Goal: Task Accomplishment & Management: Manage account settings

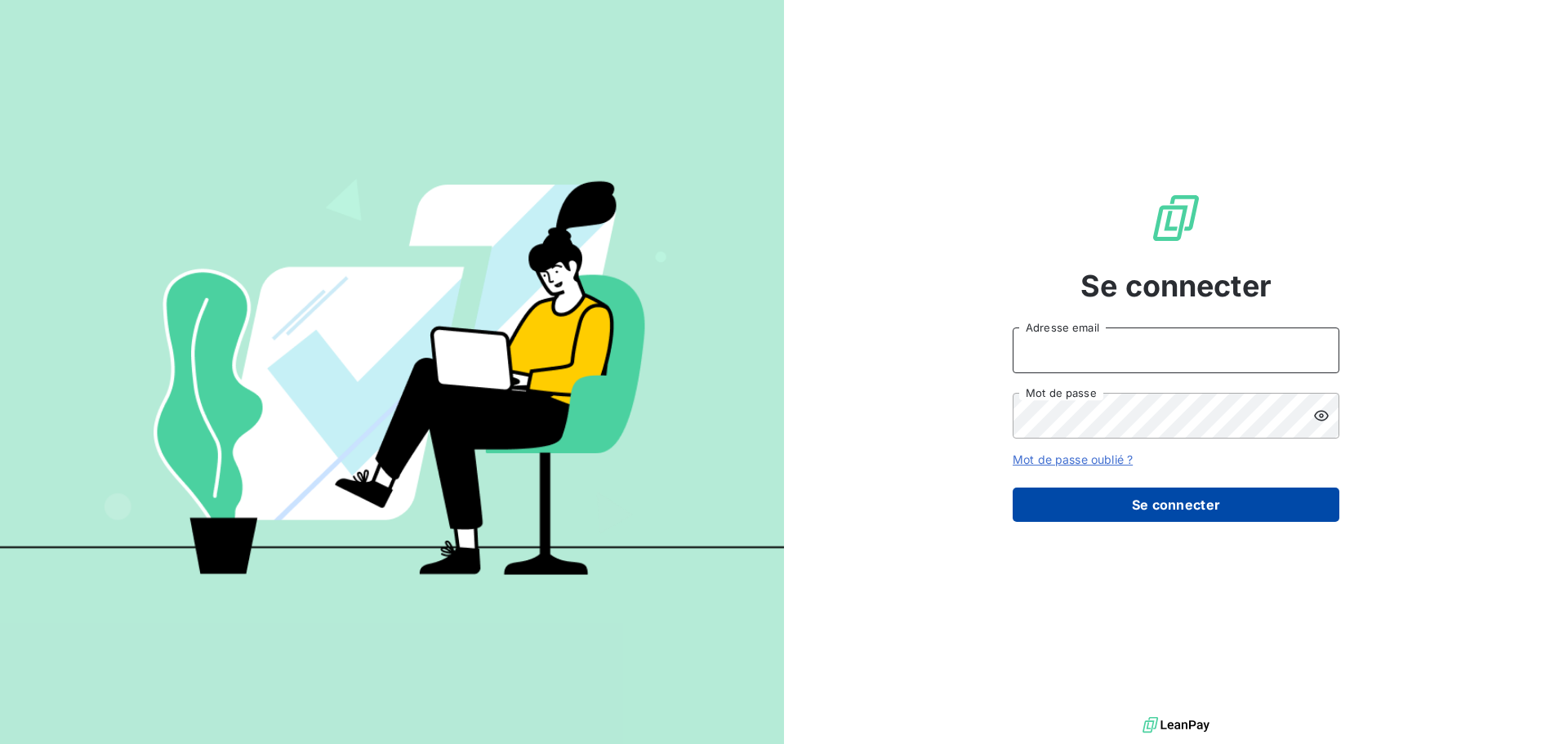
type input "[EMAIL_ADDRESS][DOMAIN_NAME]"
click at [1128, 505] on button "Se connecter" at bounding box center [1176, 504] width 327 height 34
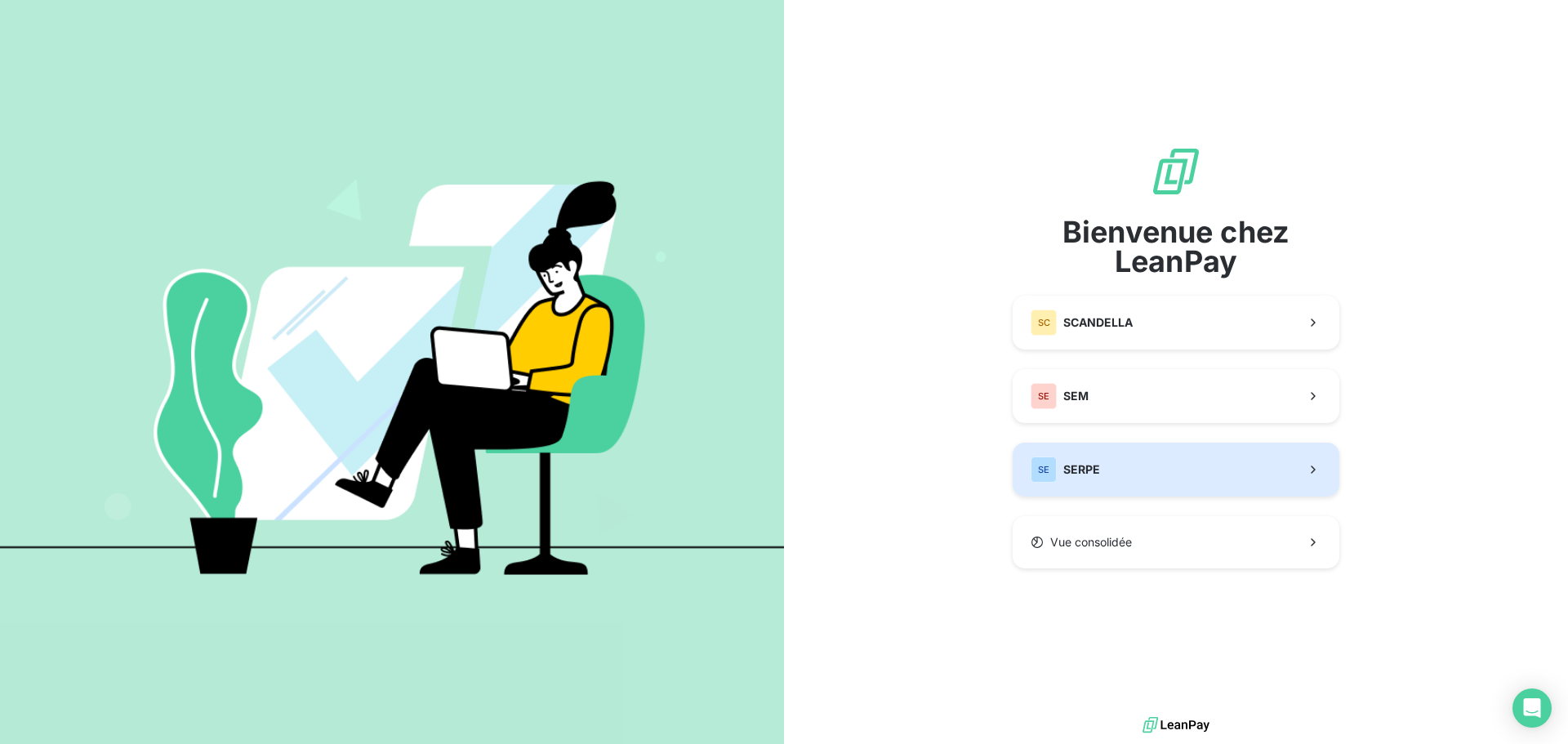
click at [1101, 462] on button "SE SERPE" at bounding box center [1176, 470] width 327 height 54
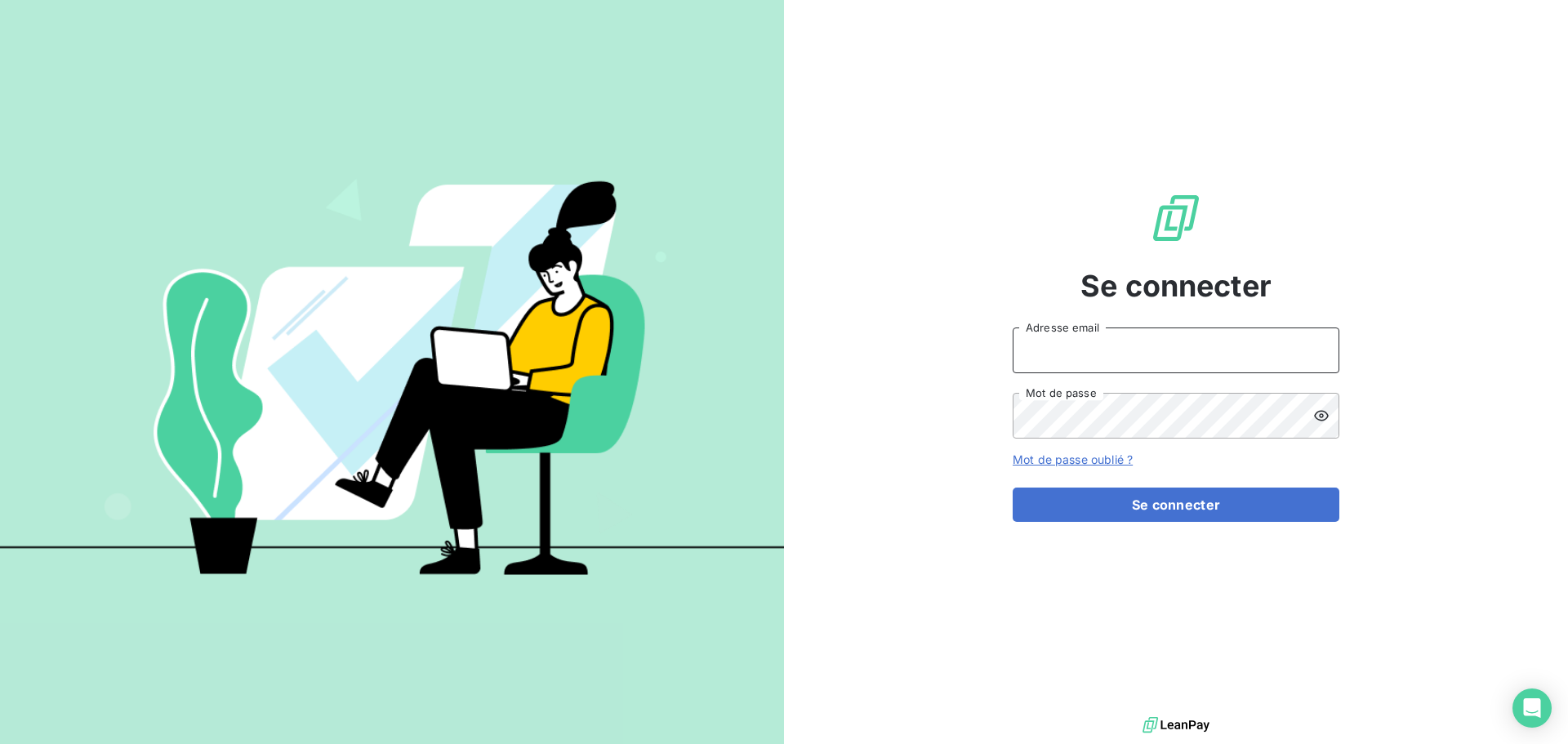
type input "[EMAIL_ADDRESS][DOMAIN_NAME]"
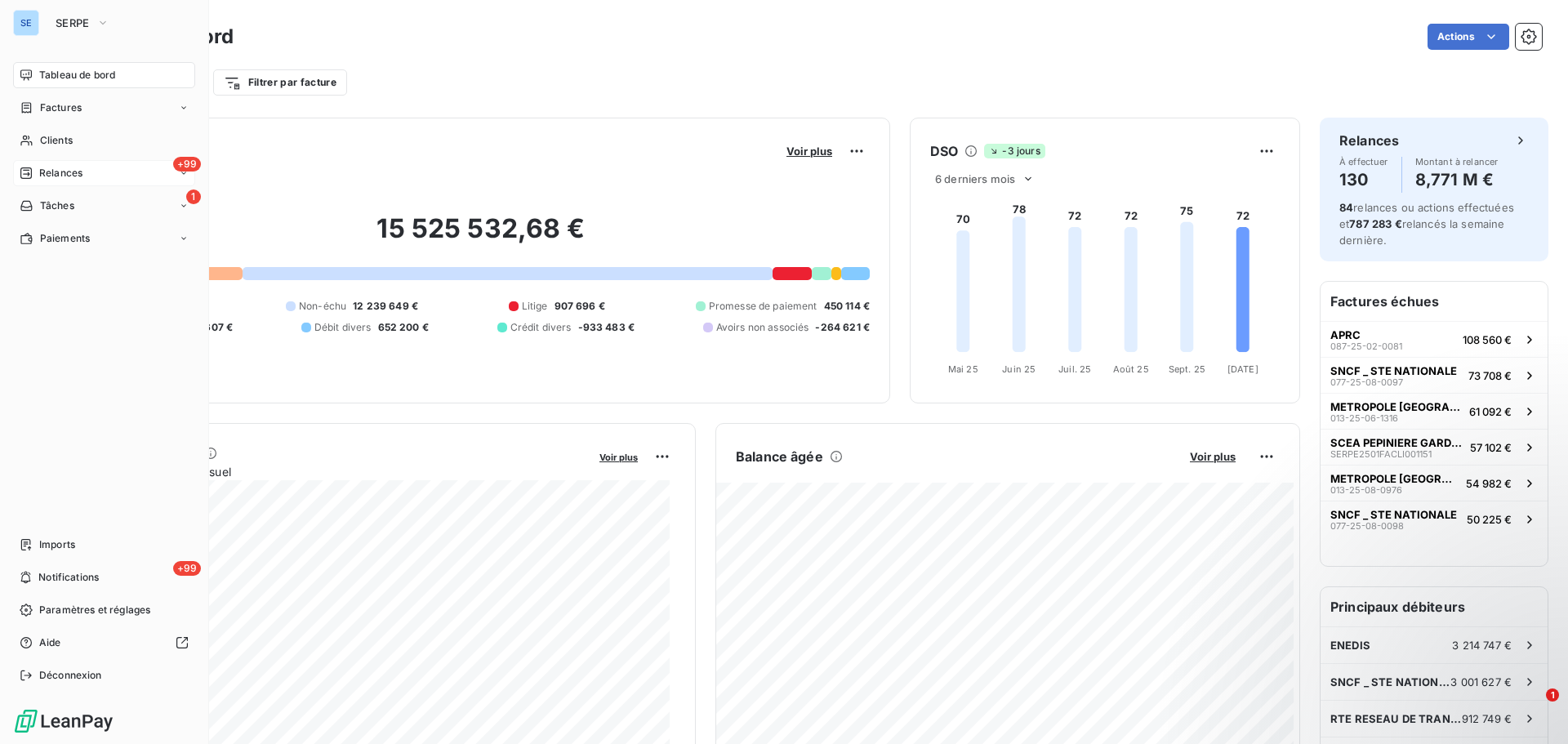
click at [58, 177] on span "Relances" at bounding box center [61, 173] width 44 height 15
click at [59, 176] on span "Relances" at bounding box center [61, 173] width 44 height 15
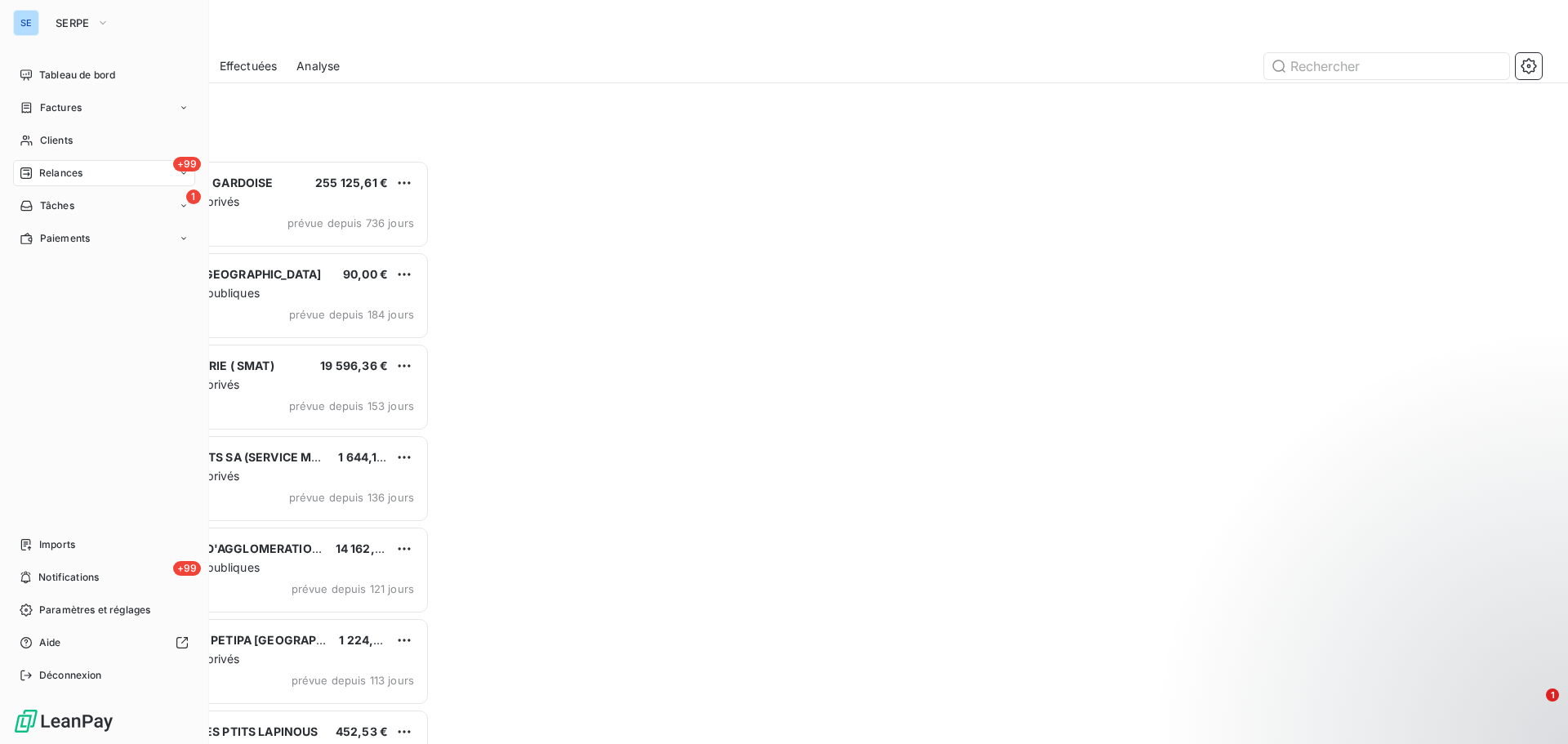
scroll to position [572, 339]
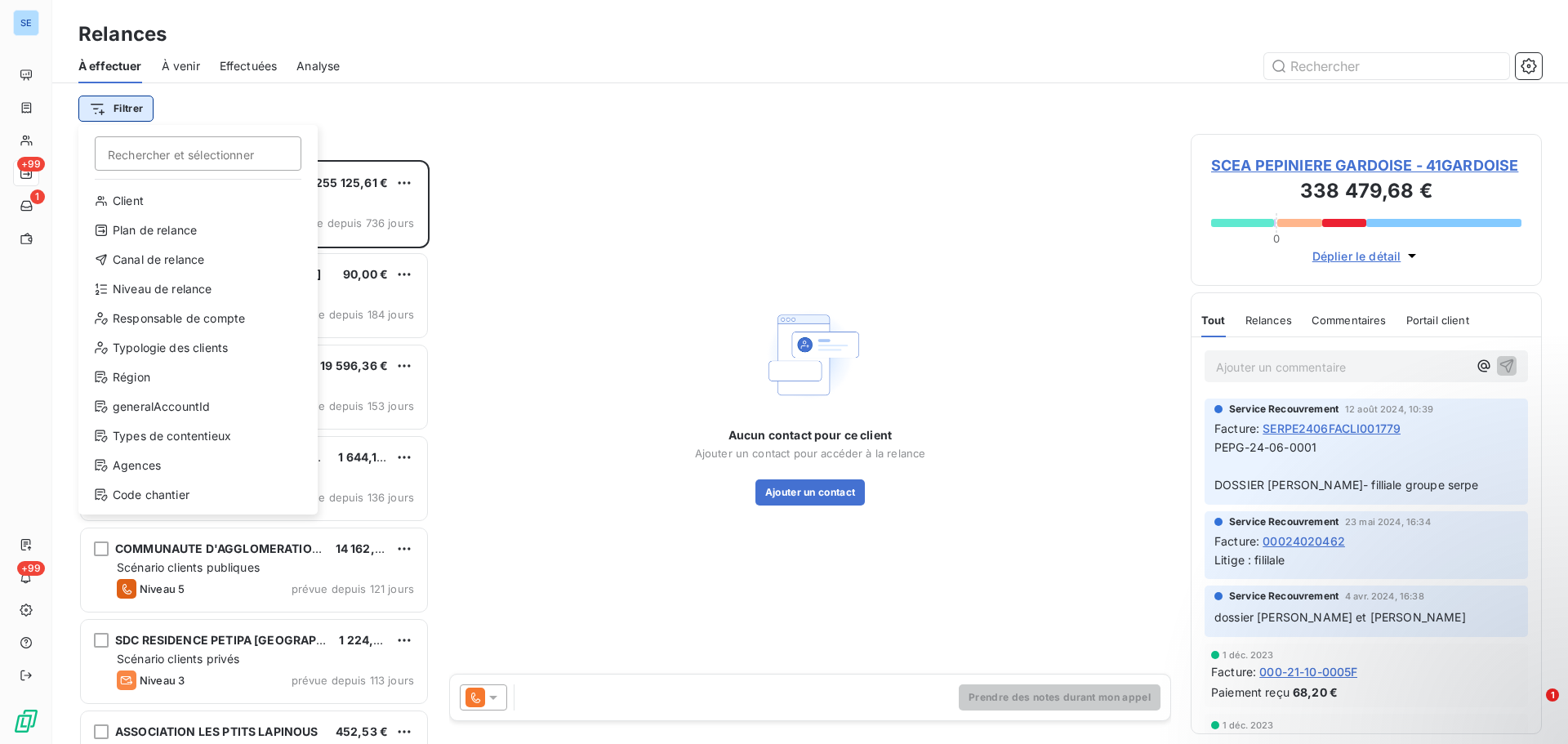
click at [132, 113] on html "SE +99 1 +99 Relances À effectuer À venir Effectuées Analyse Filtrer Rechercher…" at bounding box center [784, 372] width 1568 height 744
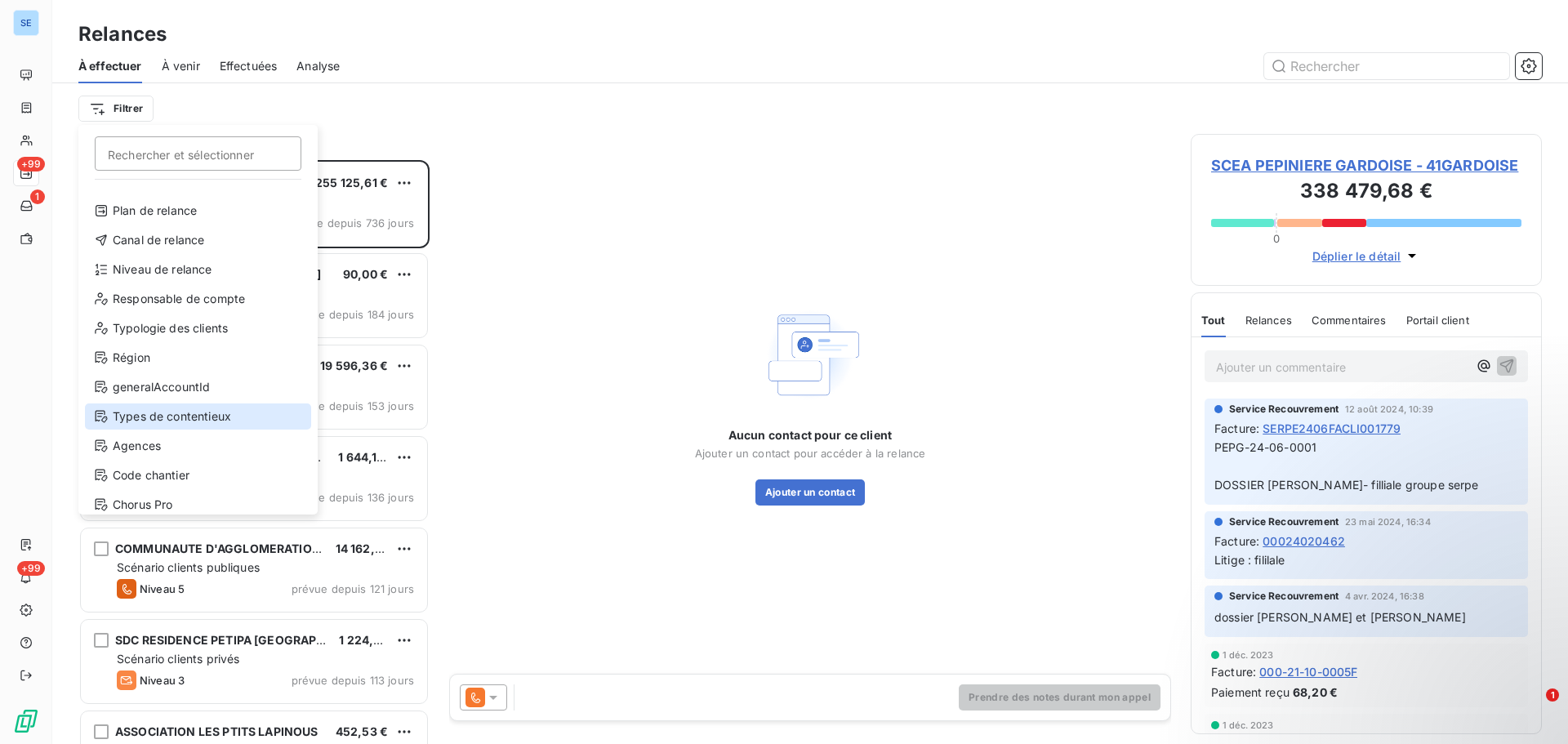
scroll to position [29, 0]
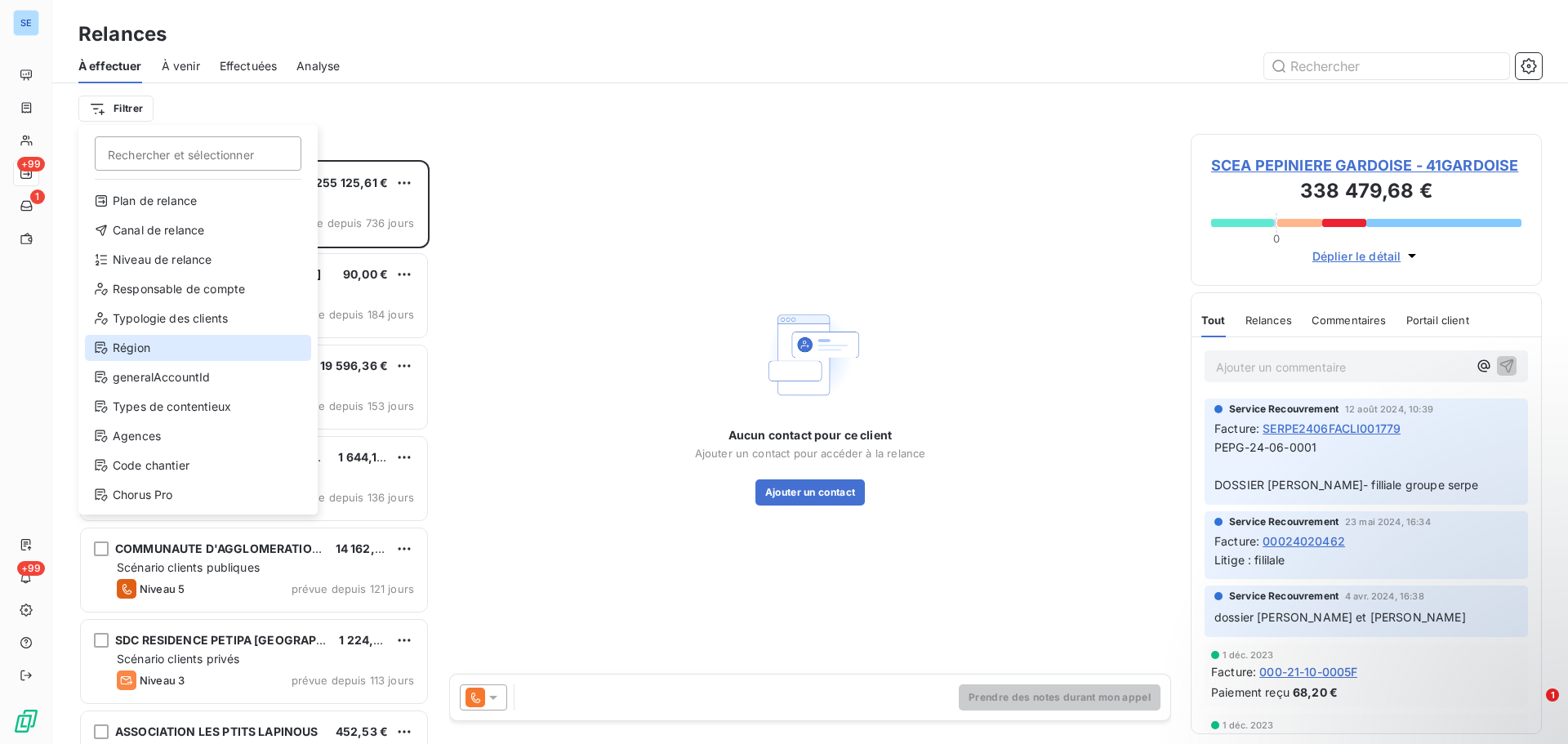
click at [169, 348] on div "Région" at bounding box center [198, 348] width 226 height 26
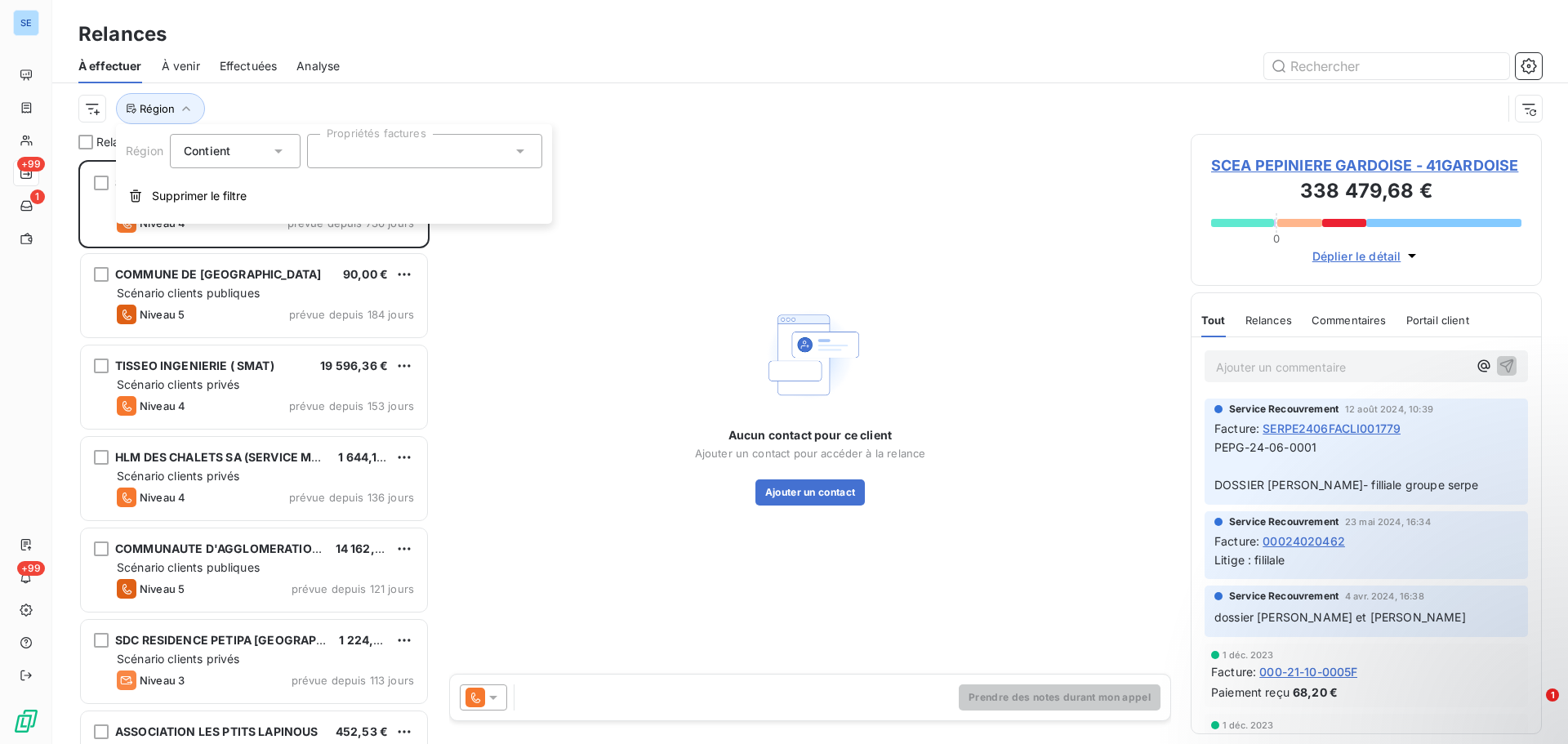
click at [410, 143] on div at bounding box center [425, 151] width 235 height 34
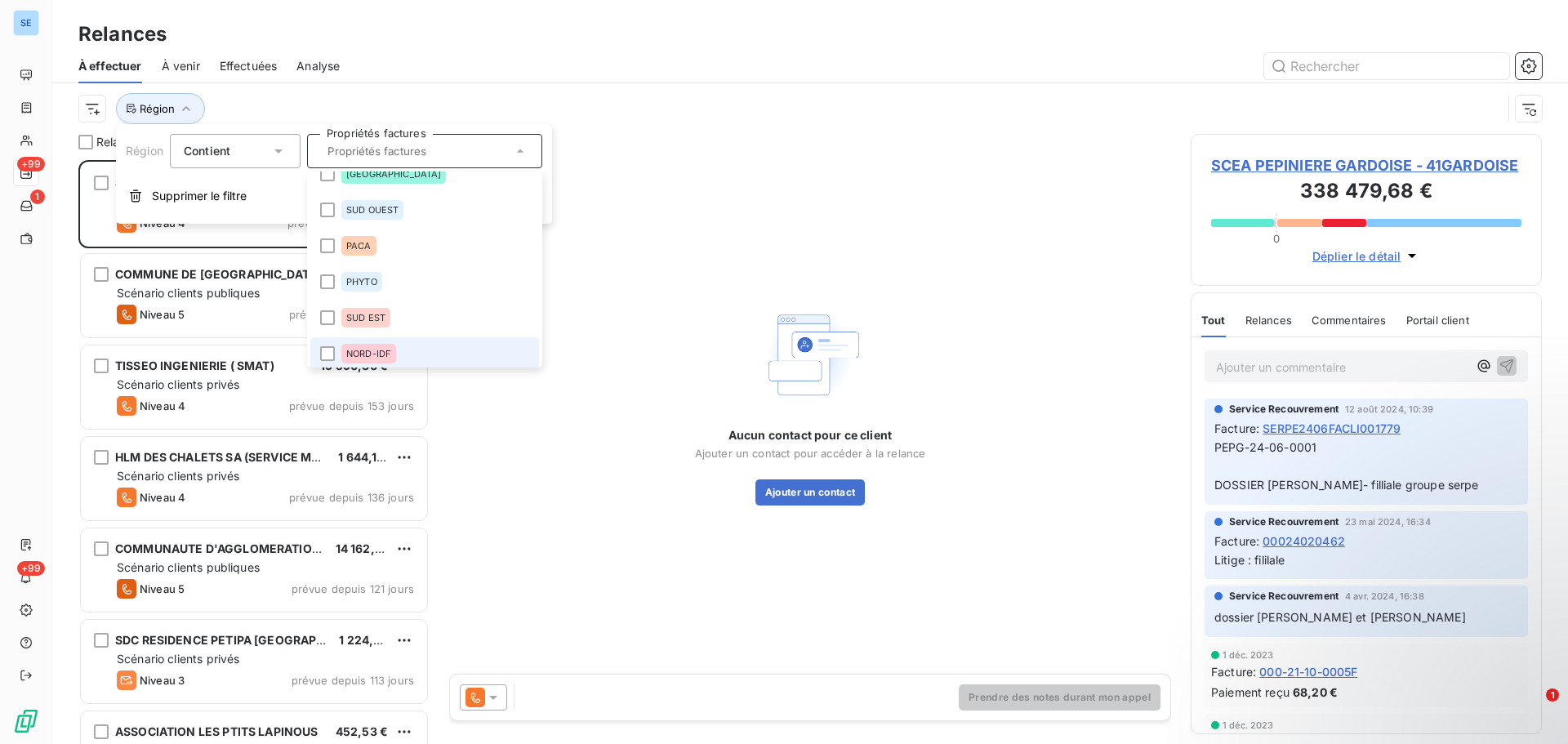
scroll to position [167, 0]
click at [323, 354] on div at bounding box center [328, 349] width 15 height 15
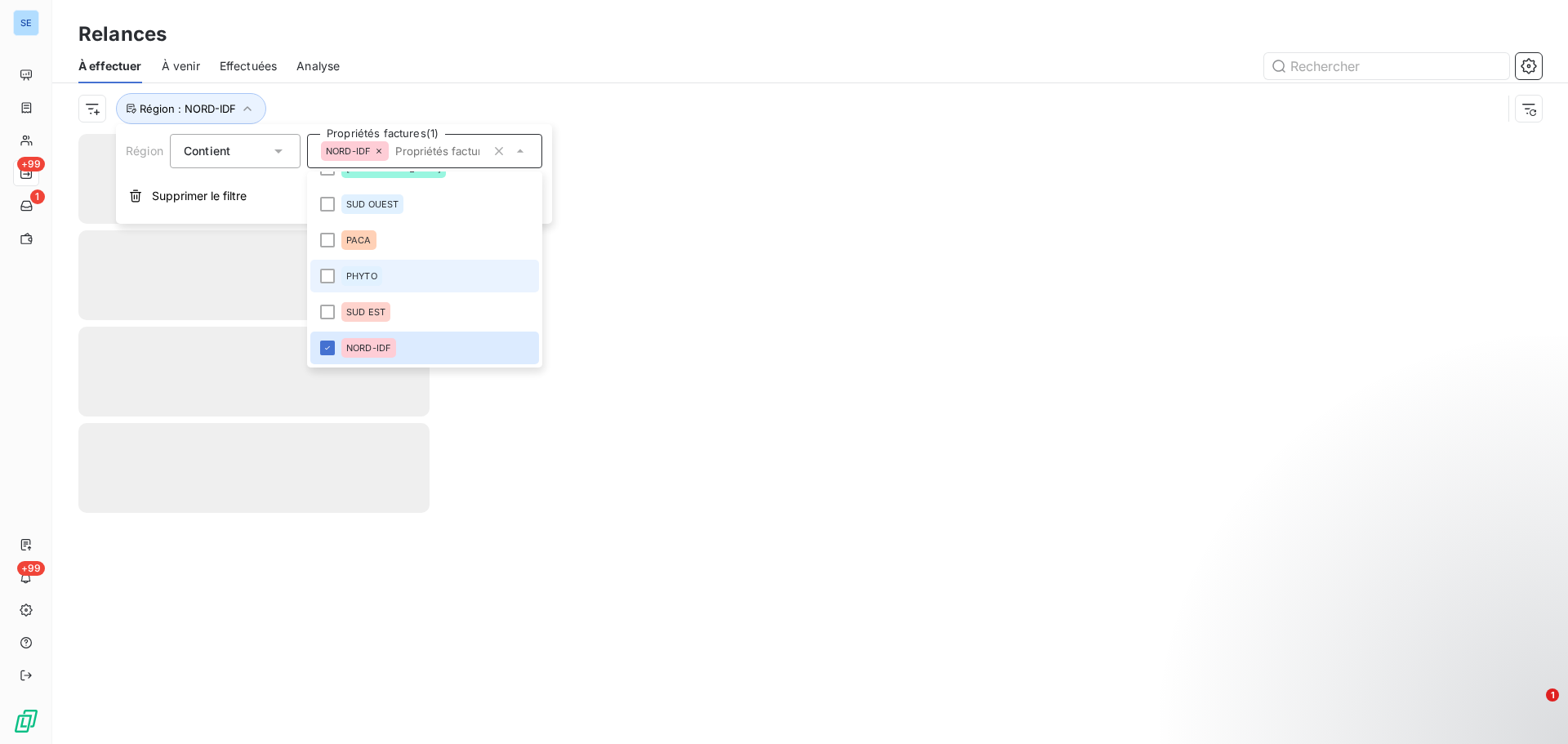
scroll to position [8, 0]
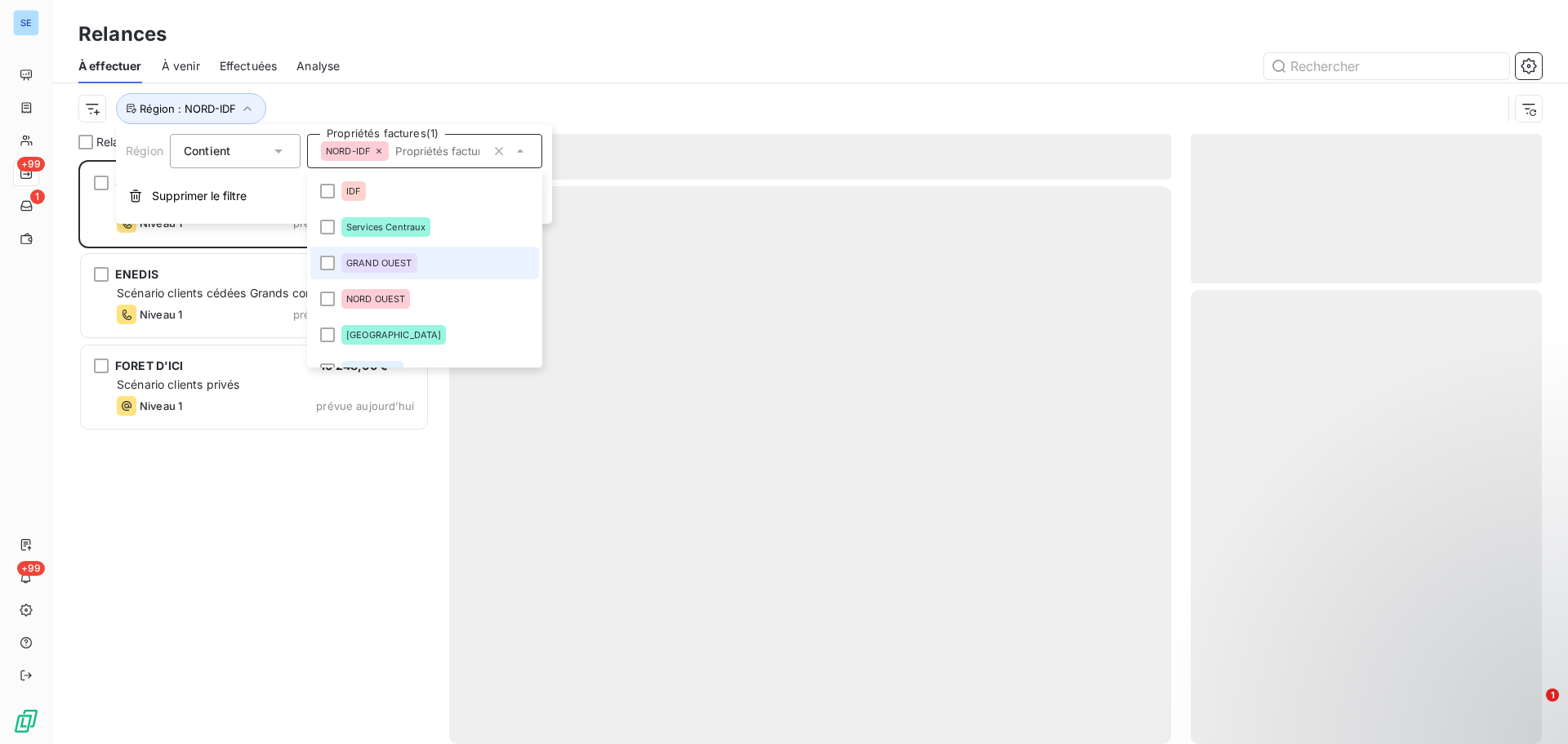
scroll to position [572, 339]
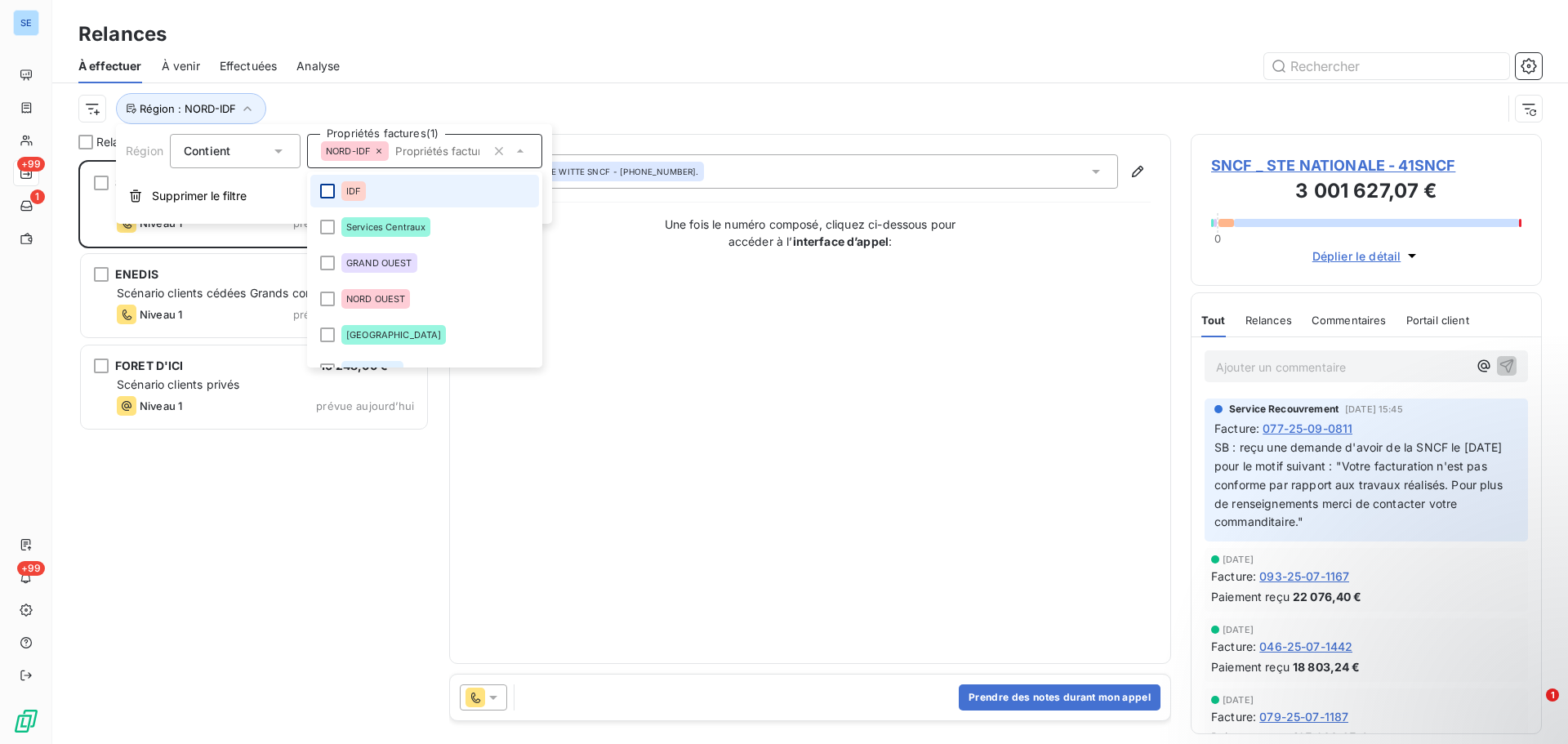
click at [324, 195] on div at bounding box center [328, 191] width 15 height 15
click at [468, 47] on div "Relances" at bounding box center [810, 34] width 1516 height 29
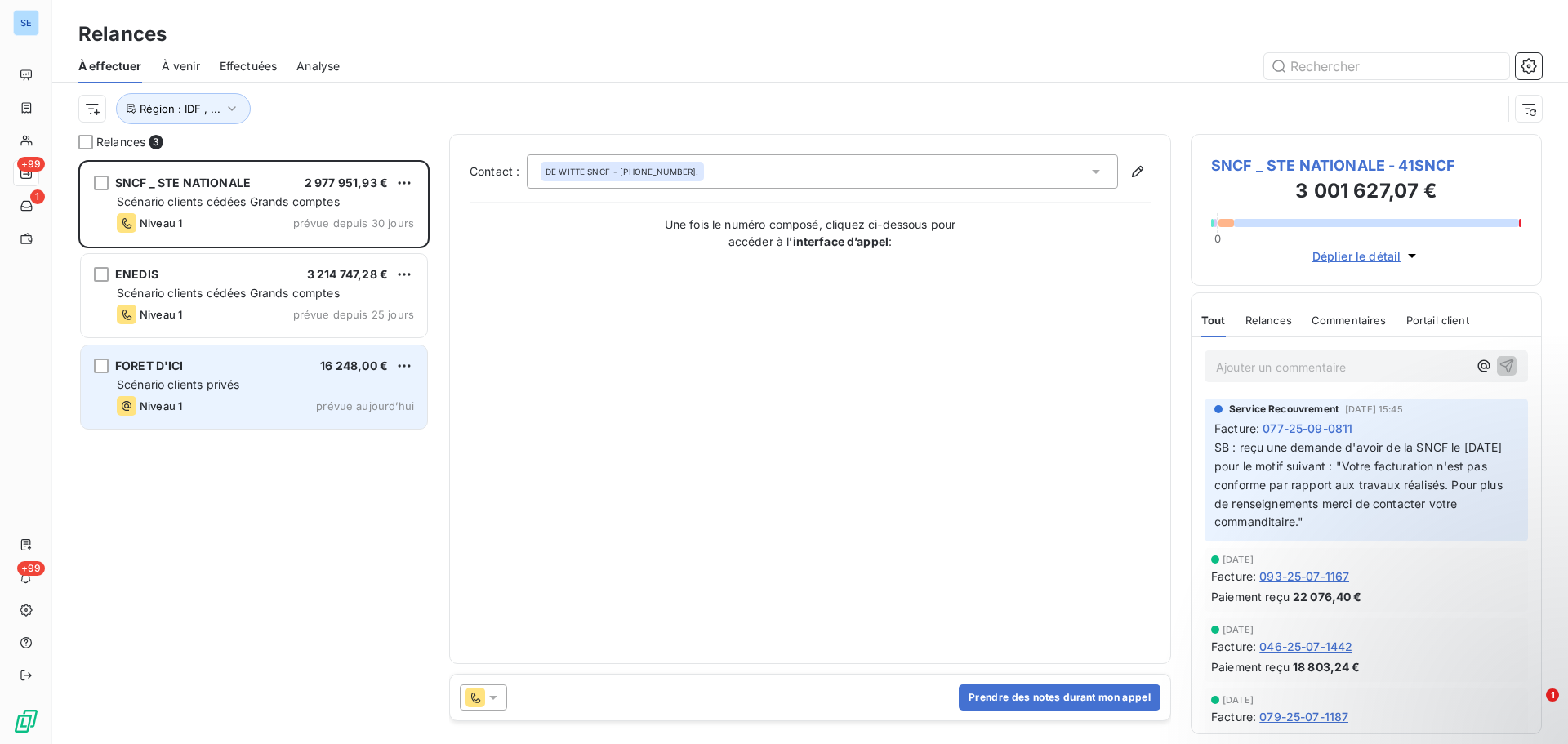
click at [271, 380] on div "Scénario clients privés" at bounding box center [265, 385] width 297 height 17
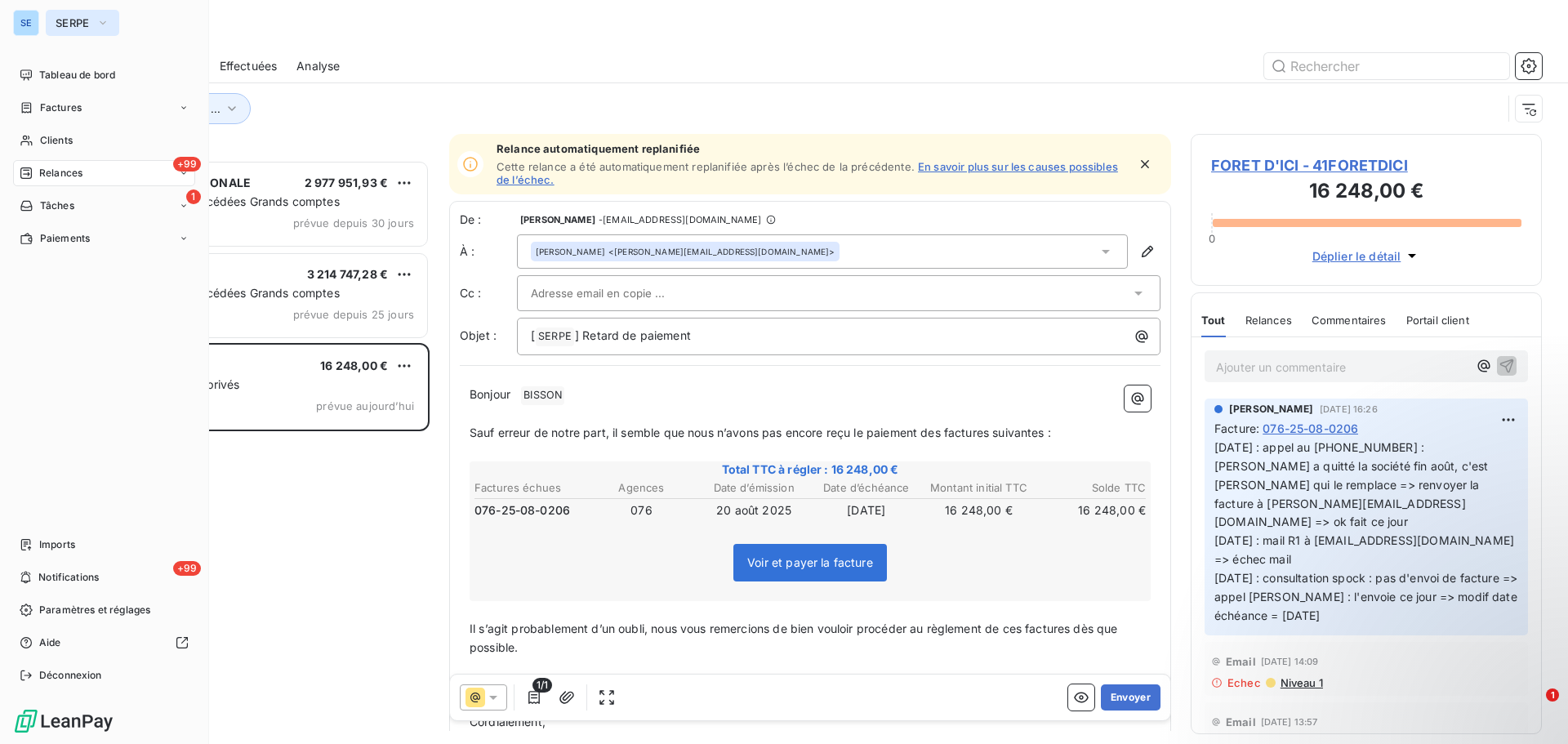
click at [78, 18] on span "SERPE" at bounding box center [72, 23] width 34 height 13
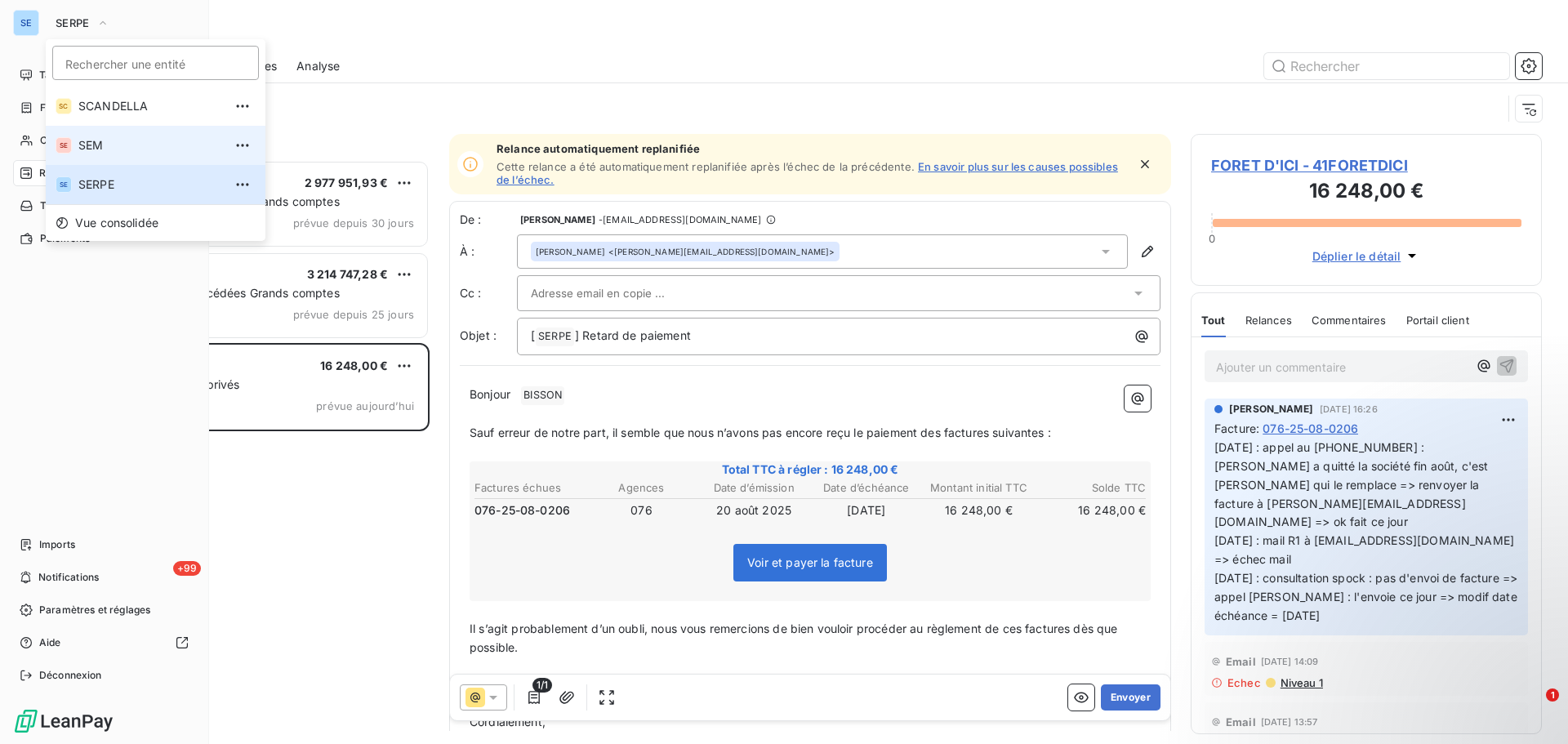
click at [102, 142] on span "SEM" at bounding box center [151, 146] width 145 height 17
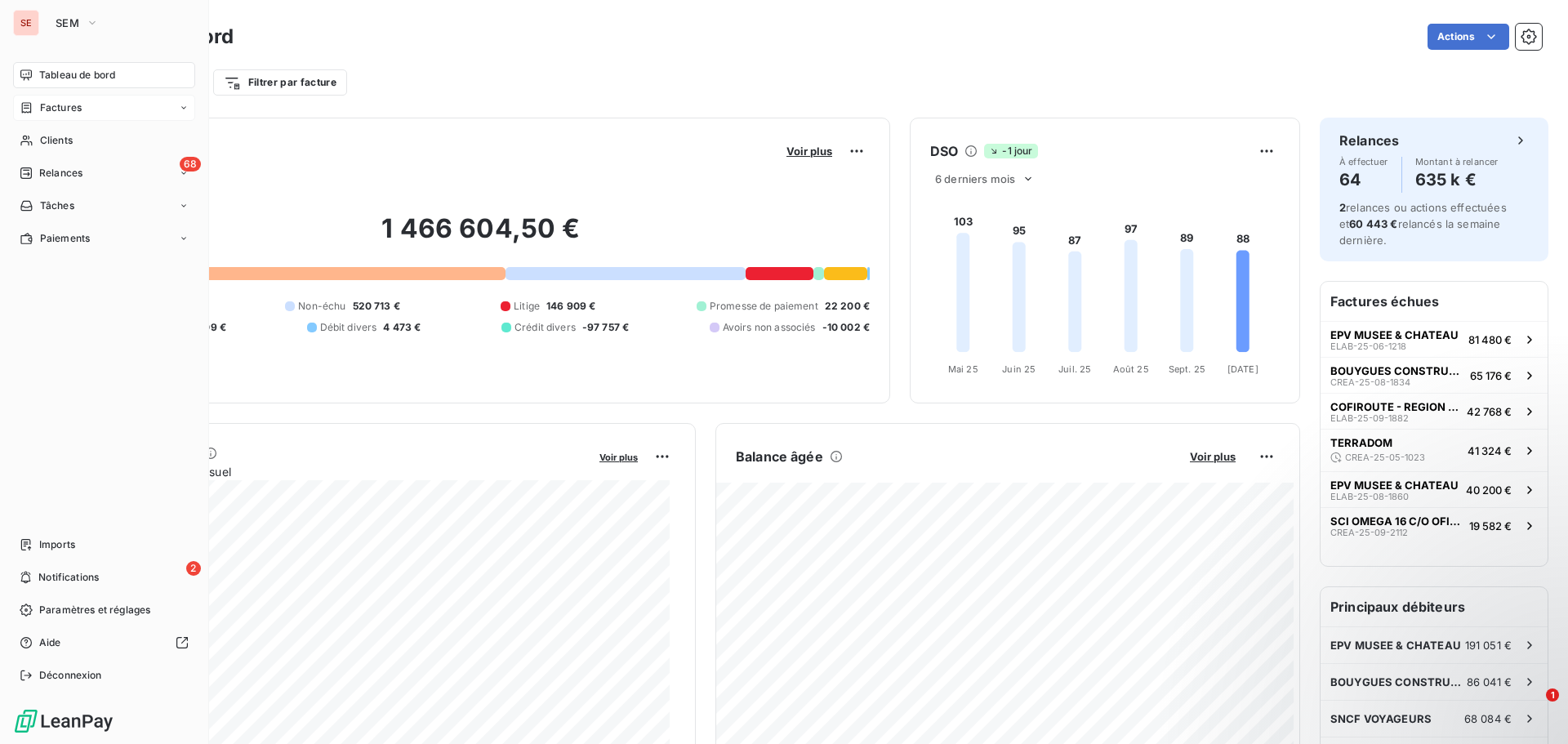
click at [65, 107] on span "Factures" at bounding box center [61, 108] width 42 height 15
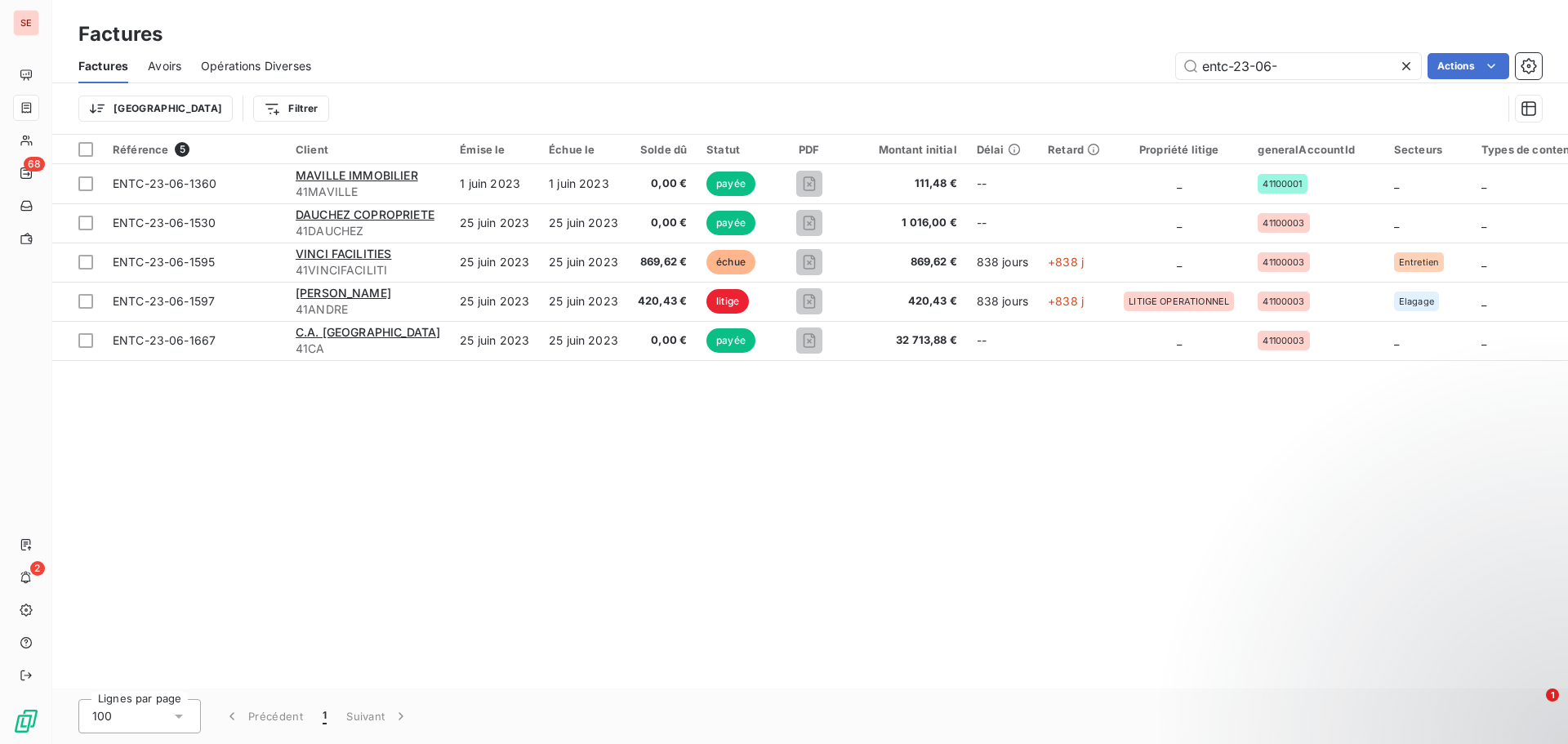
click at [1082, 60] on div "entc-23-06- Actions" at bounding box center [936, 65] width 1211 height 26
click at [1308, 72] on input "entc-23-06-" at bounding box center [1298, 65] width 245 height 26
drag, startPoint x: 1308, startPoint y: 72, endPoint x: 1195, endPoint y: 71, distance: 113.0
click at [1195, 71] on input "entc-23-06-" at bounding box center [1298, 65] width 245 height 26
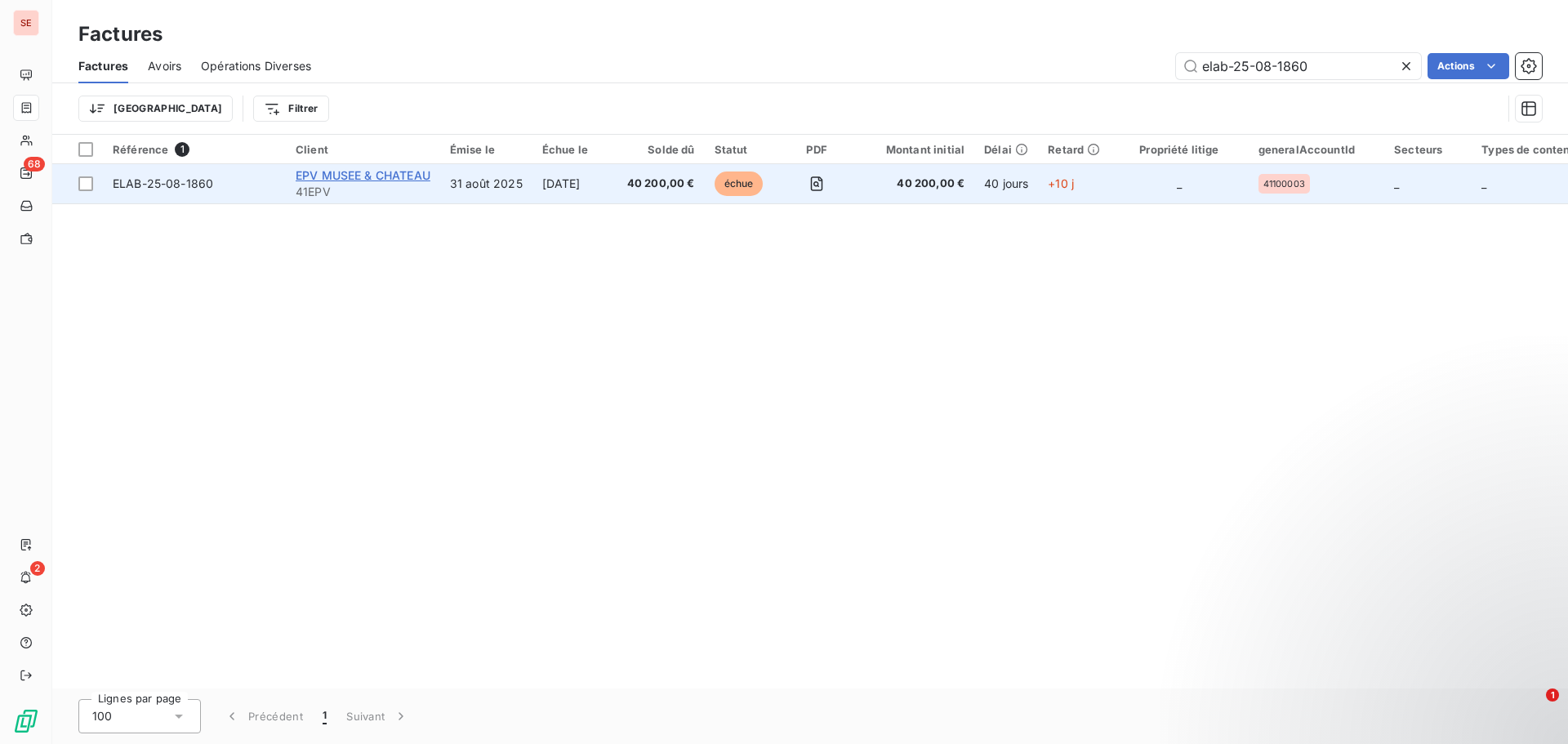
type input "elab-25-08-1860"
click at [322, 178] on span "EPV MUSEE & CHATEAU" at bounding box center [363, 175] width 135 height 14
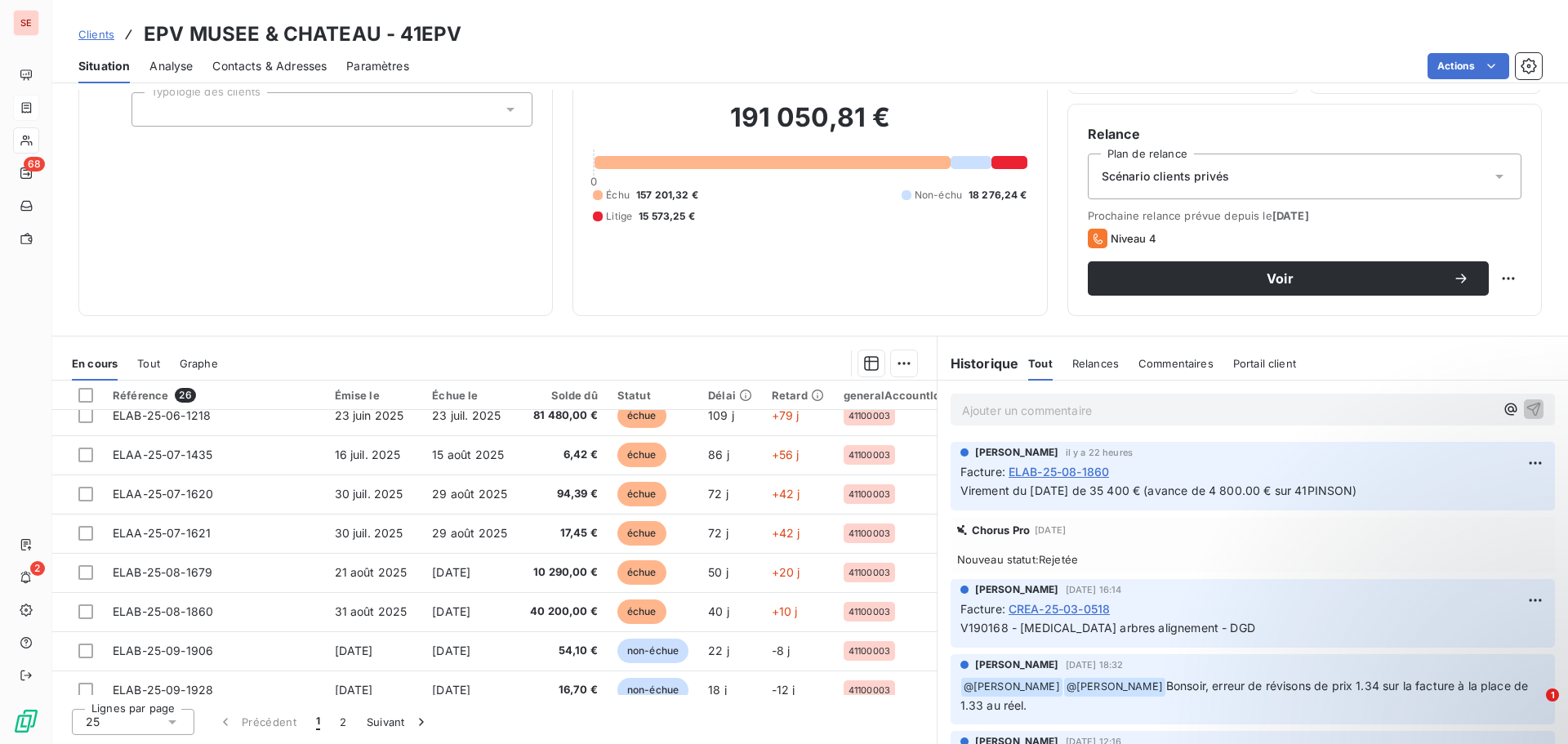
scroll to position [703, 0]
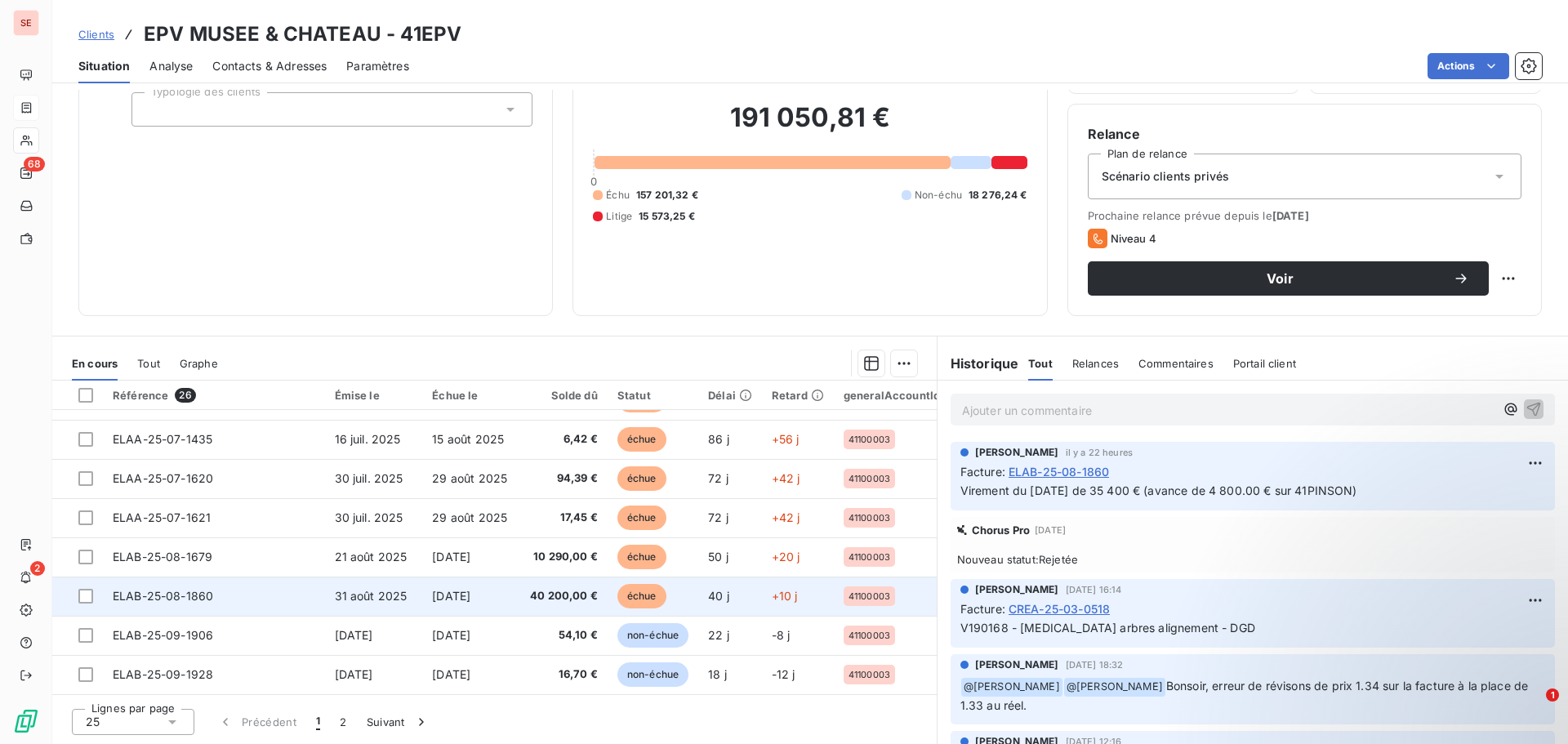
click at [482, 581] on td "[DATE]" at bounding box center [471, 597] width 98 height 39
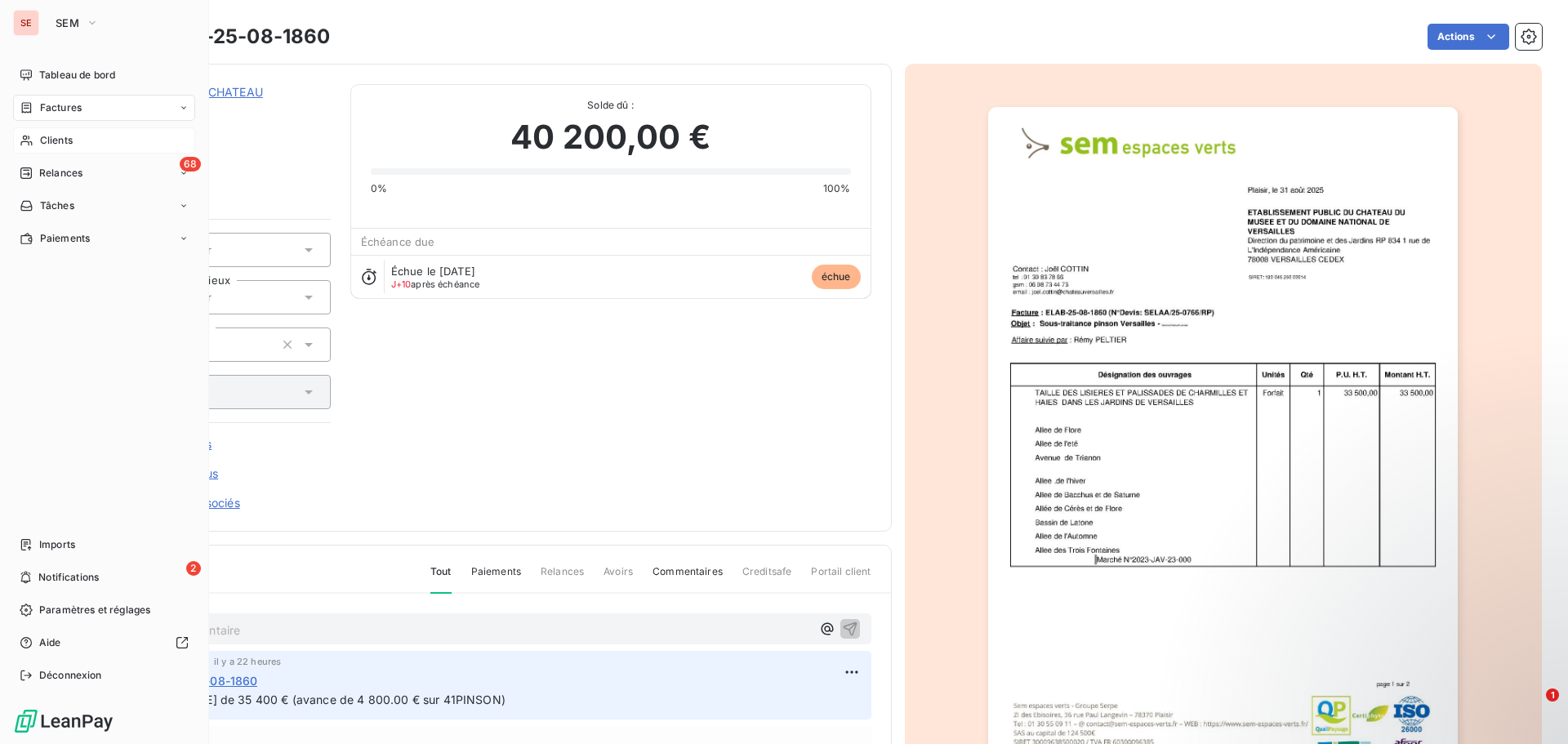
click at [53, 136] on span "Clients" at bounding box center [56, 141] width 33 height 15
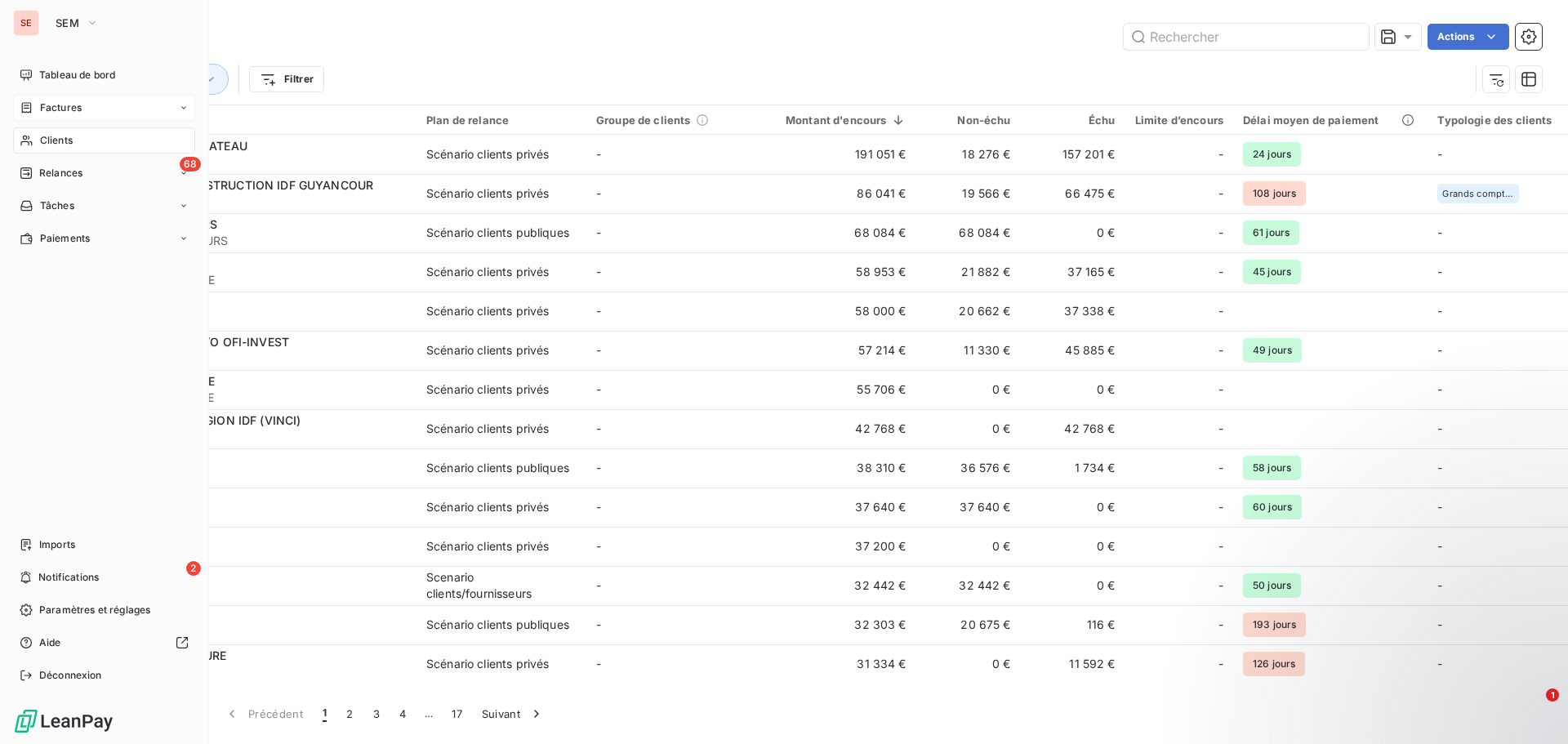
click at [57, 101] on span "Factures" at bounding box center [61, 108] width 42 height 15
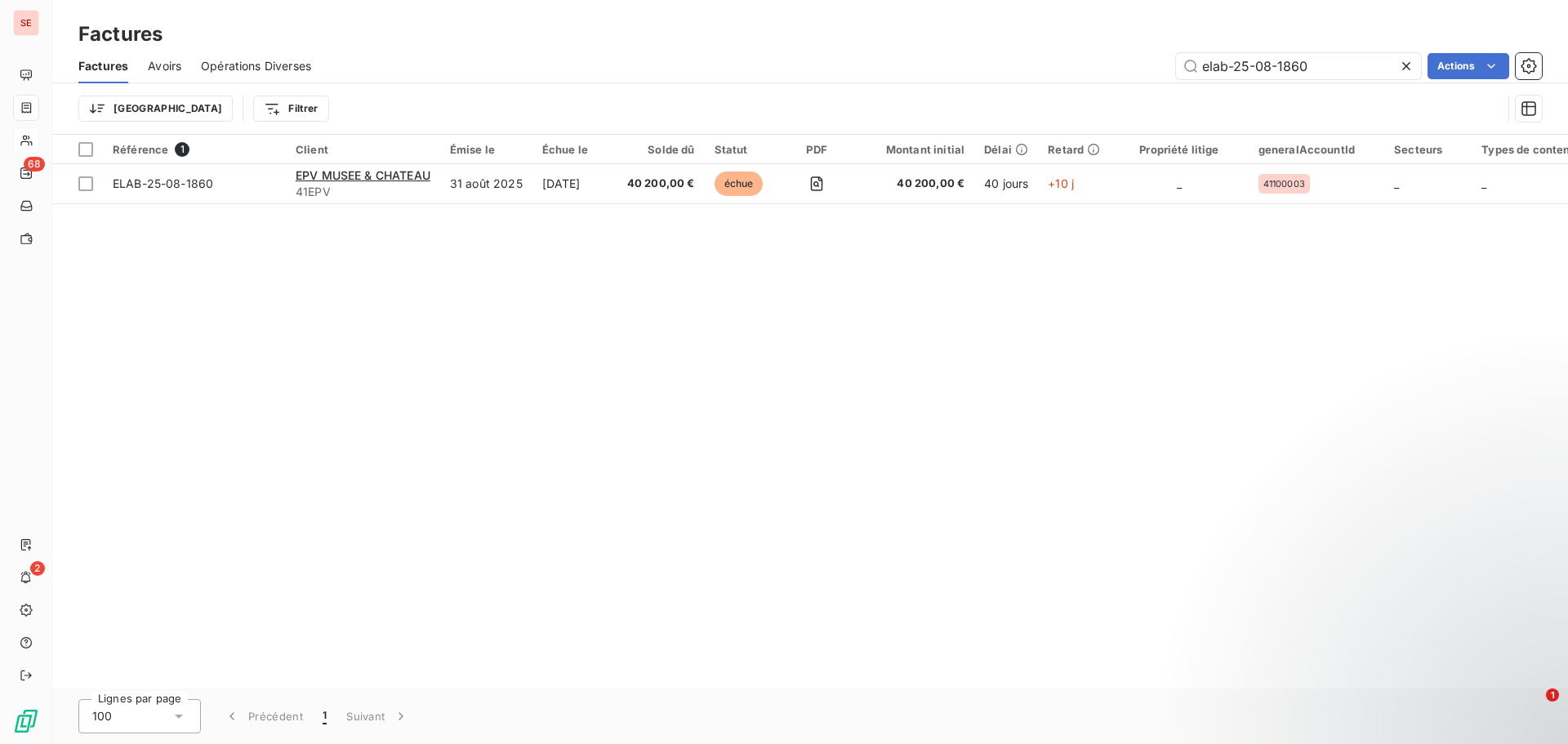
drag, startPoint x: 1317, startPoint y: 62, endPoint x: 1168, endPoint y: 34, distance: 151.6
click at [1163, 55] on div "elab-25-08-1860 Actions" at bounding box center [936, 65] width 1211 height 26
type input "R"
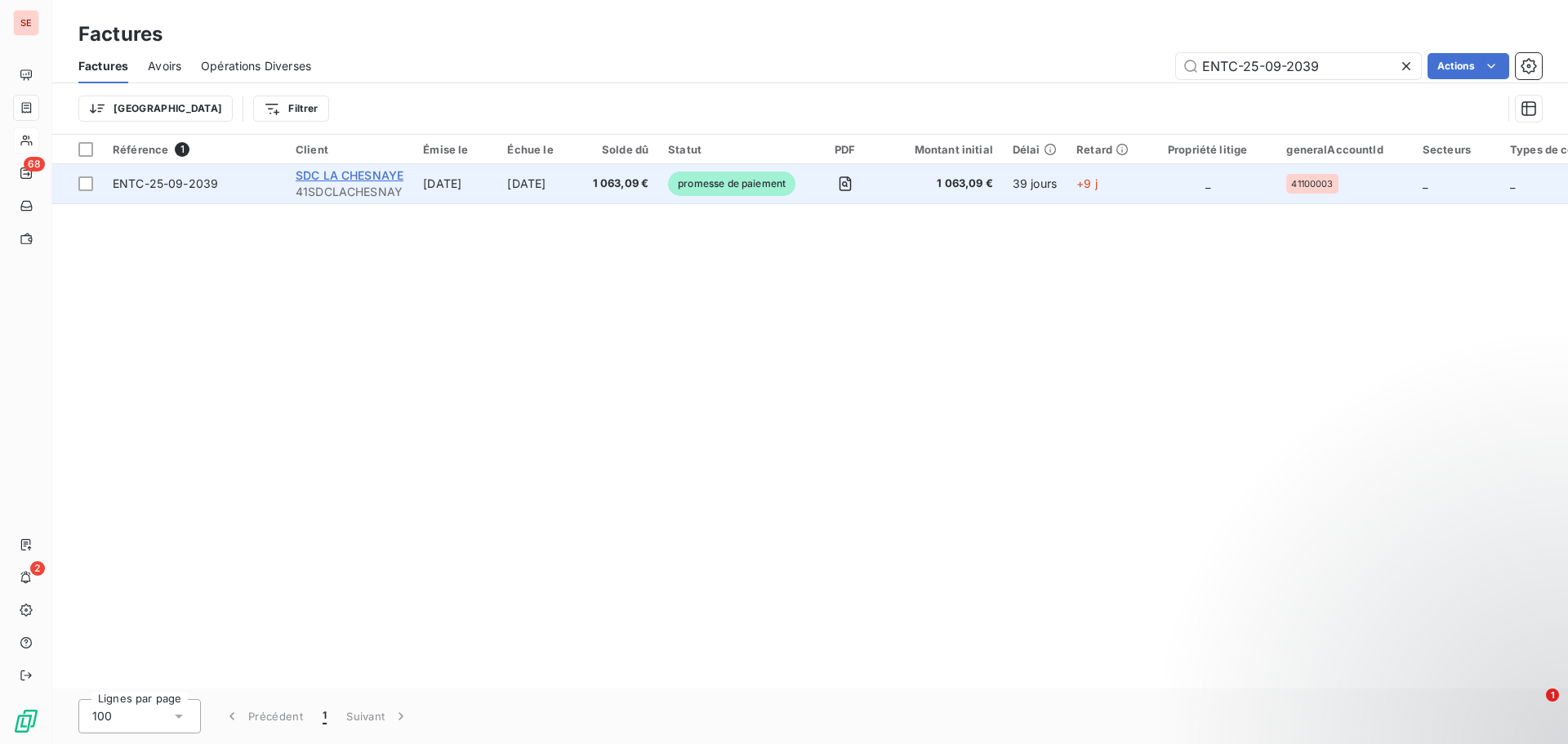
type input "ENTC-25-09-2039"
click at [368, 173] on span "SDC LA CHESNAYE" at bounding box center [349, 175] width 108 height 14
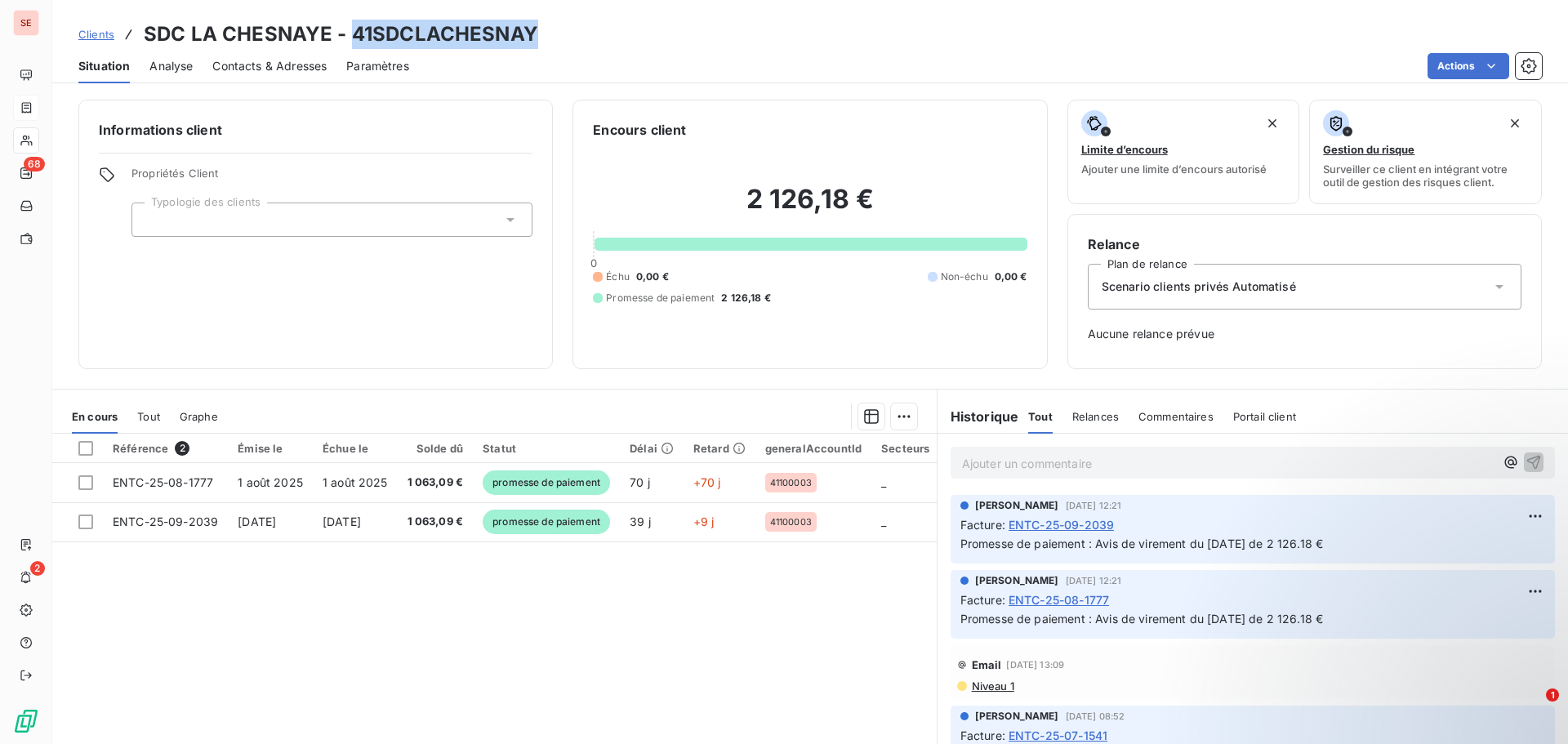
drag, startPoint x: 350, startPoint y: 38, endPoint x: 531, endPoint y: 33, distance: 181.1
click at [531, 33] on h3 "SDC LA CHESNAYE - 41SDCLACHESNAY" at bounding box center [341, 34] width 395 height 29
copy h3 "41SDCLACHESNAY"
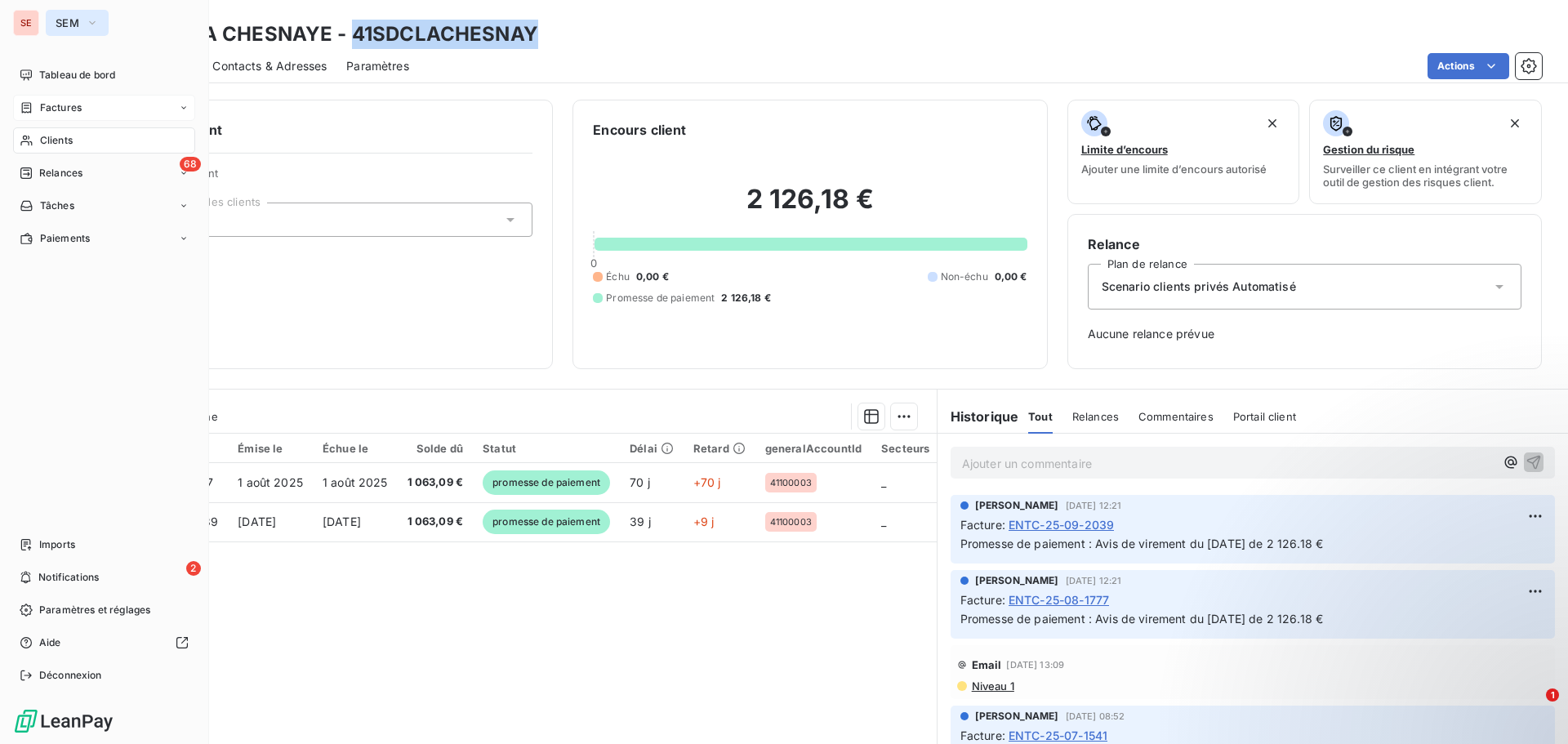
click at [102, 22] on button "SEM" at bounding box center [77, 23] width 63 height 26
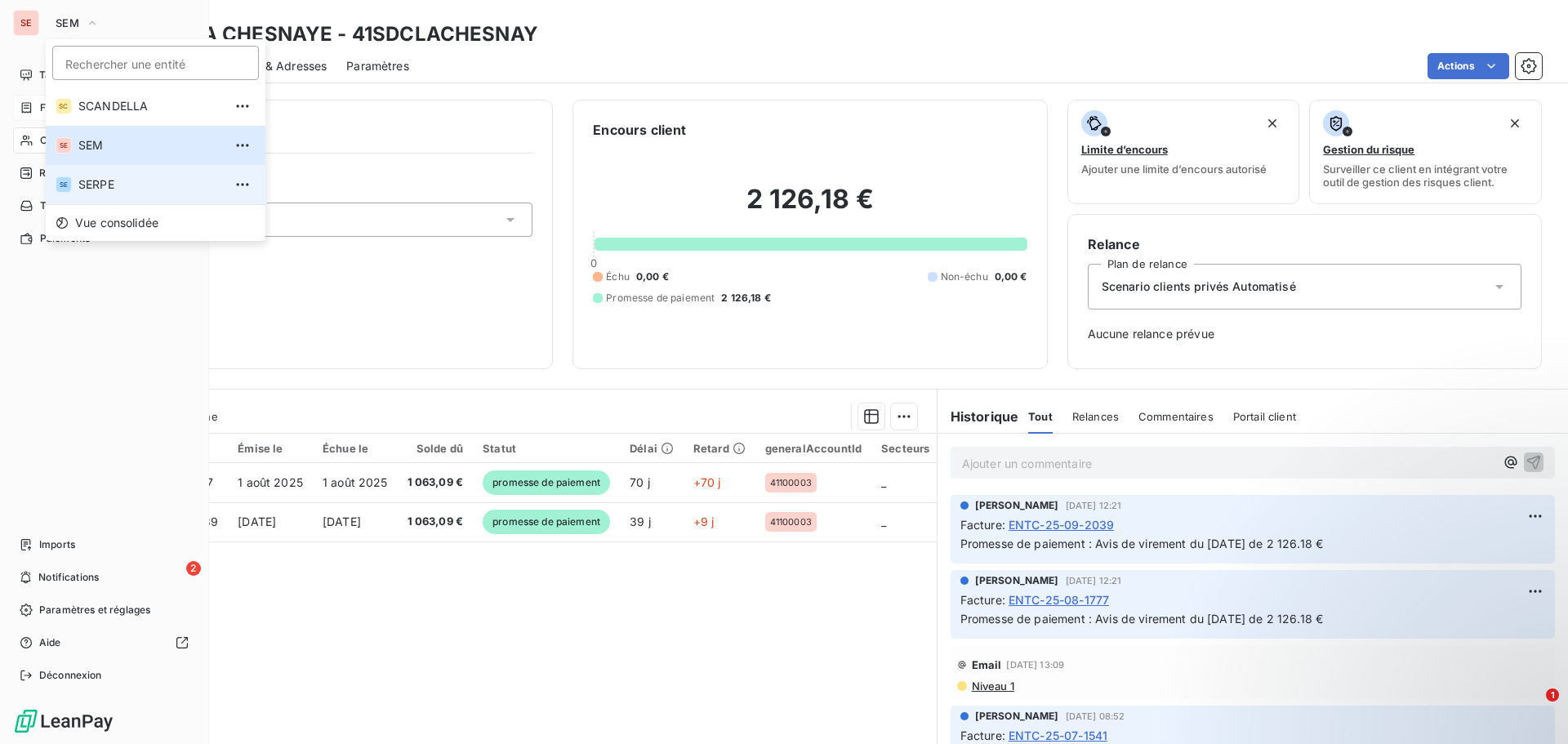
click at [96, 182] on span "SERPE" at bounding box center [151, 185] width 145 height 17
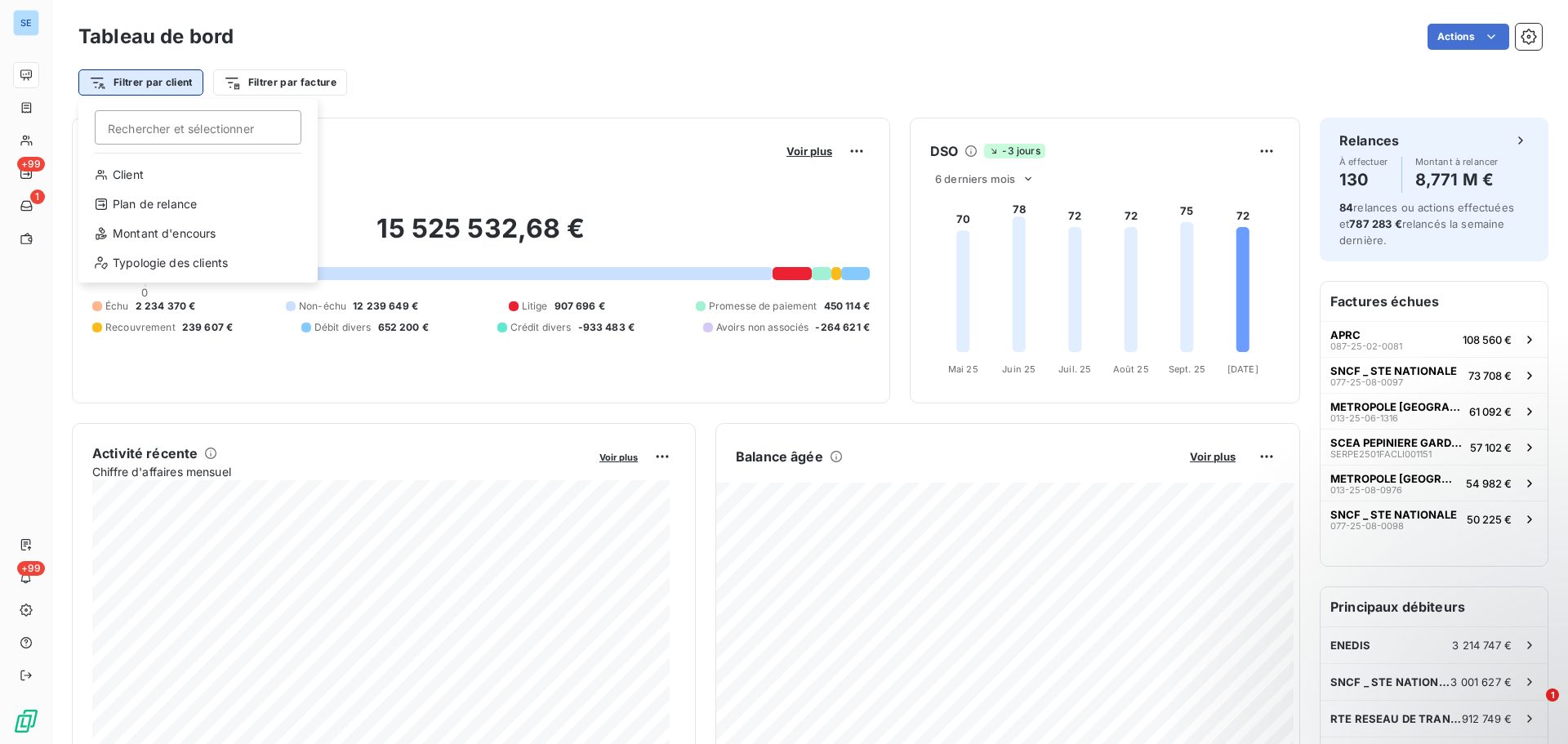
click at [132, 77] on html "SE +99 1 +99 Tableau de bord Actions Filtrer par client Rechercher et sélection…" at bounding box center [784, 372] width 1568 height 744
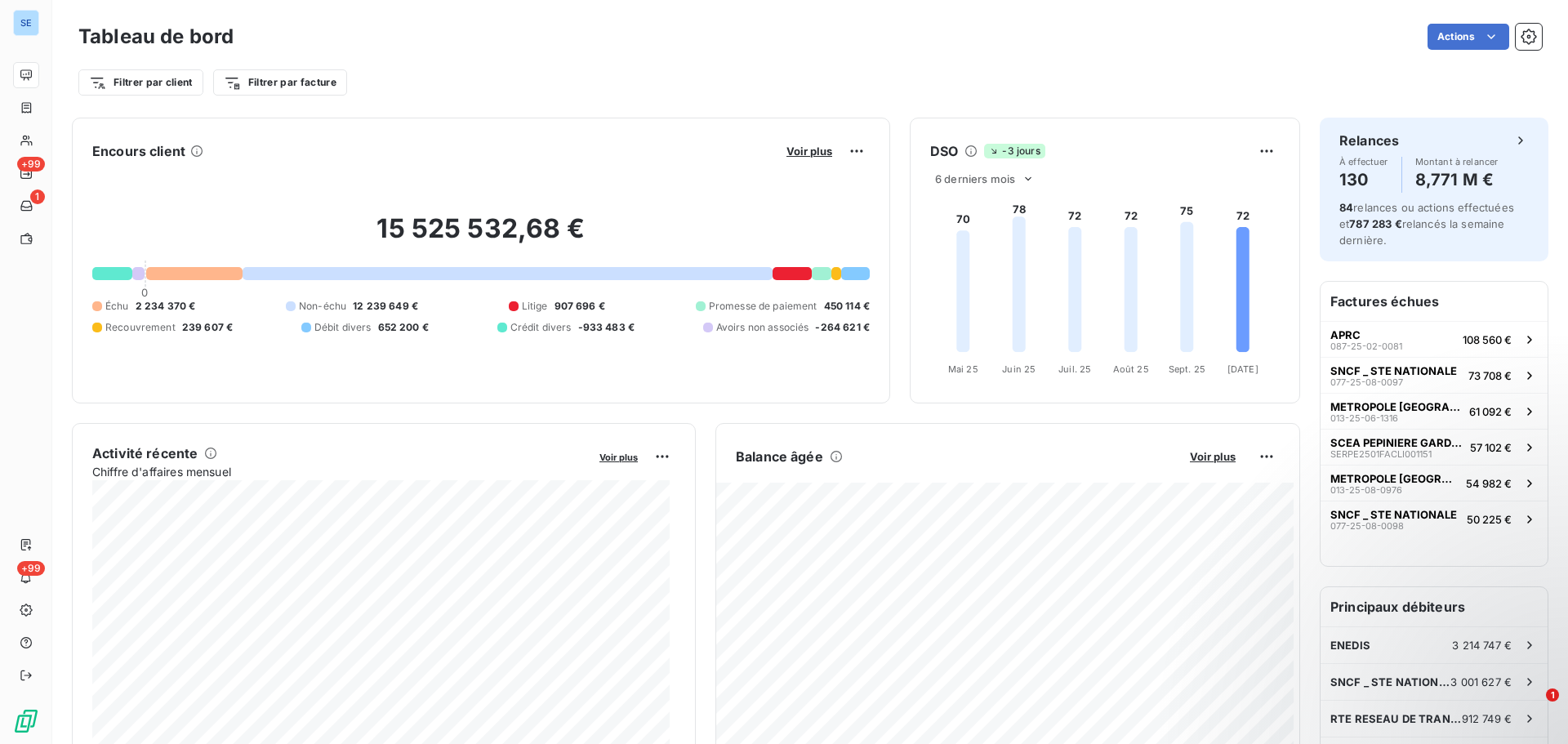
click at [482, 73] on html "SE +99 1 +99 Tableau de bord Actions Filtrer par client Filtrer par facture Enc…" at bounding box center [784, 372] width 1568 height 744
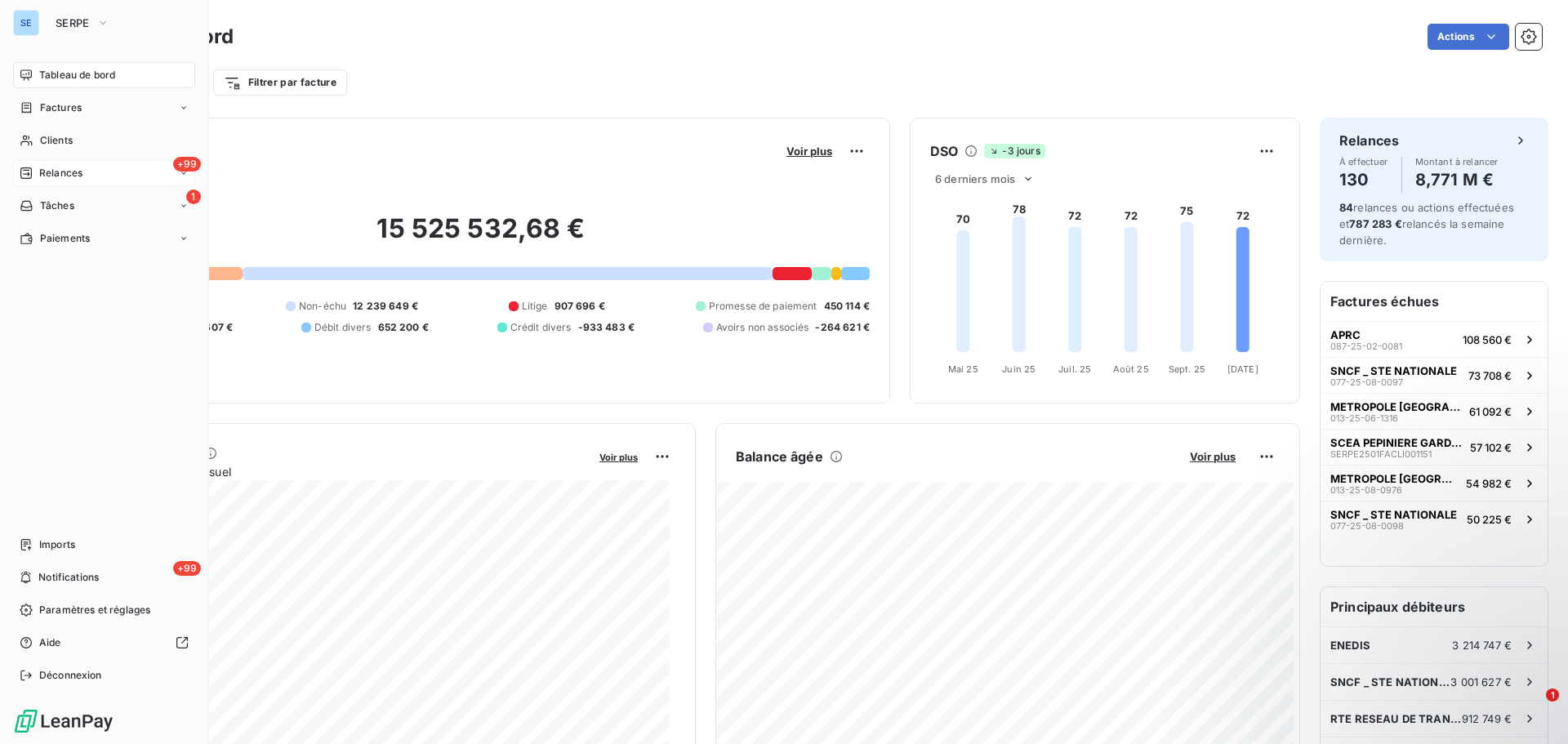
click at [72, 175] on span "Relances" at bounding box center [61, 173] width 44 height 15
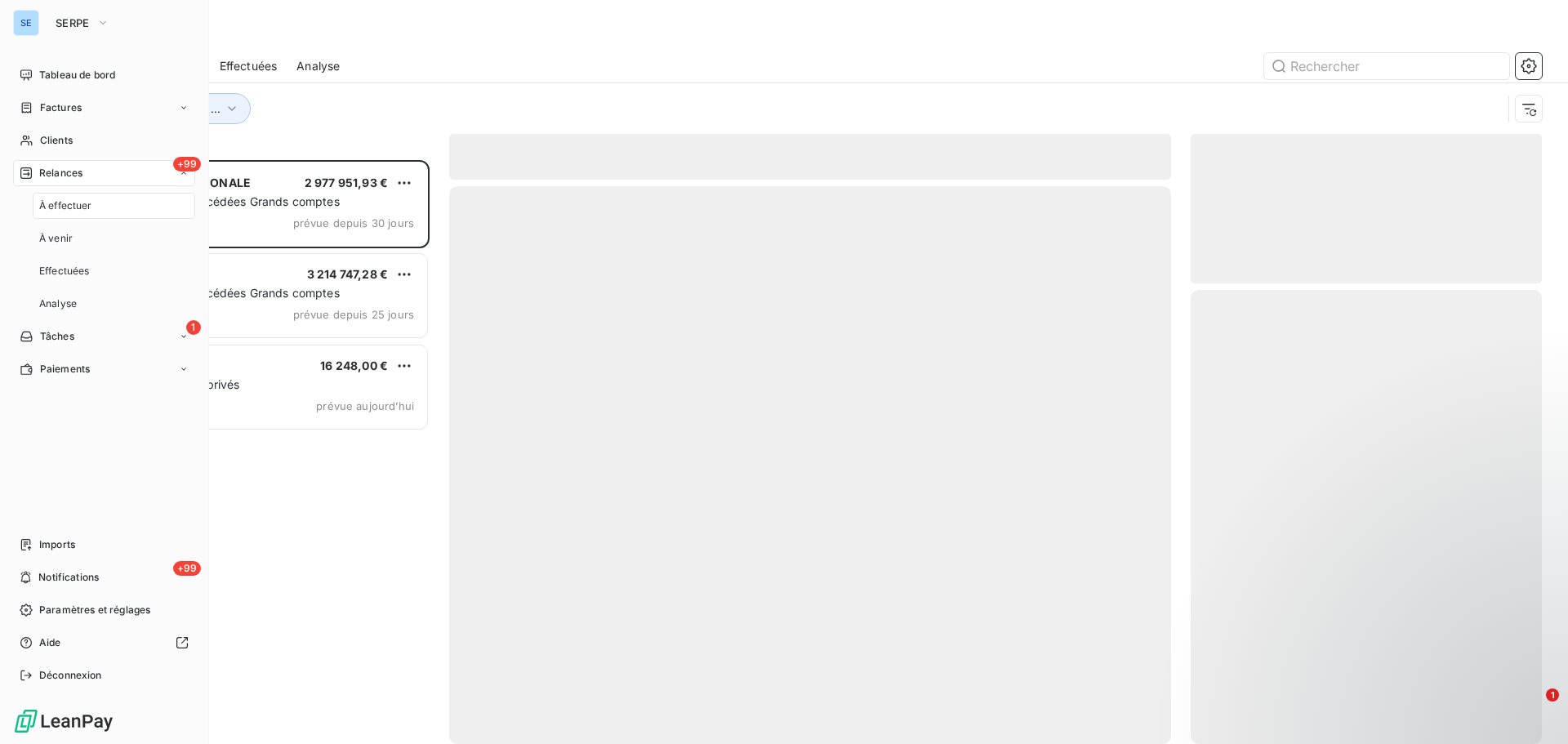
scroll to position [572, 339]
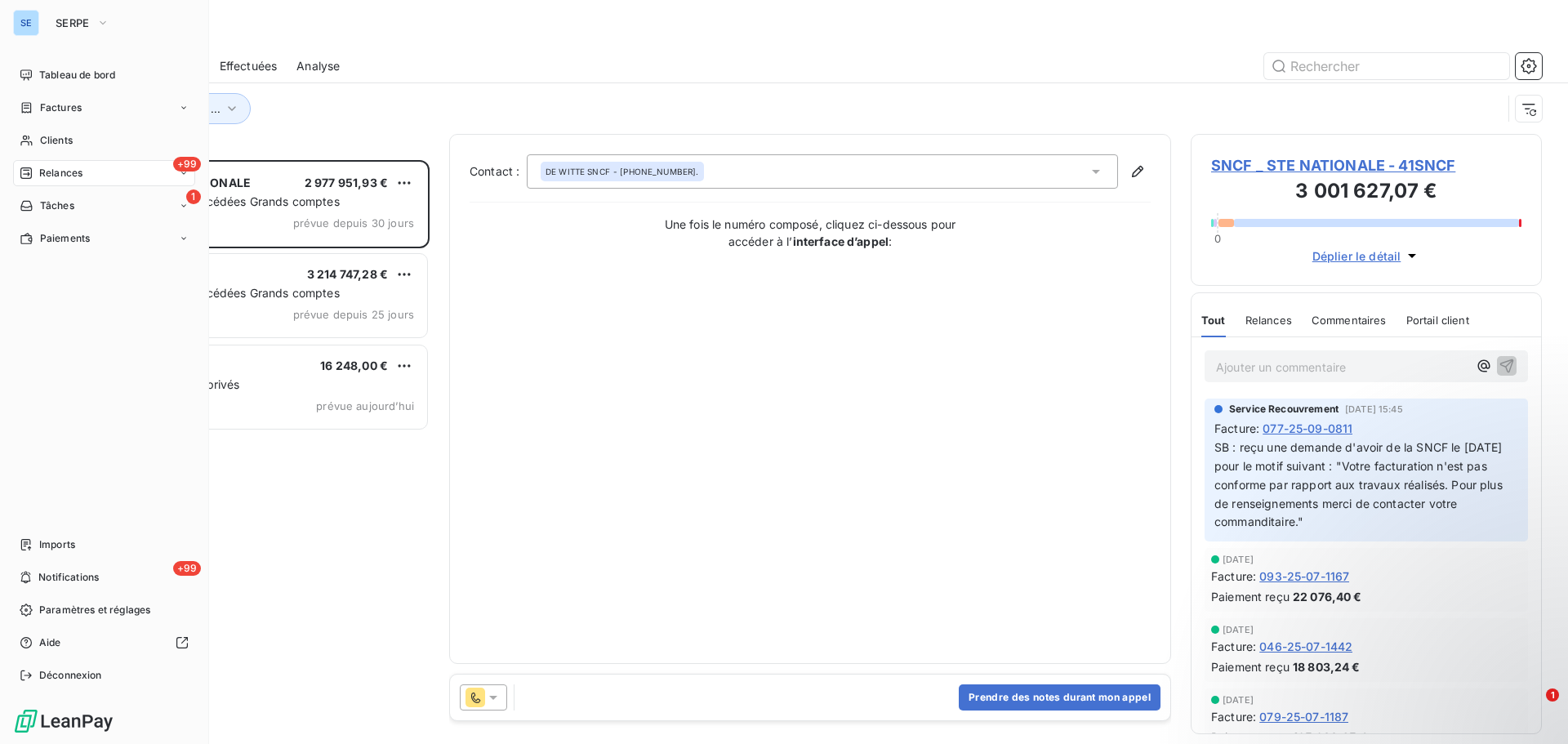
drag, startPoint x: 46, startPoint y: 133, endPoint x: 49, endPoint y: 123, distance: 10.4
click at [49, 123] on nav "Tableau de bord Factures Clients +99 Relances 1 Tâches Paiements" at bounding box center [104, 157] width 182 height 189
click at [65, 105] on span "Factures" at bounding box center [61, 108] width 42 height 15
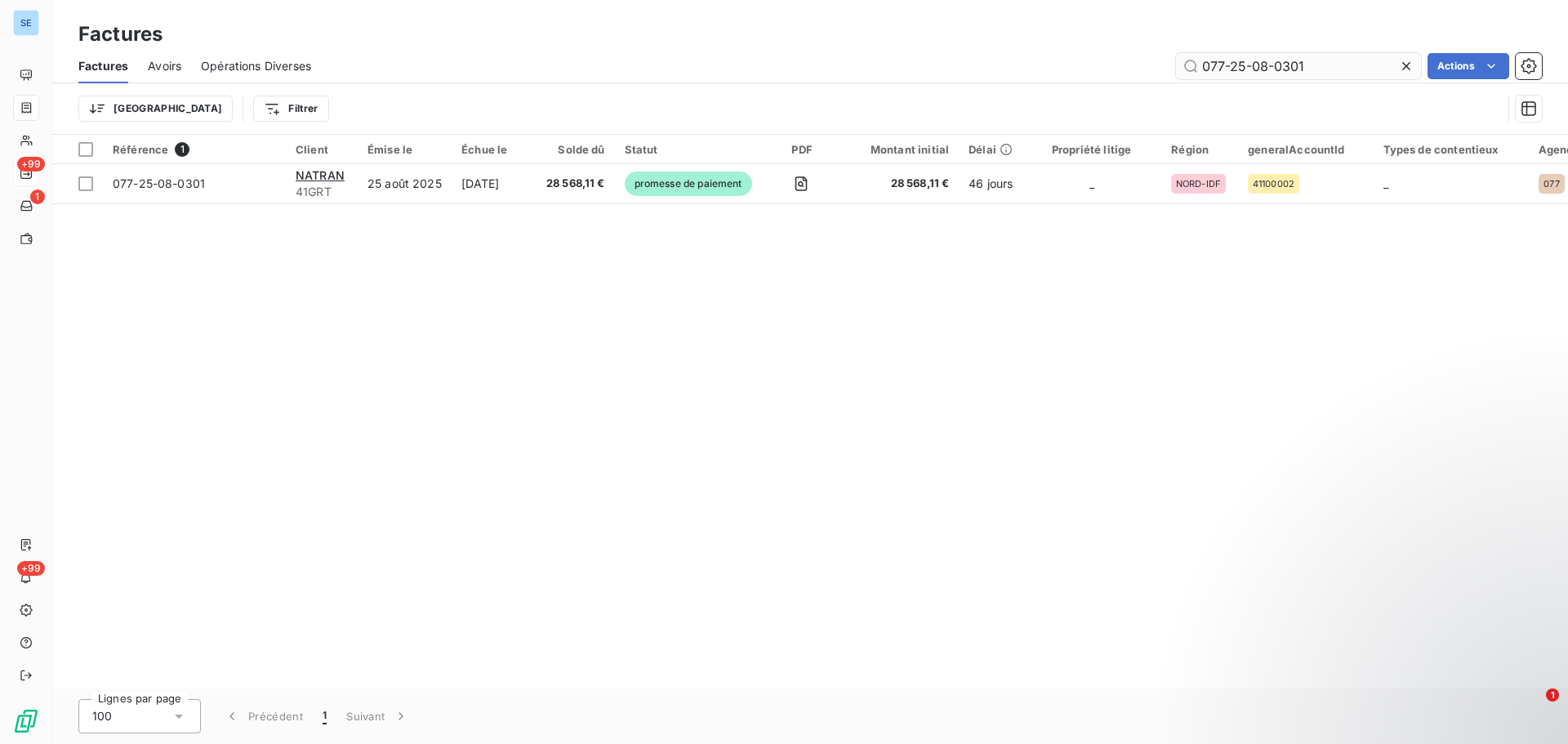
click at [1208, 58] on input "077-25-08-0301" at bounding box center [1298, 65] width 245 height 26
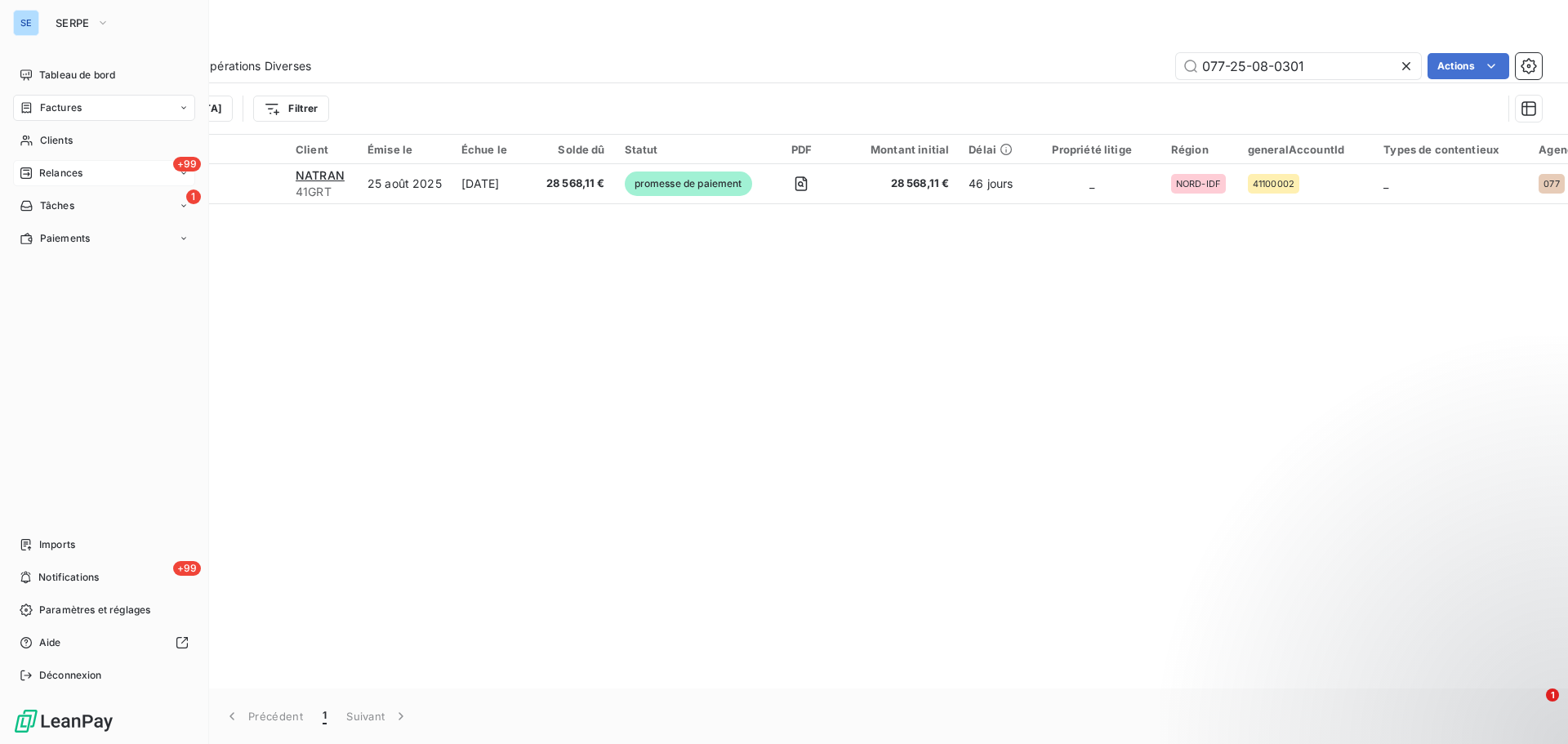
click at [90, 105] on div "Factures" at bounding box center [104, 107] width 182 height 26
click at [108, 28] on icon "button" at bounding box center [103, 23] width 13 height 17
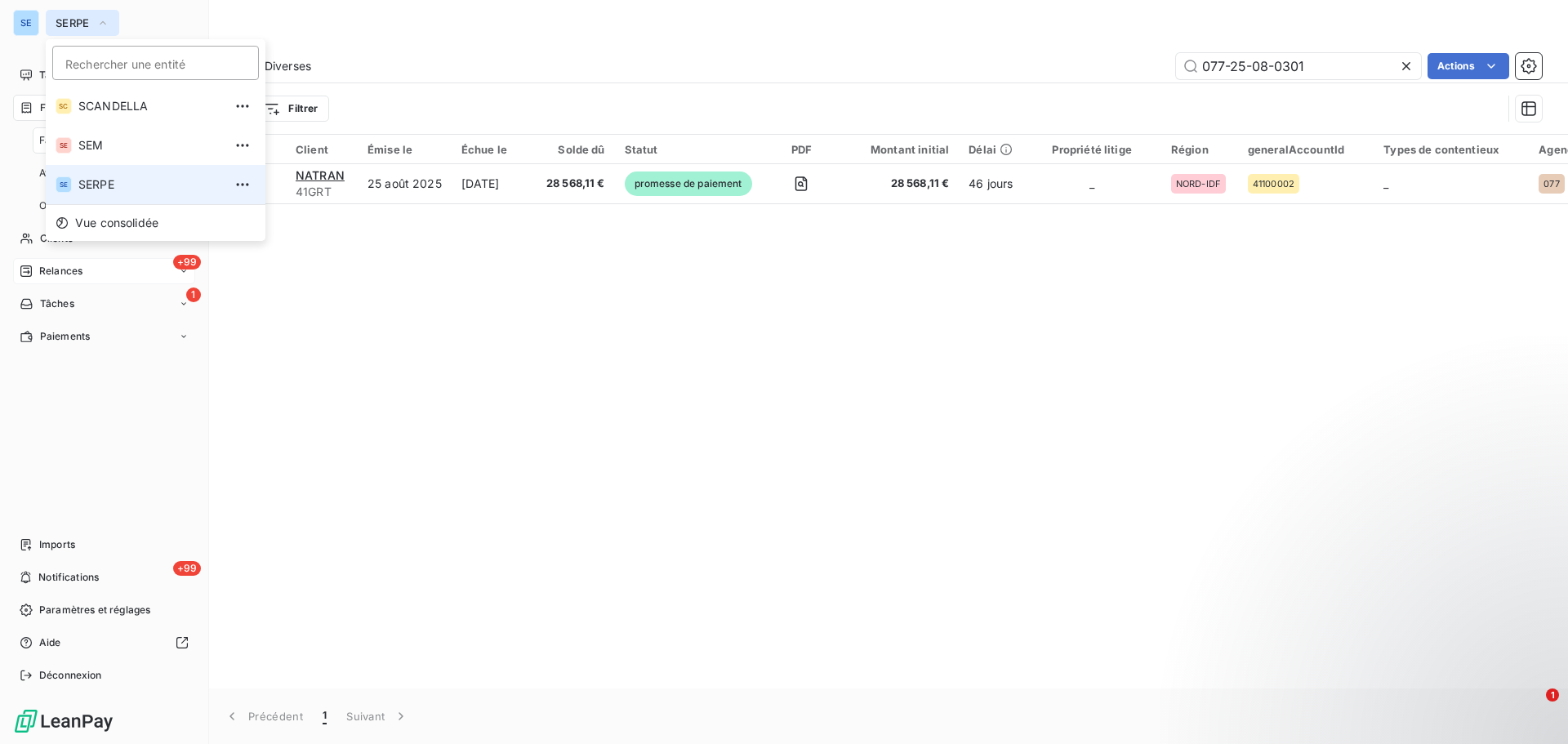
click at [92, 183] on span "SERPE" at bounding box center [151, 185] width 145 height 17
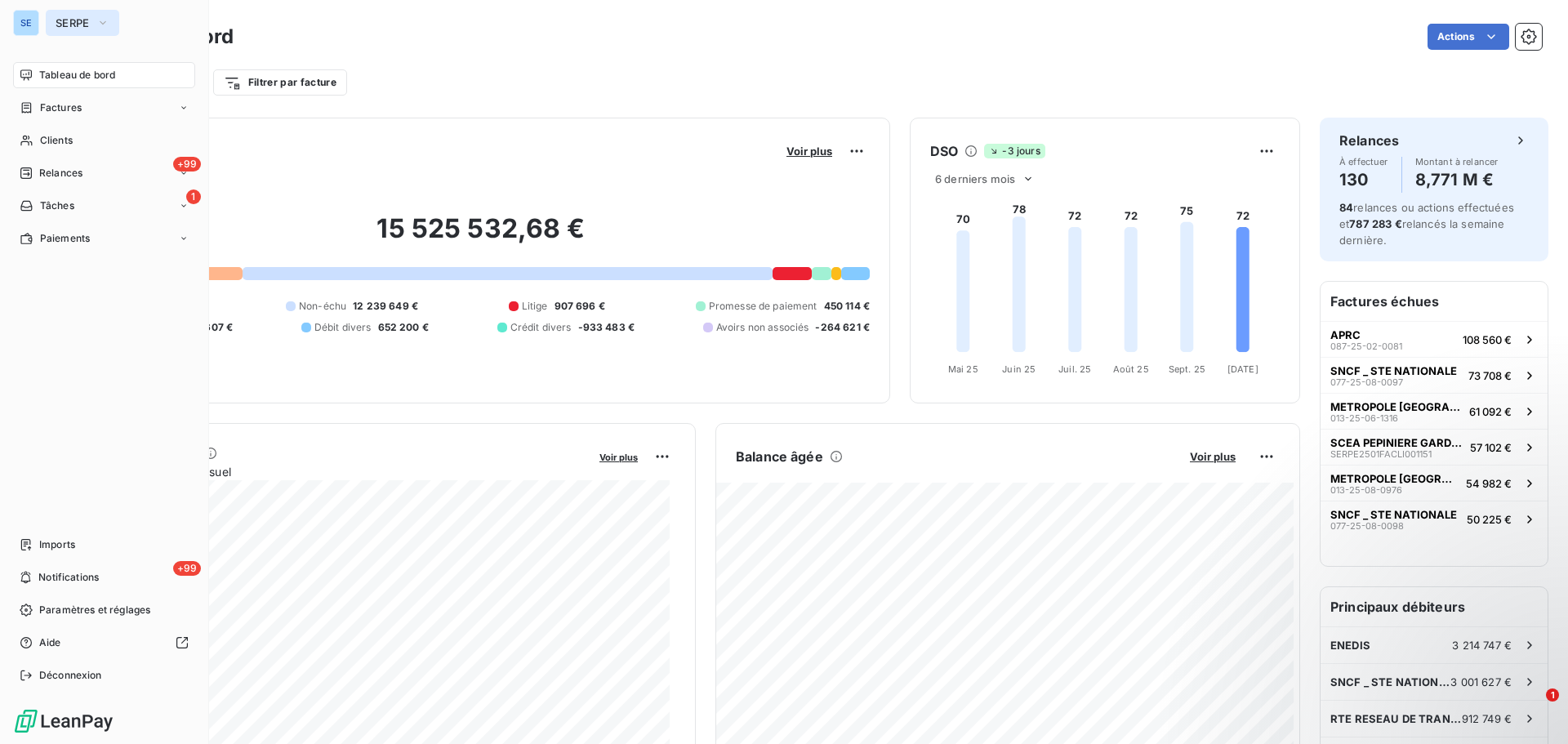
click at [90, 22] on span "SERPE" at bounding box center [72, 23] width 34 height 13
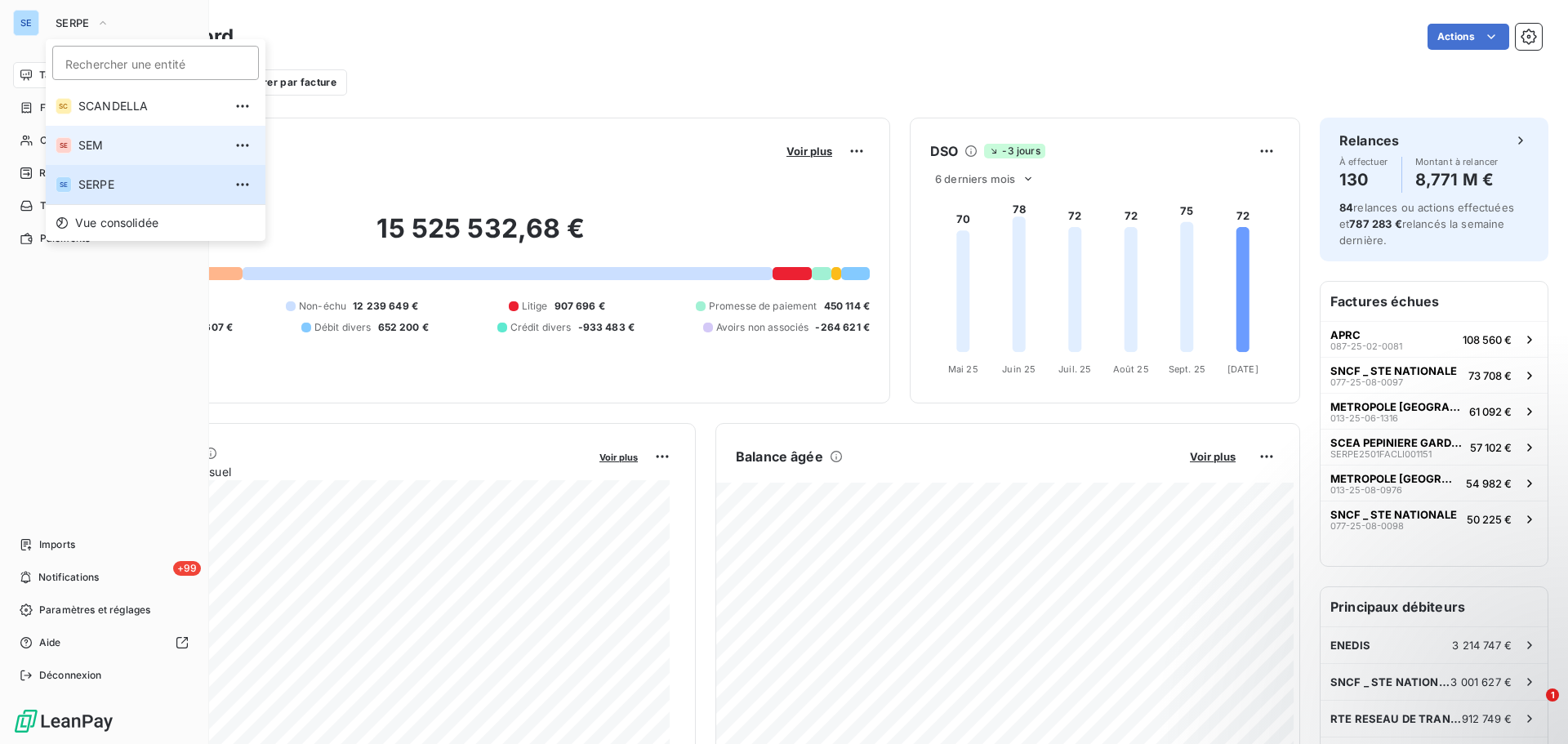
click at [103, 139] on span "SEM" at bounding box center [151, 146] width 145 height 17
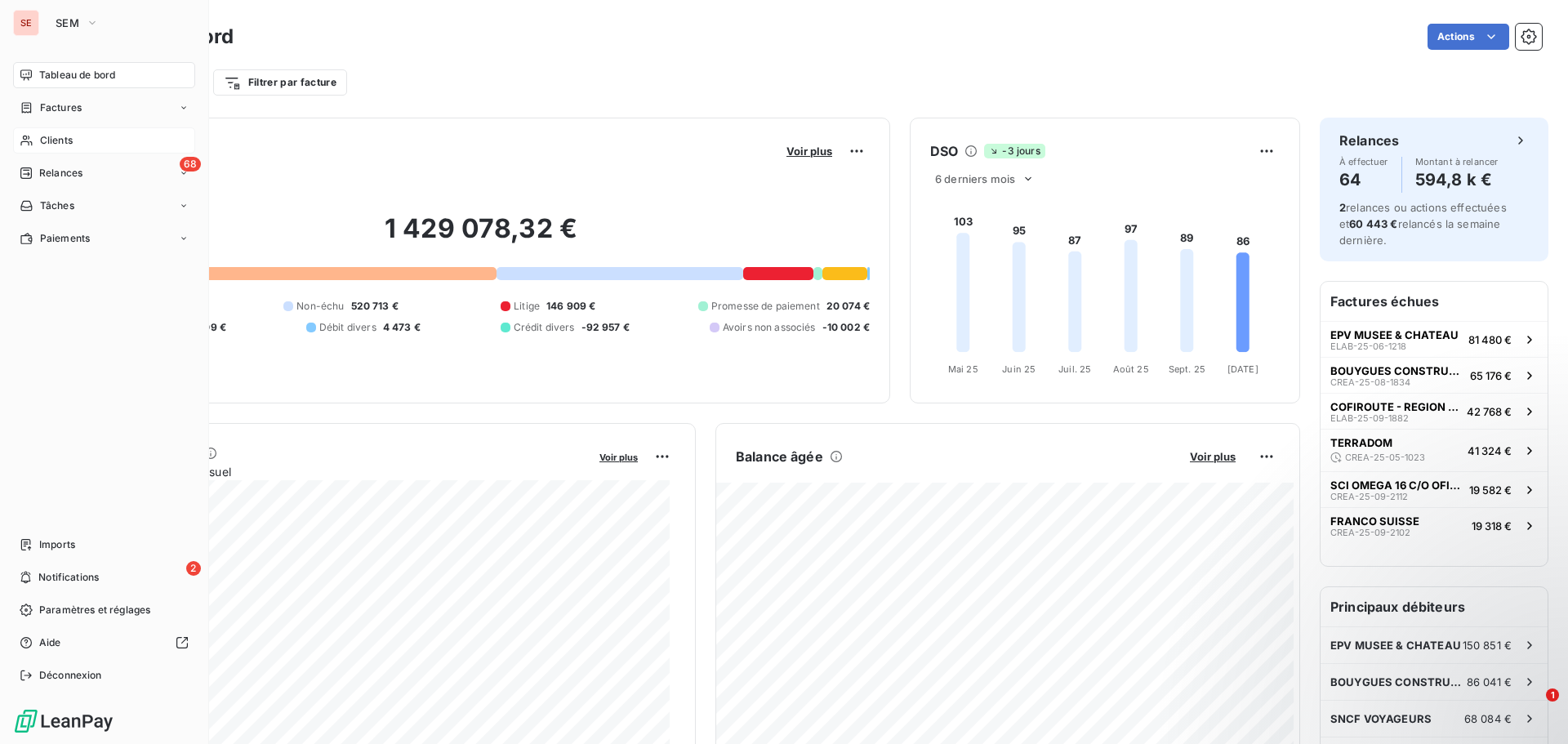
click at [68, 143] on span "Clients" at bounding box center [56, 141] width 33 height 15
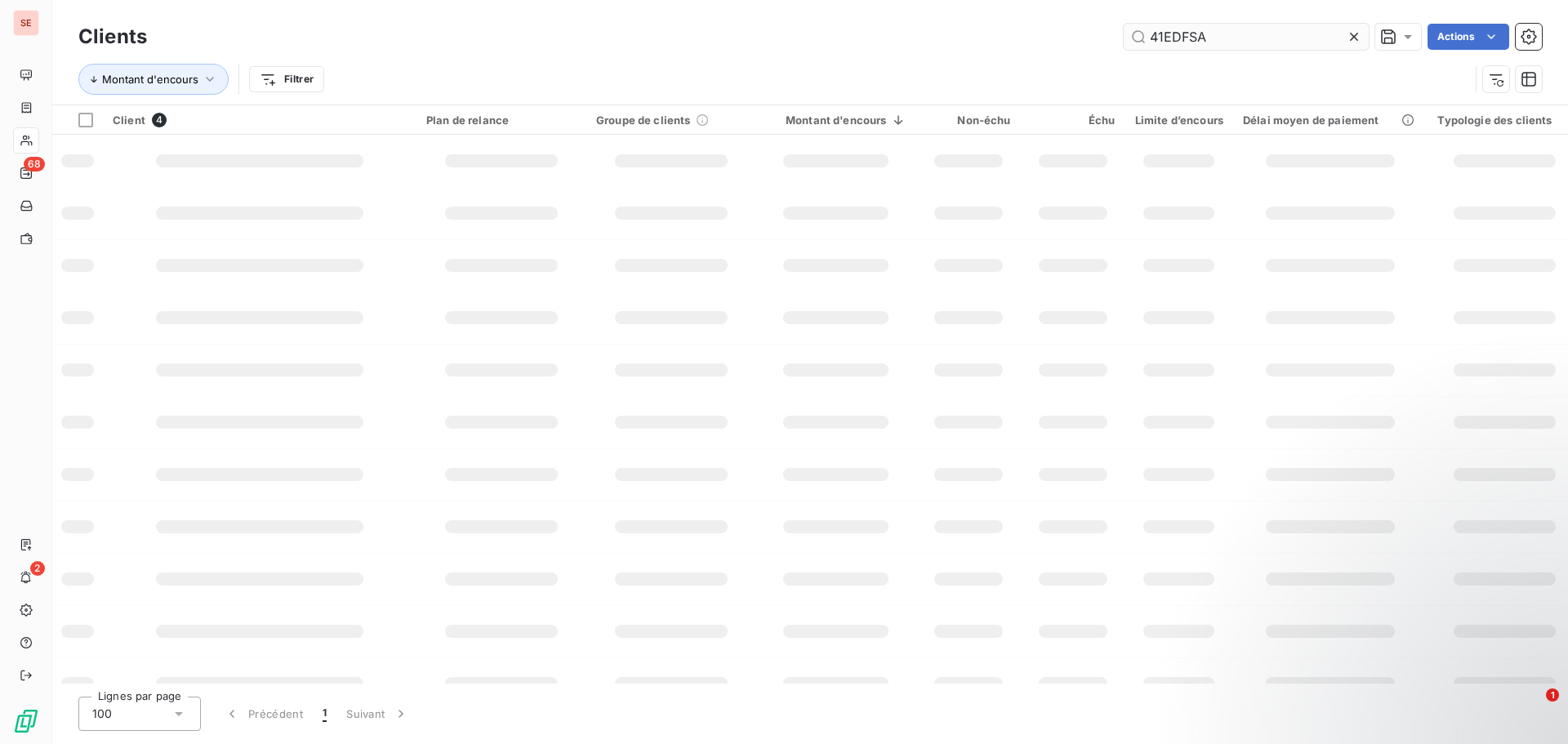
type input "41EDFSA"
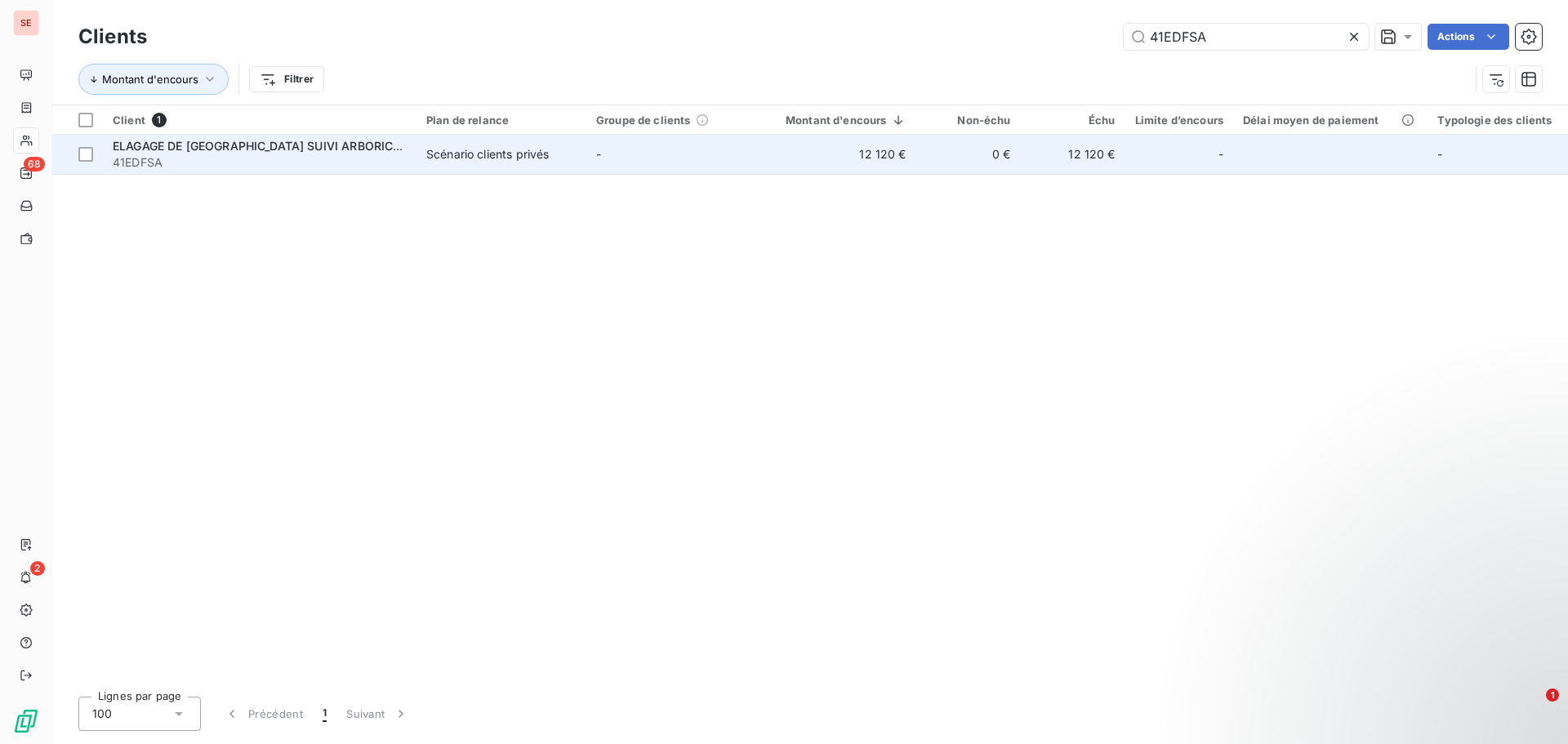
click at [328, 164] on span "41EDFSA" at bounding box center [260, 163] width 294 height 17
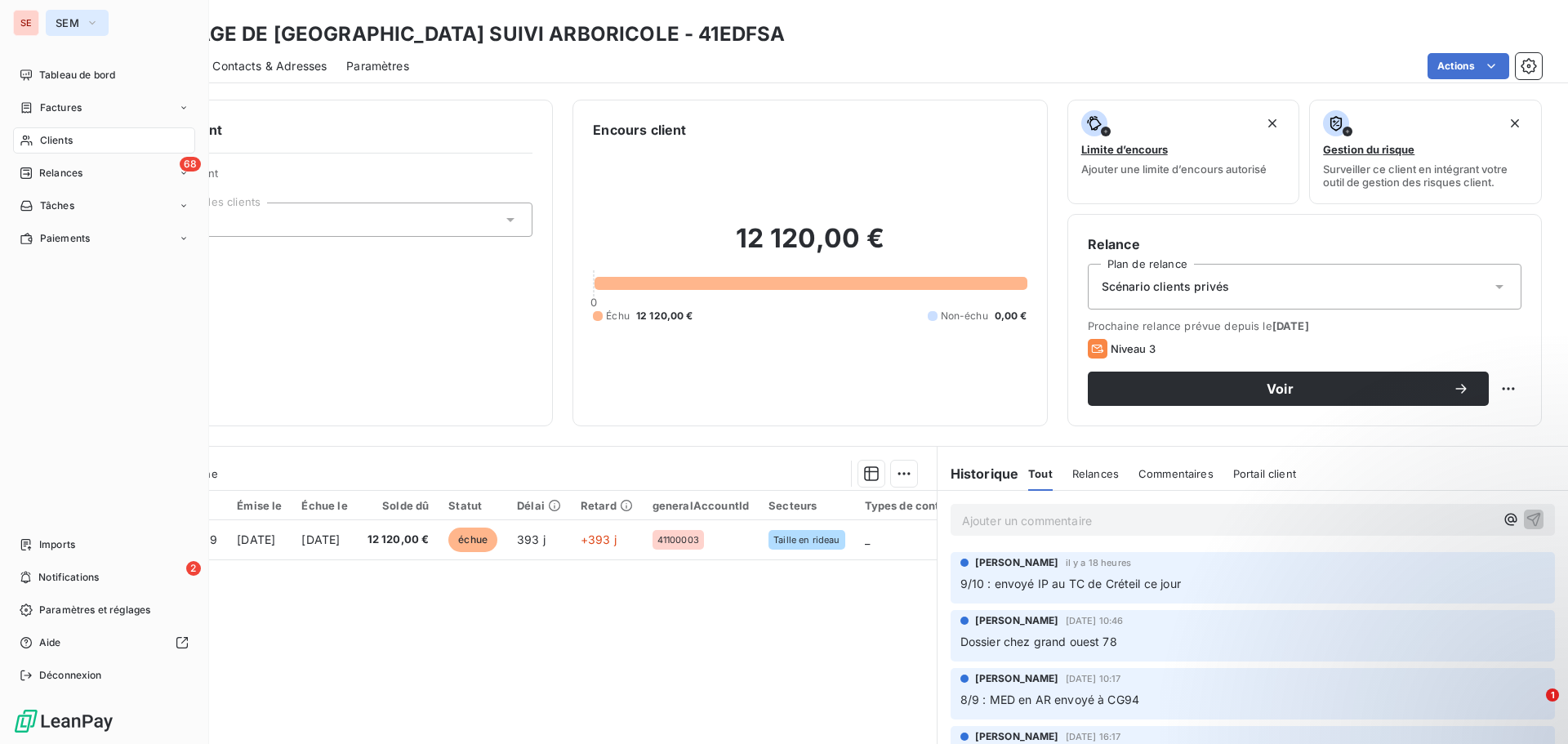
click at [58, 23] on span "SEM" at bounding box center [67, 23] width 23 height 13
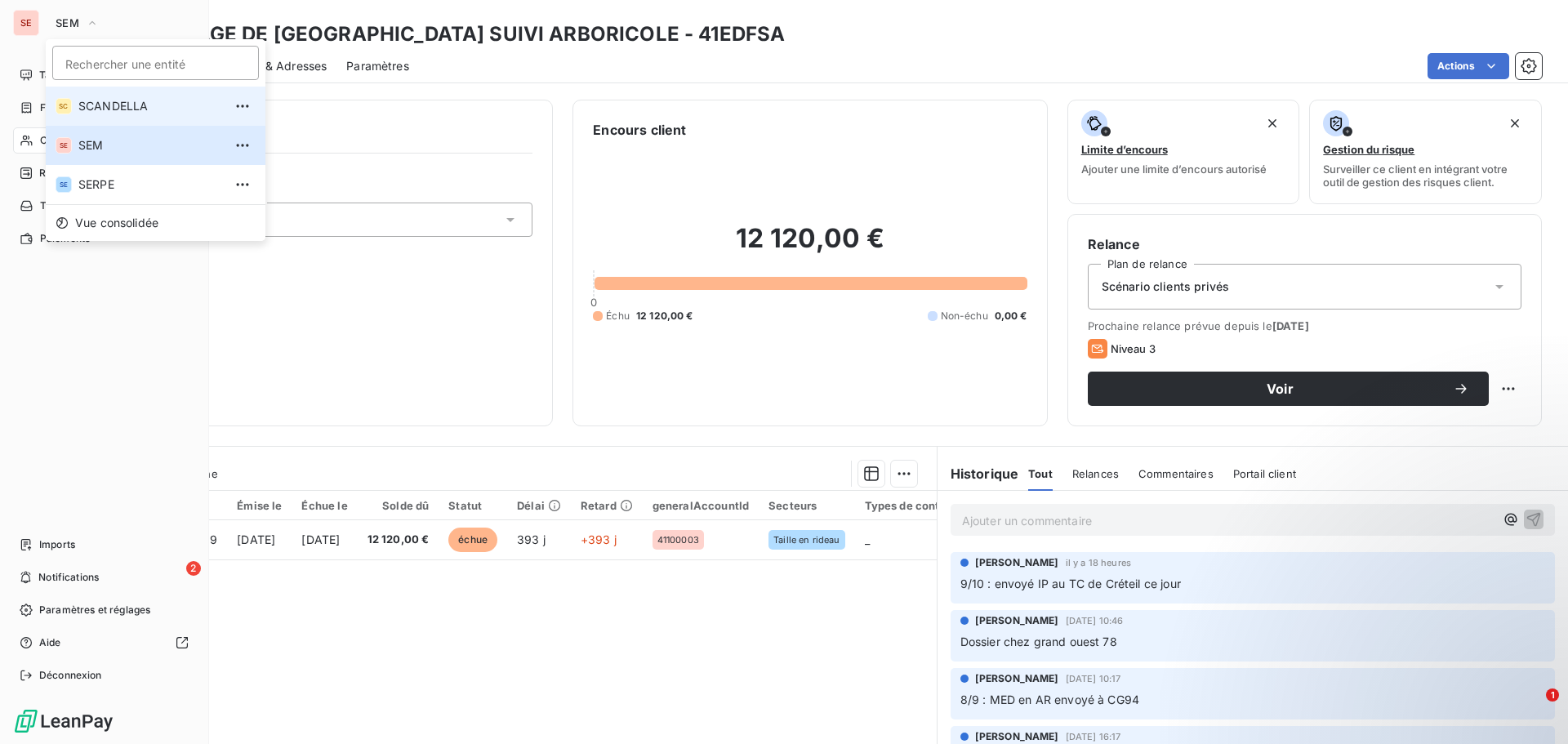
click at [120, 107] on span "SCANDELLA" at bounding box center [151, 106] width 145 height 17
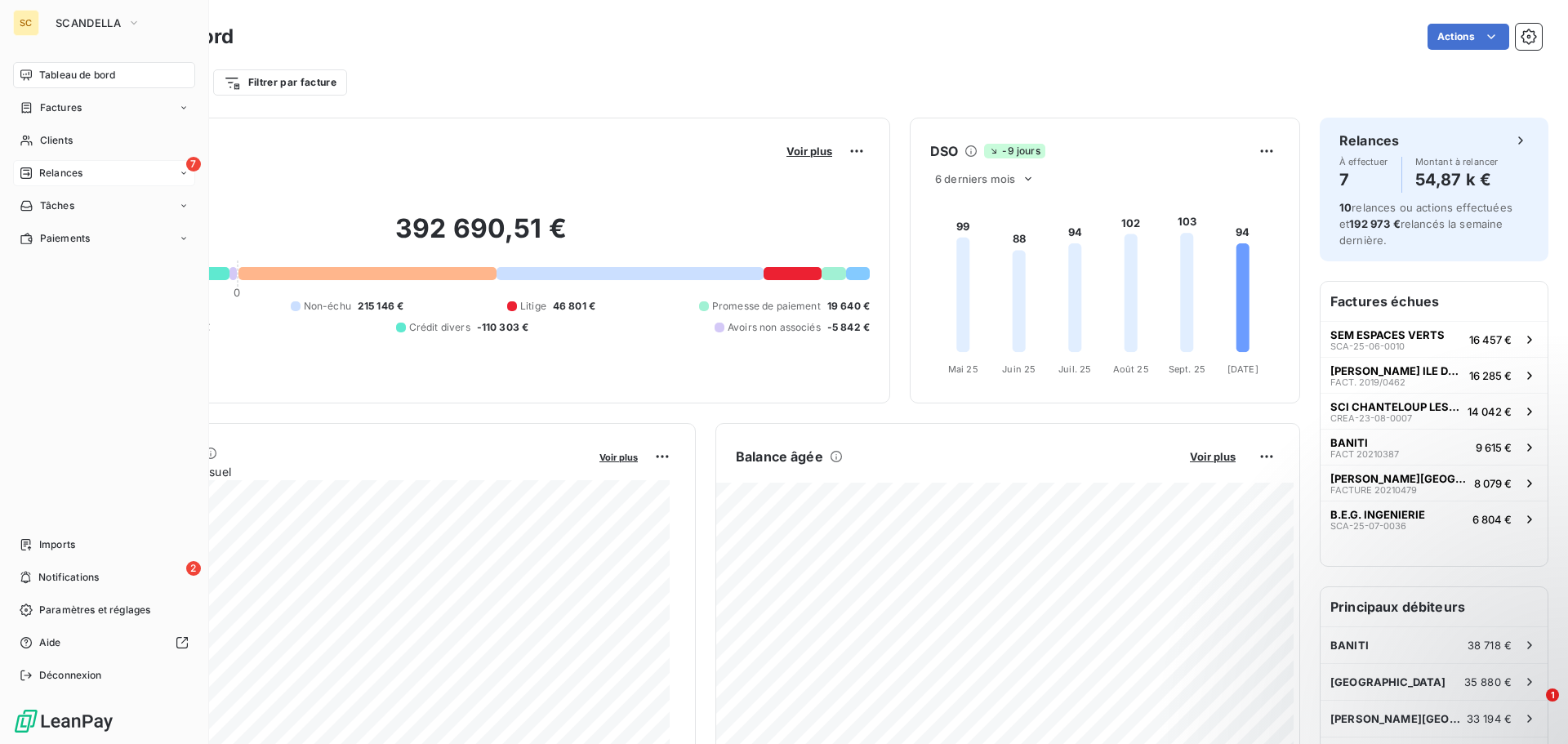
click at [85, 173] on div "7 Relances" at bounding box center [104, 173] width 182 height 26
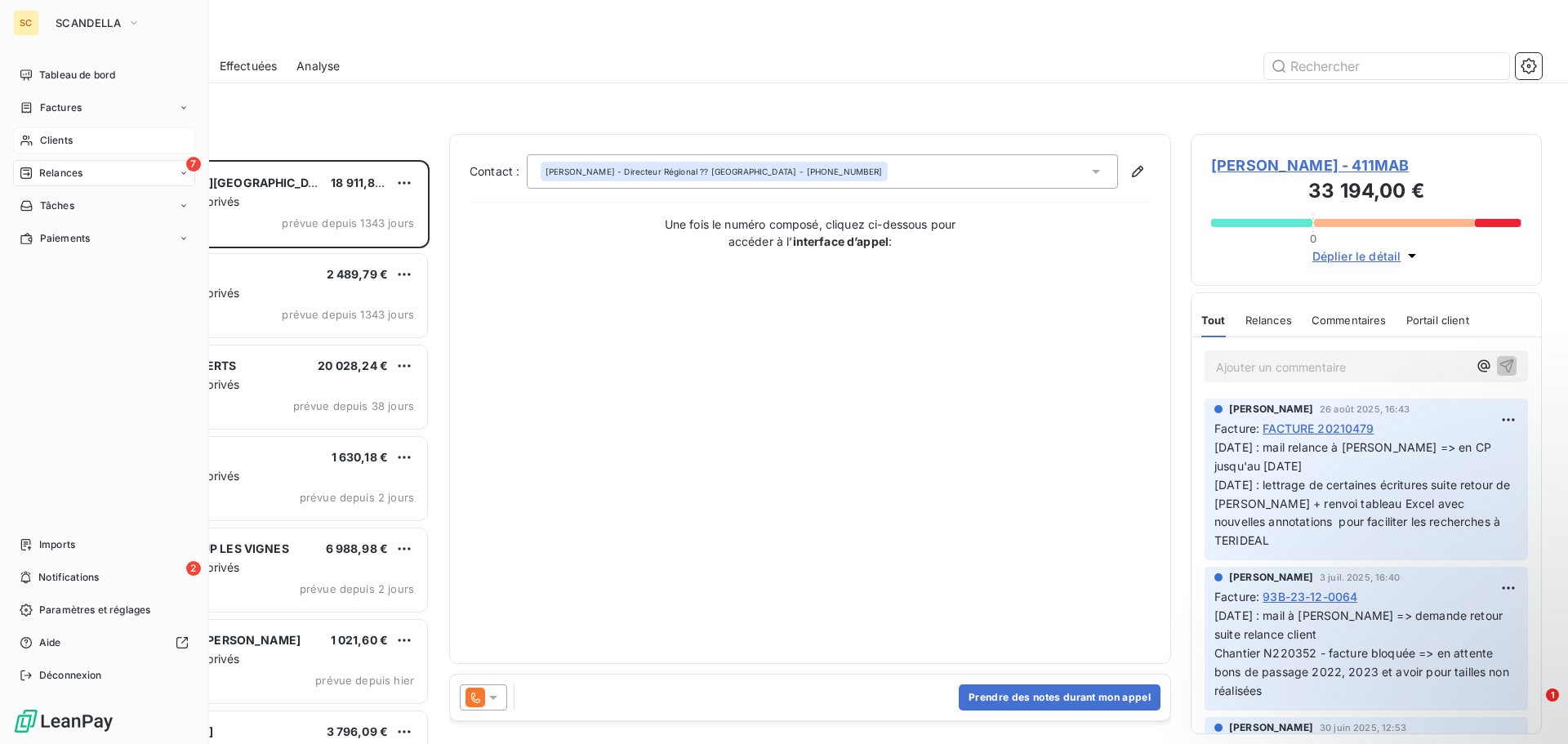
click at [51, 135] on span "Clients" at bounding box center [56, 141] width 33 height 15
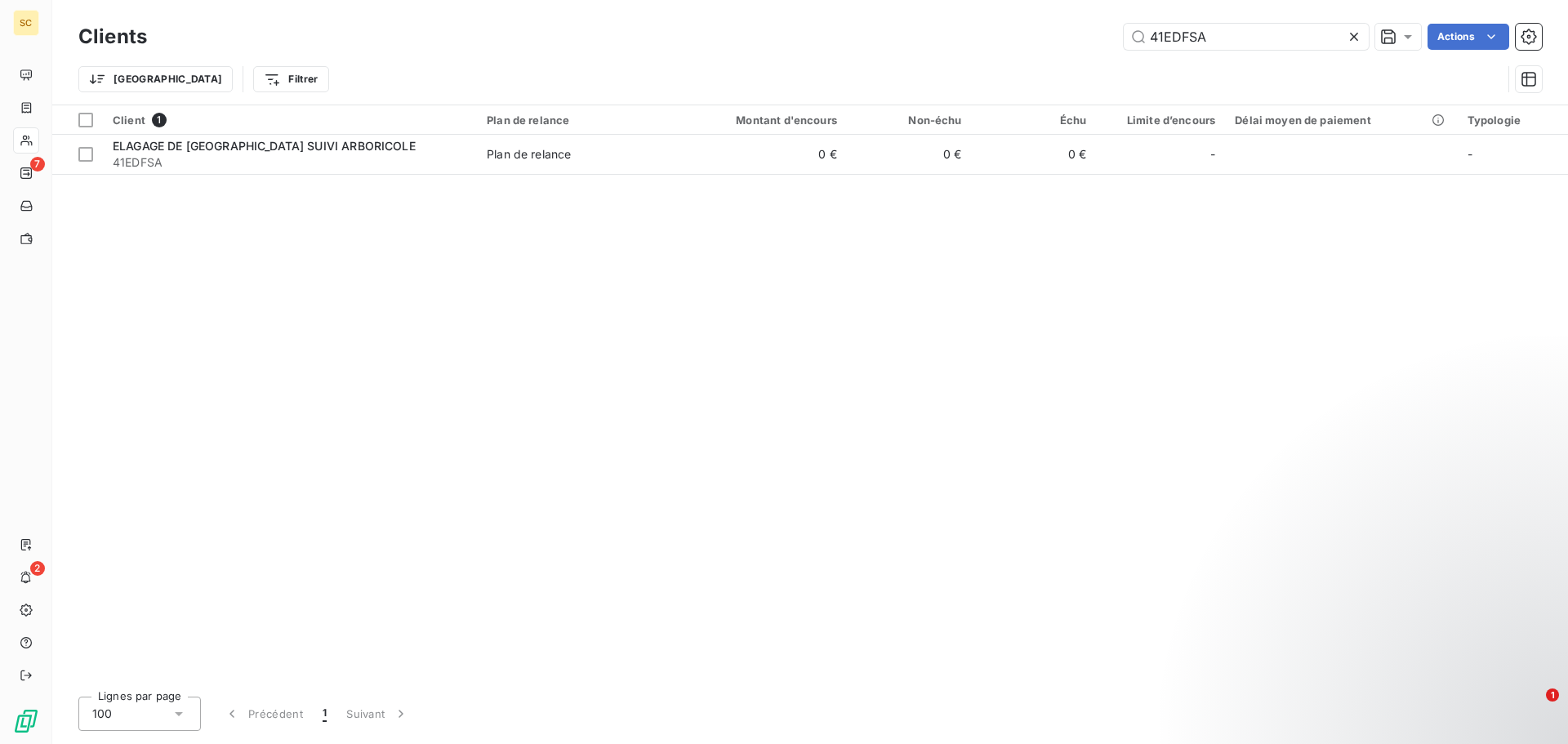
drag, startPoint x: 1250, startPoint y: 46, endPoint x: 1051, endPoint y: 51, distance: 199.1
click at [1051, 51] on div "Clients 41EDFSA Actions" at bounding box center [811, 36] width 1464 height 34
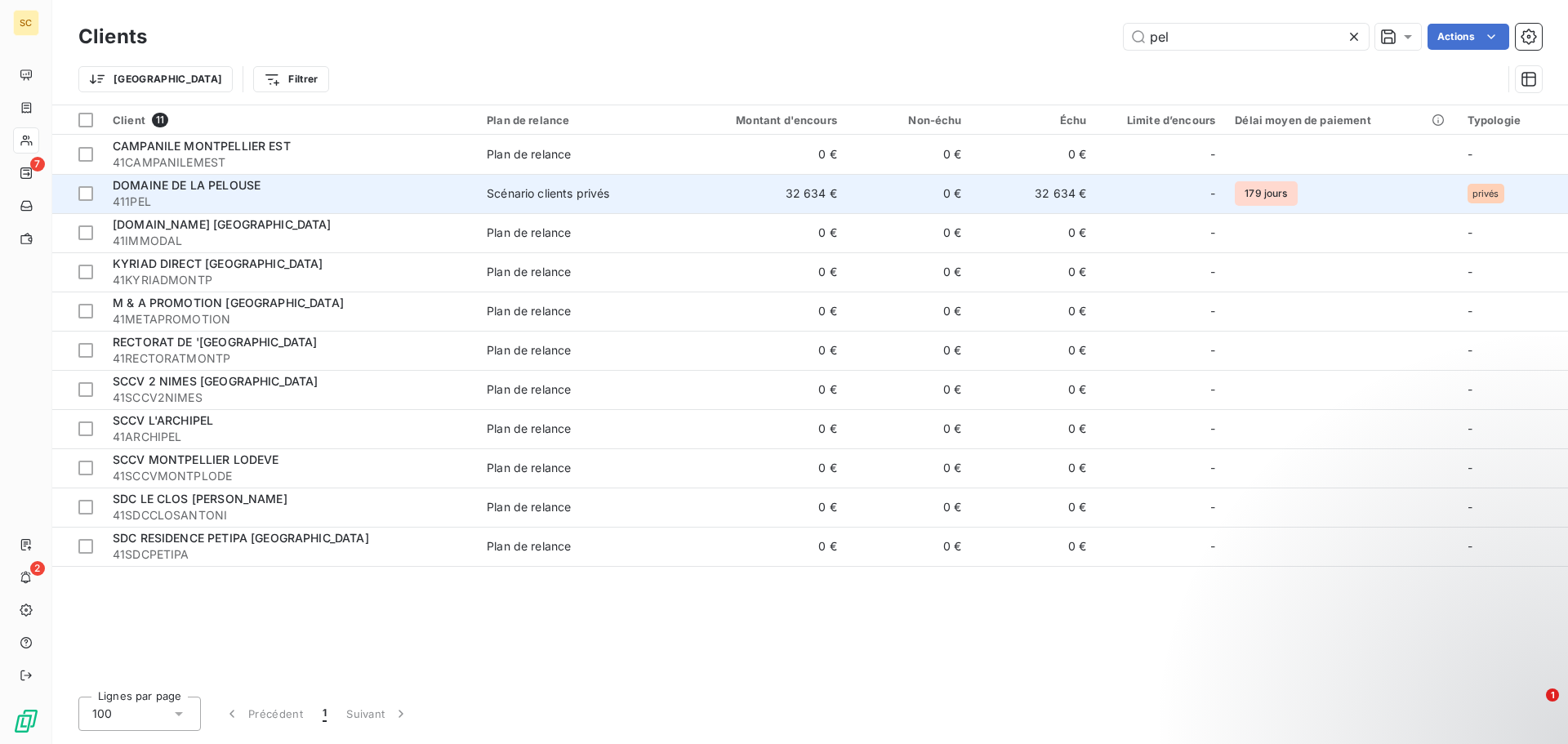
type input "pel"
click at [348, 183] on div "DOMAINE DE LA PELOUSE" at bounding box center [290, 186] width 354 height 17
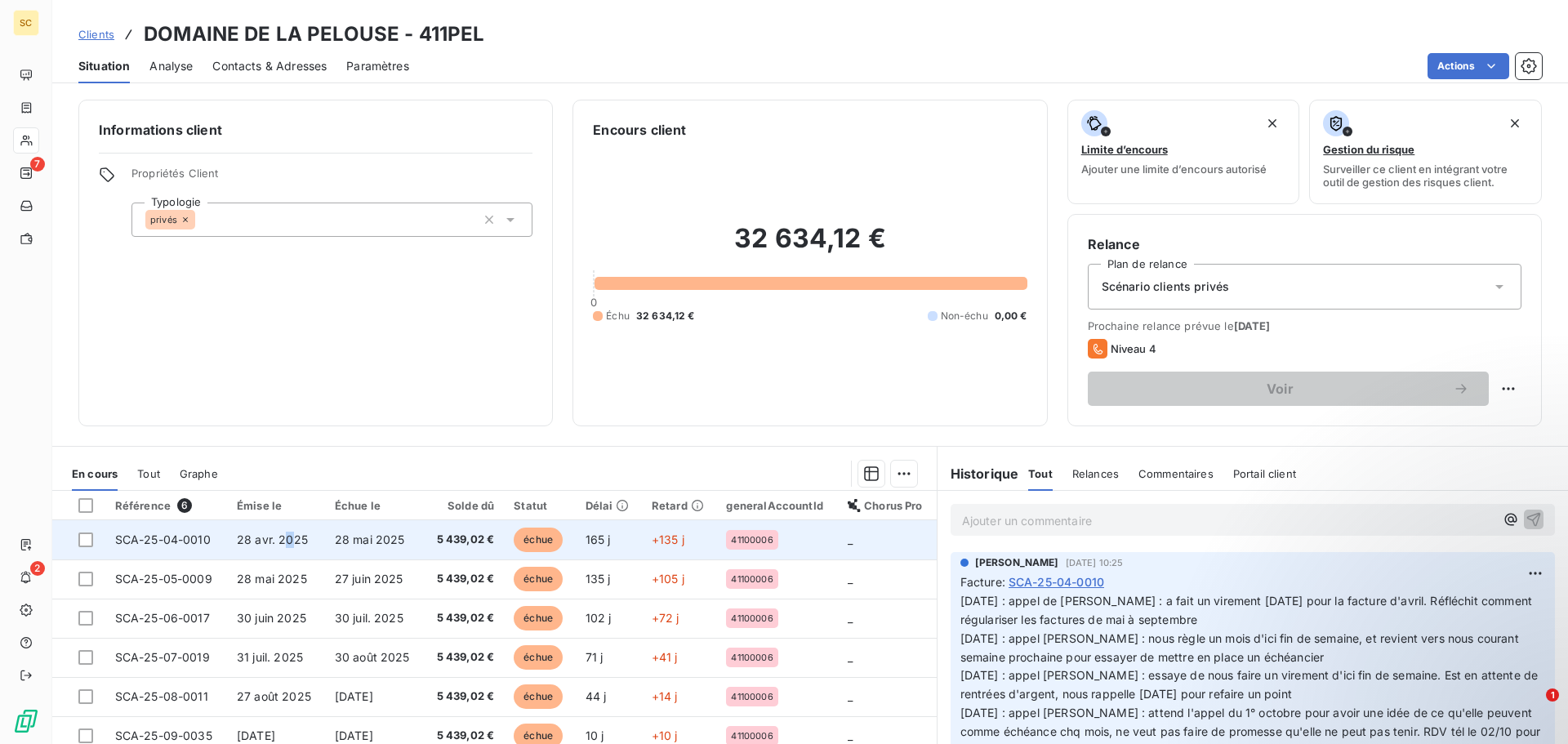
click at [287, 530] on td "28 avr. 2025" at bounding box center [276, 540] width 98 height 39
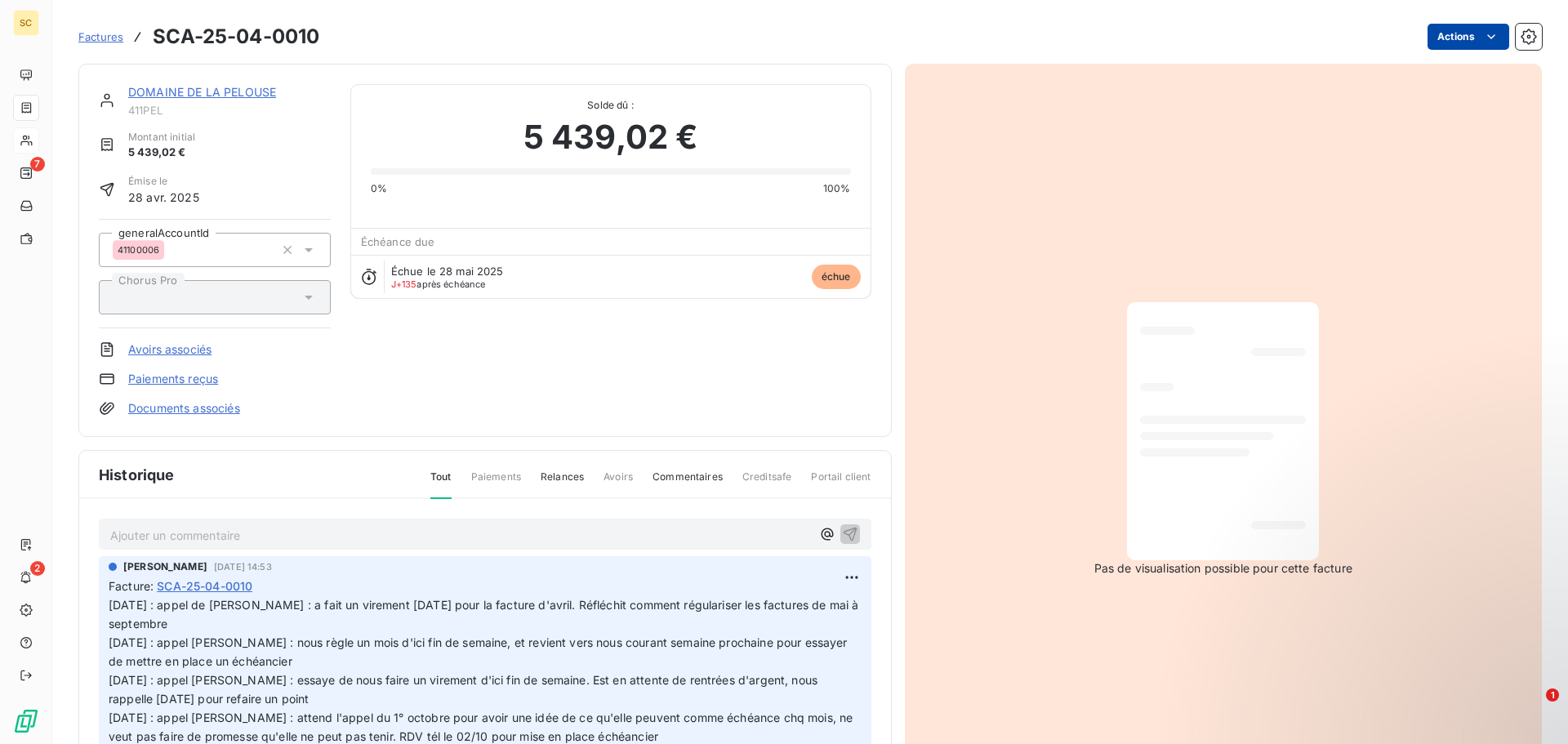
click at [1435, 45] on html "SC 7 2 Factures SCA-25-04-0010 Actions DOMAINE DE LA PELOUSE 411PEL Montant ini…" at bounding box center [784, 372] width 1568 height 744
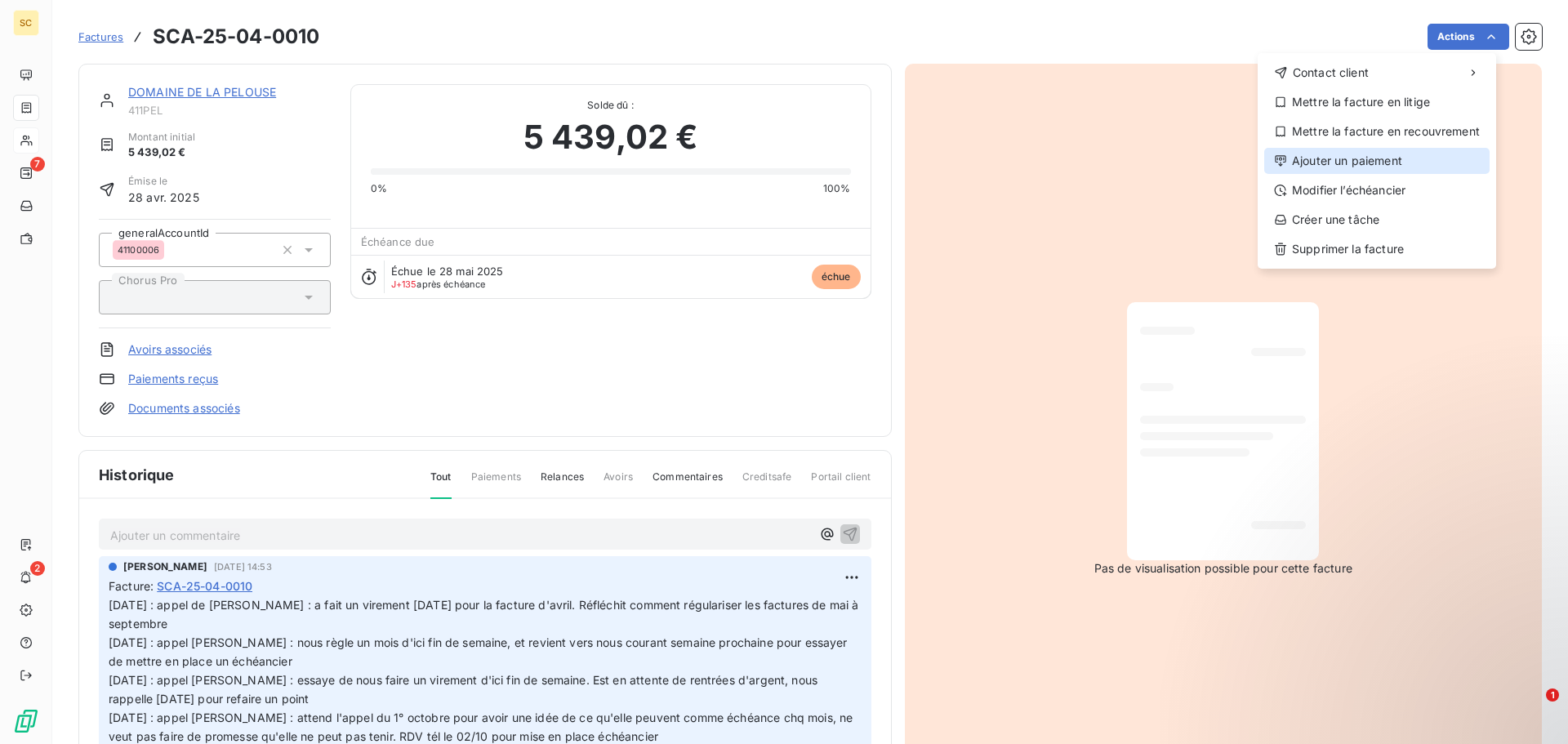
click at [1425, 163] on div "Ajouter un paiement" at bounding box center [1377, 161] width 225 height 26
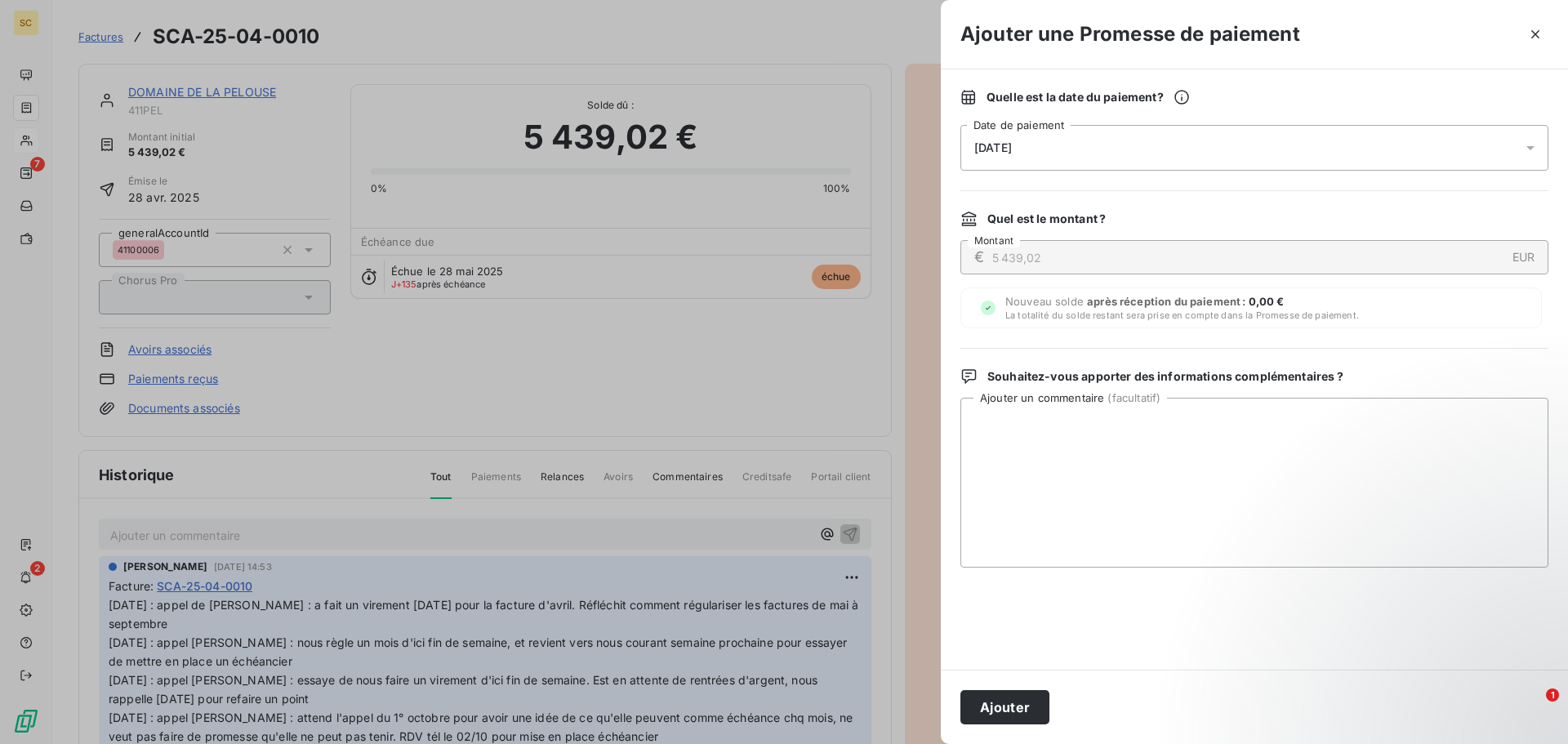
click at [1063, 148] on div "[DATE]" at bounding box center [1255, 147] width 588 height 46
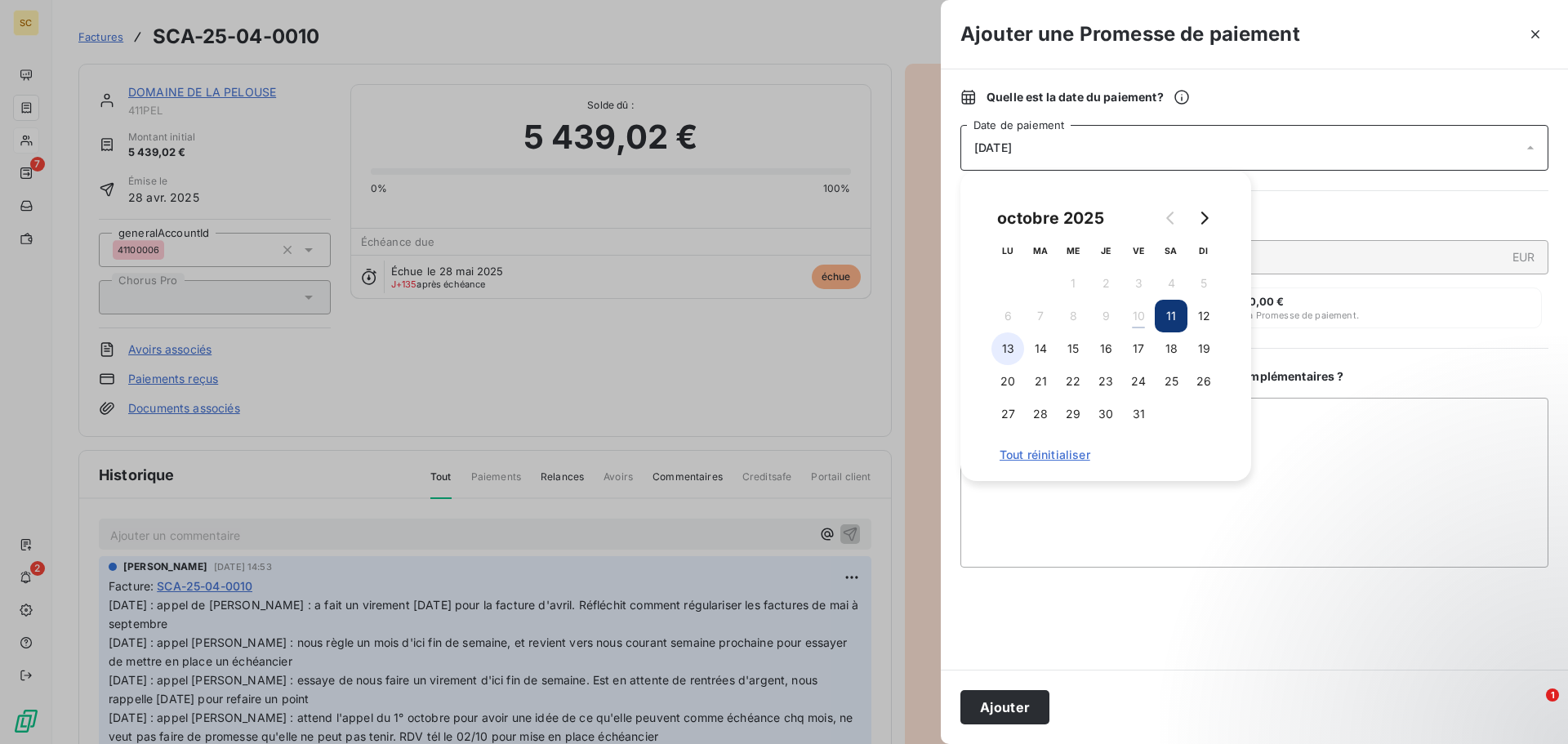
click at [1009, 346] on button "13" at bounding box center [1008, 349] width 33 height 33
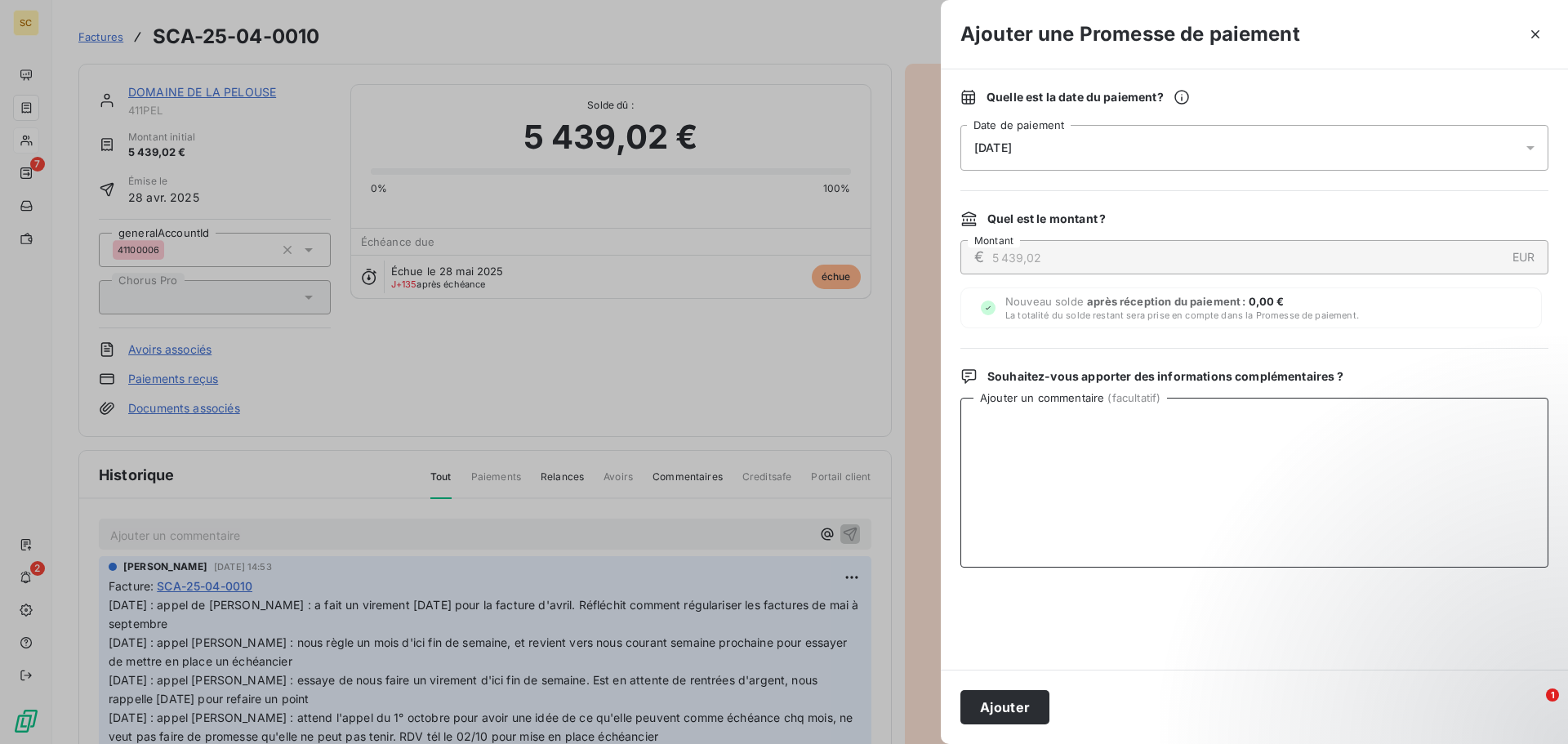
click at [1321, 445] on textarea "Ajouter un commentaire ( facultatif )" at bounding box center [1255, 483] width 588 height 170
type textarea "Virement du [DATE]"
click at [990, 715] on button "Ajouter" at bounding box center [1005, 707] width 89 height 34
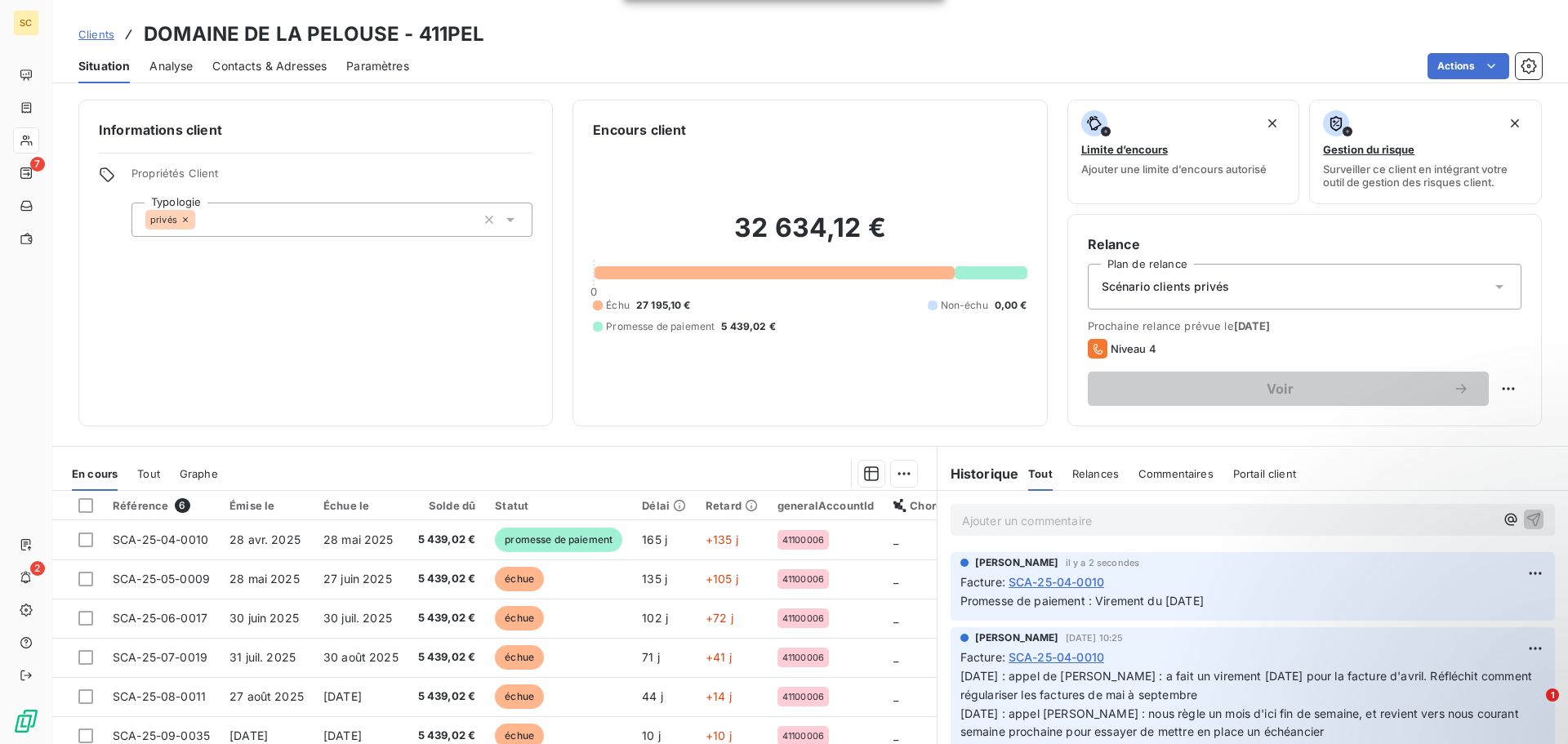
click at [452, 304] on div "Informations client Propriétés Client Typologie privés" at bounding box center [316, 263] width 475 height 327
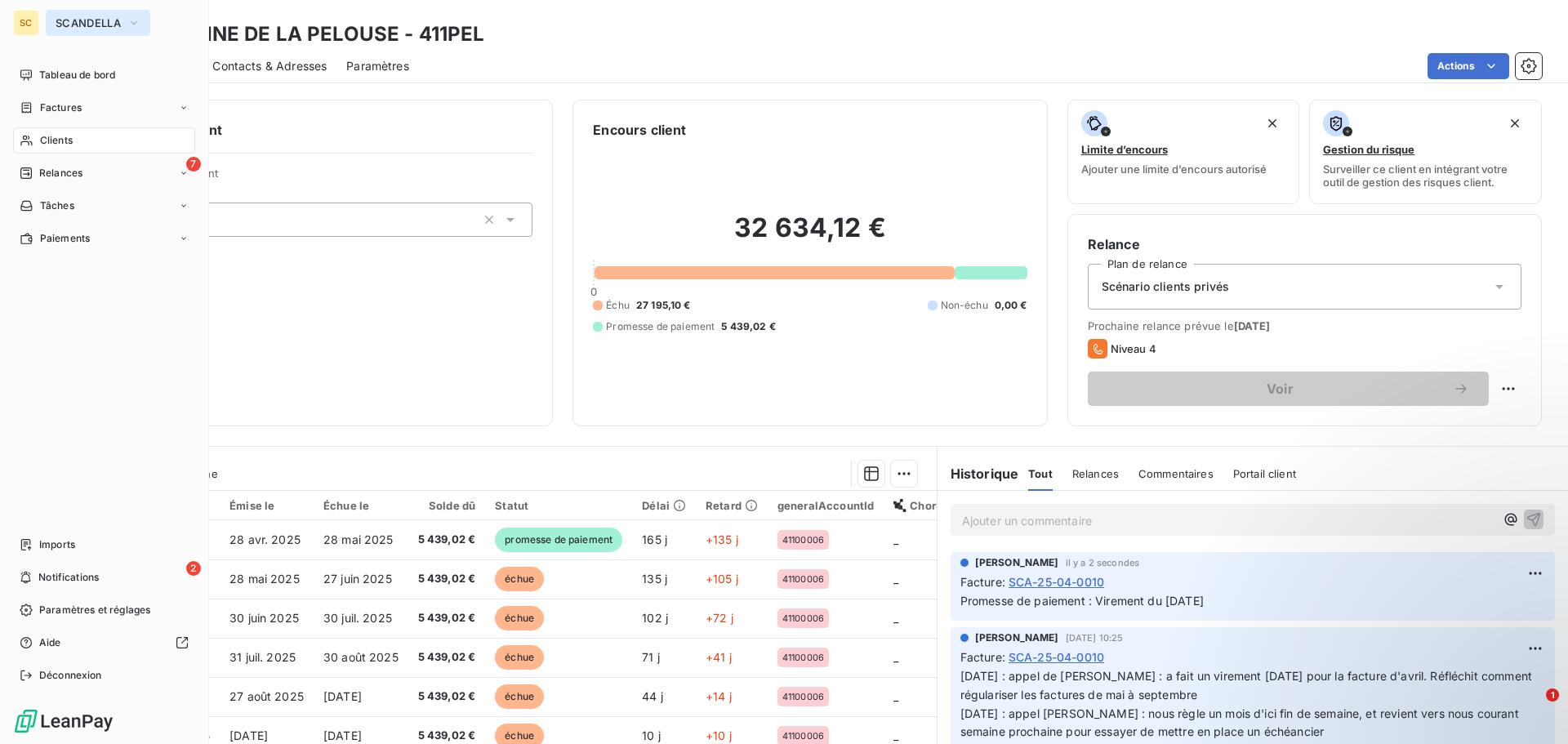
click at [86, 24] on span "SCANDELLA" at bounding box center [88, 23] width 65 height 13
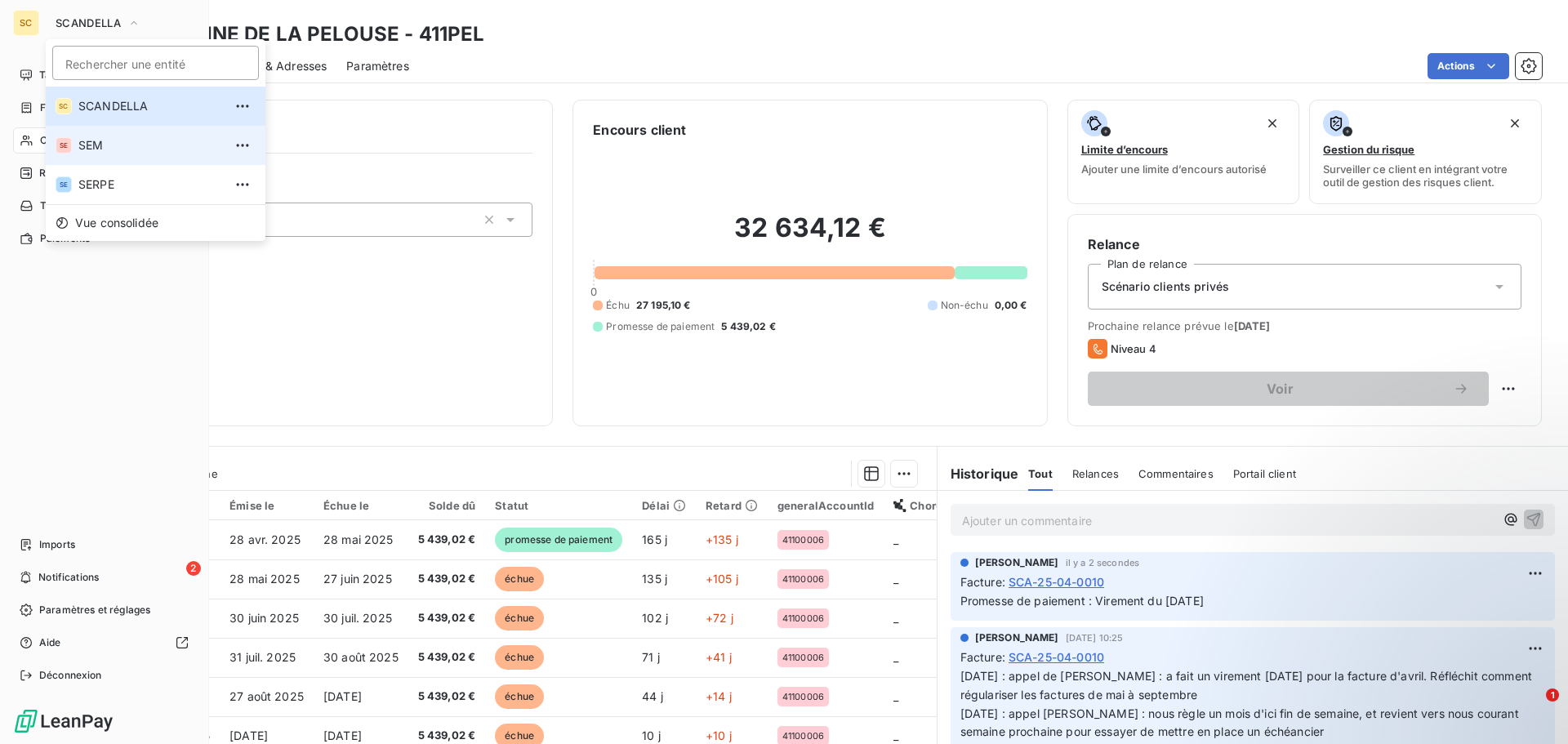
click at [85, 133] on li "SE SEM" at bounding box center [156, 145] width 219 height 39
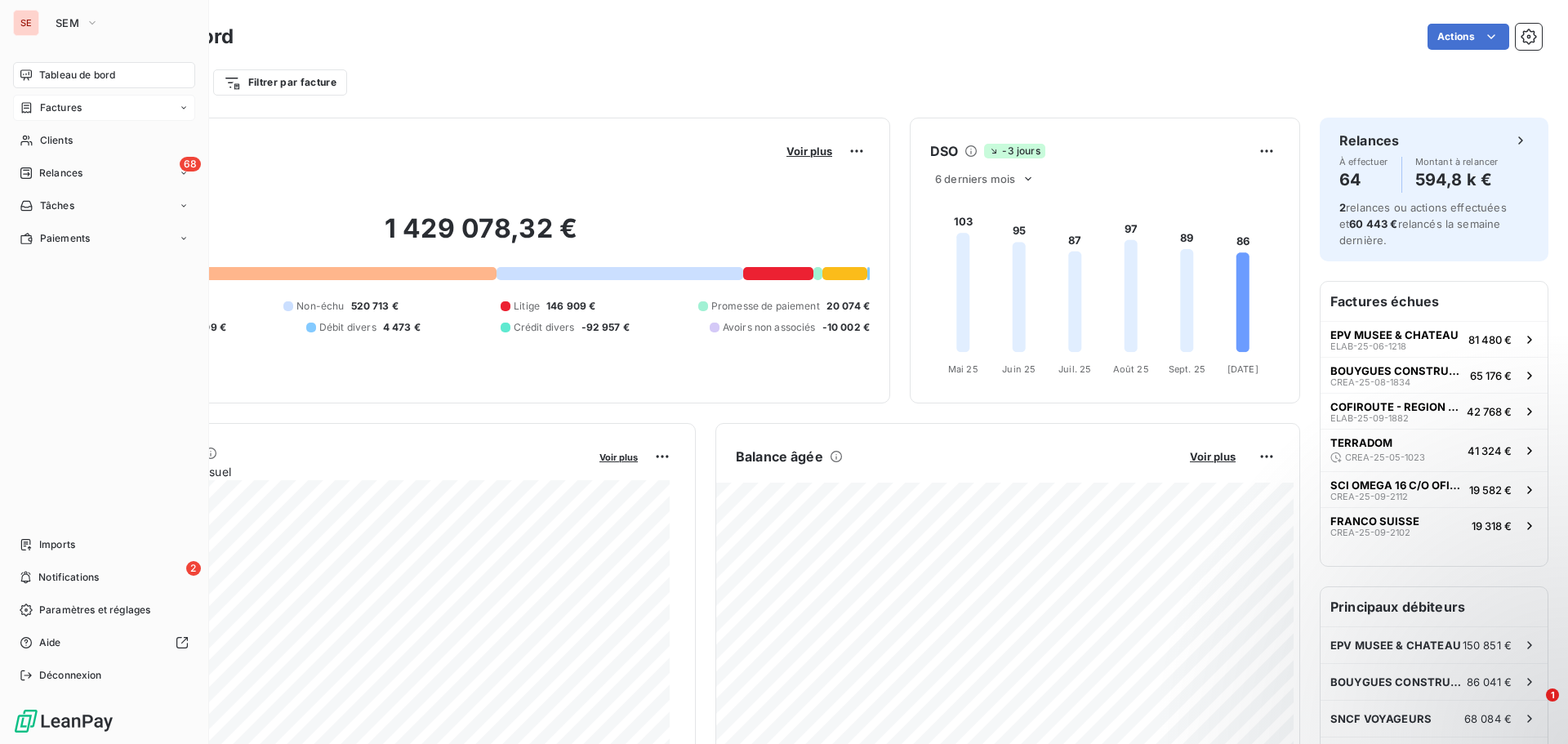
click at [72, 107] on span "Factures" at bounding box center [61, 108] width 42 height 15
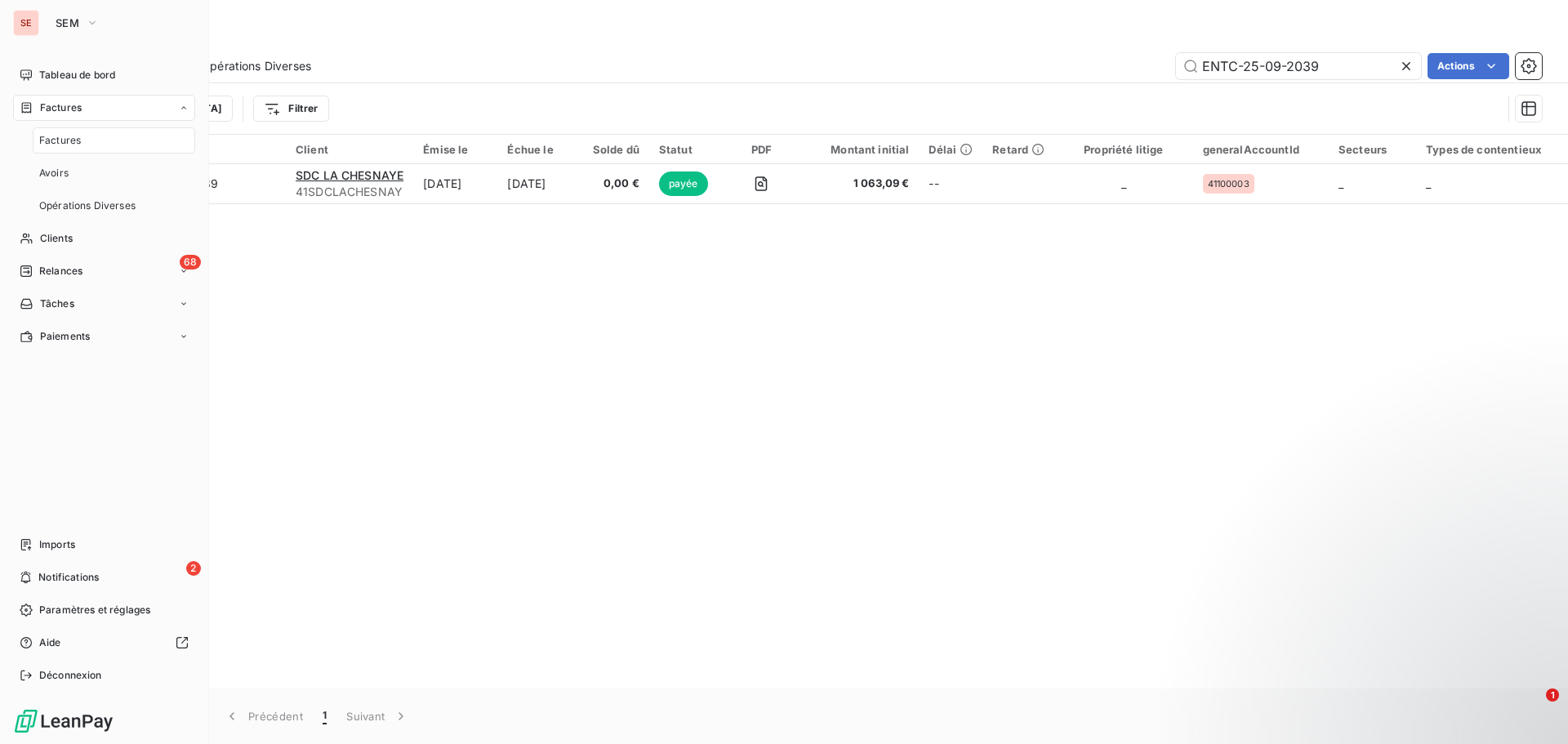
click at [59, 139] on span "Factures" at bounding box center [60, 141] width 42 height 15
click at [63, 139] on span "Factures" at bounding box center [60, 141] width 42 height 15
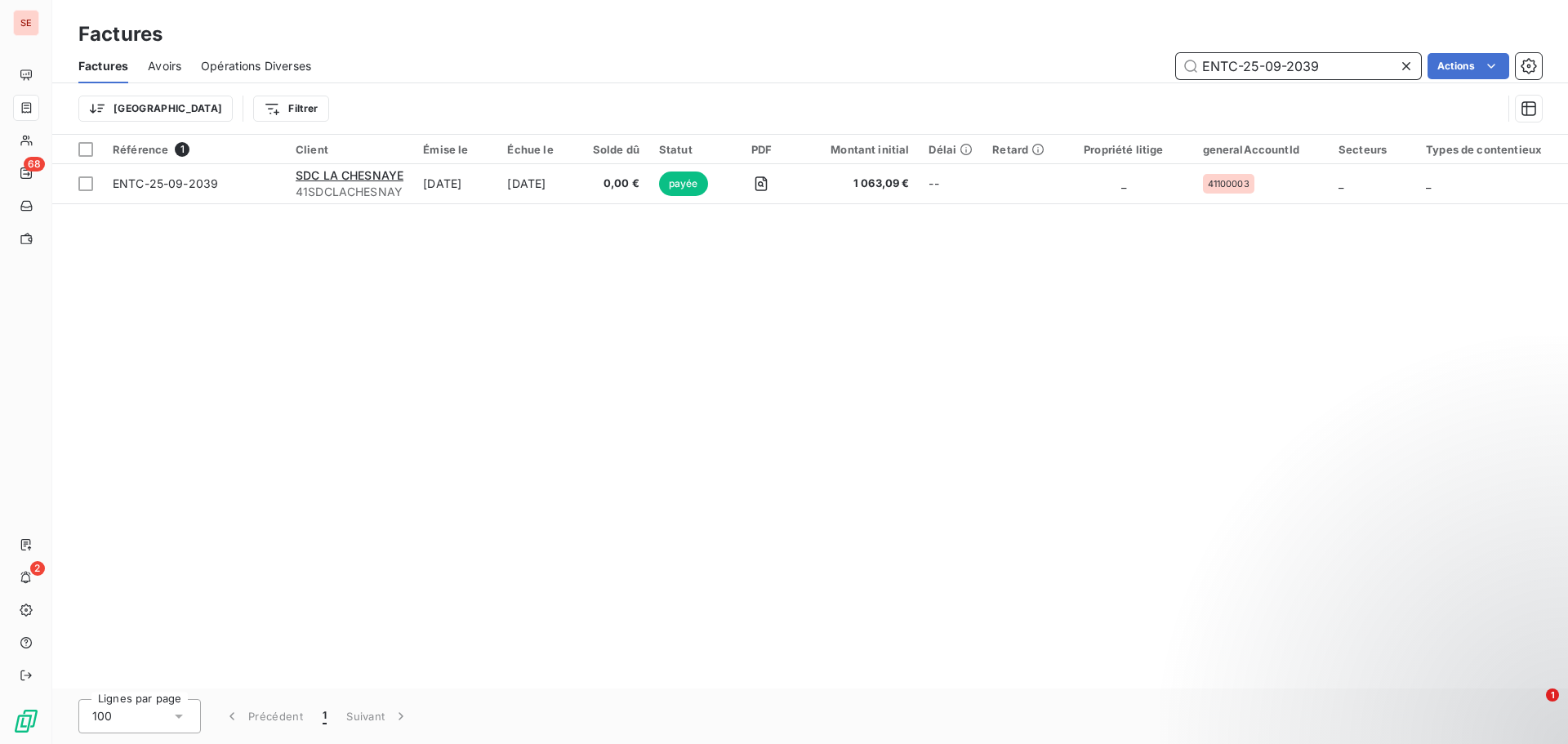
drag, startPoint x: 1267, startPoint y: 63, endPoint x: 1338, endPoint y: 59, distance: 71.1
click at [1338, 59] on input "ENTC-25-09-2039" at bounding box center [1298, 65] width 245 height 26
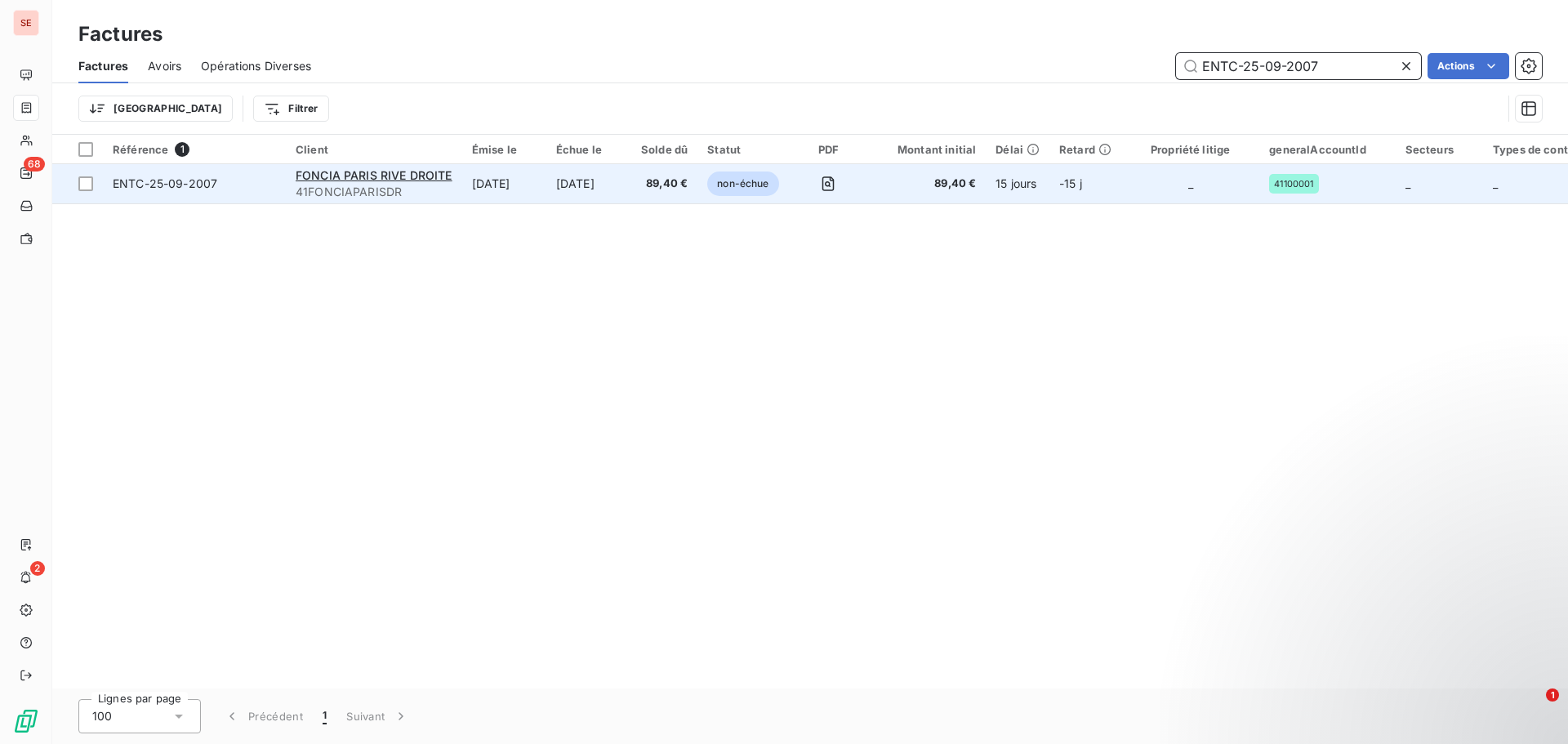
type input "ENTC-25-09-2007"
click at [124, 183] on span "ENTC-25-09-2007" at bounding box center [165, 183] width 105 height 14
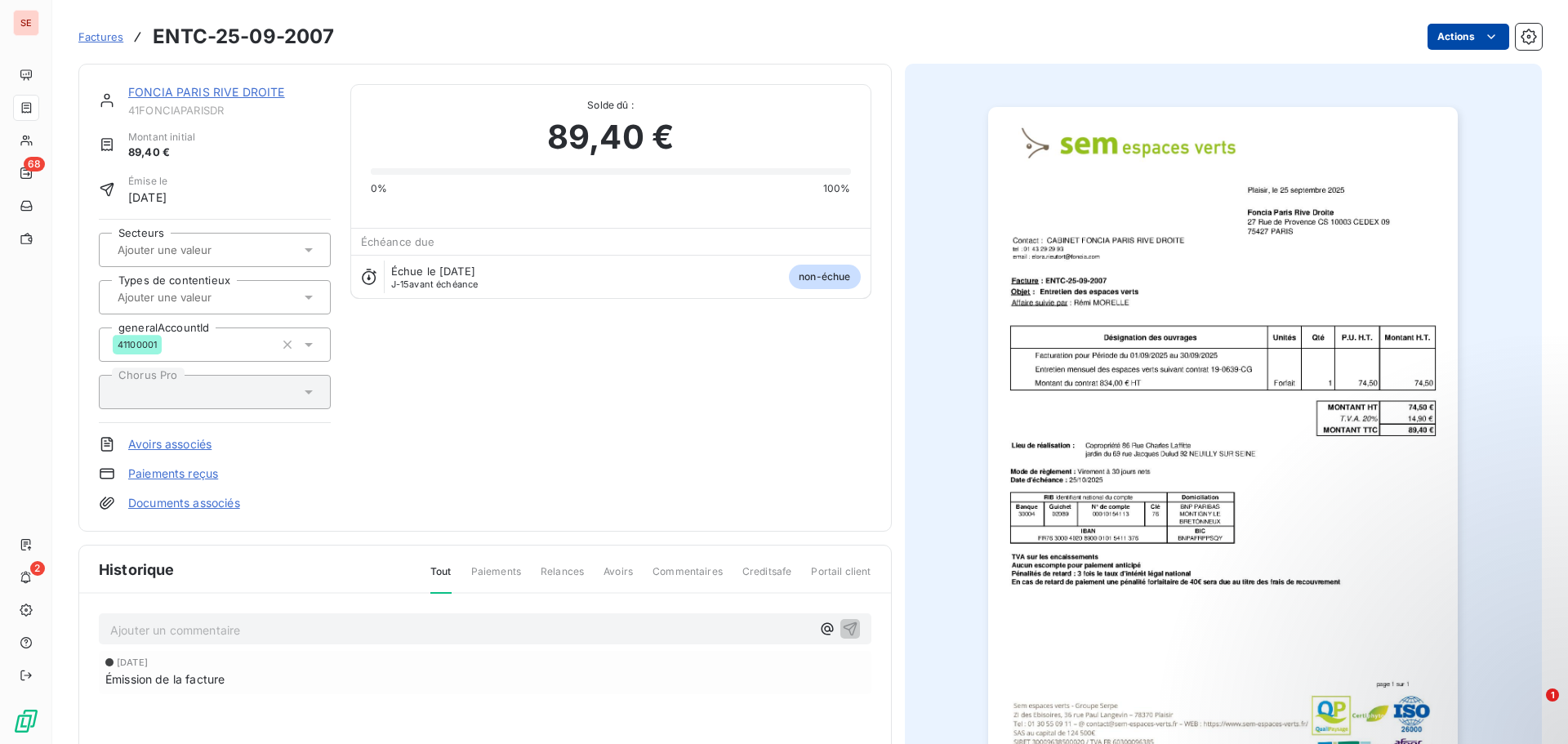
click at [1429, 40] on html "SE 68 2 Factures ENTC-25-09-2007 Actions FONCIA PARIS RIVE DROITE 41FONCIAPARIS…" at bounding box center [784, 372] width 1568 height 744
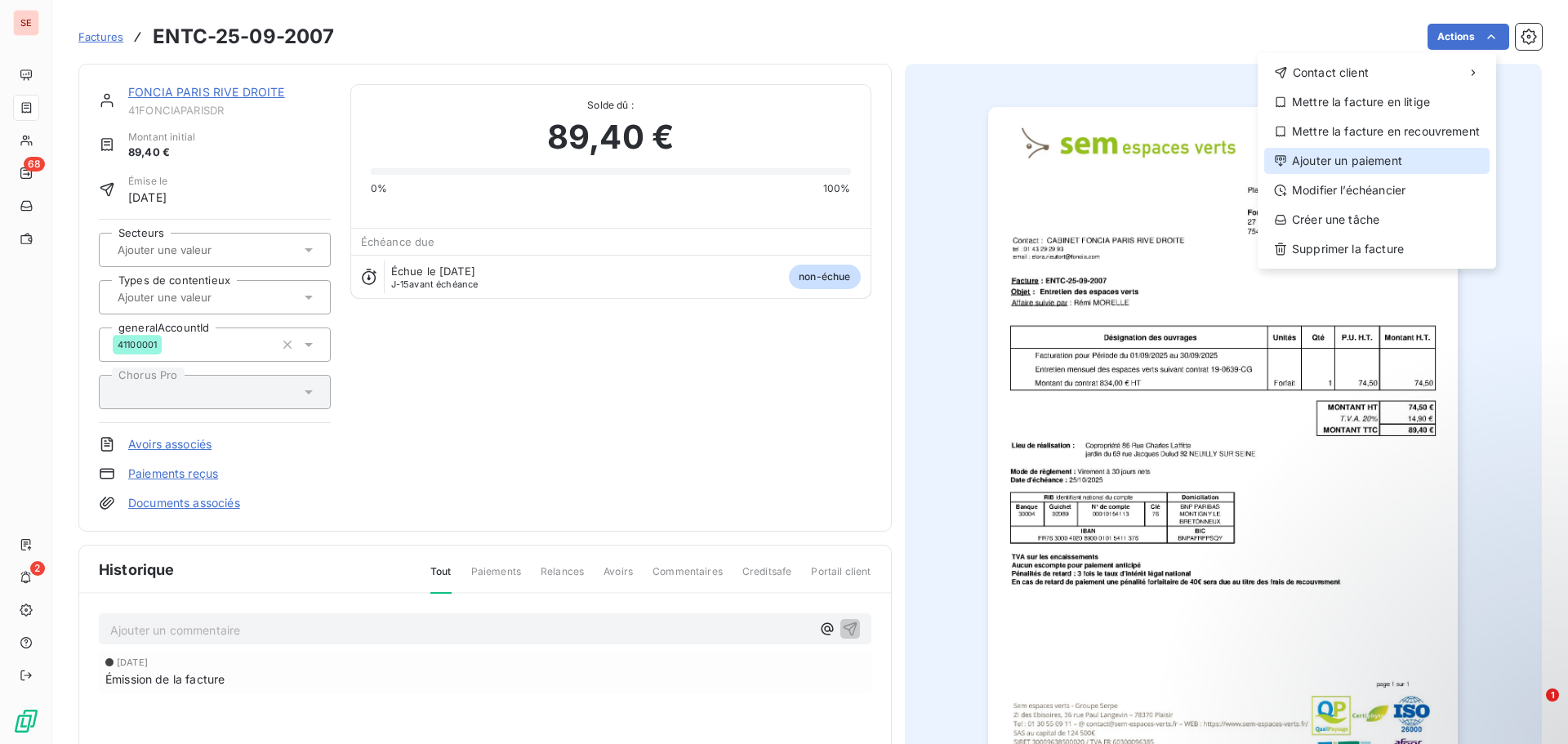
click at [1408, 158] on div "Ajouter un paiement" at bounding box center [1377, 161] width 225 height 26
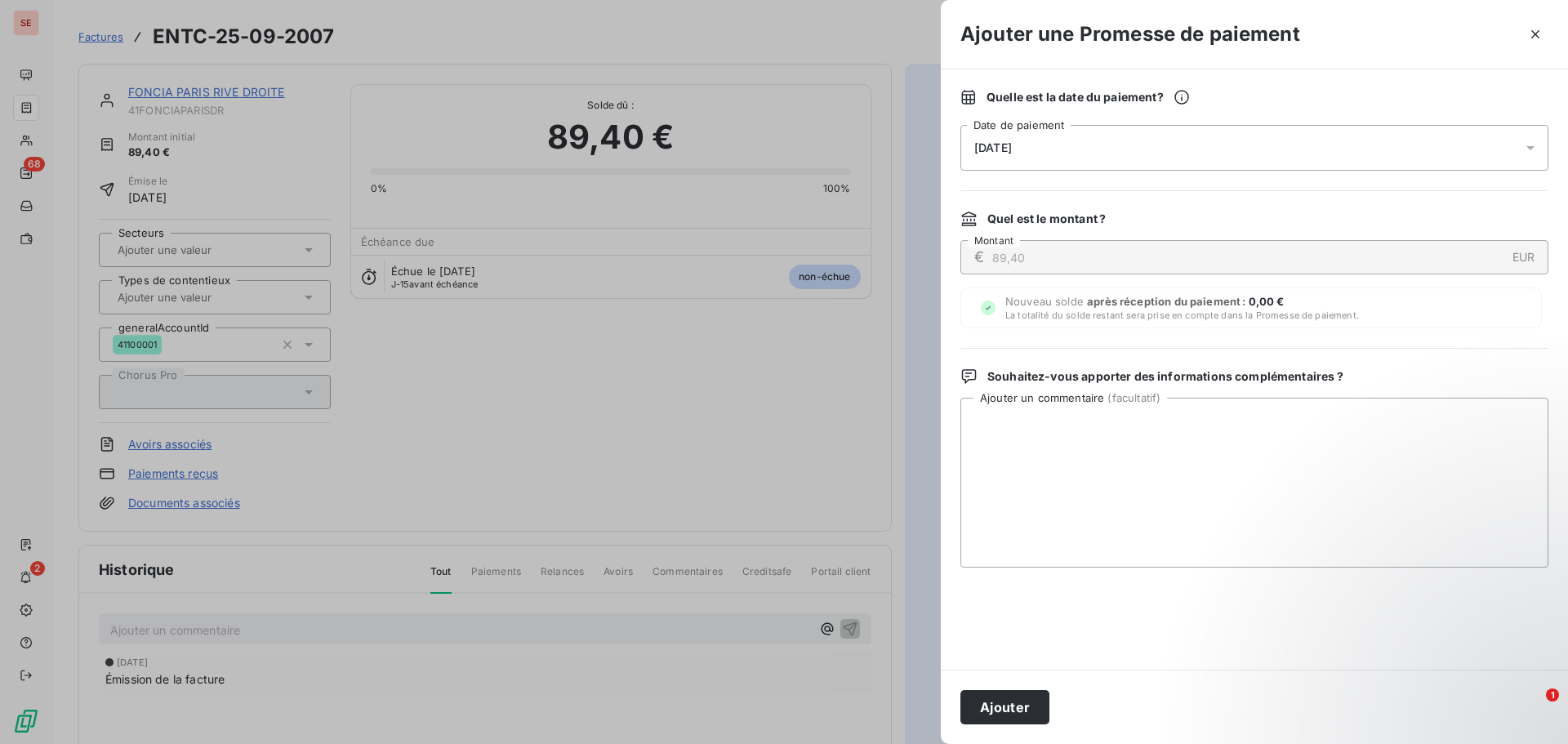
click at [1040, 141] on div "[DATE]" at bounding box center [1255, 147] width 588 height 46
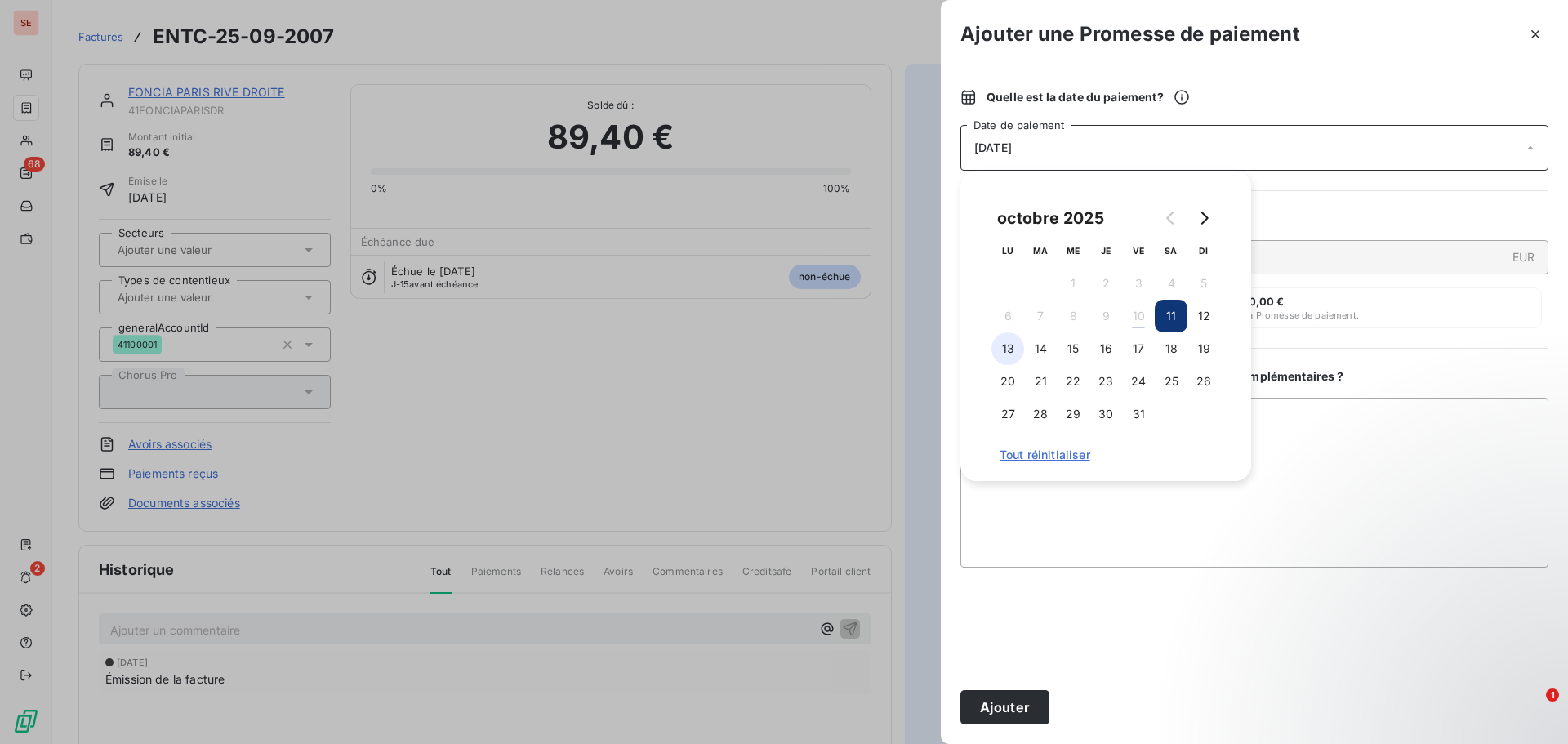
click at [1005, 349] on button "13" at bounding box center [1008, 349] width 33 height 33
click at [1037, 352] on button "14" at bounding box center [1040, 349] width 33 height 33
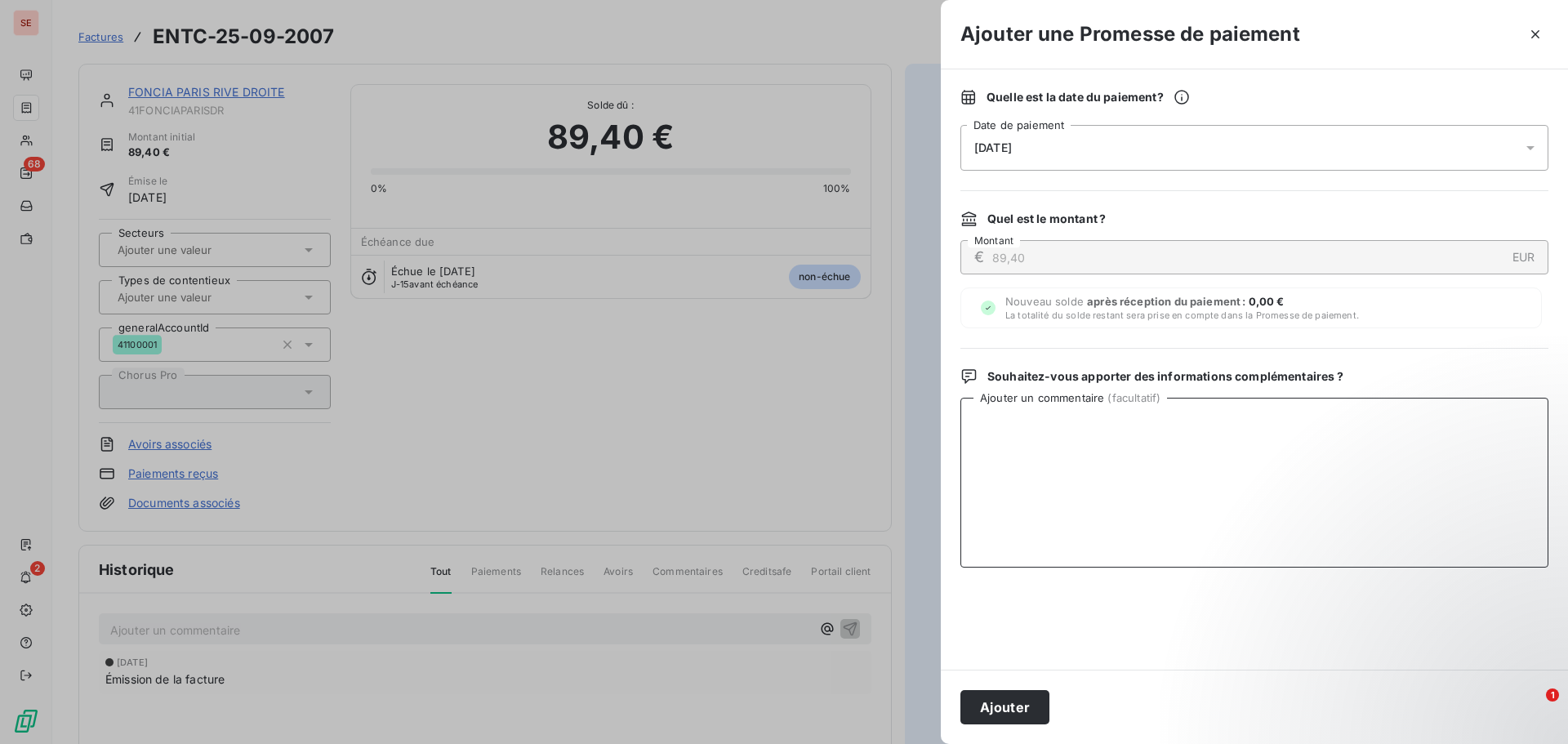
click at [1321, 426] on textarea "Ajouter un commentaire ( facultatif )" at bounding box center [1255, 483] width 588 height 170
type textarea "Virement du [DATE]"
click at [1001, 710] on button "Ajouter" at bounding box center [1005, 707] width 89 height 34
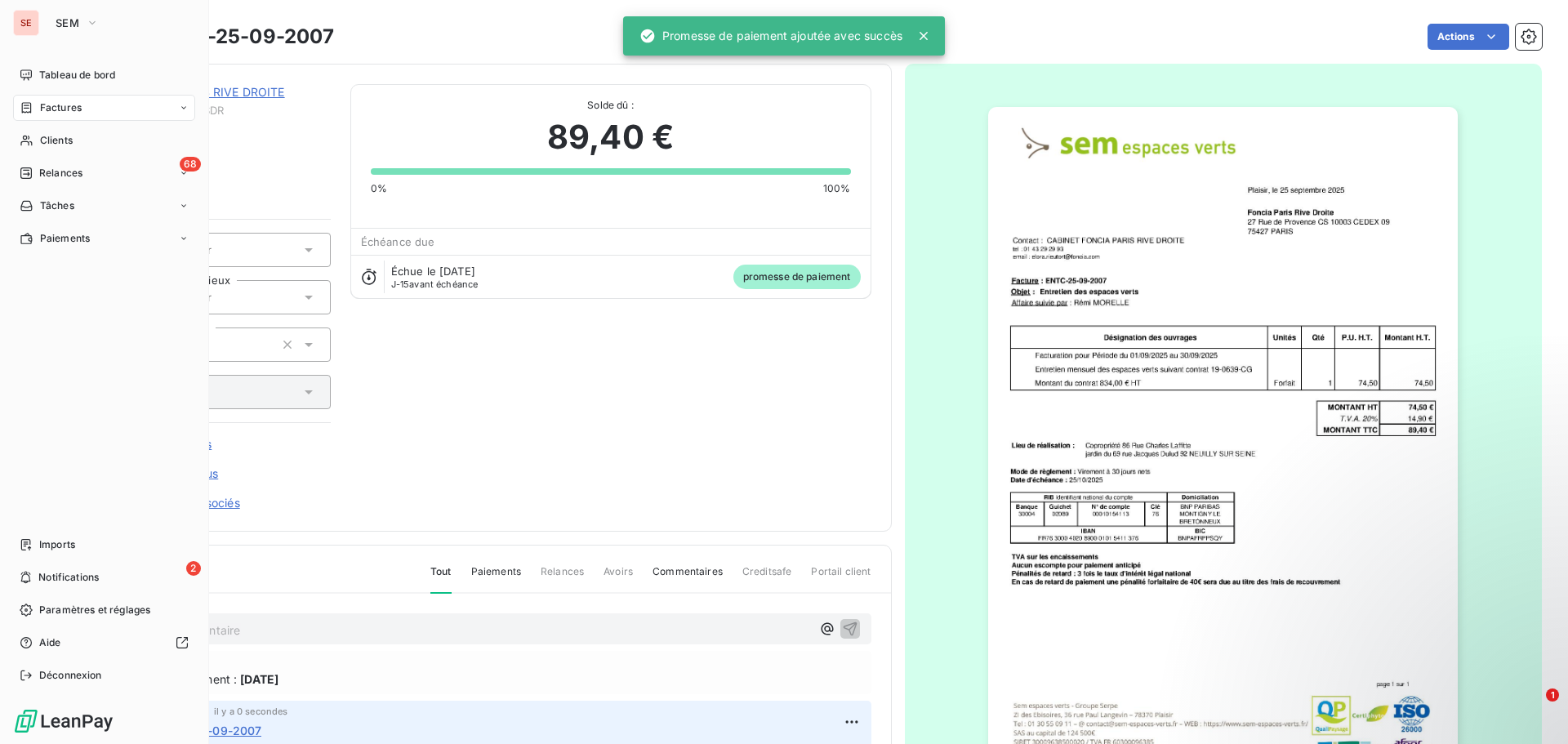
click at [56, 107] on span "Factures" at bounding box center [61, 108] width 42 height 15
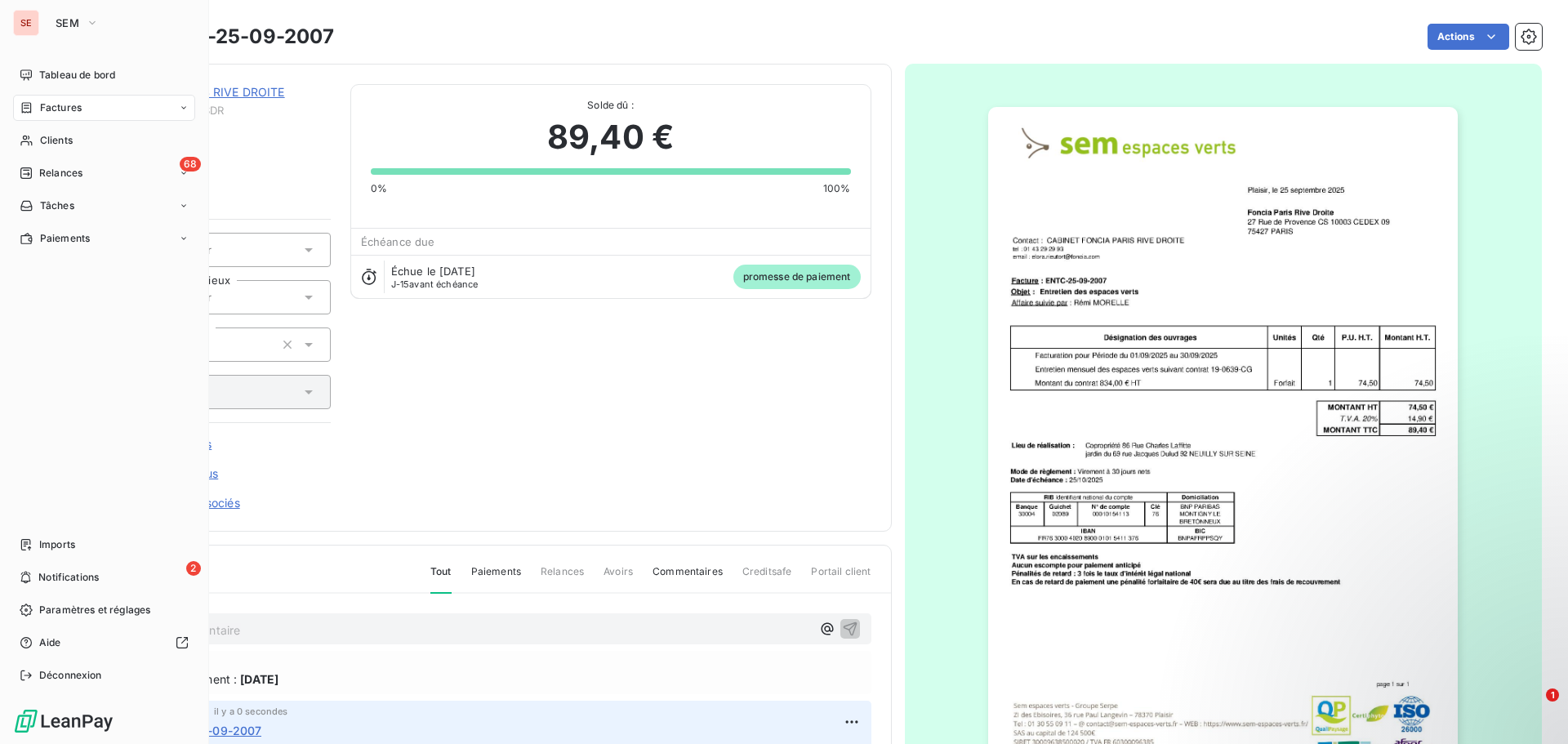
click at [76, 106] on span "Factures" at bounding box center [61, 108] width 42 height 15
click at [76, 141] on span "Factures" at bounding box center [60, 141] width 42 height 15
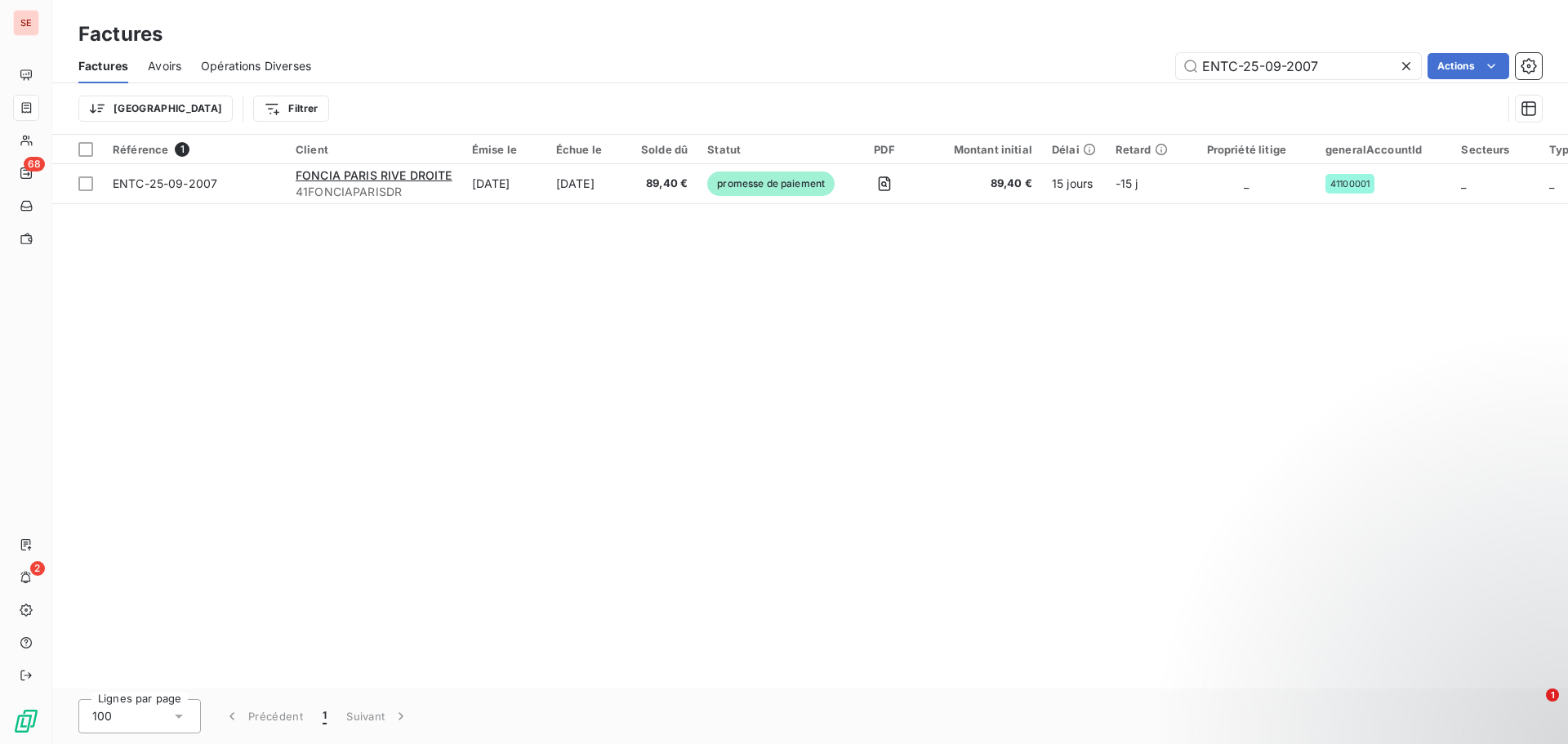
drag, startPoint x: 1271, startPoint y: 63, endPoint x: 1397, endPoint y: 48, distance: 126.9
click at [1397, 48] on div "Factures Factures Avoirs Opérations Diverses ENTC-25-09-2007 Actions Trier Filt…" at bounding box center [810, 67] width 1516 height 135
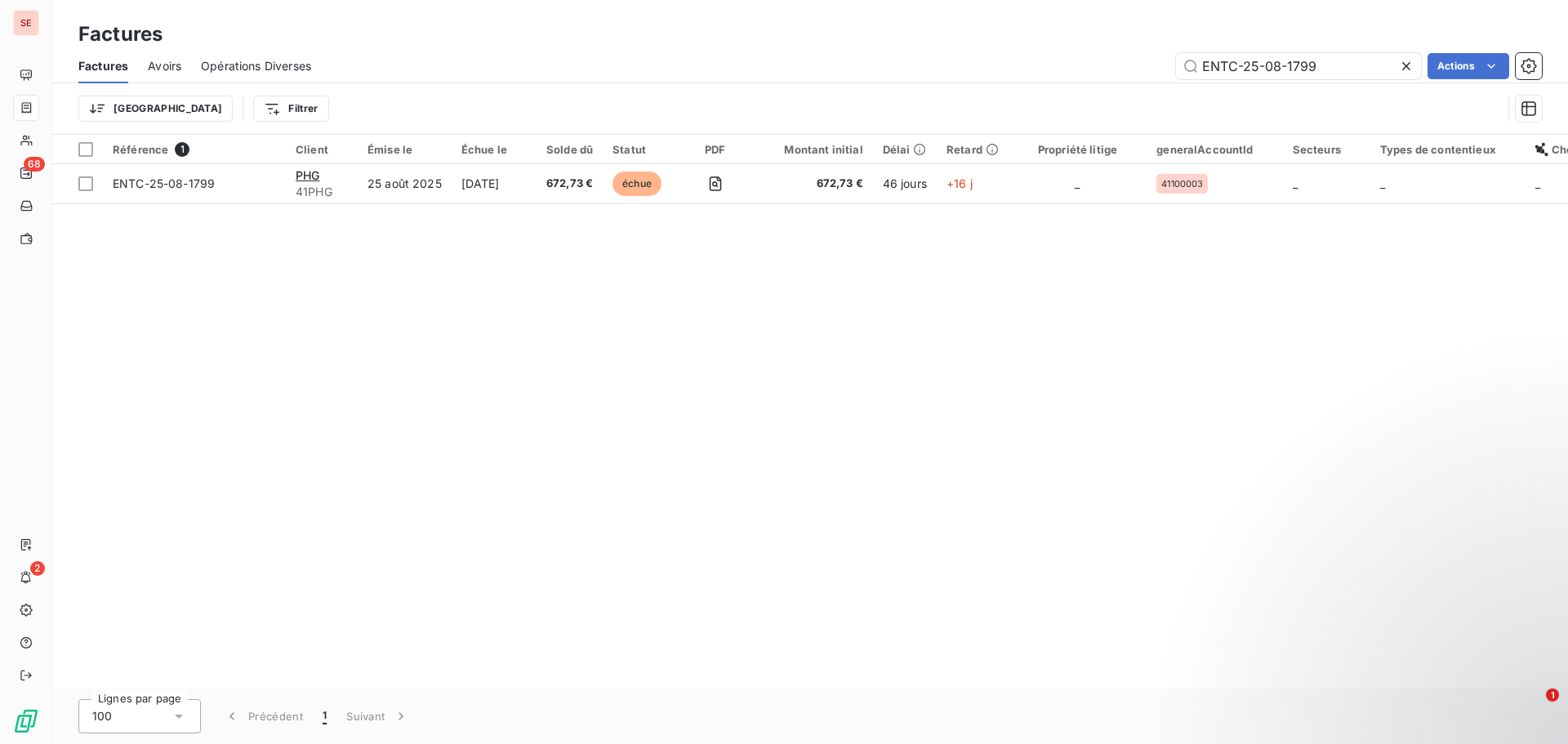
type input "ENTC-25-08-1799"
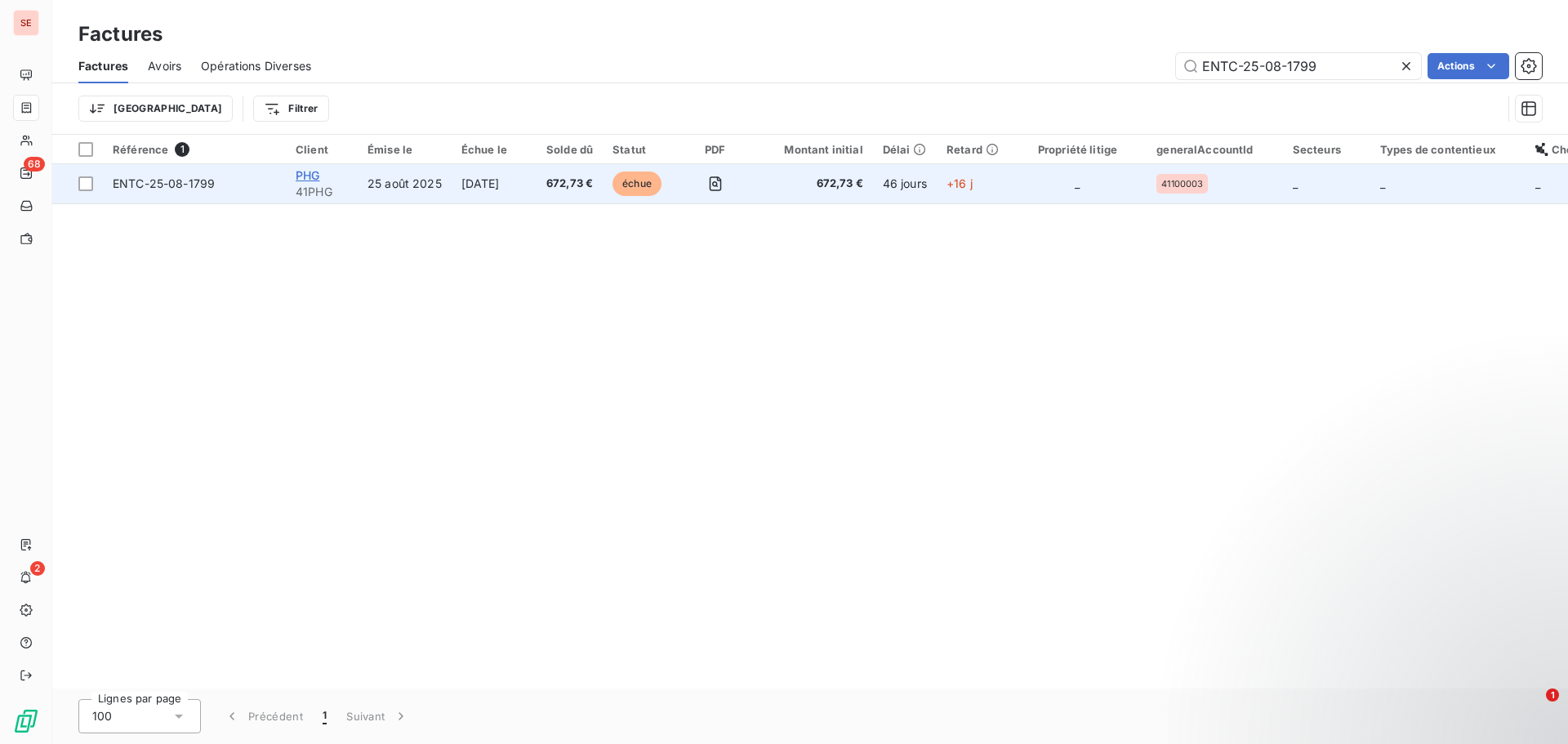
click at [307, 177] on span "PHG" at bounding box center [307, 175] width 23 height 14
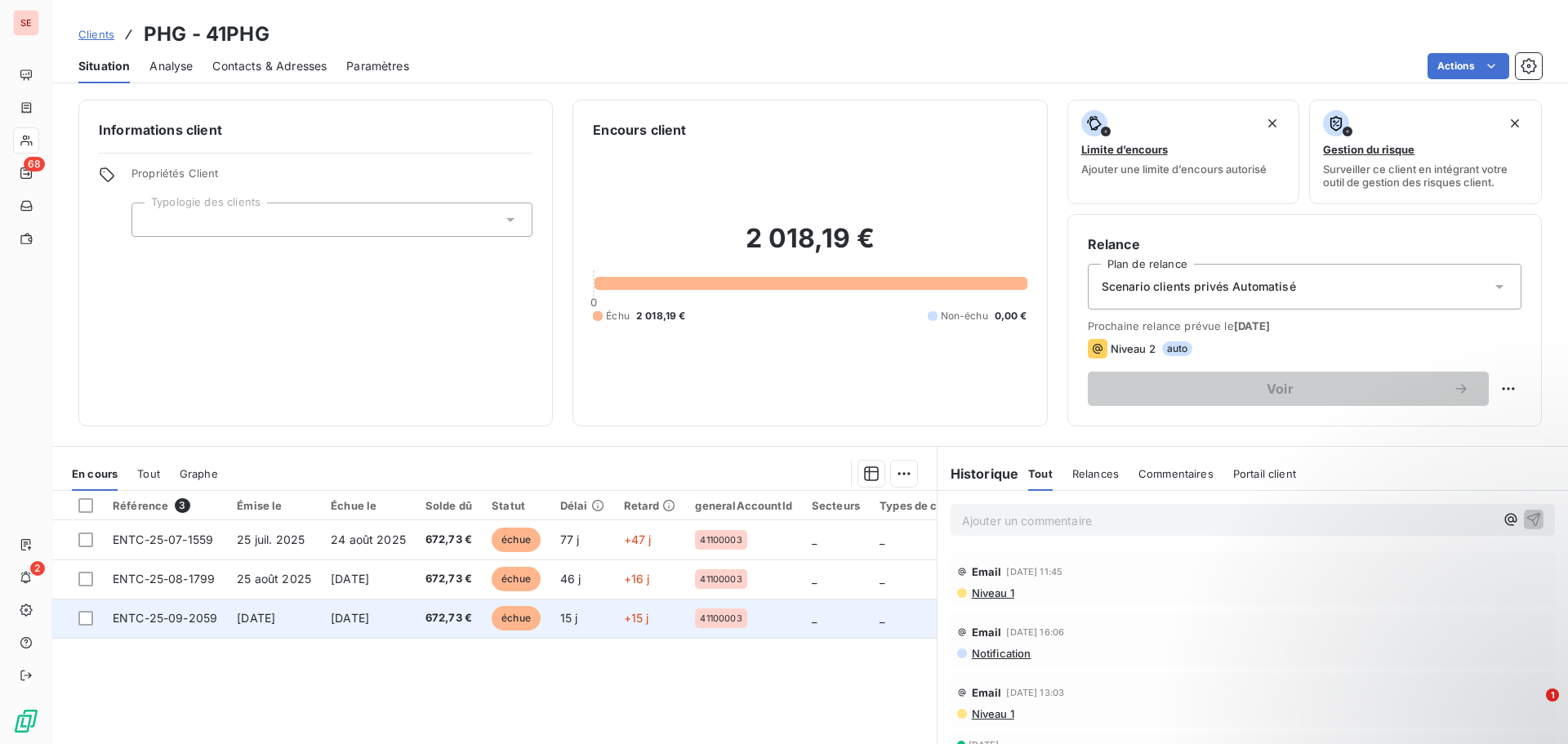
click at [222, 615] on td "ENTC-25-09-2059" at bounding box center [165, 618] width 124 height 39
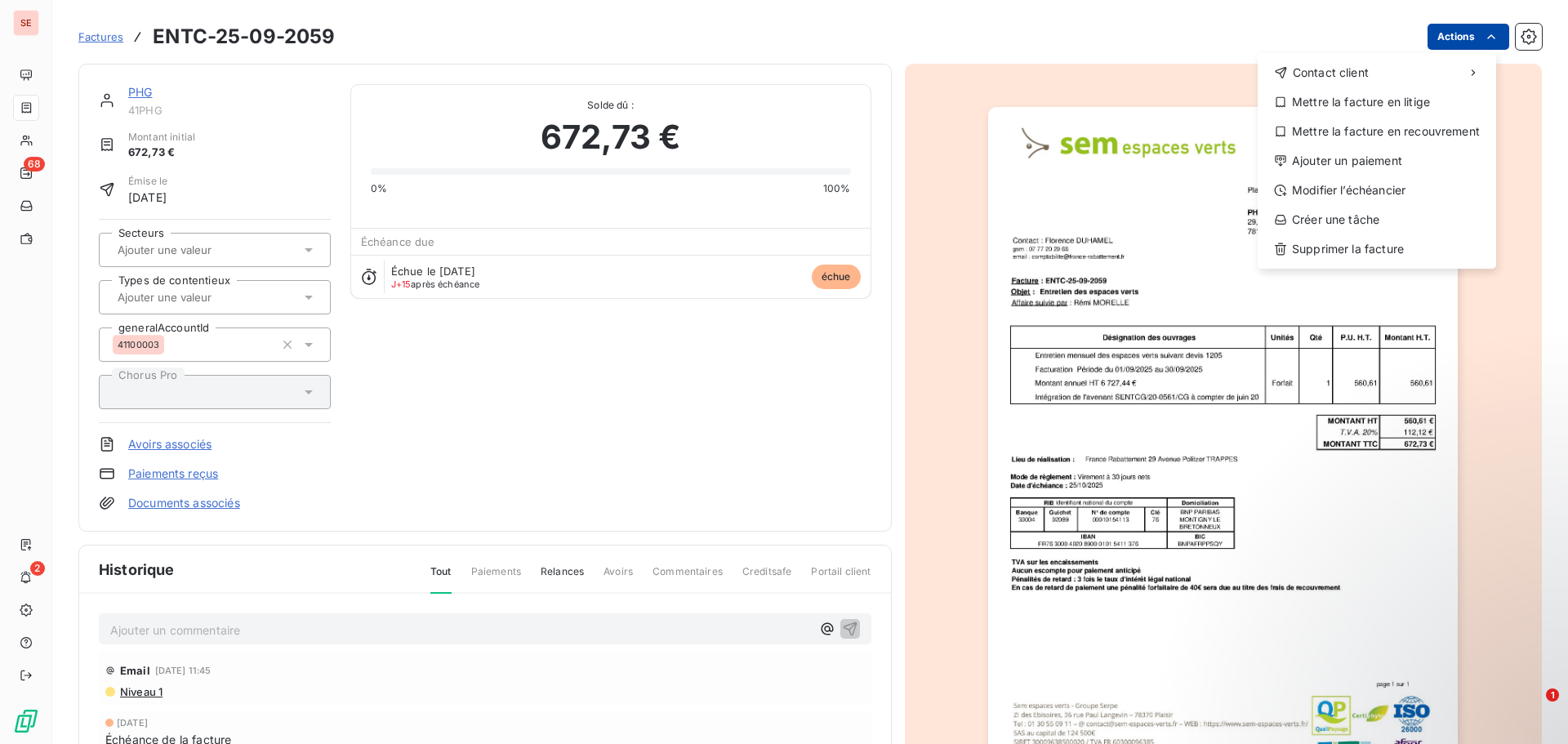
click at [1431, 45] on html "SE 68 2 Factures ENTC-25-09-2059 Actions Contact client Mettre la facture en li…" at bounding box center [784, 372] width 1568 height 744
click at [1372, 187] on div "Modifier l’échéancier" at bounding box center [1377, 190] width 225 height 26
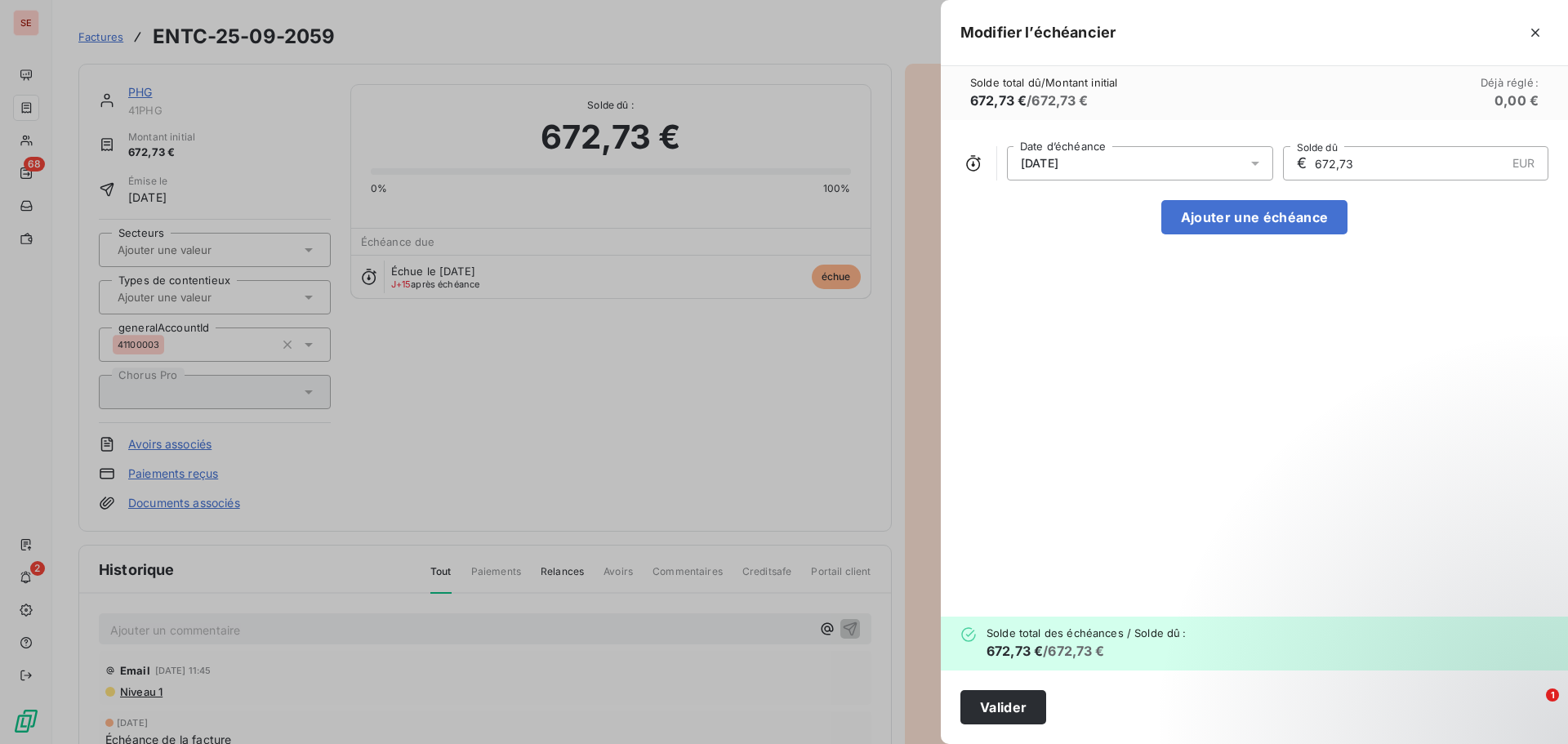
click at [1093, 169] on div "[DATE]" at bounding box center [1140, 163] width 266 height 34
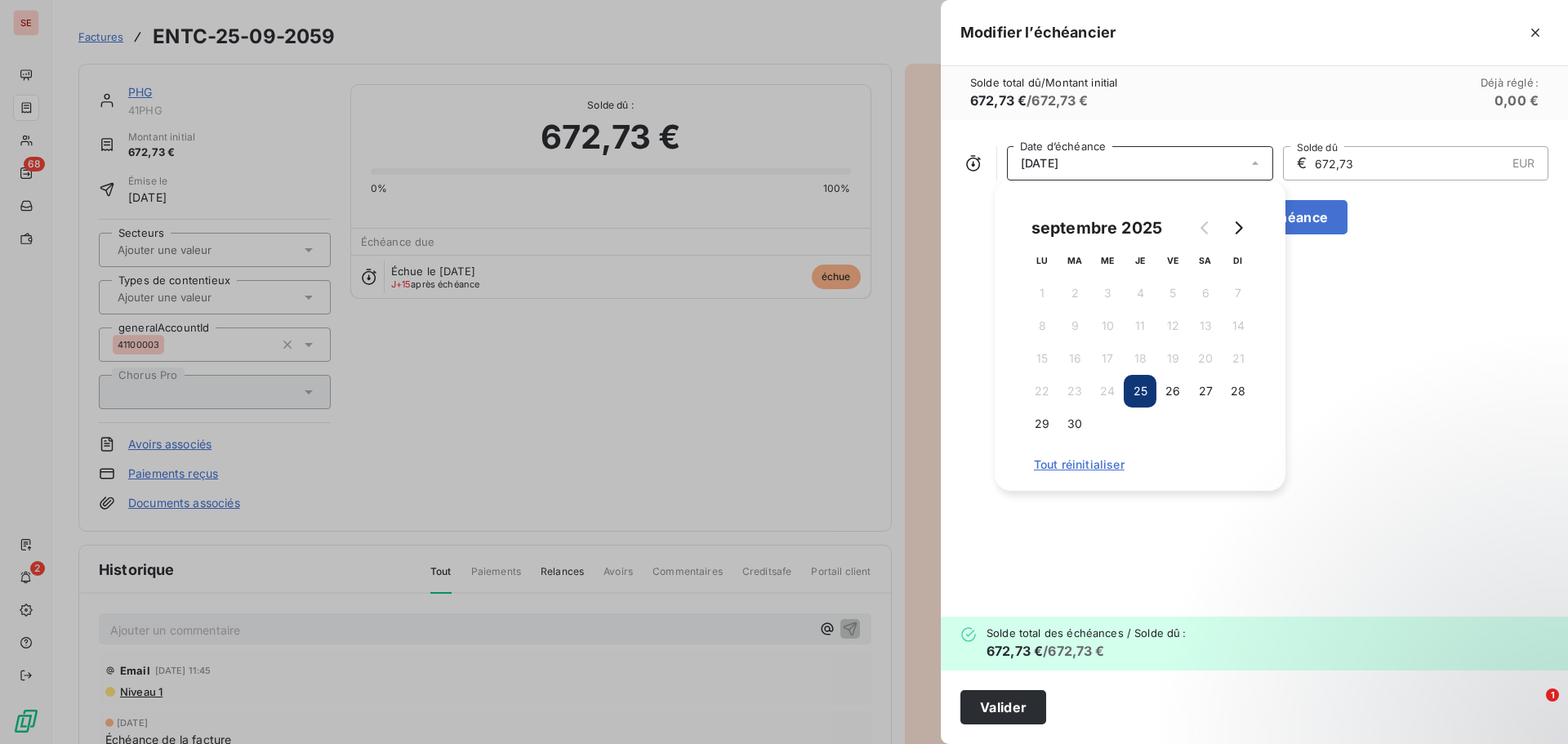
drag, startPoint x: 1235, startPoint y: 232, endPoint x: 1231, endPoint y: 258, distance: 26.3
click at [1235, 232] on icon "Go to next month" at bounding box center [1239, 228] width 13 height 13
click at [1201, 393] on button "25" at bounding box center [1205, 391] width 33 height 33
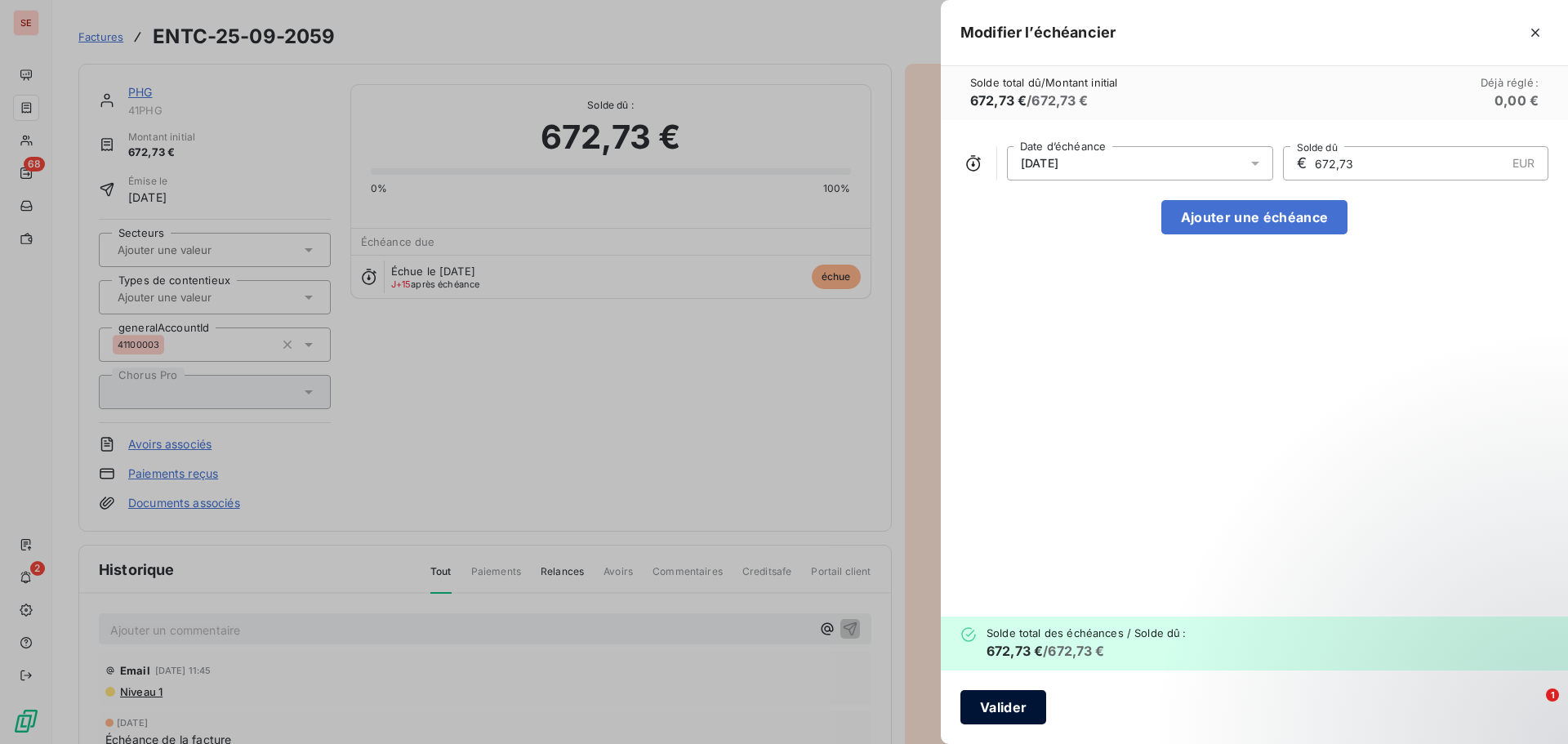
click at [1014, 708] on button "Valider" at bounding box center [1003, 707] width 85 height 34
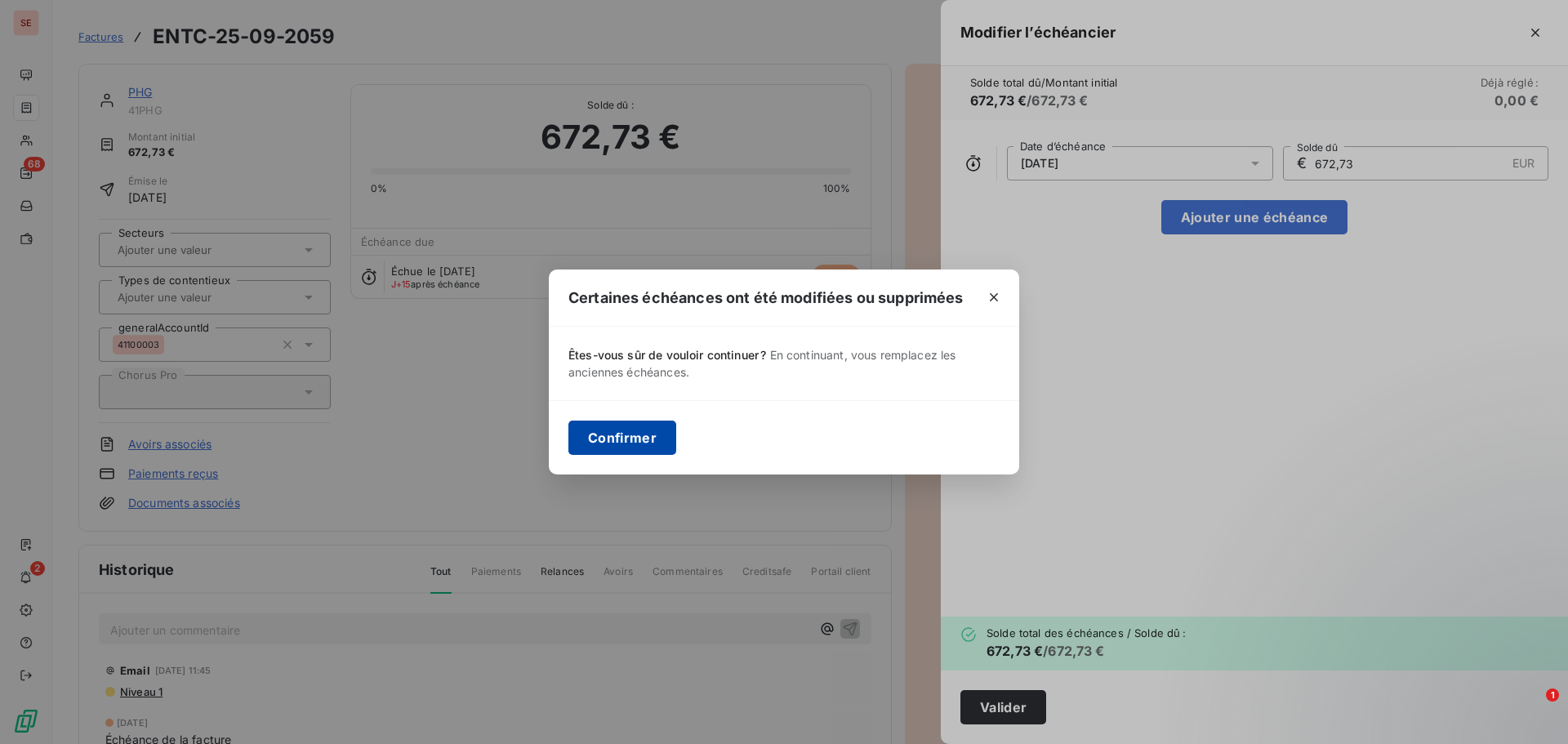
click at [631, 445] on button "Confirmer" at bounding box center [622, 437] width 108 height 34
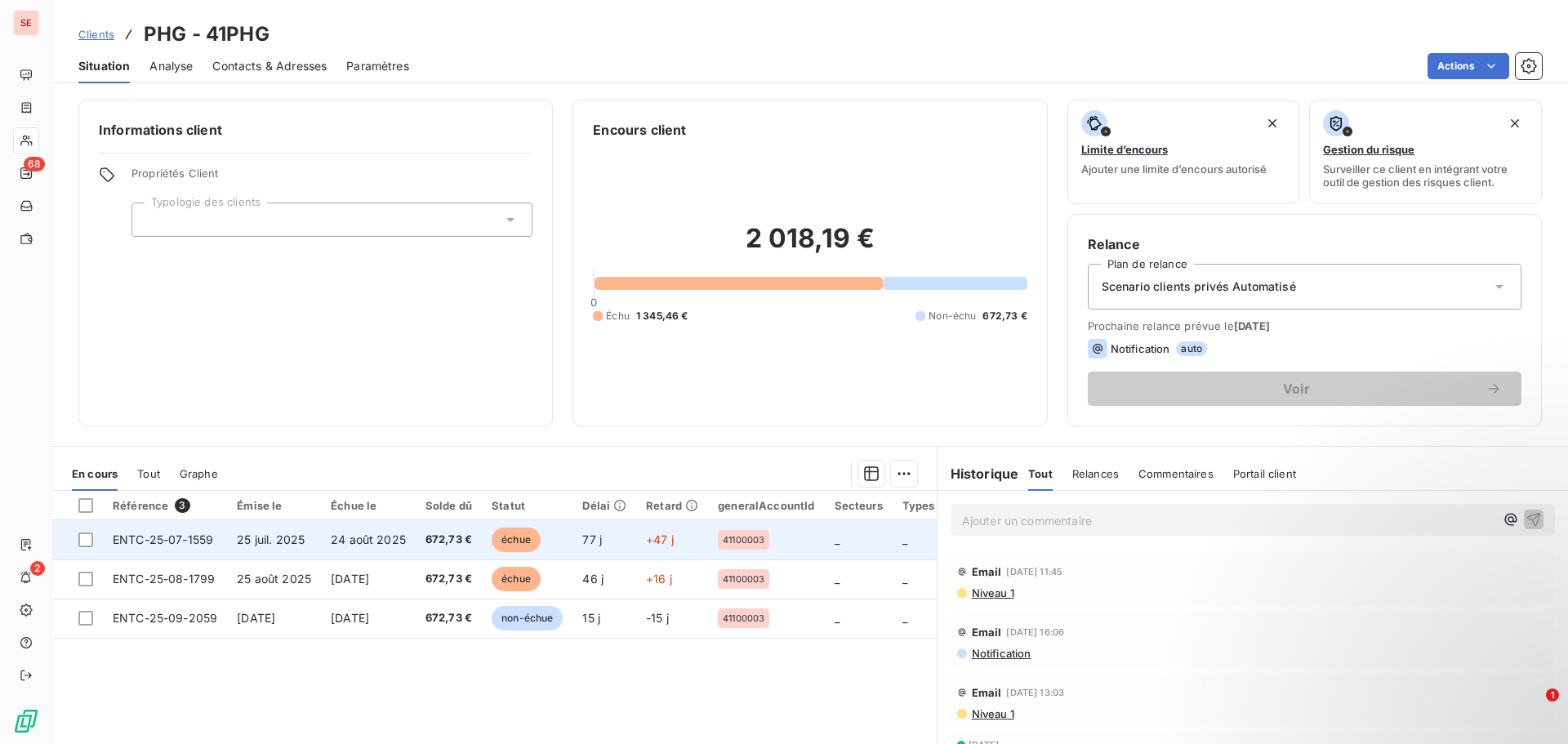
click at [142, 542] on span "ENTC-25-07-1559" at bounding box center [163, 540] width 101 height 14
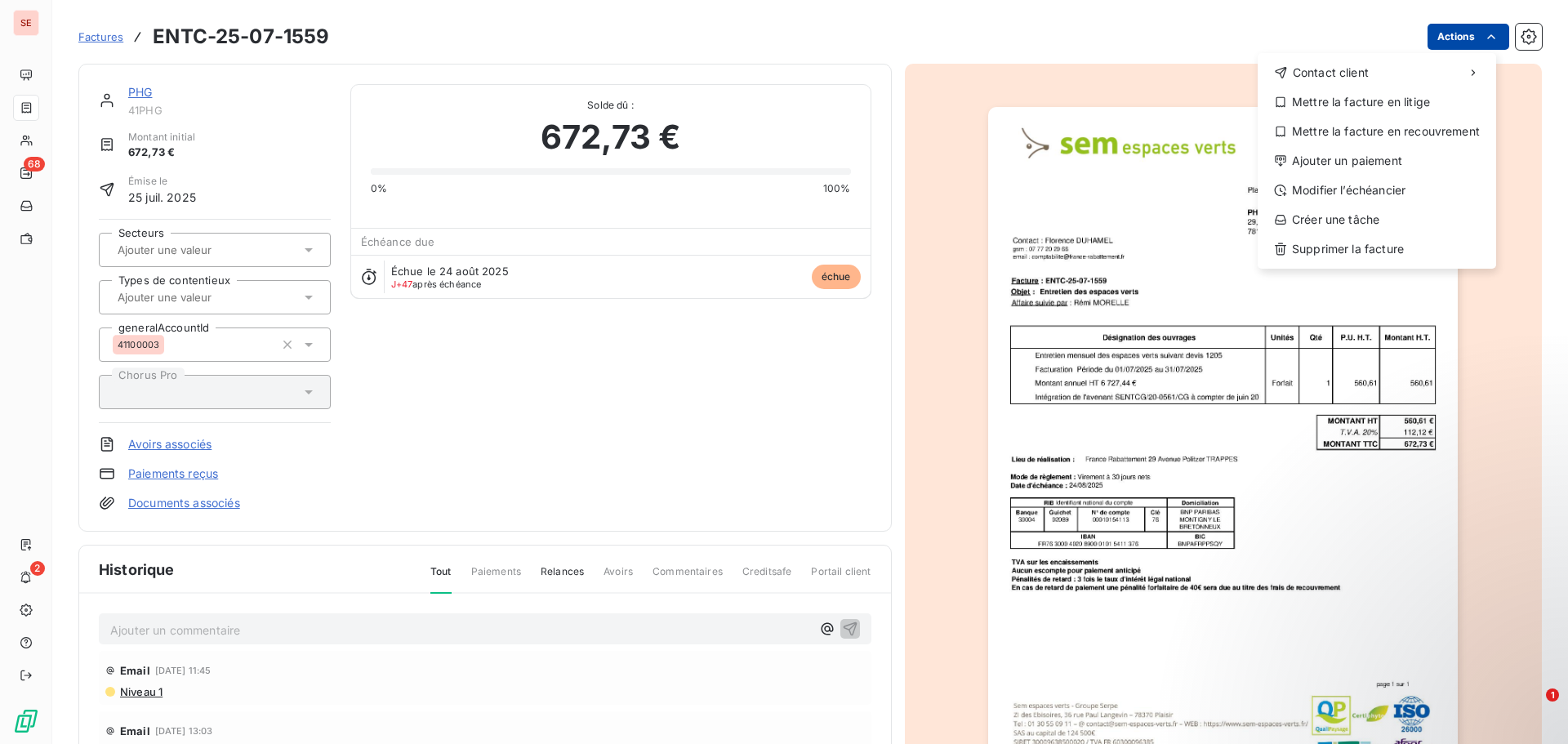
click at [1443, 41] on html "SE 68 2 Factures ENTC-25-07-1559 Actions Contact client Mettre la facture en li…" at bounding box center [784, 372] width 1568 height 744
click at [1361, 163] on div "Ajouter un paiement" at bounding box center [1377, 161] width 225 height 26
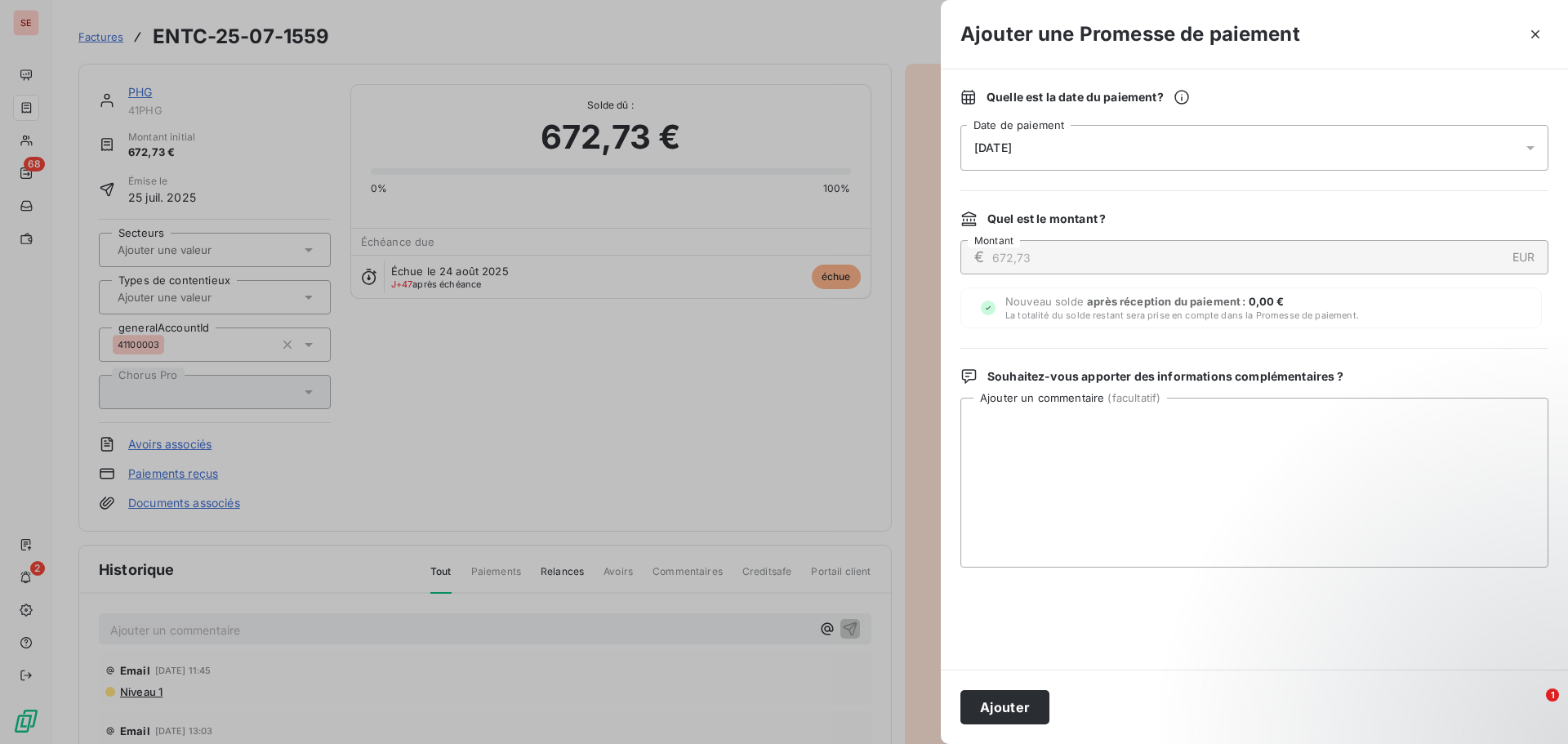
click at [984, 147] on span "[DATE]" at bounding box center [993, 148] width 38 height 13
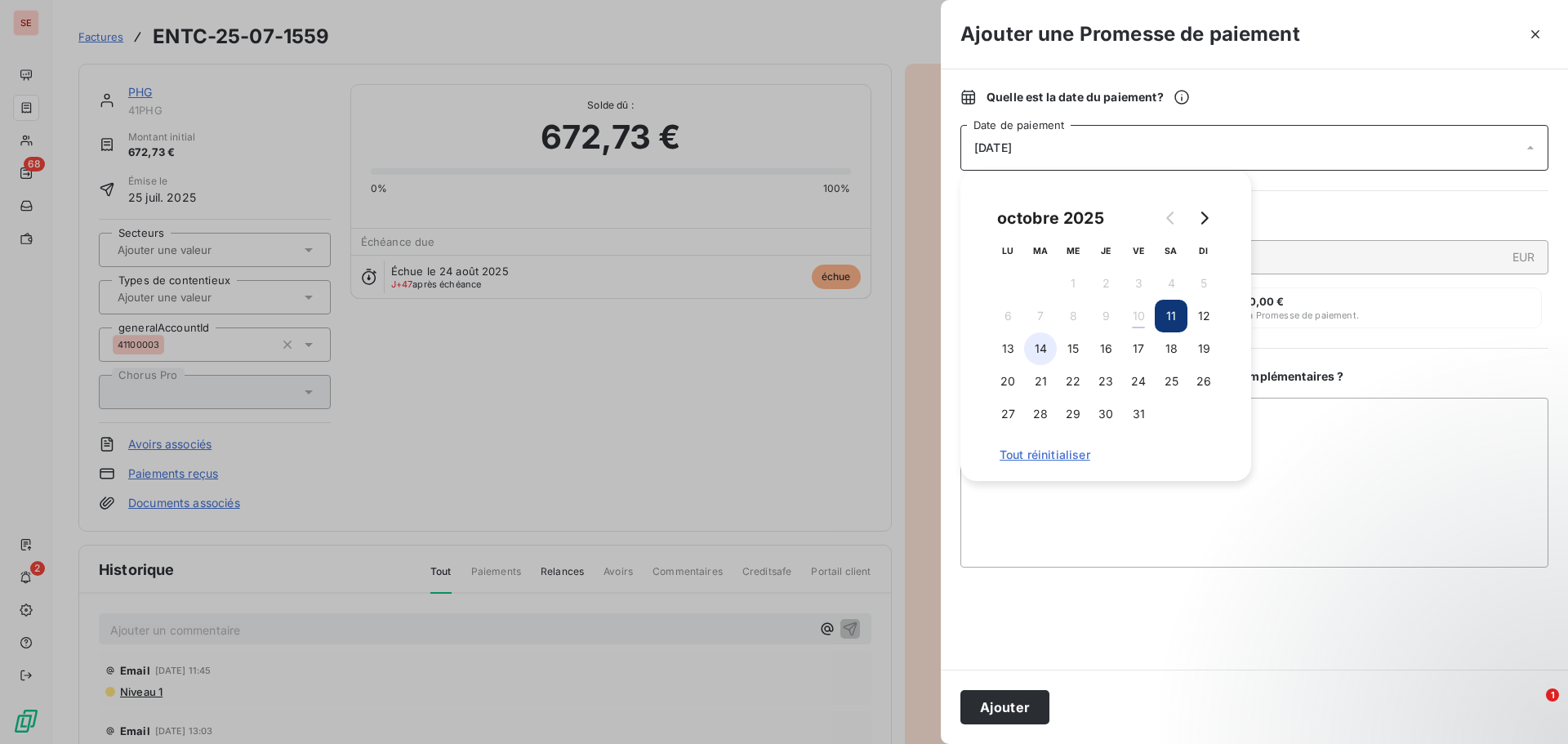
click at [1039, 352] on button "14" at bounding box center [1040, 349] width 33 height 33
click at [1293, 488] on textarea "Ajouter un commentaire ( facultatif )" at bounding box center [1255, 483] width 588 height 170
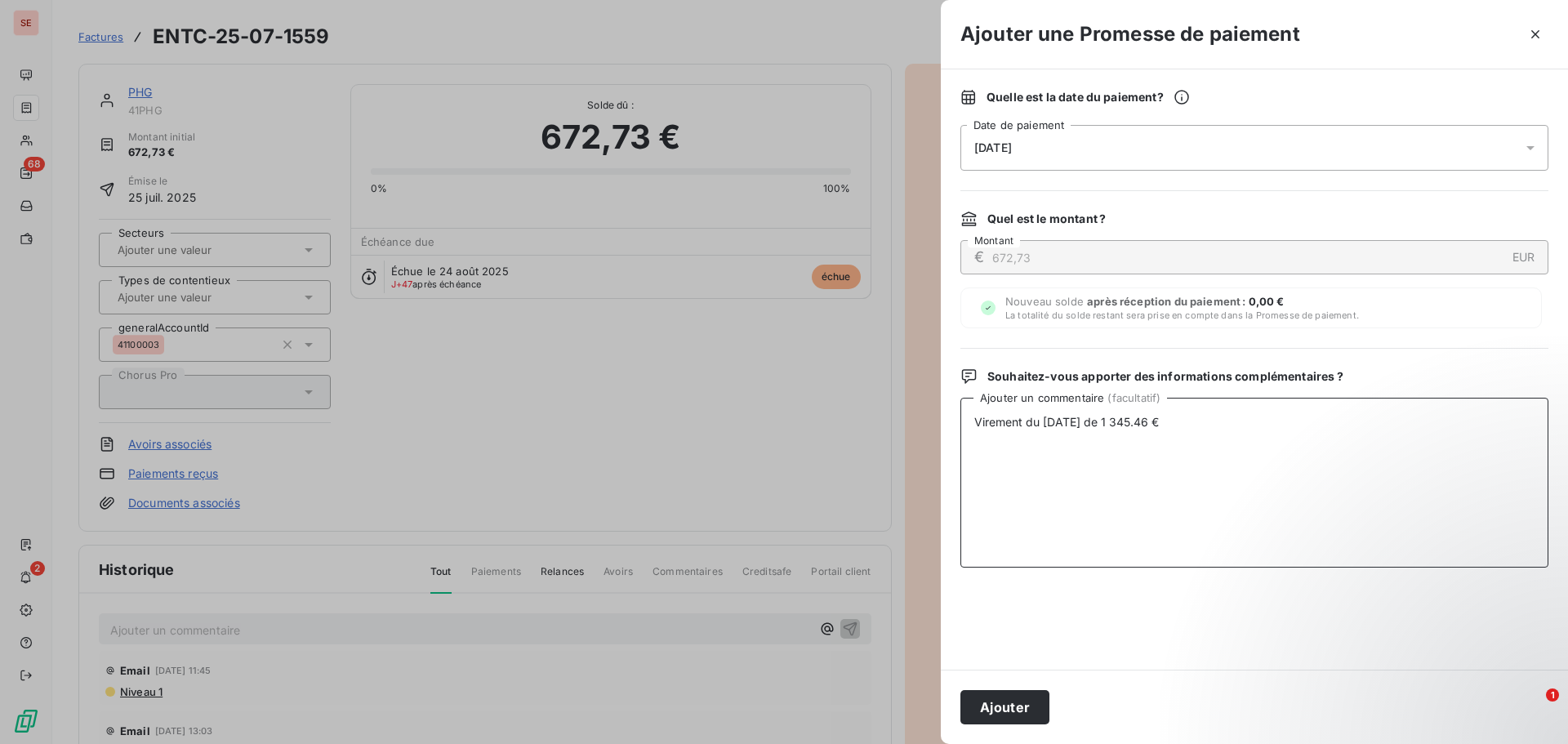
click at [1106, 414] on textarea "Virement du [DATE] de 1 345.46 €" at bounding box center [1255, 483] width 588 height 170
type textarea "Virement du [DATE] de 1 345.46 €"
click at [997, 707] on button "Ajouter" at bounding box center [1005, 707] width 89 height 34
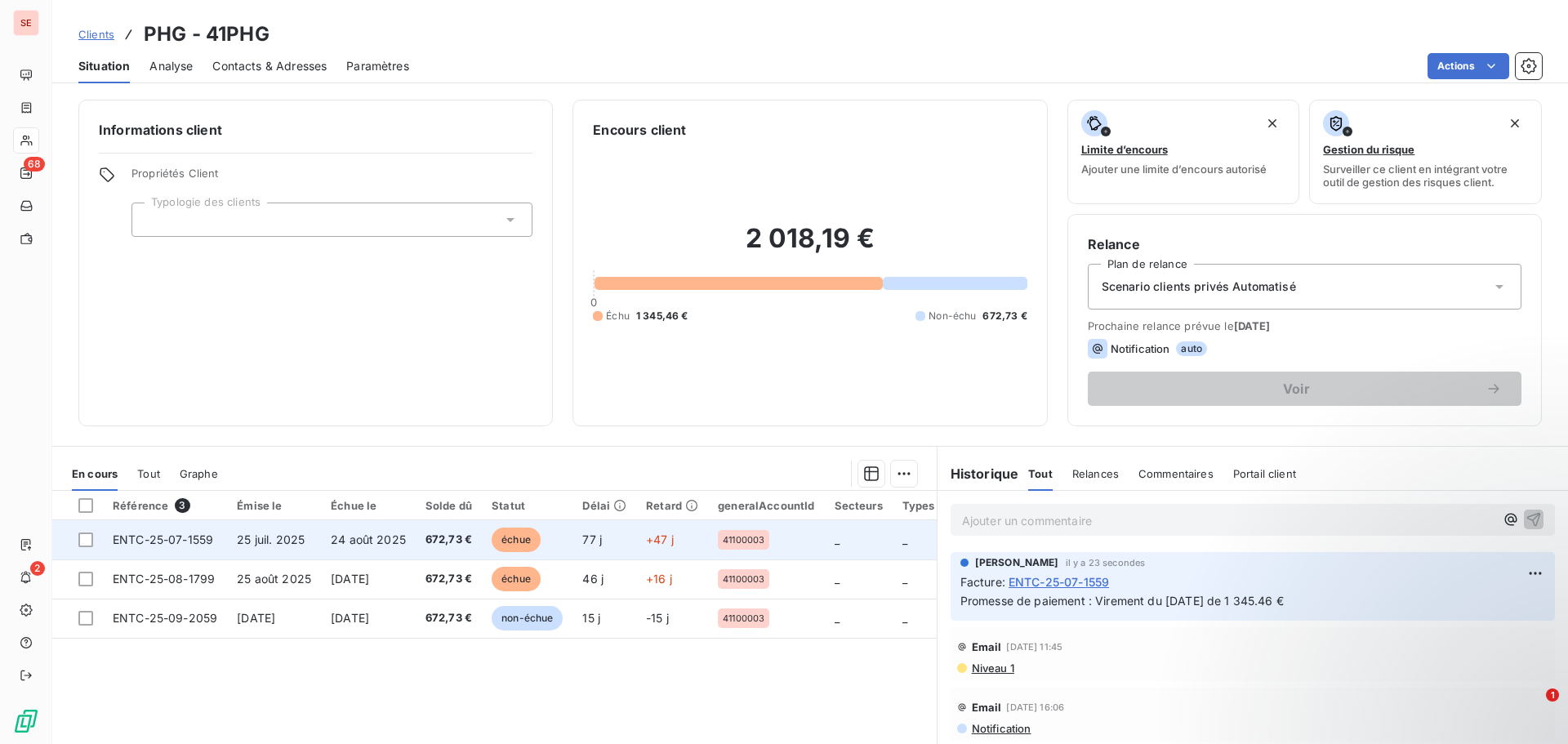
click at [232, 535] on td "25 juil. 2025" at bounding box center [274, 540] width 94 height 39
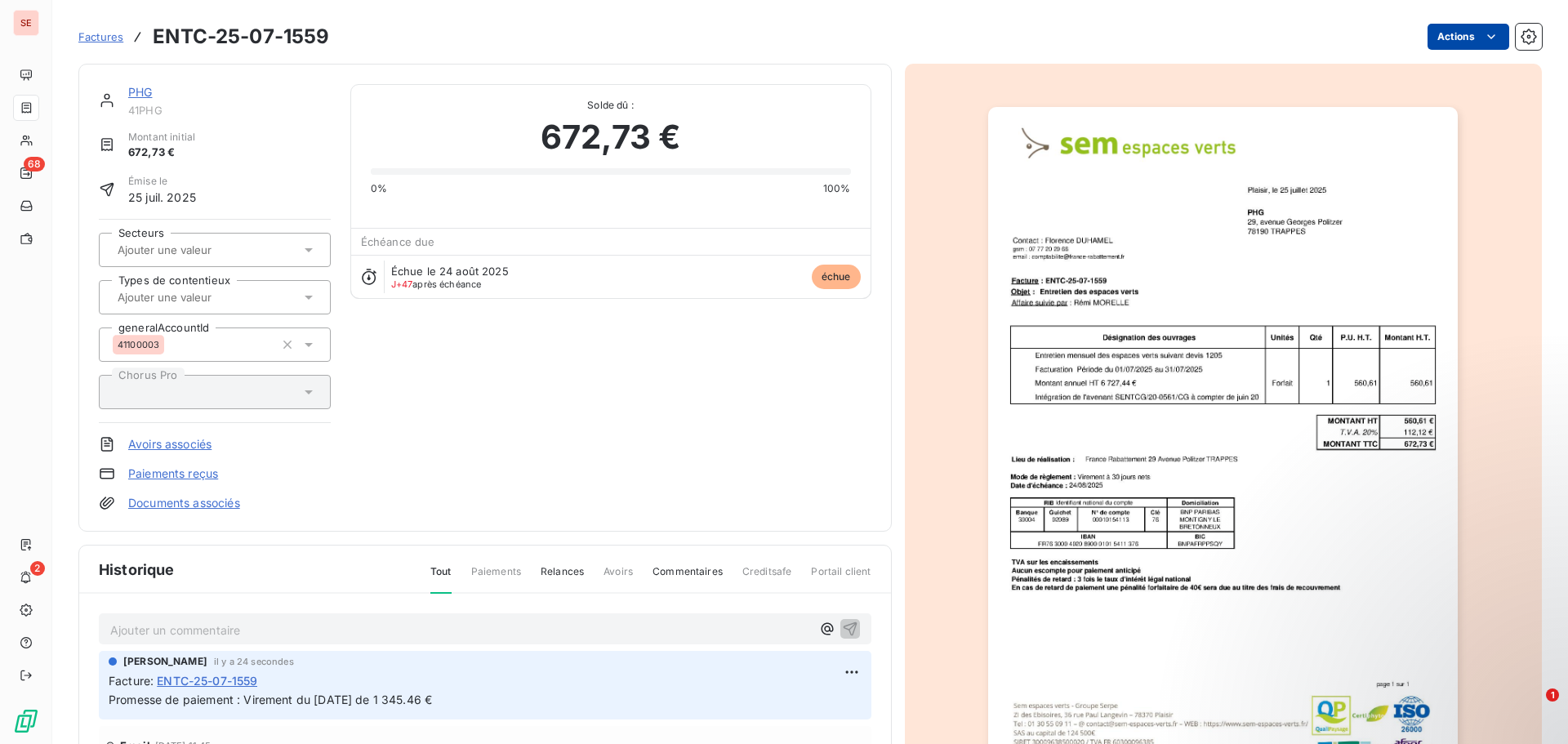
click at [1431, 29] on html "SE 68 2 Factures ENTC-25-07-1559 Actions PHG 41PHG Montant initial 672,73 € Émi…" at bounding box center [784, 372] width 1568 height 744
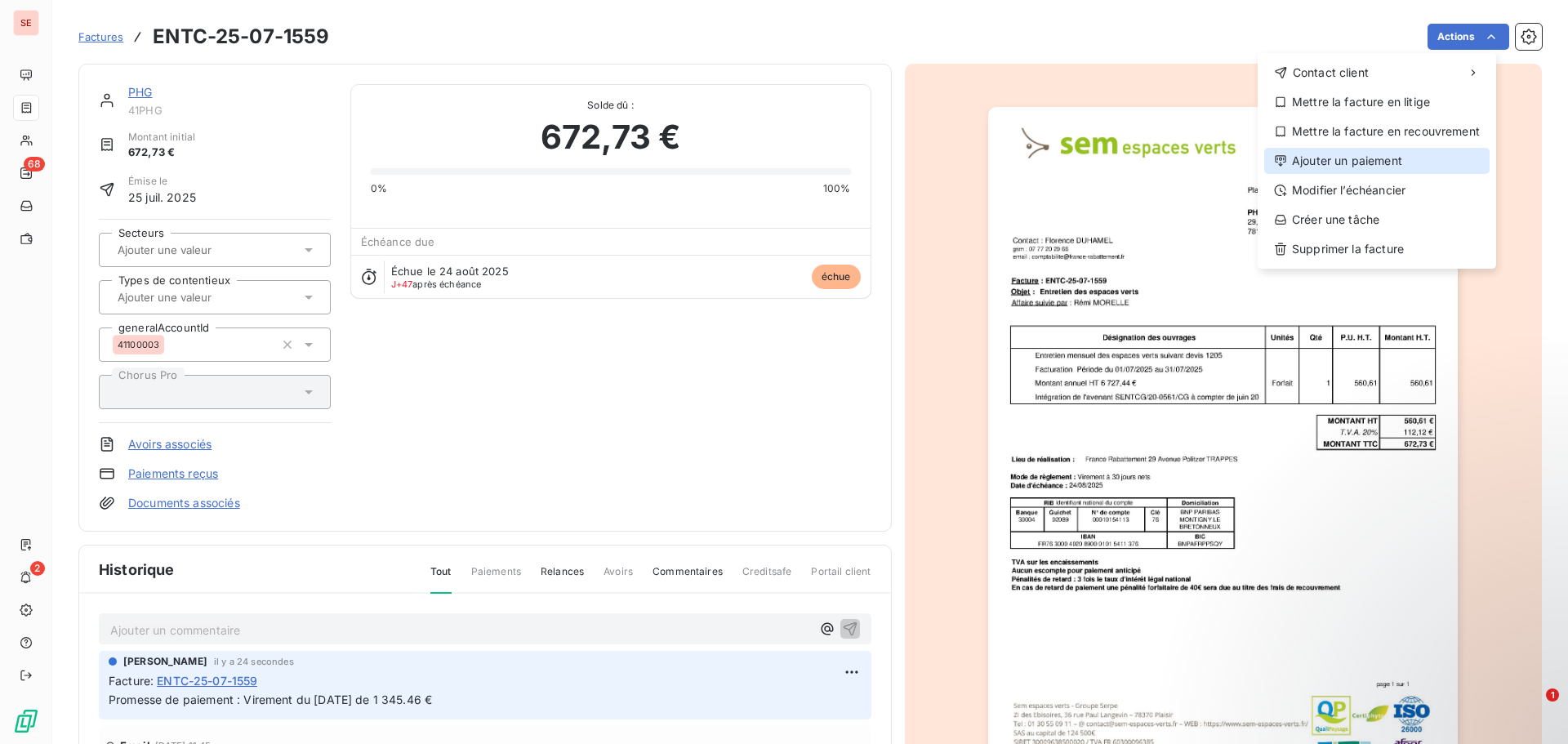
click at [1396, 163] on div "Ajouter un paiement" at bounding box center [1377, 161] width 225 height 26
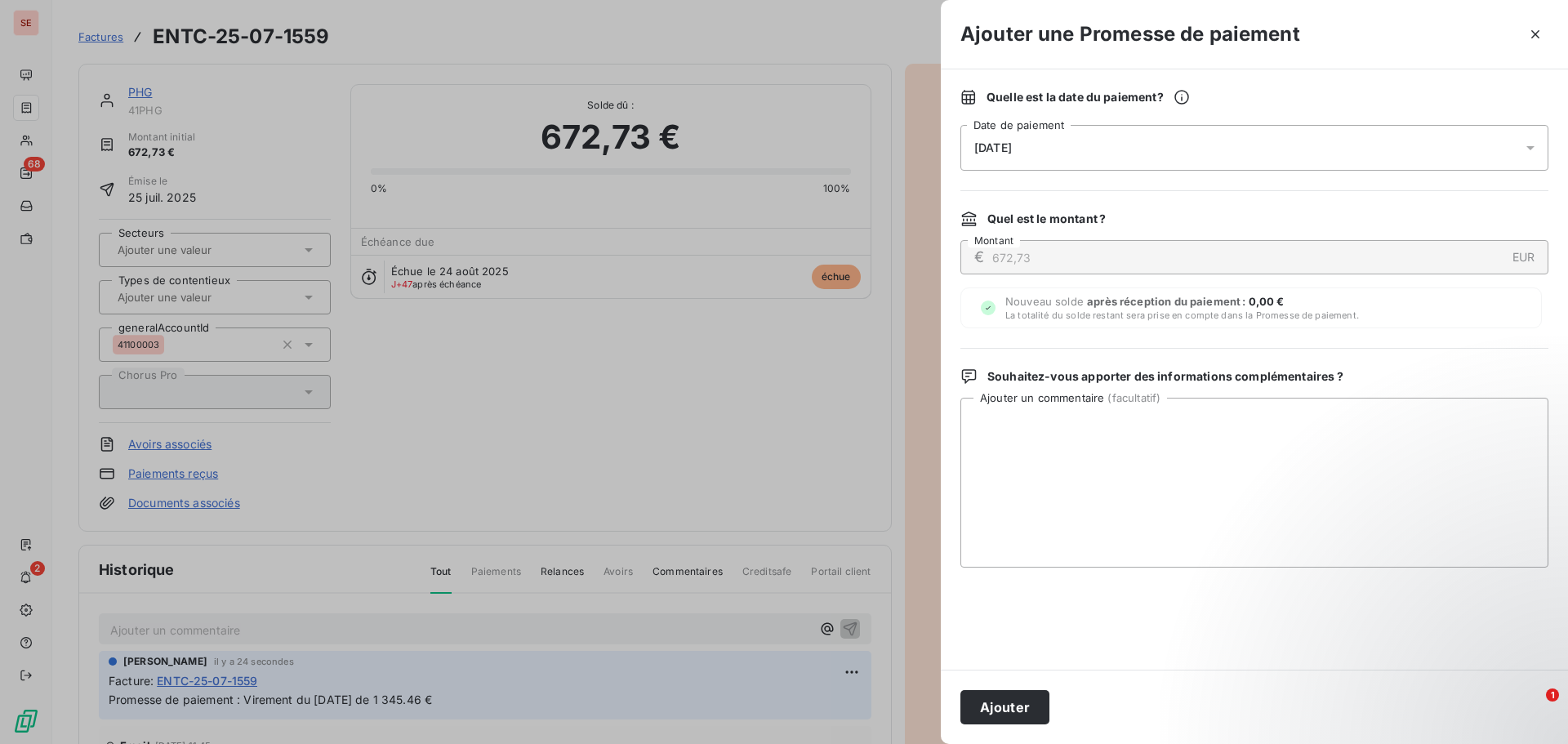
drag, startPoint x: 1039, startPoint y: 150, endPoint x: 1039, endPoint y: 163, distance: 13.0
click at [1041, 149] on div "[DATE]" at bounding box center [1255, 147] width 588 height 46
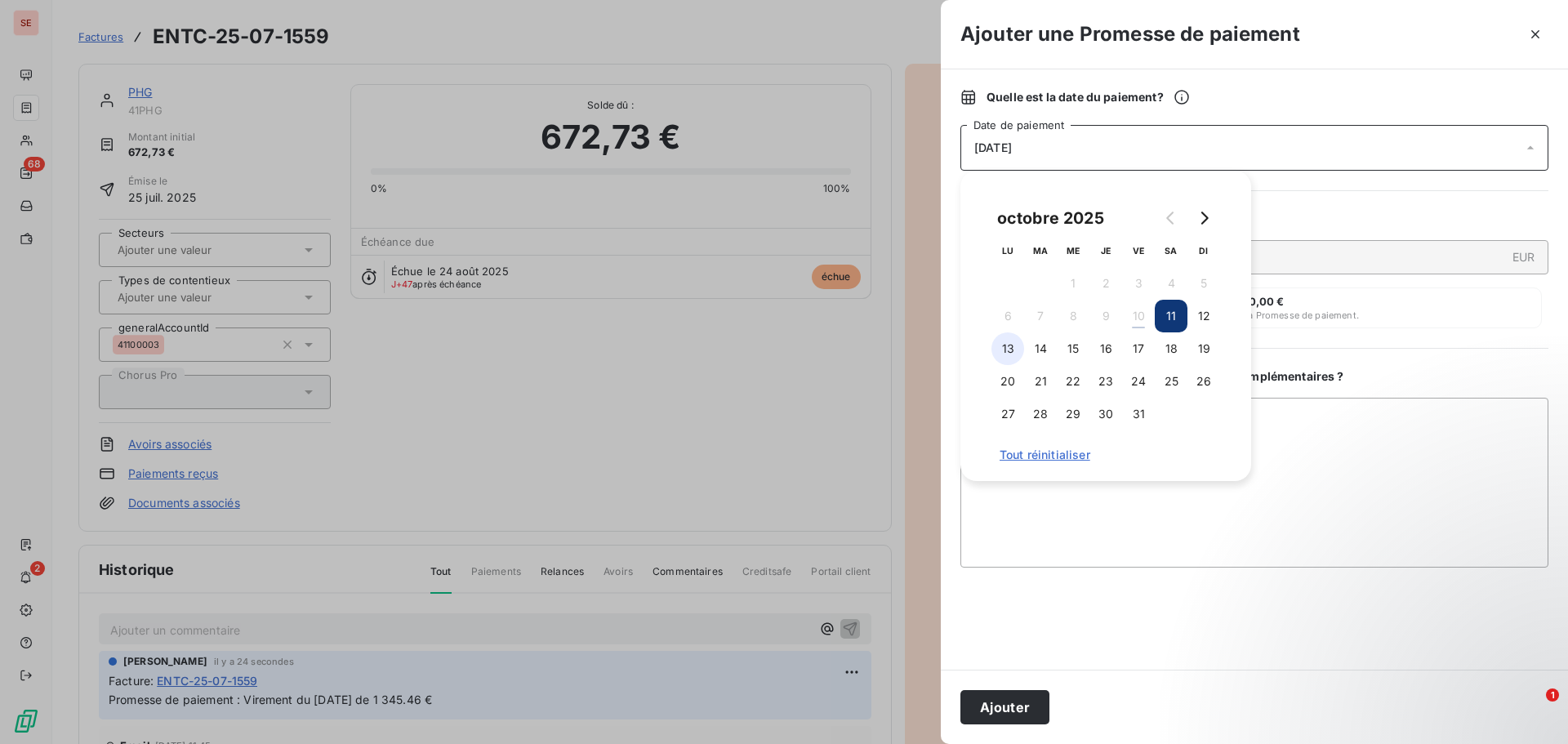
click at [1024, 346] on button "13" at bounding box center [1008, 349] width 33 height 33
click at [1036, 348] on button "14" at bounding box center [1040, 349] width 33 height 33
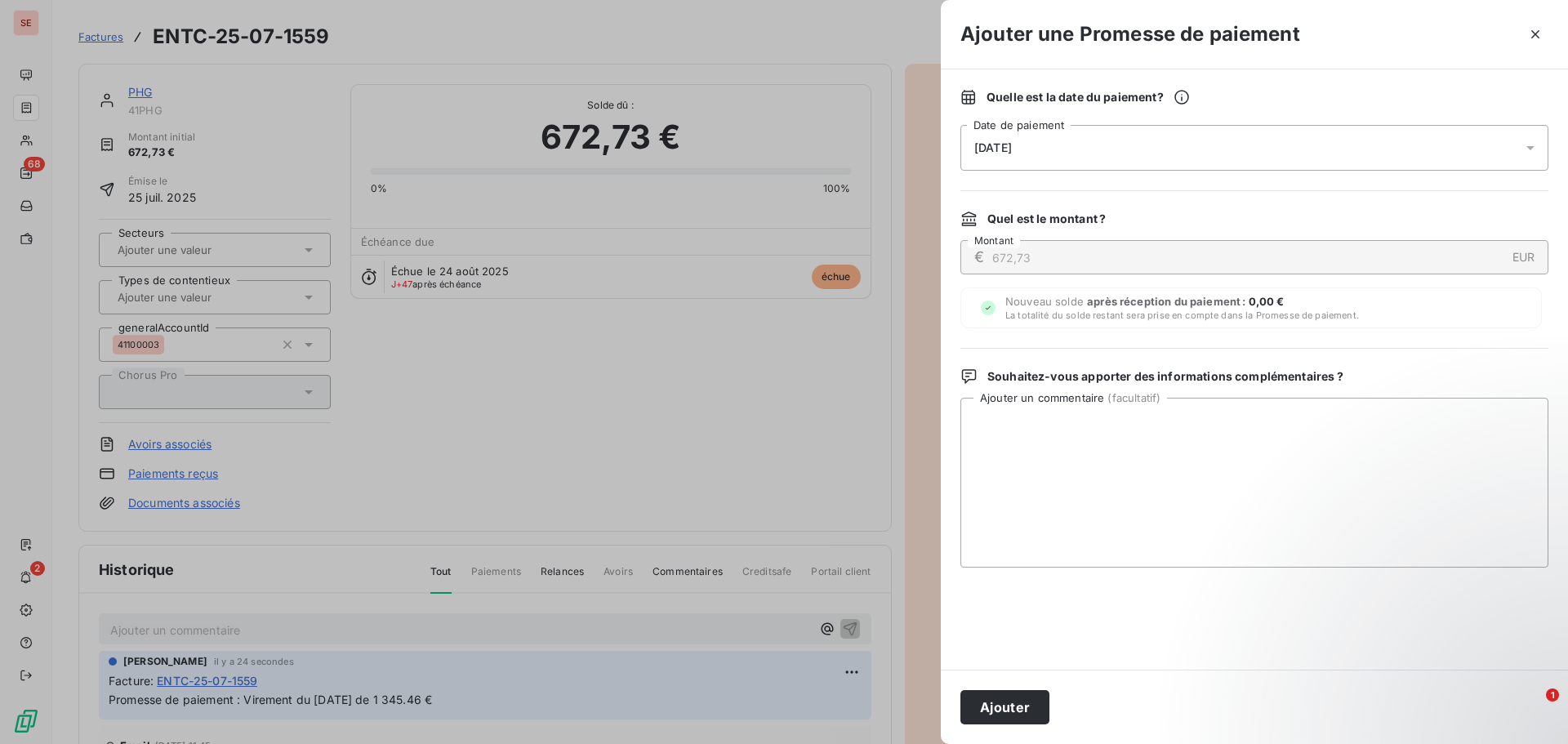
click at [1022, 706] on button "Ajouter" at bounding box center [1005, 707] width 89 height 34
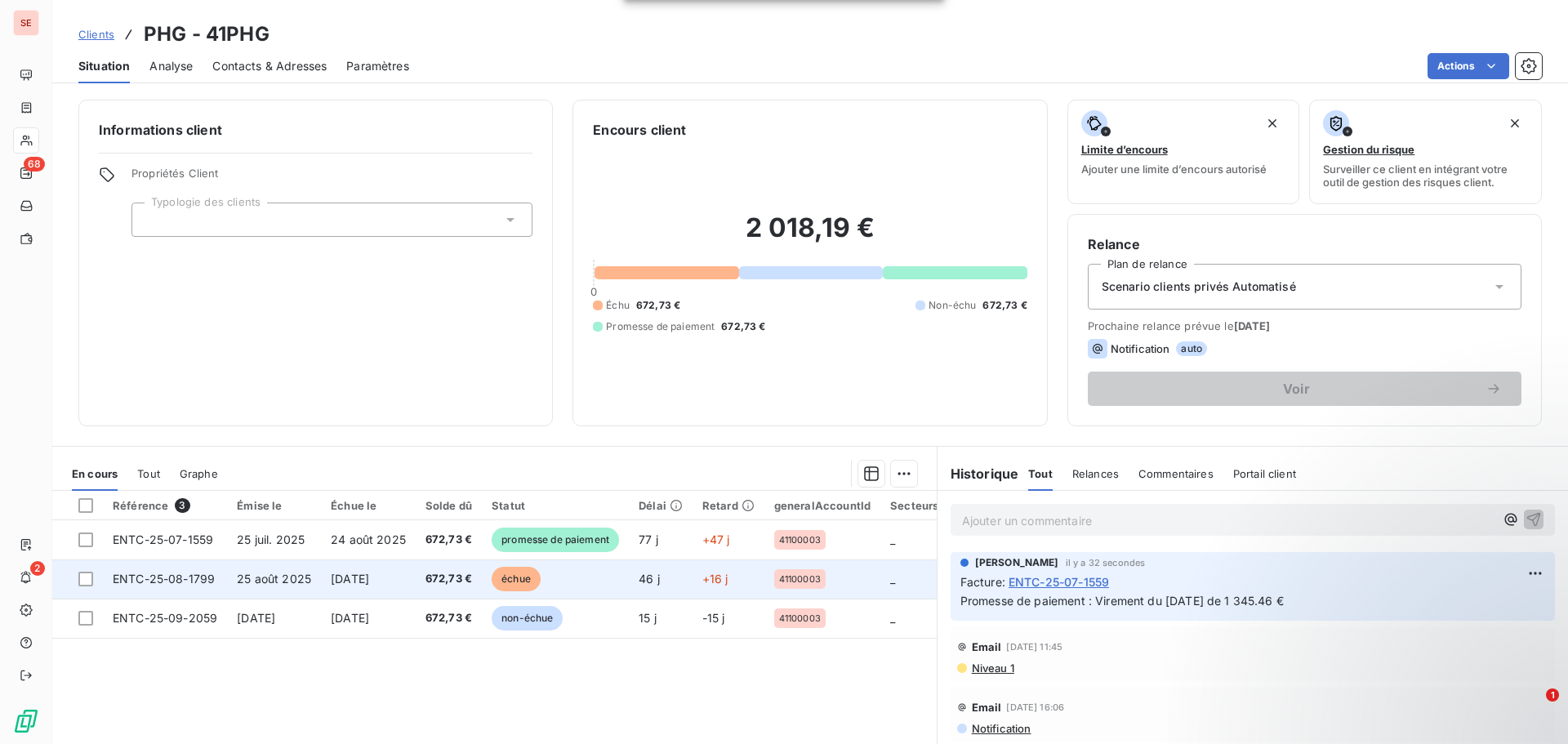
click at [461, 584] on span "672,73 €" at bounding box center [449, 580] width 47 height 17
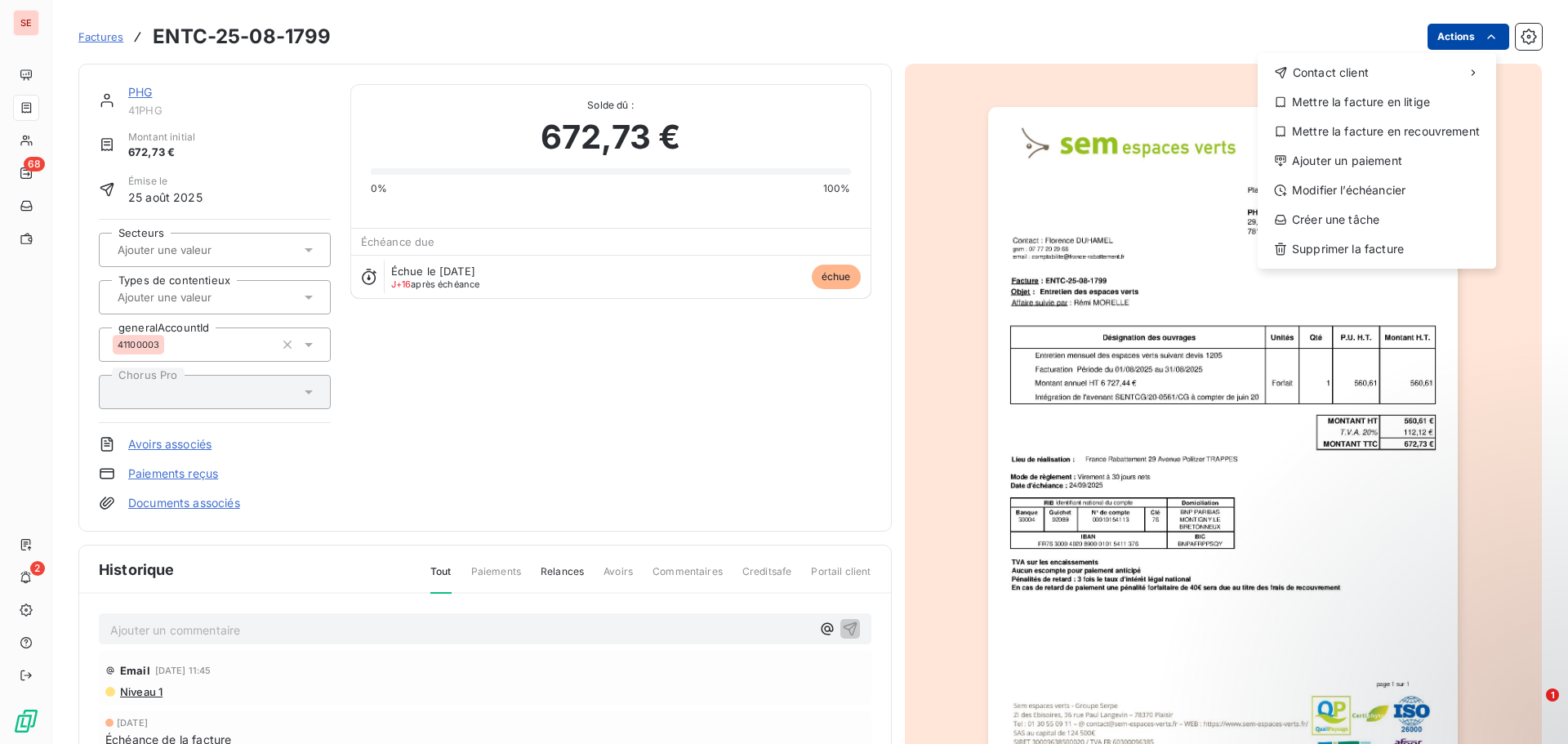
click at [1431, 47] on html "SE 68 2 Factures ENTC-25-08-1799 Actions Contact client Mettre la facture en li…" at bounding box center [784, 372] width 1568 height 744
click at [1397, 155] on div "Ajouter un paiement" at bounding box center [1377, 161] width 225 height 26
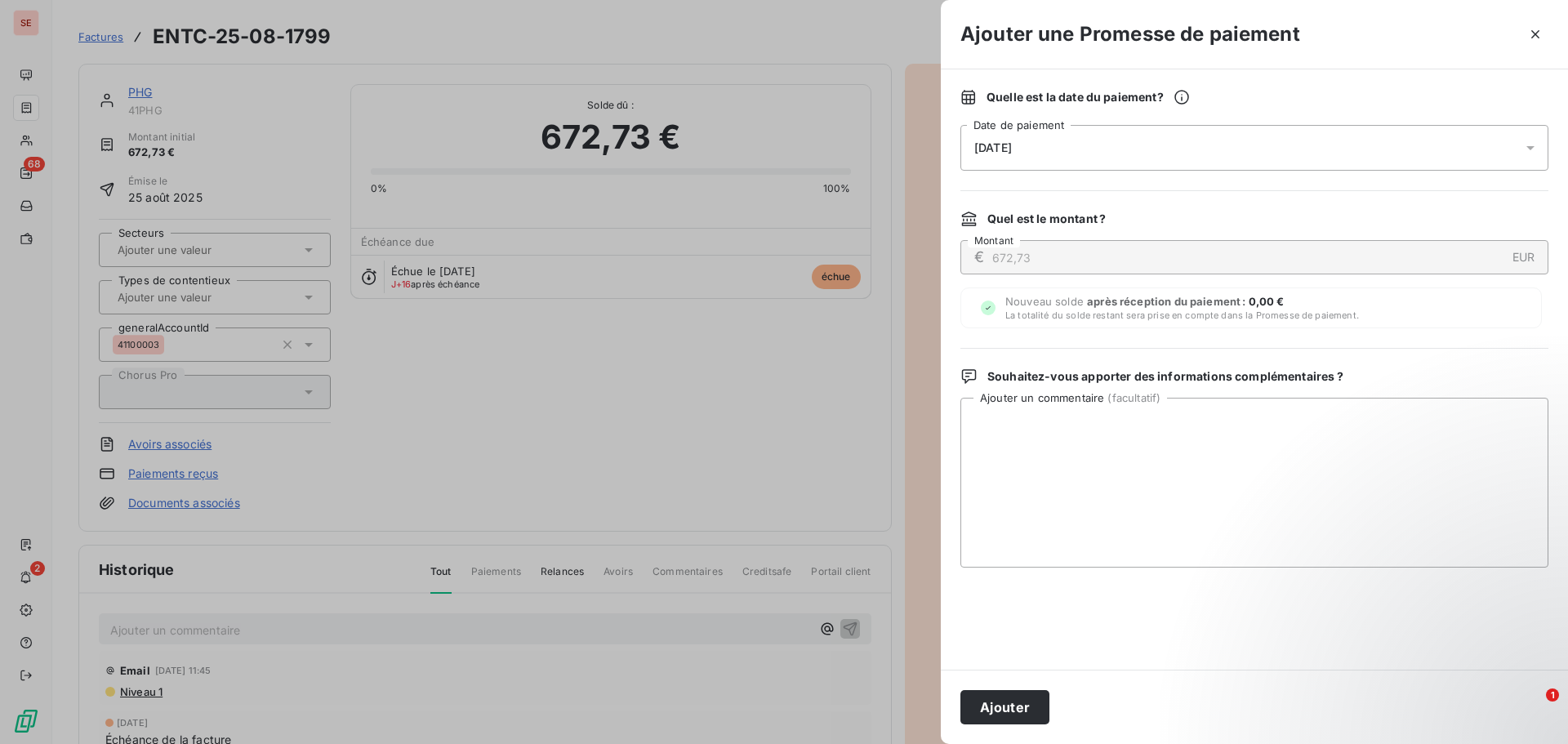
click at [1012, 149] on span "[DATE]" at bounding box center [993, 148] width 38 height 13
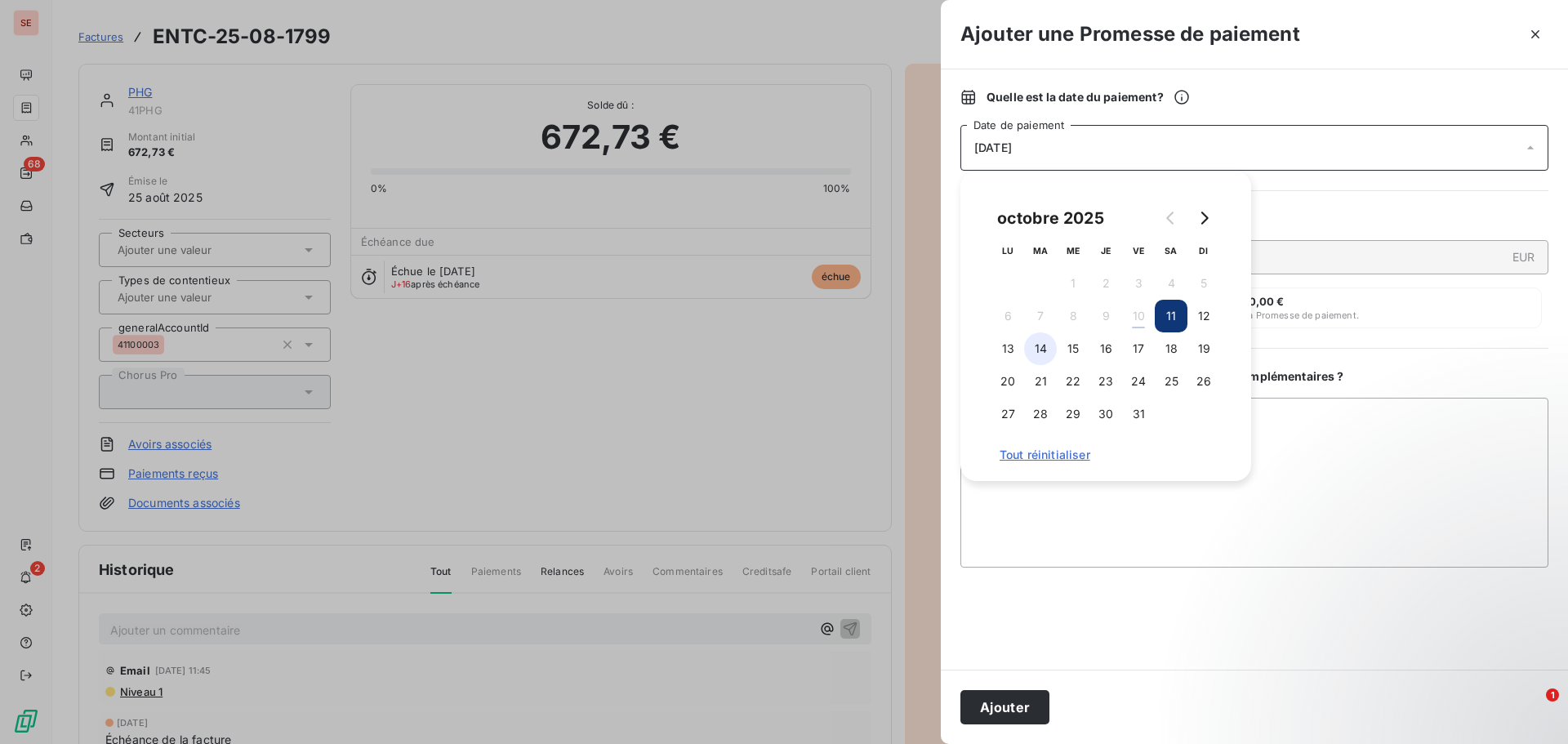
click at [1047, 354] on button "14" at bounding box center [1040, 349] width 33 height 33
click at [1342, 416] on textarea "Ajouter un commentaire ( facultatif )" at bounding box center [1255, 483] width 588 height 170
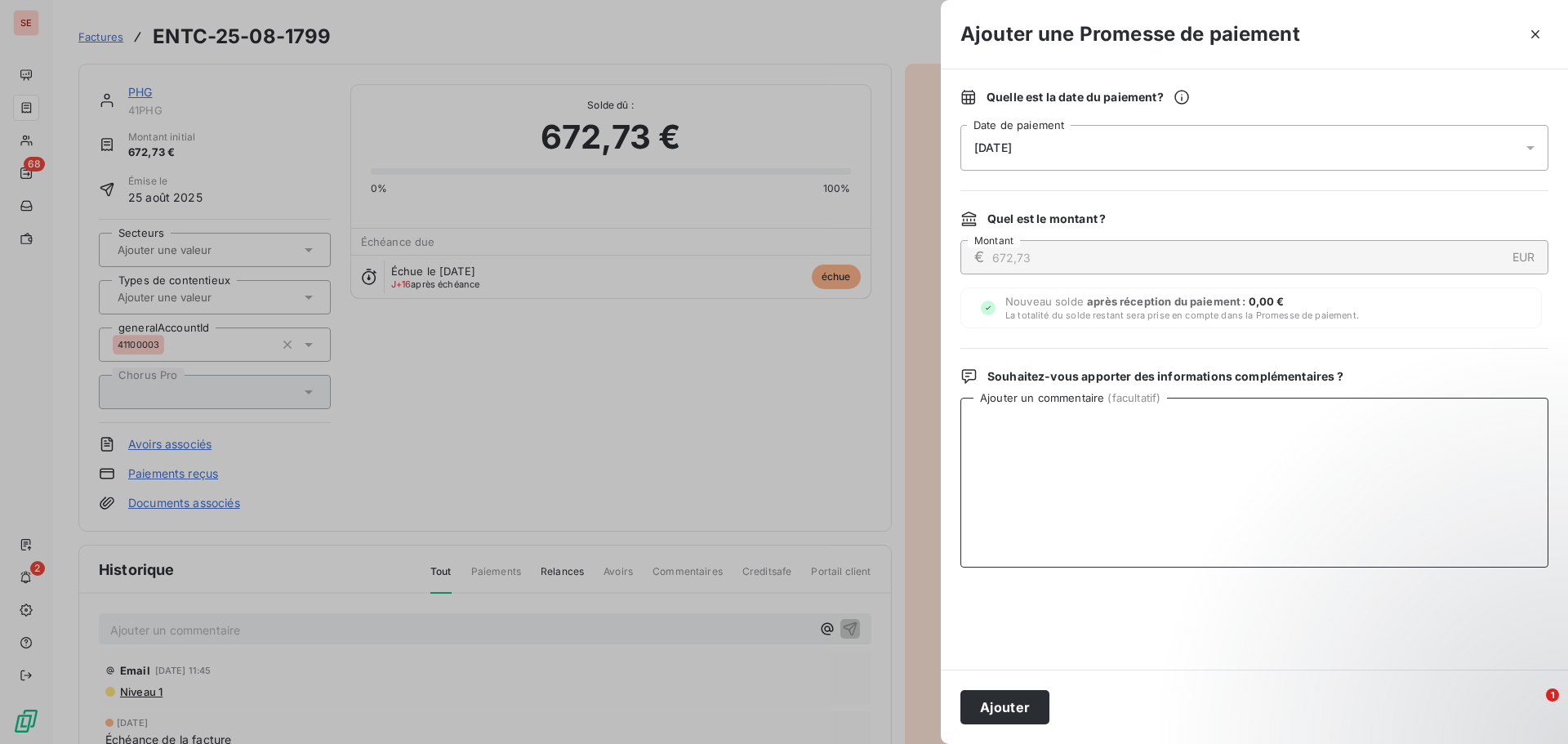
paste textarea "Virement du [DATE] de 1 345.46 €"
type textarea "Virement du [DATE] de 1 345.46 €"
click at [1002, 705] on button "Ajouter" at bounding box center [1005, 707] width 89 height 34
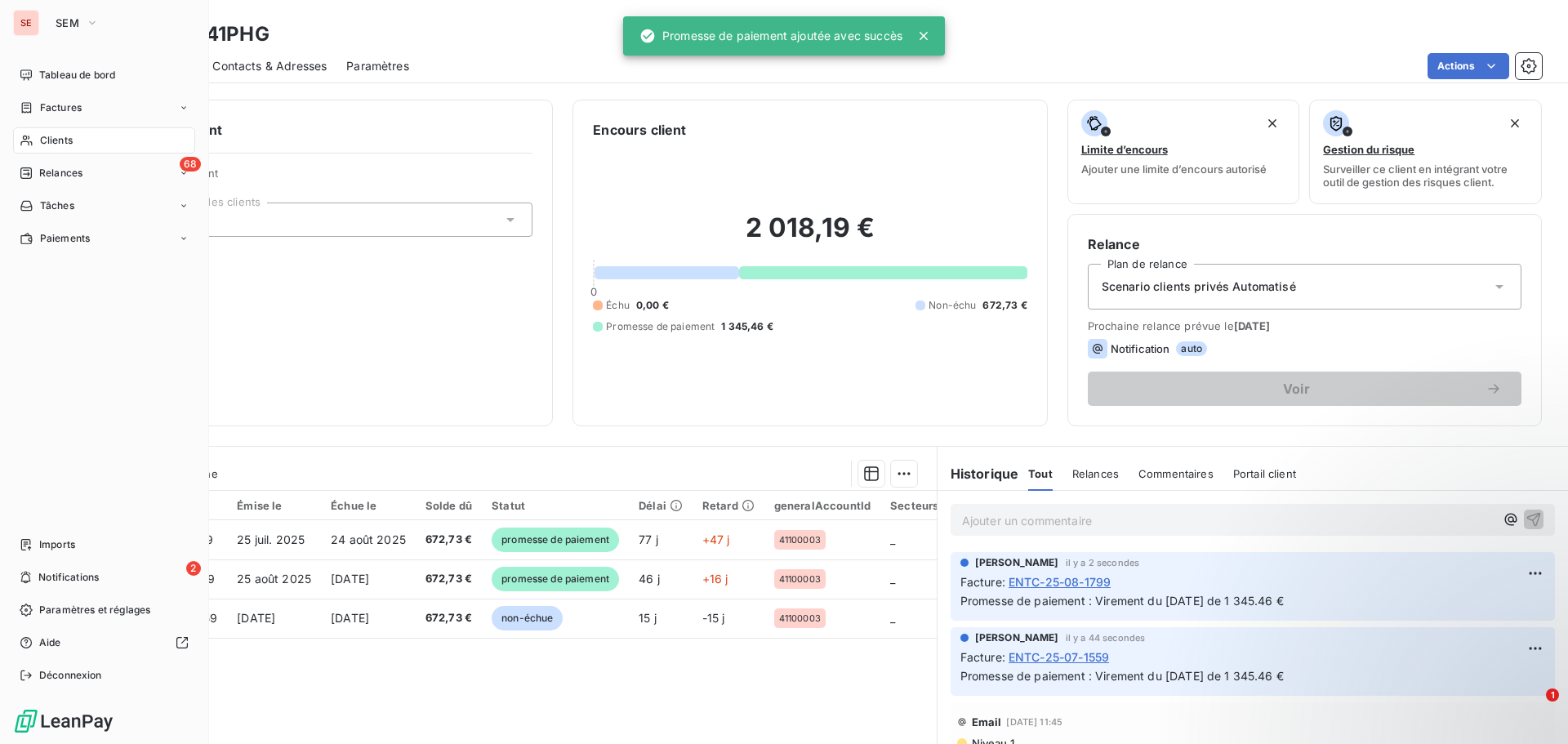
click at [57, 140] on span "Clients" at bounding box center [56, 141] width 33 height 15
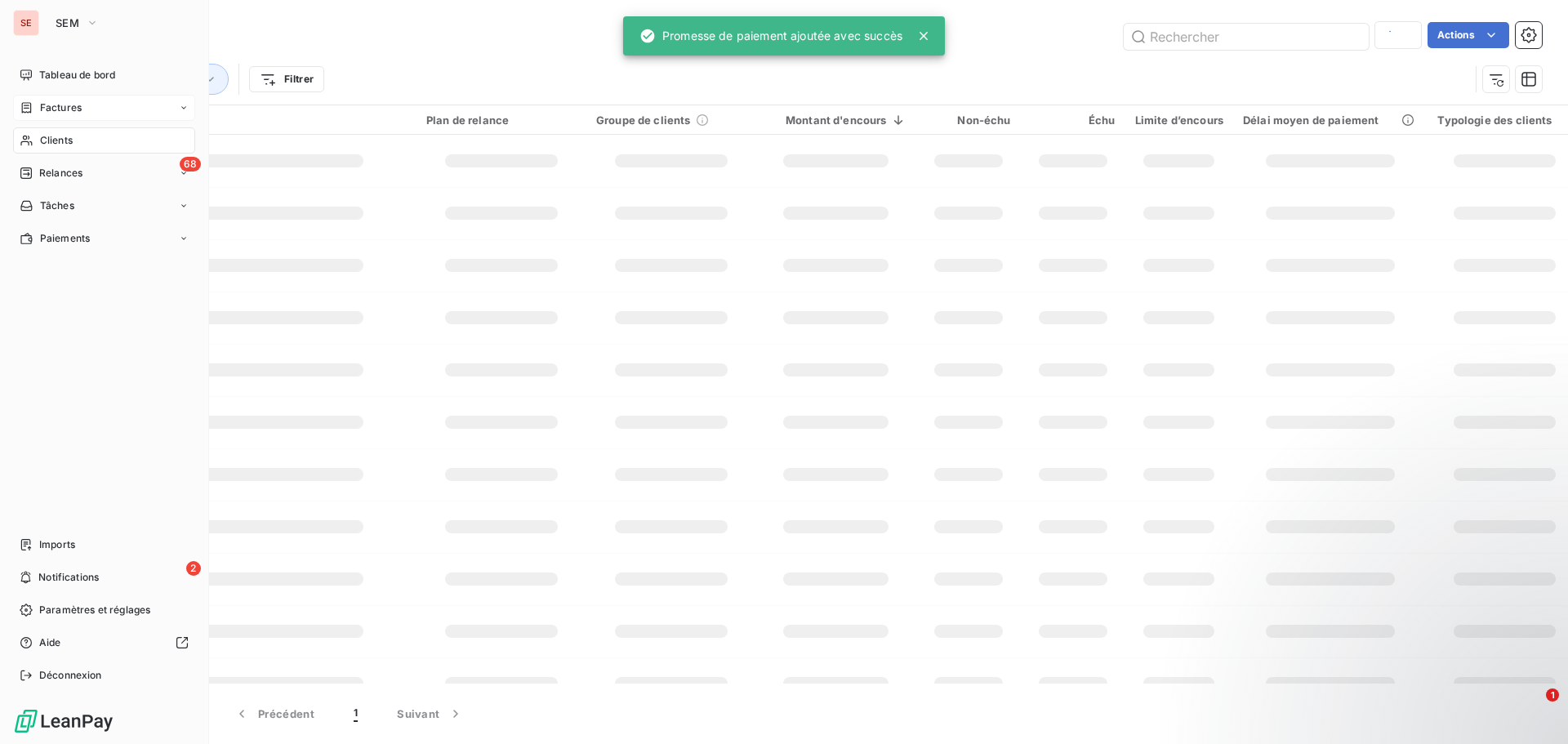
type input "41EDFSA"
click at [76, 105] on span "Factures" at bounding box center [61, 108] width 42 height 15
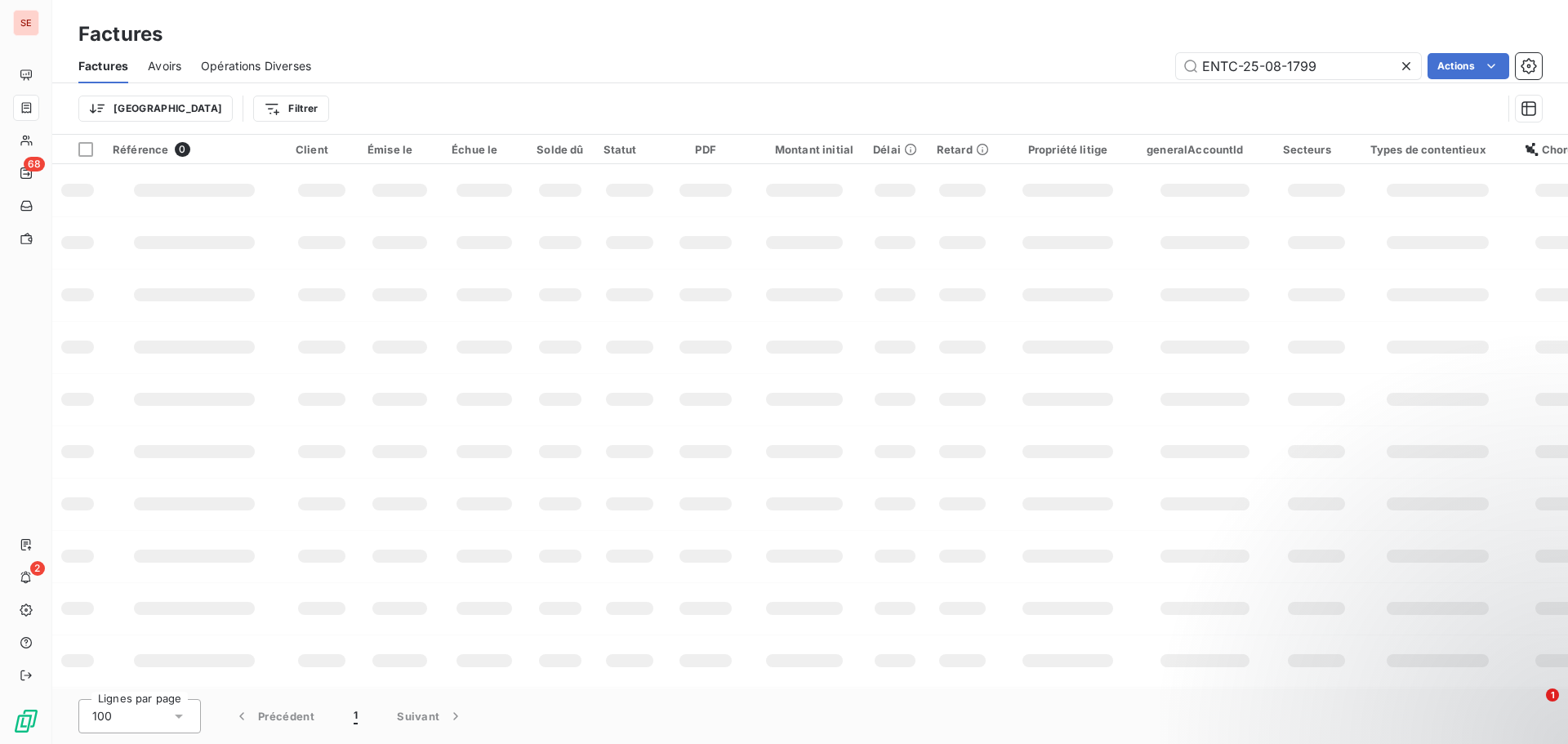
drag, startPoint x: 1349, startPoint y: 69, endPoint x: 1148, endPoint y: 56, distance: 201.4
click at [1148, 56] on div "ENTC-25-08-1799 Actions" at bounding box center [936, 65] width 1211 height 26
click at [1210, 62] on input "ELAB-25-08-1817" at bounding box center [1298, 65] width 245 height 26
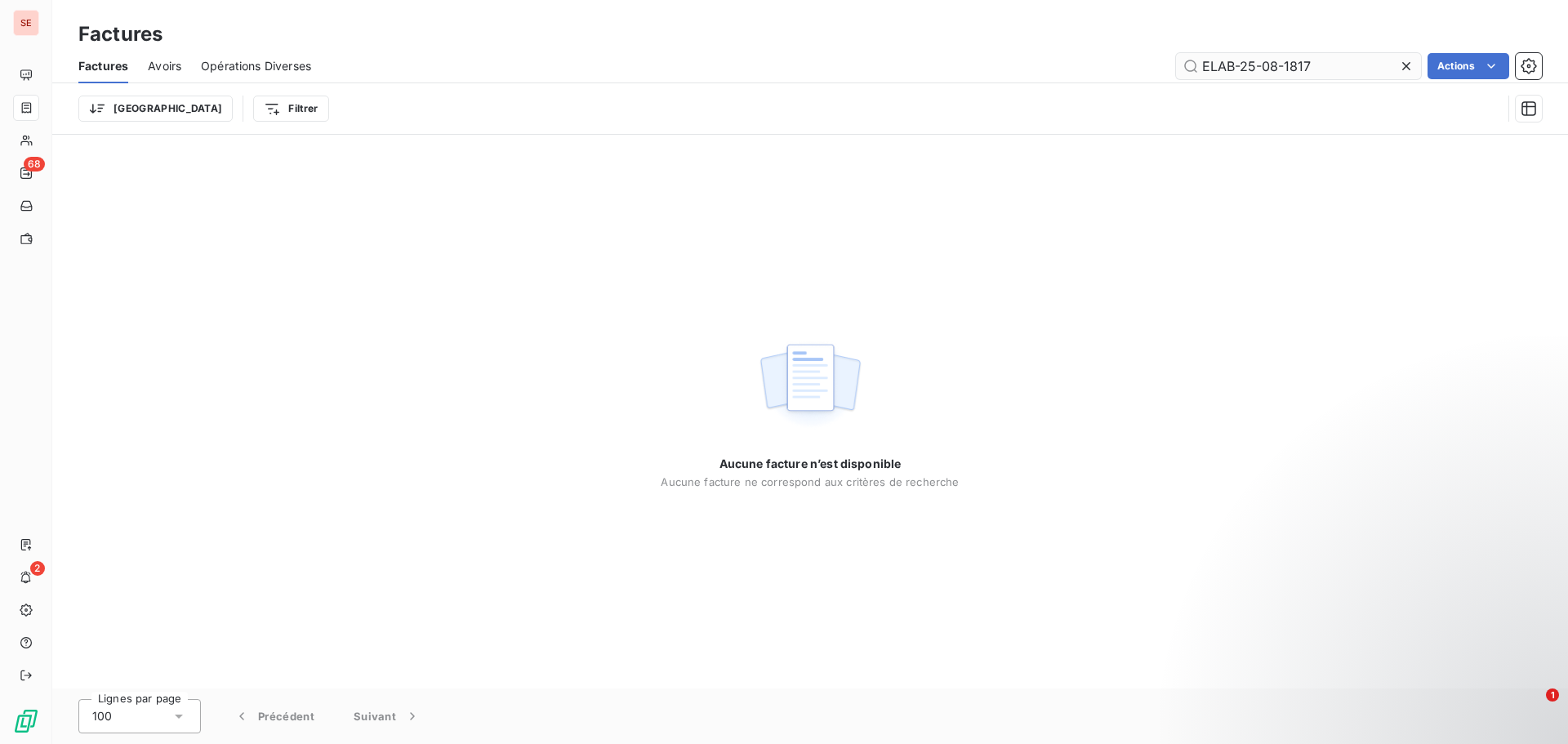
click at [1208, 62] on input "ELAB-25-08-1817" at bounding box center [1298, 65] width 245 height 26
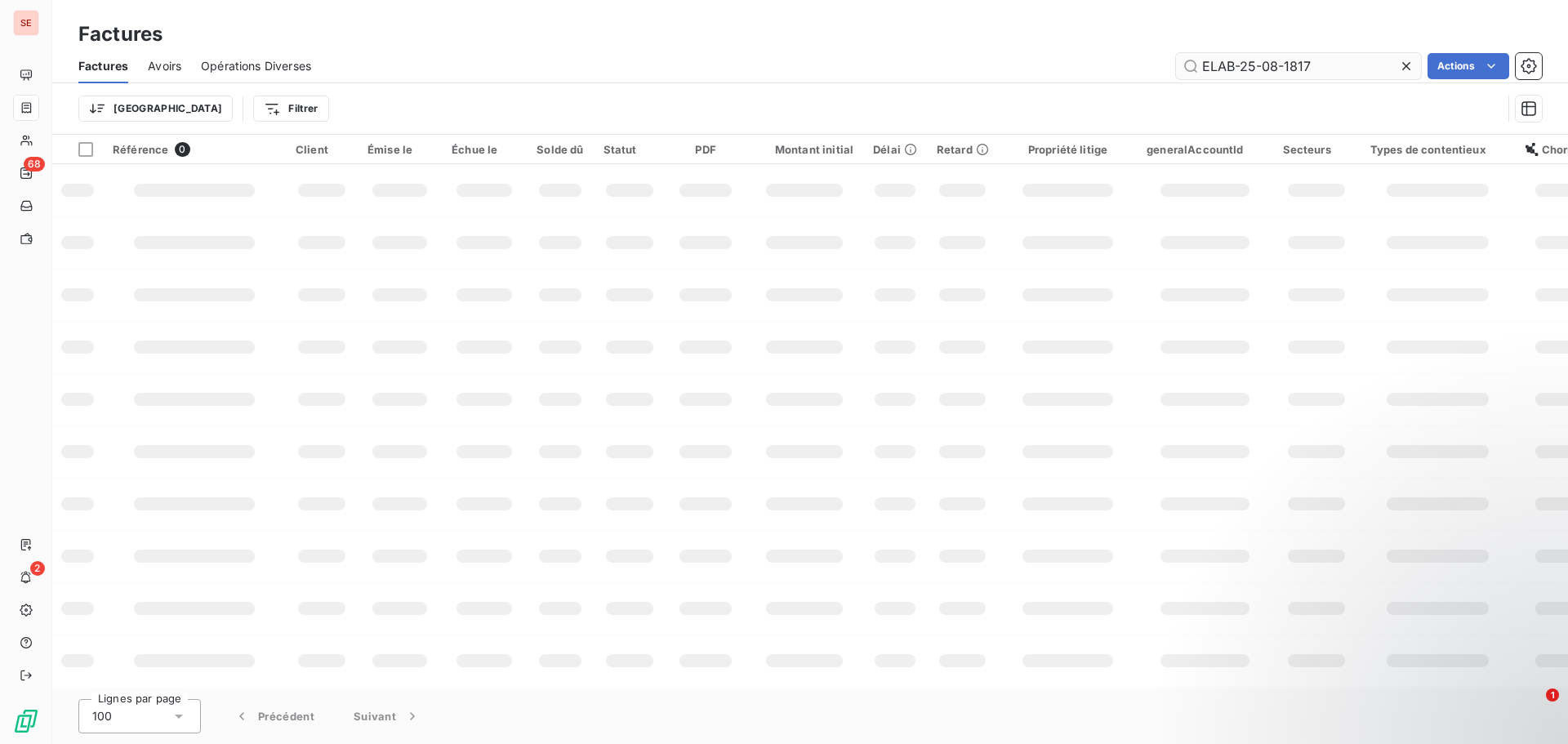
type input "ELAB-25-08-1817"
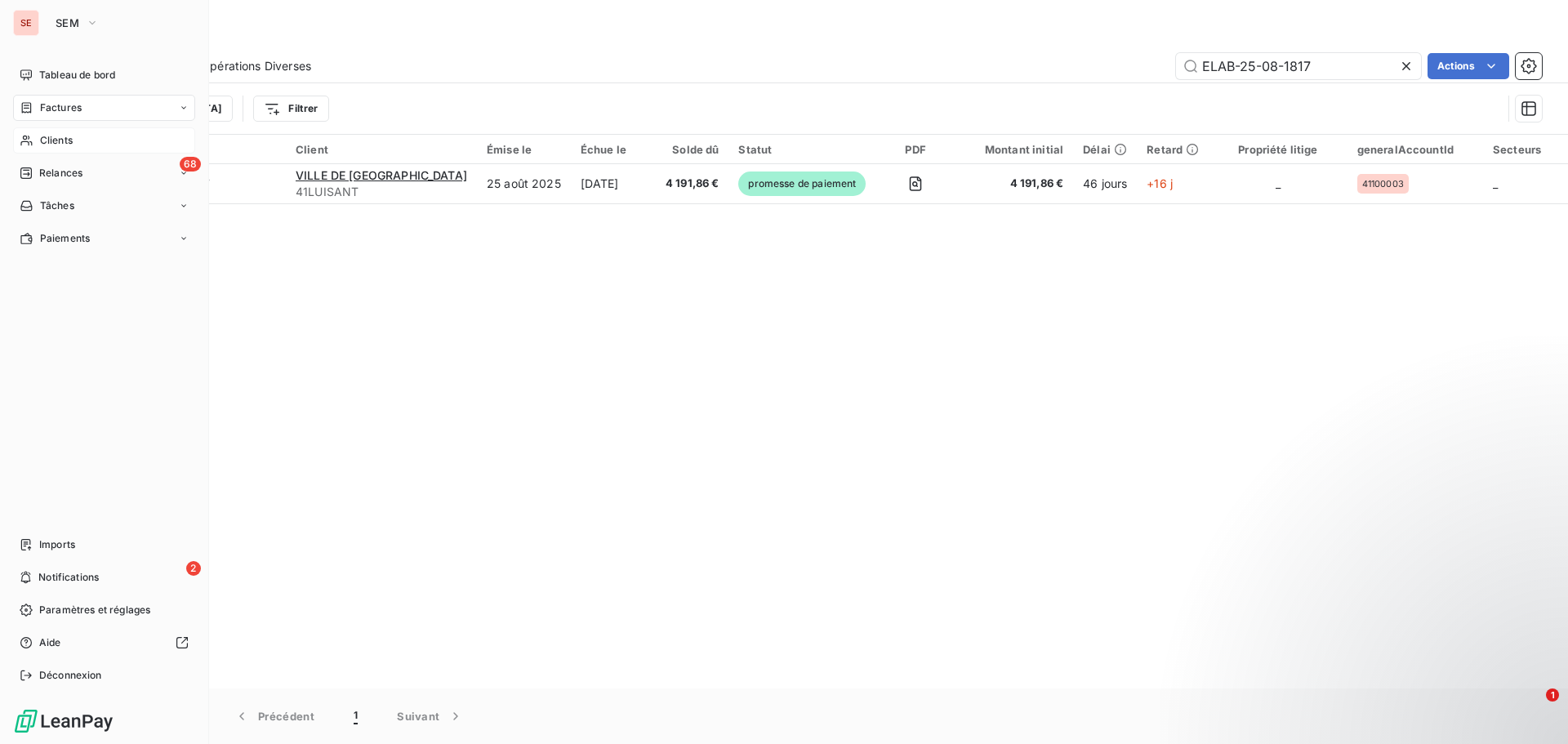
click at [47, 142] on span "Clients" at bounding box center [56, 141] width 33 height 15
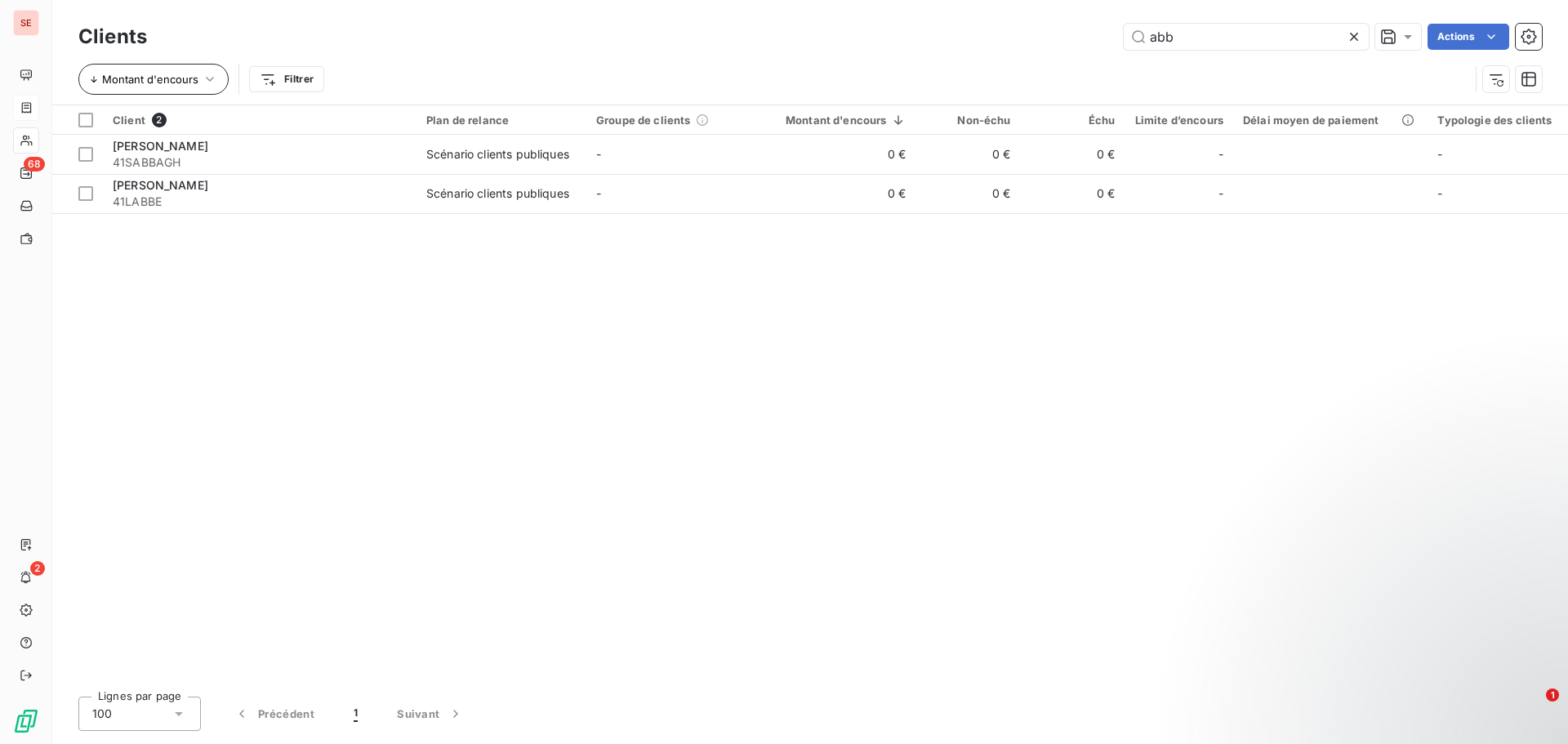
type input "abb"
click at [210, 84] on icon "button" at bounding box center [210, 80] width 17 height 17
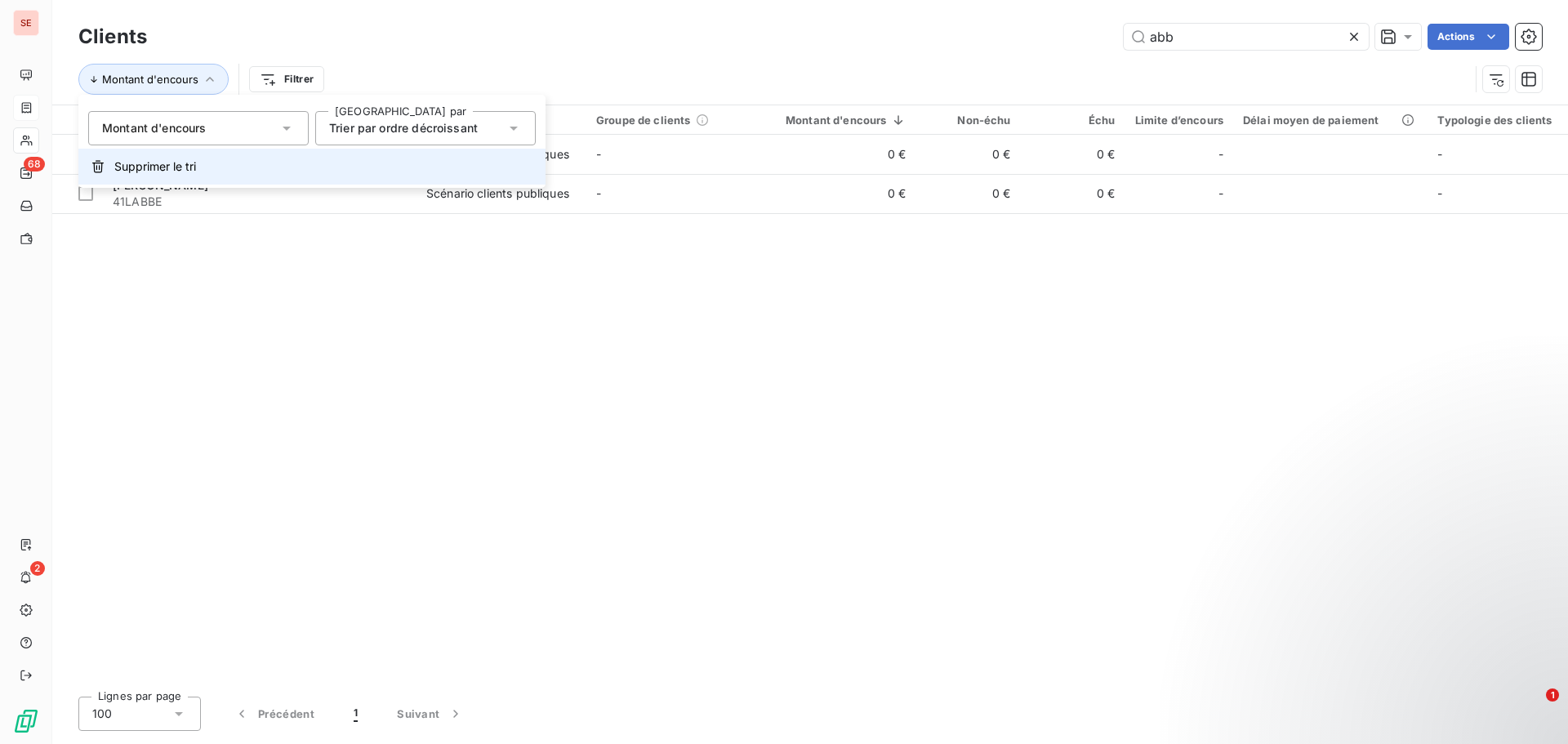
click at [170, 173] on span "Supprimer le tri" at bounding box center [156, 167] width 82 height 17
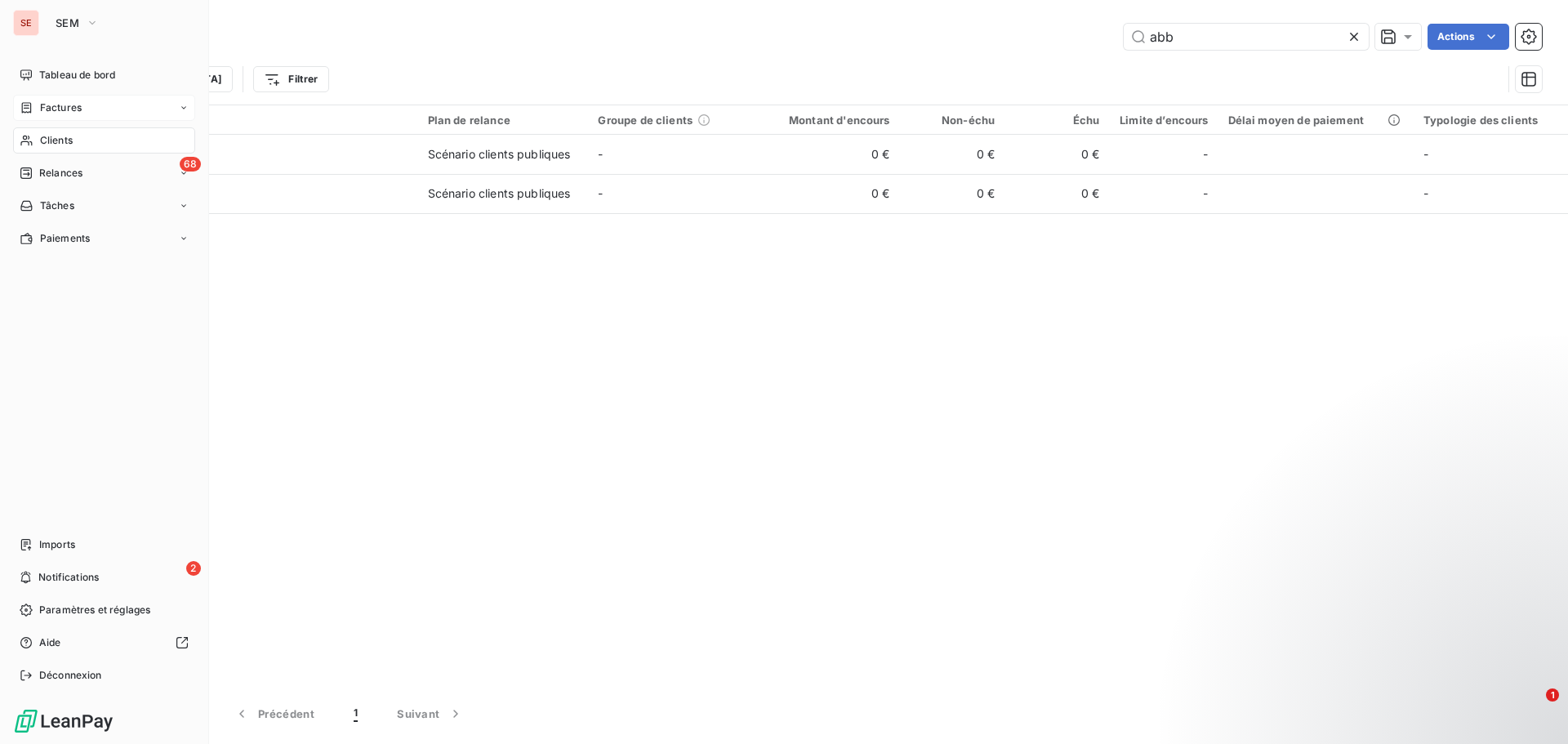
click at [92, 139] on div "Clients" at bounding box center [104, 140] width 182 height 26
click at [100, 107] on div "Factures" at bounding box center [104, 107] width 182 height 26
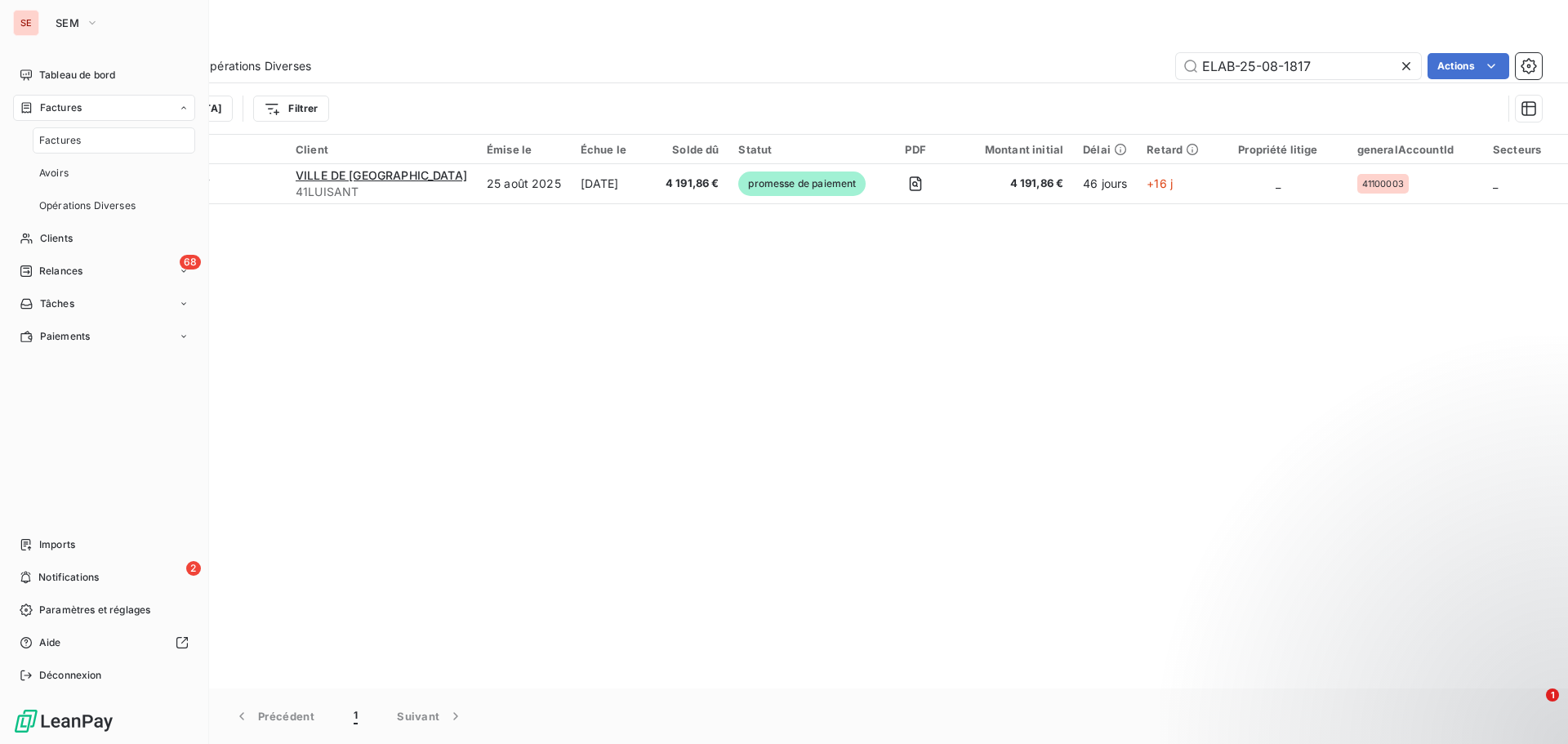
click at [64, 141] on span "Factures" at bounding box center [60, 141] width 42 height 15
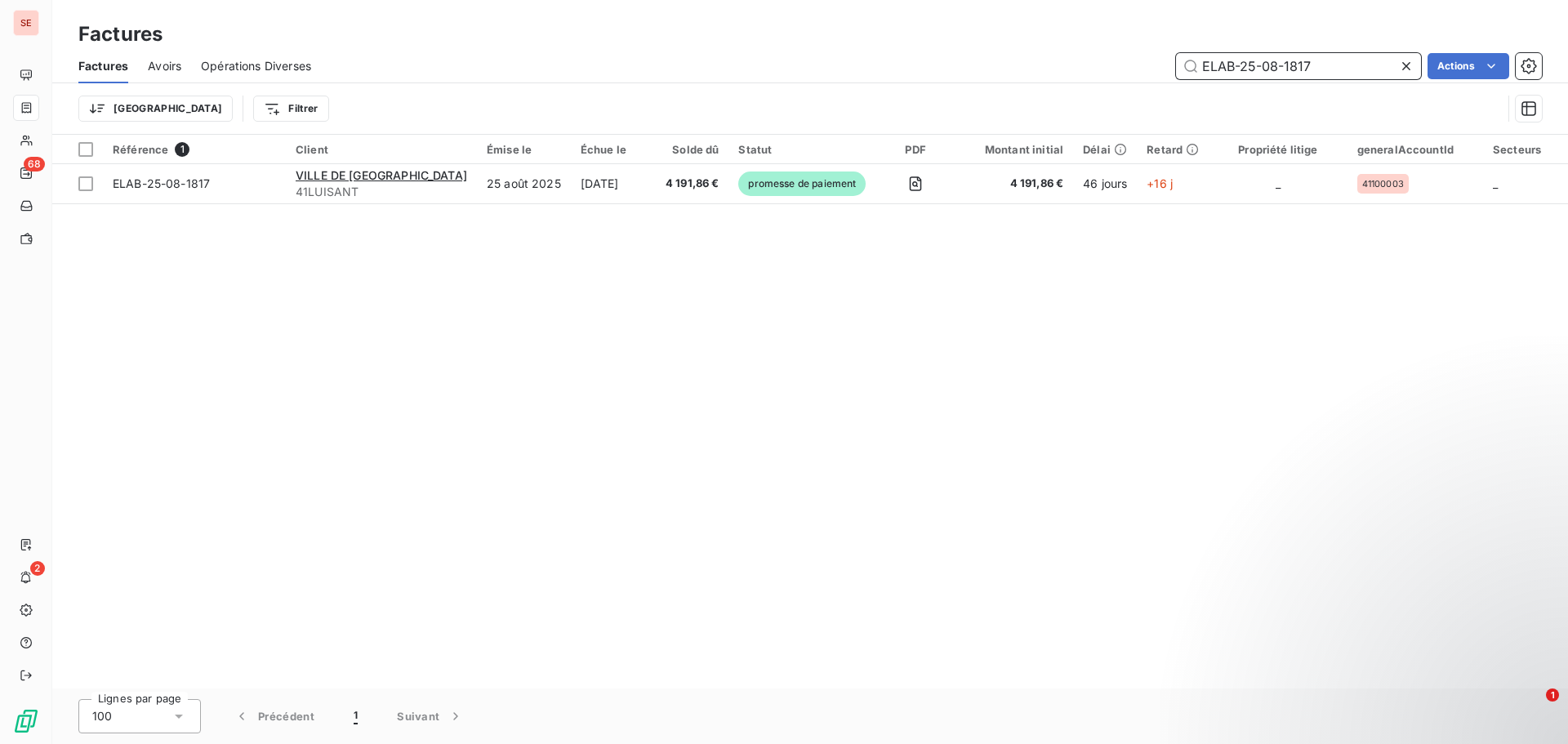
drag, startPoint x: 1333, startPoint y: 65, endPoint x: 1044, endPoint y: 29, distance: 291.2
click at [1022, 43] on div "Factures Factures Avoirs Opérations Diverses ELAB-25-08-1817 Actions Trier Filt…" at bounding box center [810, 67] width 1516 height 135
paste input "text"
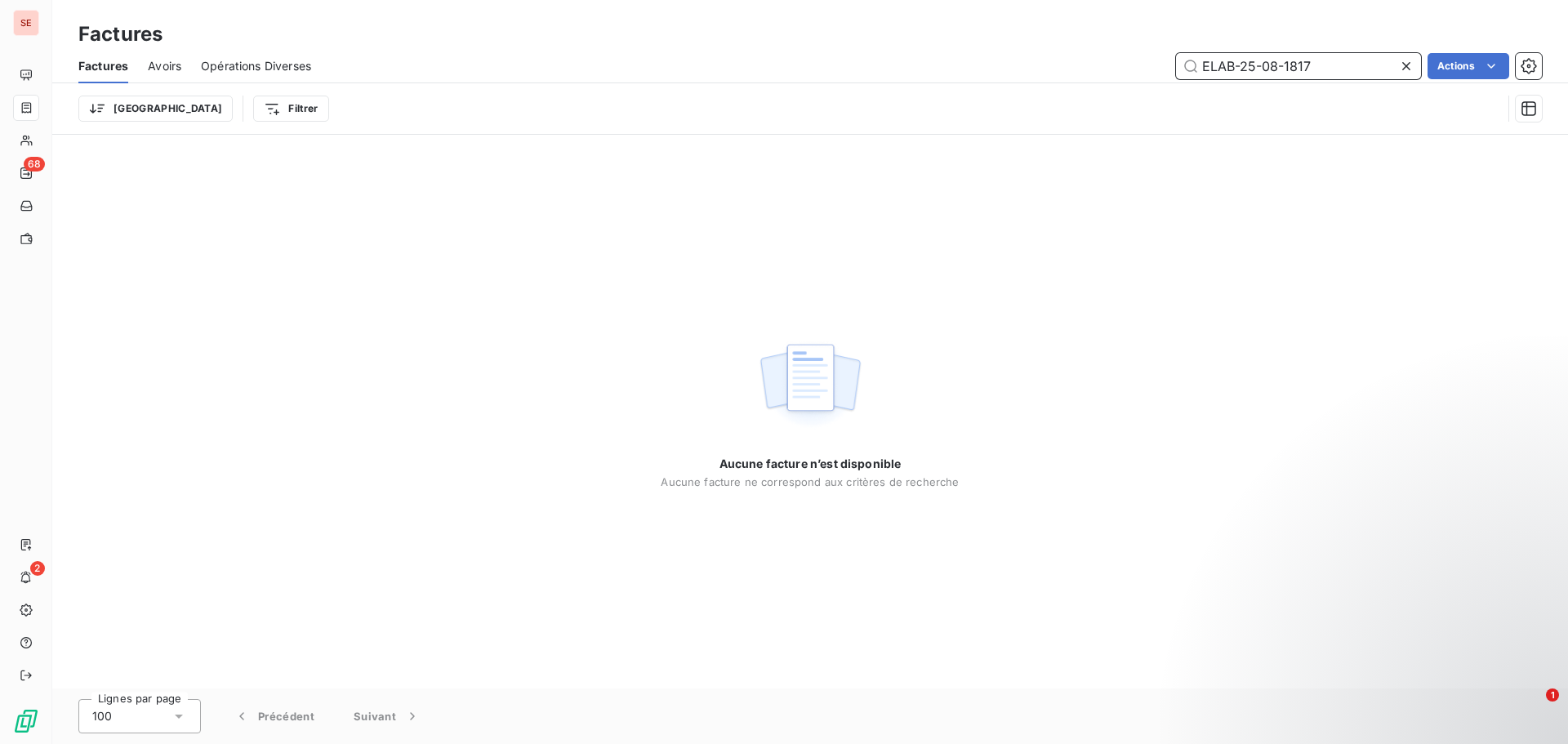
click at [1256, 60] on input "ELAB-25-08-1817" at bounding box center [1298, 65] width 245 height 26
click at [1232, 62] on input "ELAB-25-08-1817" at bounding box center [1298, 65] width 245 height 26
drag, startPoint x: 1318, startPoint y: 62, endPoint x: 1081, endPoint y: 44, distance: 237.7
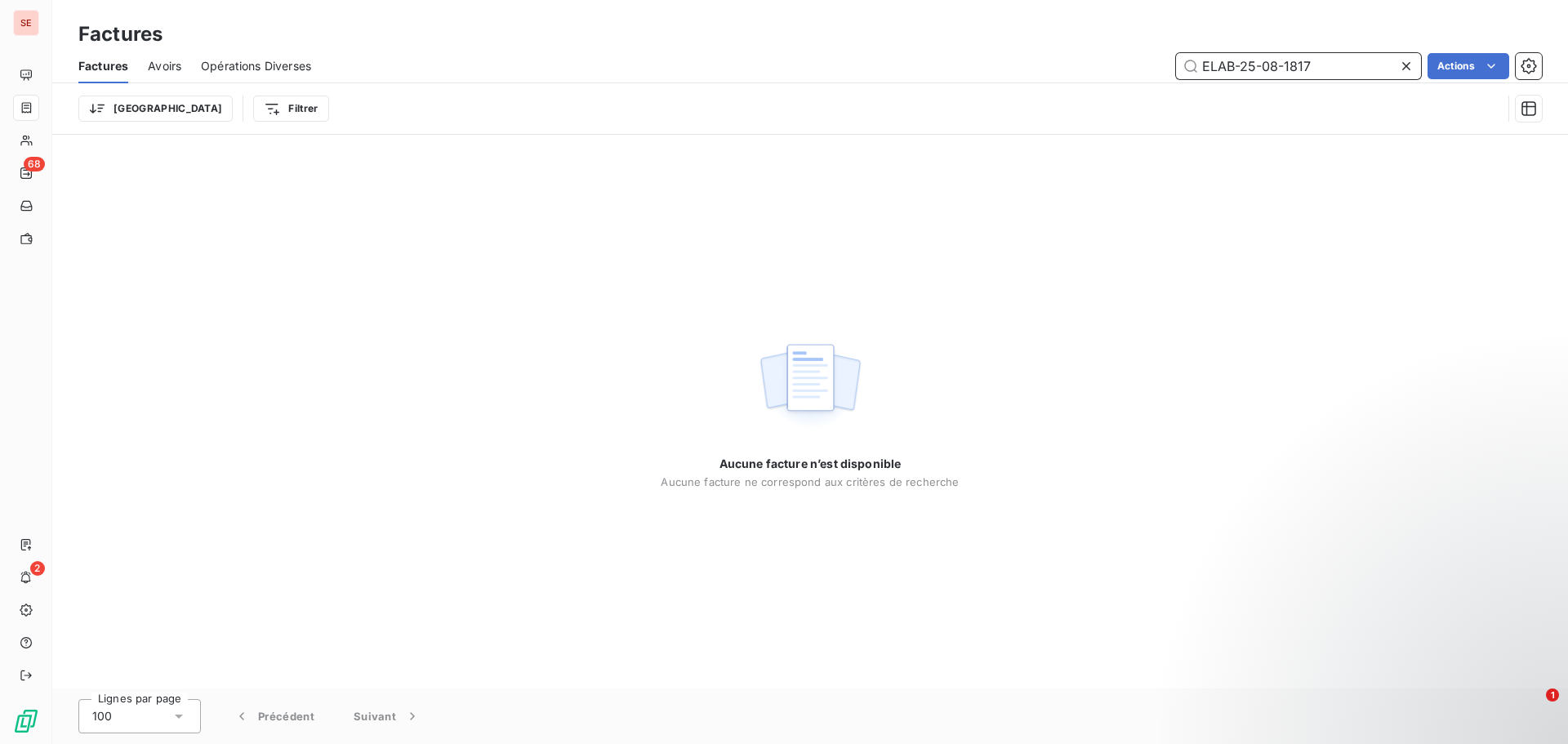
click at [1081, 44] on div "Factures Factures Avoirs Opérations Diverses ELAB-25-08-1817 Actions Trier Filt…" at bounding box center [810, 67] width 1516 height 135
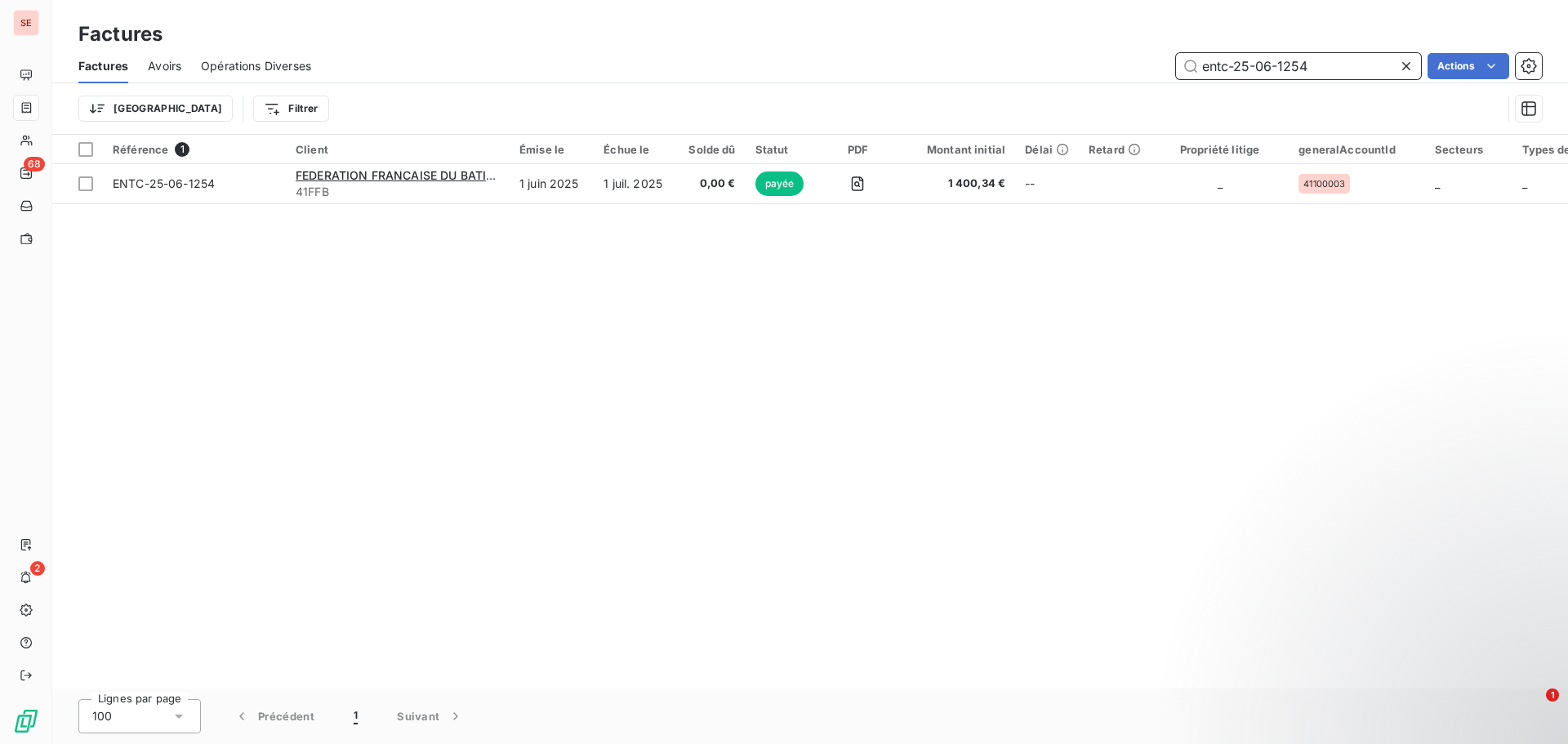
drag, startPoint x: 1266, startPoint y: 68, endPoint x: 1407, endPoint y: 67, distance: 141.0
click at [1407, 67] on div "entc-25-06-1254" at bounding box center [1298, 65] width 245 height 26
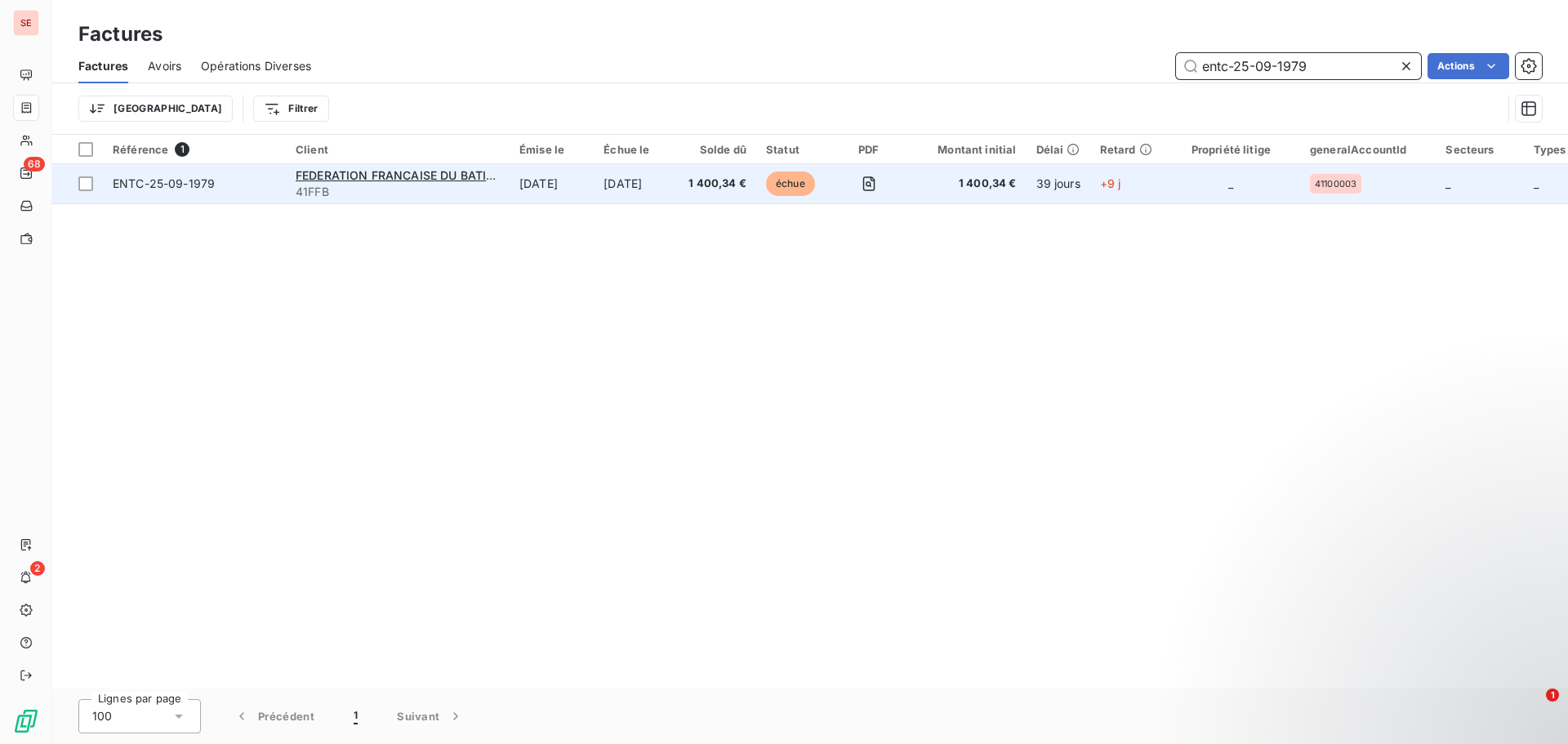
type input "entc-25-09-1979"
click at [121, 182] on span "ENTC-25-09-1979" at bounding box center [164, 183] width 102 height 14
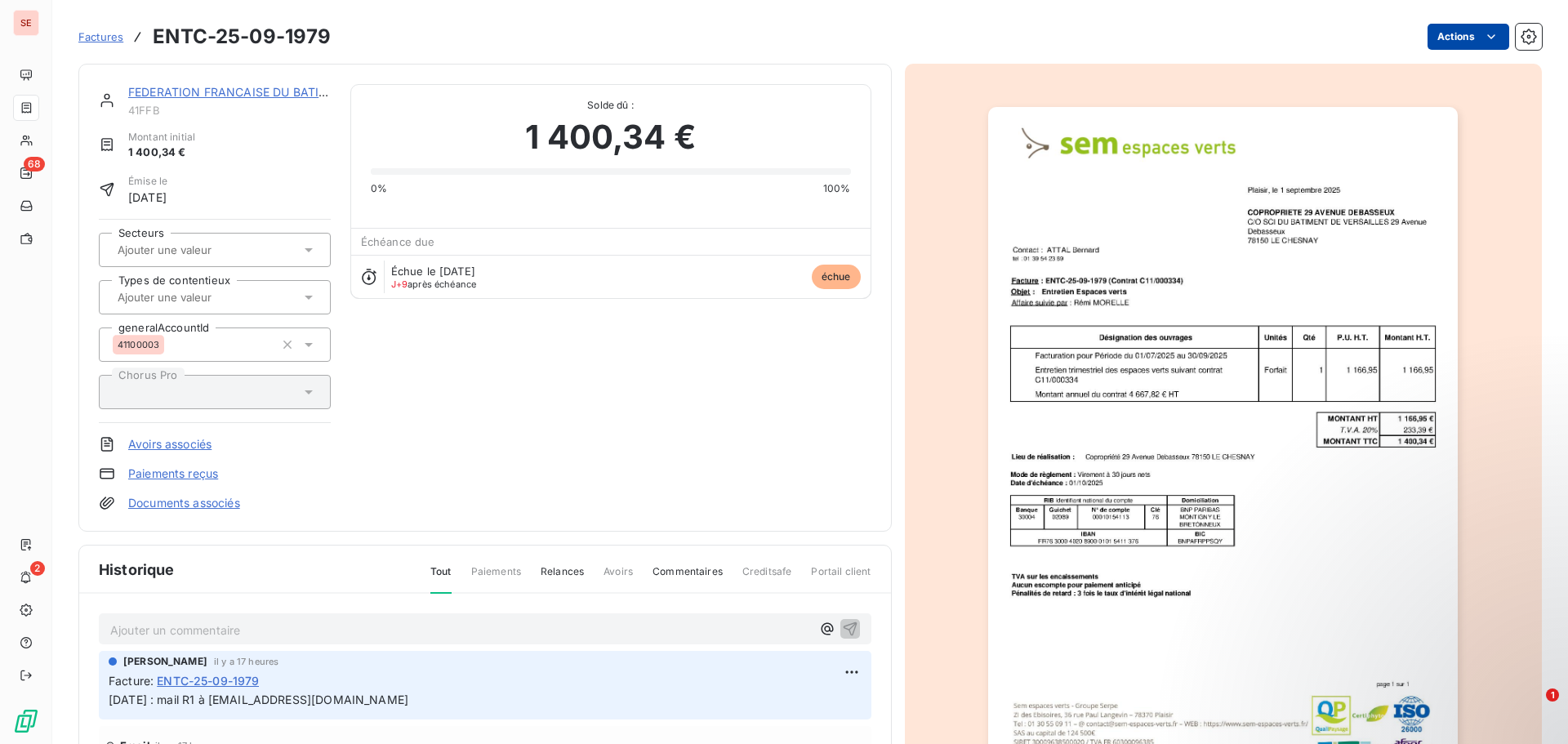
click at [1462, 33] on html "SE 68 2 Factures ENTC-25-09-1979 Actions FEDERATION FRANCAISE DU BATIMENT 41FFB…" at bounding box center [784, 372] width 1568 height 744
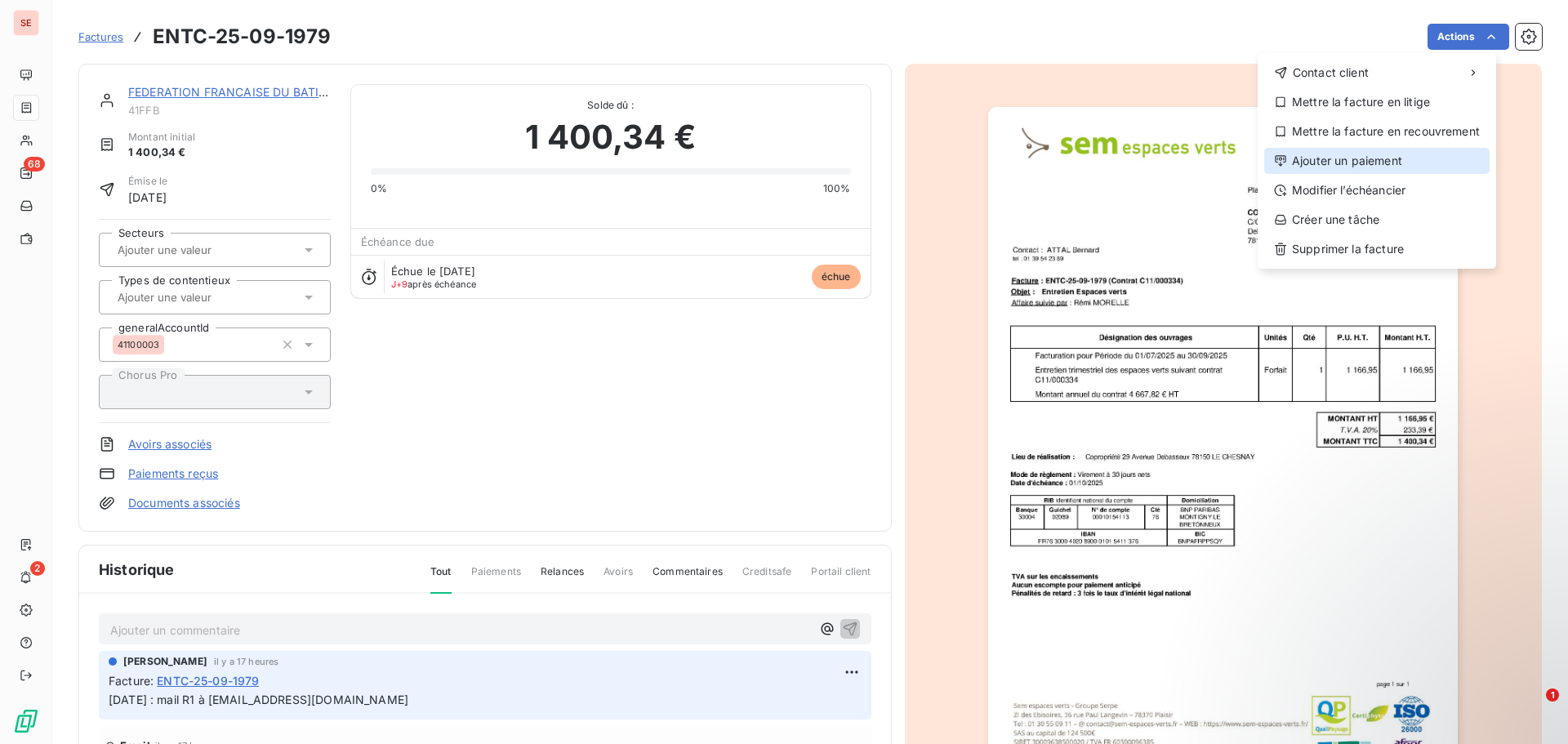
click at [1397, 158] on div "Ajouter un paiement" at bounding box center [1377, 161] width 225 height 26
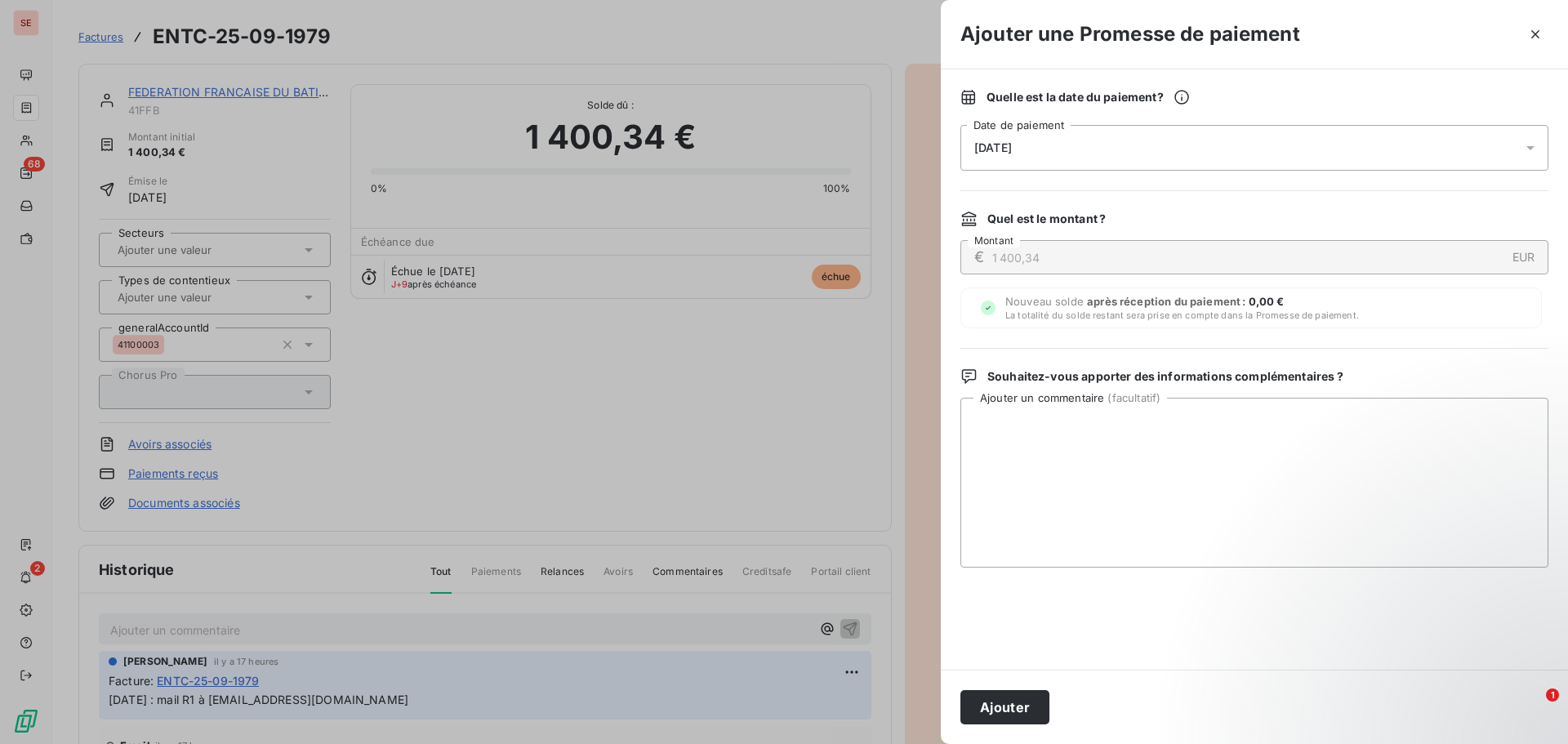
click at [1036, 157] on div "[DATE]" at bounding box center [1255, 147] width 588 height 46
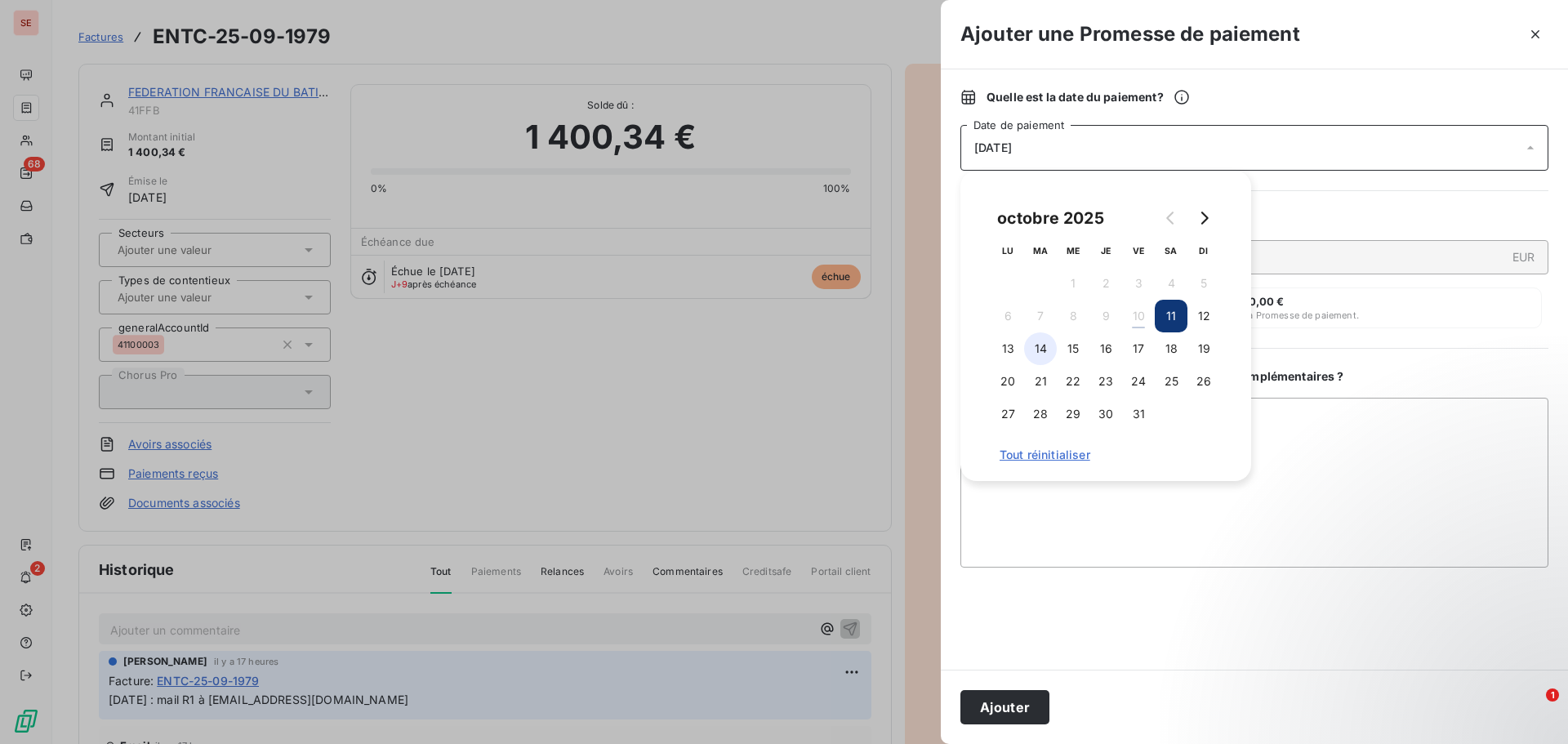
click at [1039, 346] on button "14" at bounding box center [1040, 349] width 33 height 33
click at [1315, 457] on textarea "Ajouter un commentaire ( facultatif )" at bounding box center [1255, 483] width 588 height 170
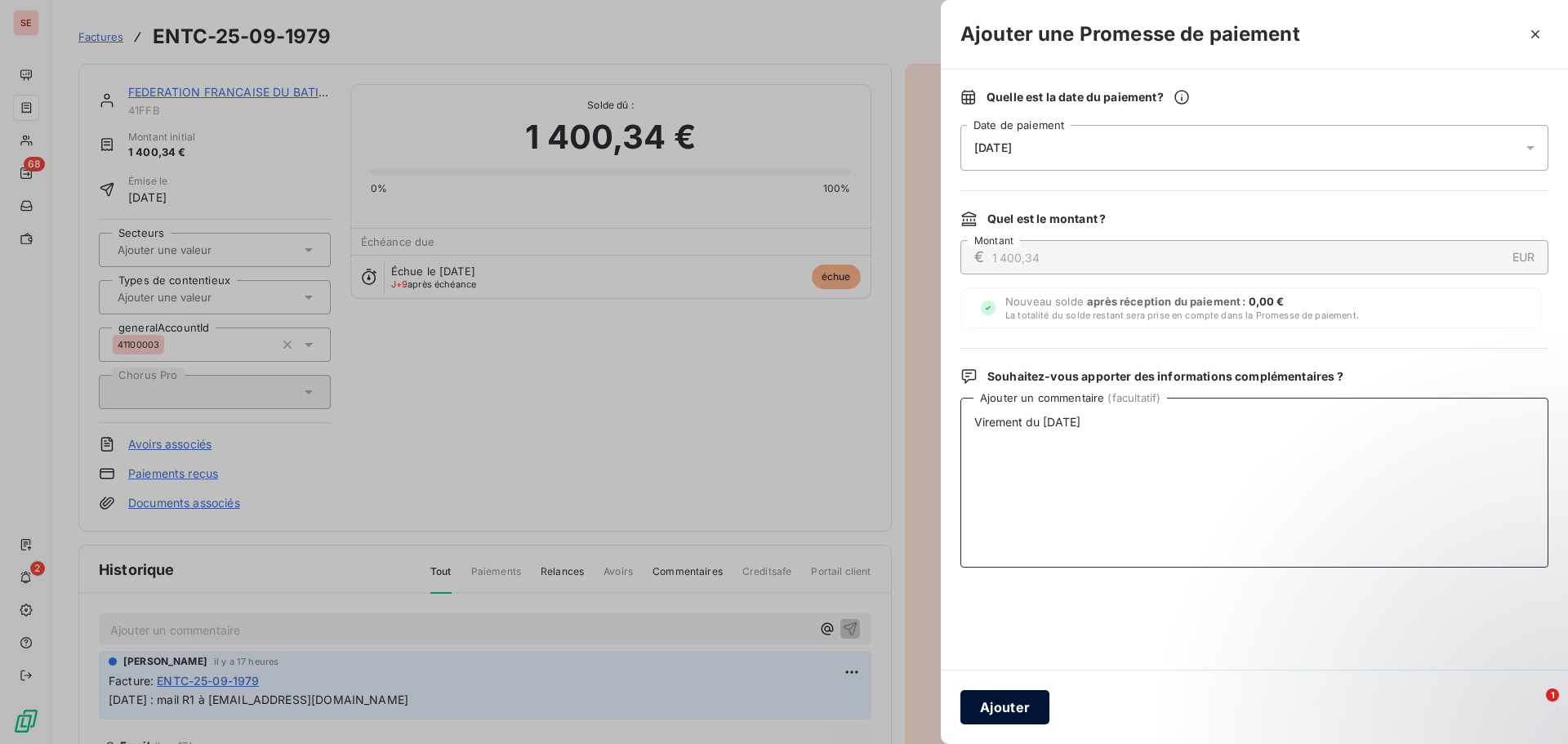
type textarea "Virement du [DATE]"
click at [1018, 715] on button "Ajouter" at bounding box center [1005, 707] width 89 height 34
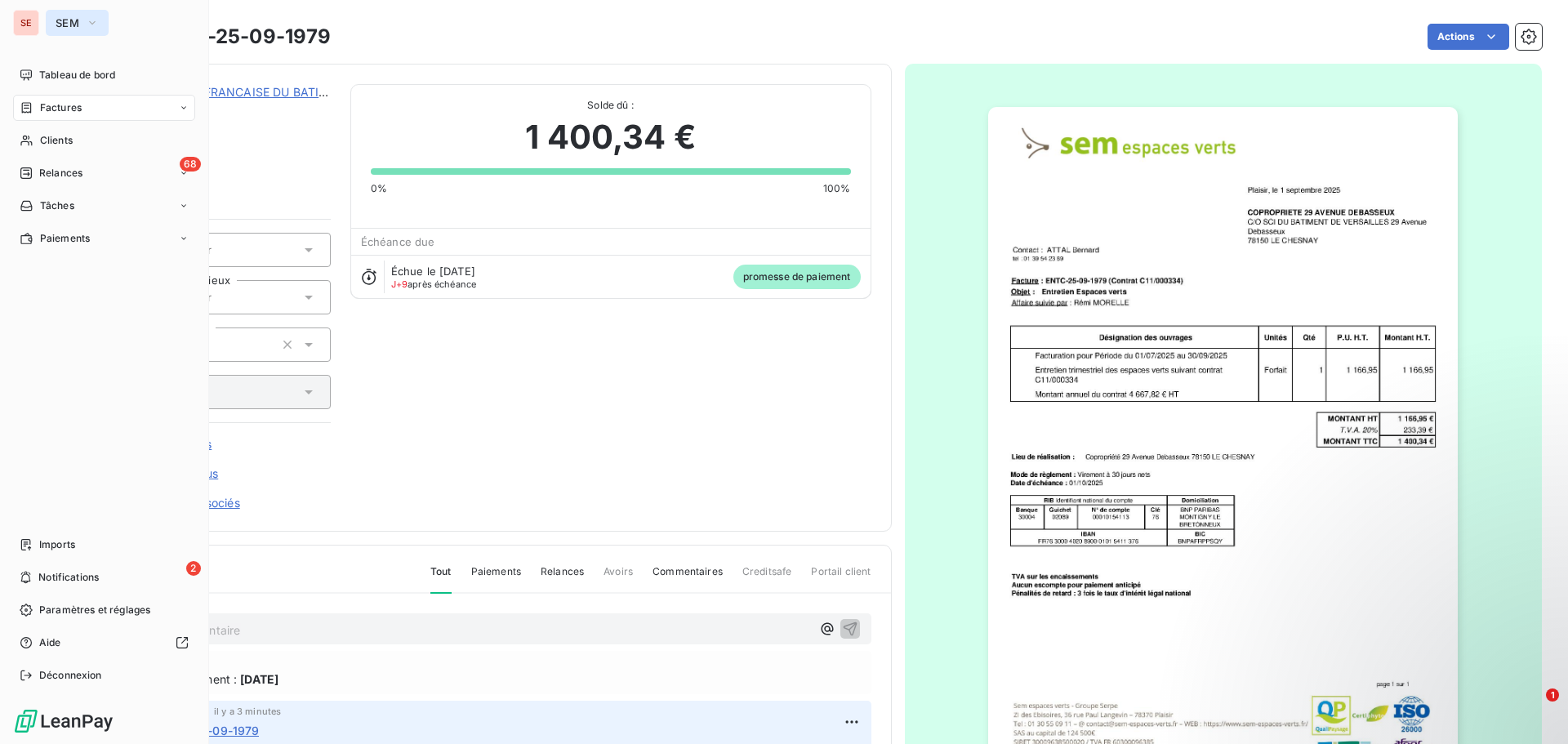
click at [93, 22] on icon "button" at bounding box center [92, 23] width 13 height 17
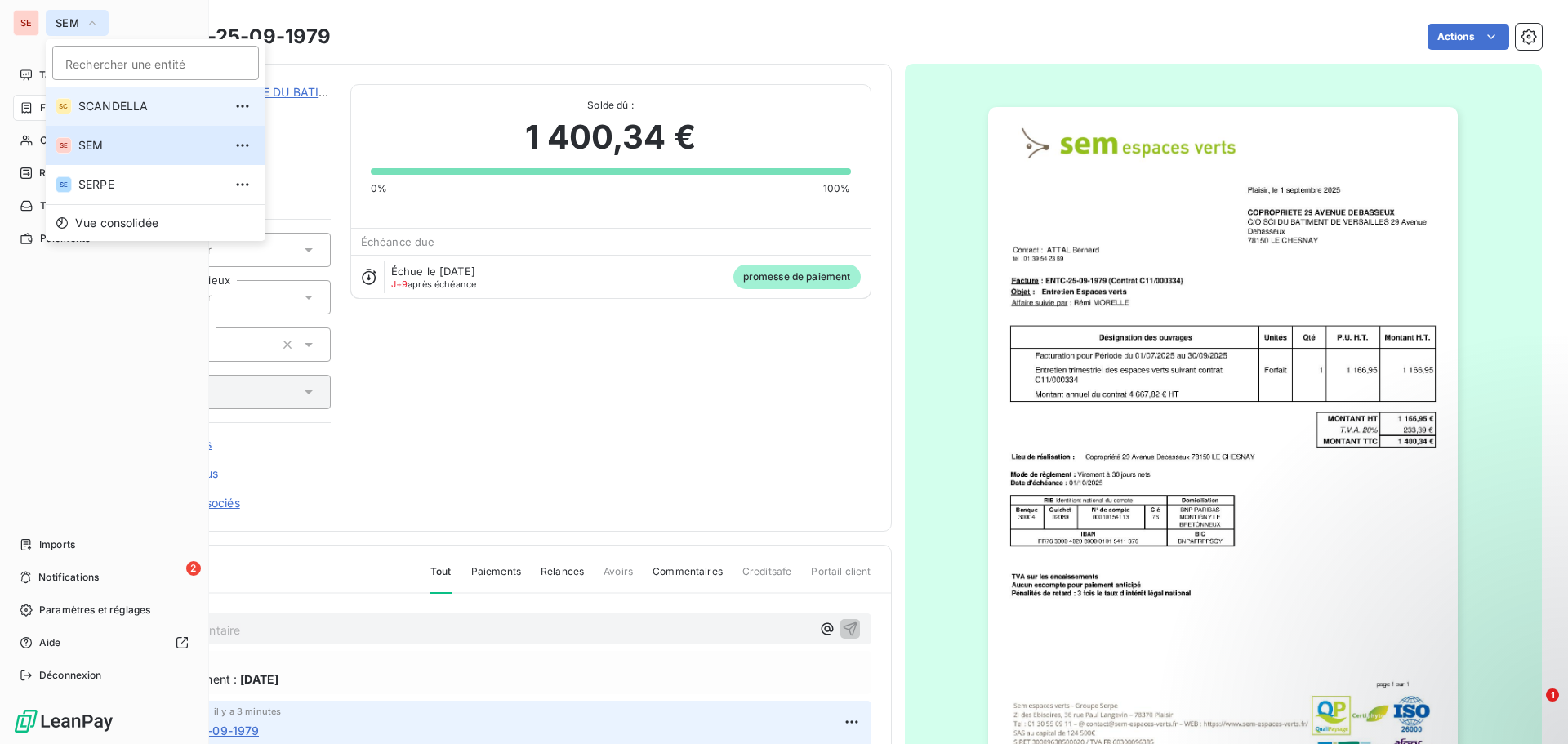
click at [90, 98] on span "SCANDELLA" at bounding box center [151, 106] width 145 height 17
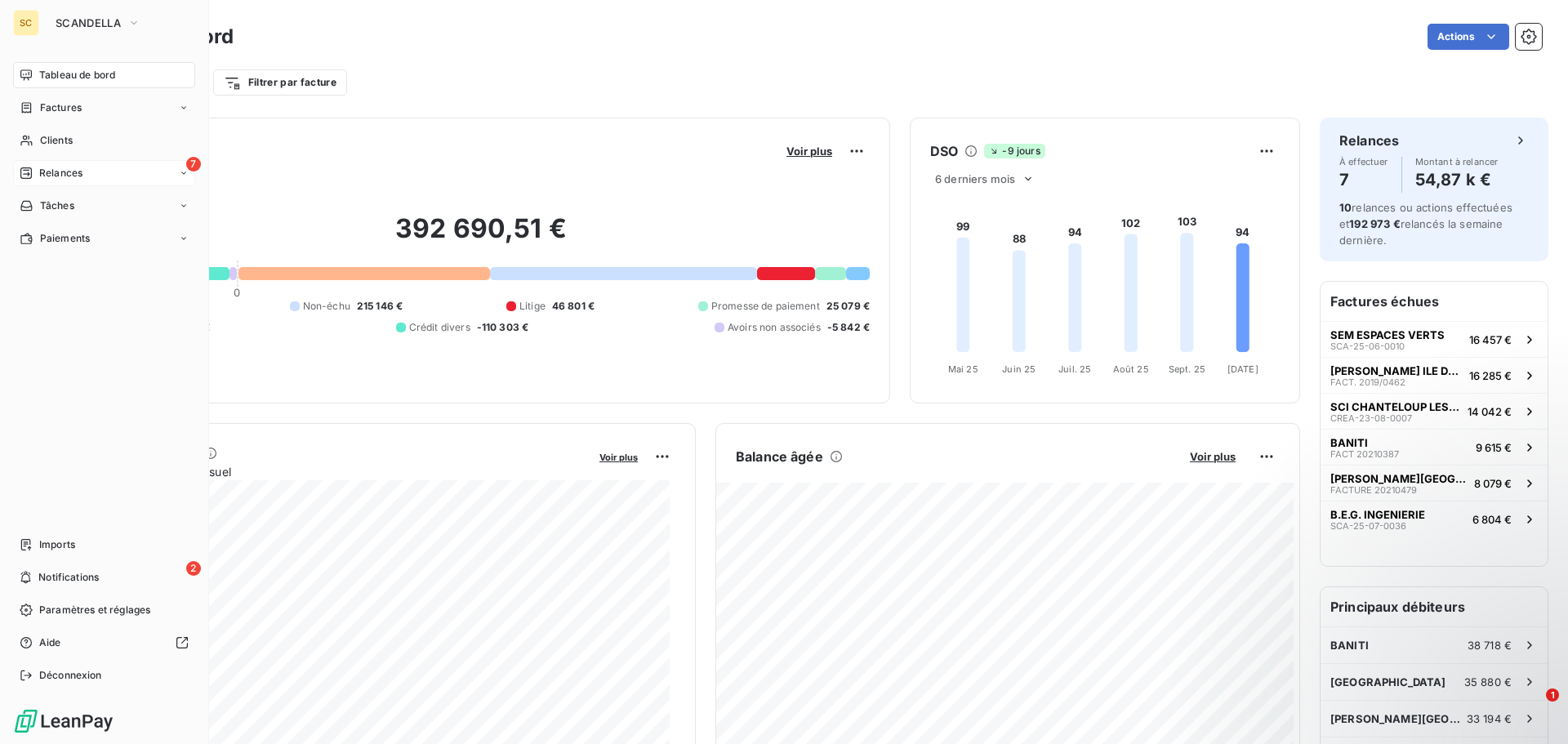
click at [61, 180] on span "Relances" at bounding box center [61, 173] width 44 height 15
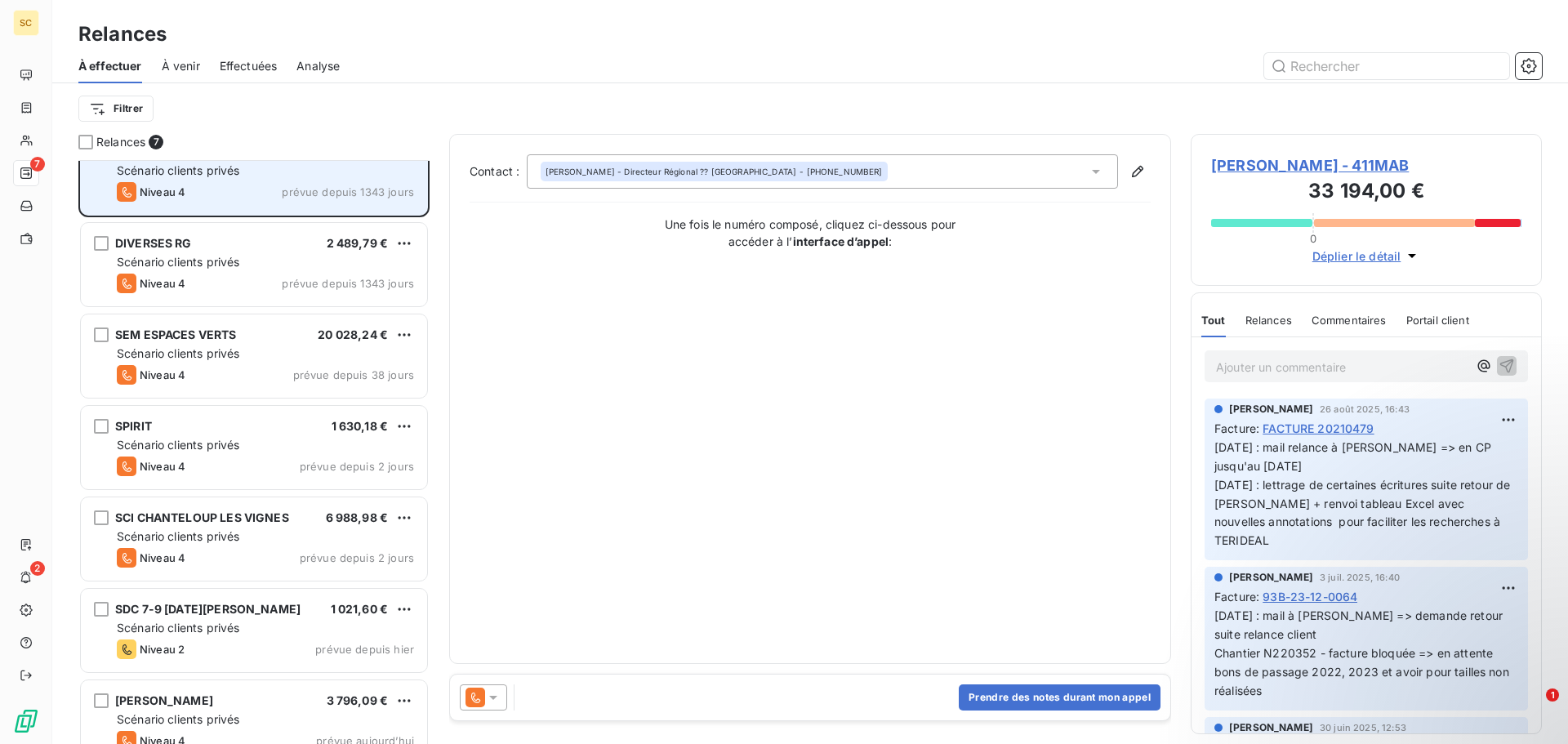
scroll to position [57, 0]
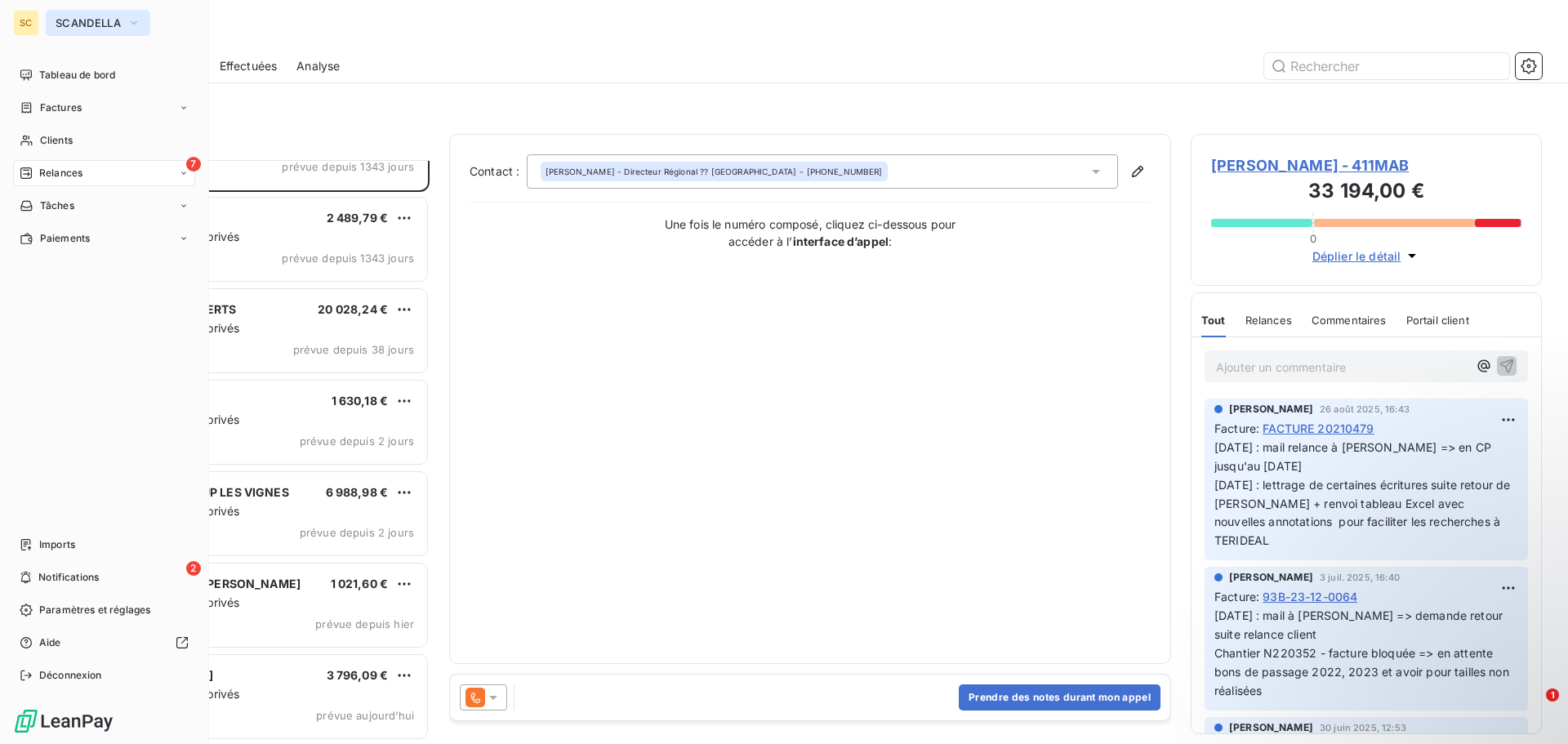
click at [88, 26] on span "SCANDELLA" at bounding box center [88, 23] width 65 height 13
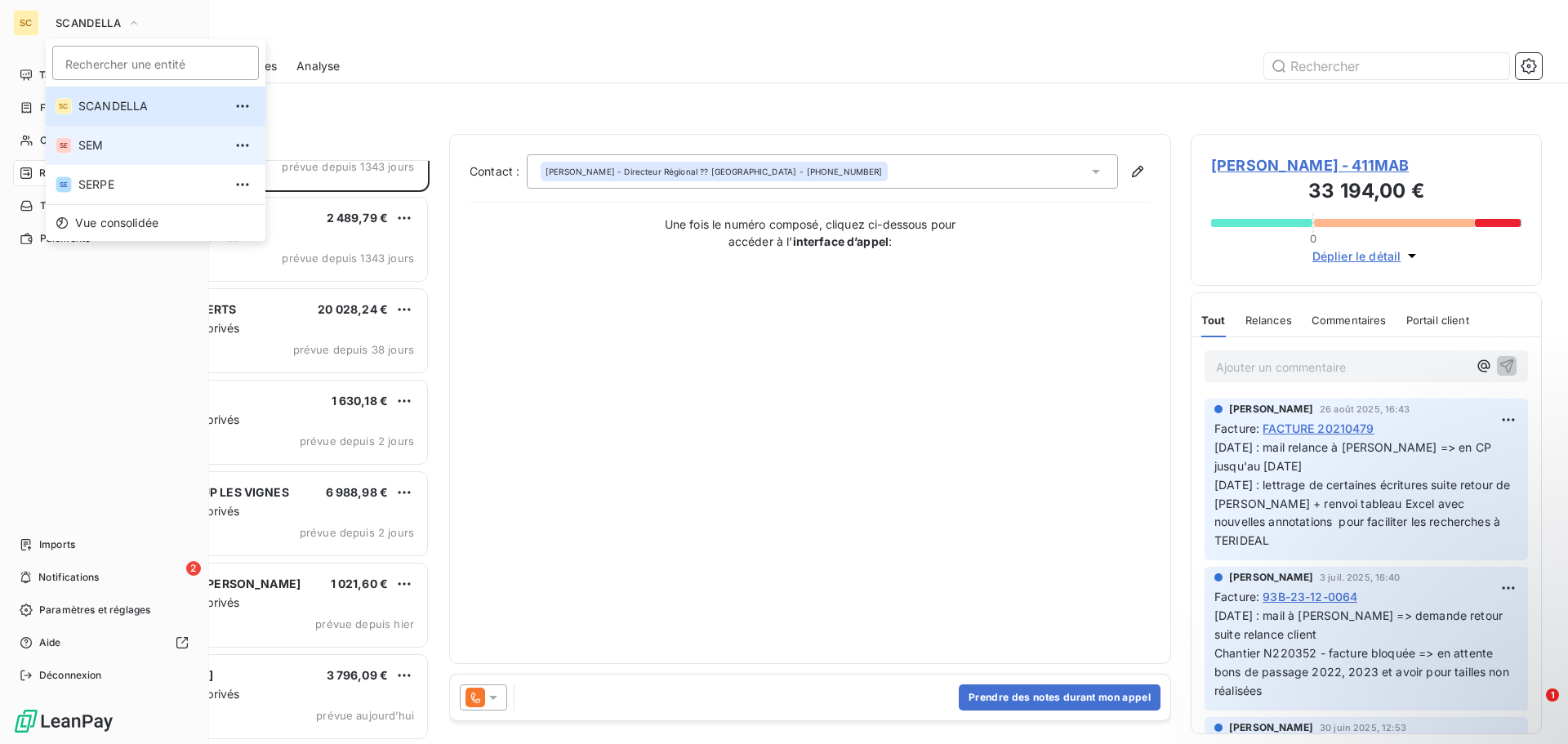
click at [90, 145] on span "SEM" at bounding box center [151, 146] width 145 height 17
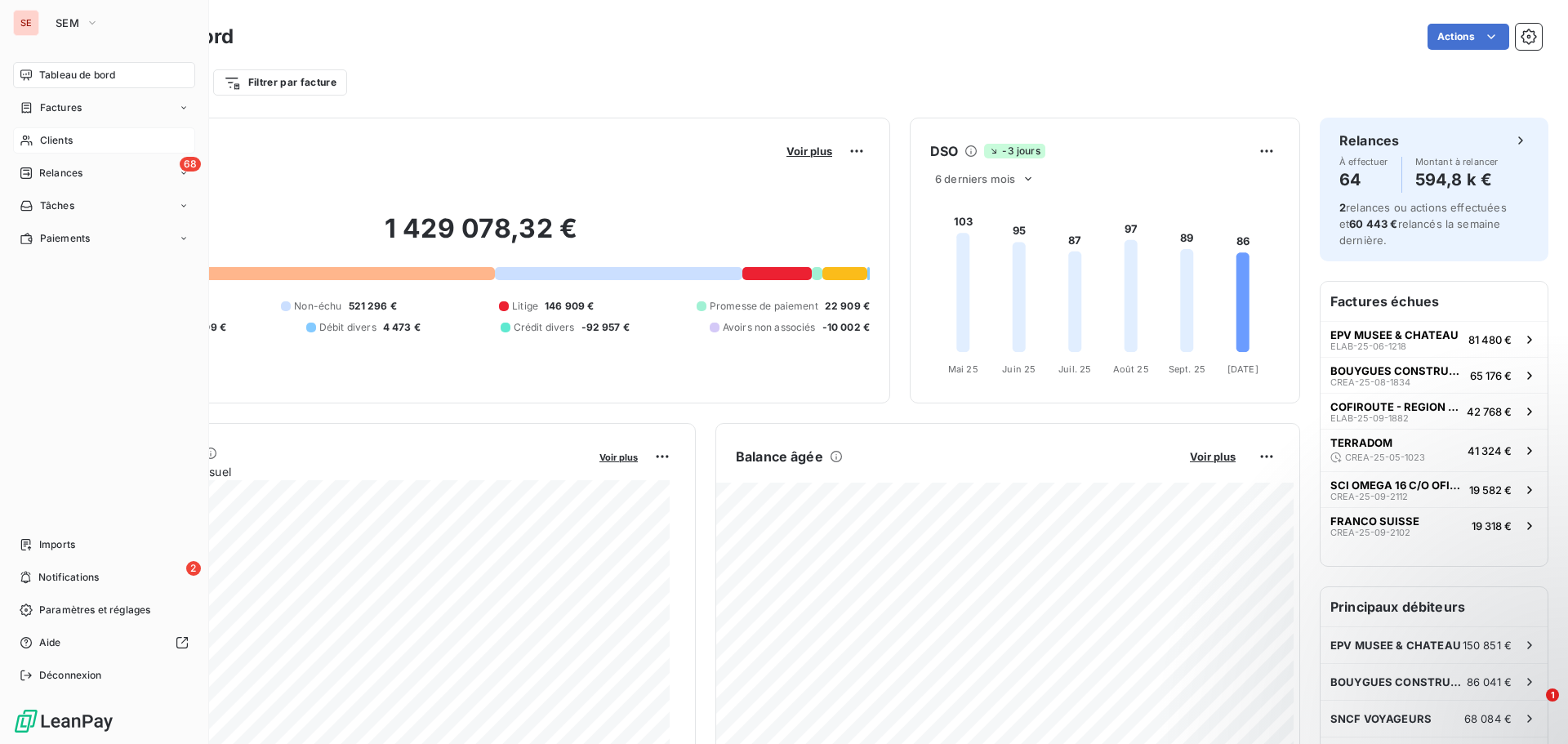
click at [60, 142] on span "Clients" at bounding box center [56, 141] width 33 height 15
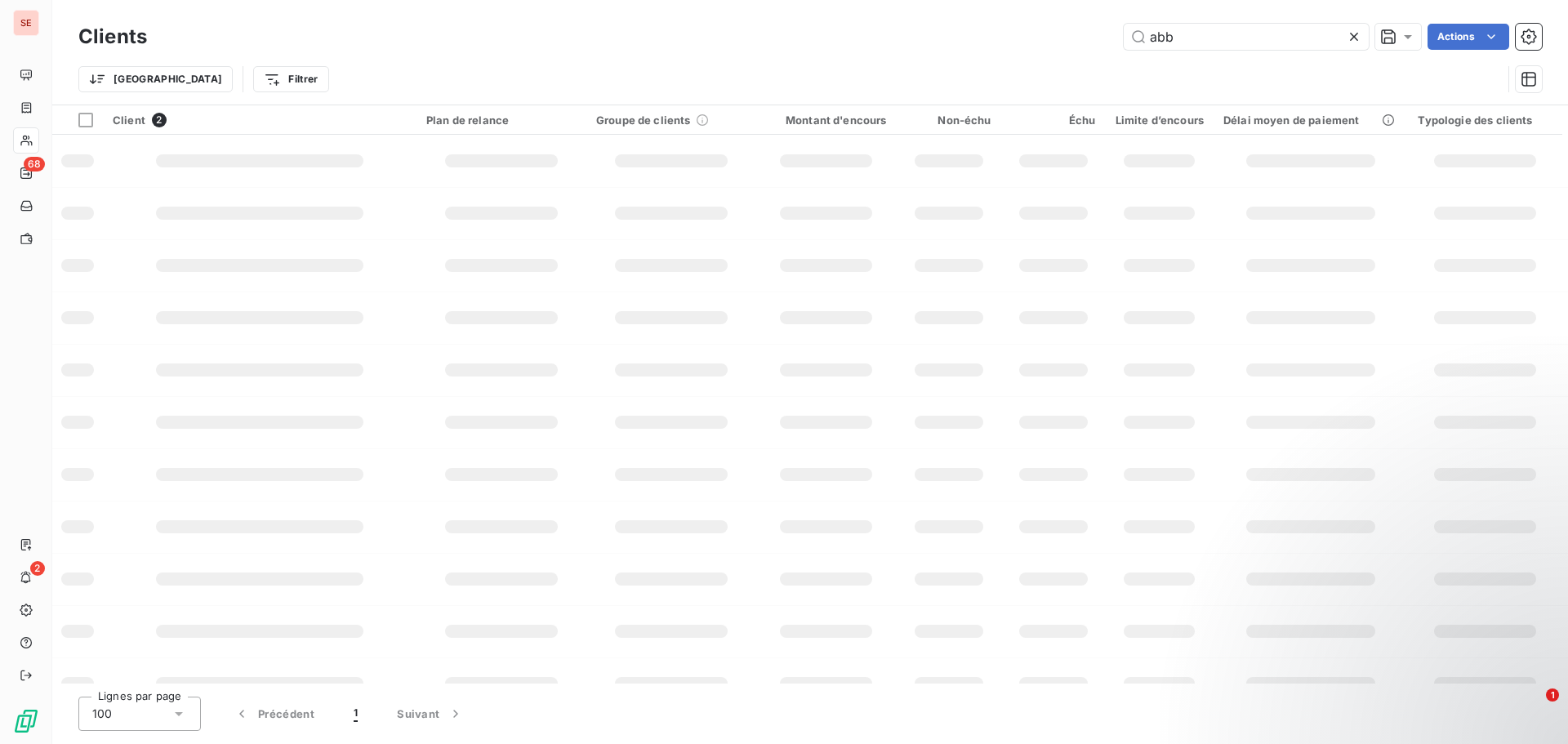
drag, startPoint x: 1219, startPoint y: 33, endPoint x: 1105, endPoint y: 24, distance: 114.4
click at [1105, 24] on div "abb Actions" at bounding box center [854, 36] width 1375 height 26
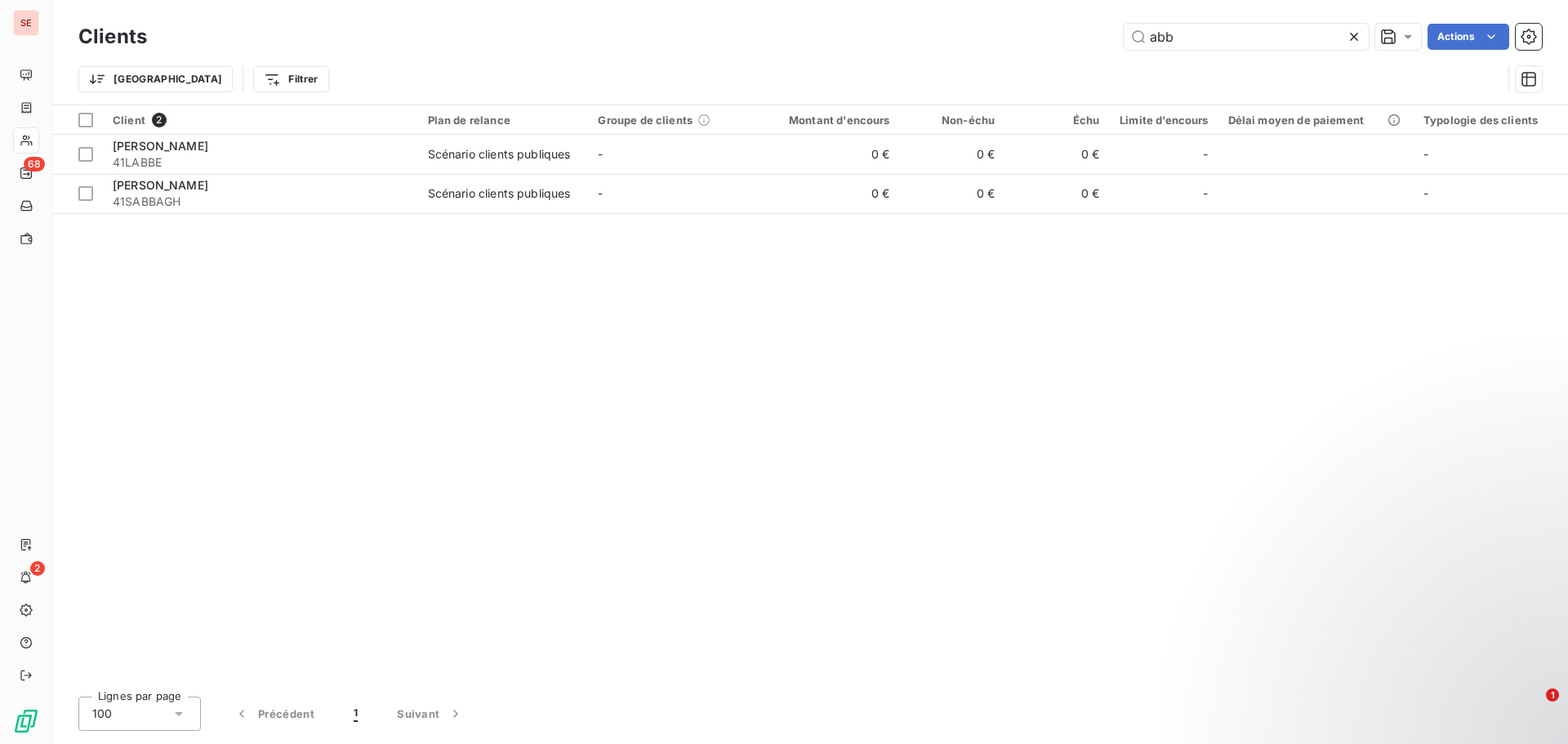
click at [761, 352] on div "Client 2 Plan de relance Groupe de clients Montant d'encours Non-échu Échu Limi…" at bounding box center [810, 395] width 1516 height 578
click at [929, 8] on div "Clients abb Actions Trier Filtrer" at bounding box center [810, 52] width 1516 height 105
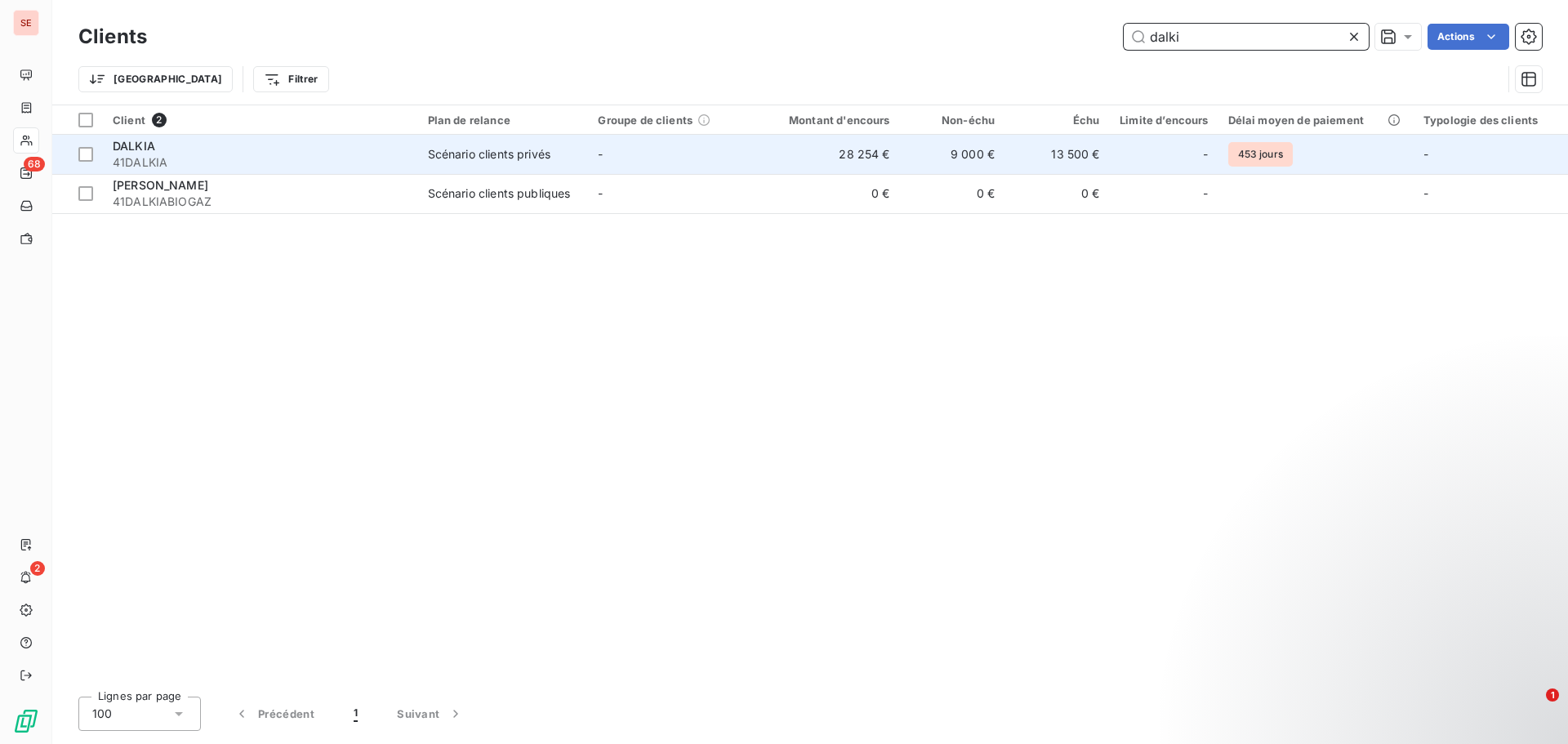
type input "dalki"
click at [317, 157] on span "41DALKIA" at bounding box center [260, 163] width 296 height 17
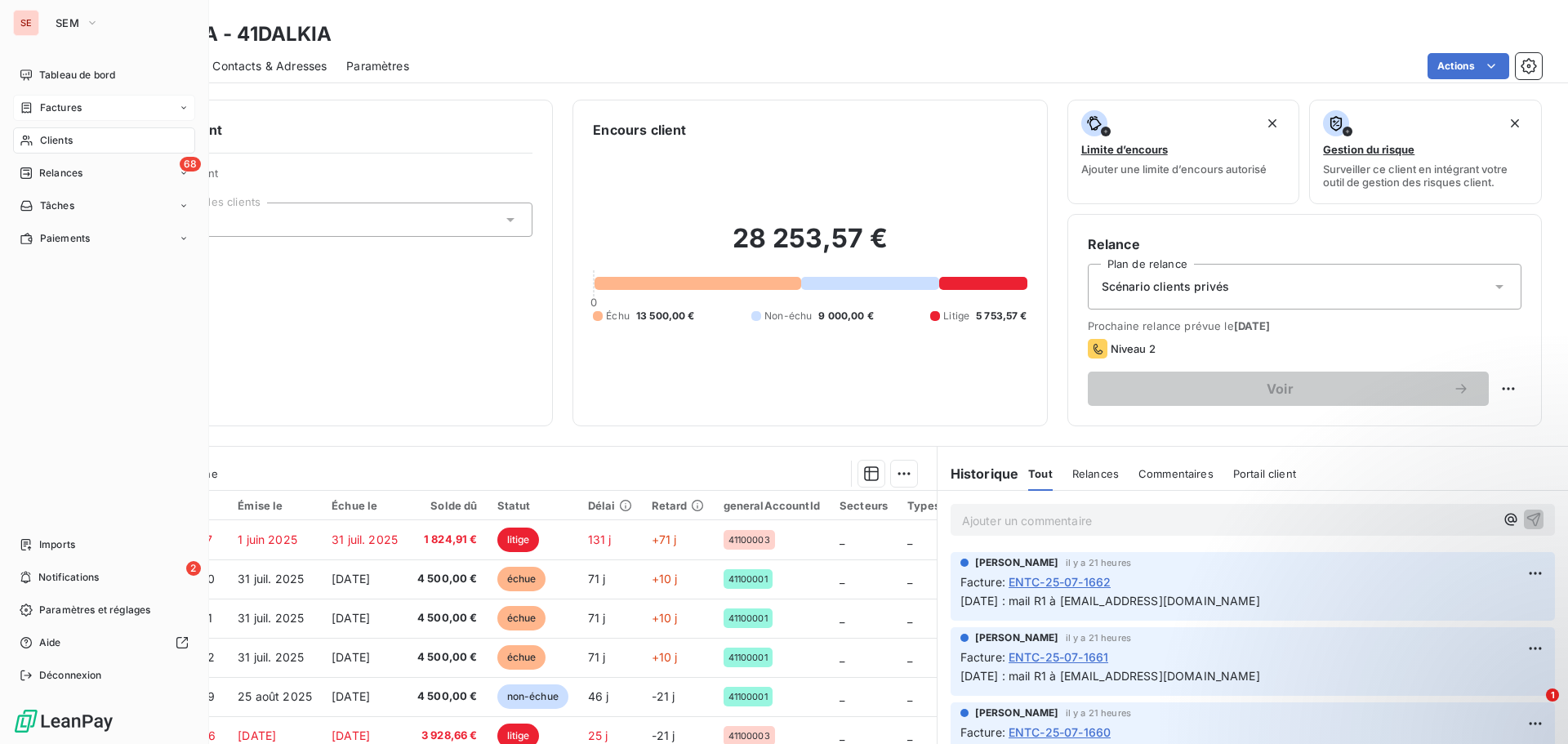
click at [82, 105] on div "Factures" at bounding box center [104, 107] width 182 height 26
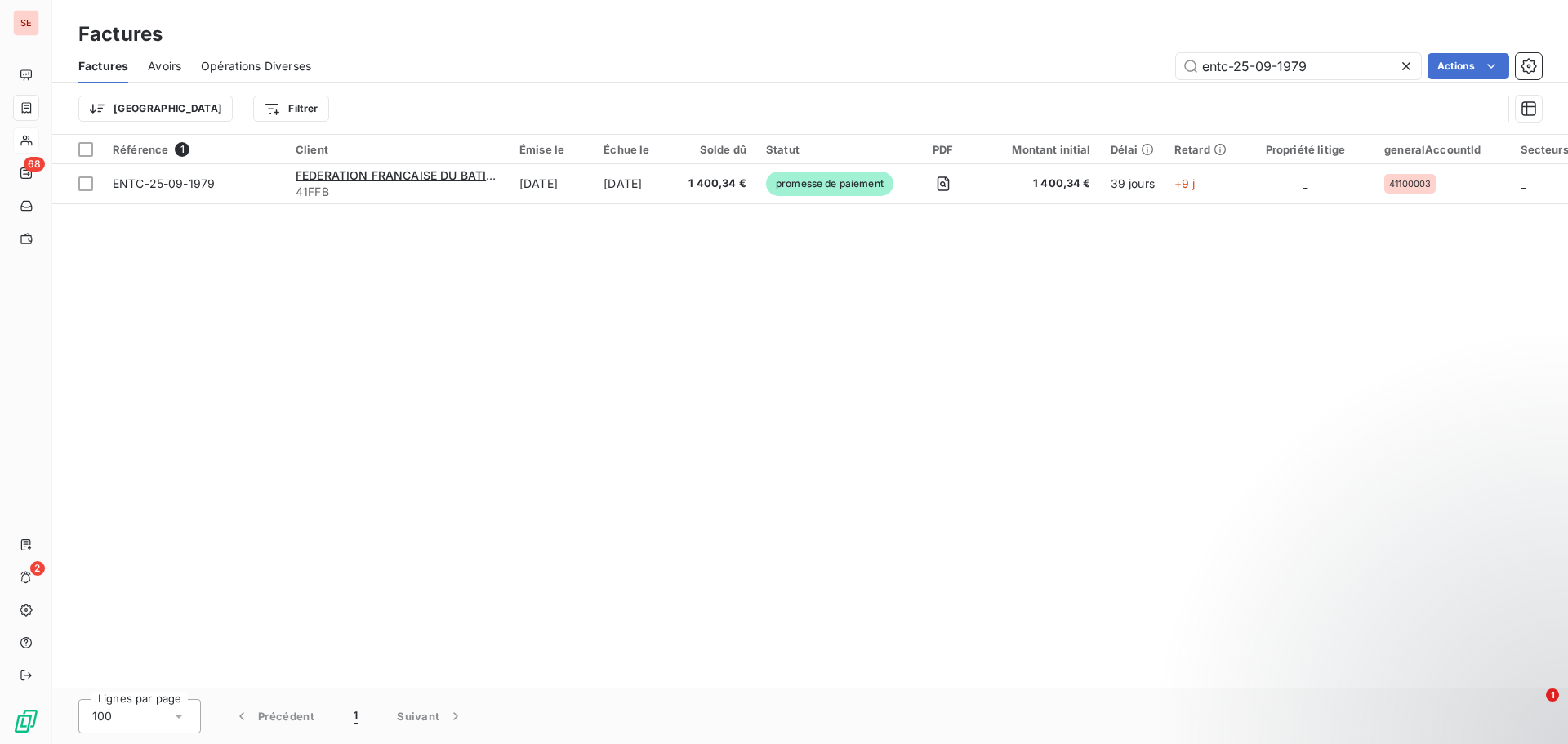
drag, startPoint x: 1367, startPoint y: 66, endPoint x: 1091, endPoint y: 58, distance: 276.1
click at [1091, 58] on div "entc-25-09-1979 Actions" at bounding box center [936, 65] width 1211 height 26
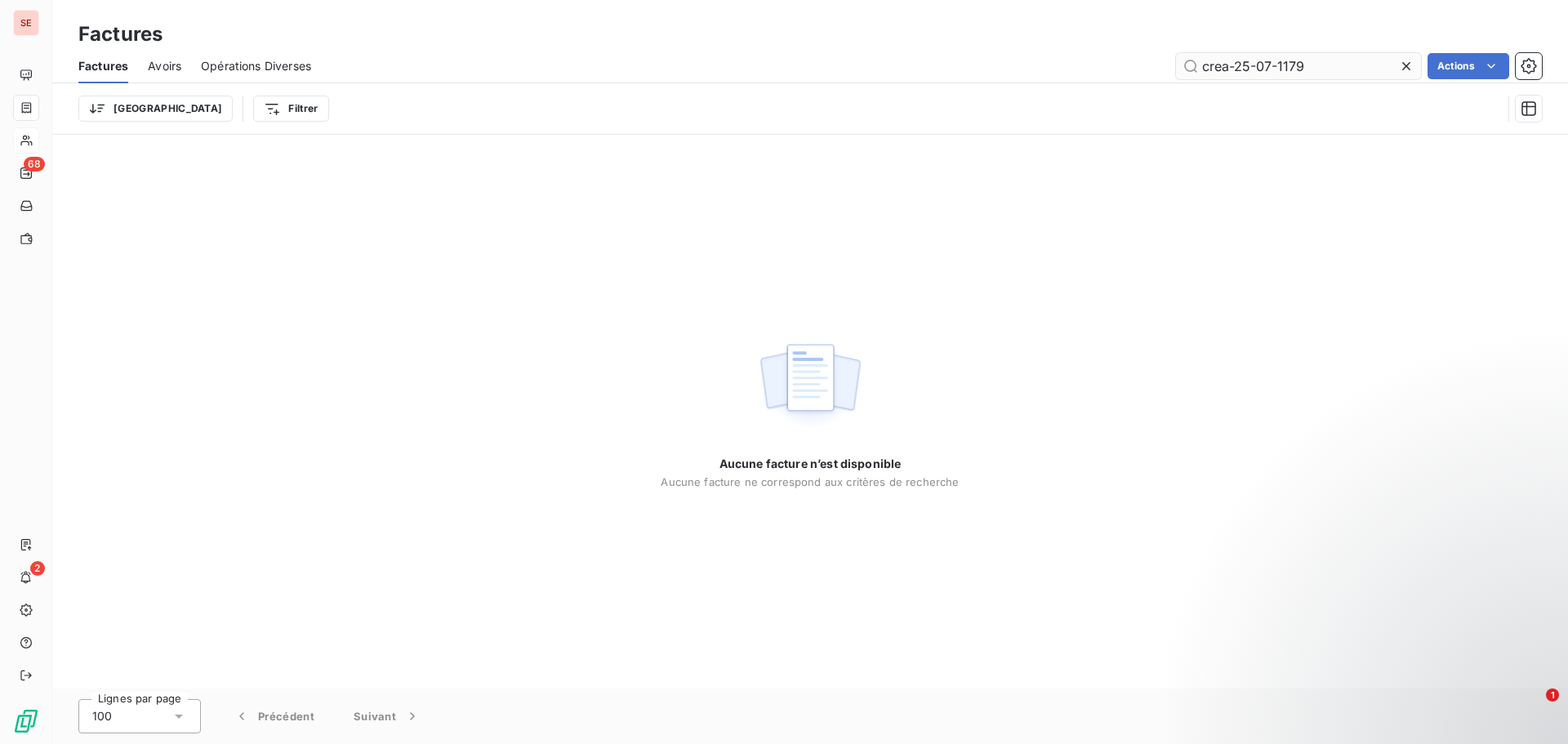
click at [1270, 67] on input "crea-25-07-1179" at bounding box center [1298, 65] width 245 height 26
type input "crea-25-05-1179"
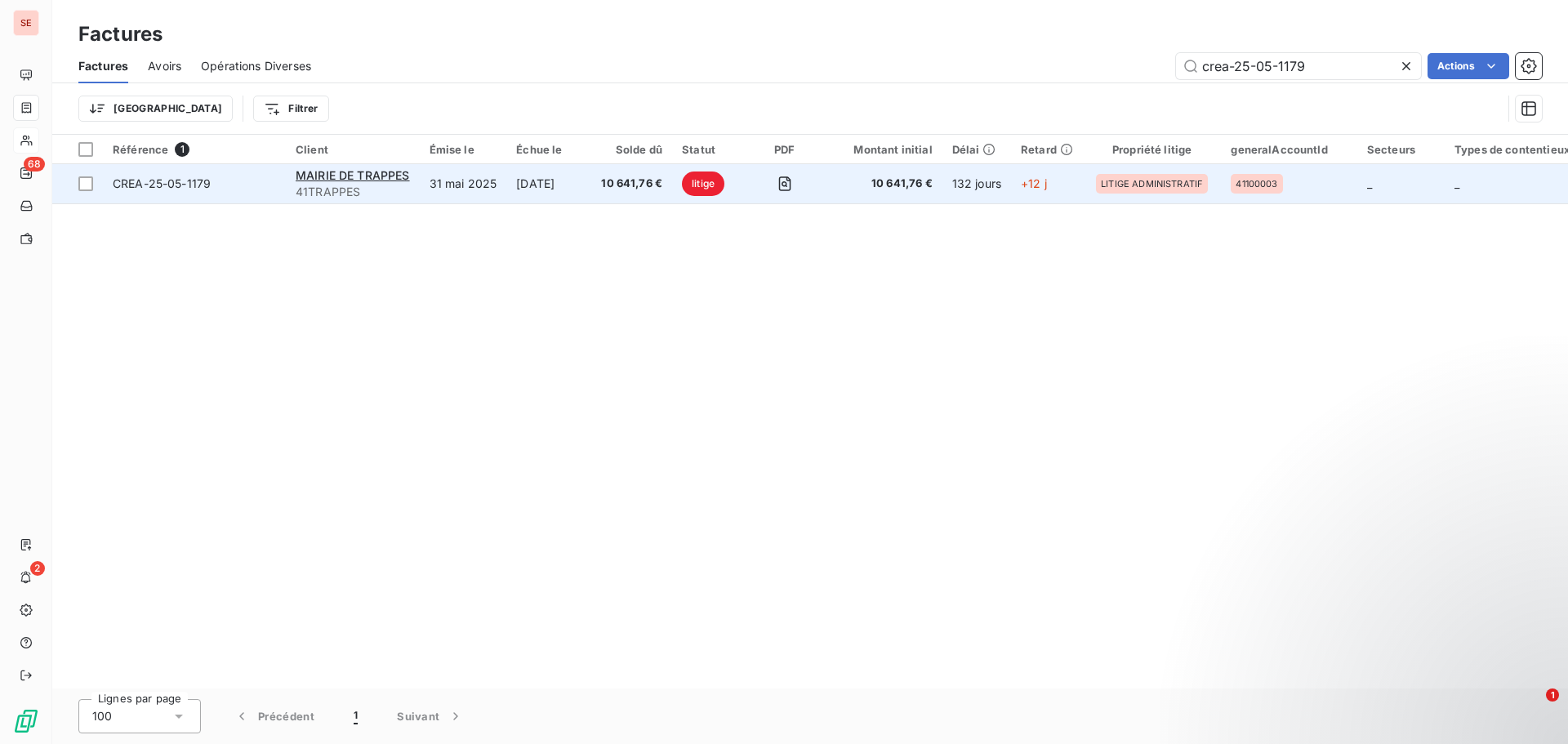
click at [220, 182] on span "CREA-25-05-1179" at bounding box center [194, 184] width 163 height 17
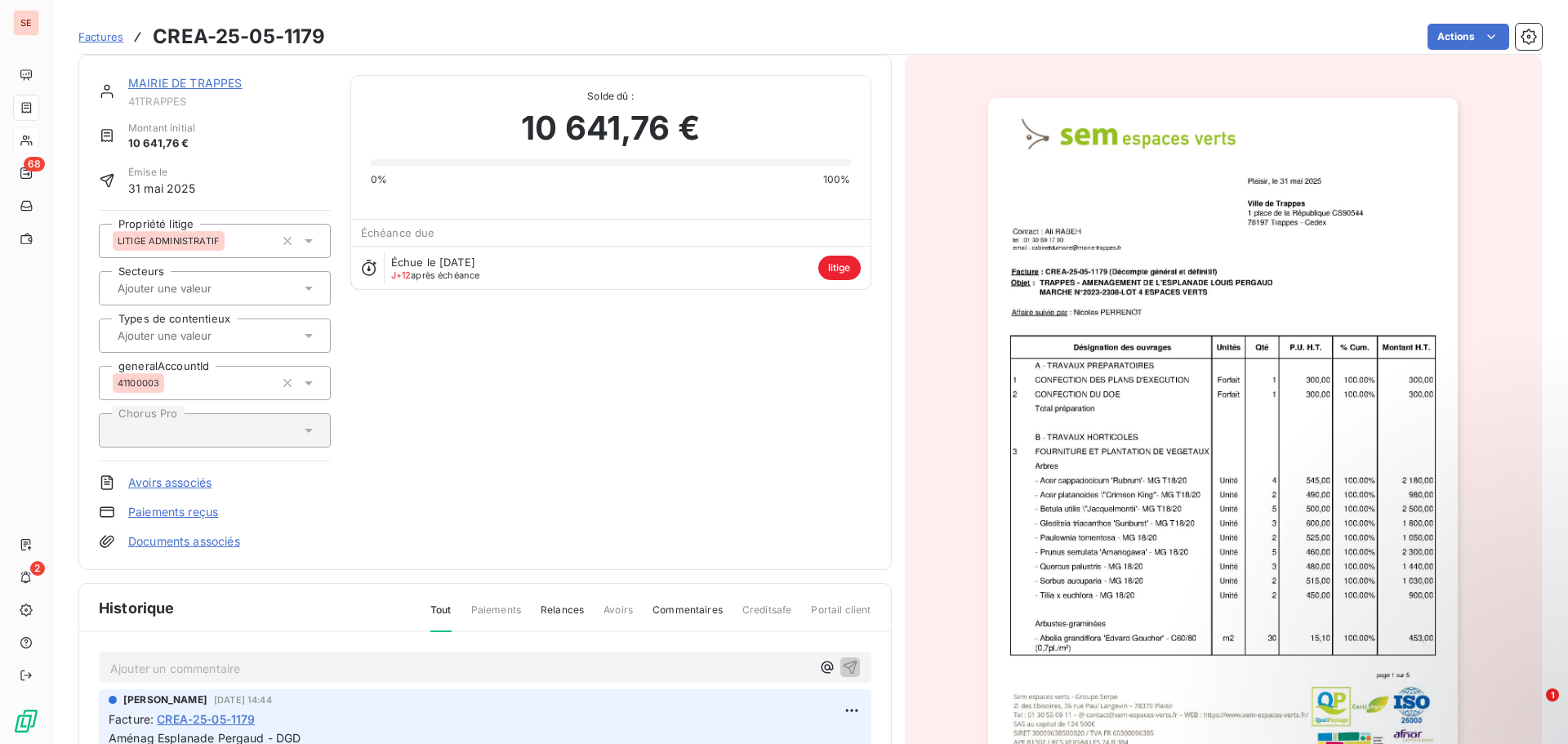
scroll to position [2, 0]
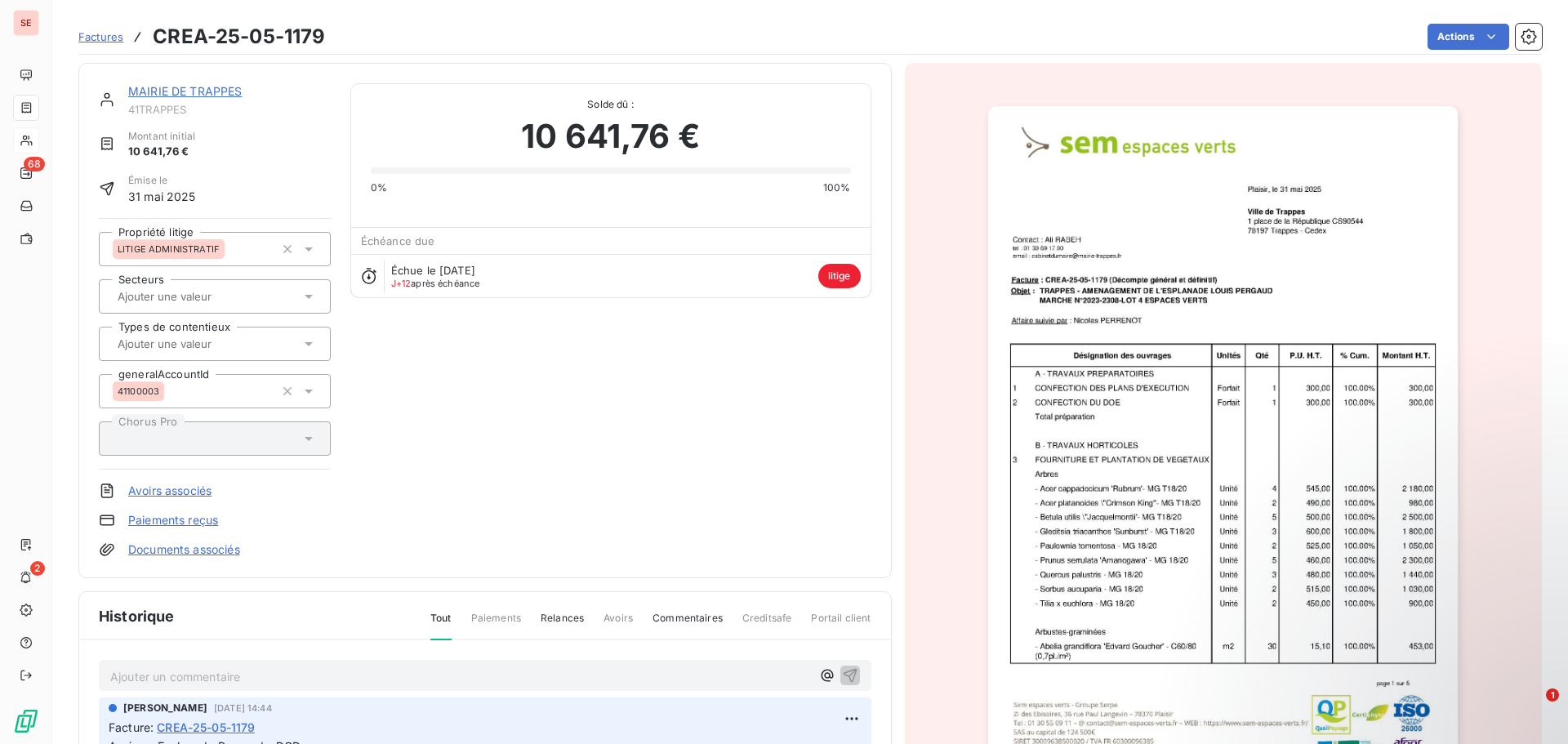
click at [204, 91] on link "MAIRIE DE TRAPPES" at bounding box center [185, 90] width 115 height 14
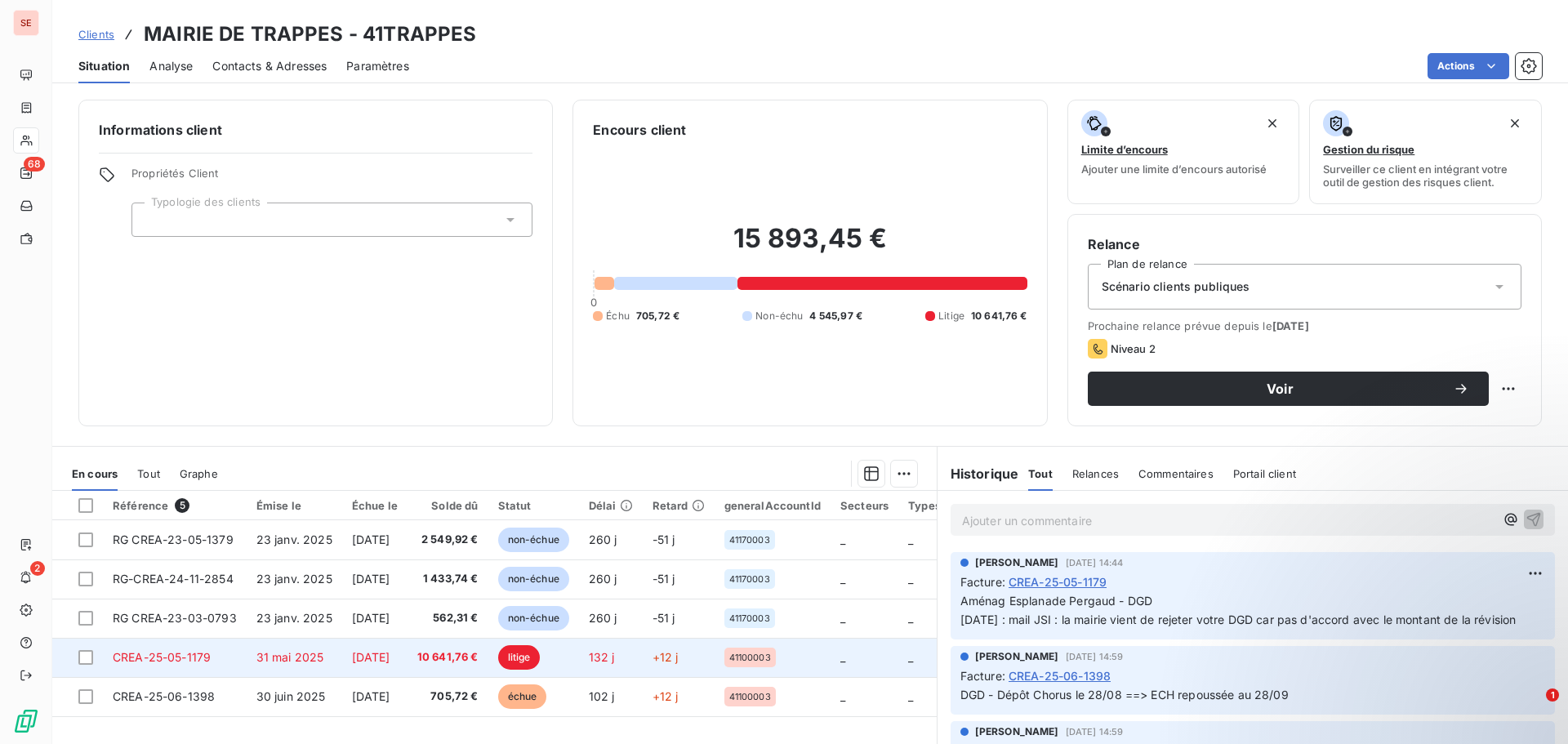
click at [390, 661] on span "[DATE]" at bounding box center [371, 657] width 39 height 14
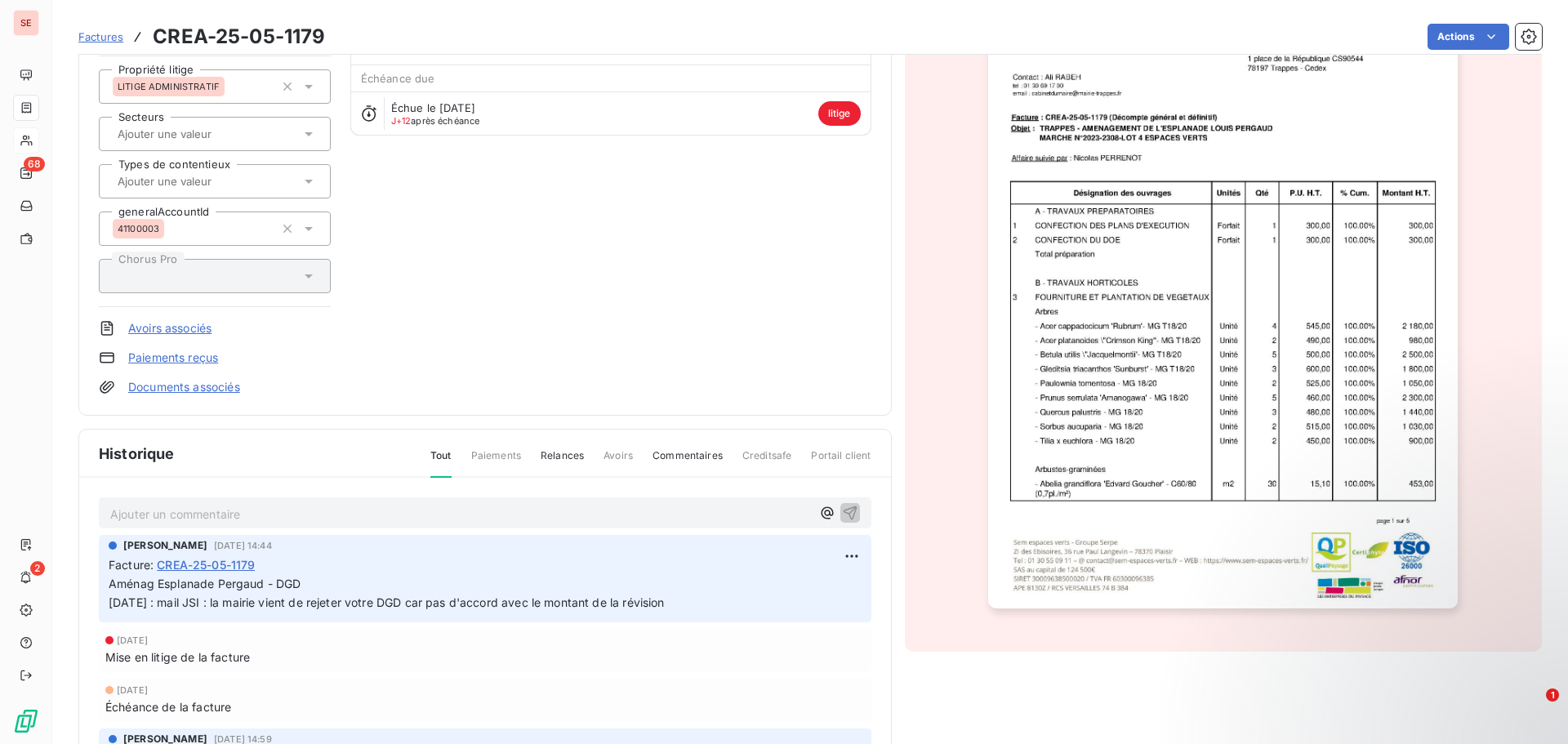
scroll to position [165, 0]
click at [720, 602] on p "Aménag Esplanade Pergaud - DGD [DATE] : mail JSI : la mairie vient de rejeter v…" at bounding box center [485, 593] width 753 height 38
drag, startPoint x: 672, startPoint y: 607, endPoint x: 70, endPoint y: 583, distance: 602.5
click at [70, 583] on section "Factures CREA-25-05-1179 Actions MAIRIE DE TRAPPES 41TRAPPES Montant initial 10…" at bounding box center [810, 372] width 1516 height 744
copy span "Aménag Esplanade Pergaud - DGD [DATE] : mail JSI : la mairie vient de rejeter v…"
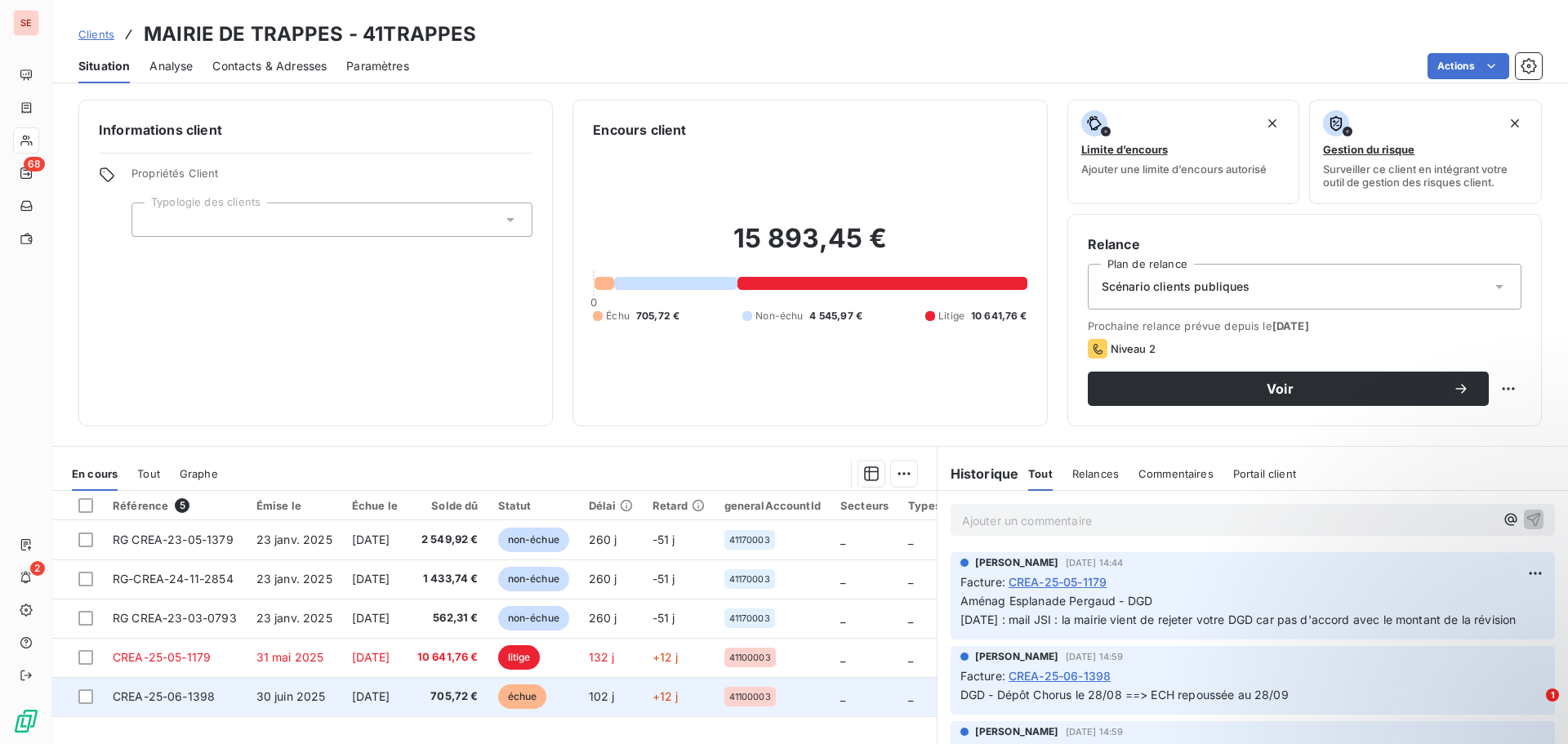
click at [352, 693] on span "[DATE]" at bounding box center [371, 696] width 39 height 14
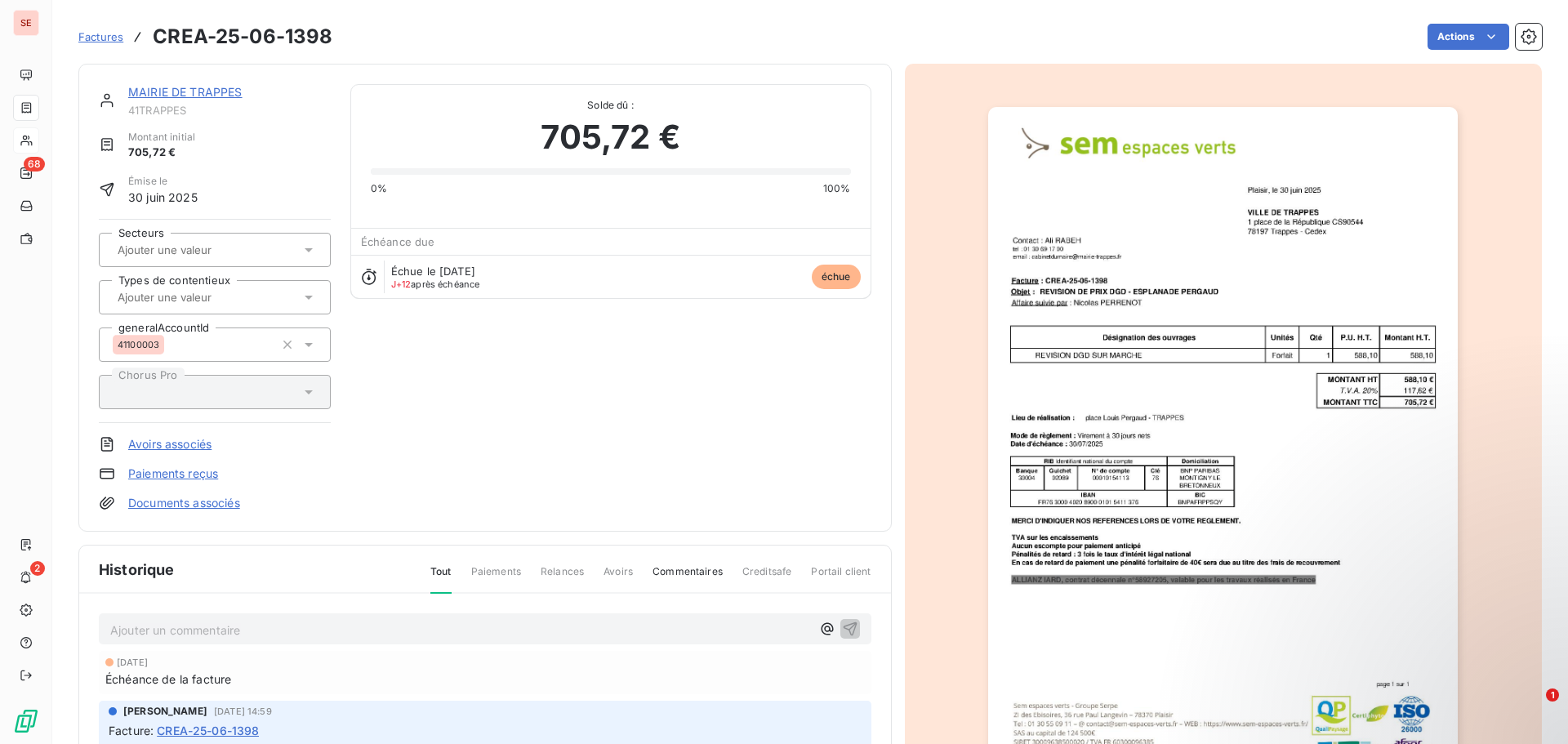
click at [291, 633] on p "Ajouter un commentaire ﻿" at bounding box center [461, 630] width 701 height 20
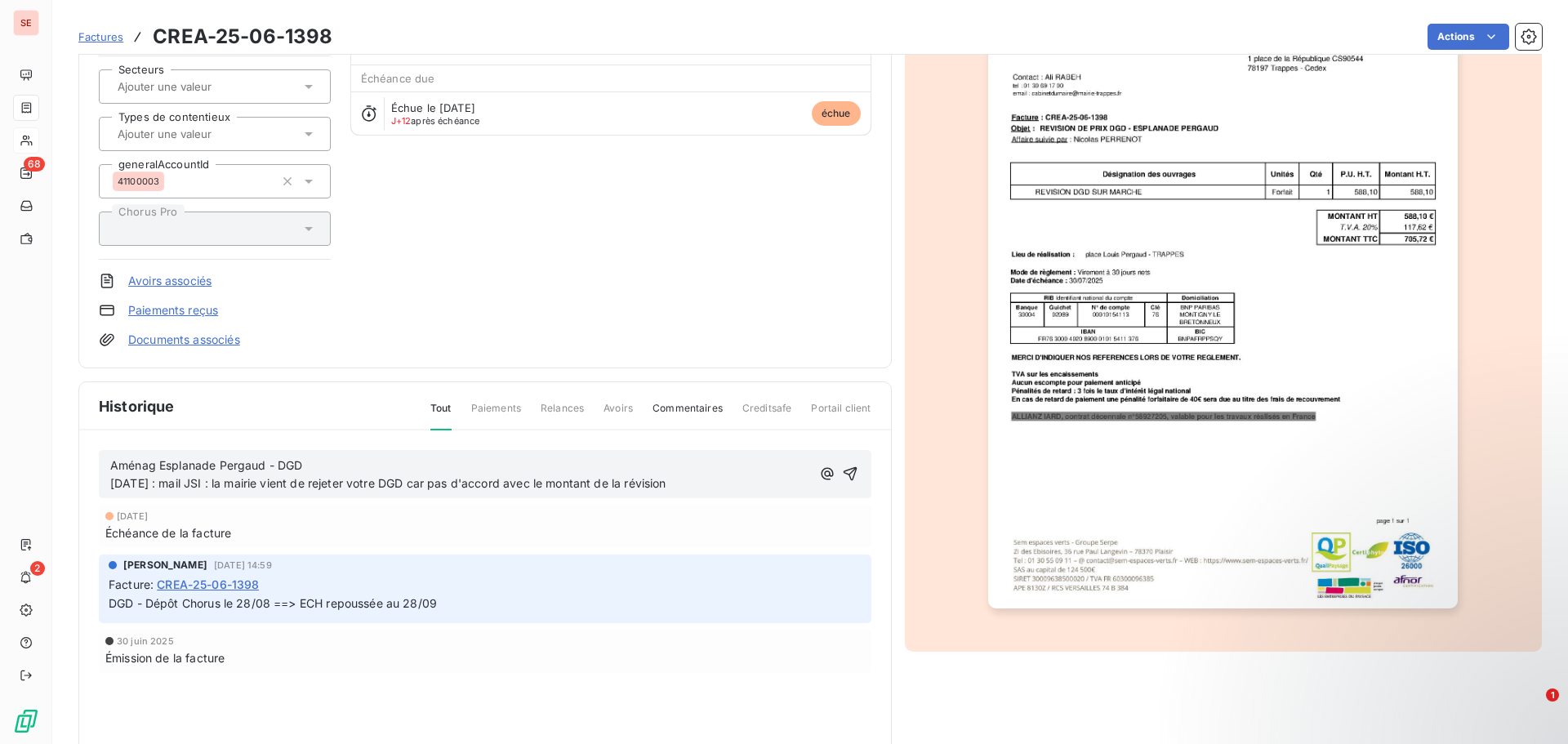
click at [340, 471] on p "Aménag Esplanade Pergaud - DGD" at bounding box center [461, 466] width 701 height 18
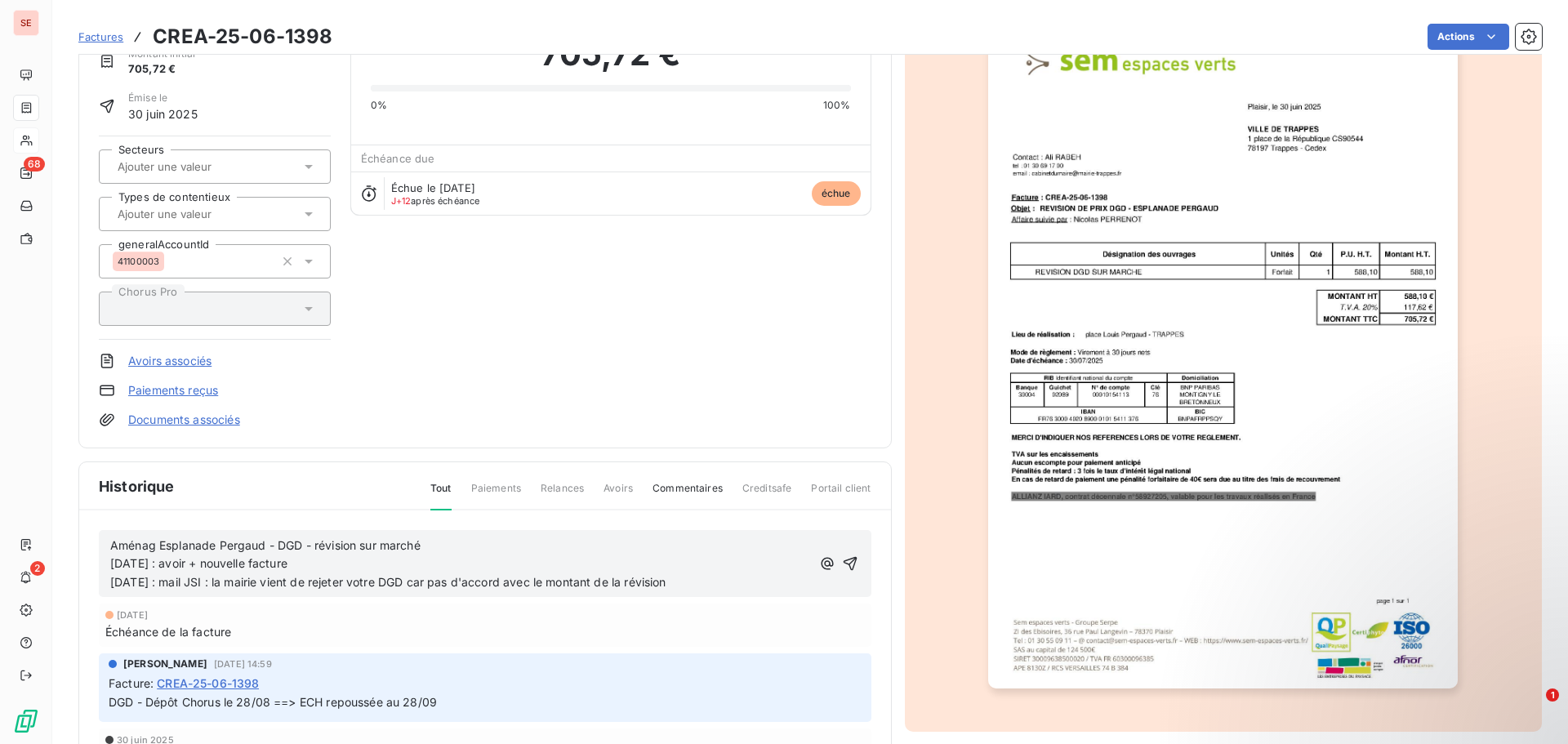
scroll to position [0, 0]
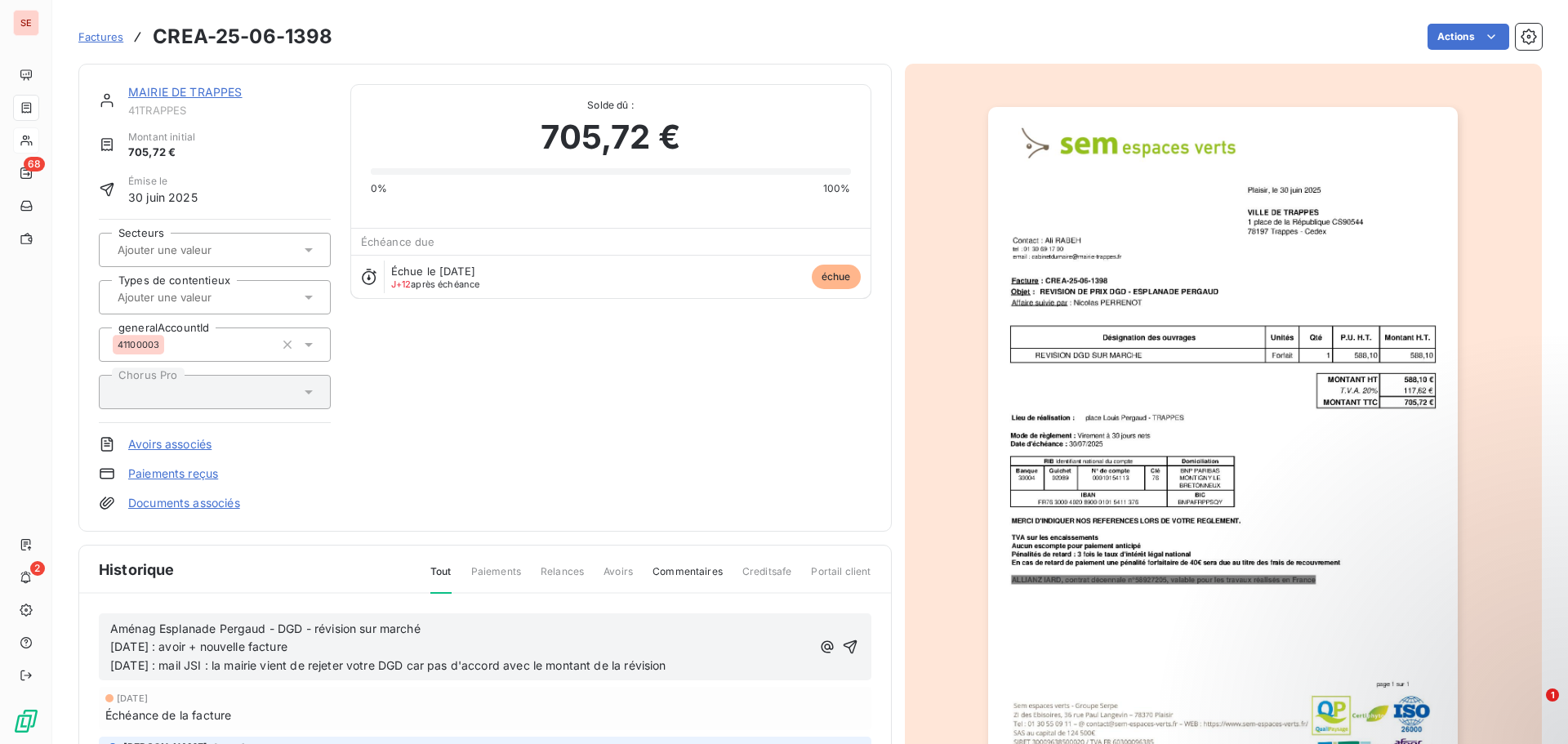
drag, startPoint x: 333, startPoint y: 651, endPoint x: 76, endPoint y: 652, distance: 257.0
click at [76, 652] on section "Factures CREA-25-06-1398 Actions MAIRIE DE TRAPPES 41TRAPPES Montant initial 70…" at bounding box center [810, 372] width 1516 height 744
copy span "[DATE] : avoir + nouvelle facture"
click at [846, 643] on icon "button" at bounding box center [850, 648] width 17 height 17
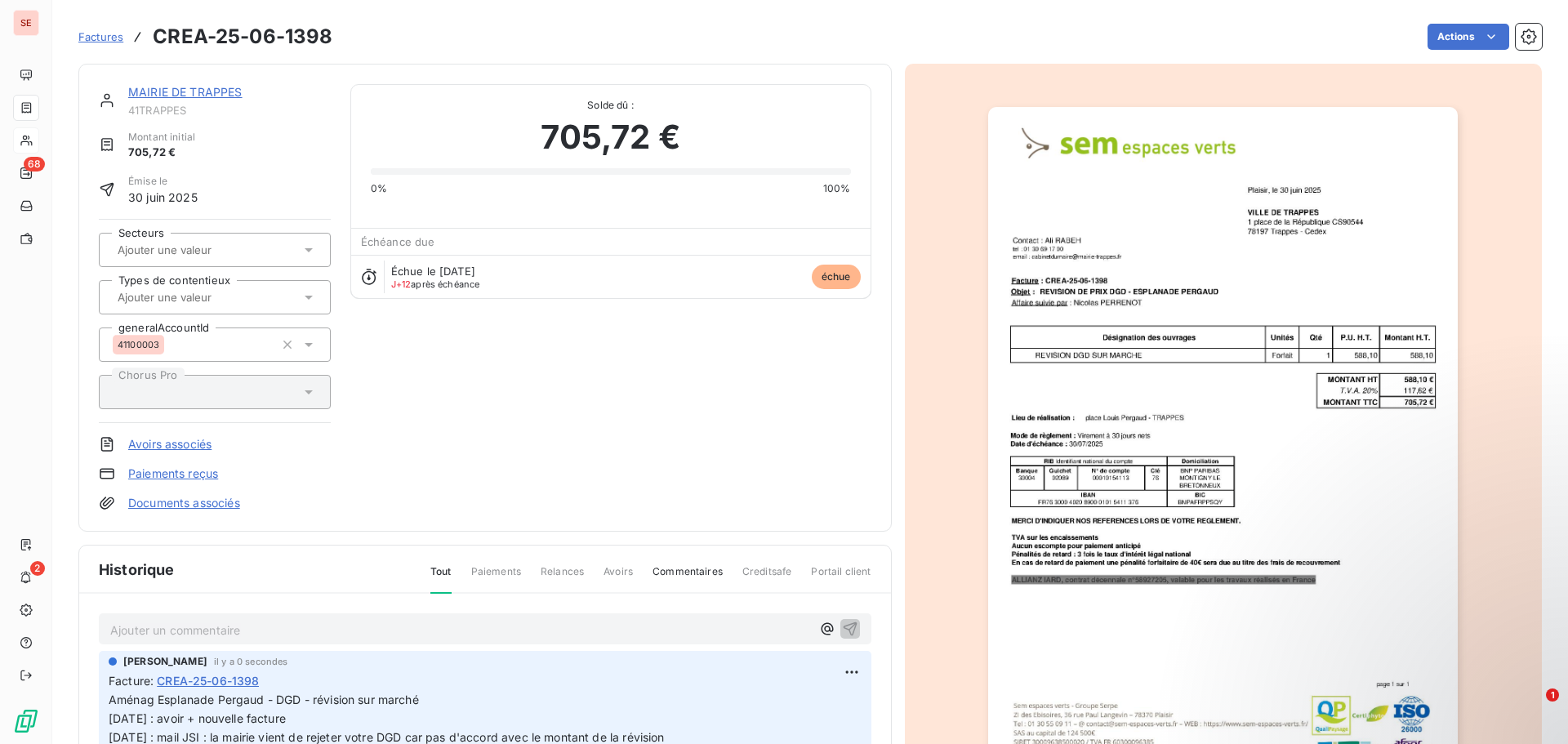
click at [205, 293] on input "text" at bounding box center [198, 297] width 164 height 15
click at [226, 254] on input "text" at bounding box center [198, 251] width 164 height 15
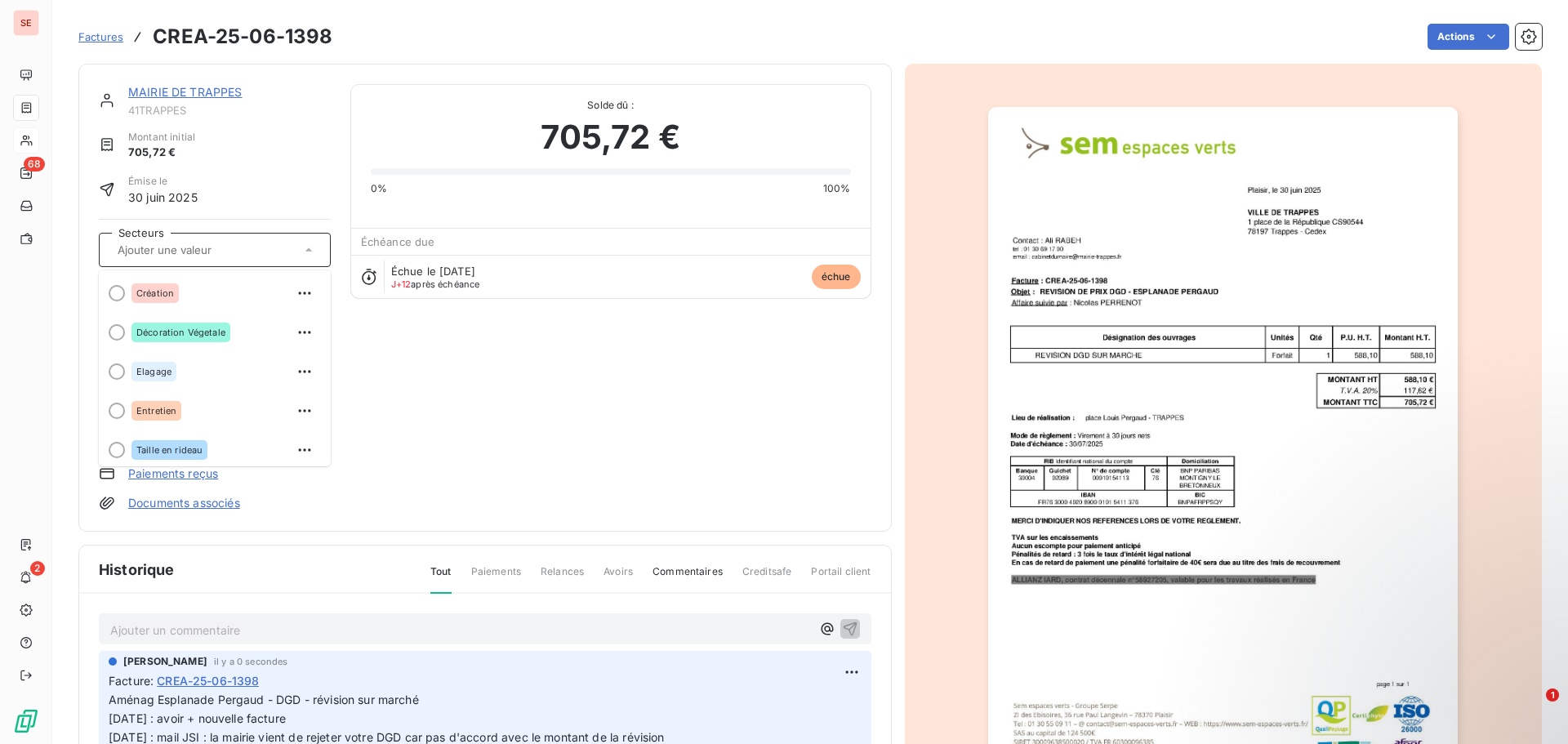
drag, startPoint x: 702, startPoint y: 424, endPoint x: 649, endPoint y: 428, distance: 53.2
click at [703, 423] on div "MAIRIE DE TRAPPES 41TRAPPES Montant initial 705,72 € Émise le [DATE] Secteurs C…" at bounding box center [485, 297] width 773 height 427
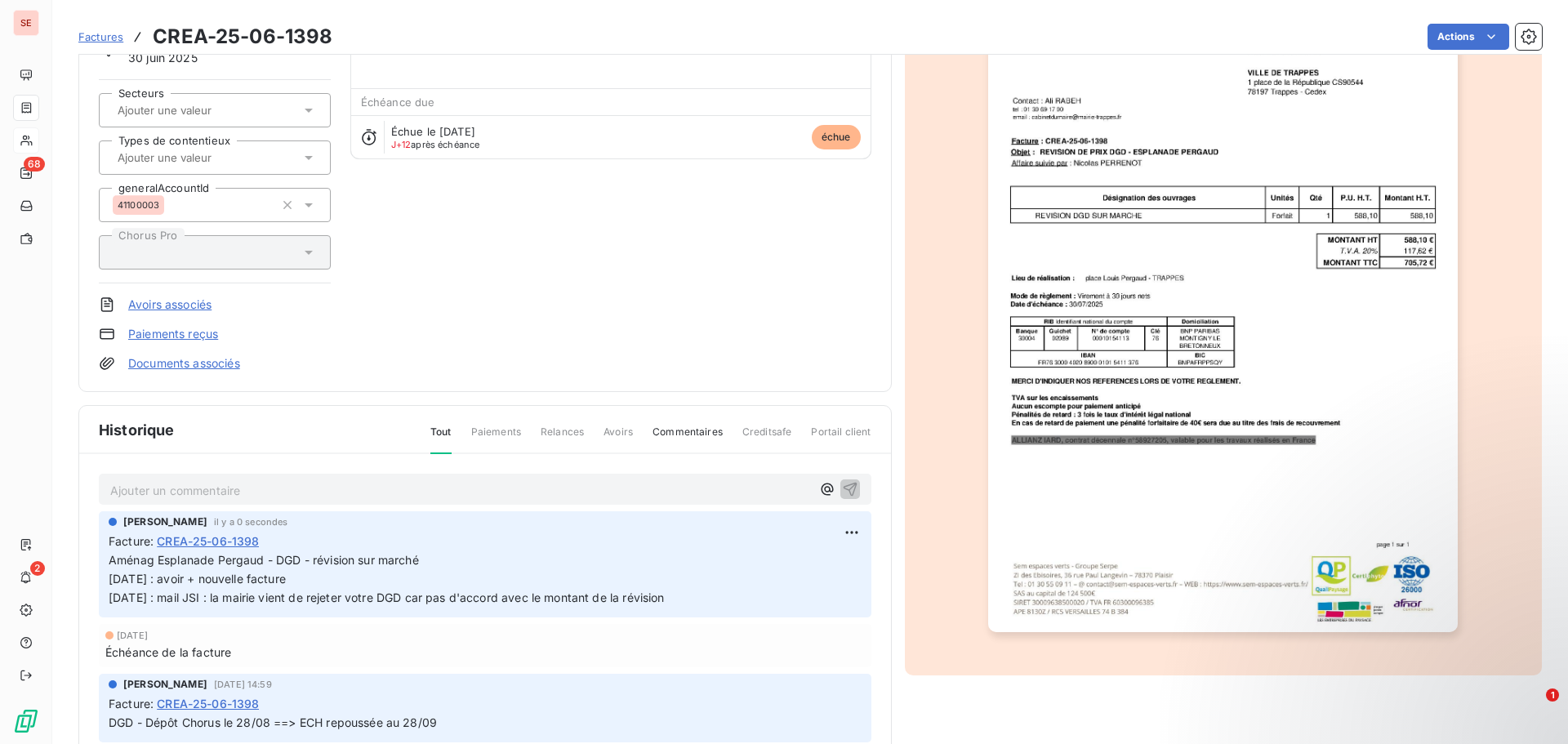
scroll to position [164, 0]
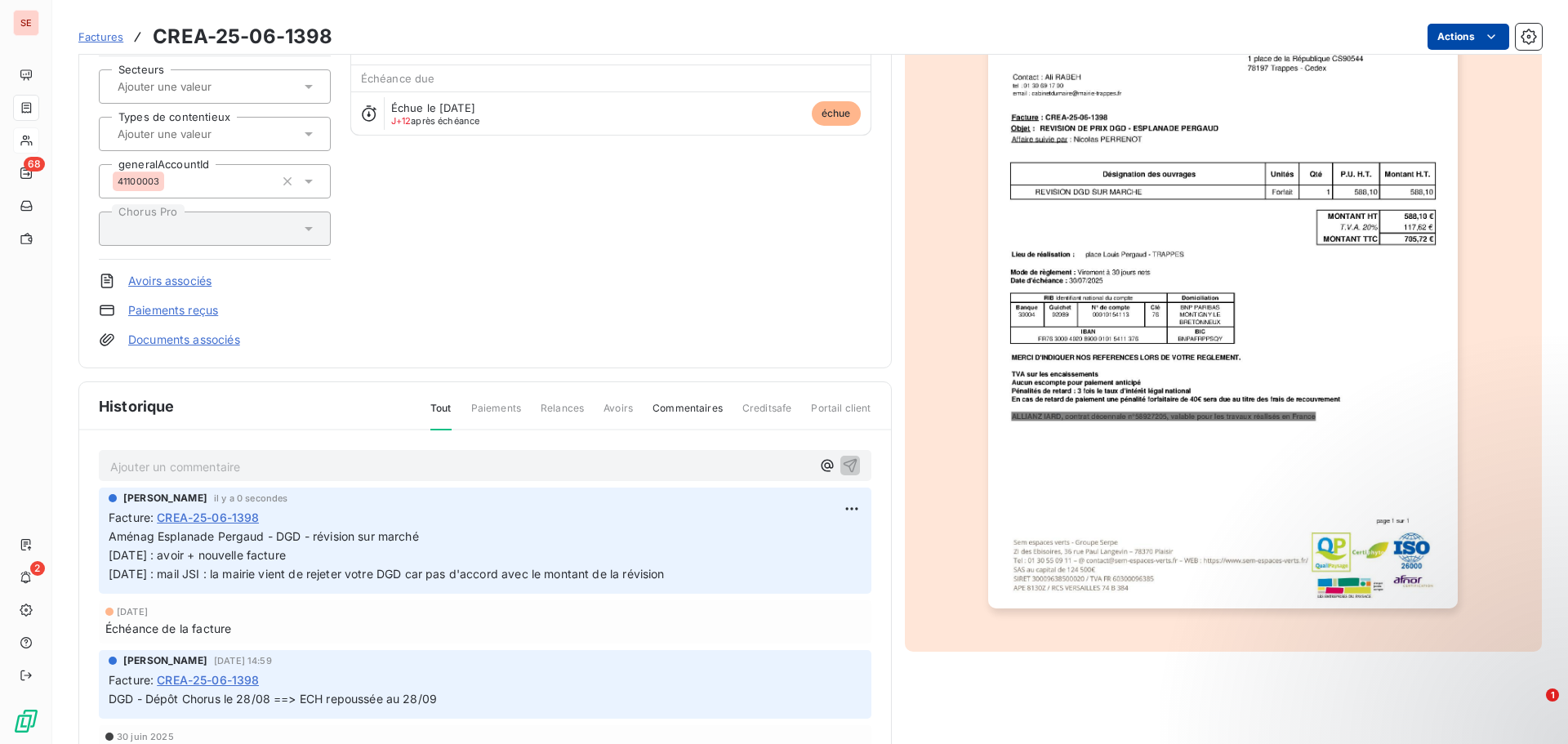
click at [1443, 33] on html "SE 68 2 Factures CREA-25-06-1398 Actions MAIRIE DE TRAPPES 41TRAPPES Montant in…" at bounding box center [784, 372] width 1568 height 744
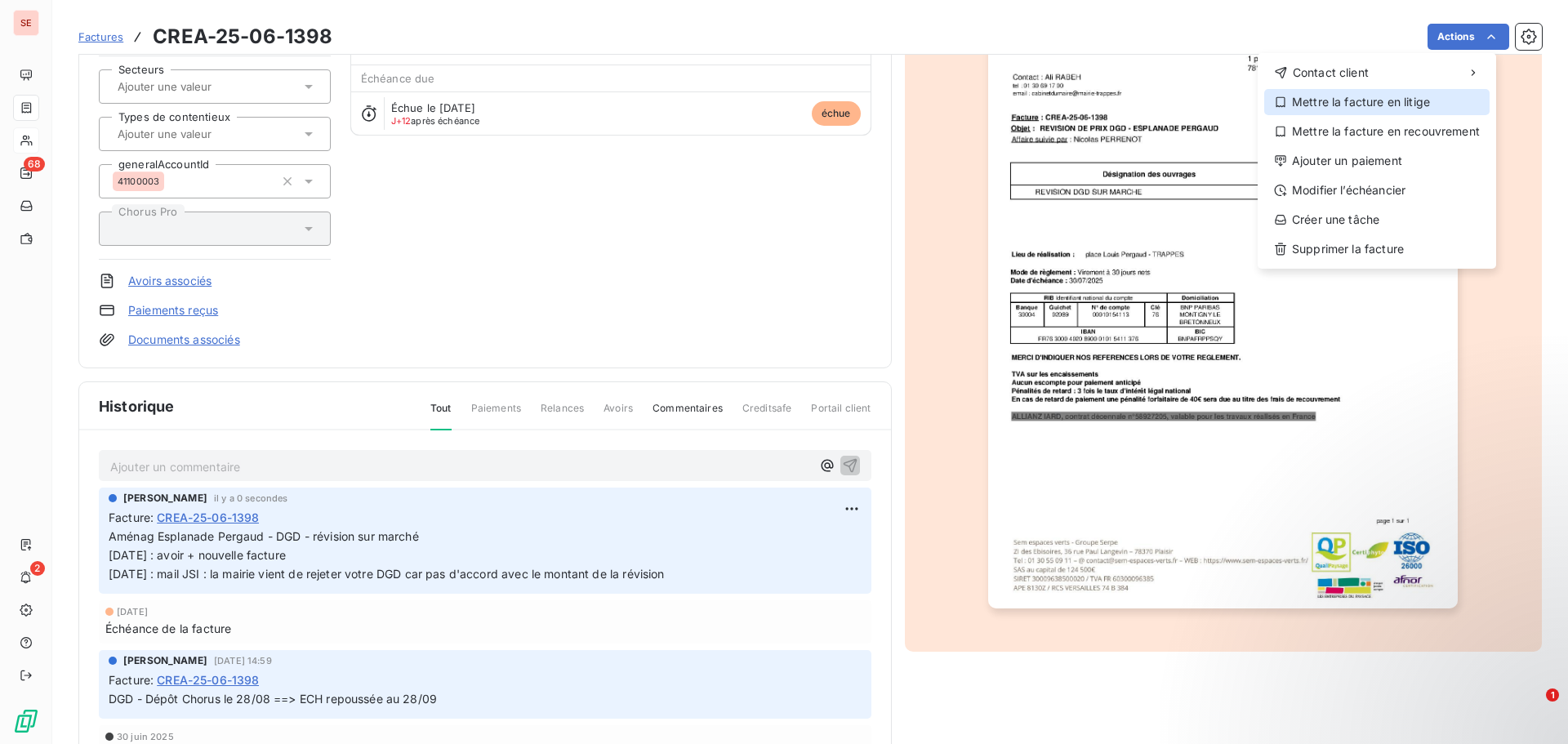
click at [1377, 105] on div "Mettre la facture en litige" at bounding box center [1377, 101] width 225 height 26
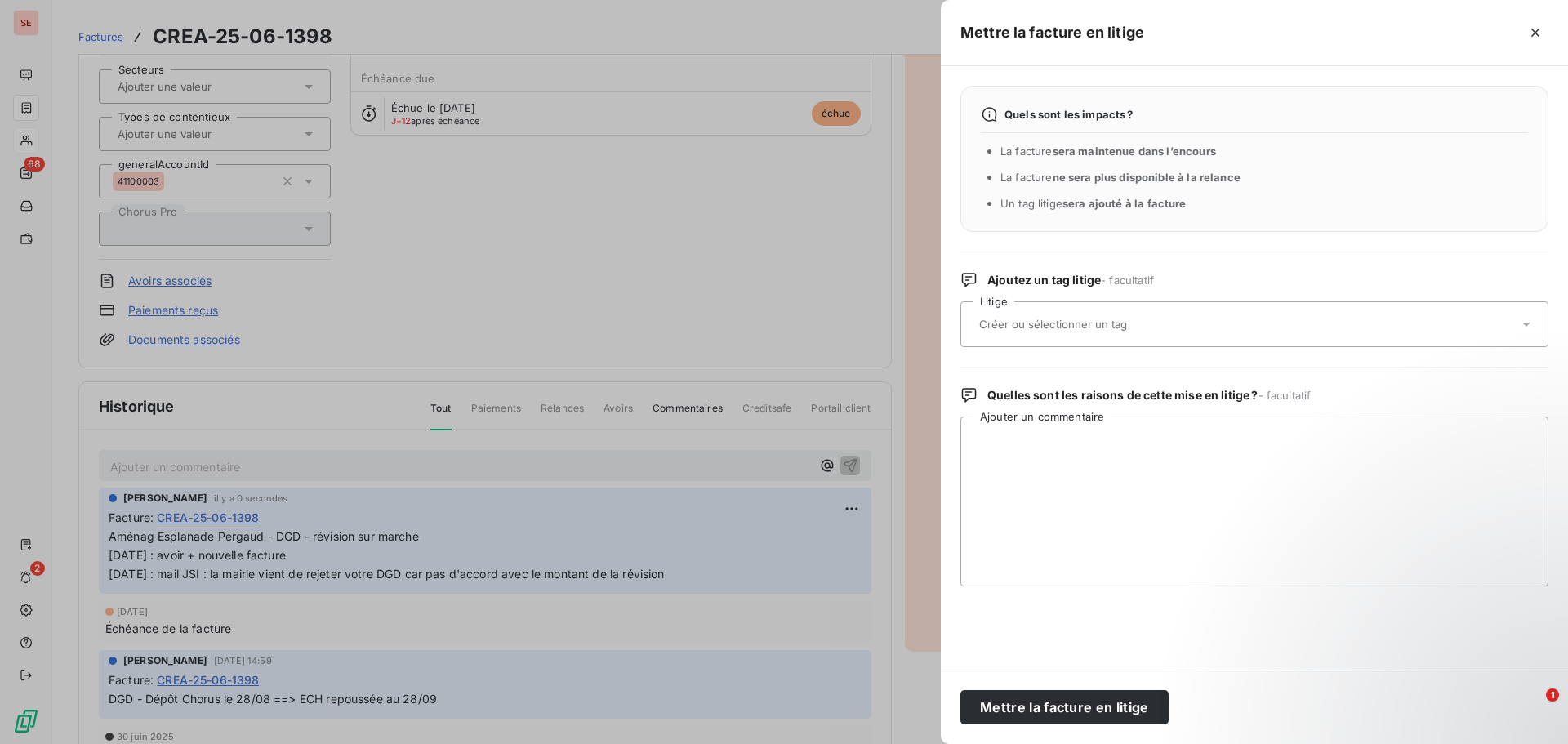
click at [1072, 322] on input "text" at bounding box center [1096, 324] width 238 height 15
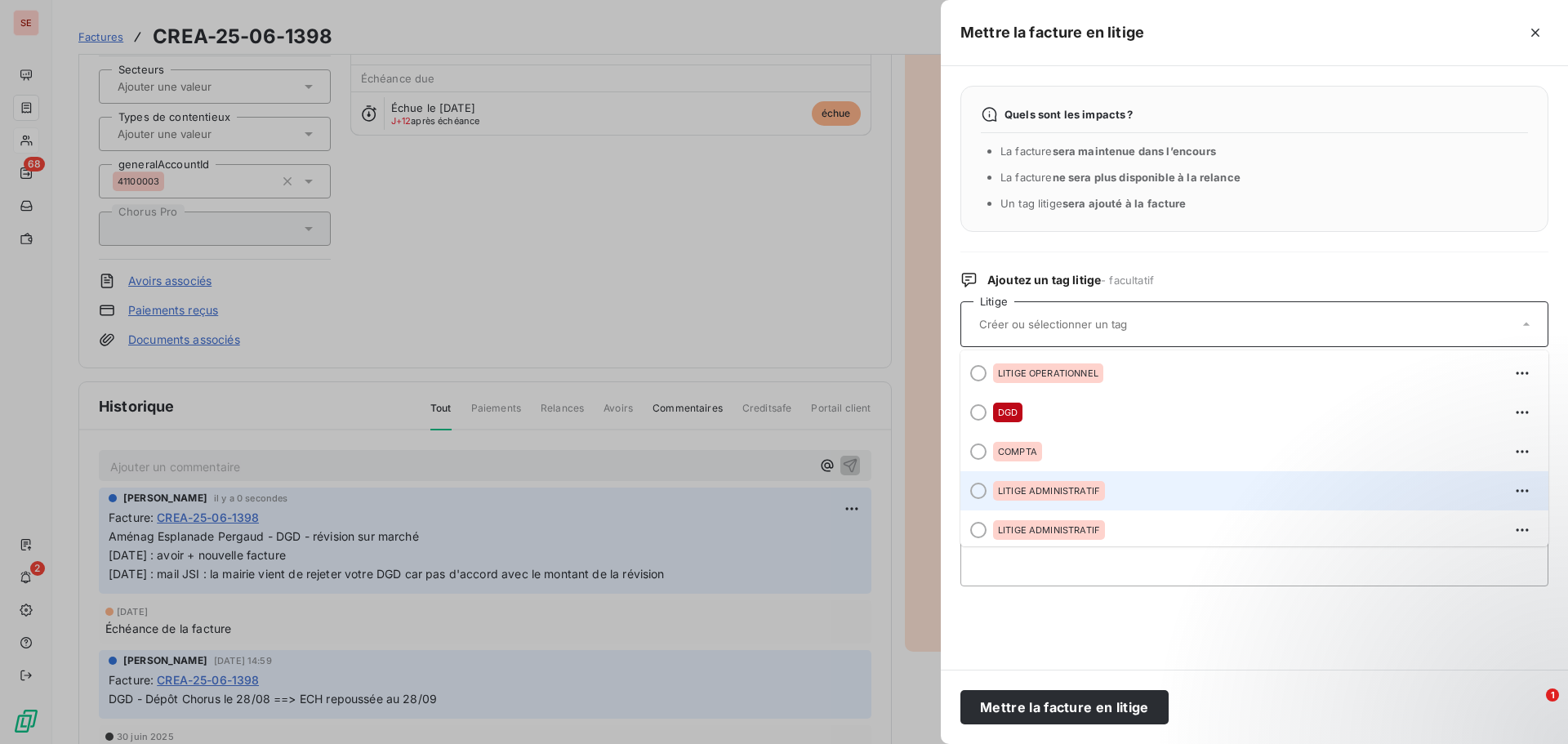
click at [1086, 483] on div "LITIGE ADMINISTRATIF" at bounding box center [1050, 490] width 112 height 19
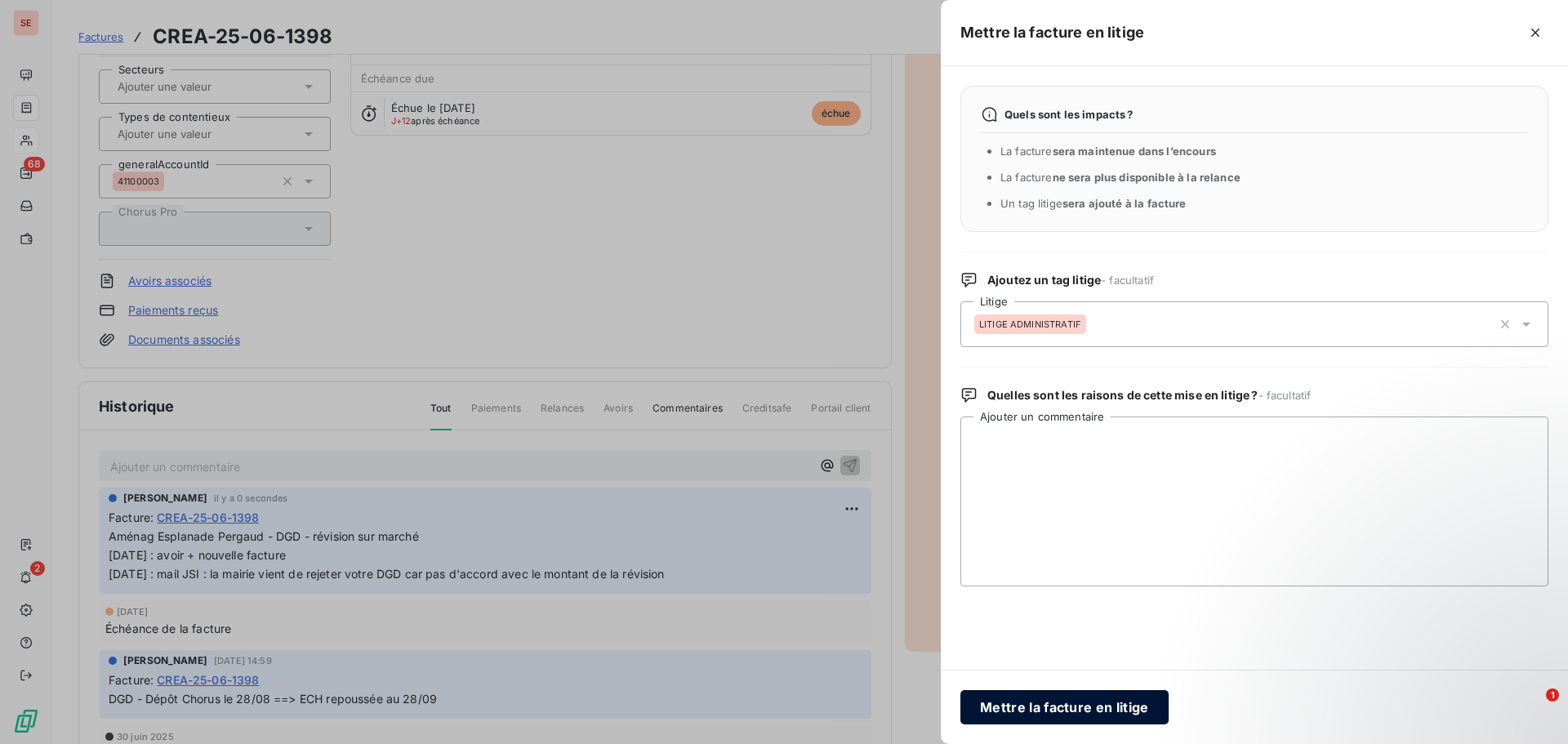
click at [1109, 715] on button "Mettre la facture en litige" at bounding box center [1065, 707] width 209 height 34
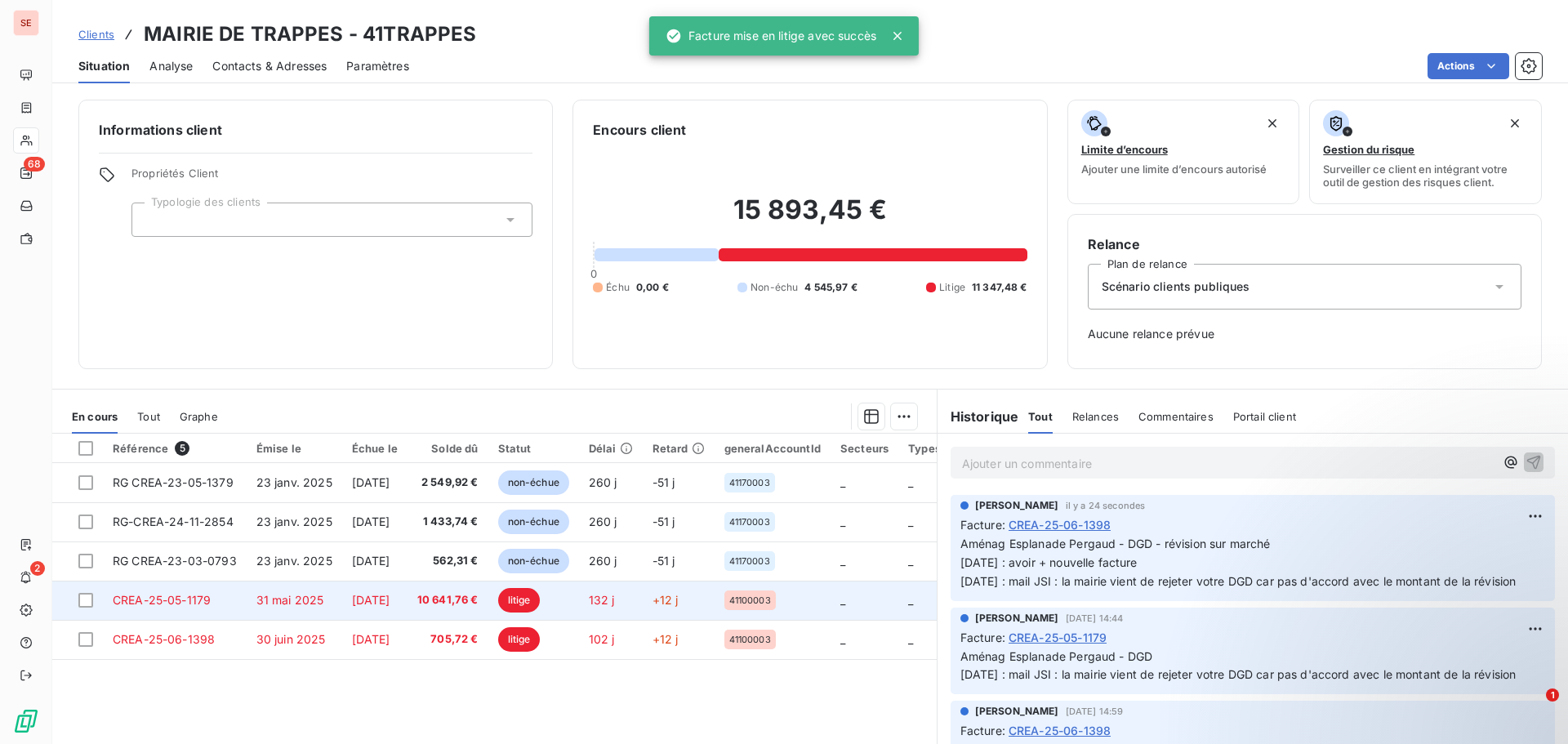
click at [228, 604] on td "CREA-25-05-1179" at bounding box center [175, 600] width 144 height 39
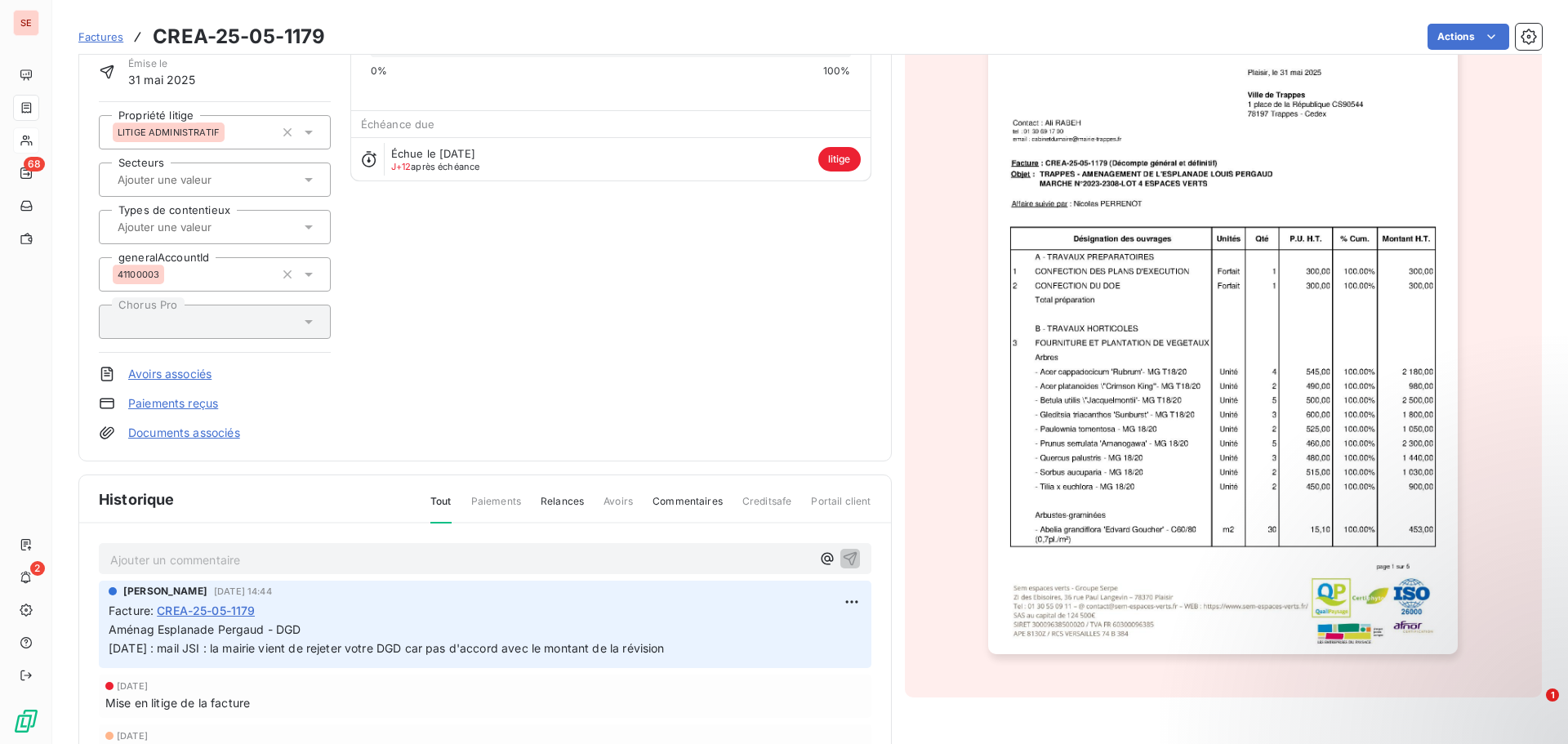
scroll to position [165, 0]
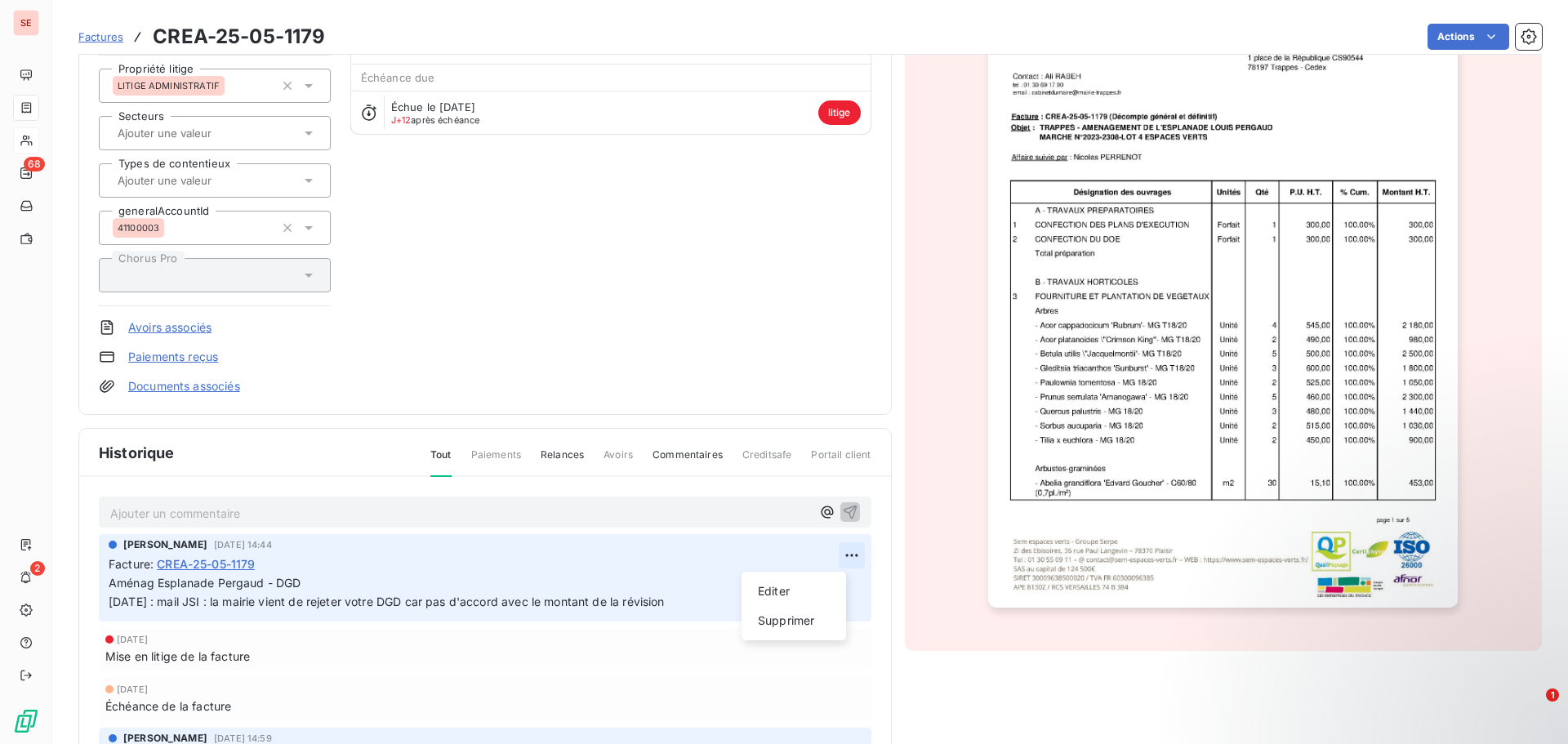
click at [830, 565] on html "SE 68 2 Factures CREA-25-05-1179 Actions MAIRIE DE TRAPPES 41TRAPPES Montant in…" at bounding box center [784, 372] width 1568 height 744
drag, startPoint x: 800, startPoint y: 593, endPoint x: 451, endPoint y: 583, distance: 349.1
click at [793, 590] on div "Editer" at bounding box center [793, 591] width 91 height 26
click at [385, 577] on p "Aménag Esplanade Pergaud - DGD [DATE] : mail JSI : la mairie vient de rejeter v…" at bounding box center [474, 593] width 730 height 38
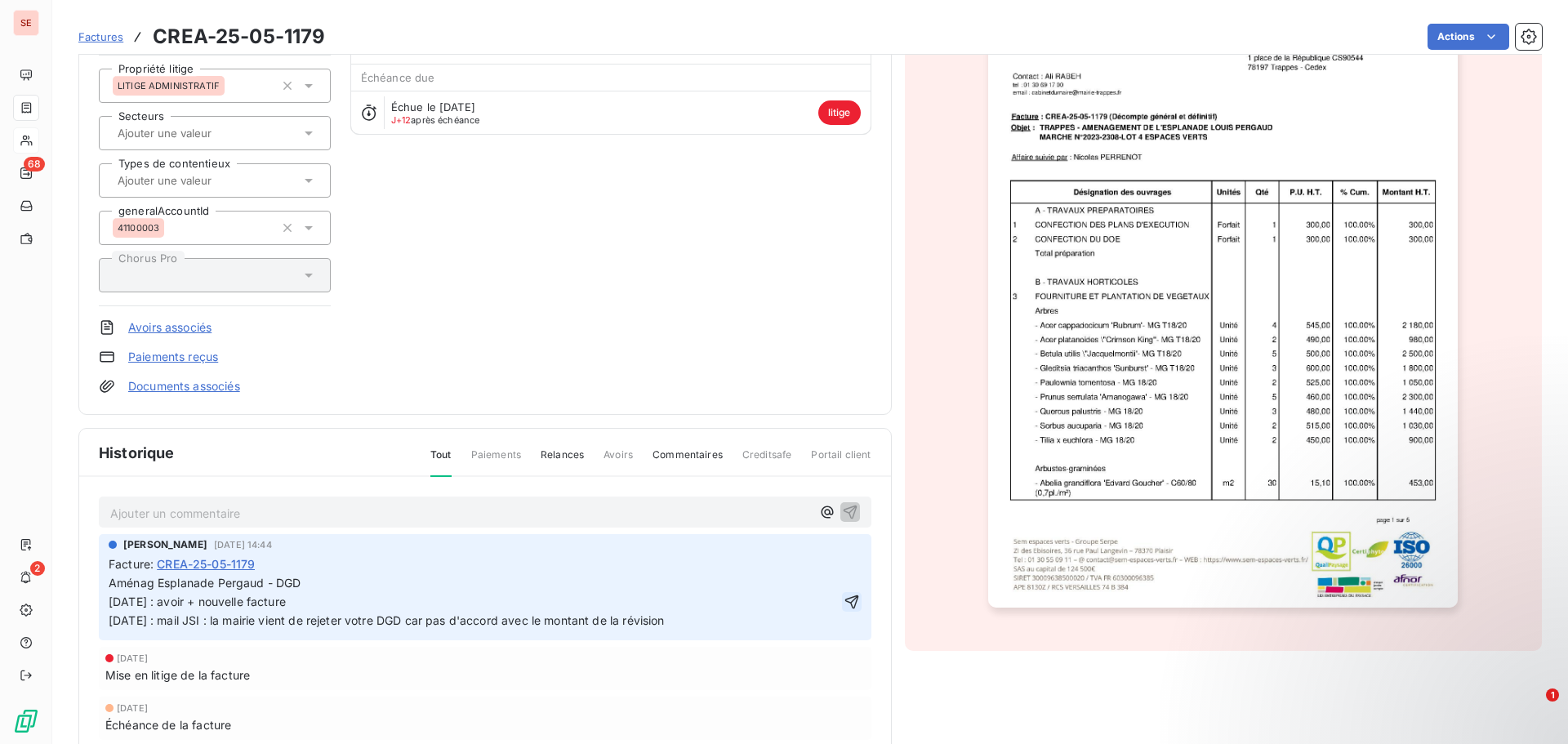
click at [843, 604] on icon "button" at bounding box center [852, 602] width 17 height 17
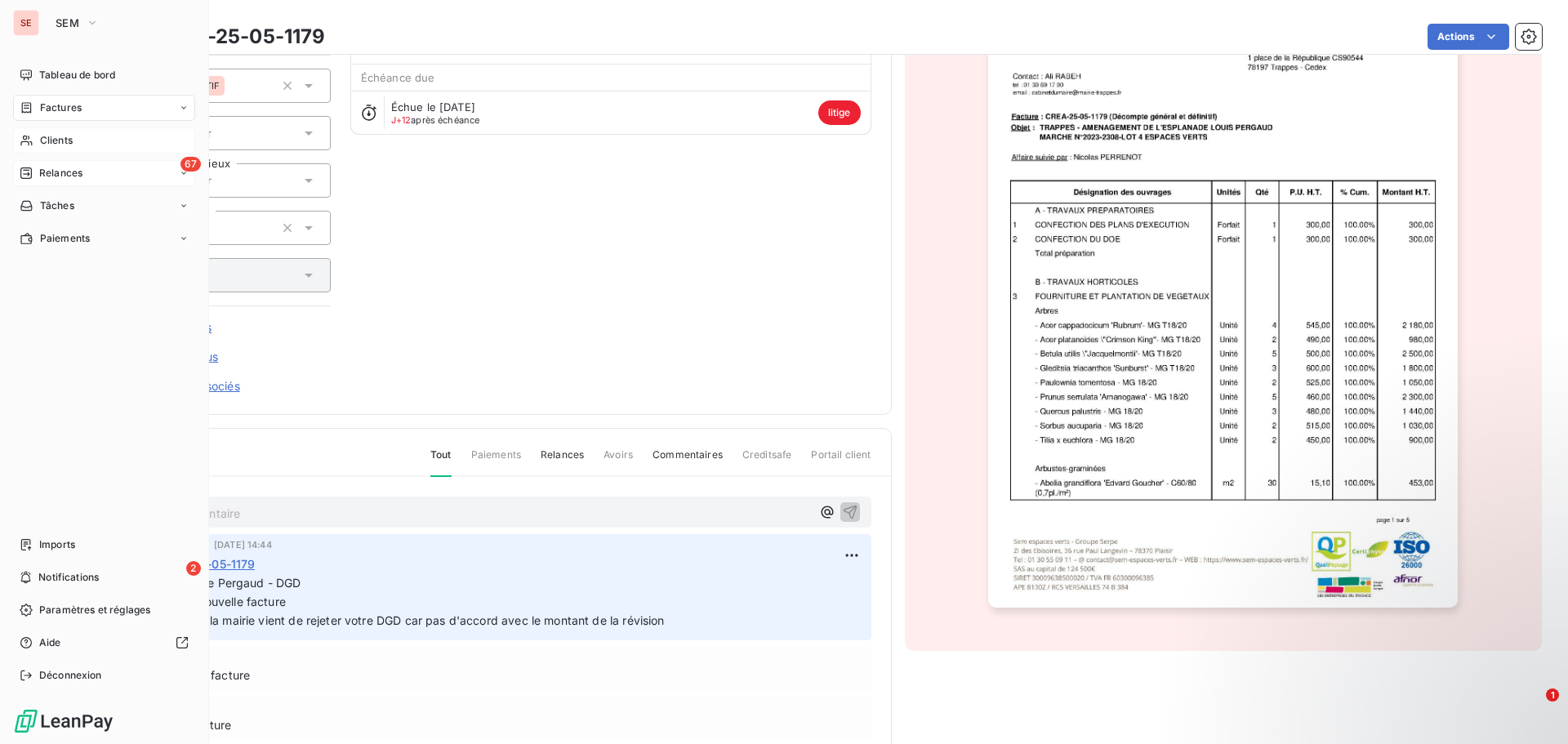
click at [79, 178] on span "Relances" at bounding box center [61, 173] width 44 height 15
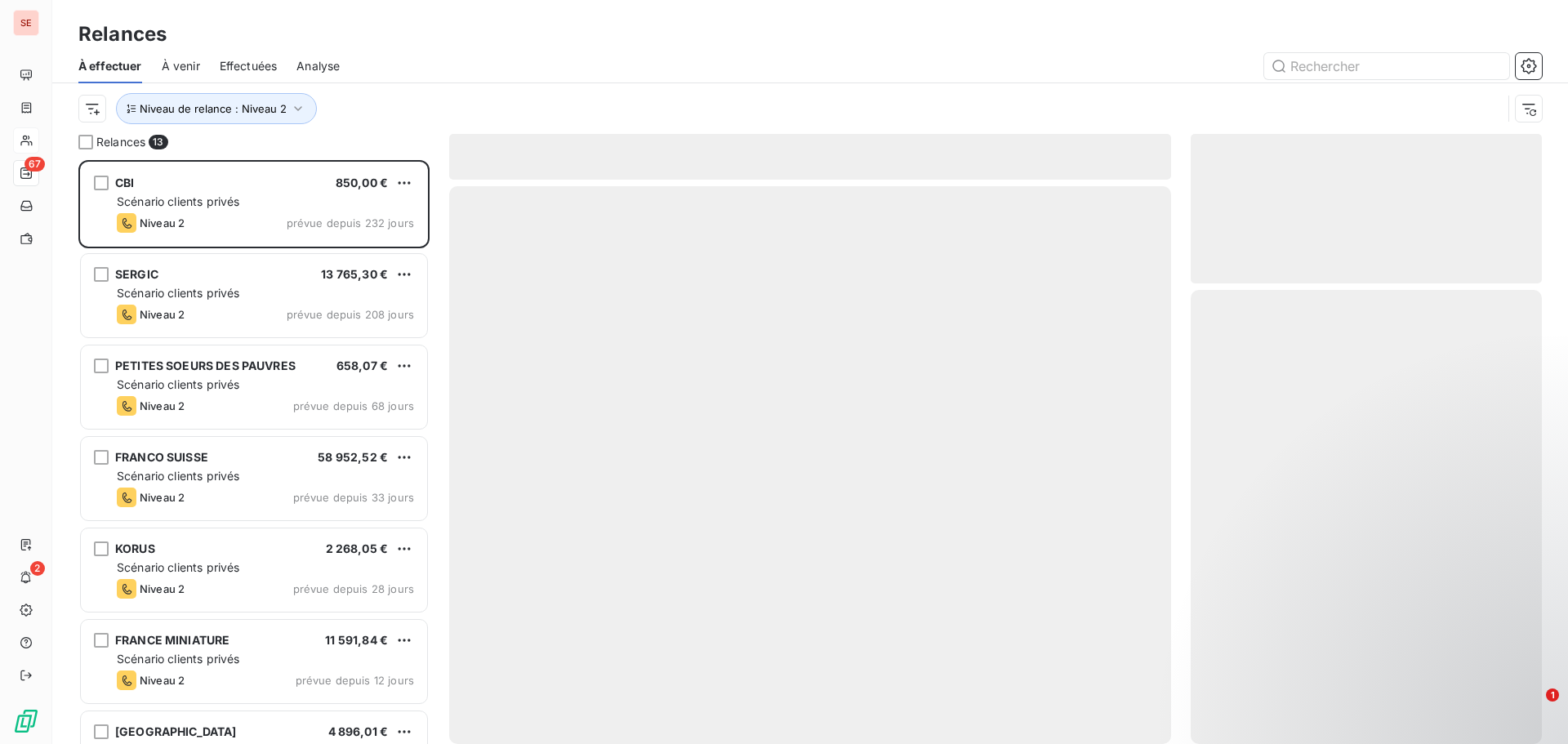
scroll to position [572, 339]
click at [259, 108] on span "Niveau de relance : Niveau 2" at bounding box center [214, 109] width 147 height 13
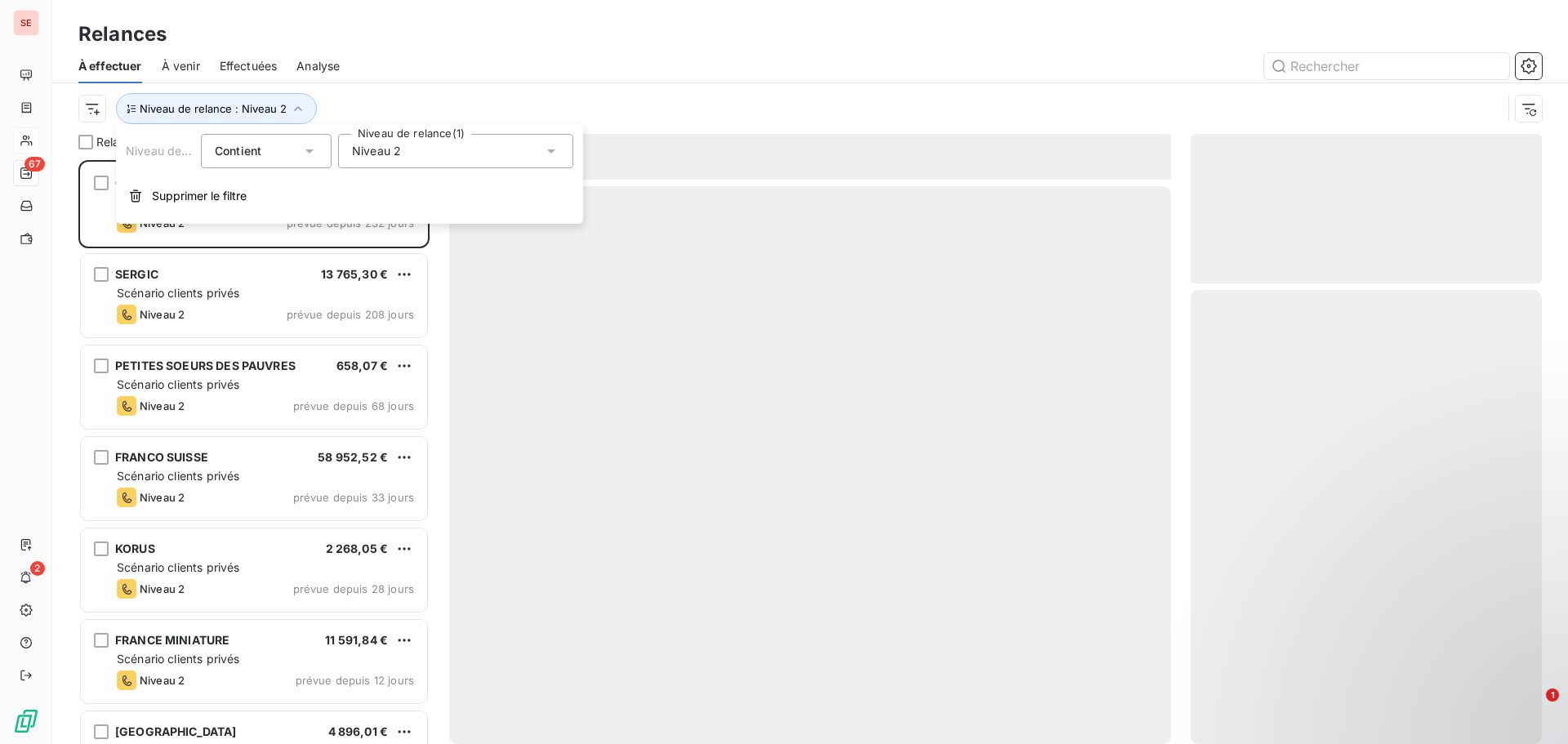
click at [399, 161] on div "Niveau 2" at bounding box center [456, 151] width 235 height 34
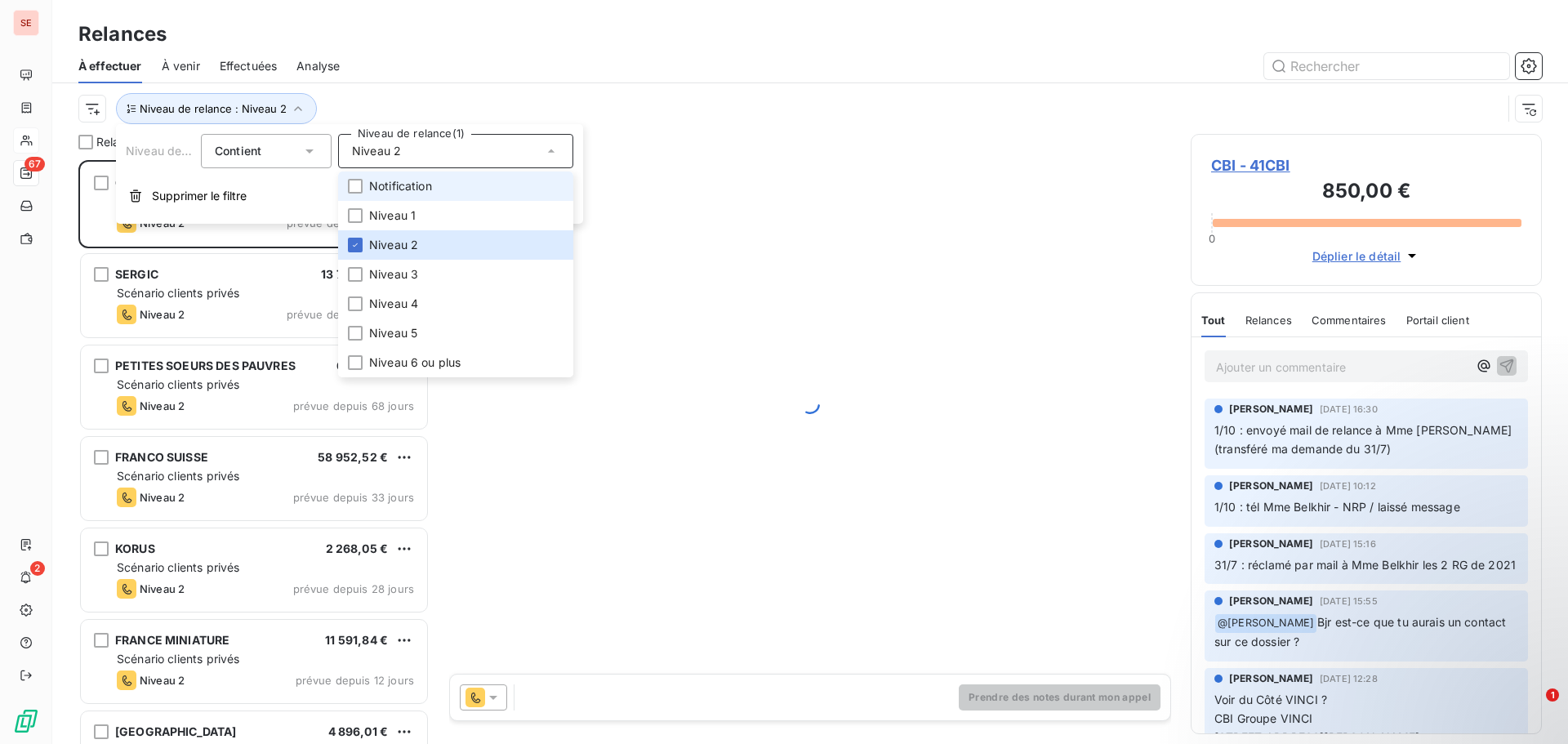
click at [411, 191] on span "Notification" at bounding box center [400, 187] width 63 height 17
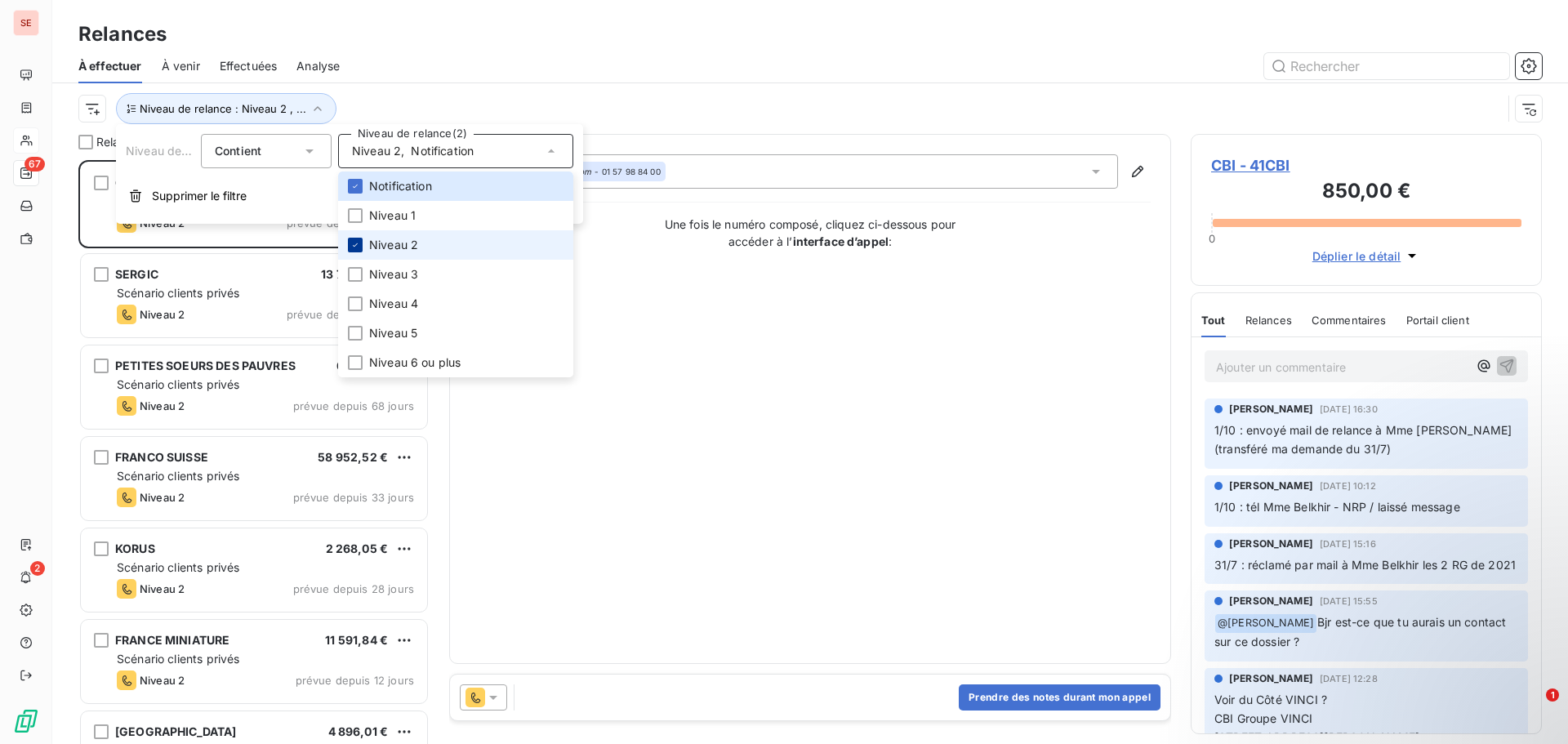
click at [352, 250] on div at bounding box center [355, 245] width 15 height 15
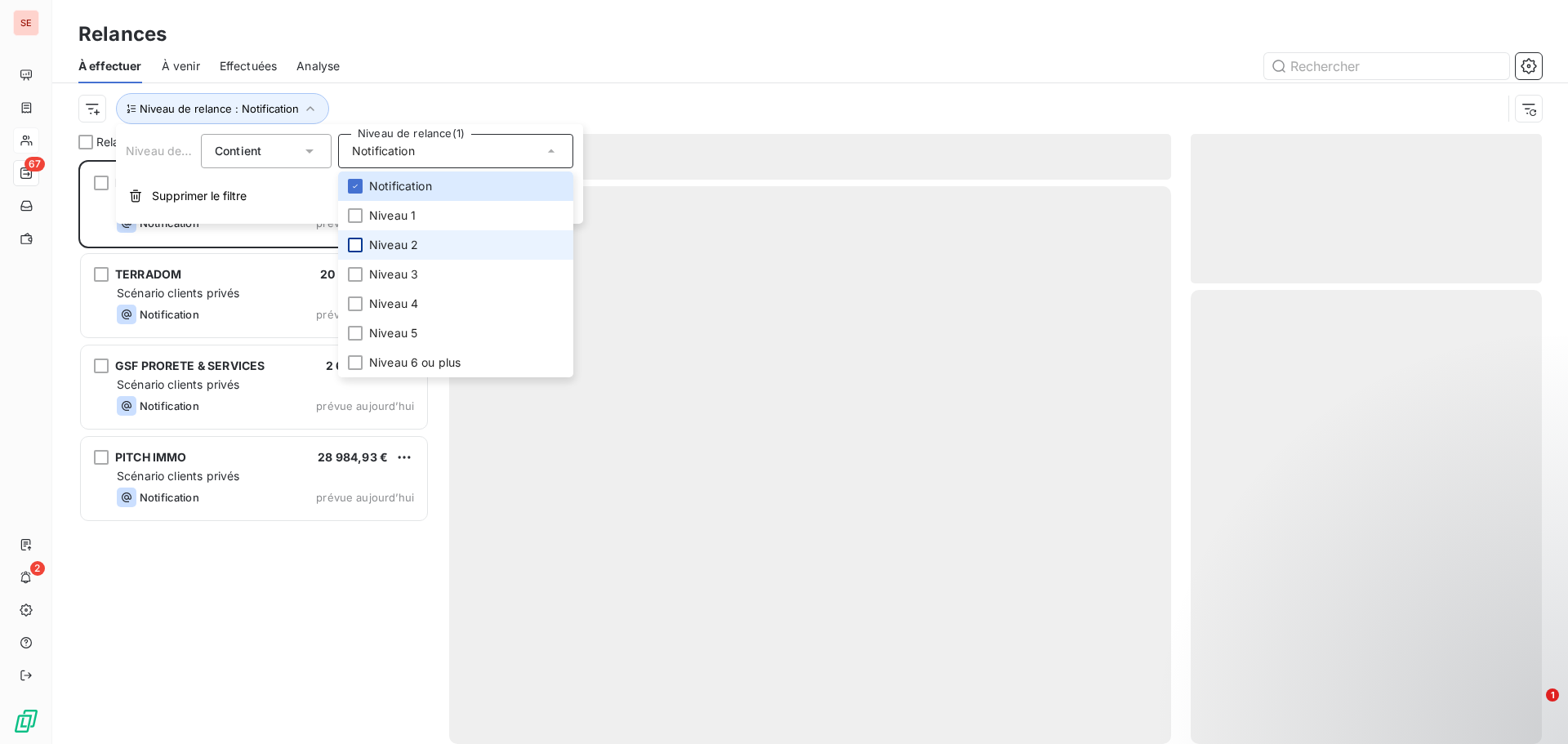
scroll to position [572, 339]
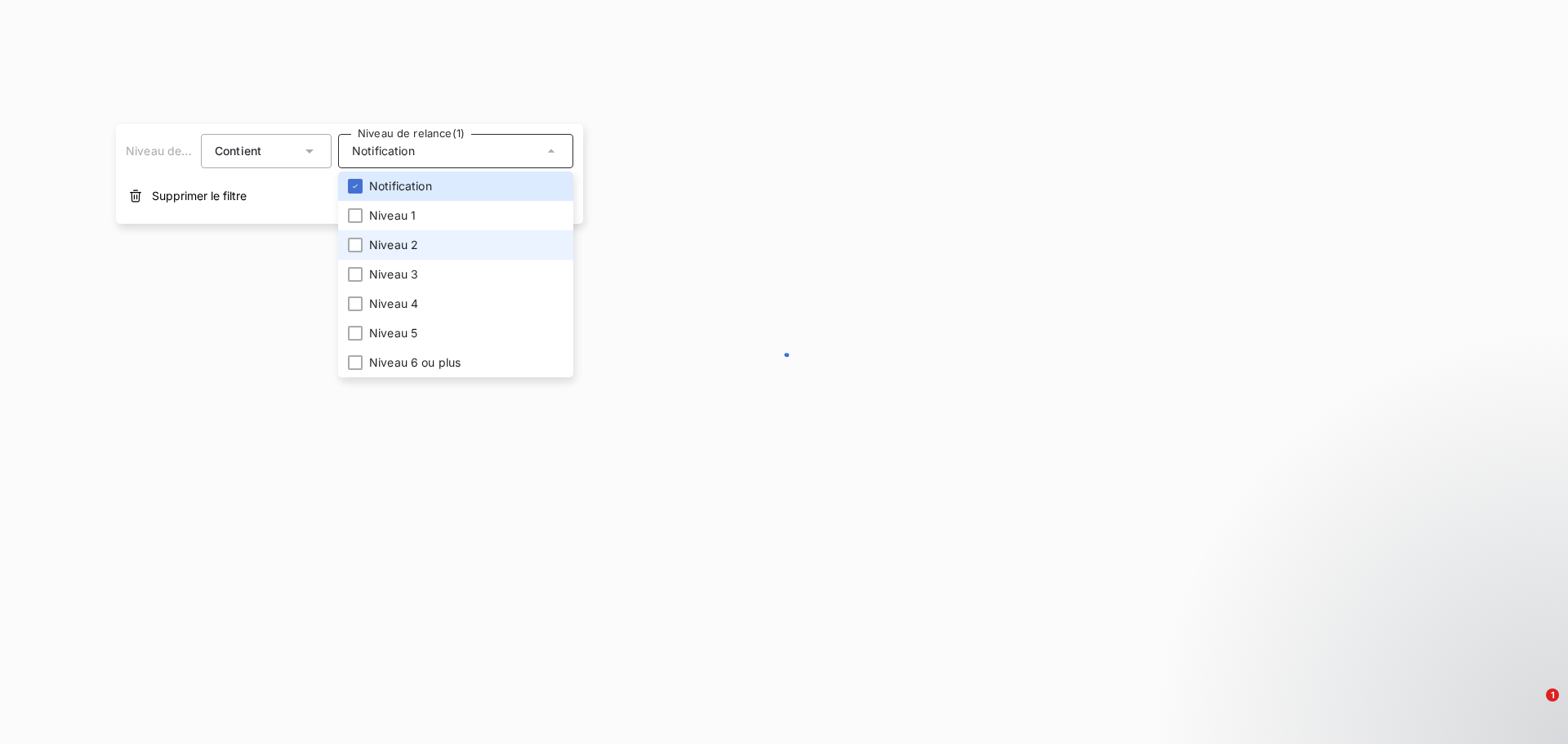
click at [500, 91] on div at bounding box center [784, 372] width 1568 height 744
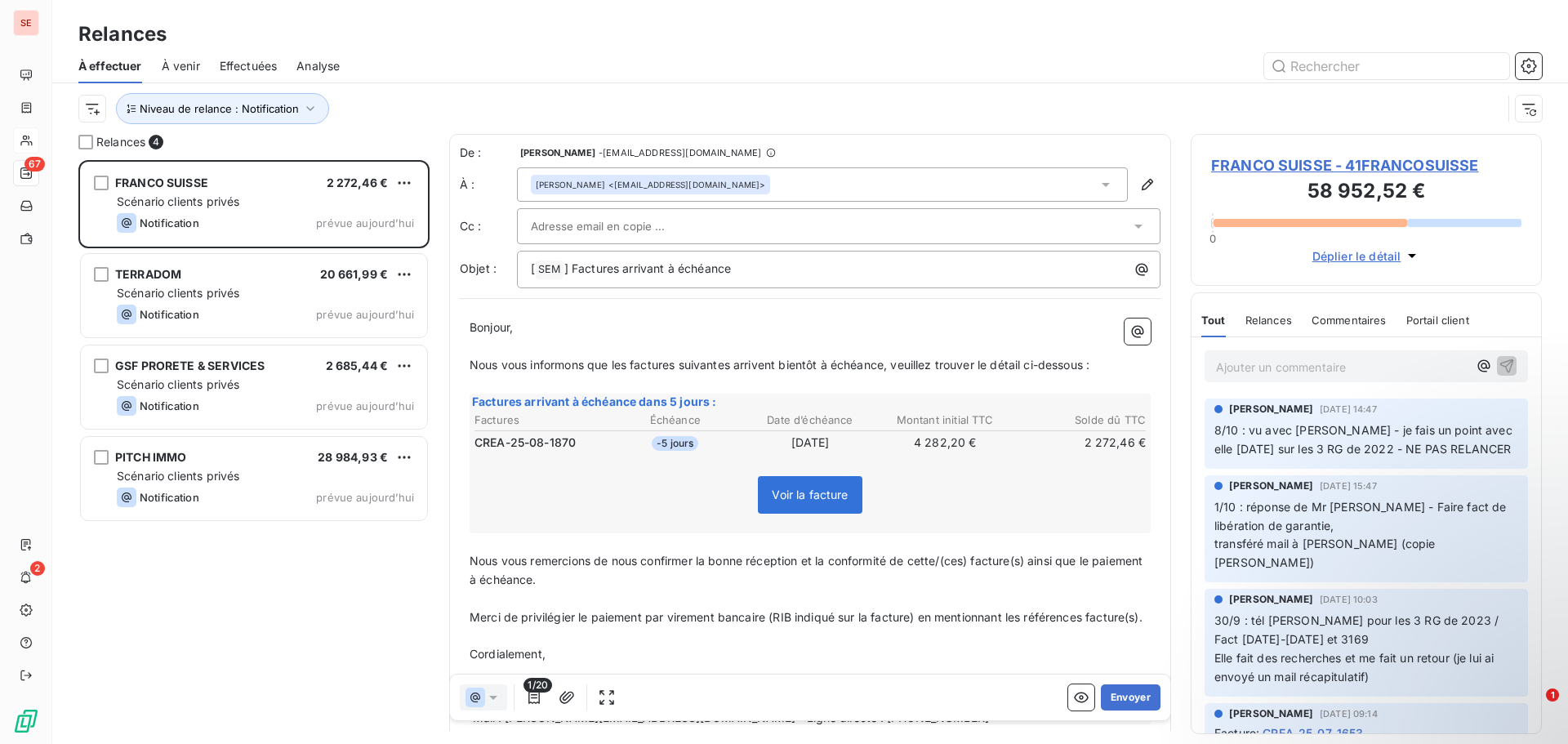
click at [1295, 169] on span "FRANCO SUISSE - 41FRANCOSUISSE" at bounding box center [1366, 165] width 311 height 22
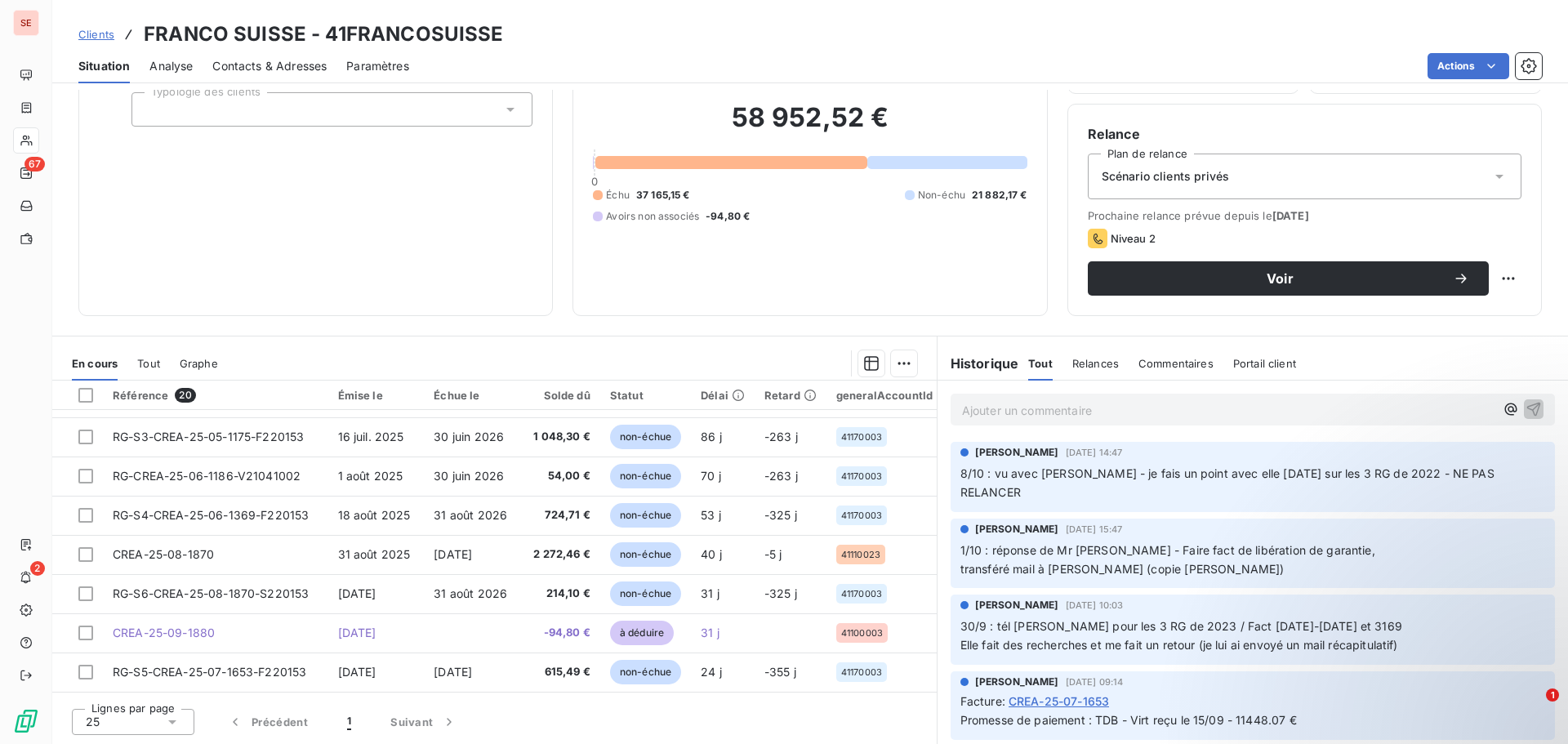
scroll to position [507, 0]
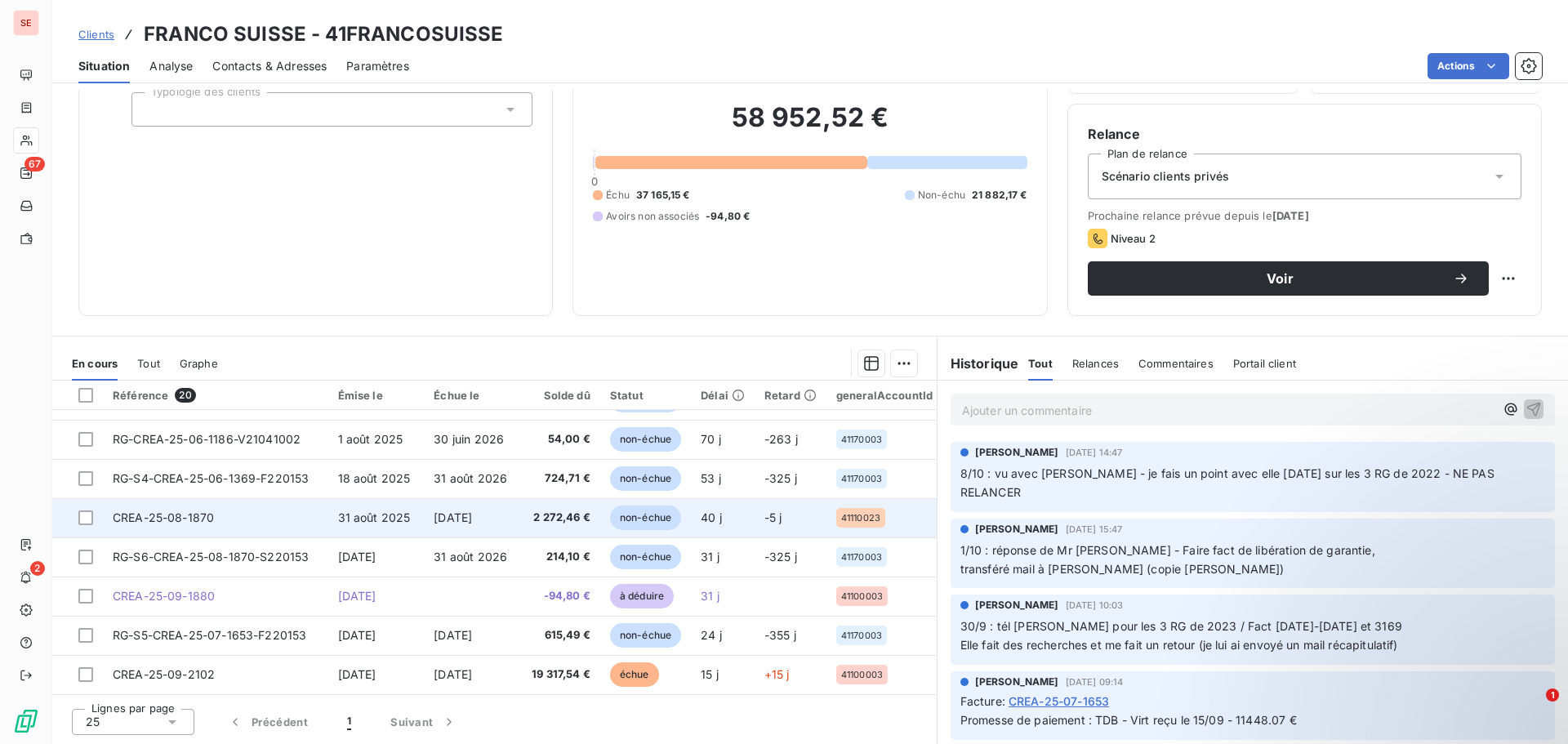
click at [337, 514] on td "31 août 2025" at bounding box center [376, 518] width 96 height 39
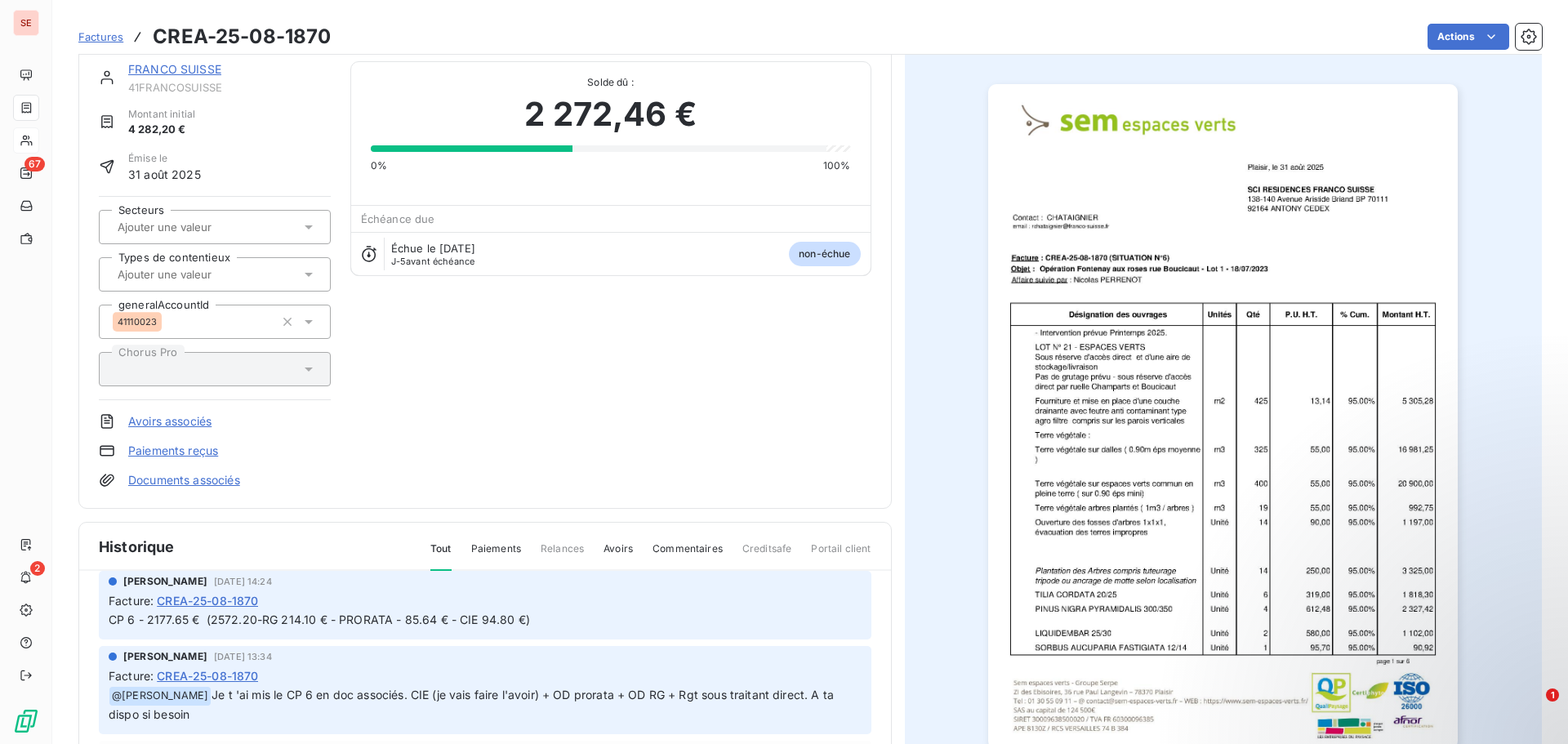
scroll to position [83, 0]
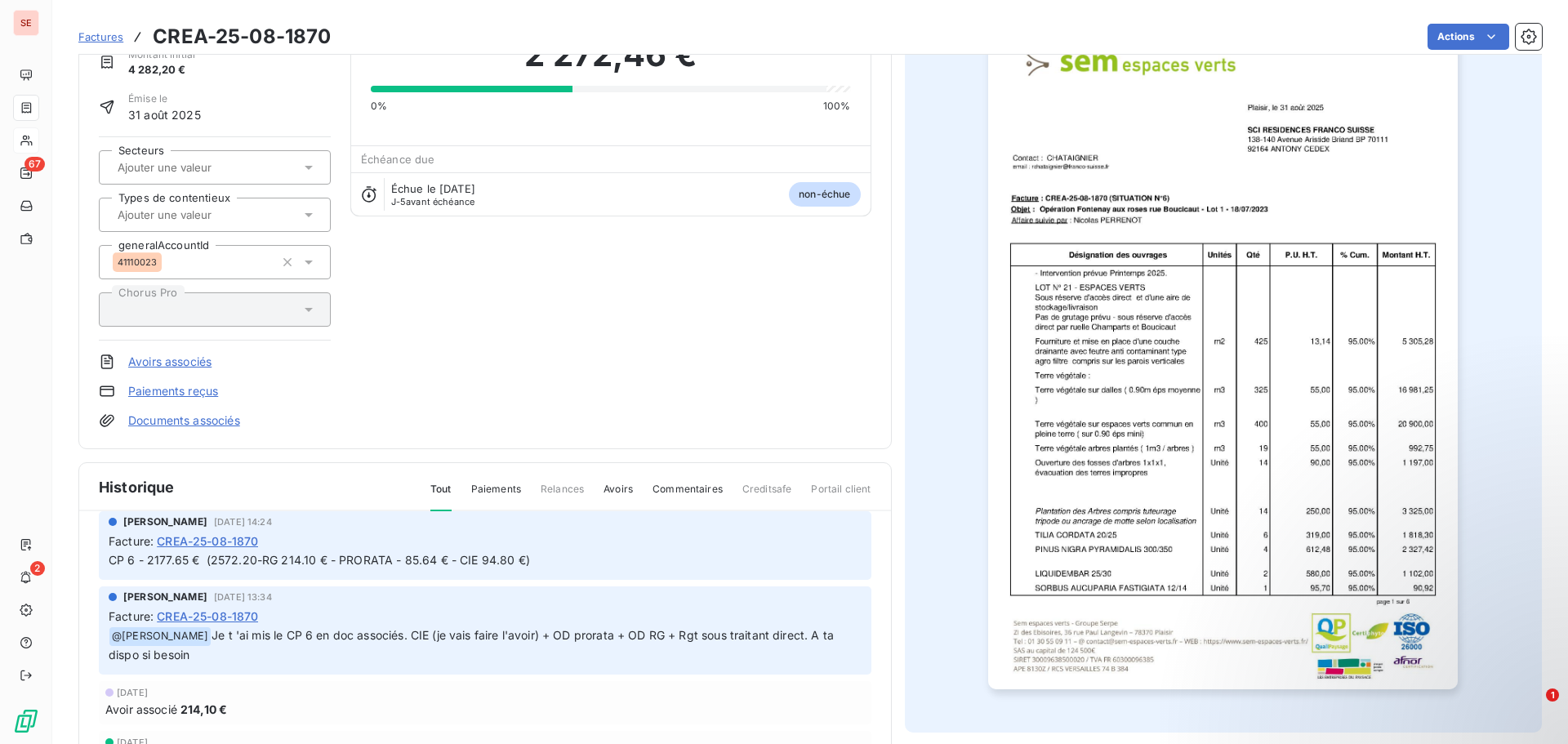
click at [220, 418] on link "Documents associés" at bounding box center [184, 421] width 112 height 17
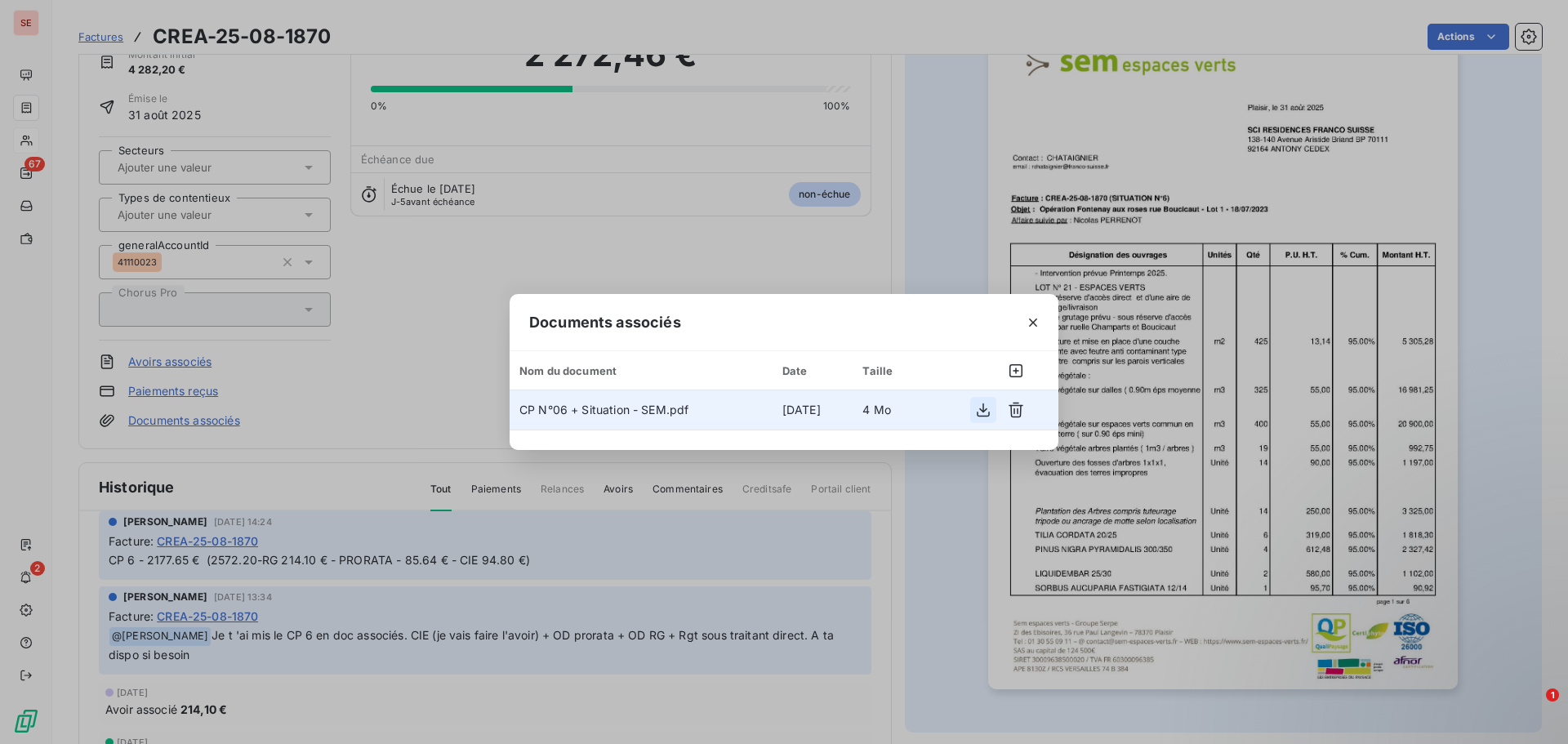
click at [983, 415] on icon "button" at bounding box center [983, 411] width 17 height 17
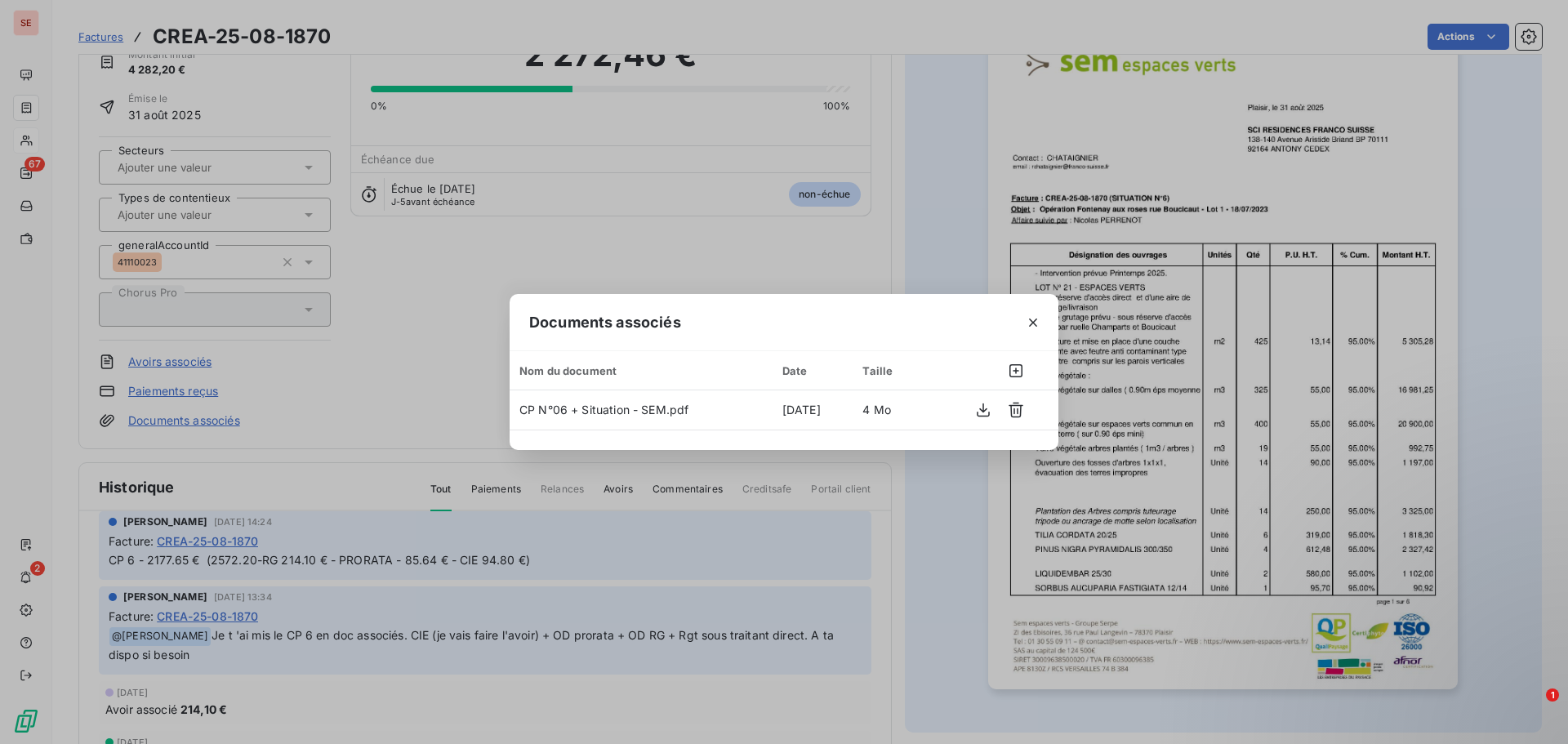
click at [694, 259] on div "Documents associés Nom du document Date Taille CP N°06 + Situation - SEM.pdf [D…" at bounding box center [784, 372] width 1568 height 744
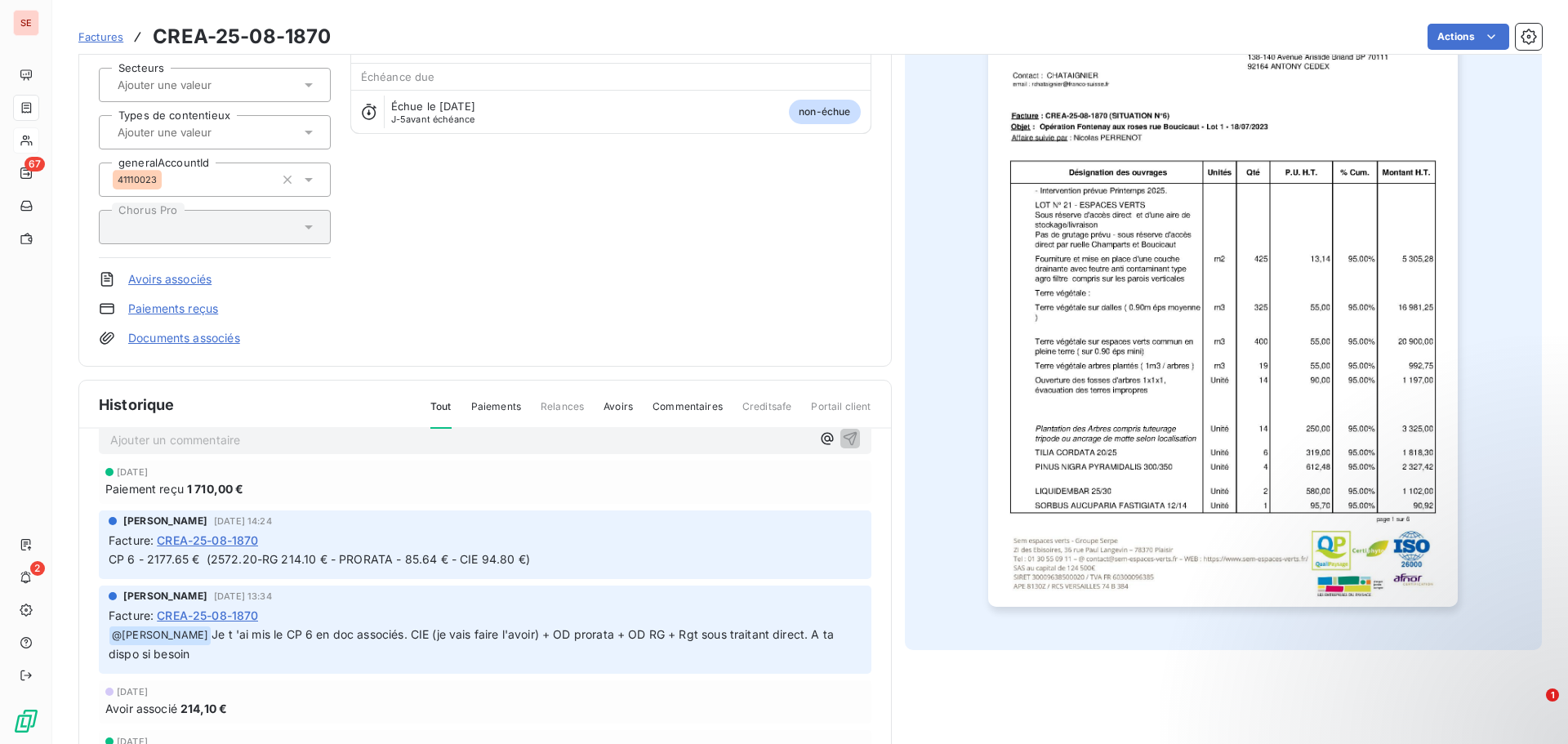
scroll to position [107, 0]
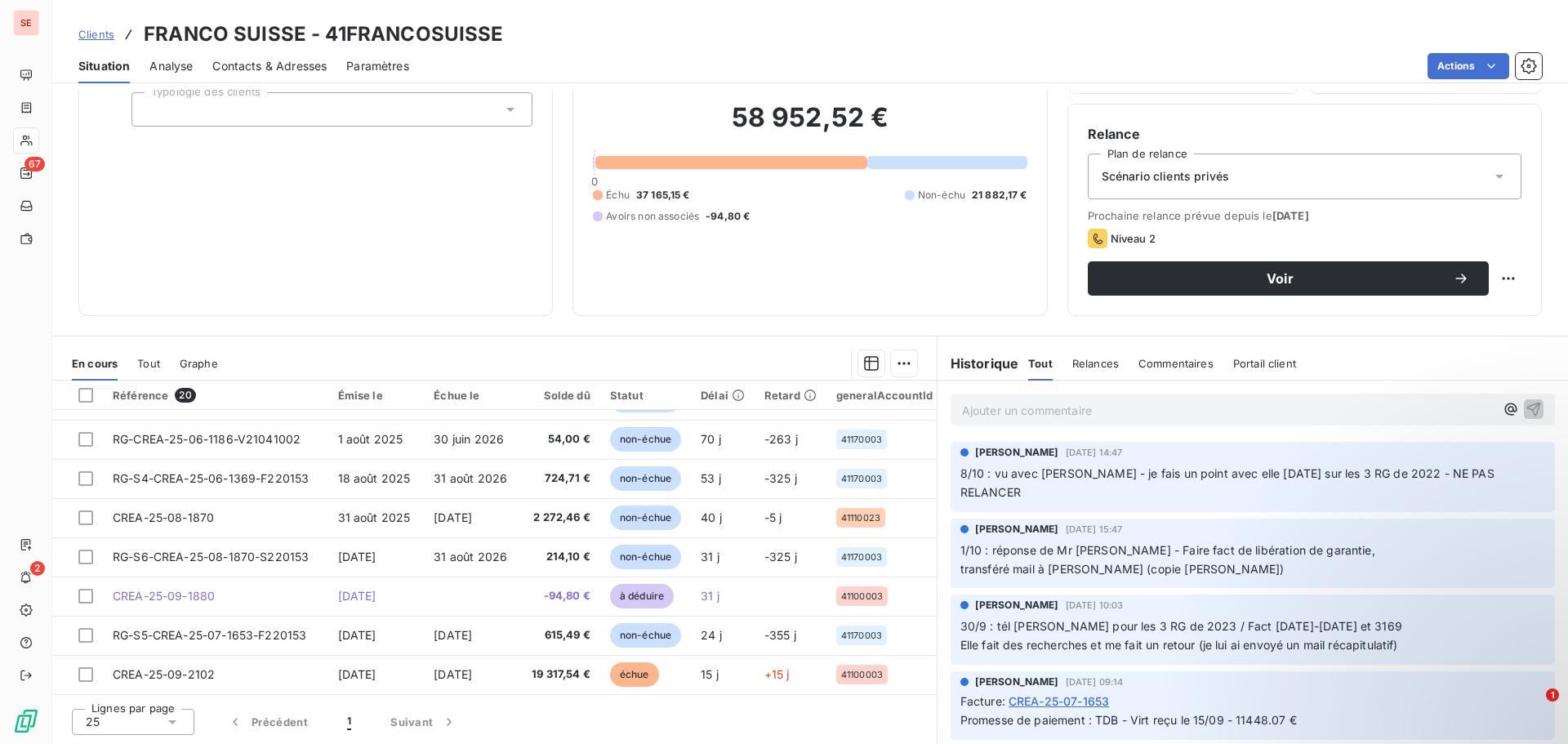
scroll to position [507, 0]
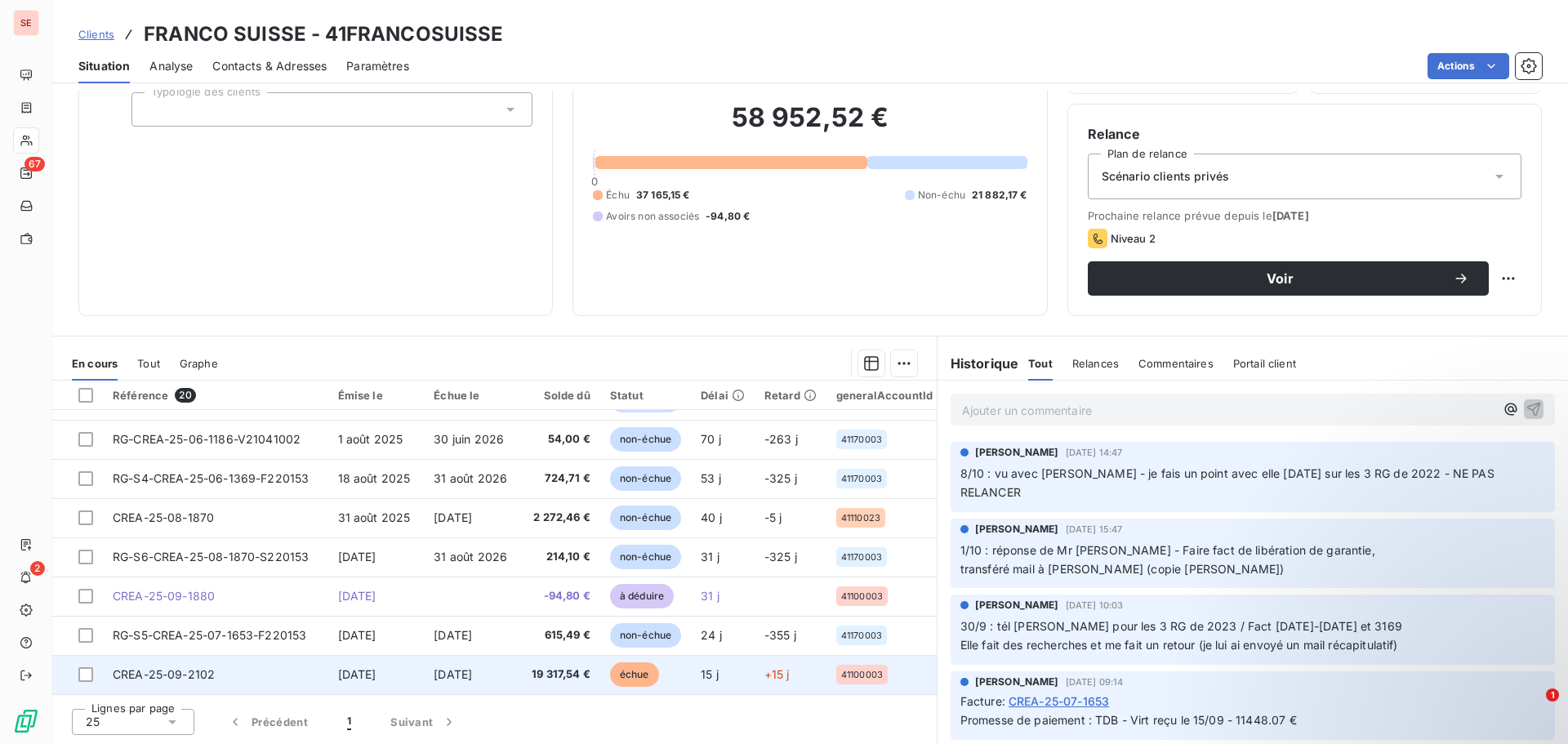
click at [298, 664] on td "CREA-25-09-2102" at bounding box center [215, 674] width 225 height 39
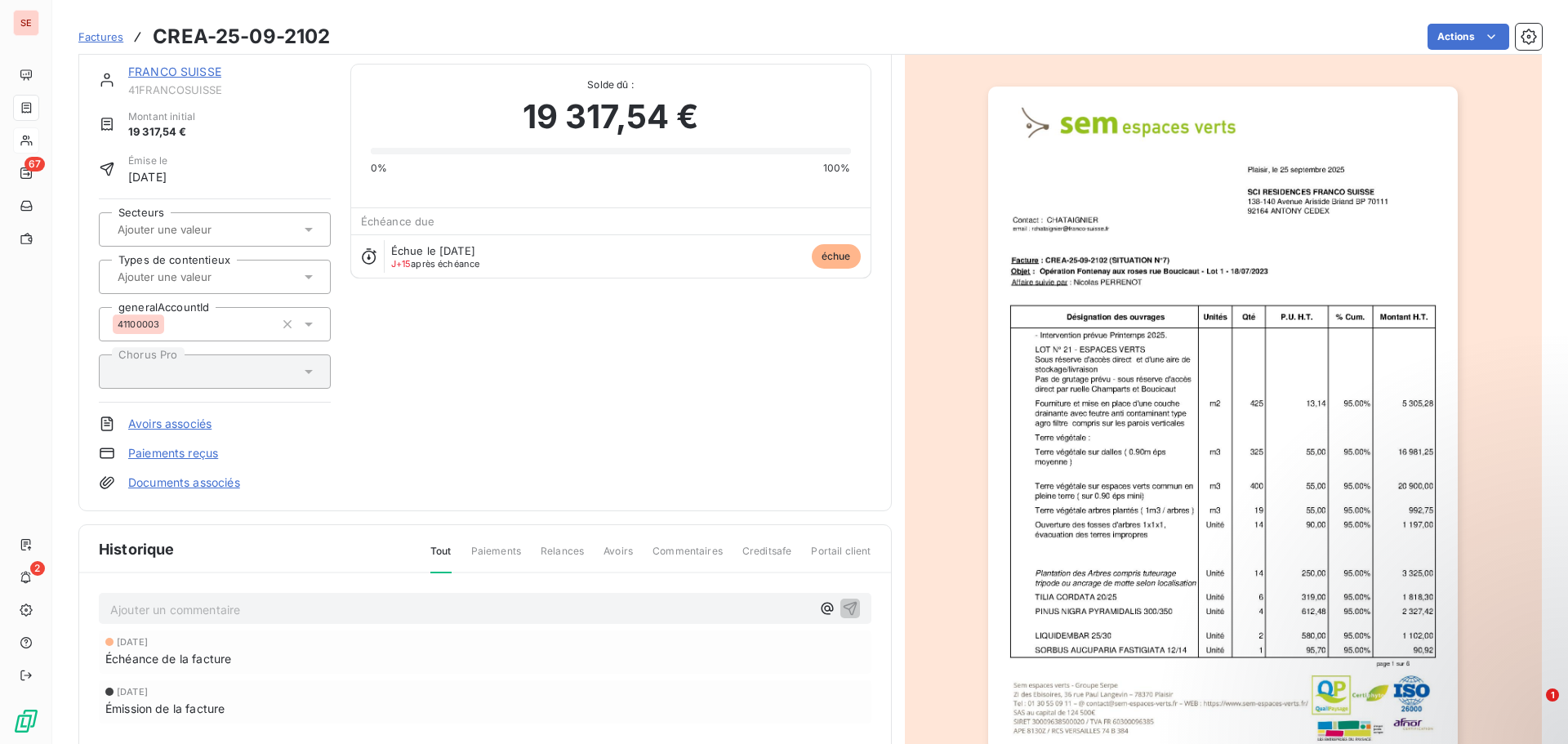
scroll to position [83, 0]
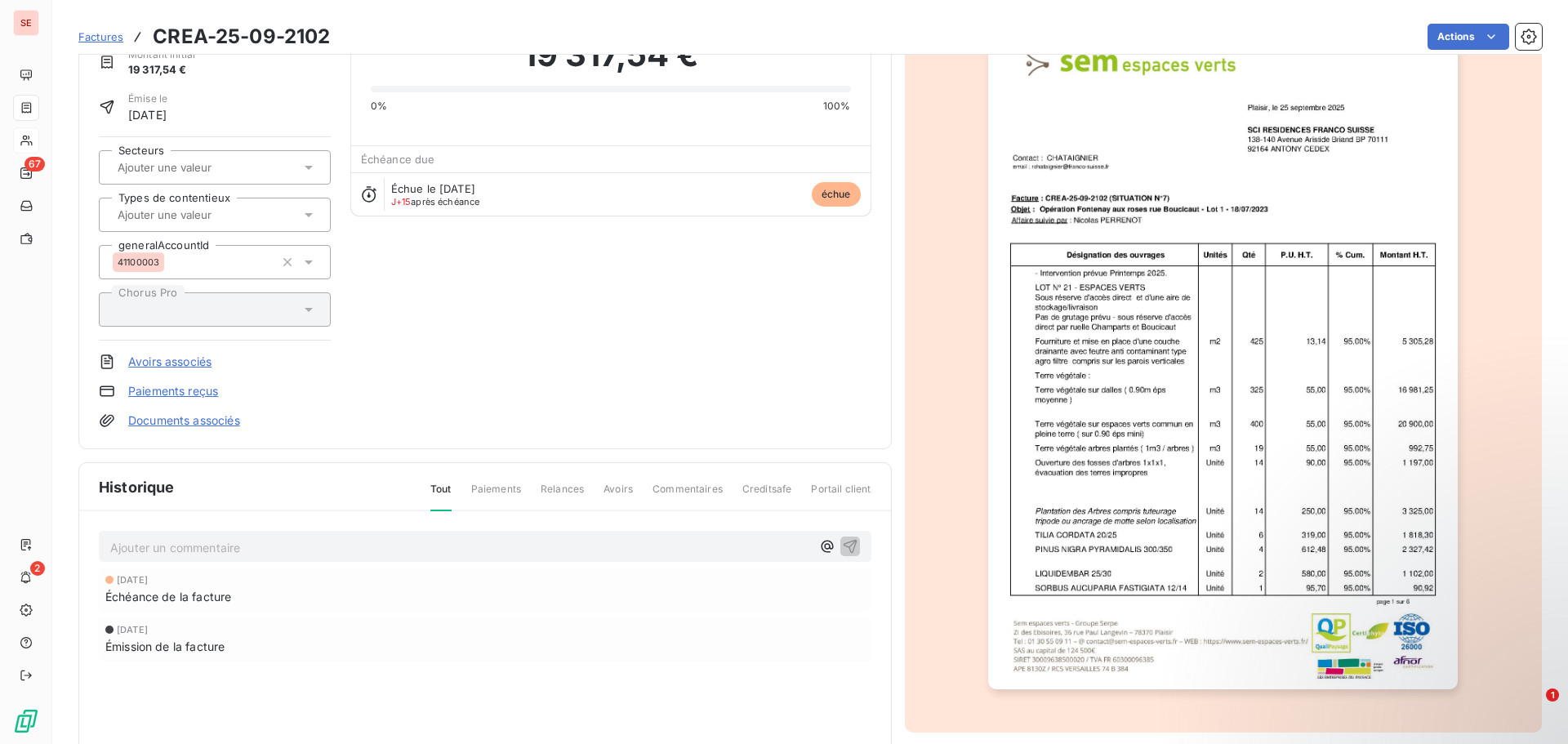
click at [1138, 332] on img "button" at bounding box center [1223, 357] width 470 height 665
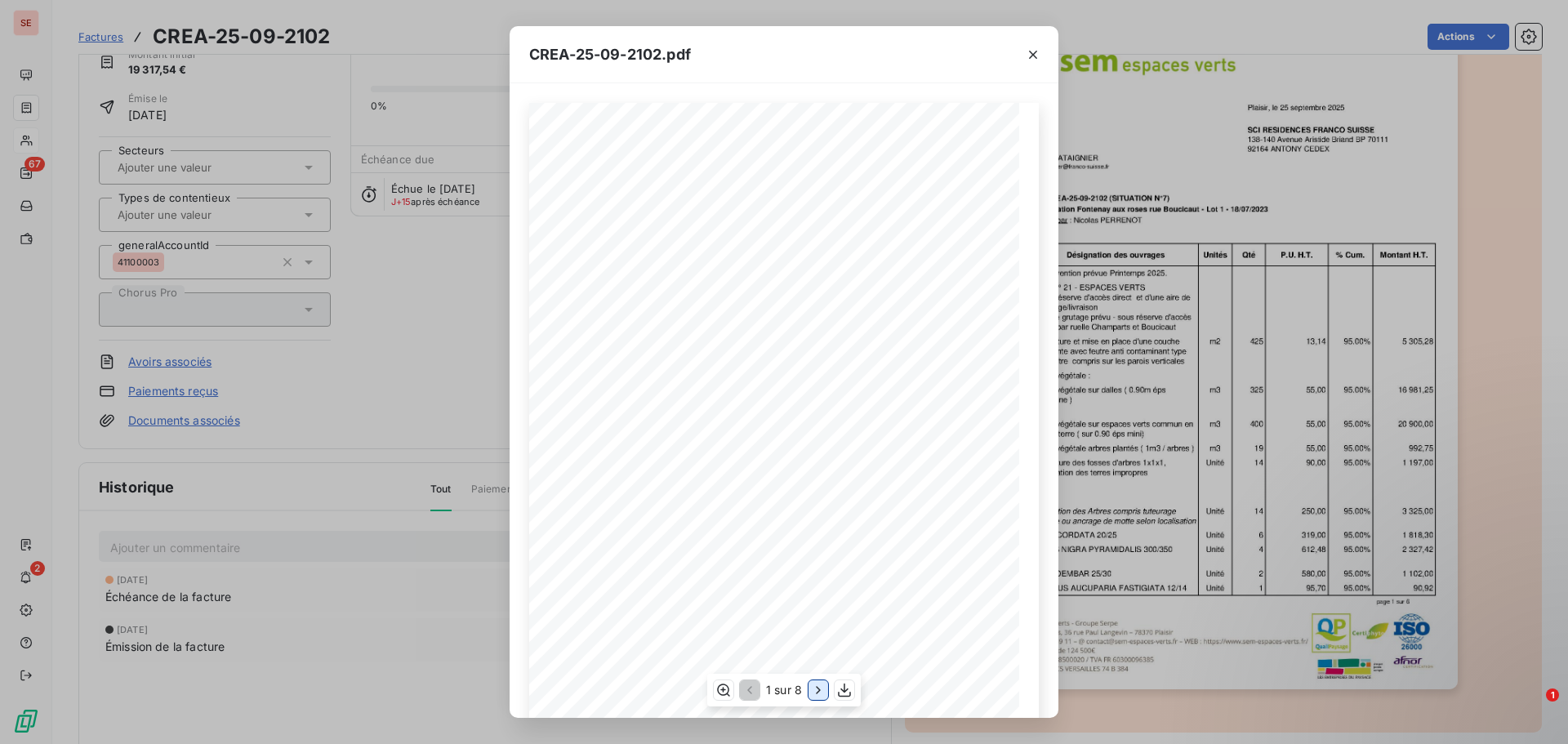
click at [818, 688] on icon "button" at bounding box center [818, 690] width 17 height 17
click at [818, 688] on icon "button" at bounding box center [819, 690] width 4 height 8
click at [818, 688] on icon "button" at bounding box center [818, 690] width 4 height 8
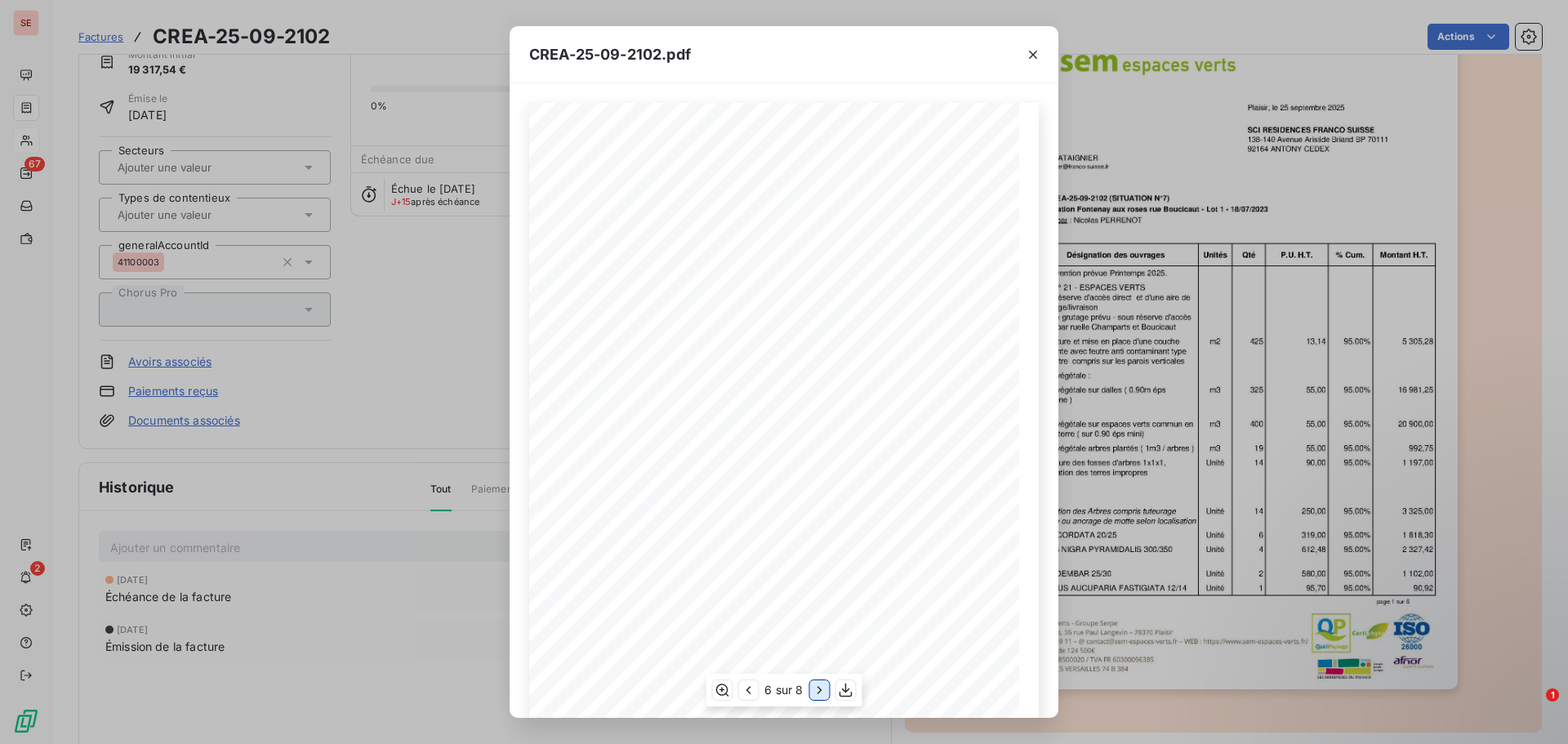
click at [818, 688] on icon "button" at bounding box center [819, 690] width 4 height 8
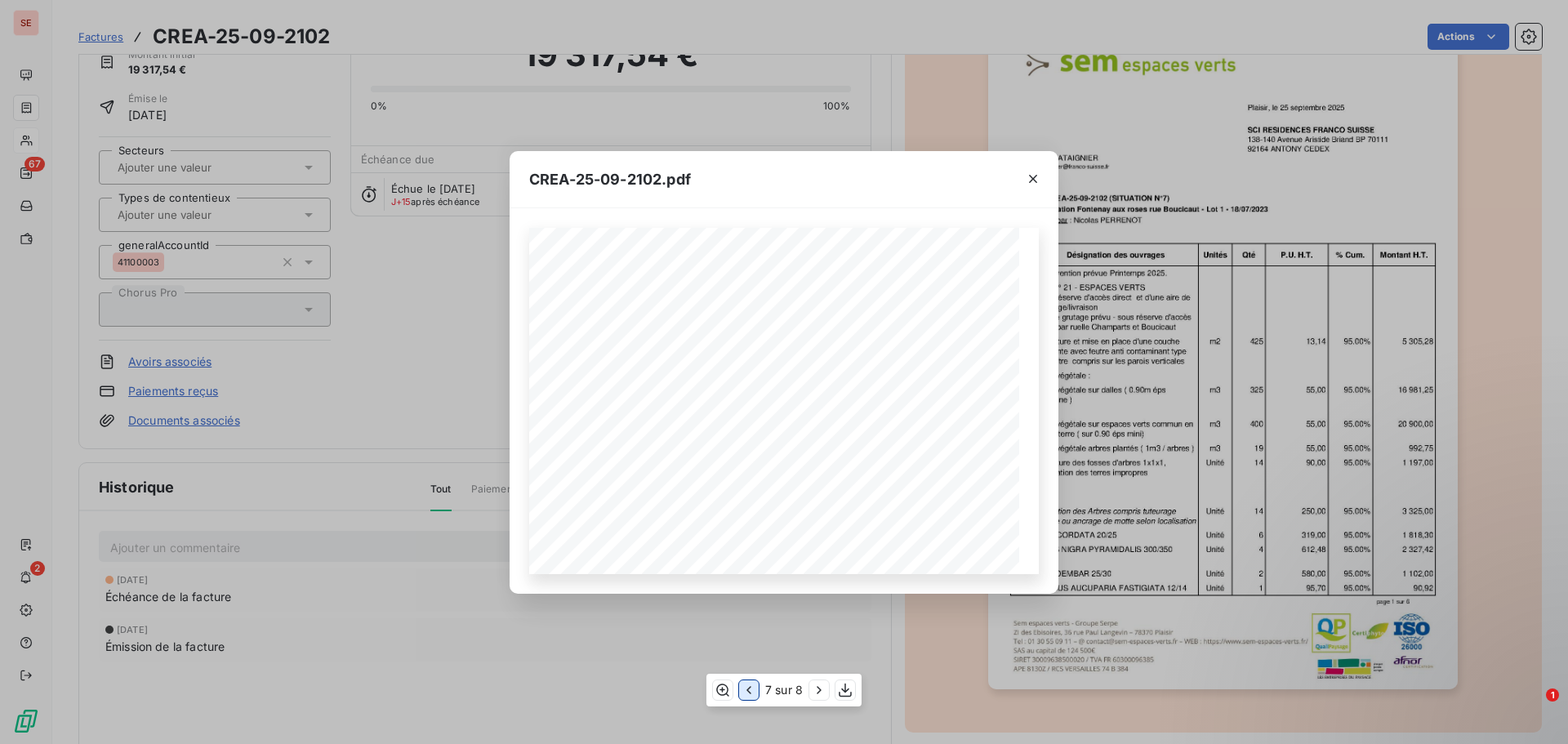
click at [750, 692] on icon "button" at bounding box center [750, 690] width 17 height 17
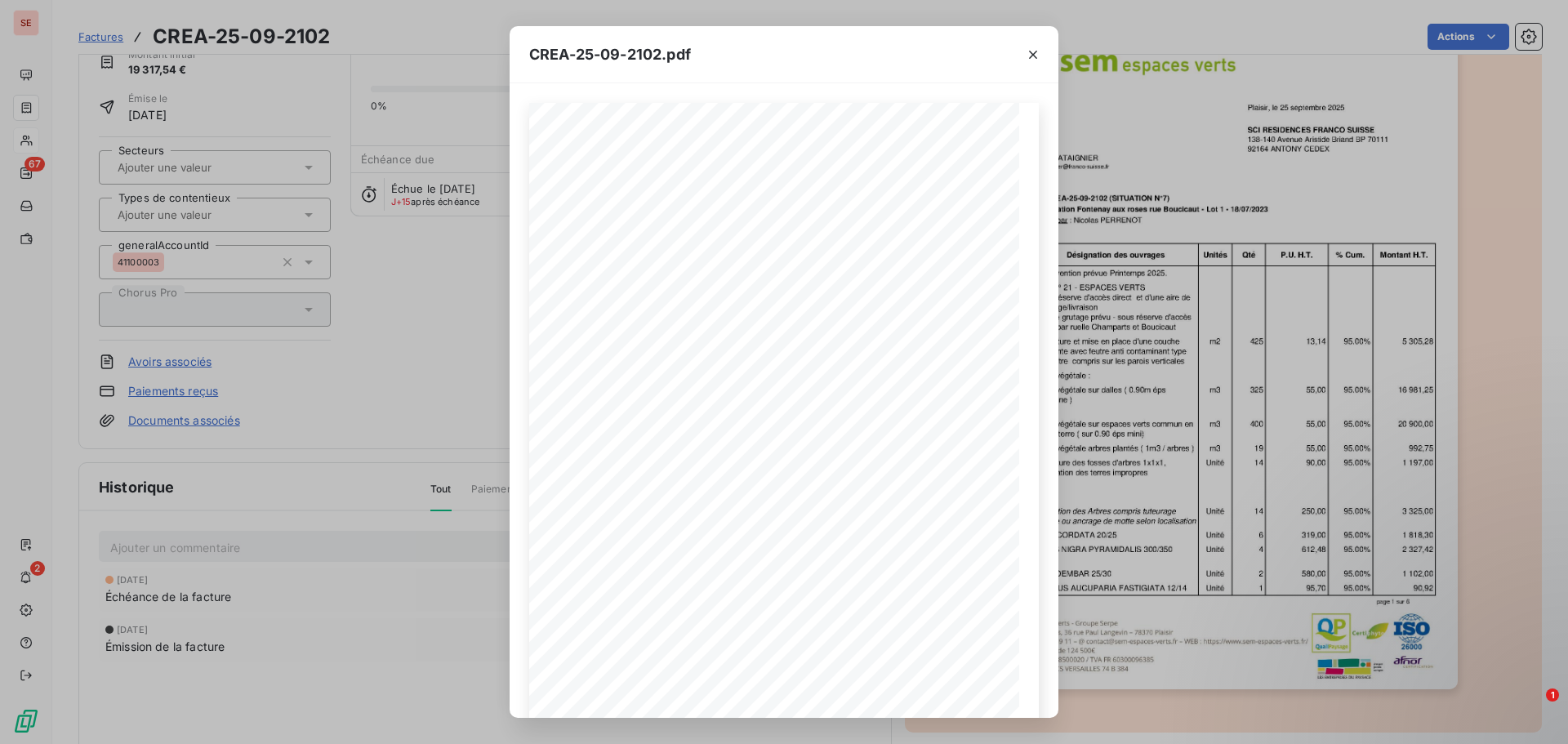
click at [1395, 97] on div "CREA-25-09-2102.pdf Facture N°: CREA-25-09-2102 Désignation des ouvrages Unités…" at bounding box center [784, 372] width 1568 height 744
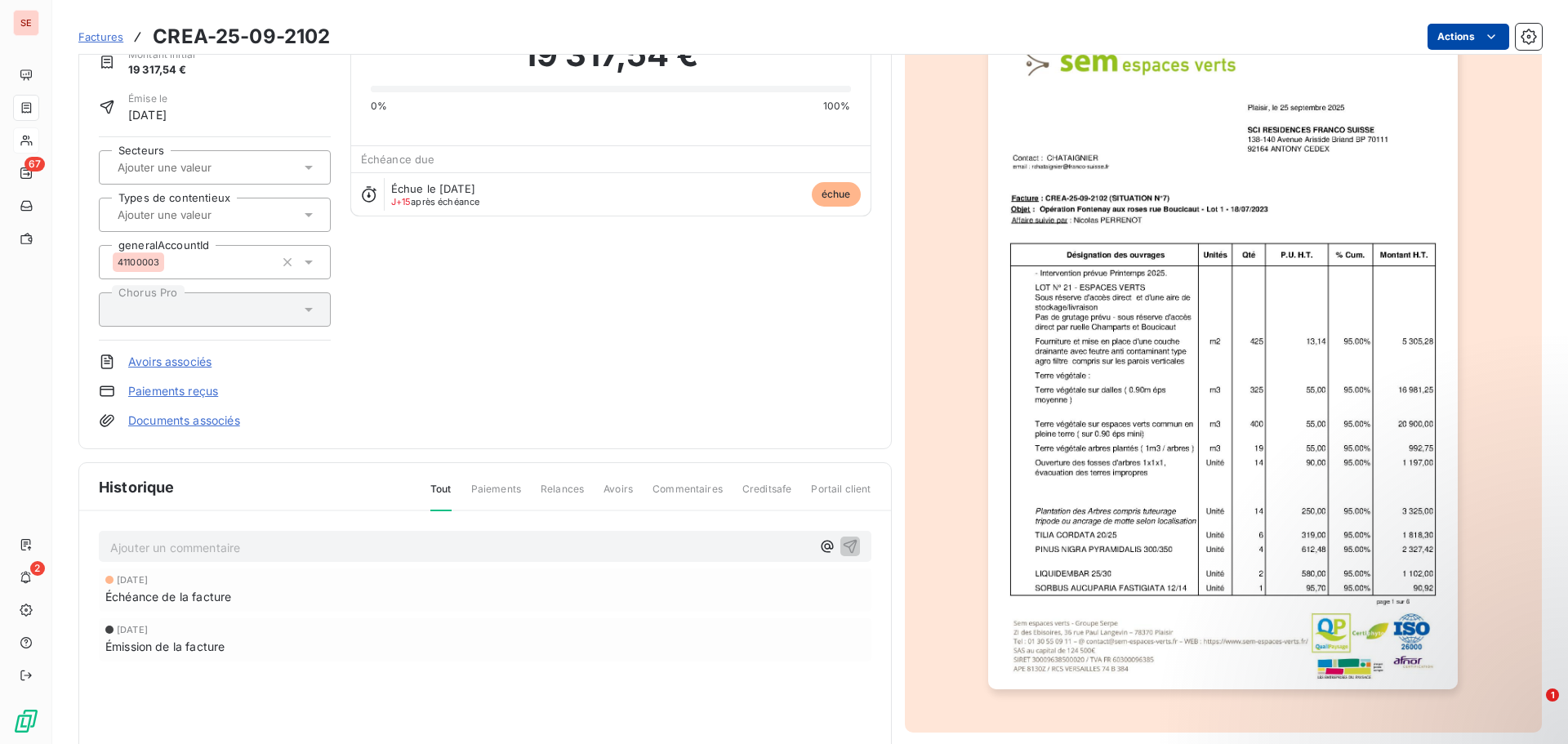
click at [1461, 29] on html "SE 67 2 Factures CREA-25-09-2102 Actions FRANCO [GEOGRAPHIC_DATA] 41FRANCOSUISS…" at bounding box center [784, 372] width 1568 height 744
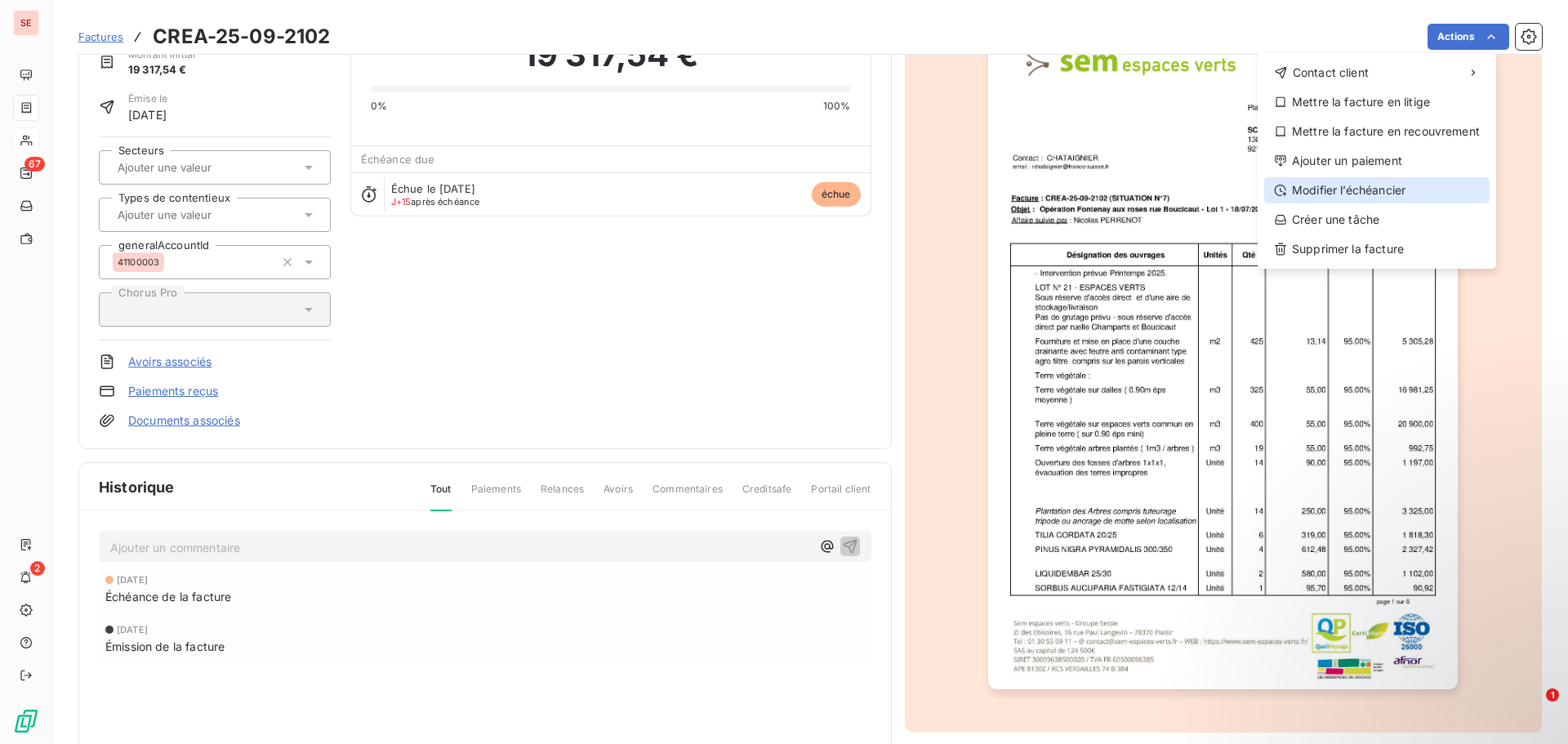
click at [1362, 181] on div "Modifier l’échéancier" at bounding box center [1377, 190] width 225 height 26
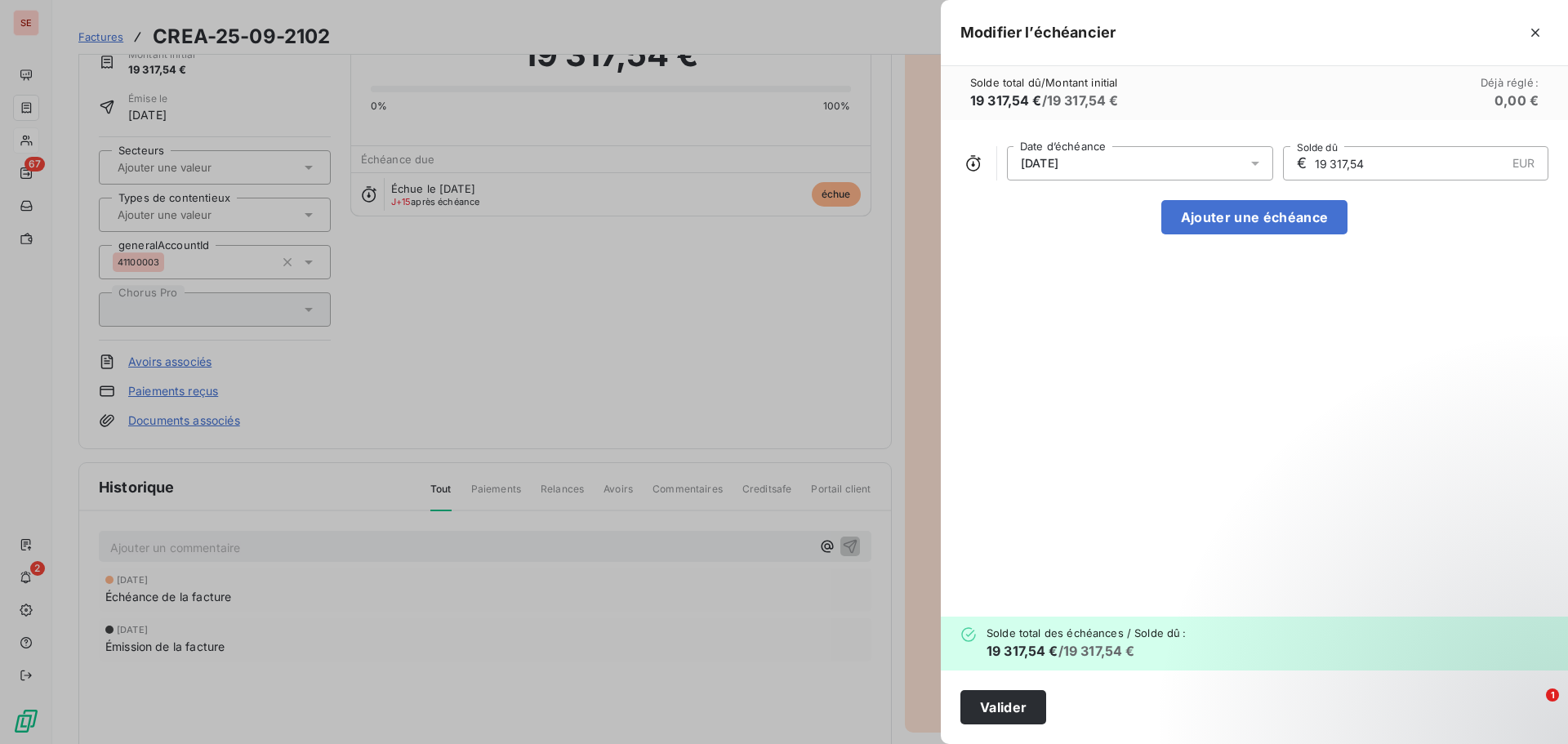
click at [1153, 168] on div "[DATE]" at bounding box center [1140, 163] width 266 height 34
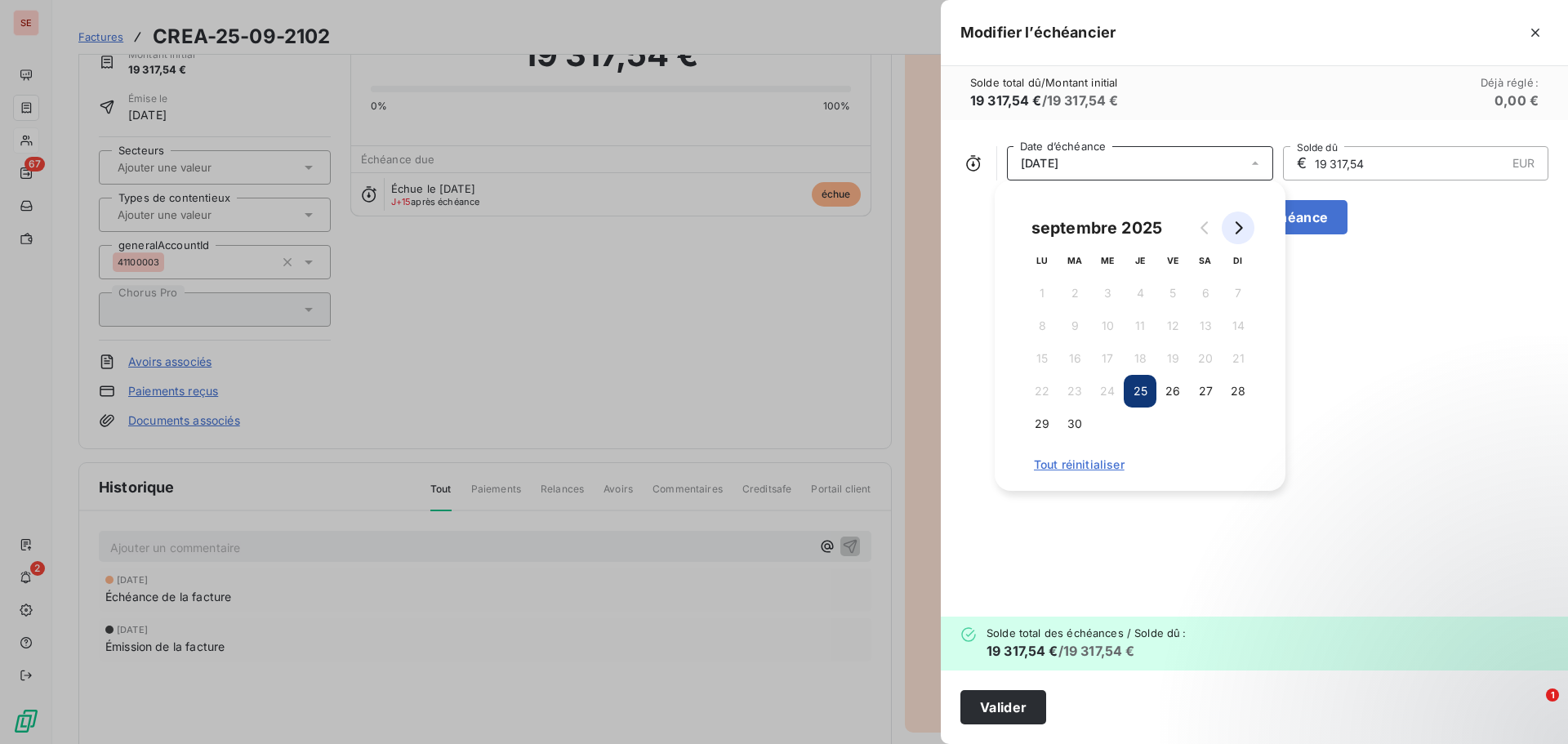
click at [1235, 227] on icon "Go to next month" at bounding box center [1239, 228] width 13 height 13
click at [1202, 230] on icon "Go to previous month" at bounding box center [1206, 228] width 13 height 13
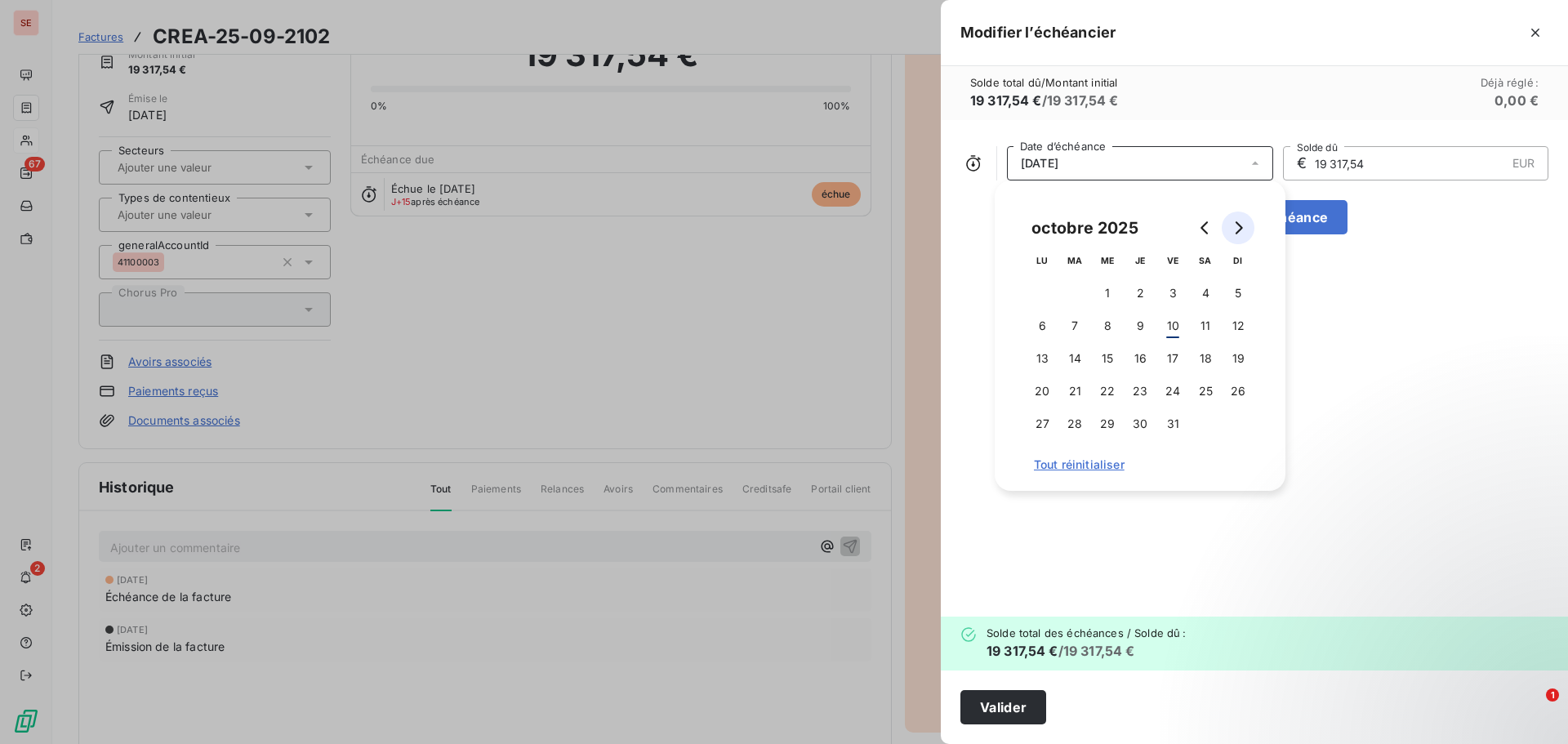
click at [1239, 230] on icon "Go to next month" at bounding box center [1239, 228] width 13 height 13
click at [1029, 705] on button "Valider" at bounding box center [1003, 707] width 85 height 34
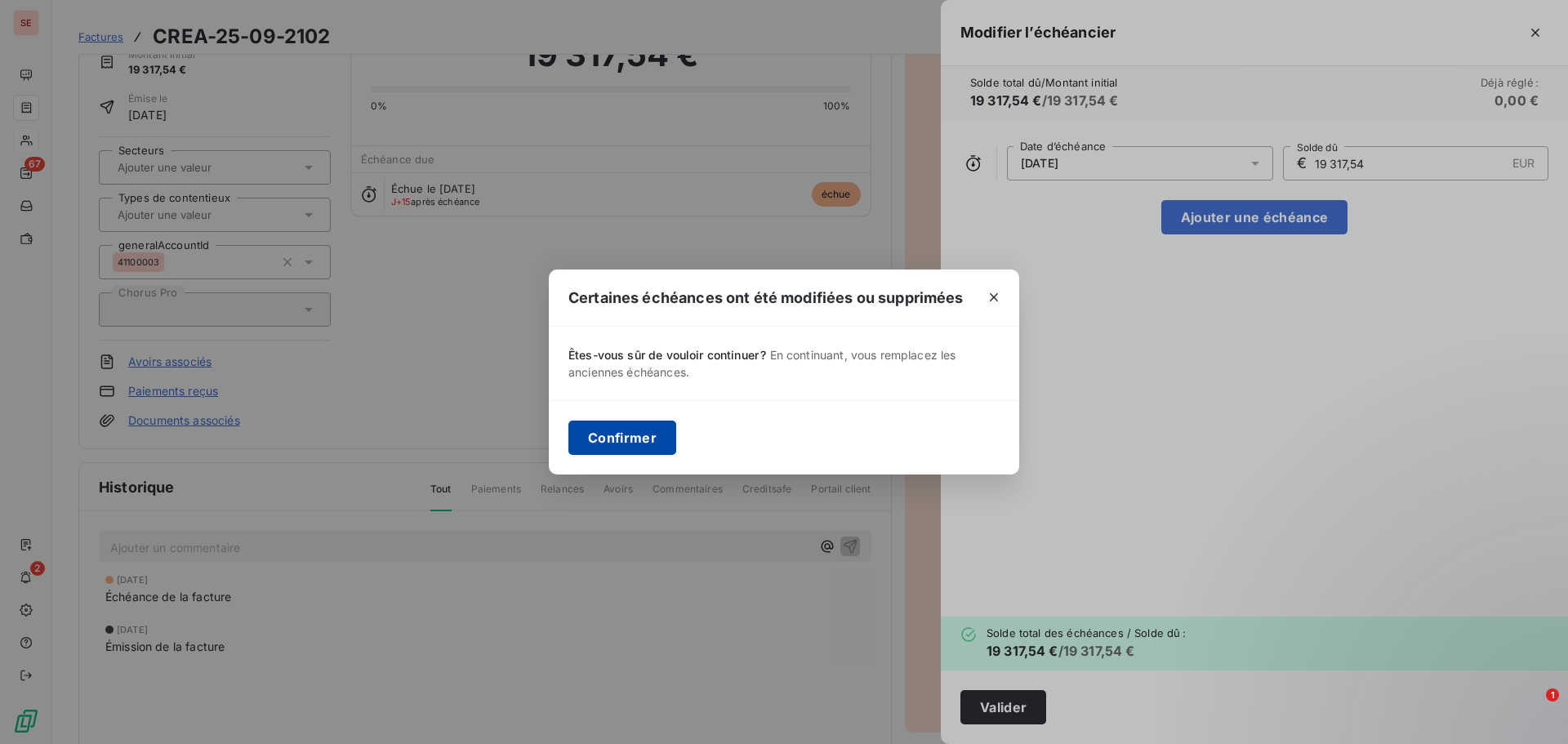
click at [629, 441] on button "Confirmer" at bounding box center [622, 437] width 108 height 34
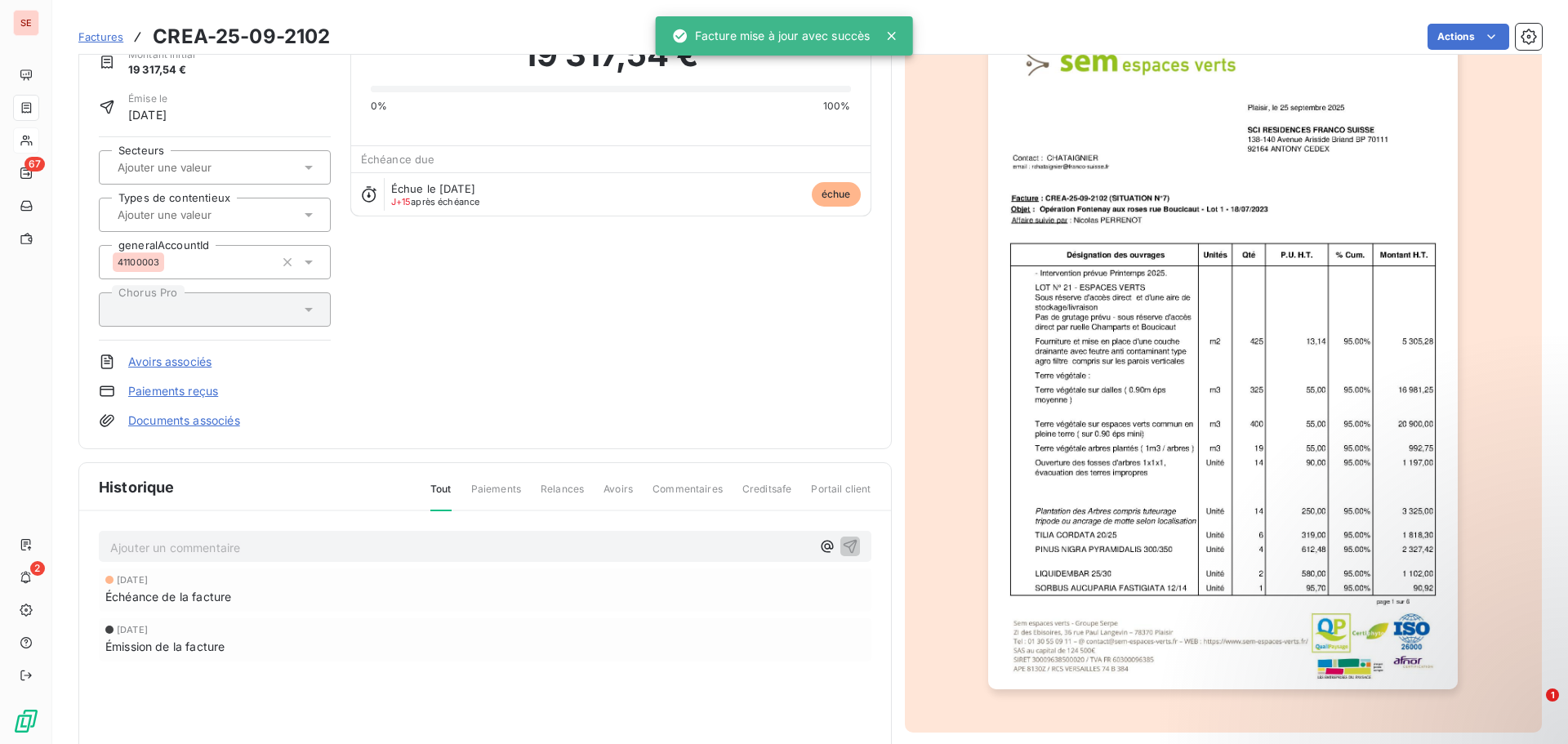
click at [257, 550] on p "Ajouter un commentaire ﻿" at bounding box center [461, 548] width 701 height 20
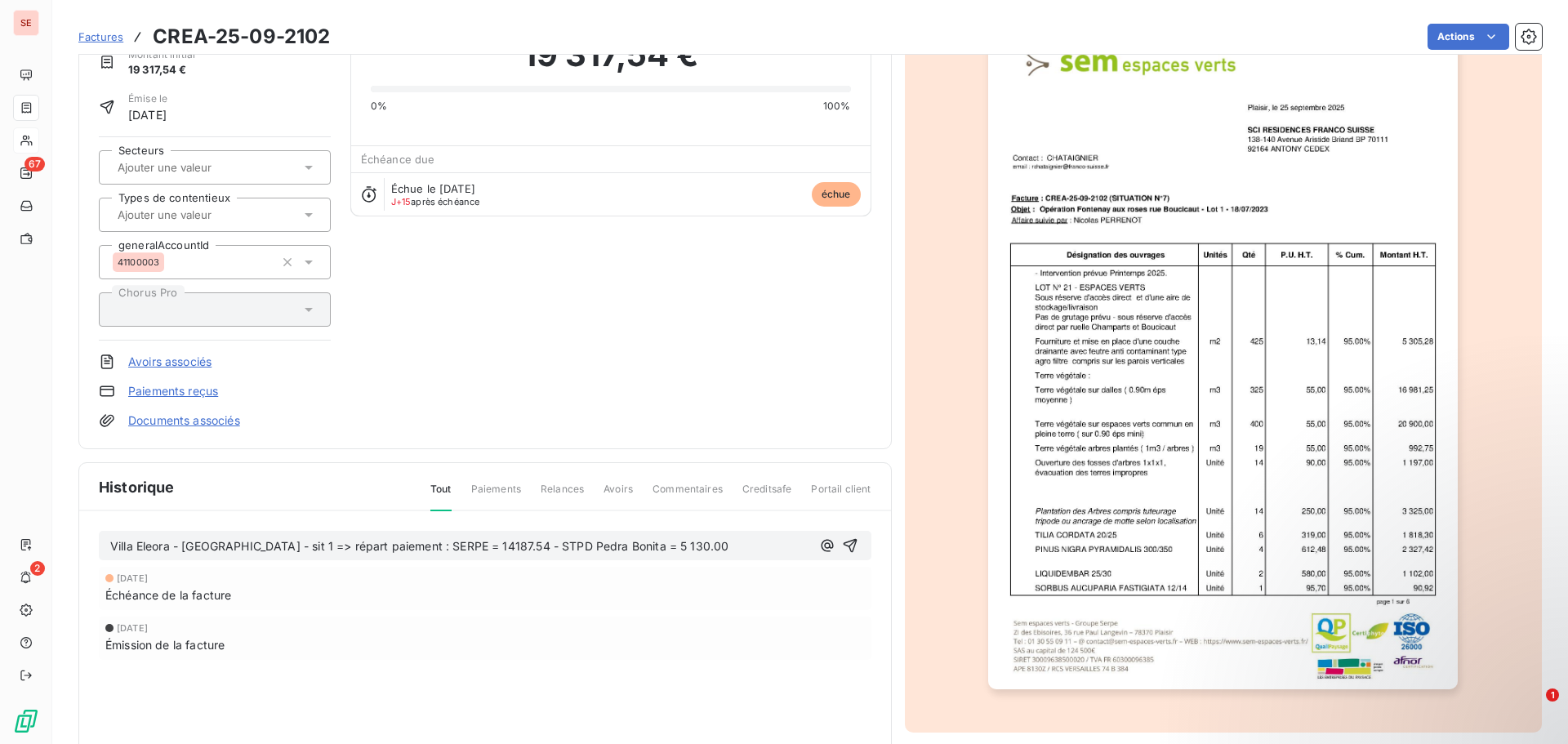
click at [845, 536] on div "Villa Eleora - [GEOGRAPHIC_DATA] - sit 1 => répart paiement : SERPE = 14187.54 …" at bounding box center [485, 546] width 750 height 20
click at [842, 545] on icon "button" at bounding box center [850, 546] width 17 height 17
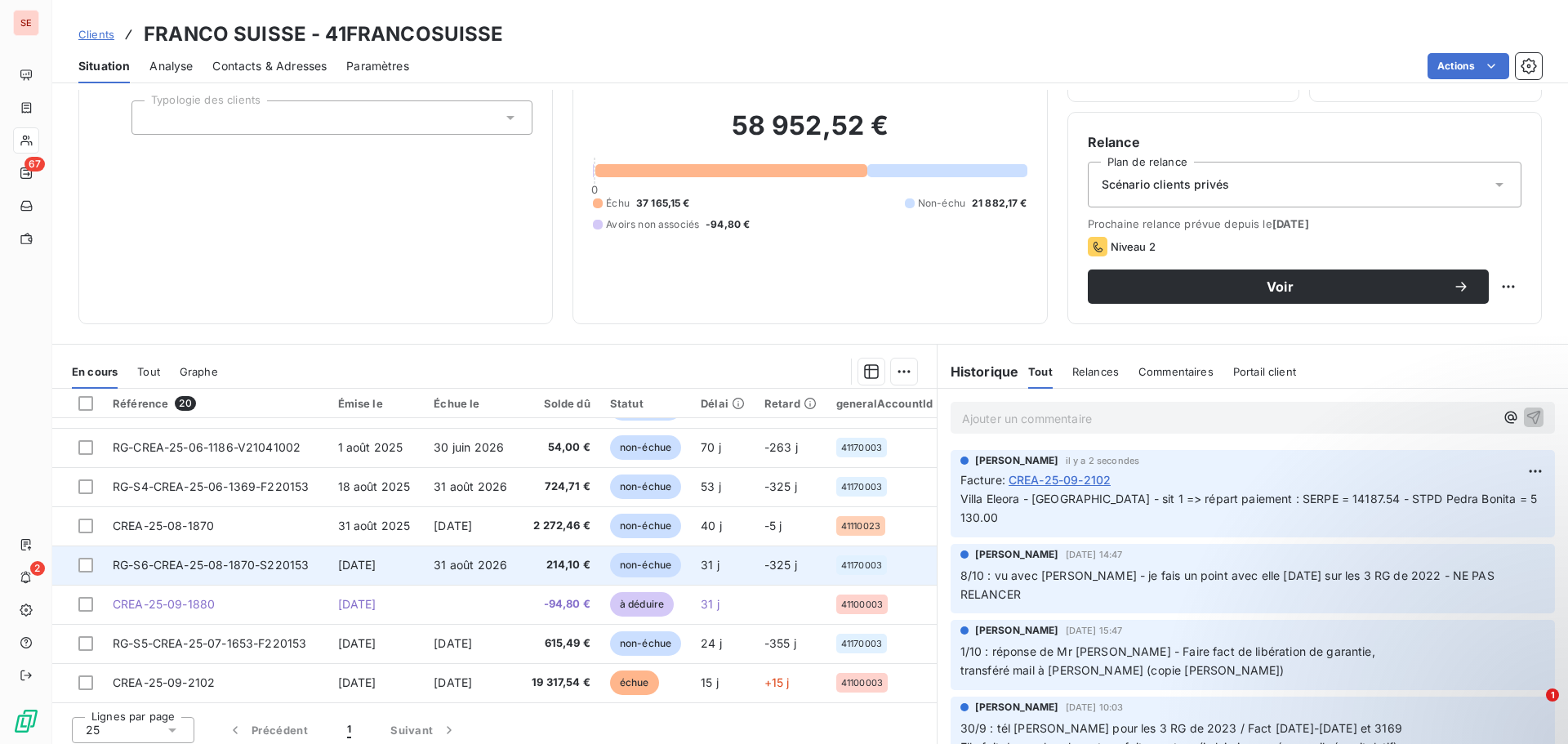
scroll to position [111, 0]
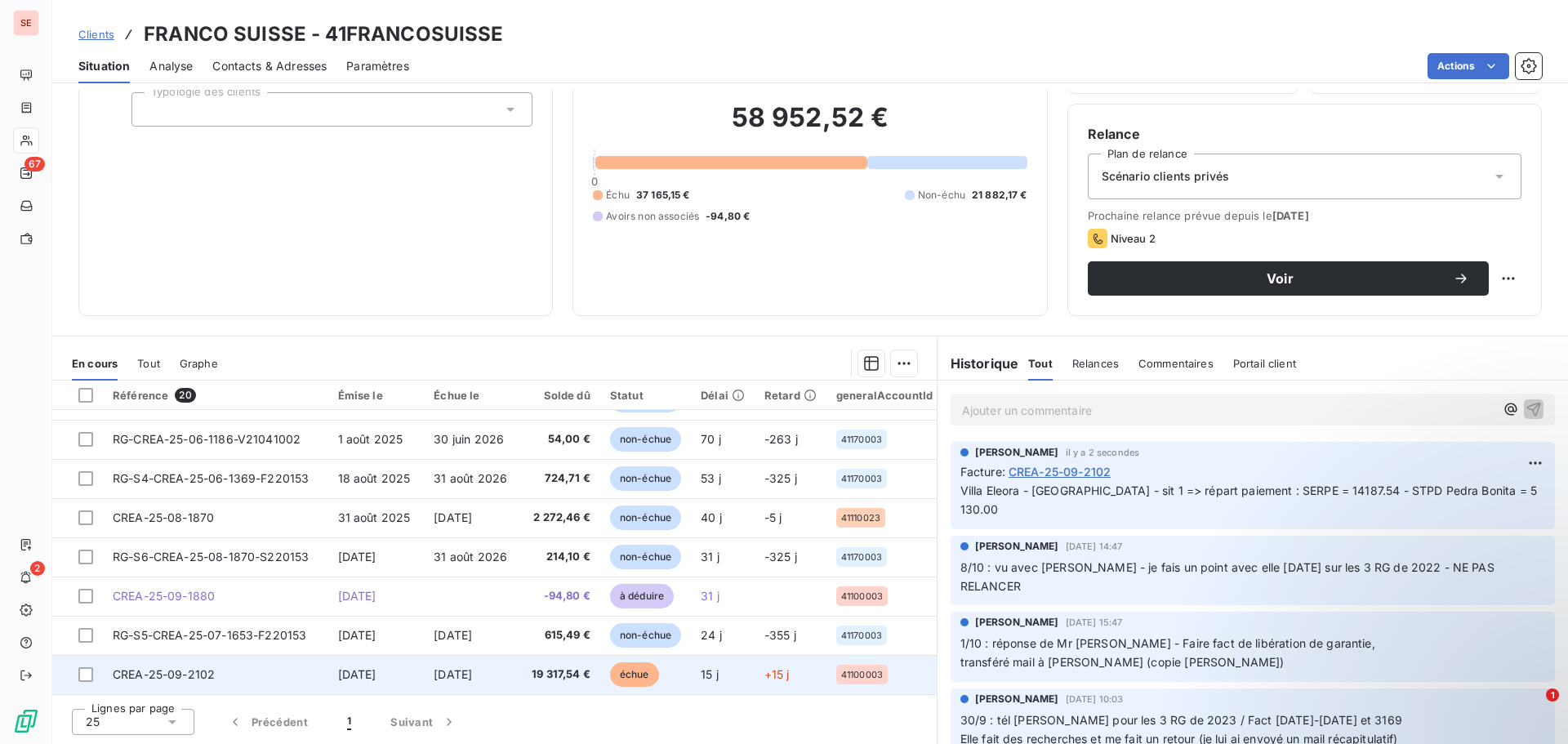
click at [559, 670] on span "19 317,54 €" at bounding box center [560, 675] width 61 height 17
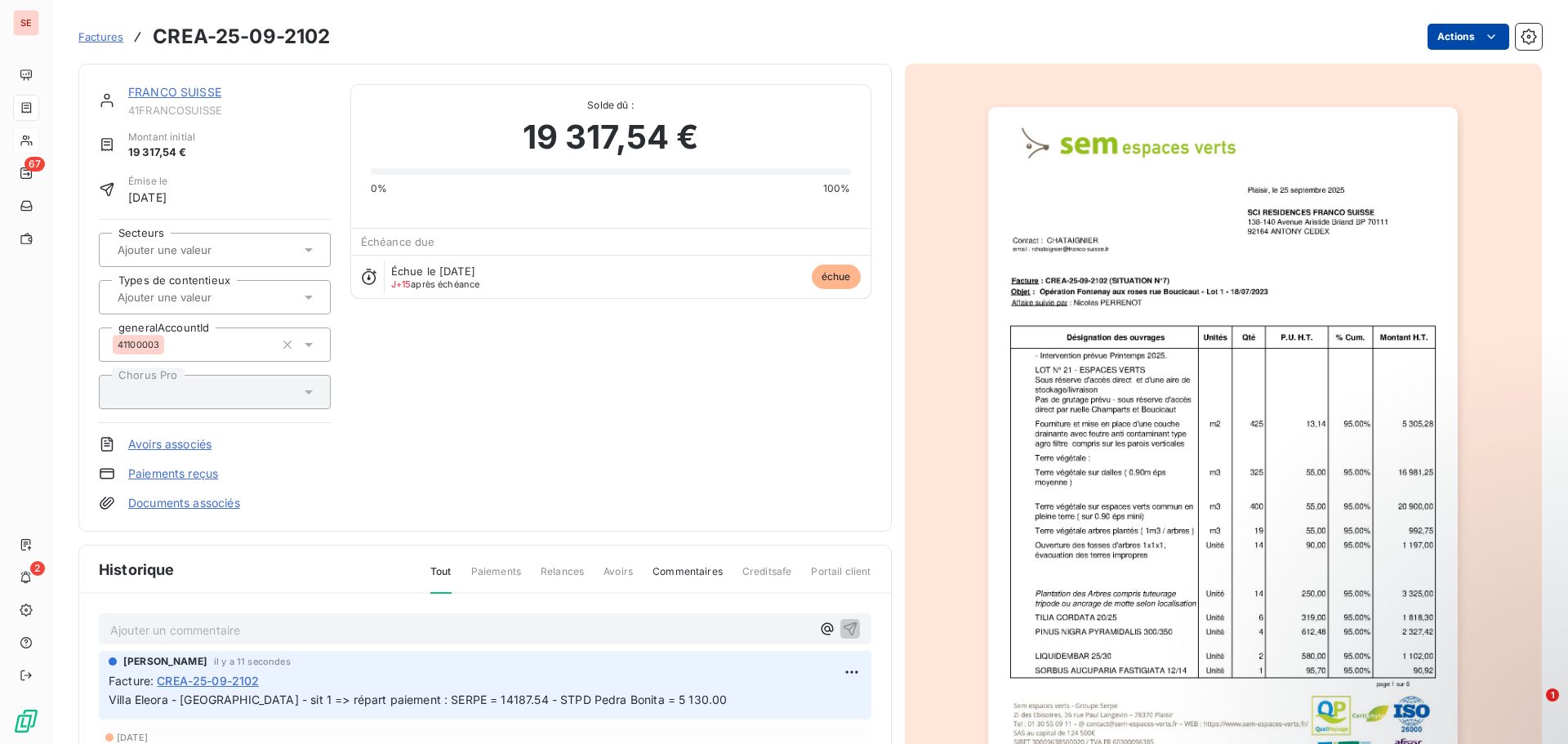
click at [1434, 35] on html "SE 67 2 Factures CREA-25-09-2102 Actions FRANCO [GEOGRAPHIC_DATA] 41FRANCOSUISS…" at bounding box center [784, 372] width 1568 height 744
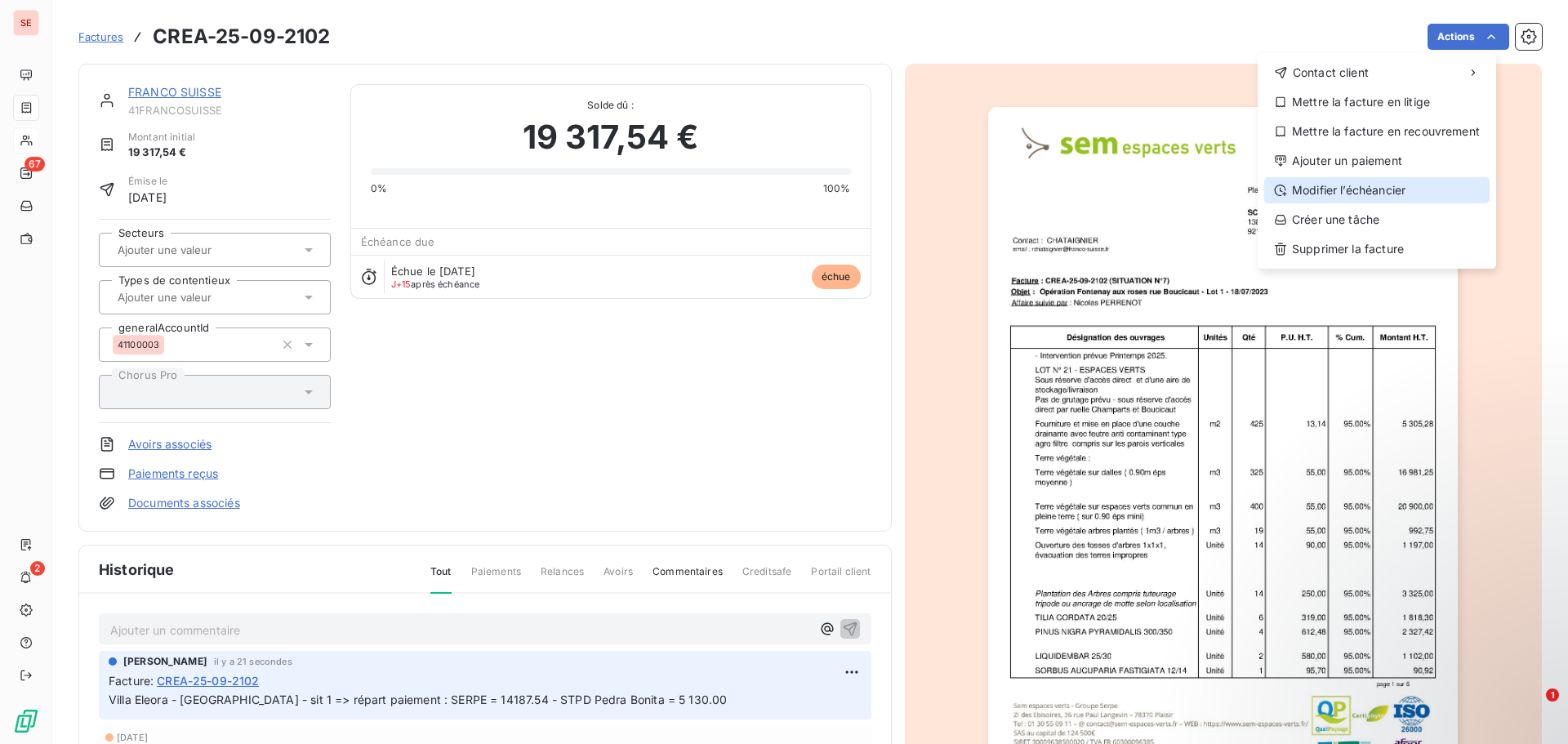
click at [1327, 196] on div "Modifier l’échéancier" at bounding box center [1377, 190] width 225 height 26
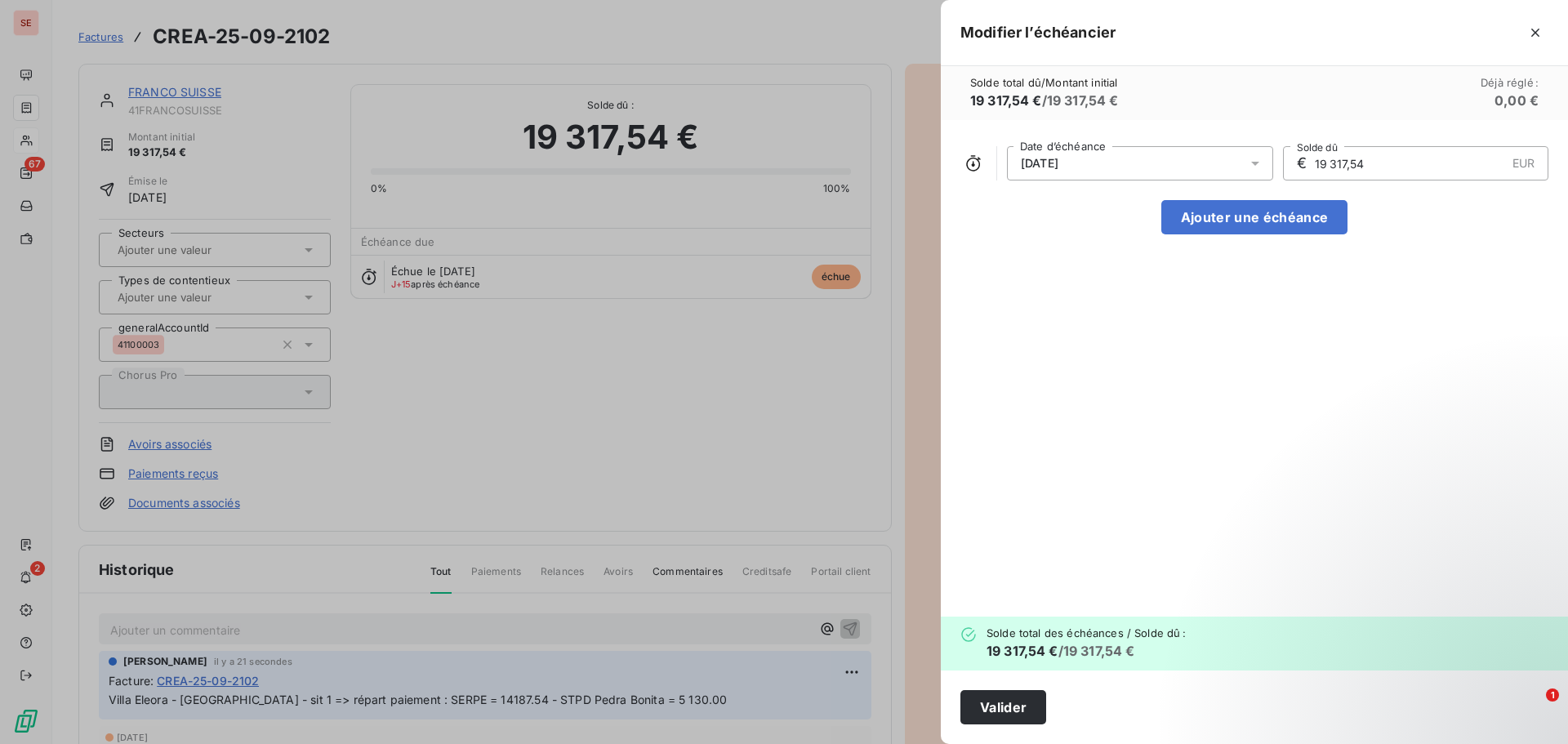
click at [1077, 173] on div "[DATE]" at bounding box center [1140, 163] width 266 height 34
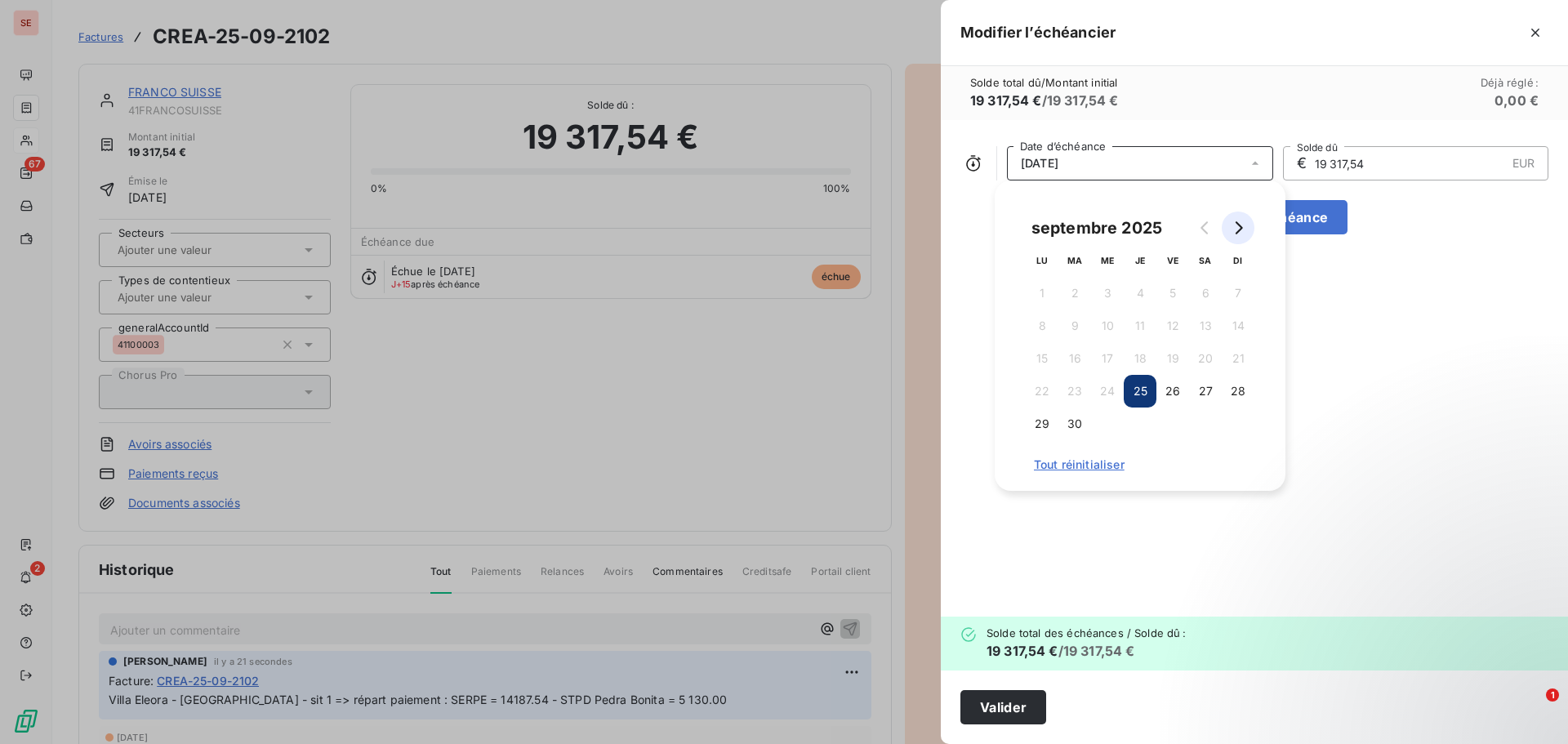
click at [1240, 230] on icon "Go to next month" at bounding box center [1240, 228] width 8 height 13
click at [1174, 355] on button "14" at bounding box center [1173, 359] width 33 height 33
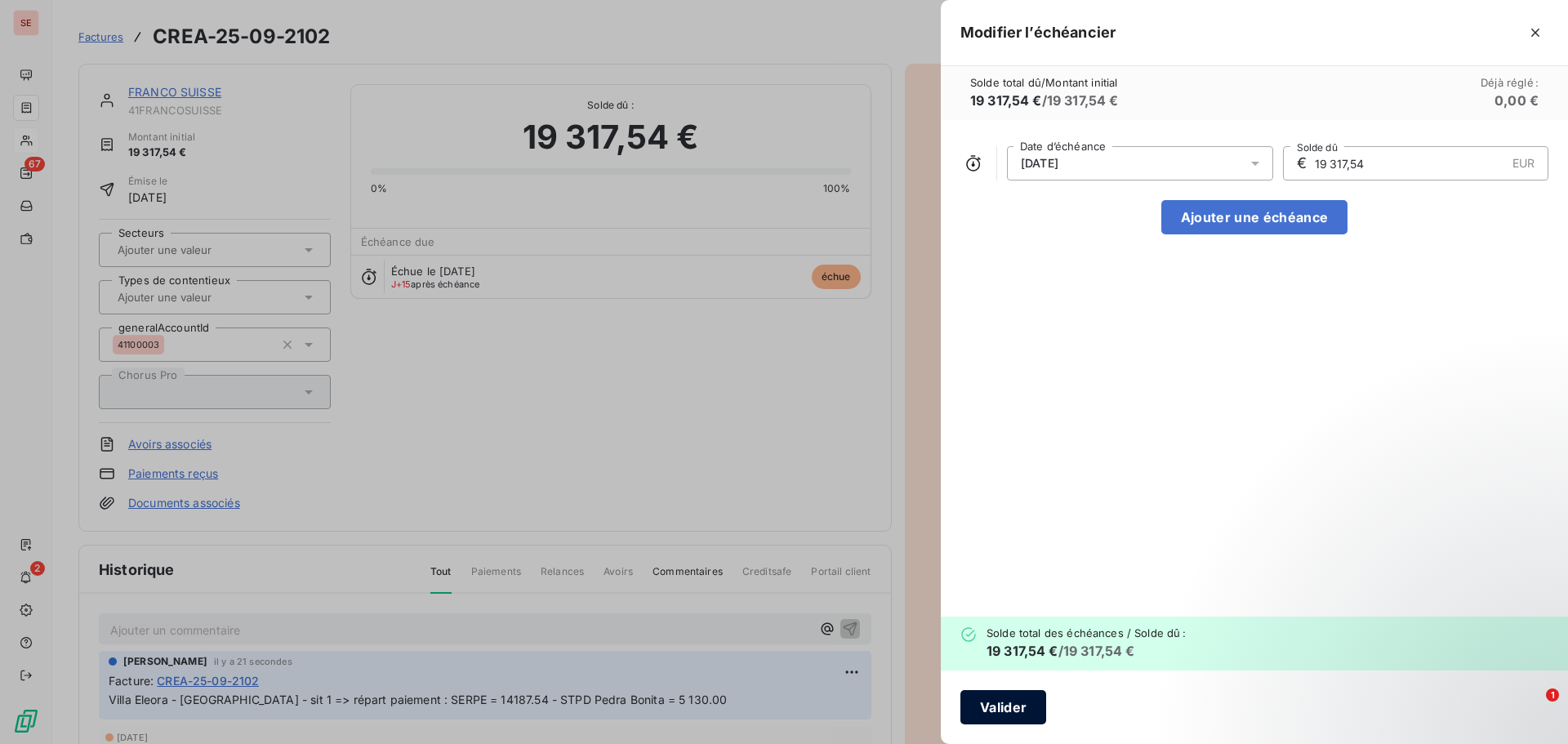
click at [1014, 709] on button "Valider" at bounding box center [1003, 707] width 85 height 34
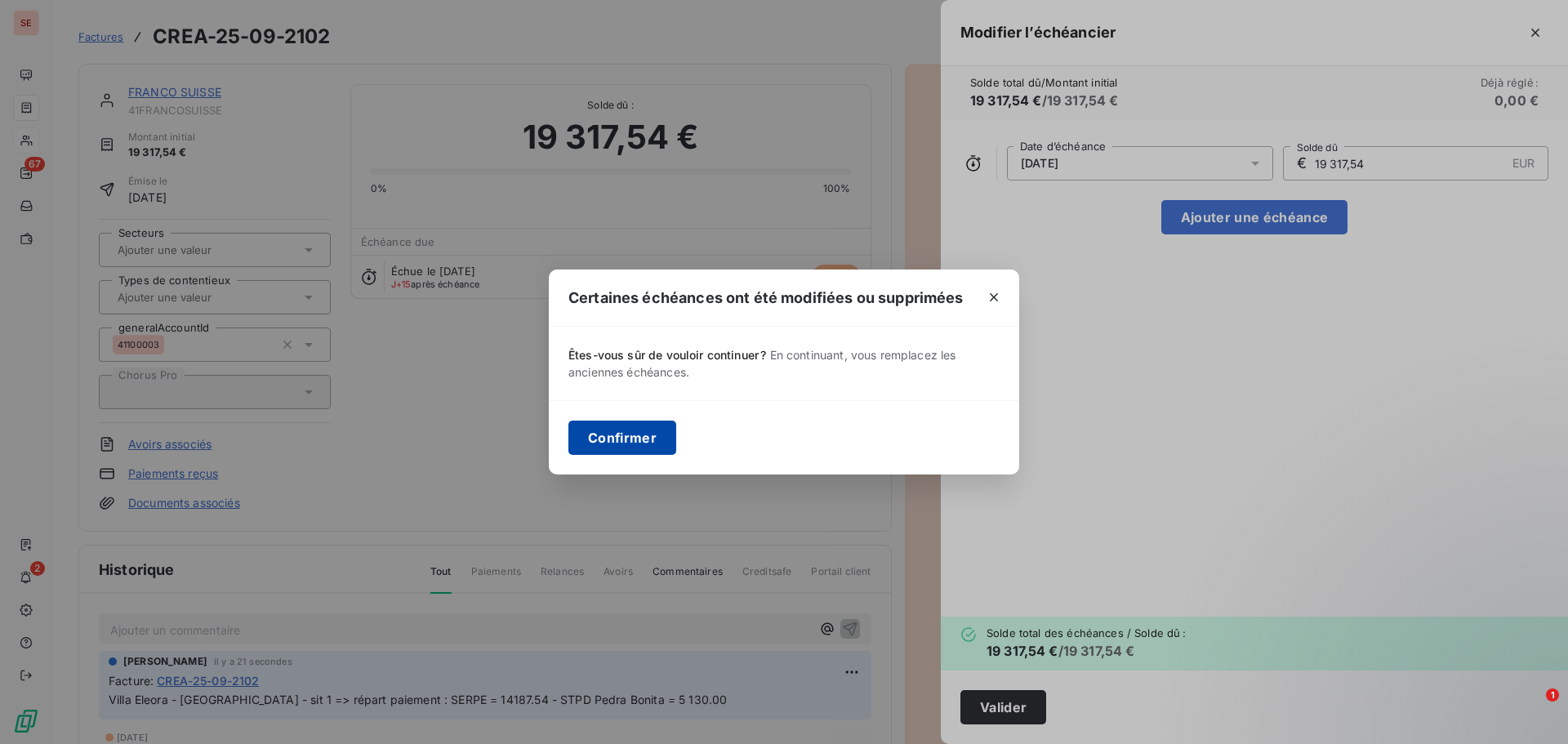
click at [604, 438] on button "Confirmer" at bounding box center [622, 437] width 108 height 34
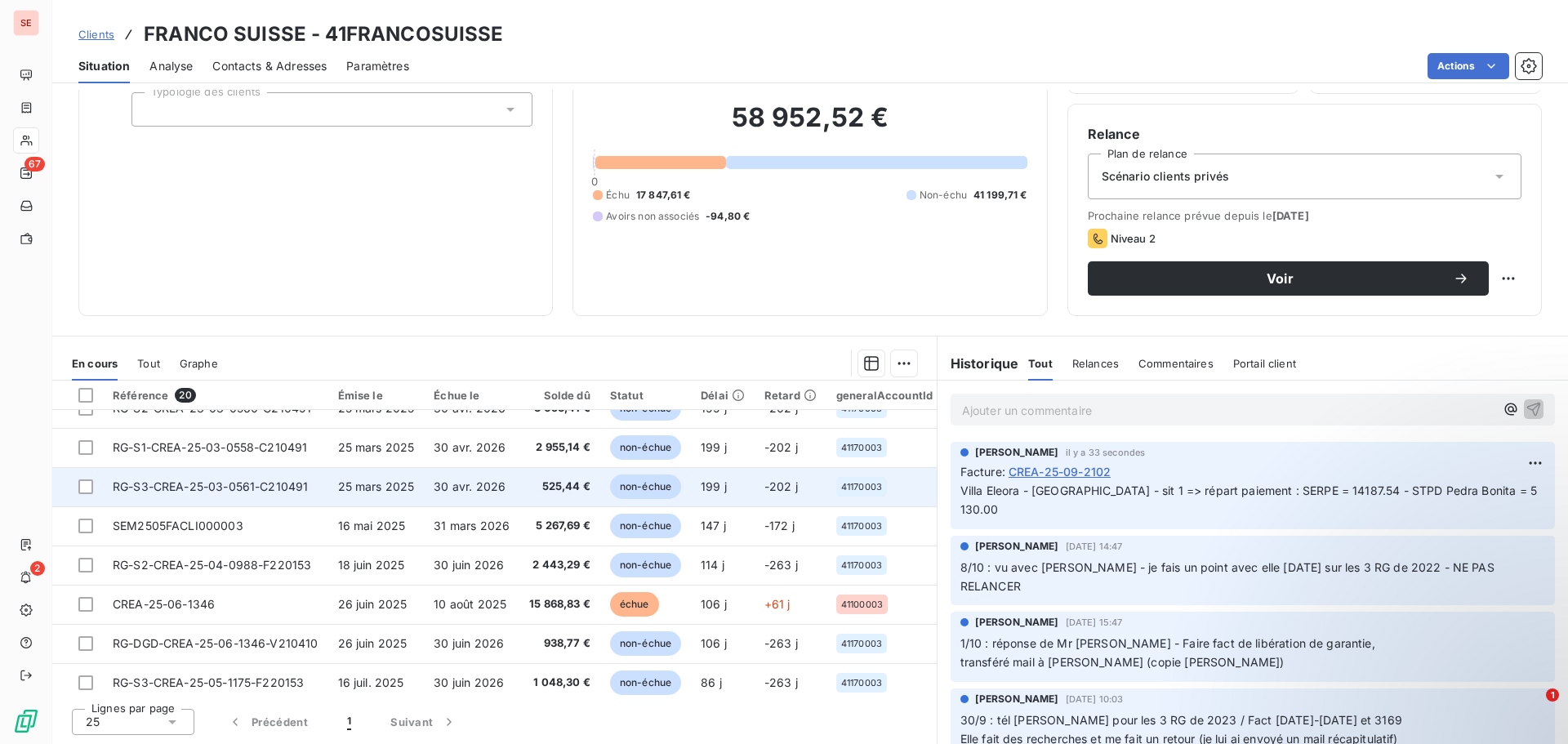
scroll to position [245, 0]
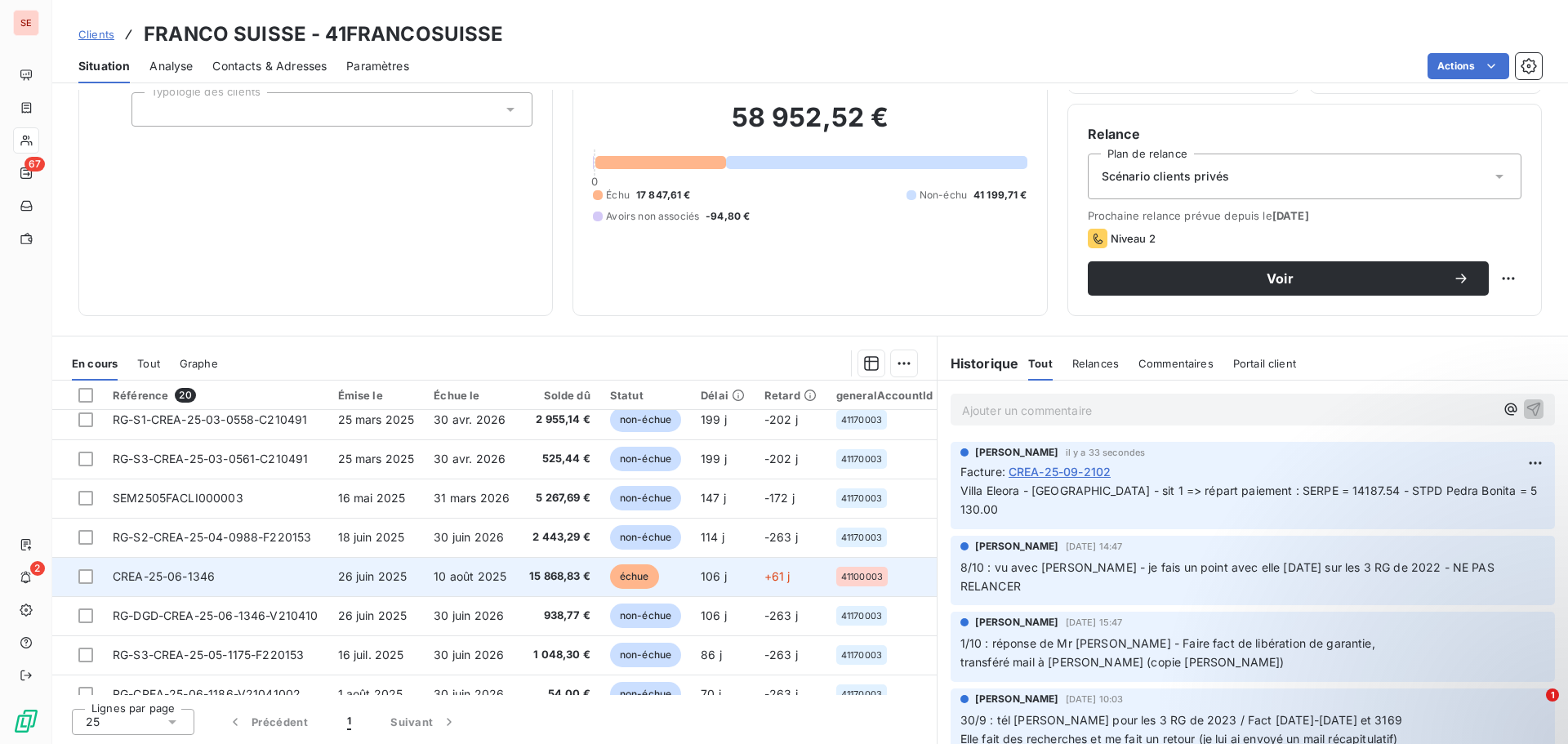
click at [307, 581] on td "CREA-25-06-1346" at bounding box center [215, 576] width 225 height 39
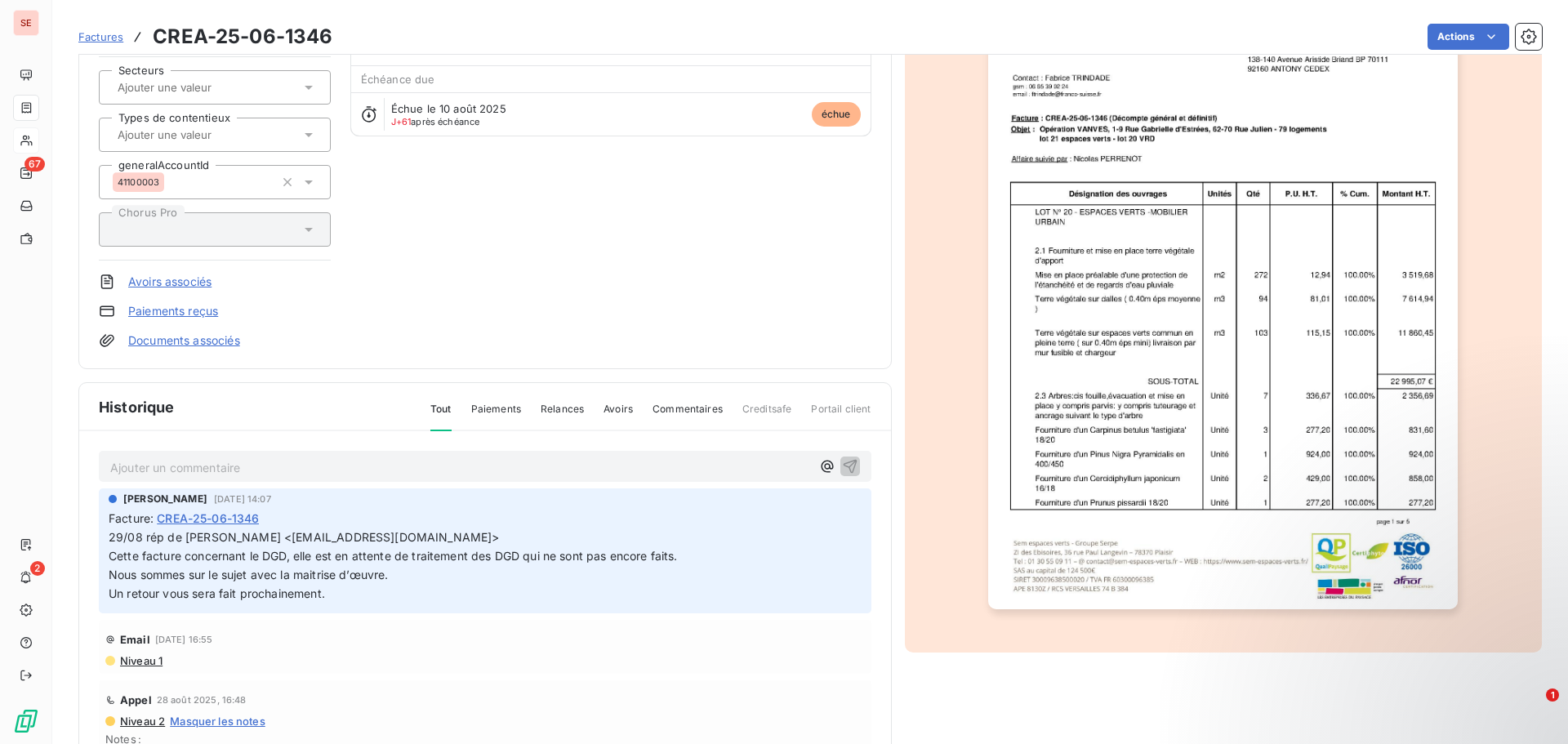
scroll to position [165, 0]
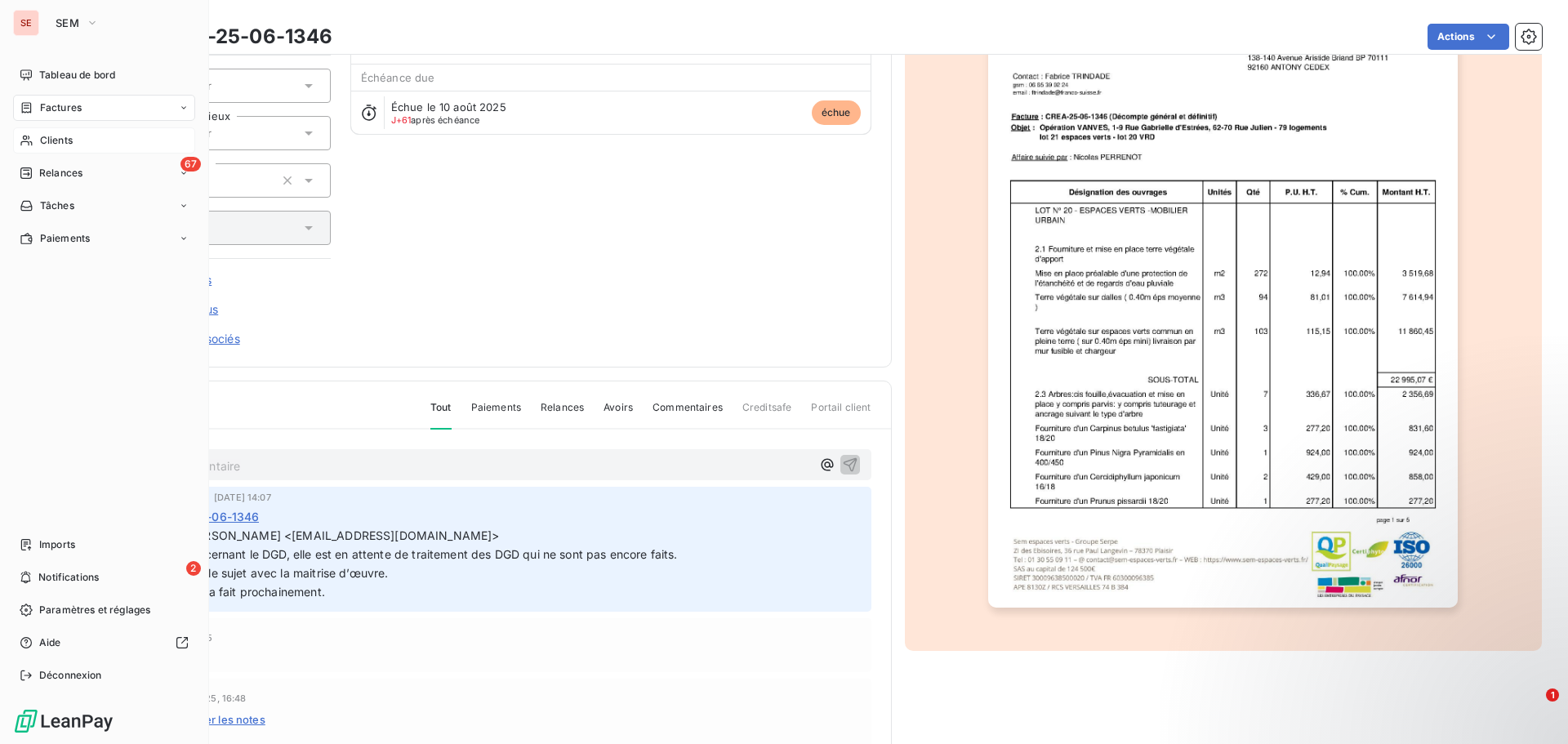
click at [59, 188] on nav "Tableau de bord Factures Clients 67 Relances Tâches Paiements" at bounding box center [104, 157] width 182 height 189
click at [82, 169] on span "Relances" at bounding box center [61, 173] width 44 height 15
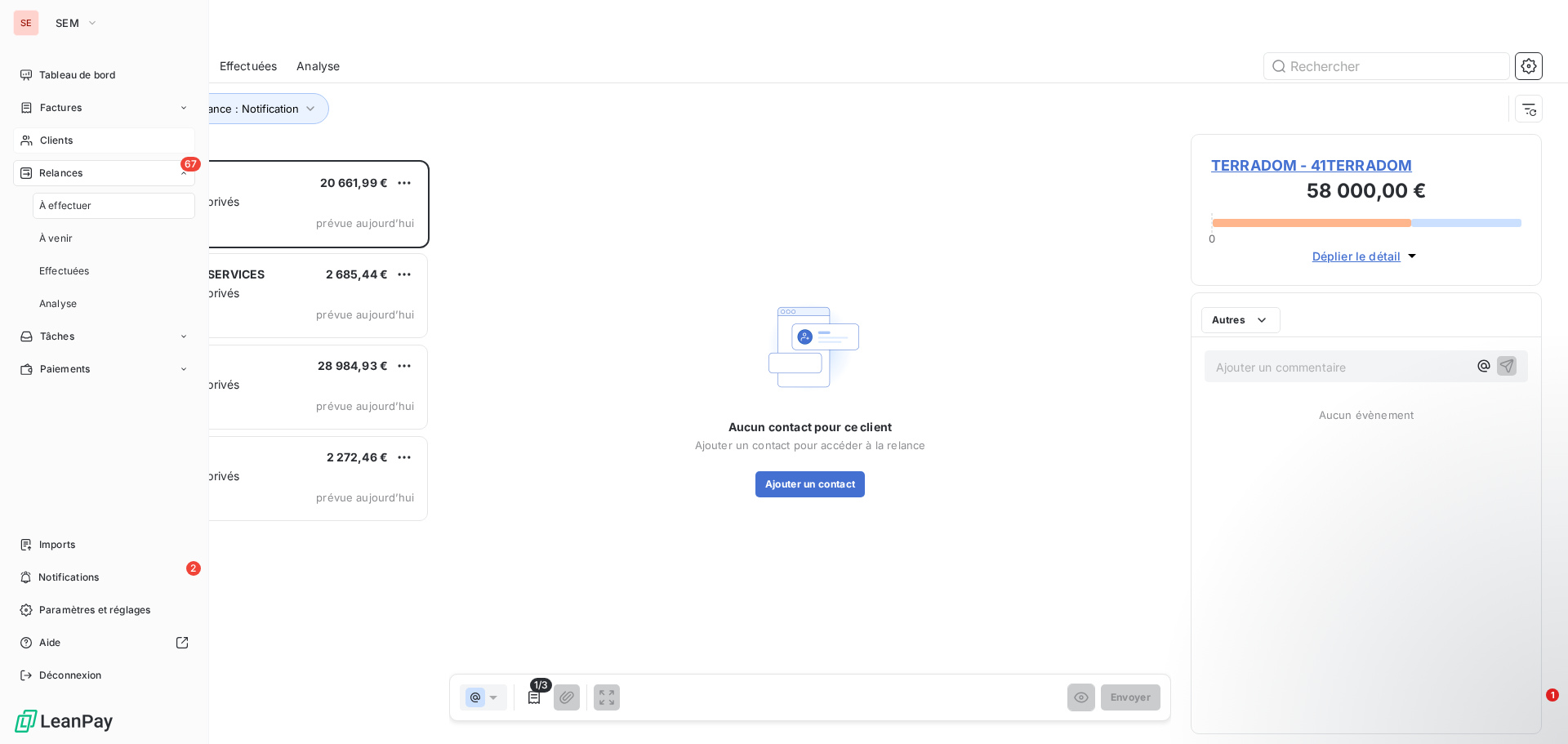
scroll to position [572, 339]
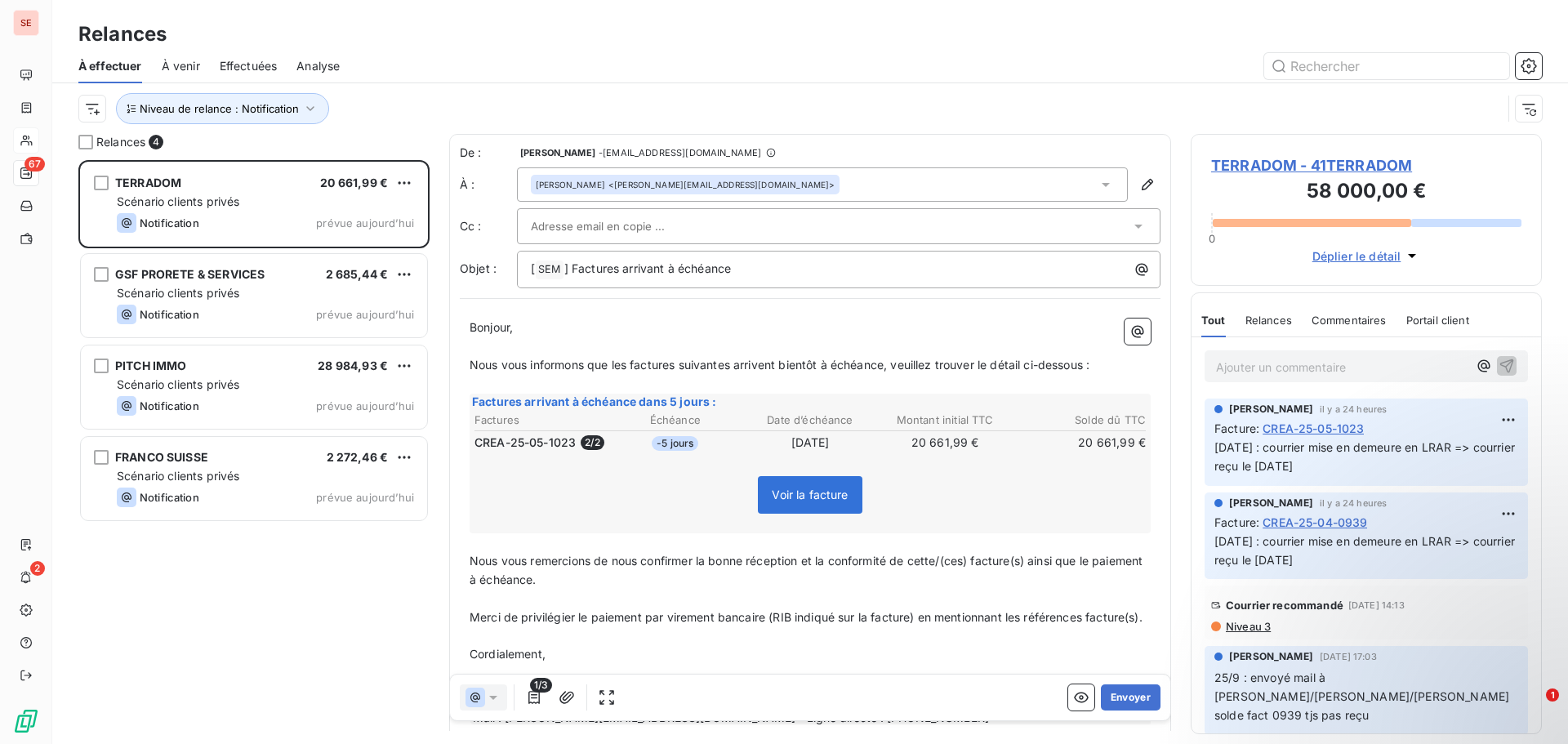
click at [1344, 167] on span "TERRADOM - 41TERRADOM" at bounding box center [1366, 165] width 311 height 22
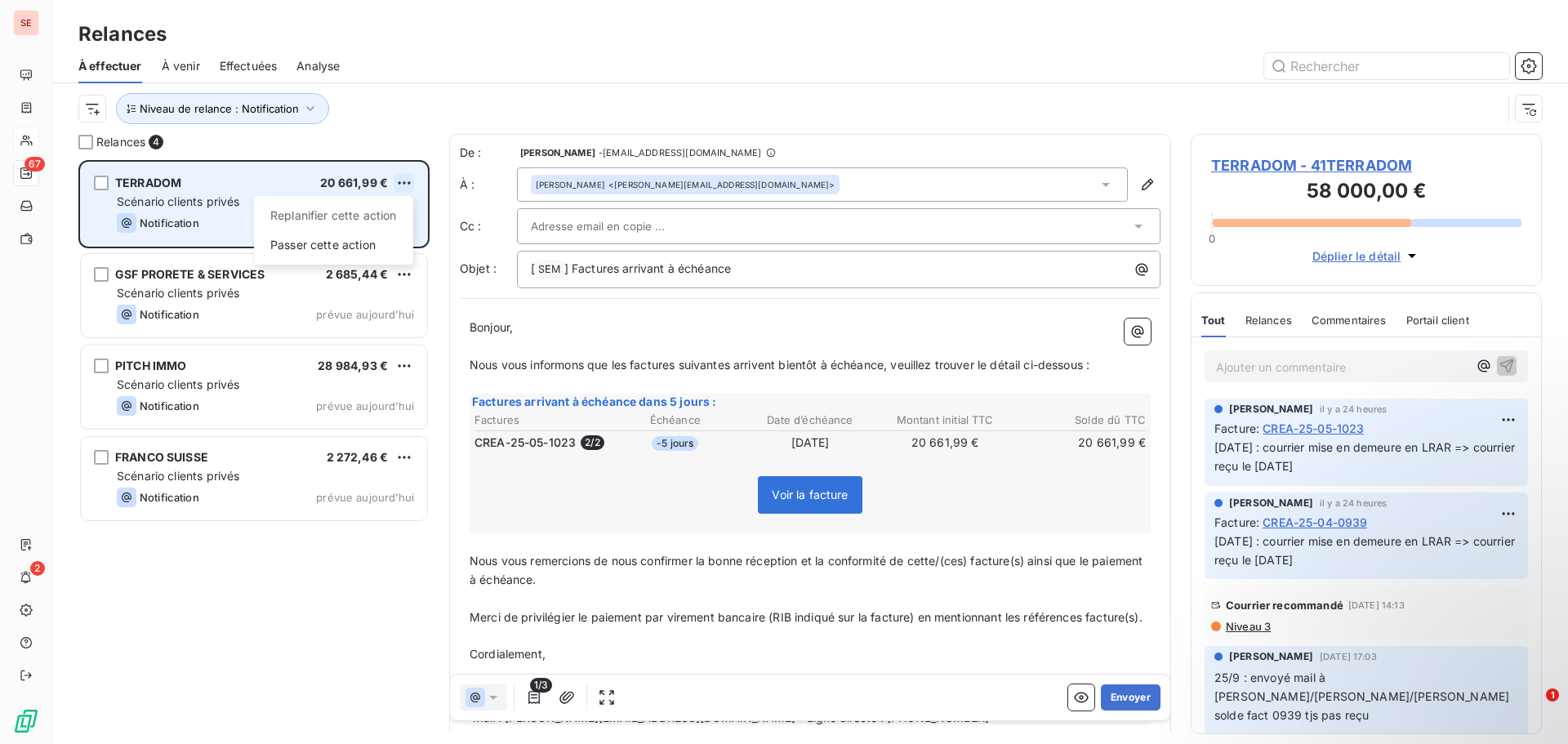
click at [405, 188] on html "SE 67 2 Relances À effectuer À venir Effectuées Analyse Niveau de relance : Not…" at bounding box center [784, 372] width 1568 height 744
click at [336, 245] on div "Passer cette action" at bounding box center [333, 245] width 147 height 26
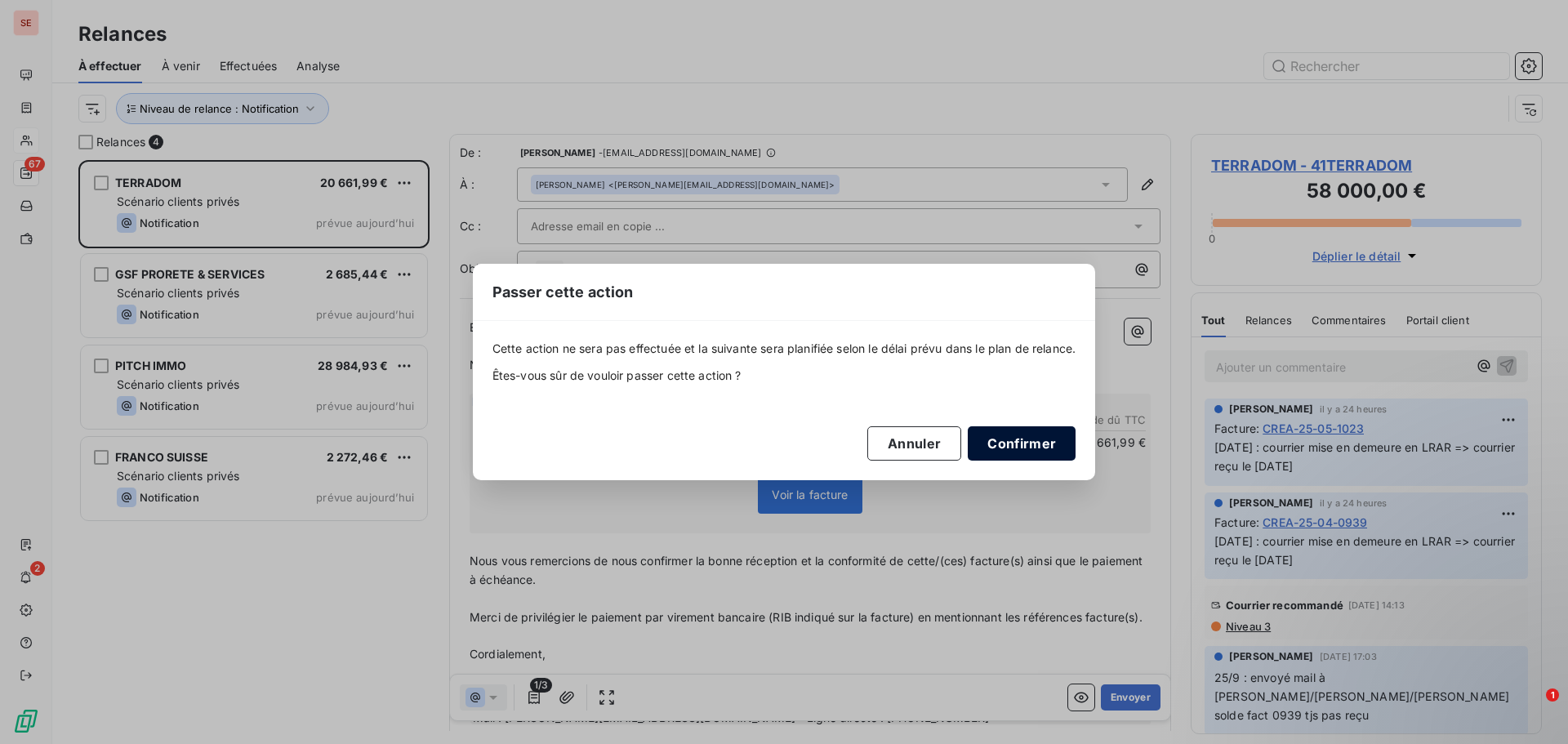
click at [1052, 441] on button "Confirmer" at bounding box center [1022, 443] width 108 height 34
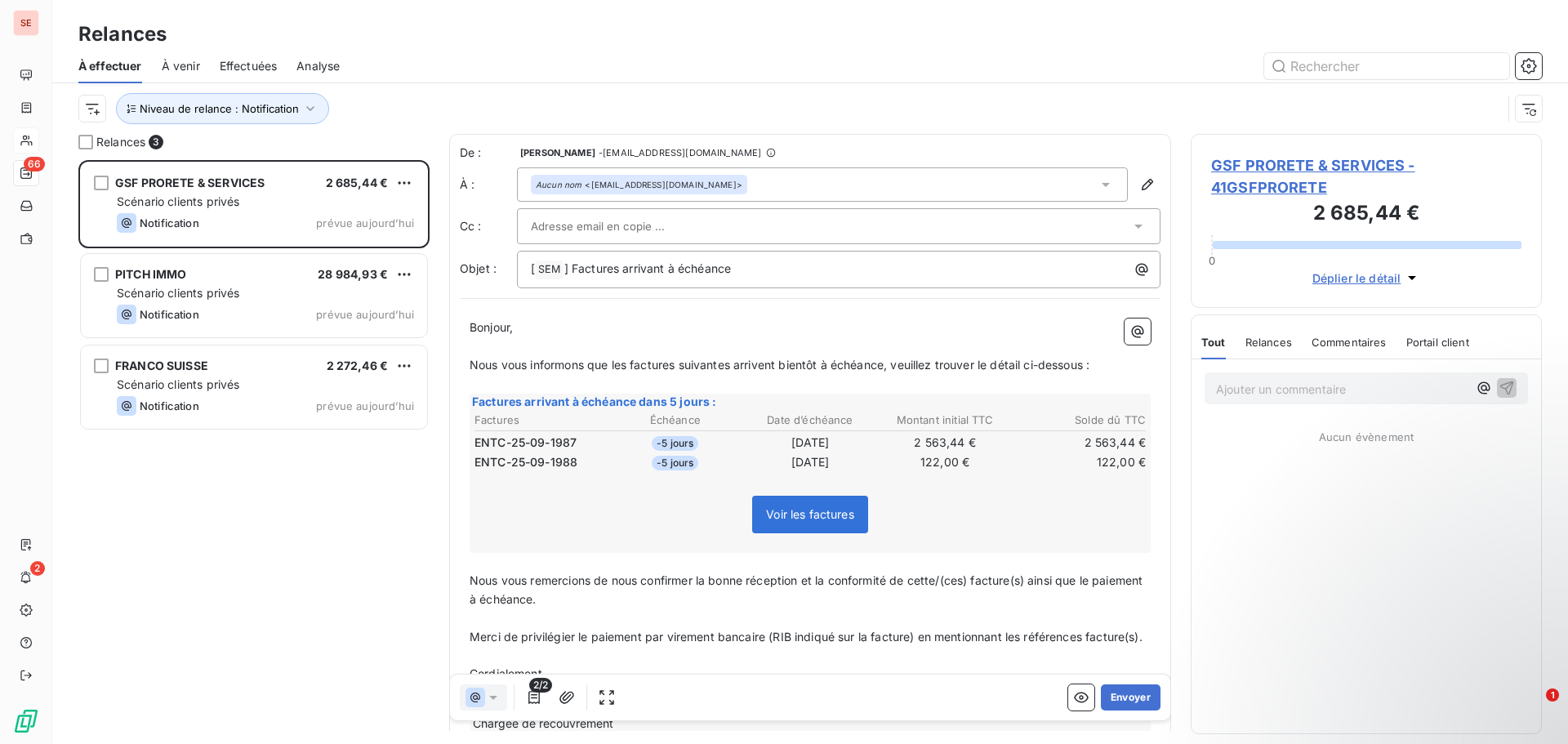
click at [219, 462] on div "GSF PRORETE & SERVICES 2 685,44 € Scénario clients privés Notification prévue […" at bounding box center [254, 452] width 351 height 584
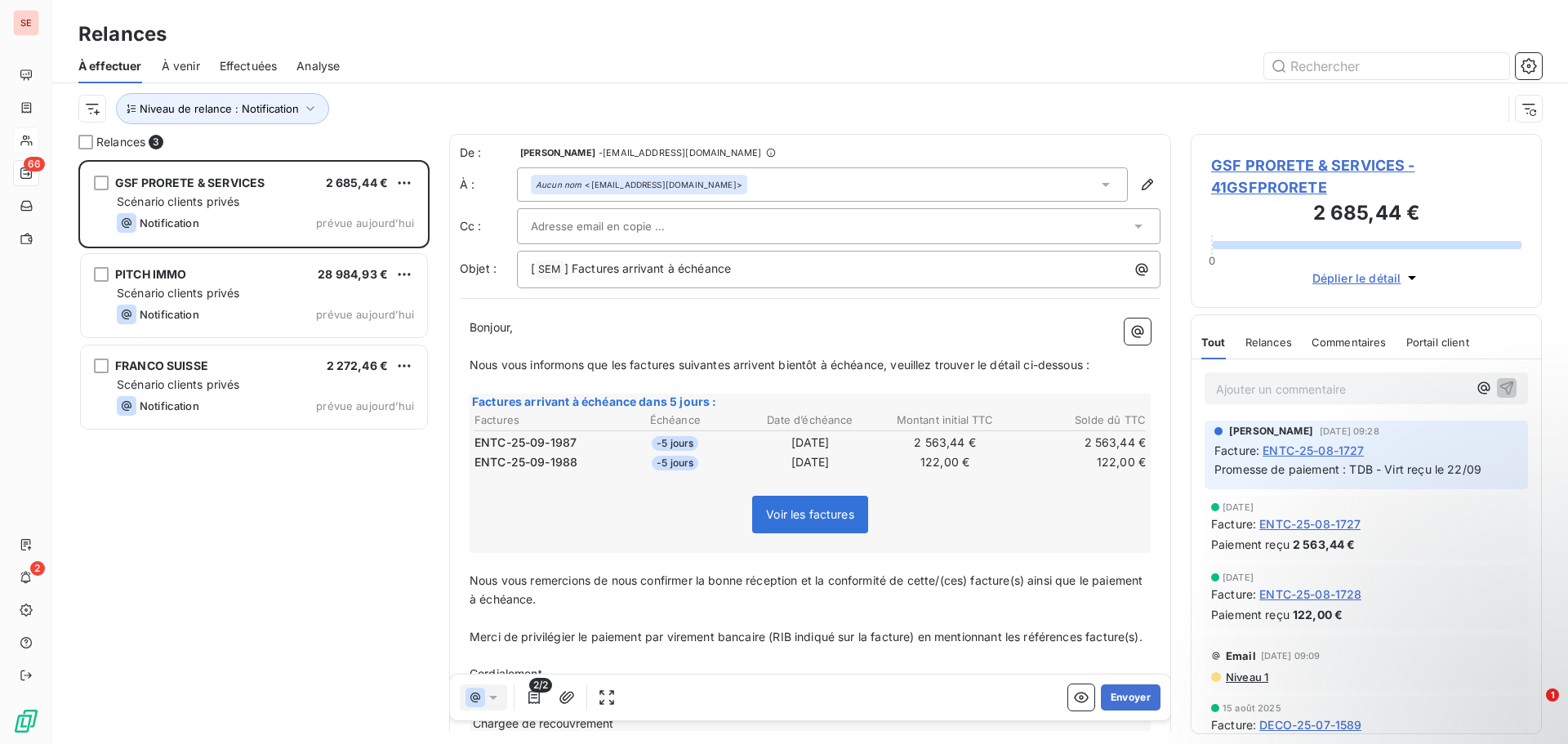
click at [1288, 163] on span "GSF PRORETE & SERVICES - 41GSFPRORETE" at bounding box center [1366, 176] width 311 height 44
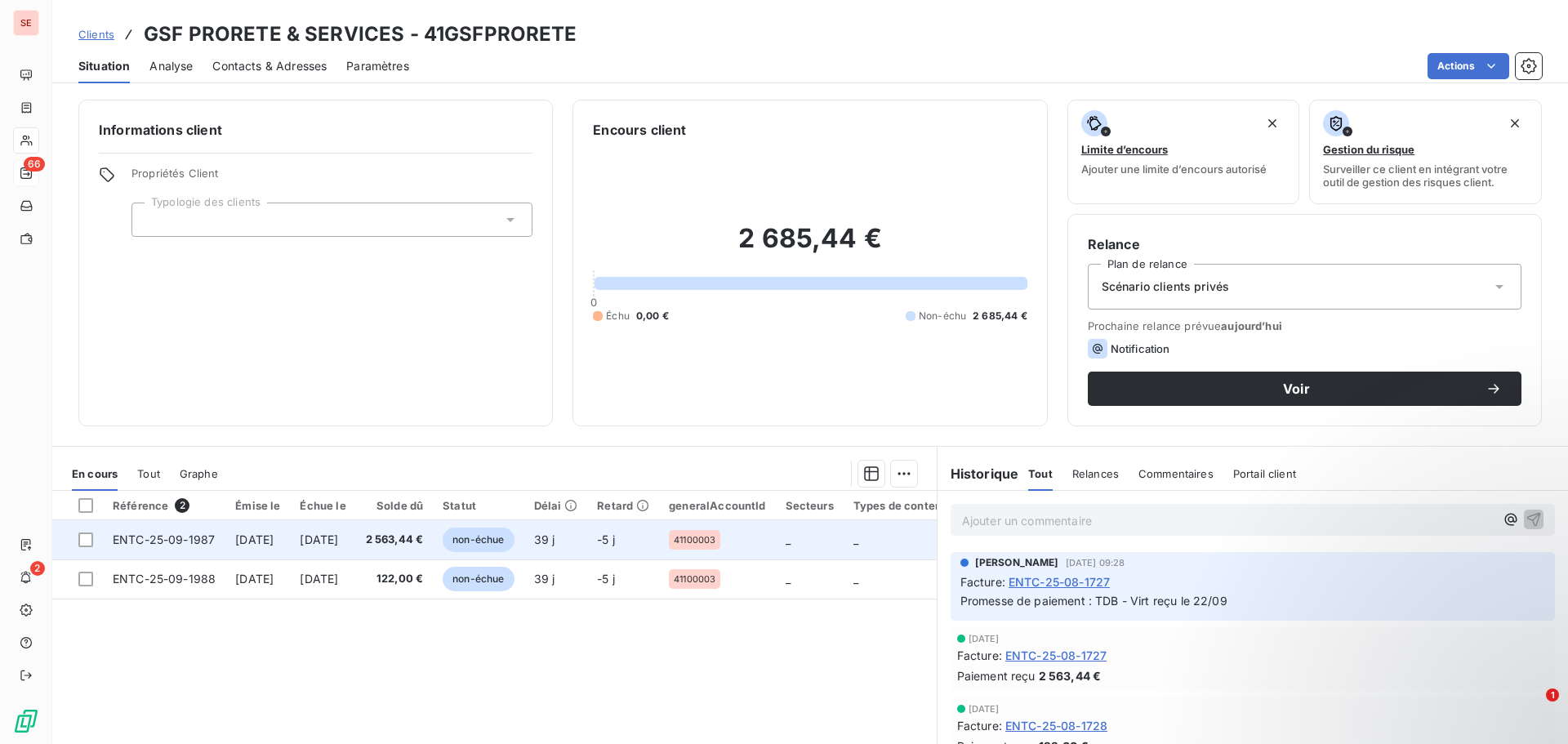
click at [338, 543] on span "[DATE]" at bounding box center [319, 540] width 39 height 14
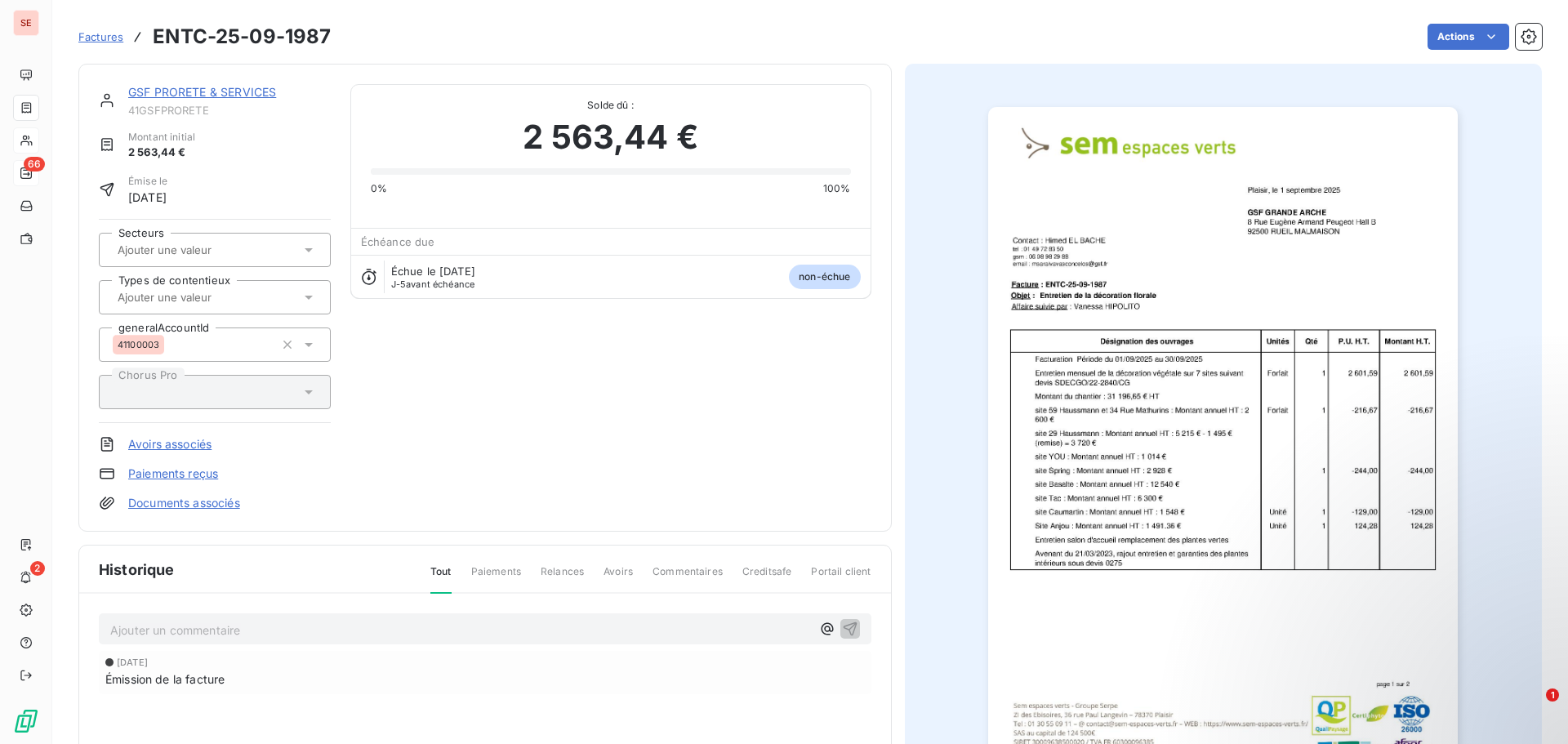
click at [228, 504] on link "Documents associés" at bounding box center [184, 504] width 112 height 17
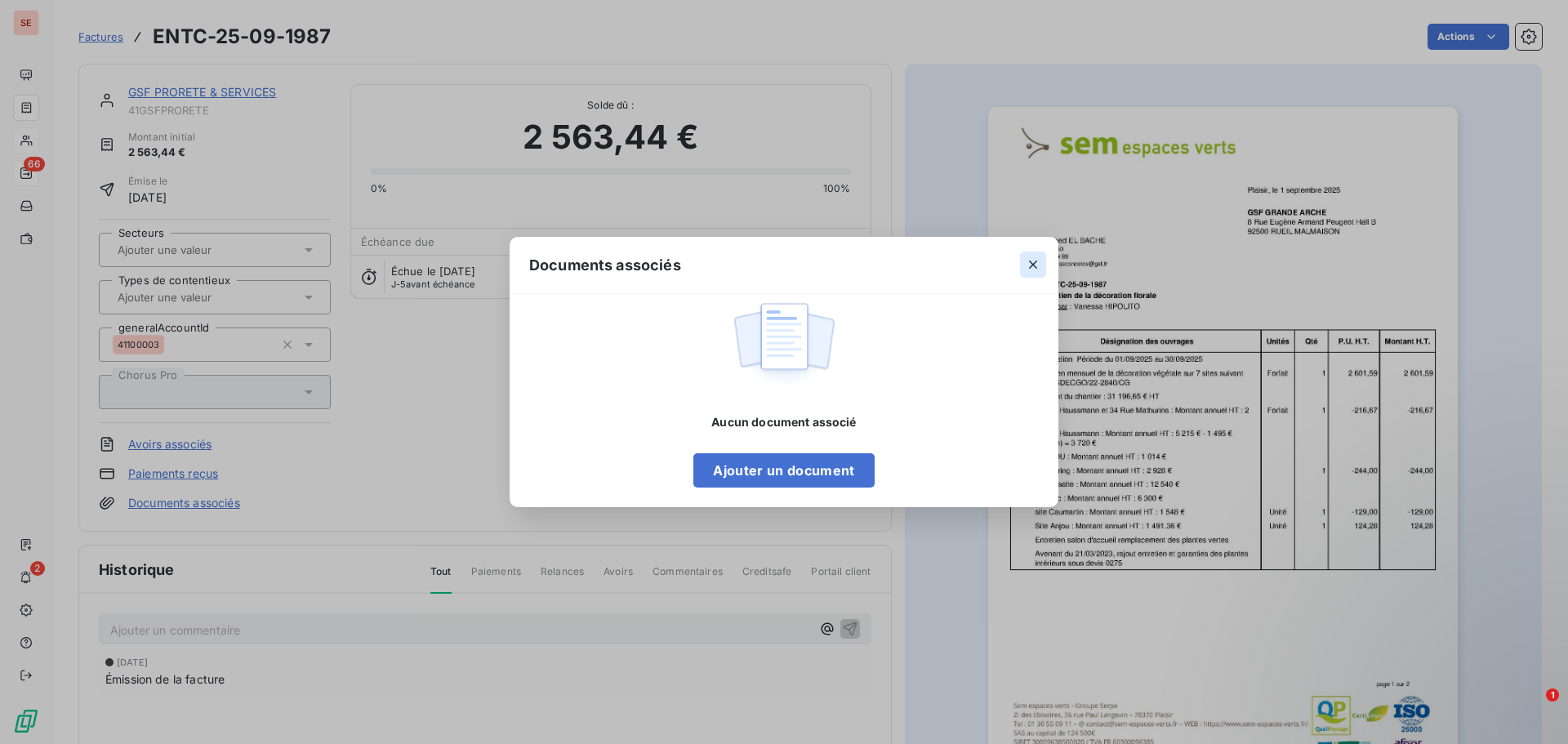
click at [1030, 267] on icon "button" at bounding box center [1034, 265] width 17 height 17
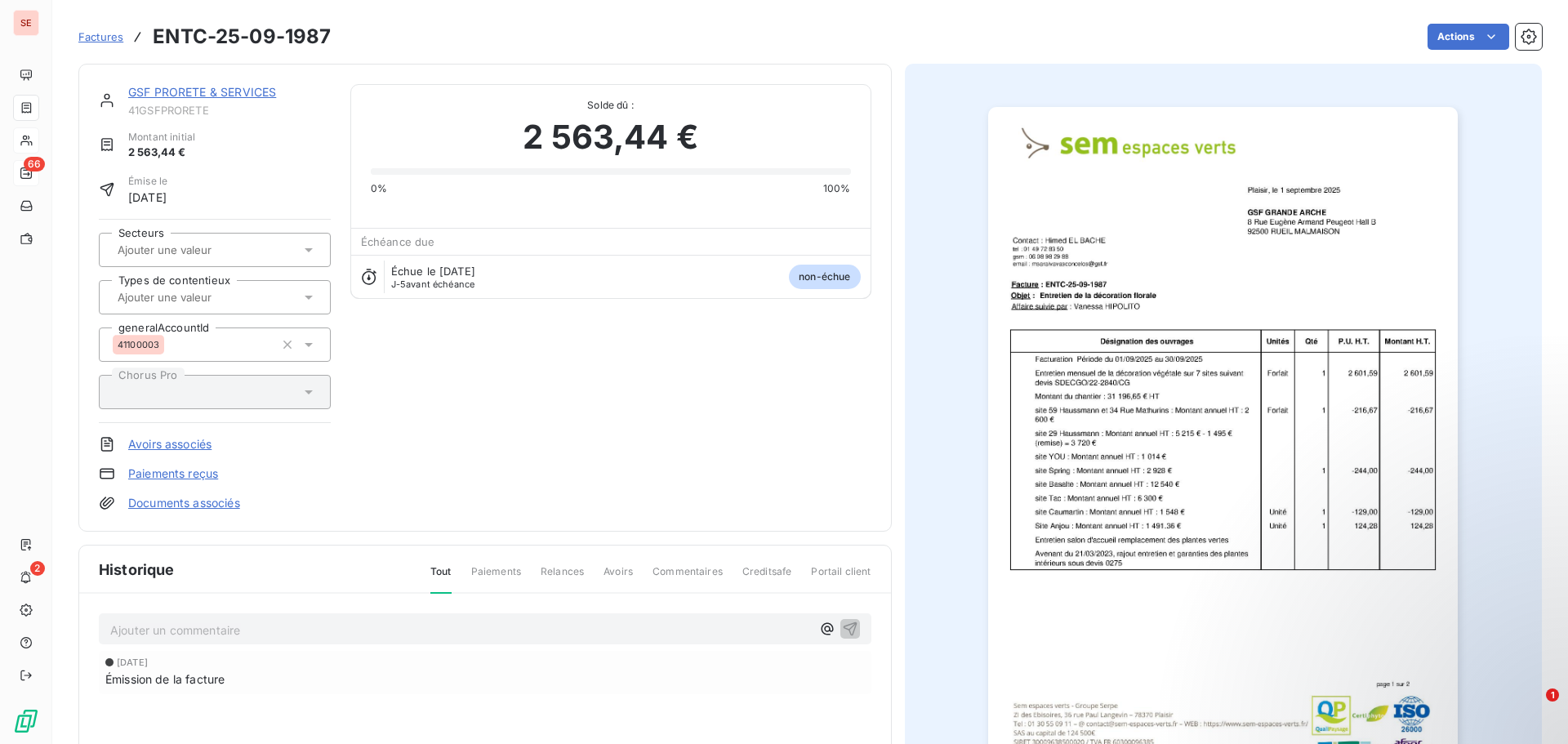
click at [1282, 450] on img "button" at bounding box center [1223, 440] width 470 height 665
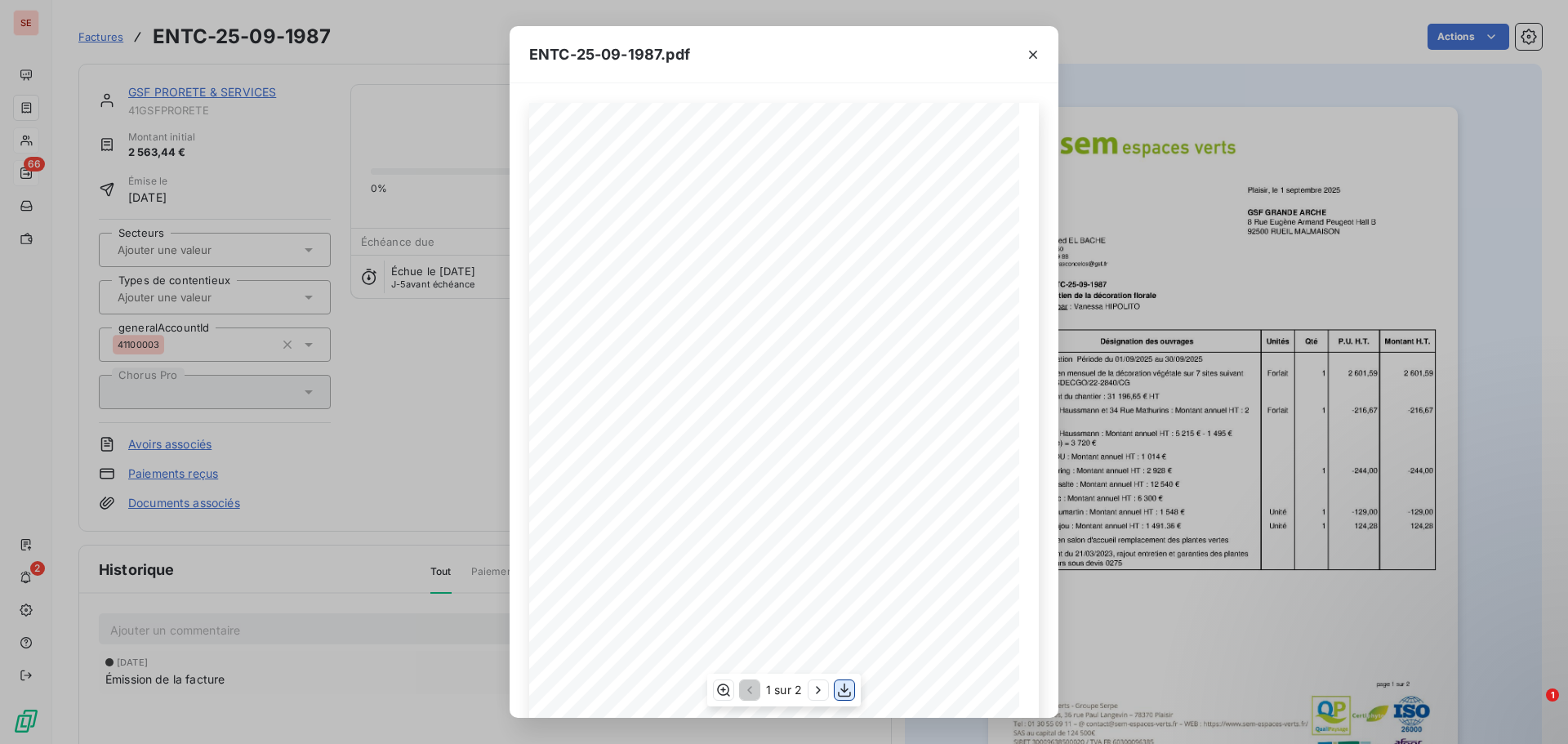
click at [843, 694] on icon "button" at bounding box center [845, 690] width 17 height 17
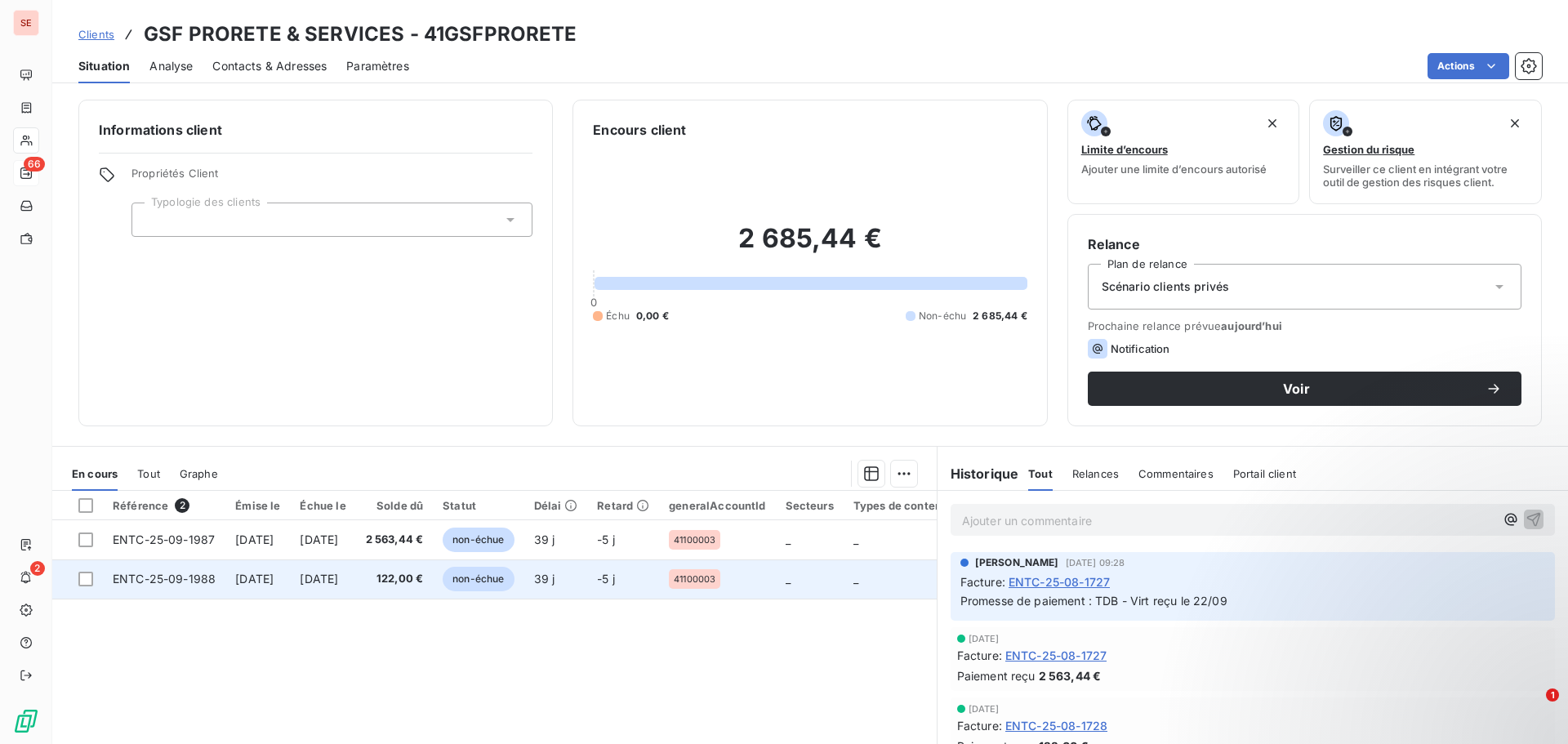
click at [477, 578] on td "non-échue" at bounding box center [478, 579] width 90 height 39
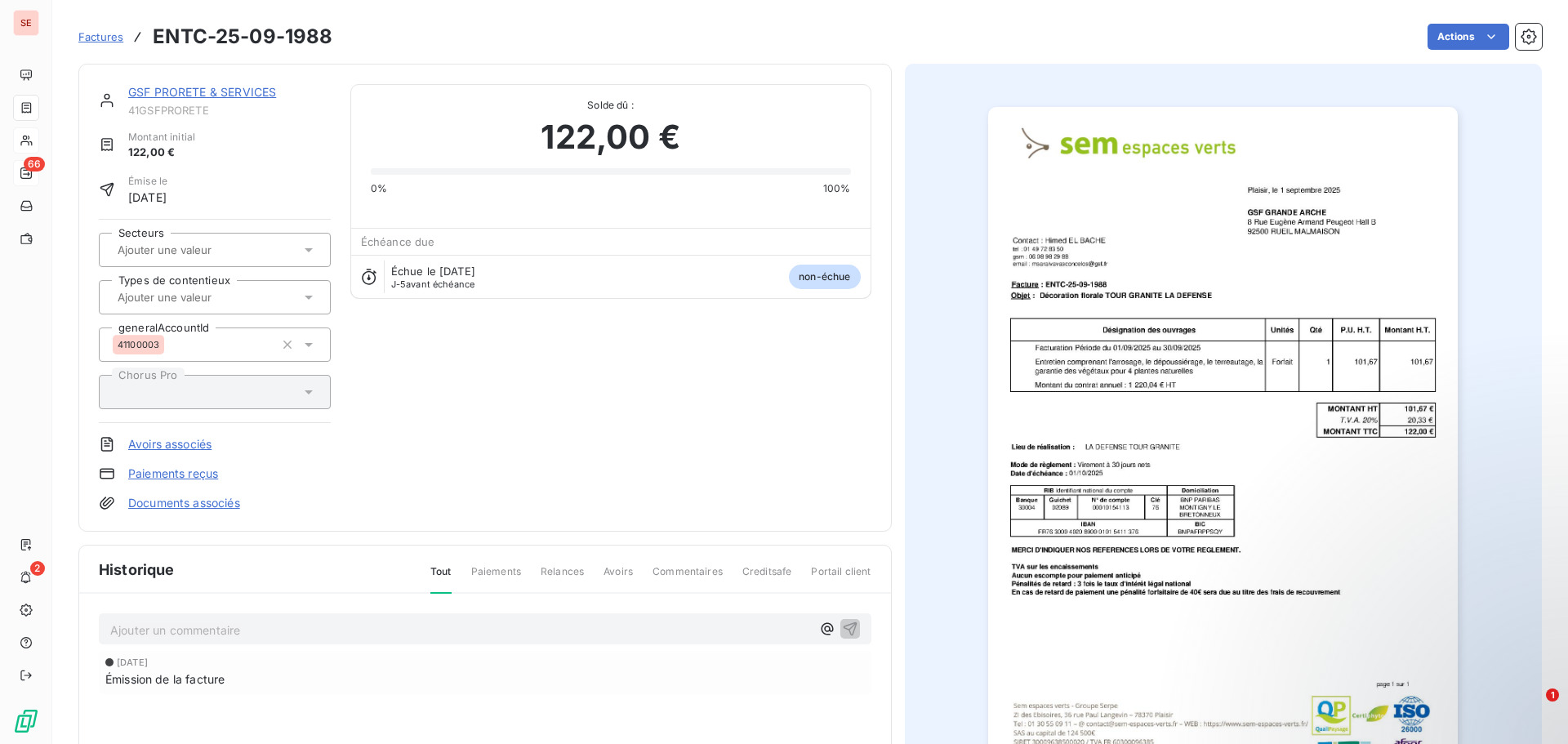
click at [1122, 468] on img "button" at bounding box center [1223, 440] width 470 height 665
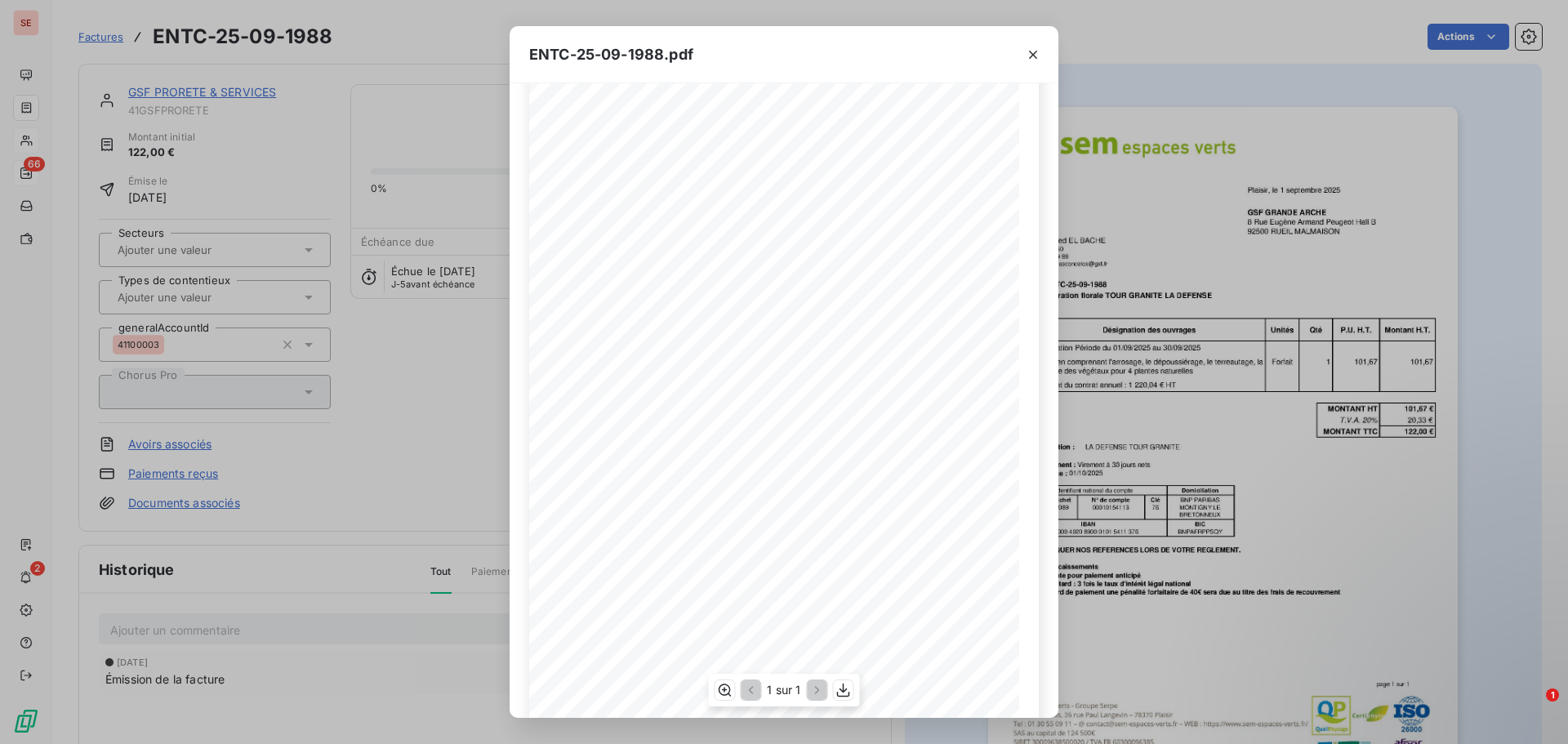
scroll to position [98, 0]
click at [843, 692] on icon "button" at bounding box center [844, 690] width 13 height 14
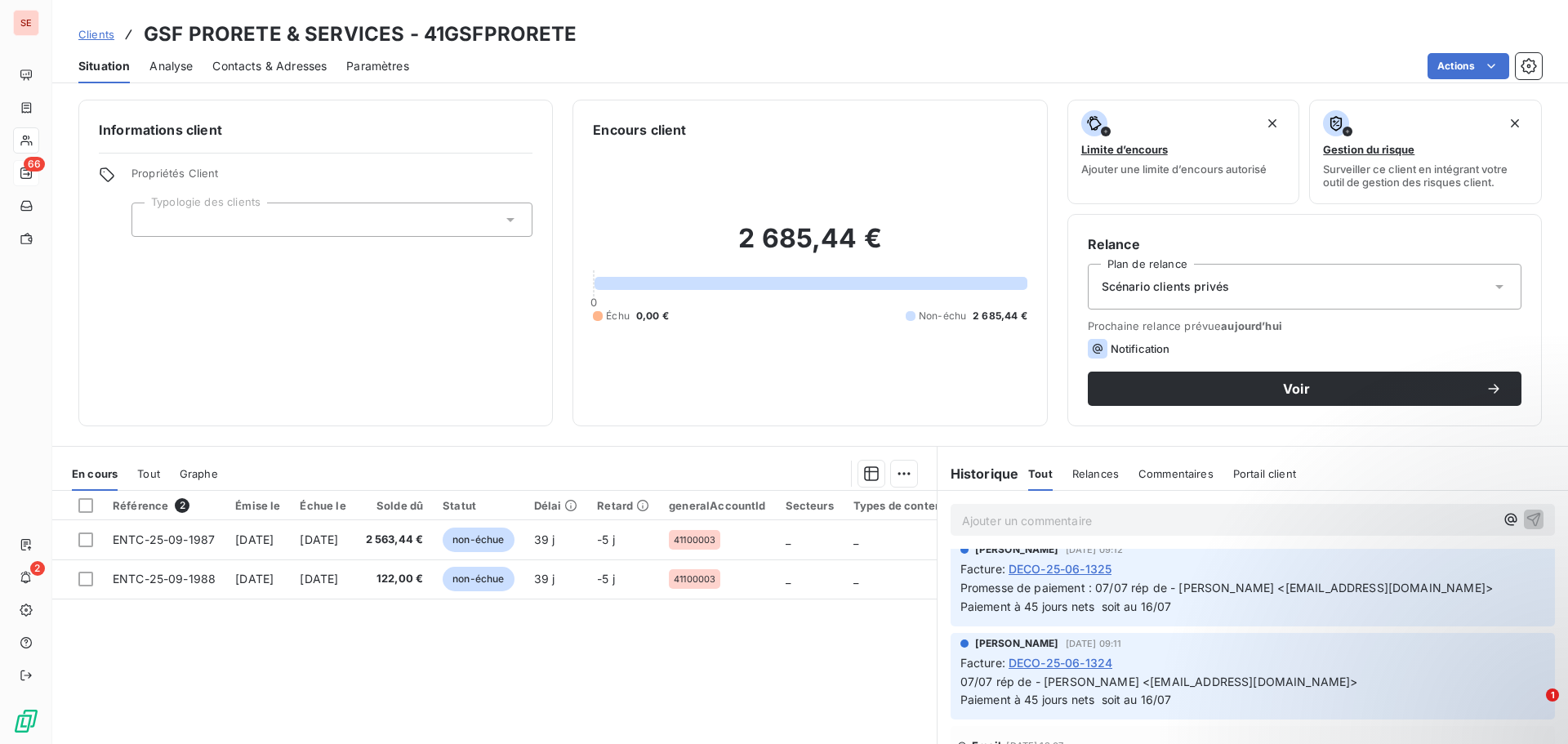
scroll to position [572, 0]
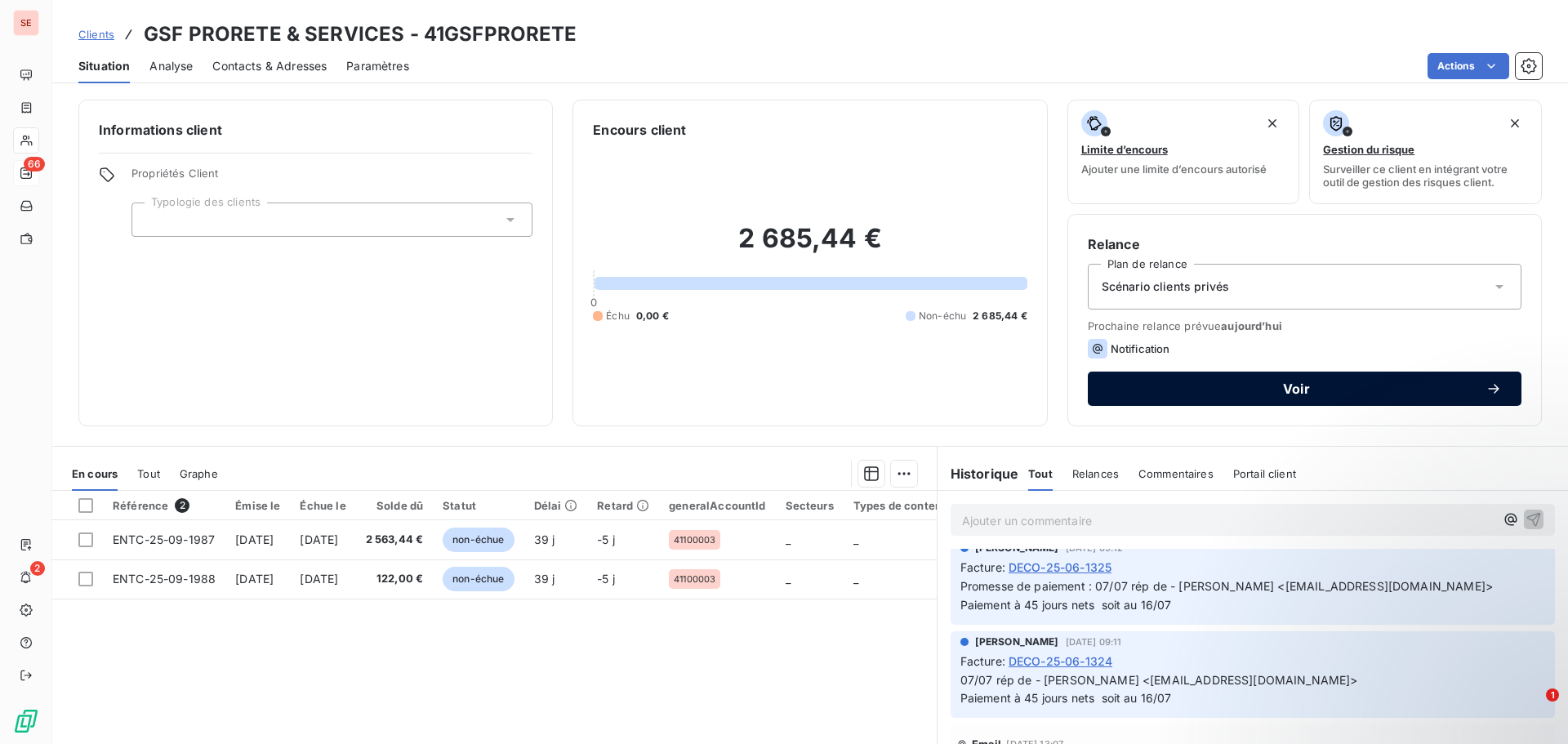
click at [1300, 389] on span "Voir" at bounding box center [1297, 389] width 379 height 13
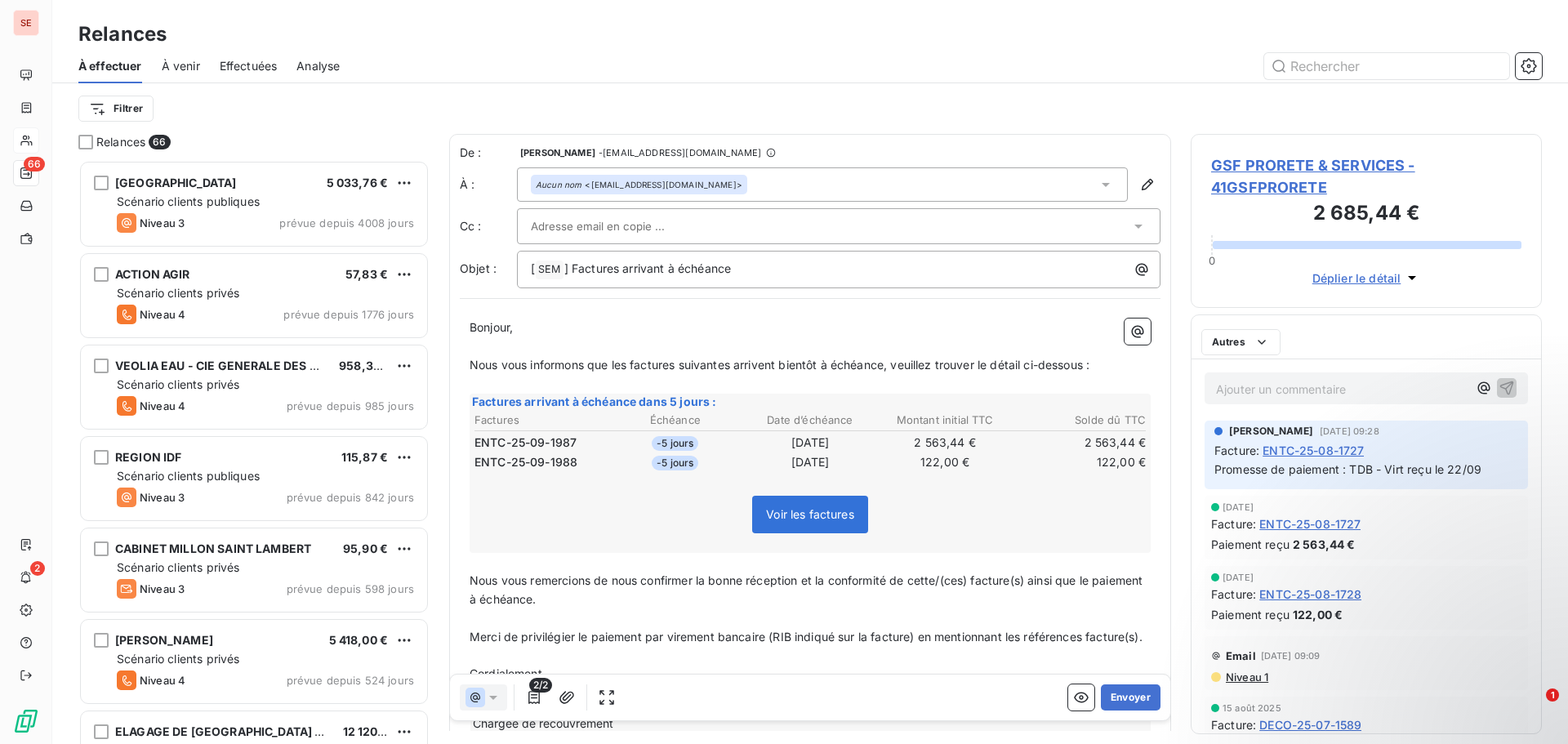
scroll to position [572, 339]
click at [780, 279] on p "[ SEM ﻿ ] Factures arrivant à échéance" at bounding box center [843, 269] width 624 height 19
click at [560, 699] on icon "button" at bounding box center [567, 697] width 15 height 13
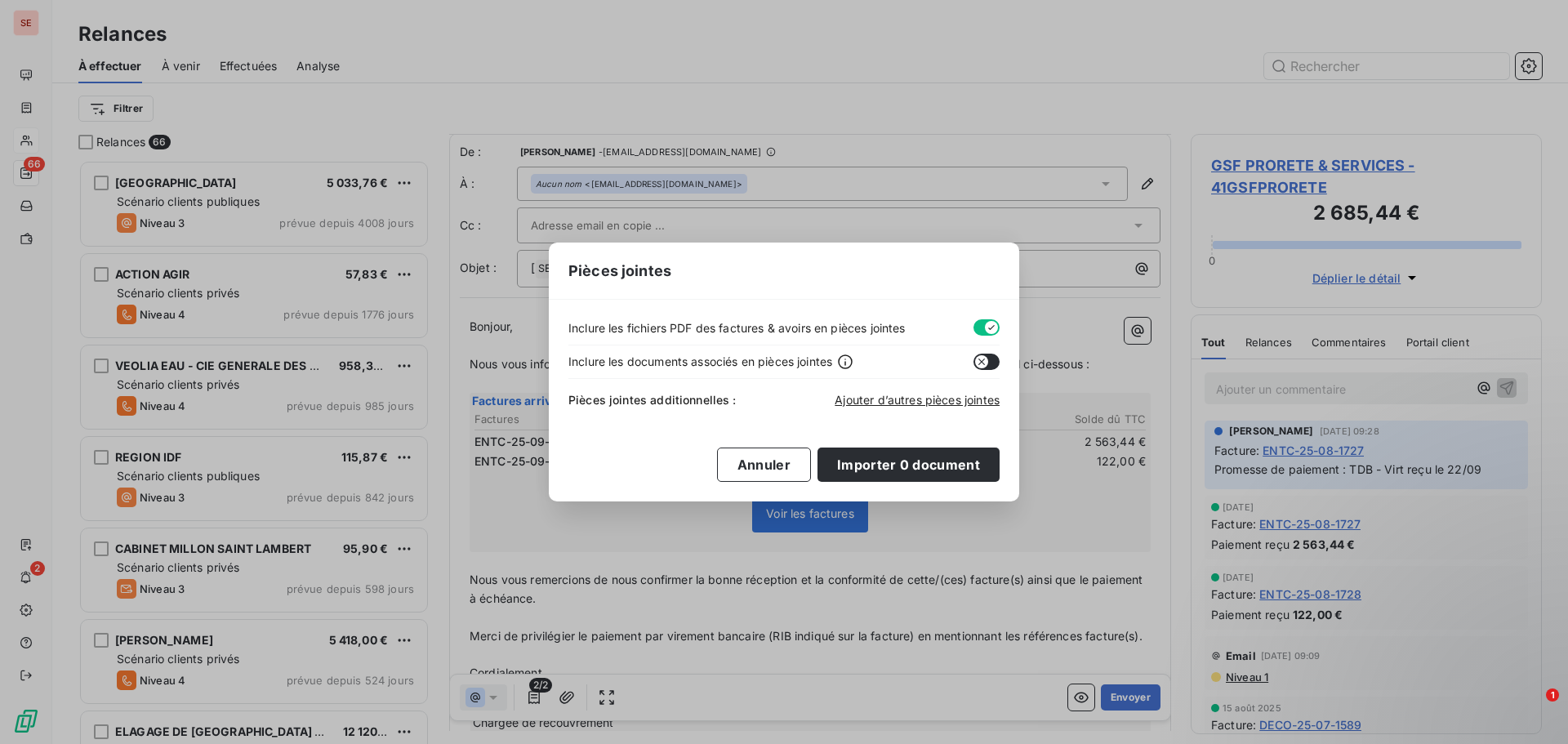
drag, startPoint x: 983, startPoint y: 323, endPoint x: 947, endPoint y: 376, distance: 64.1
click at [982, 323] on button "button" at bounding box center [986, 328] width 26 height 17
click at [933, 399] on span "Ajouter d’autres pièces jointes" at bounding box center [917, 400] width 165 height 14
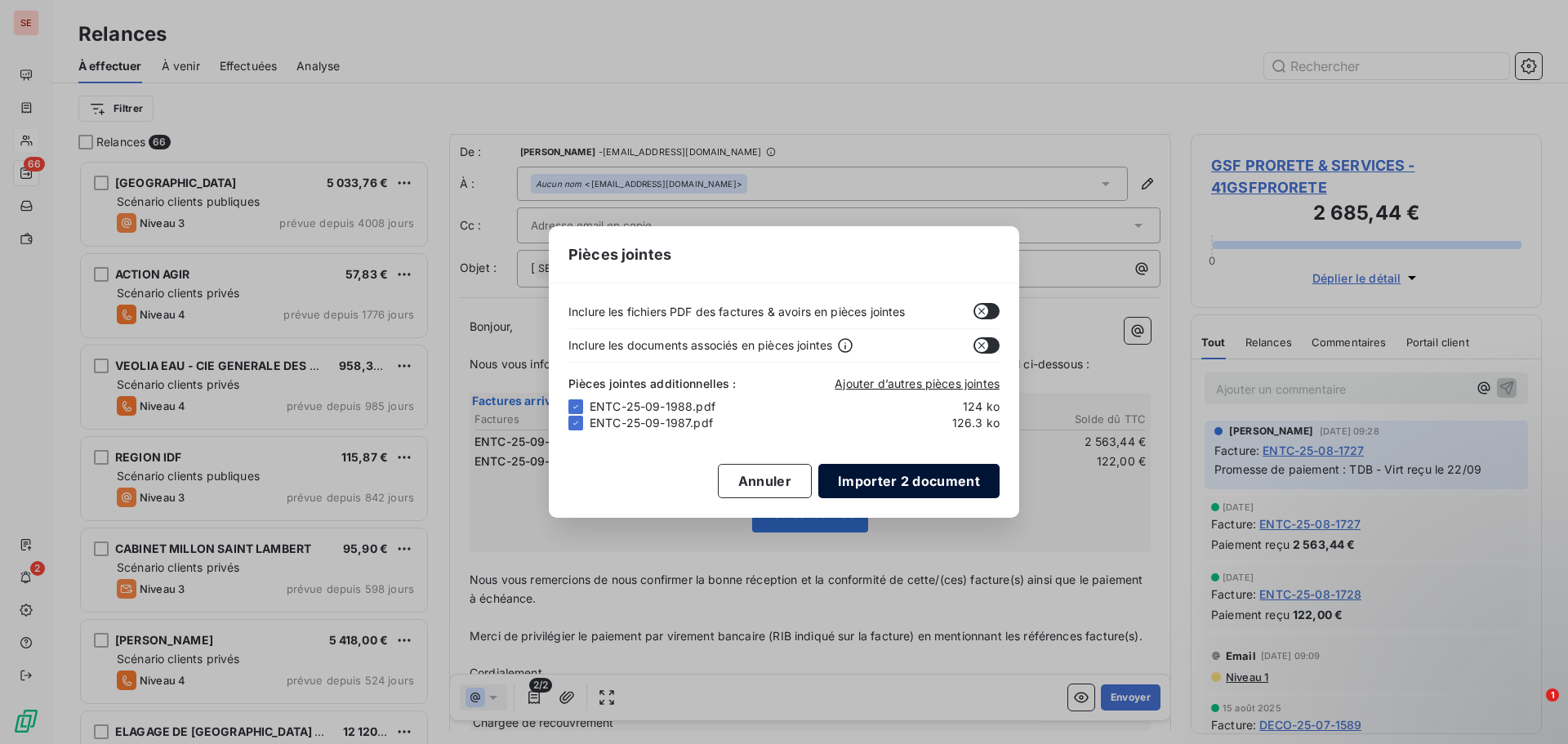
click at [946, 487] on button "Importer 2 document" at bounding box center [909, 481] width 182 height 34
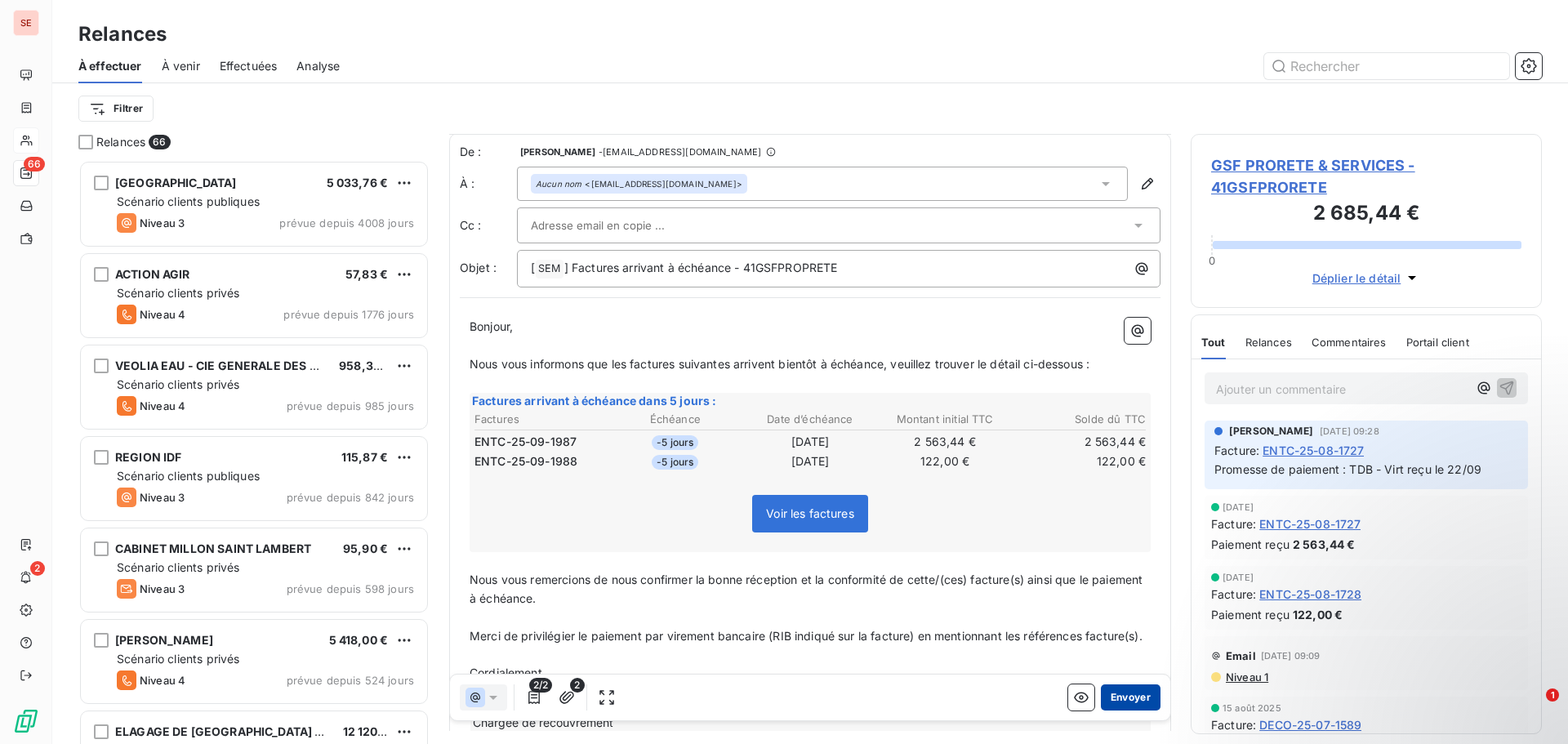
click at [1117, 695] on button "Envoyer" at bounding box center [1131, 697] width 59 height 26
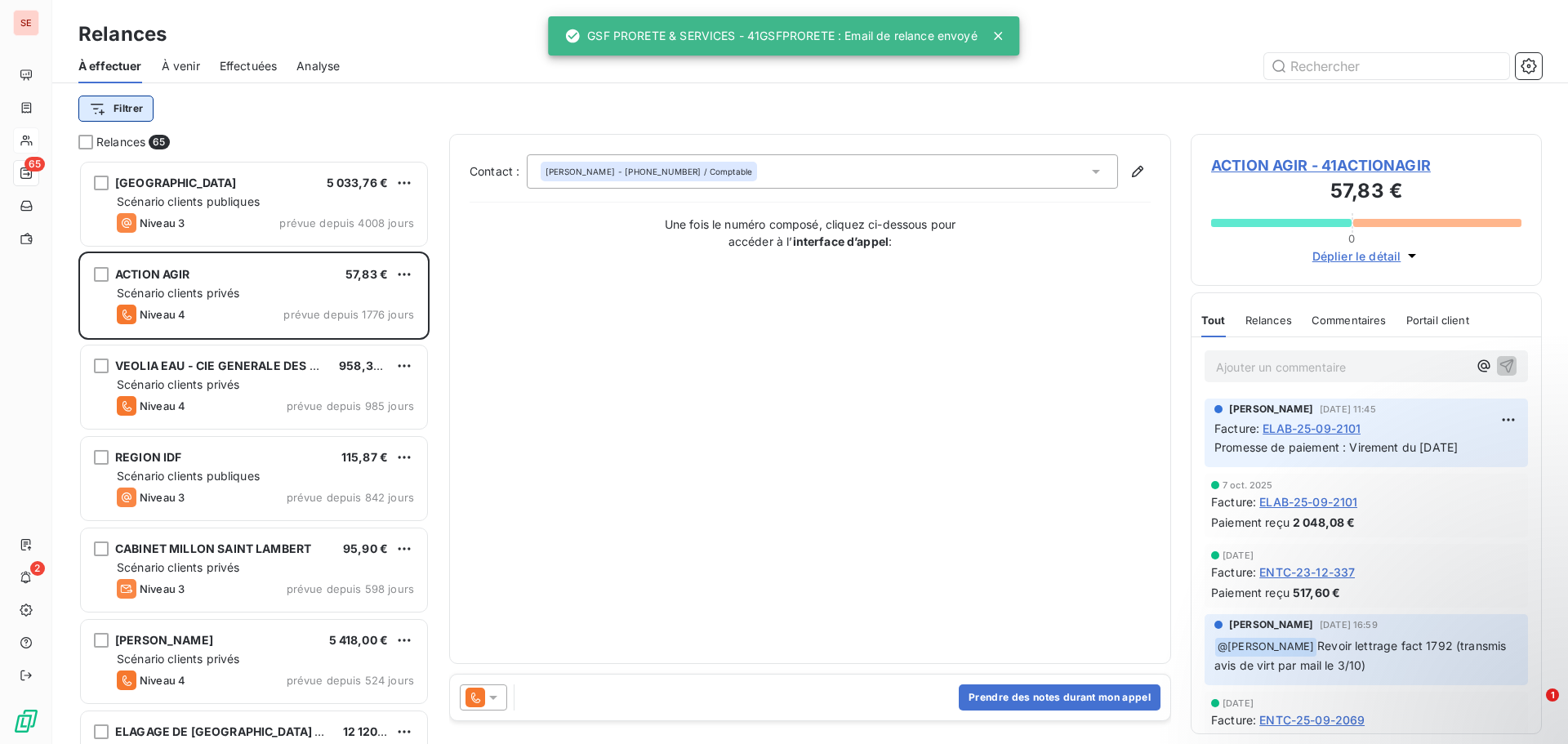
click at [118, 115] on html "SE 65 2 Relances À effectuer À venir Effectuées Analyse Filtrer Relances 65 [GE…" at bounding box center [784, 372] width 1568 height 744
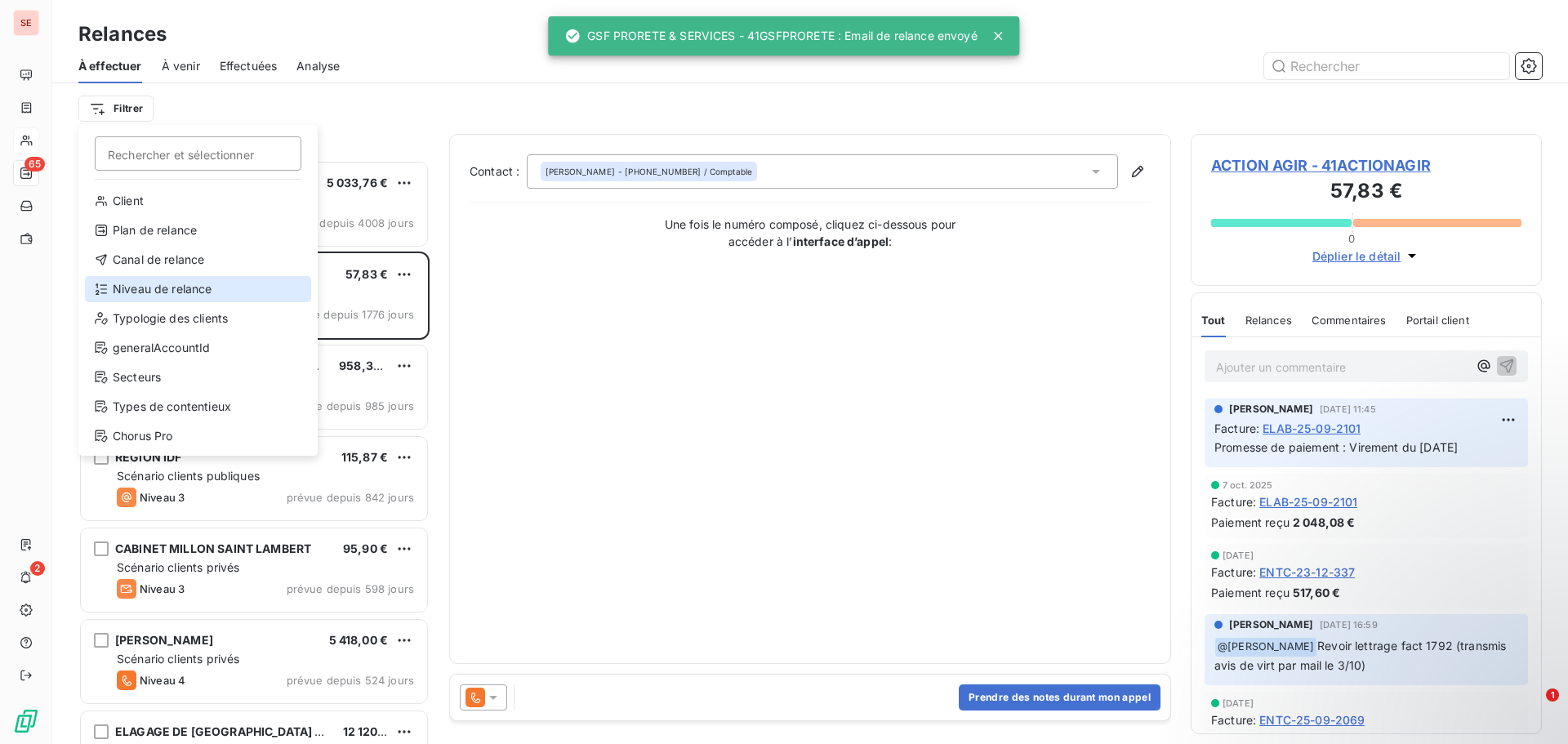
click at [160, 297] on div "Niveau de relance" at bounding box center [198, 289] width 226 height 26
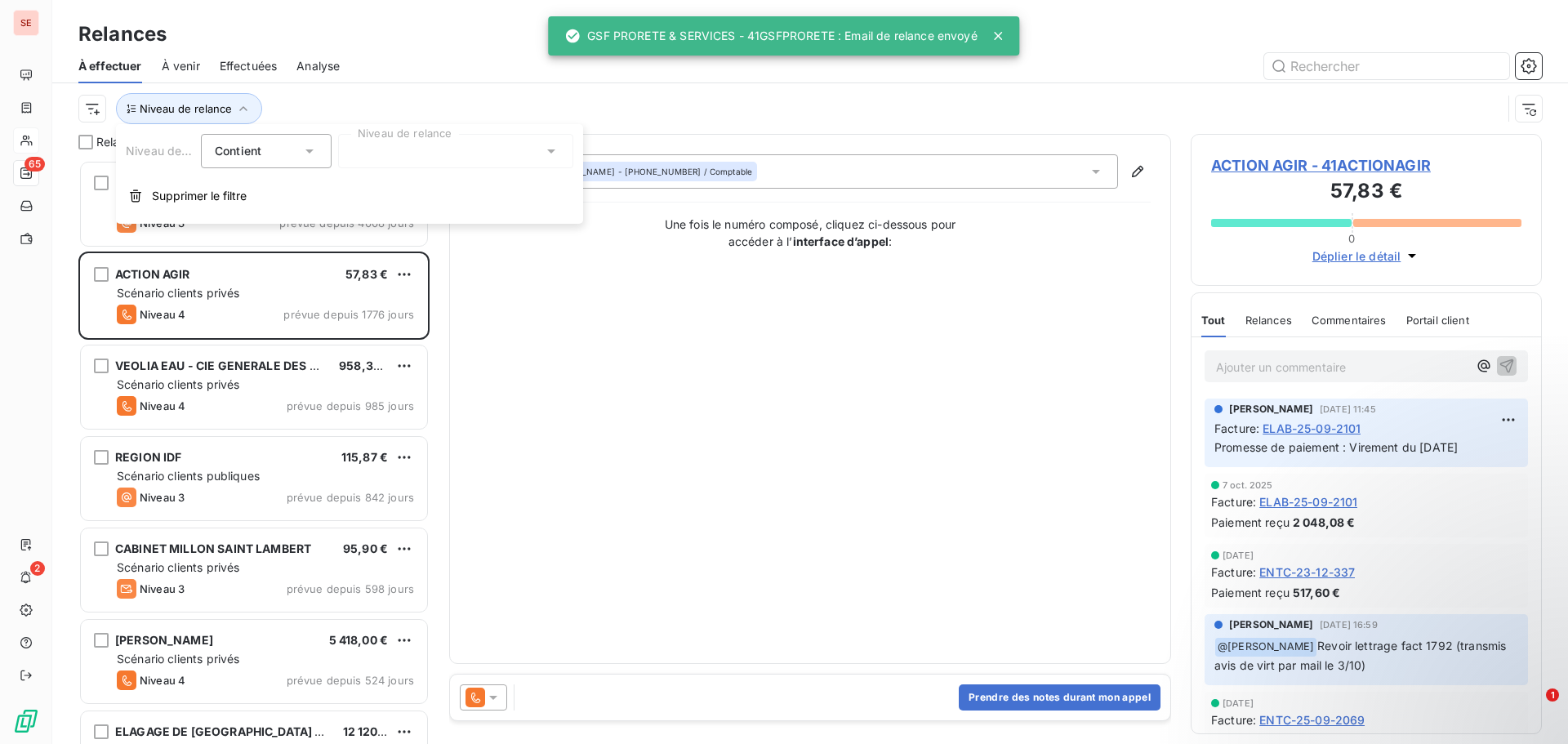
click at [409, 147] on div at bounding box center [456, 151] width 235 height 34
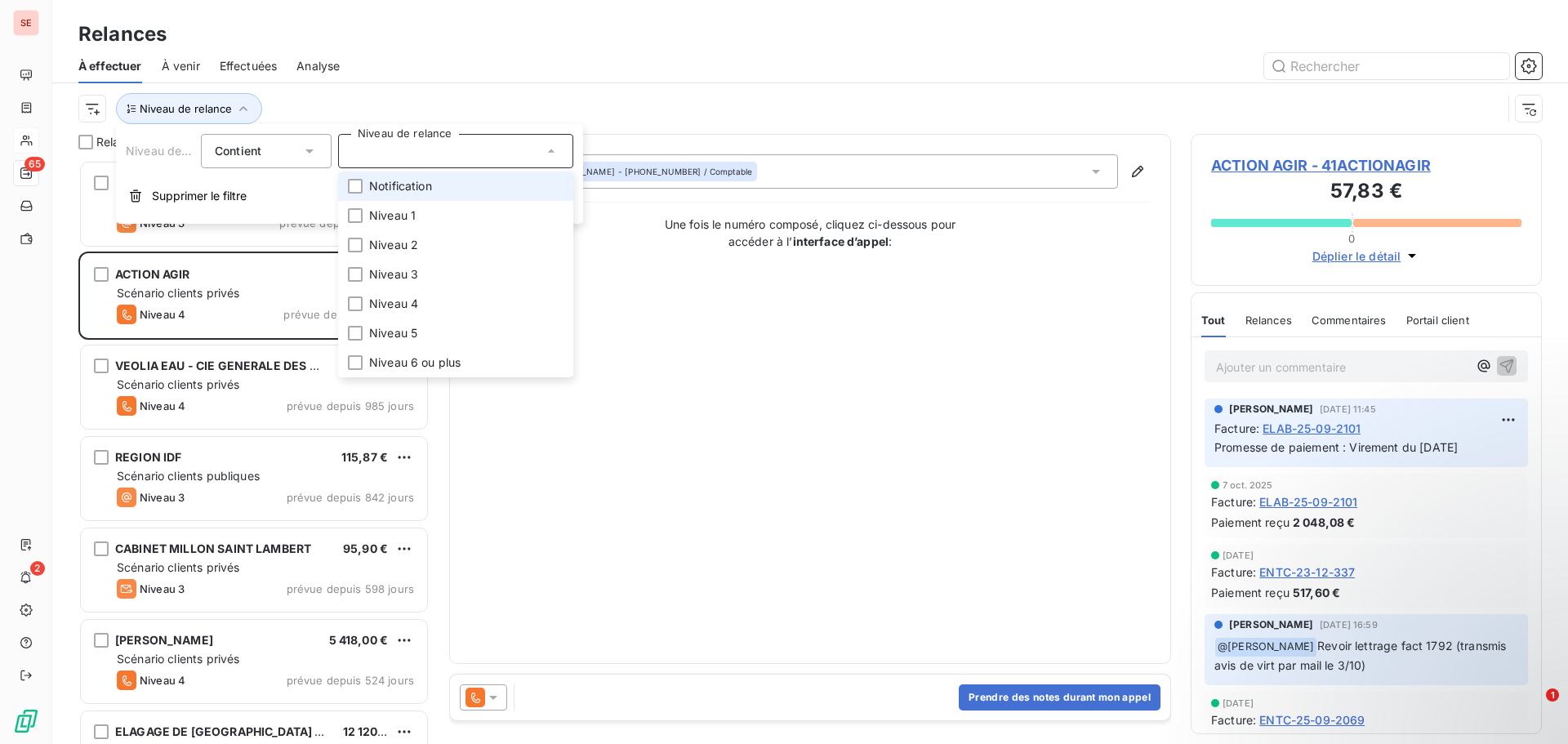
click at [407, 189] on span "Notification" at bounding box center [400, 187] width 63 height 17
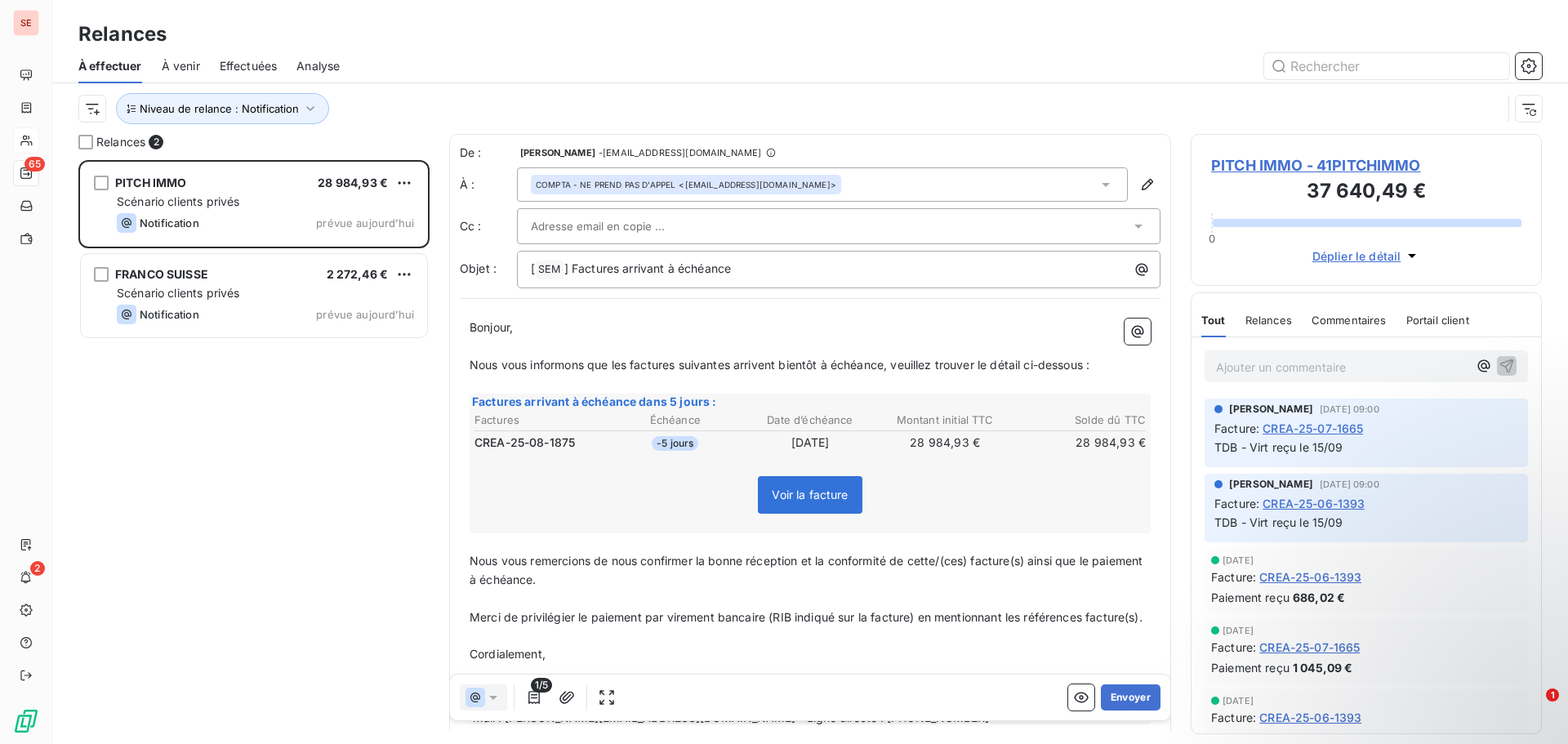
click at [469, 69] on div at bounding box center [951, 65] width 1183 height 26
click at [1269, 163] on span "PITCH IMMO - 41PITCHIMMO" at bounding box center [1366, 165] width 311 height 22
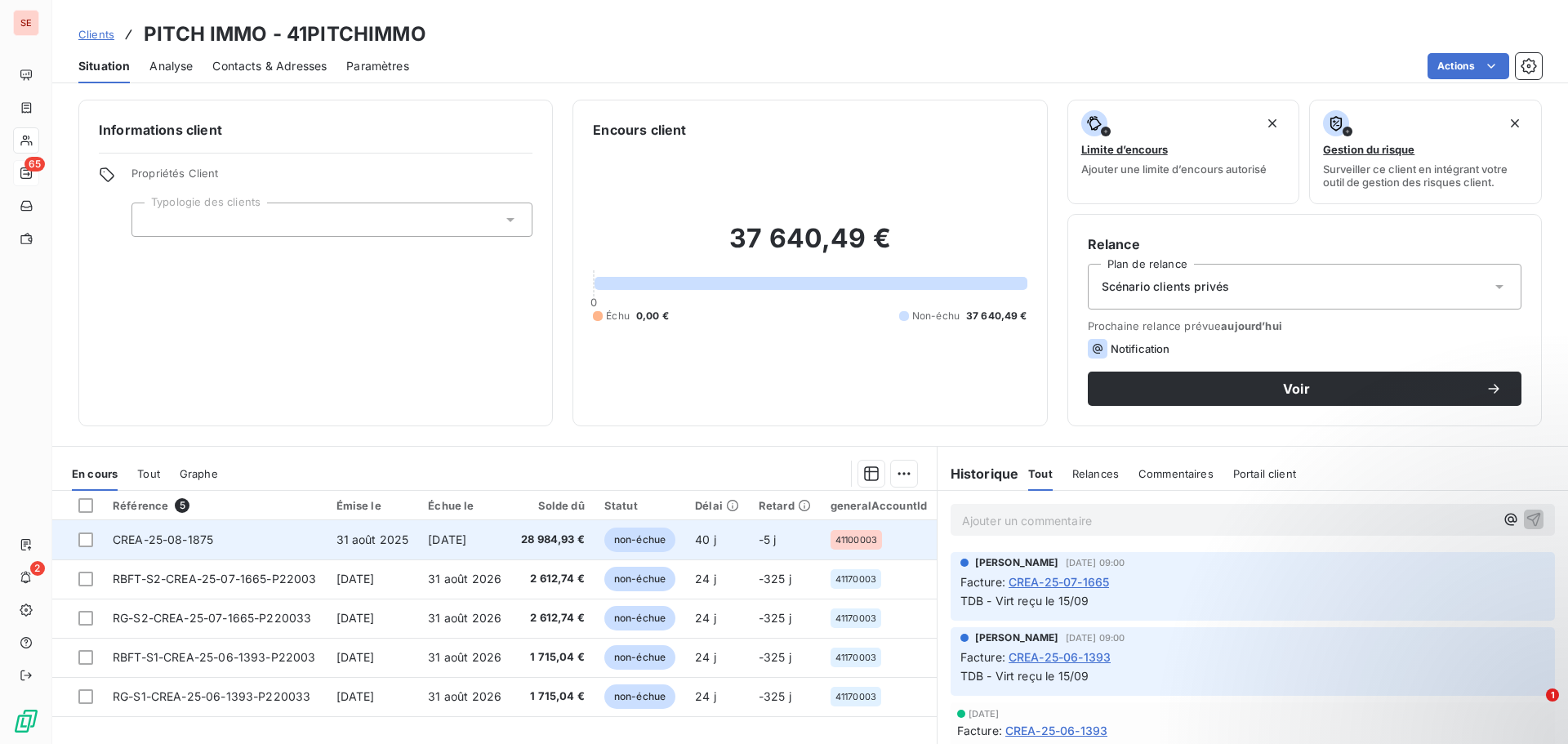
click at [428, 541] on td "[DATE]" at bounding box center [464, 540] width 93 height 39
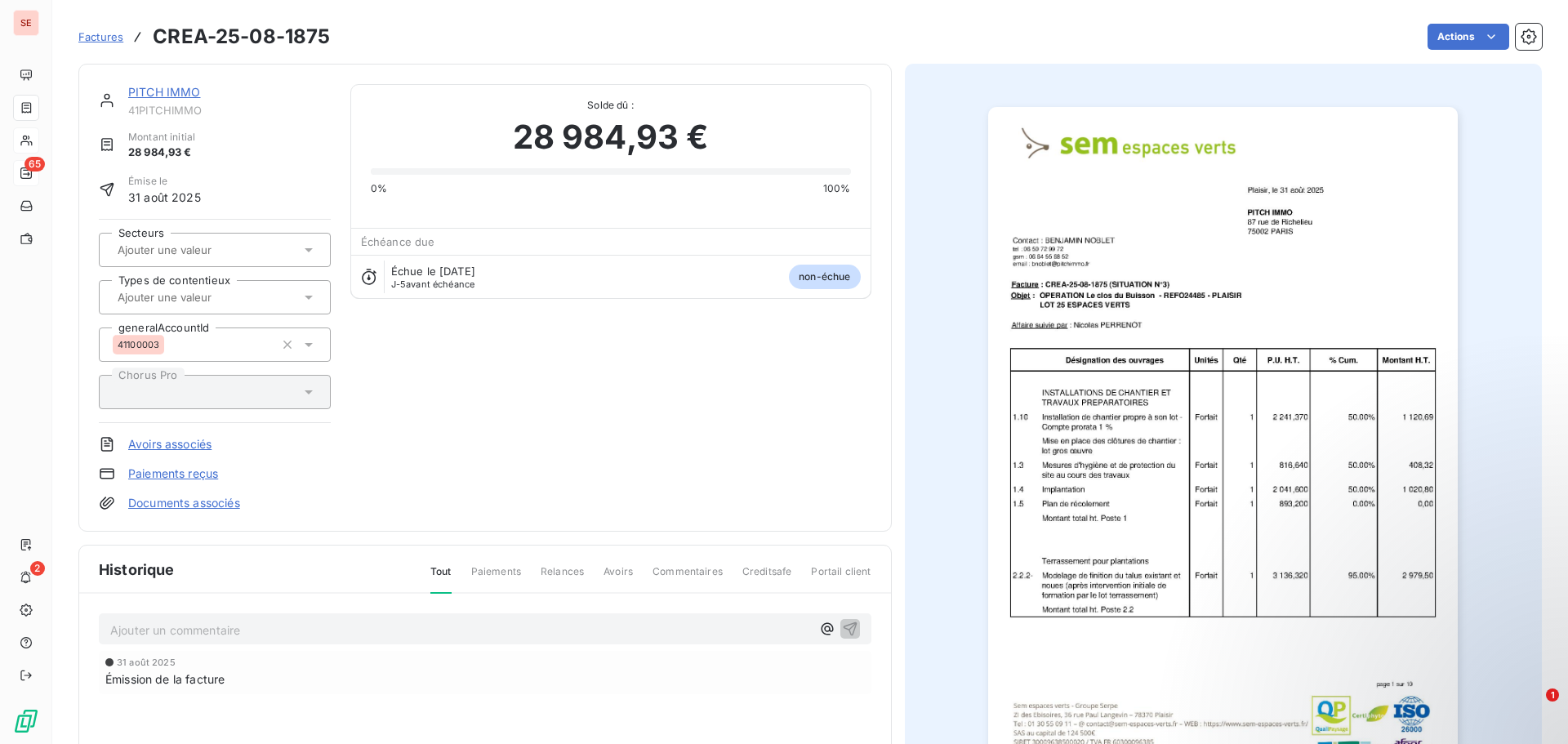
scroll to position [82, 0]
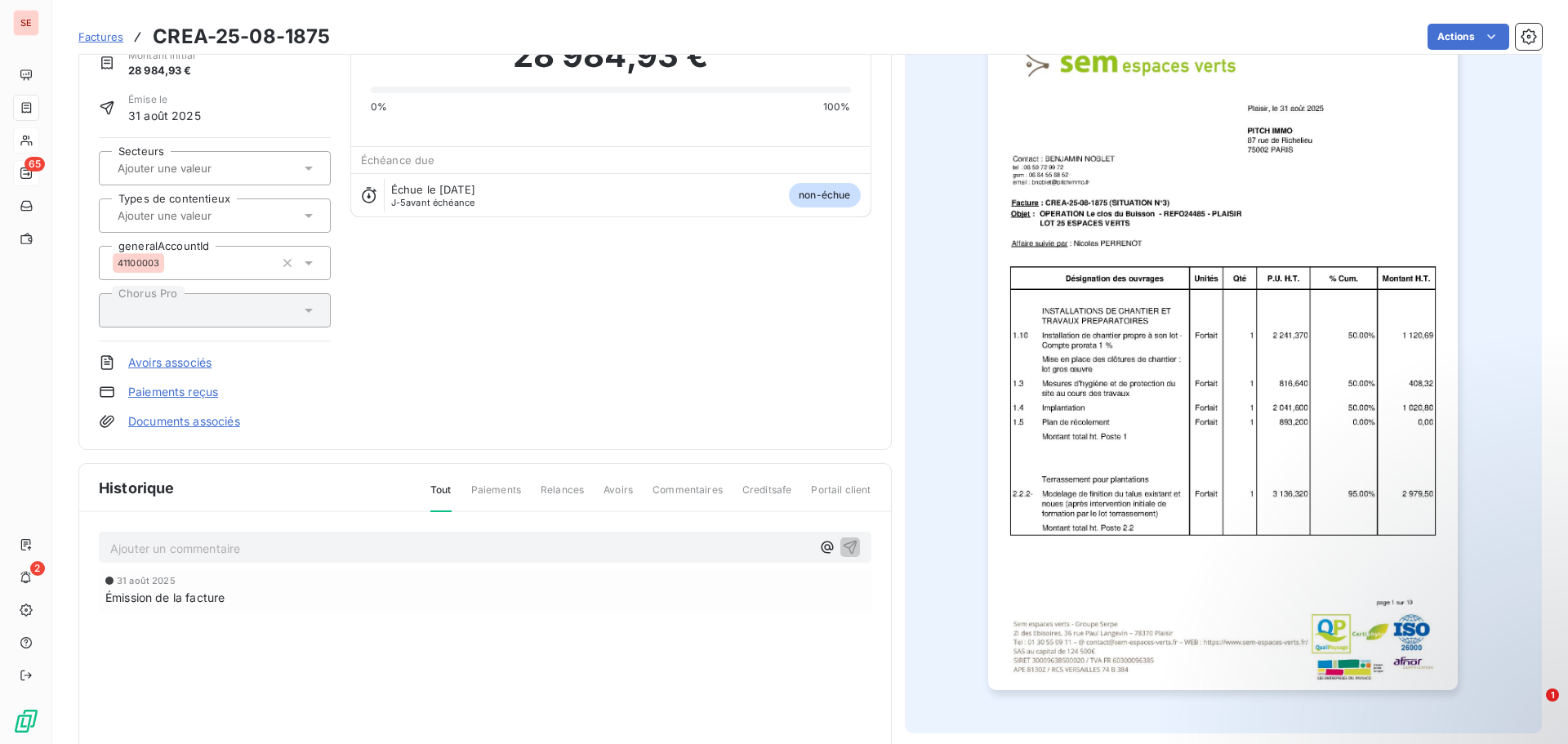
click at [148, 421] on link "Documents associés" at bounding box center [184, 421] width 112 height 17
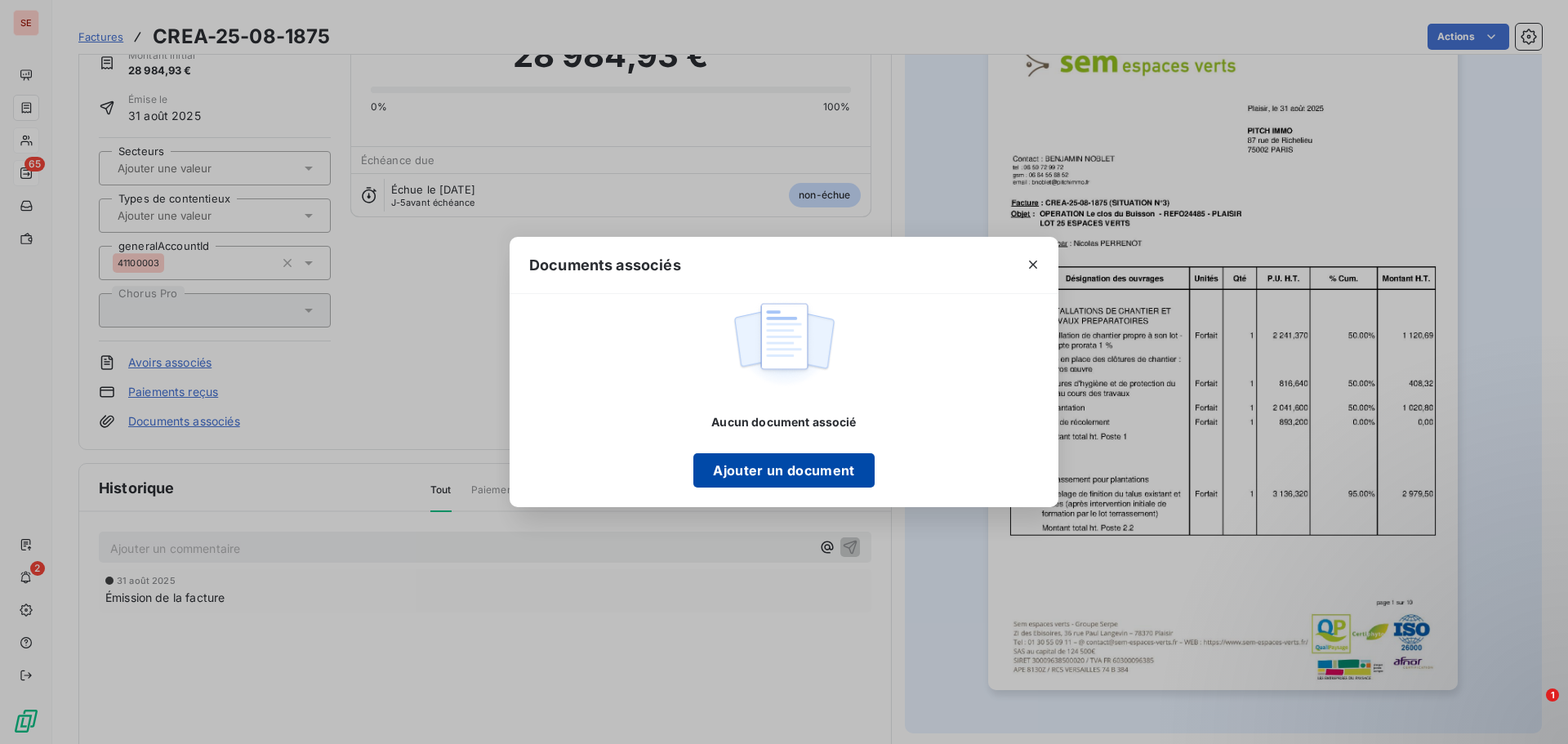
click at [726, 468] on button "Ajouter un document" at bounding box center [784, 470] width 181 height 34
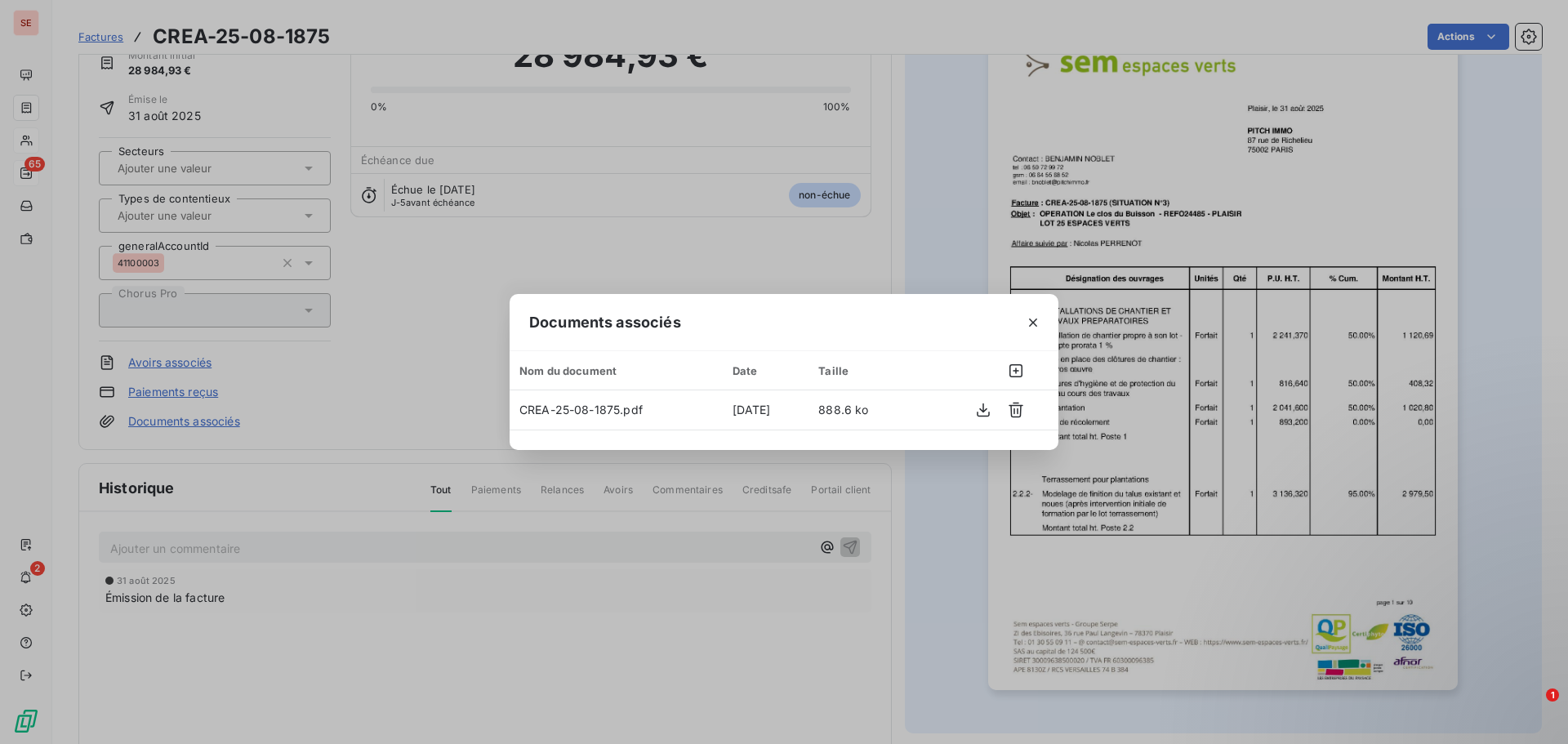
drag, startPoint x: 1038, startPoint y: 323, endPoint x: 1328, endPoint y: 247, distance: 299.8
click at [1037, 323] on icon "button" at bounding box center [1034, 323] width 17 height 17
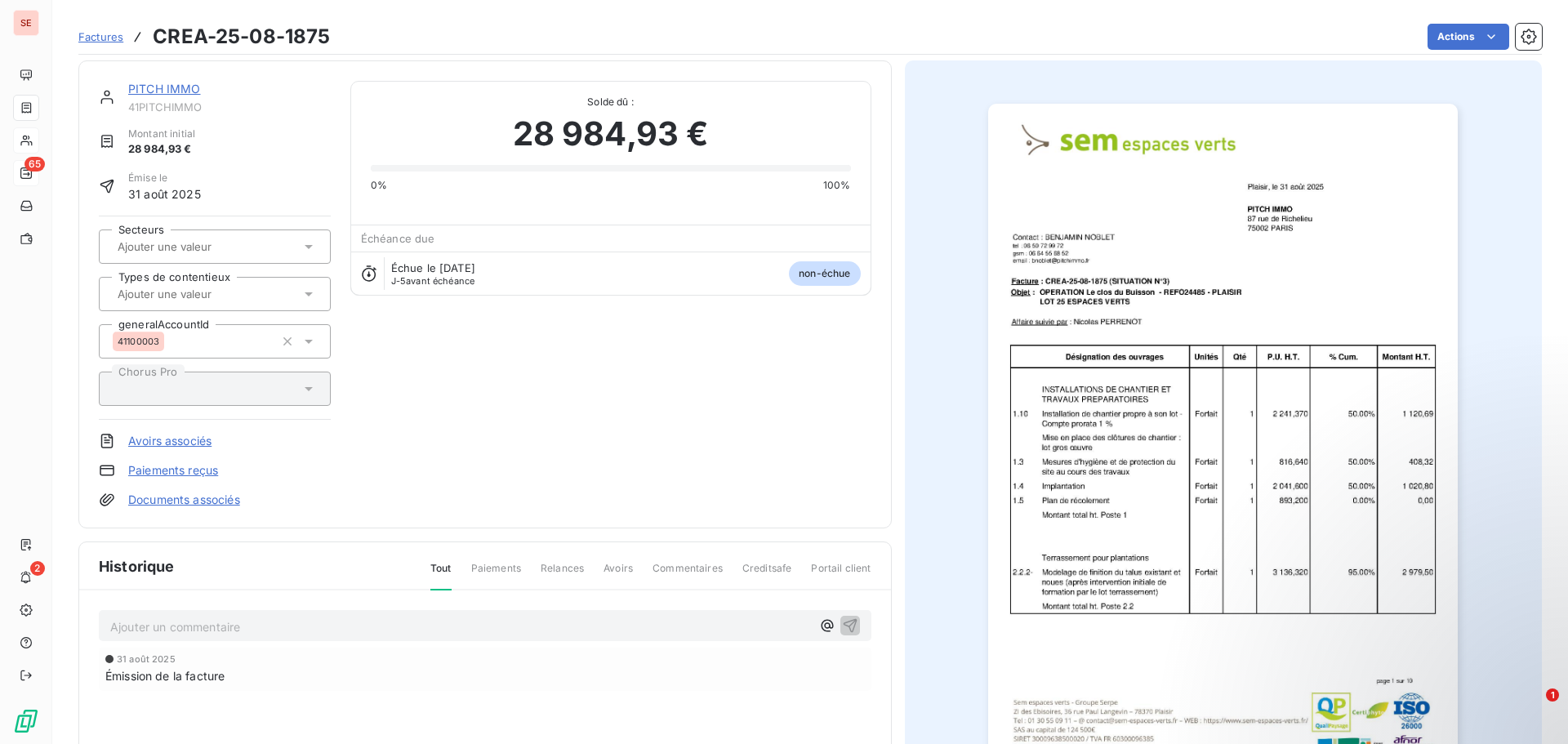
scroll to position [0, 0]
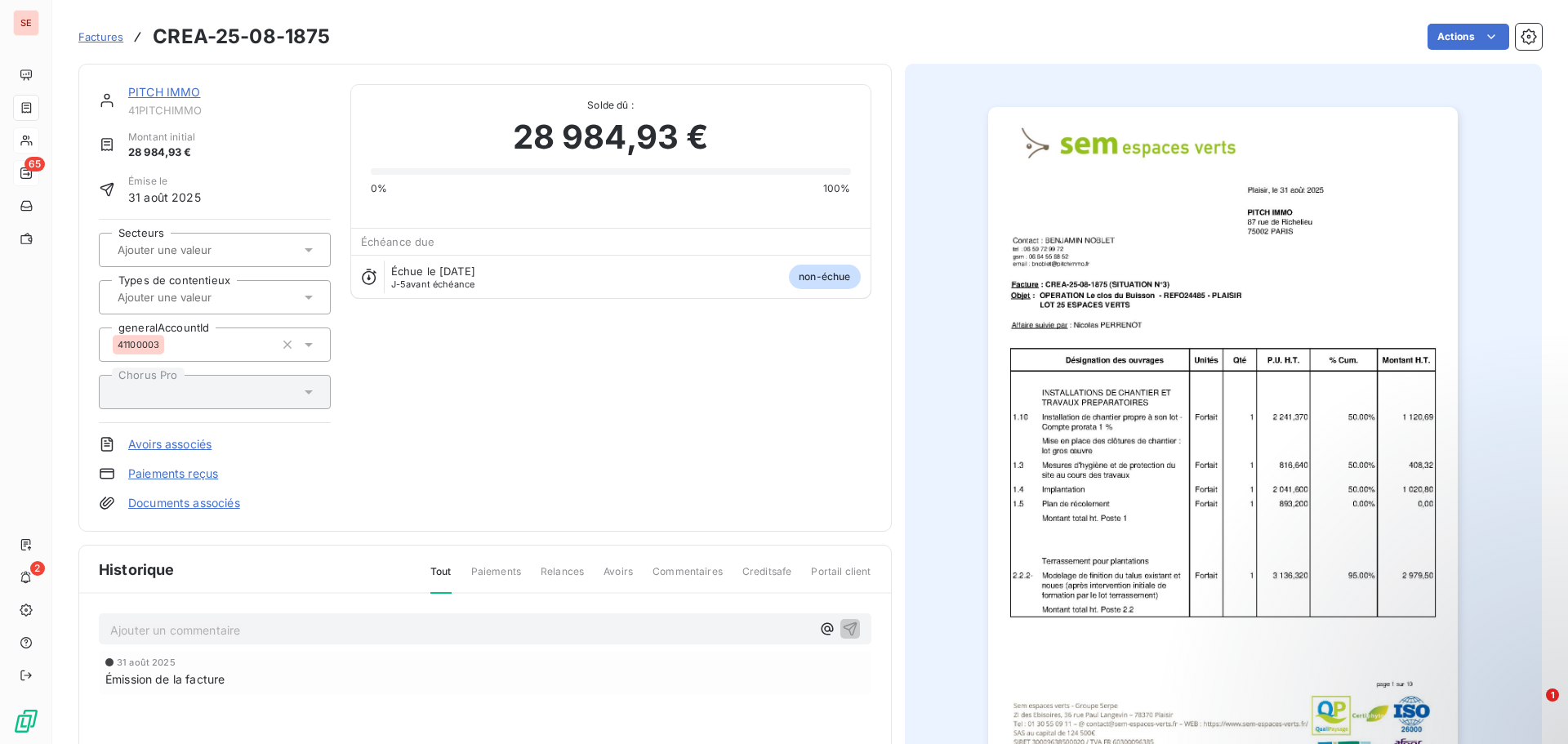
click at [187, 94] on link "PITCH IMMO" at bounding box center [164, 91] width 73 height 14
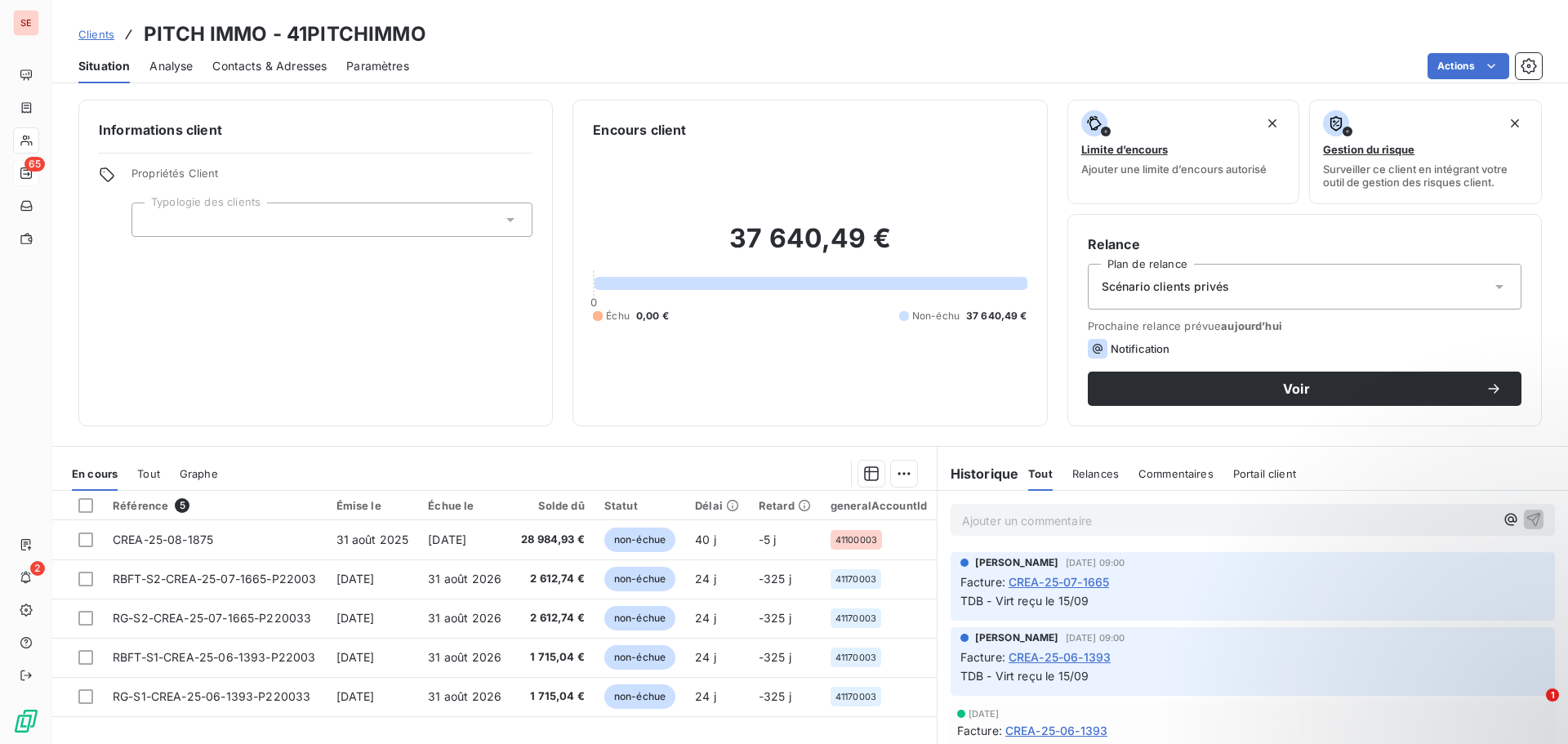
click at [248, 73] on span "Contacts & Adresses" at bounding box center [270, 66] width 115 height 17
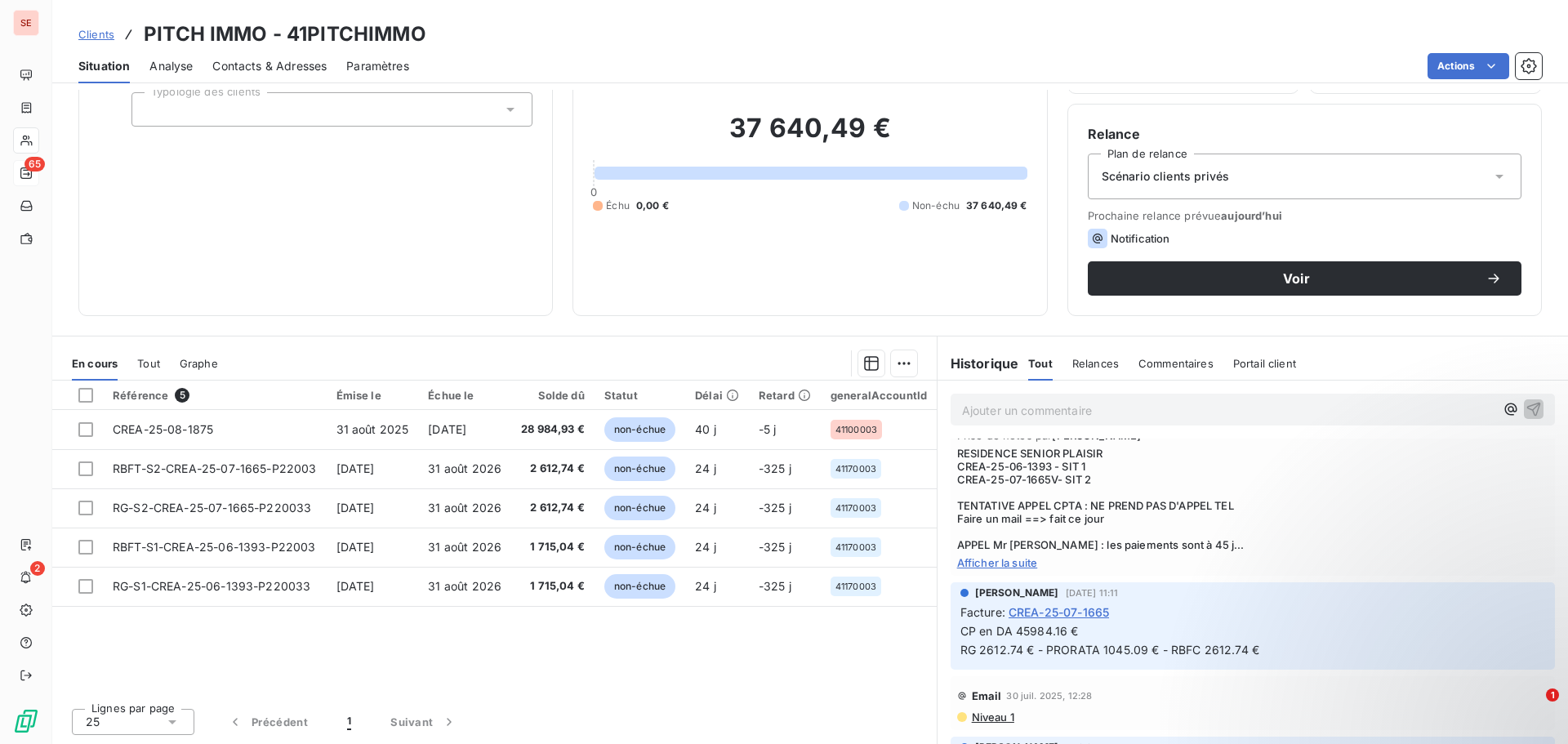
scroll to position [838, 0]
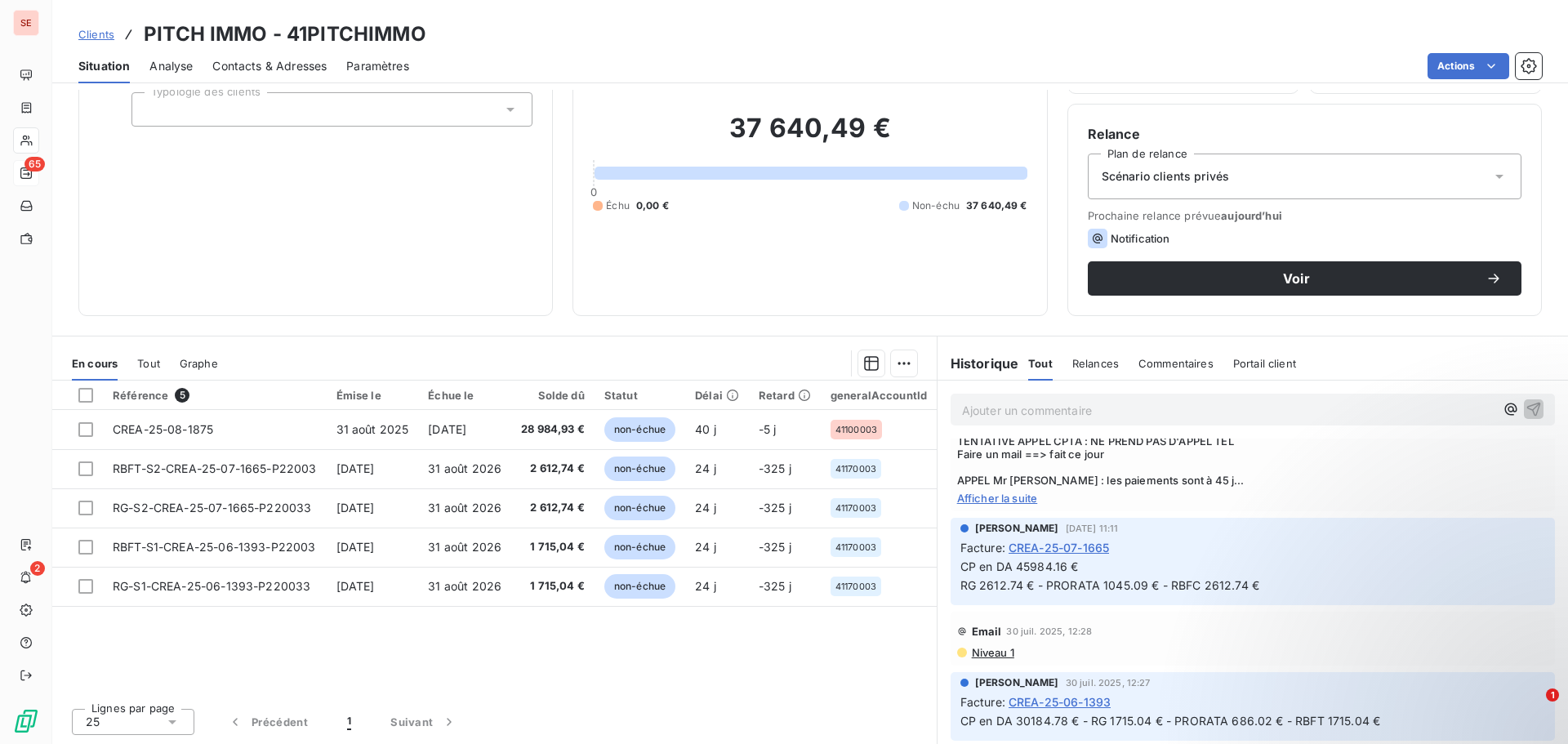
click at [987, 653] on span "Niveau 1" at bounding box center [993, 653] width 44 height 13
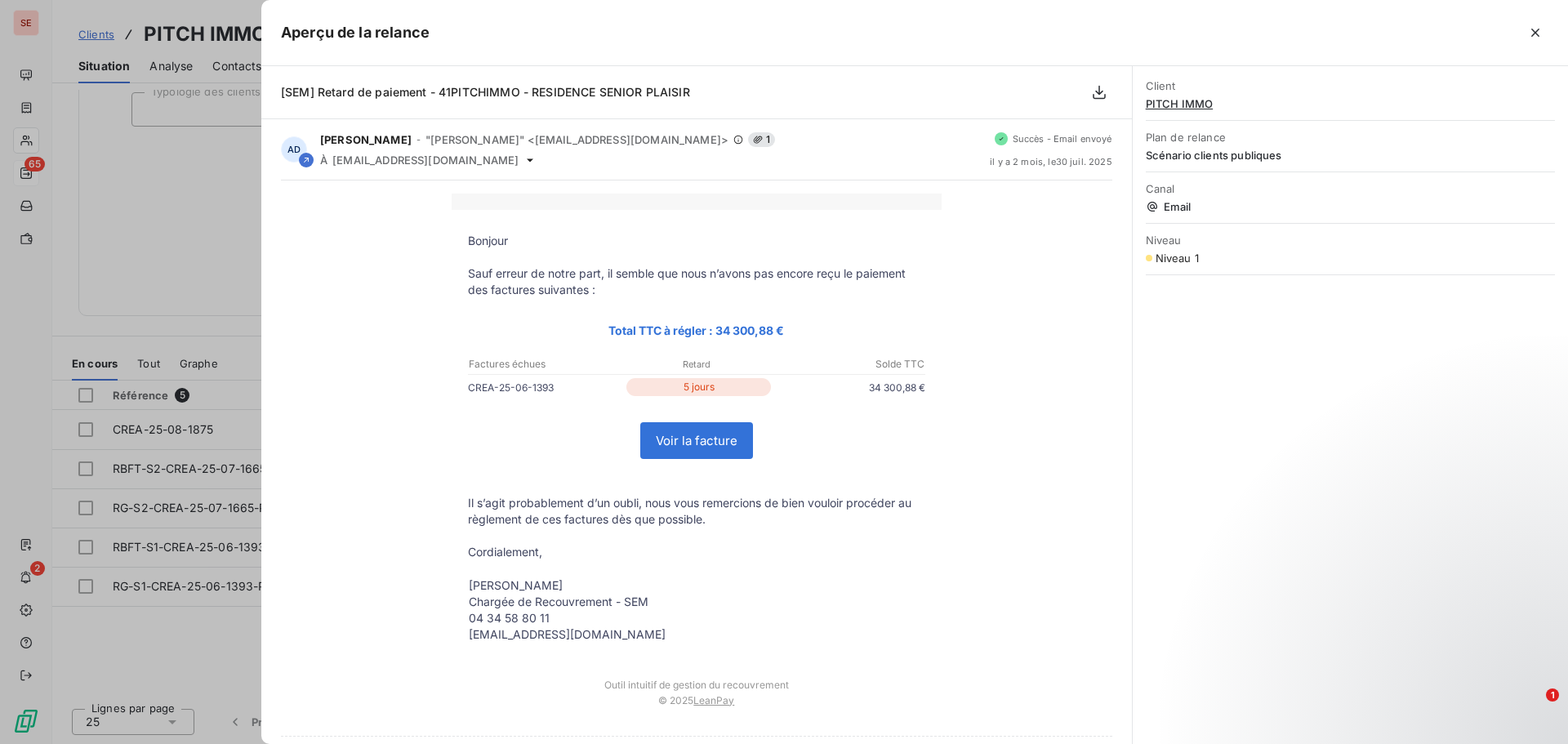
click at [869, 598] on td "[PERSON_NAME] Chargée de Recouvrement - SEM 04 34 58 80 11 [EMAIL_ADDRESS][DOMA…" at bounding box center [696, 612] width 490 height 70
click at [212, 211] on div at bounding box center [784, 372] width 1568 height 744
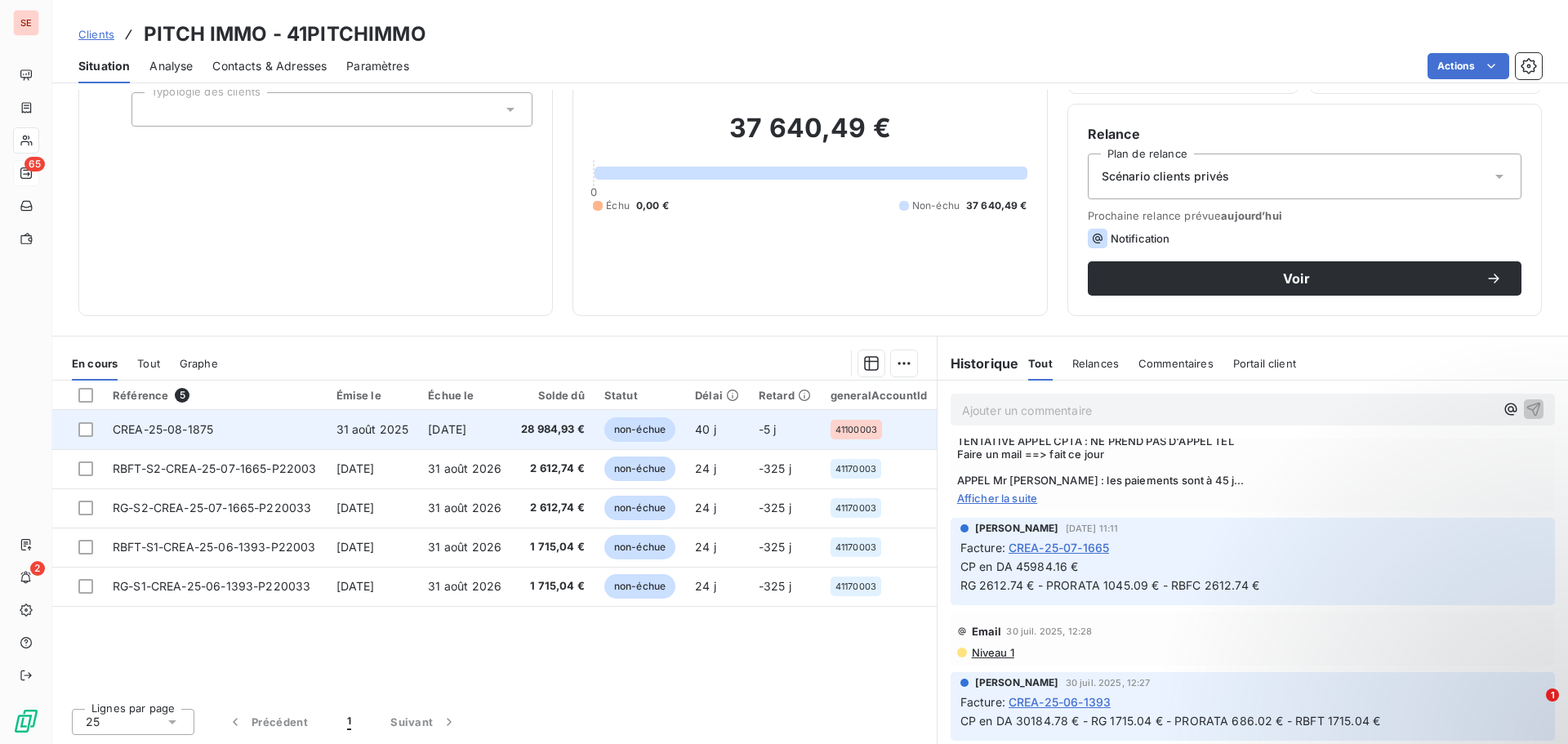
click at [275, 431] on td "CREA-25-08-1875" at bounding box center [214, 430] width 224 height 39
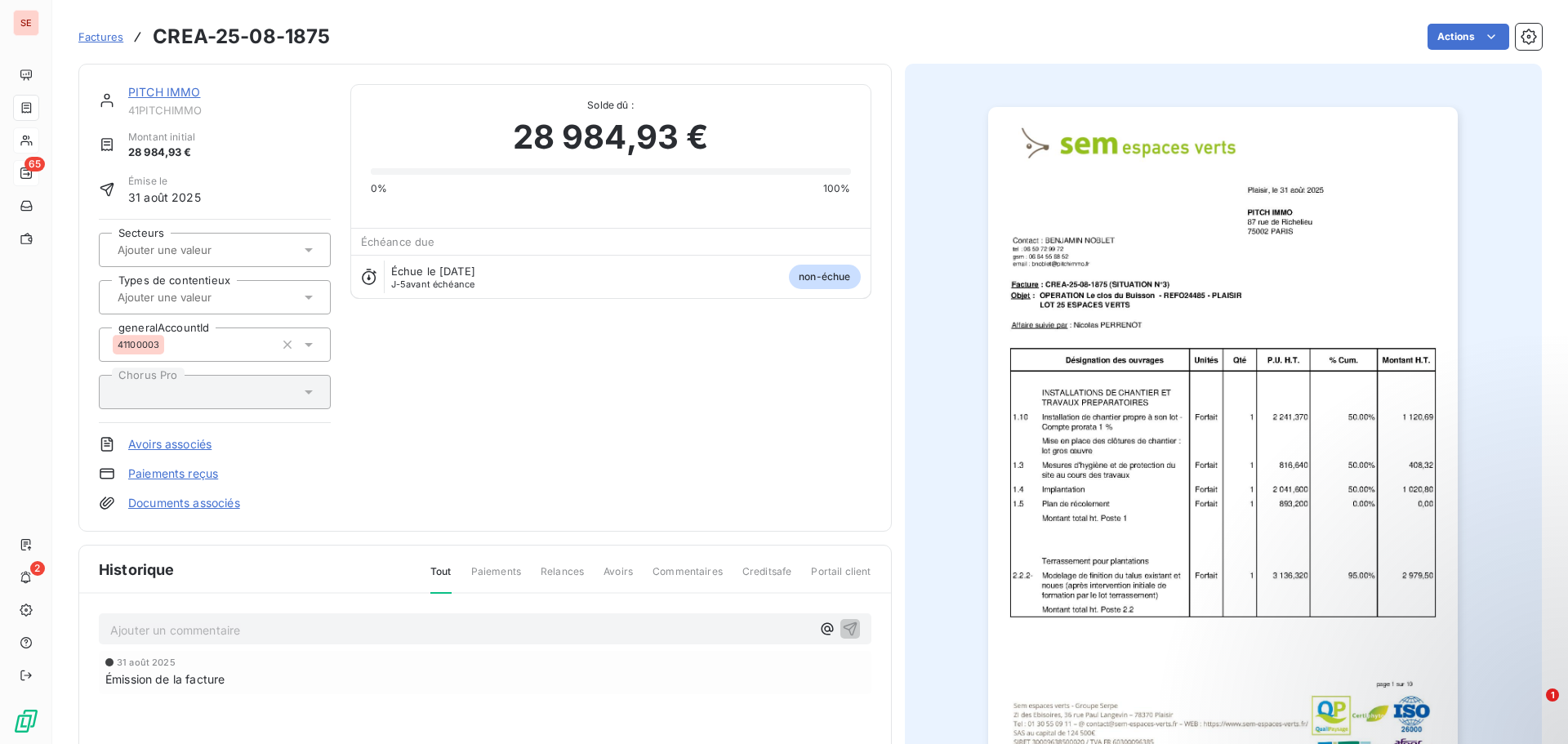
click at [240, 503] on link "Documents associés" at bounding box center [184, 504] width 112 height 17
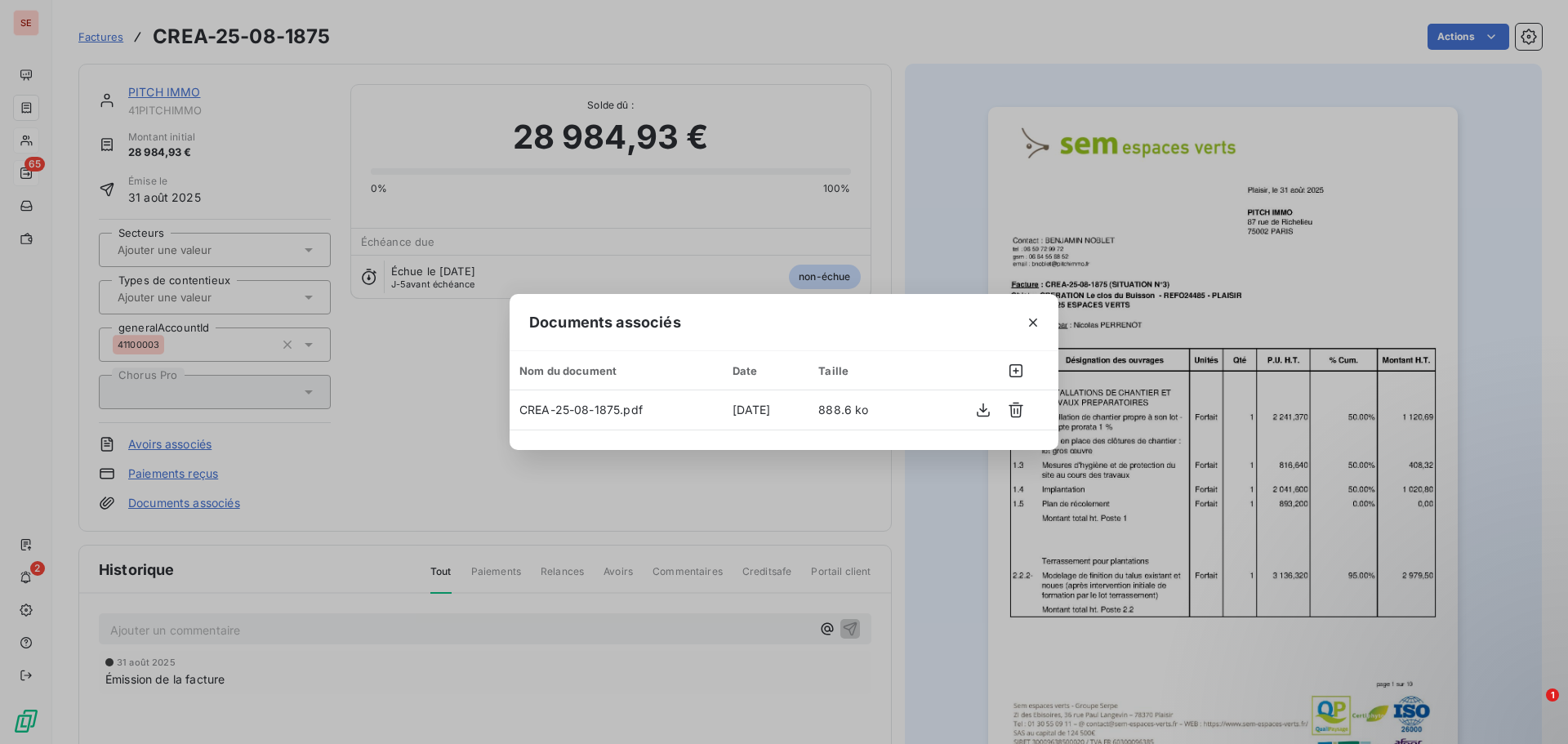
click at [400, 496] on div "Documents associés Nom du document Date Taille CREA-25-08-1875.pdf [DATE] 888.6…" at bounding box center [784, 372] width 1568 height 744
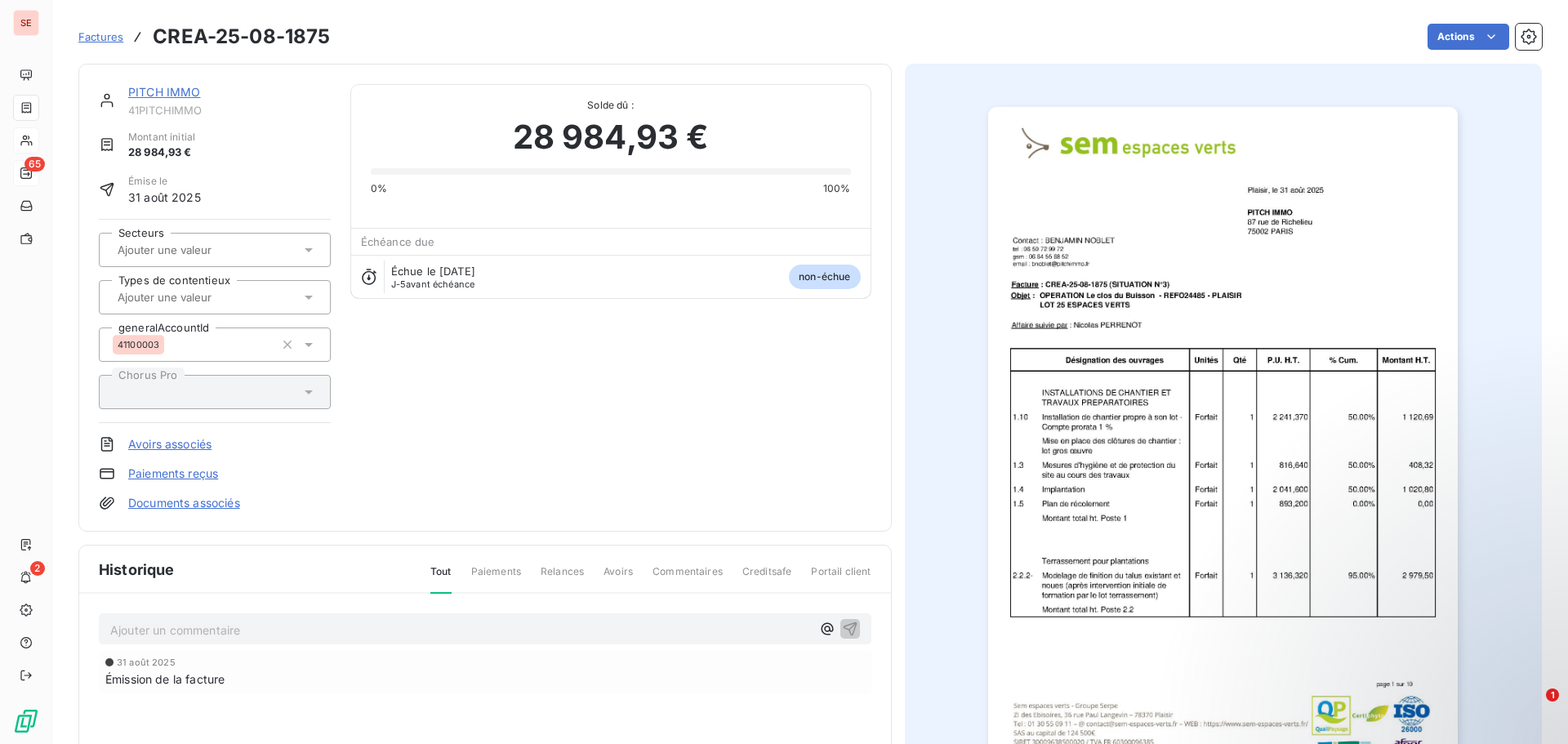
click at [358, 623] on p "Ajouter un commentaire ﻿" at bounding box center [461, 630] width 701 height 20
click at [845, 630] on icon "button" at bounding box center [850, 628] width 17 height 17
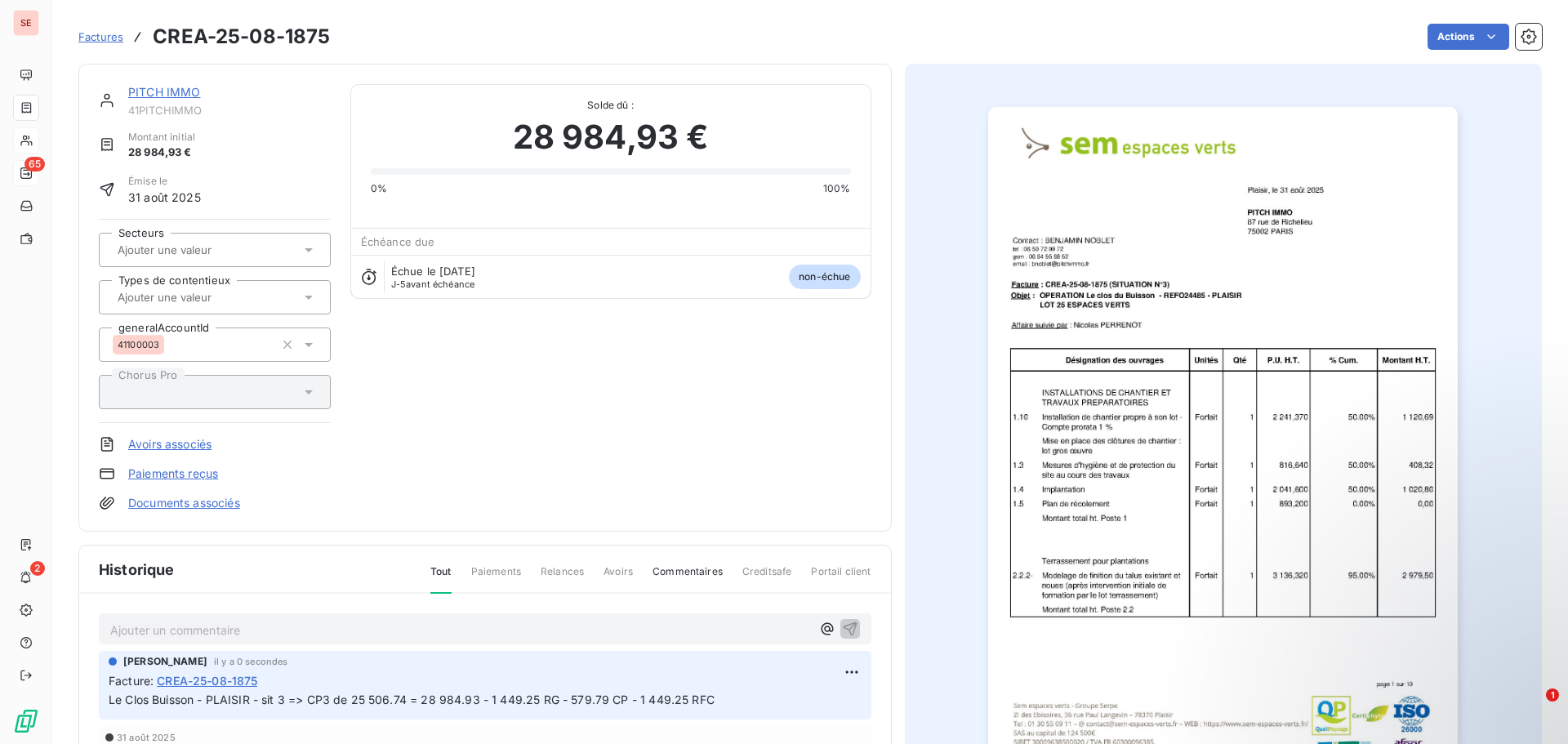
click at [205, 507] on link "Documents associés" at bounding box center [184, 504] width 112 height 17
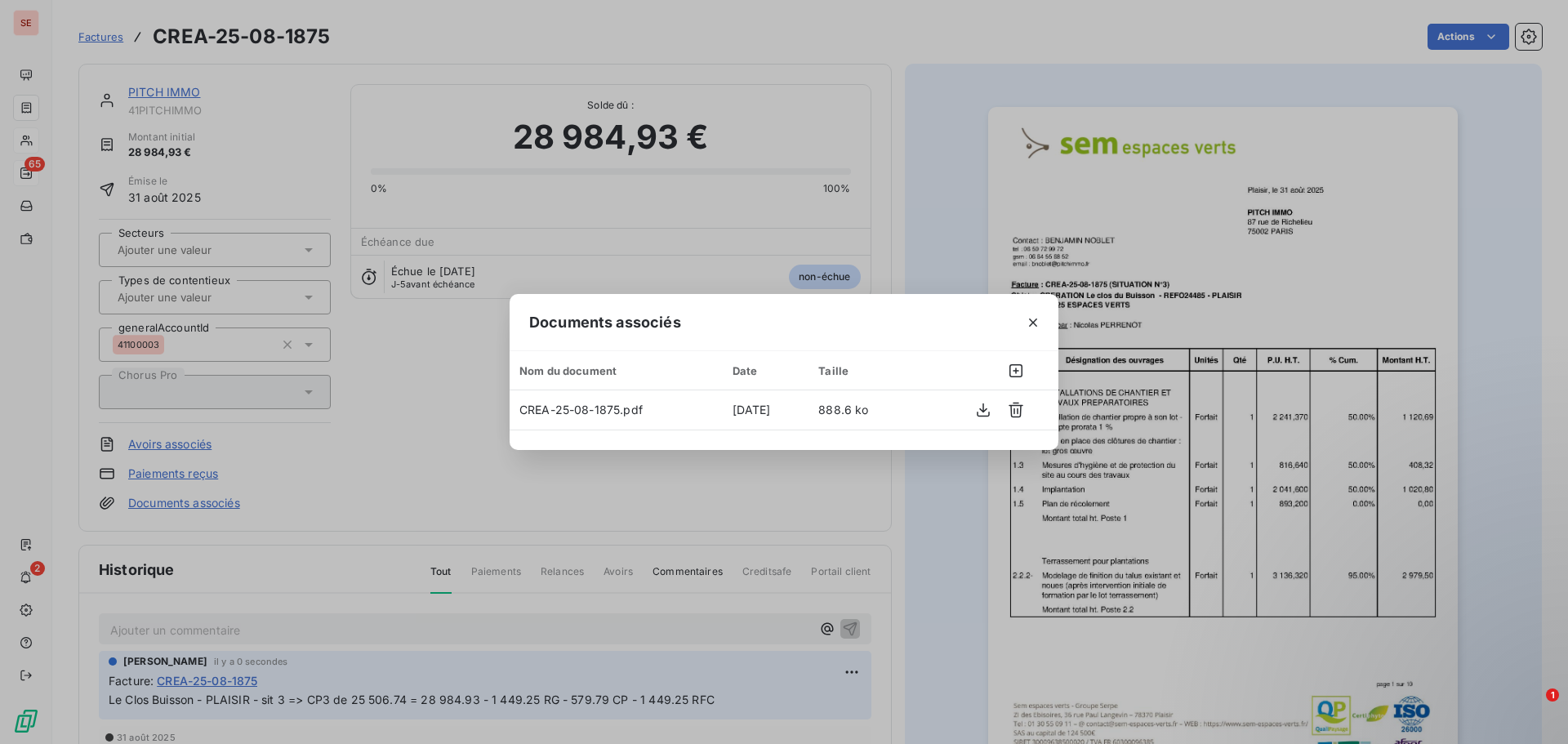
click at [378, 367] on div "Documents associés Nom du document Date Taille CREA-25-08-1875.pdf [DATE] 888.6…" at bounding box center [784, 372] width 1568 height 744
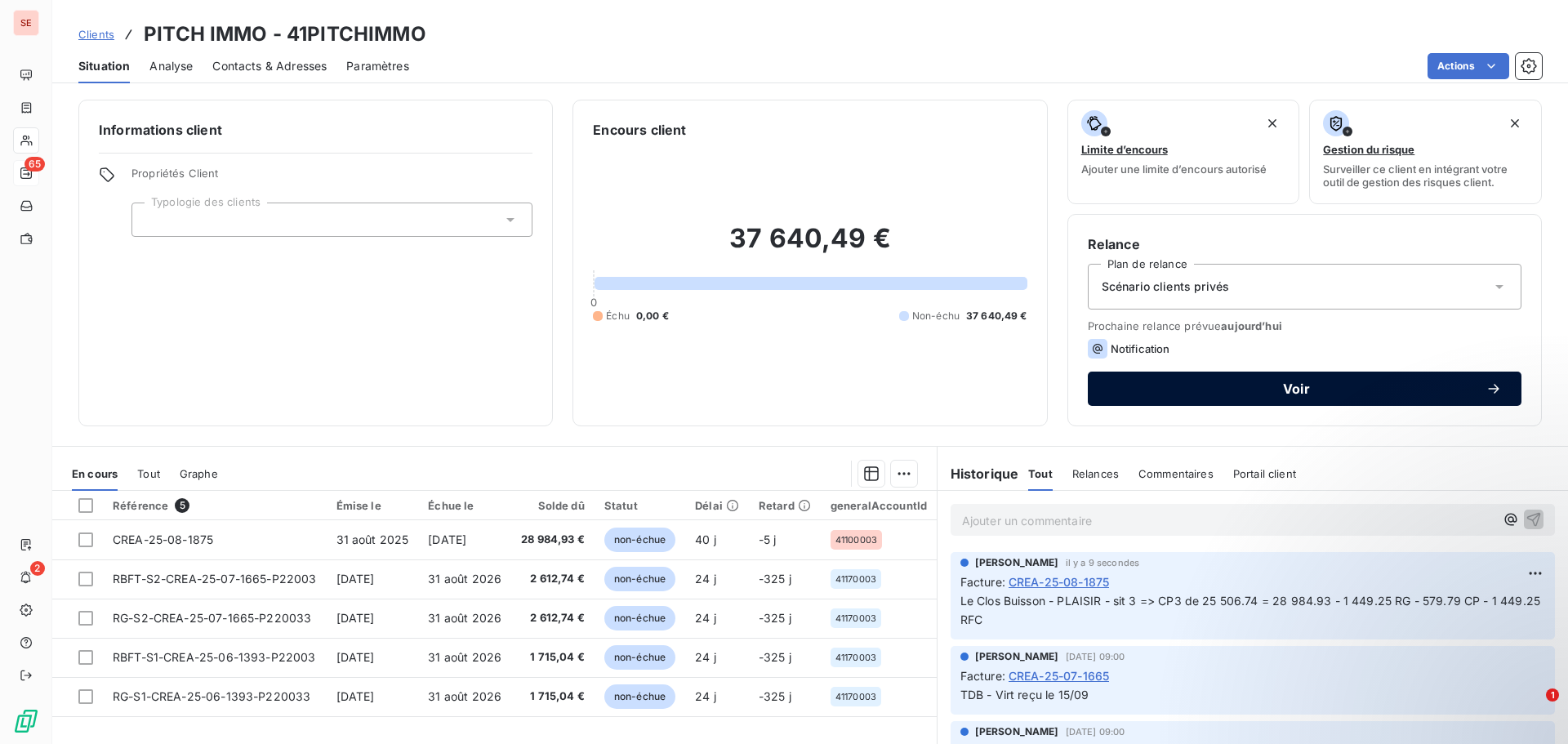
click at [1283, 390] on span "Voir" at bounding box center [1297, 389] width 379 height 13
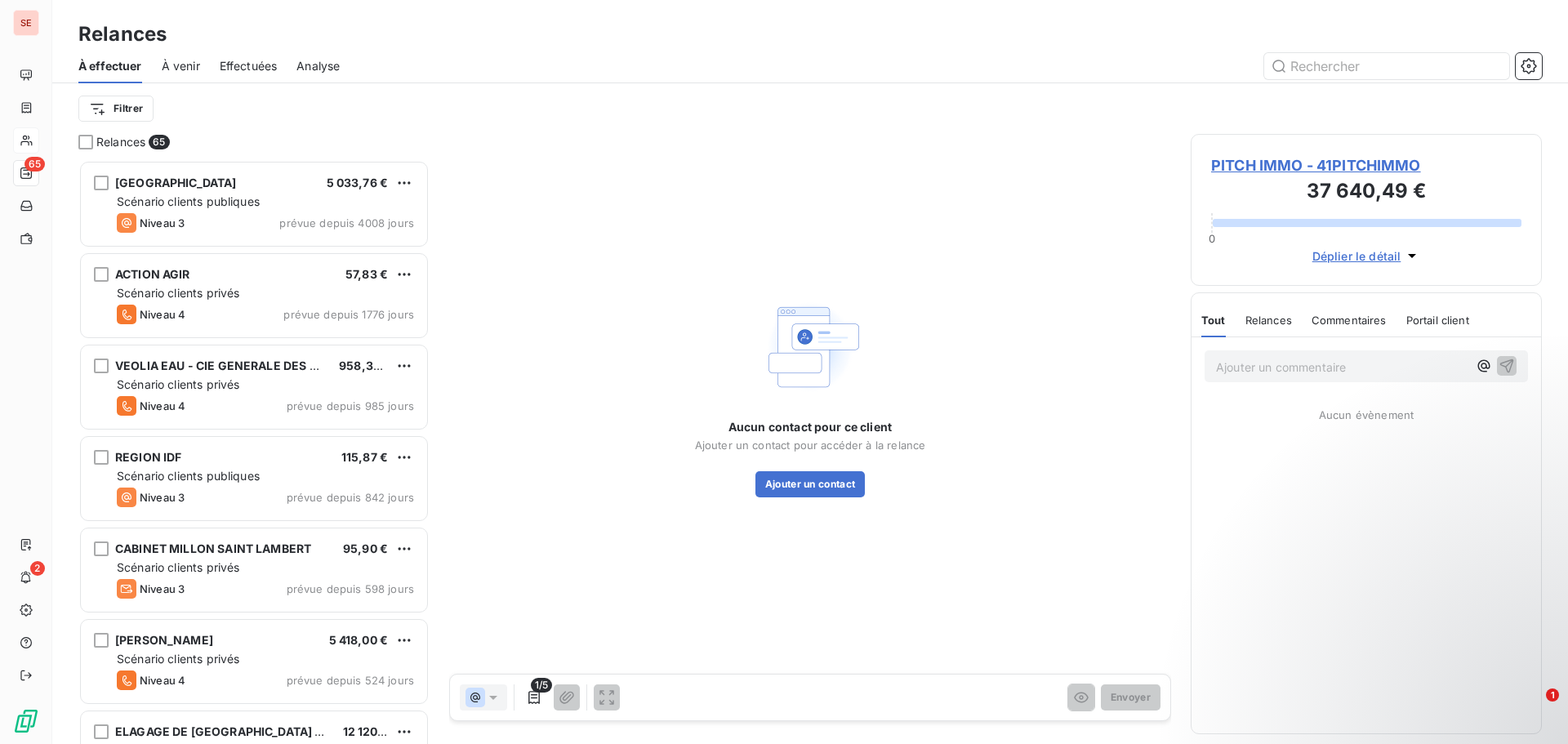
scroll to position [572, 339]
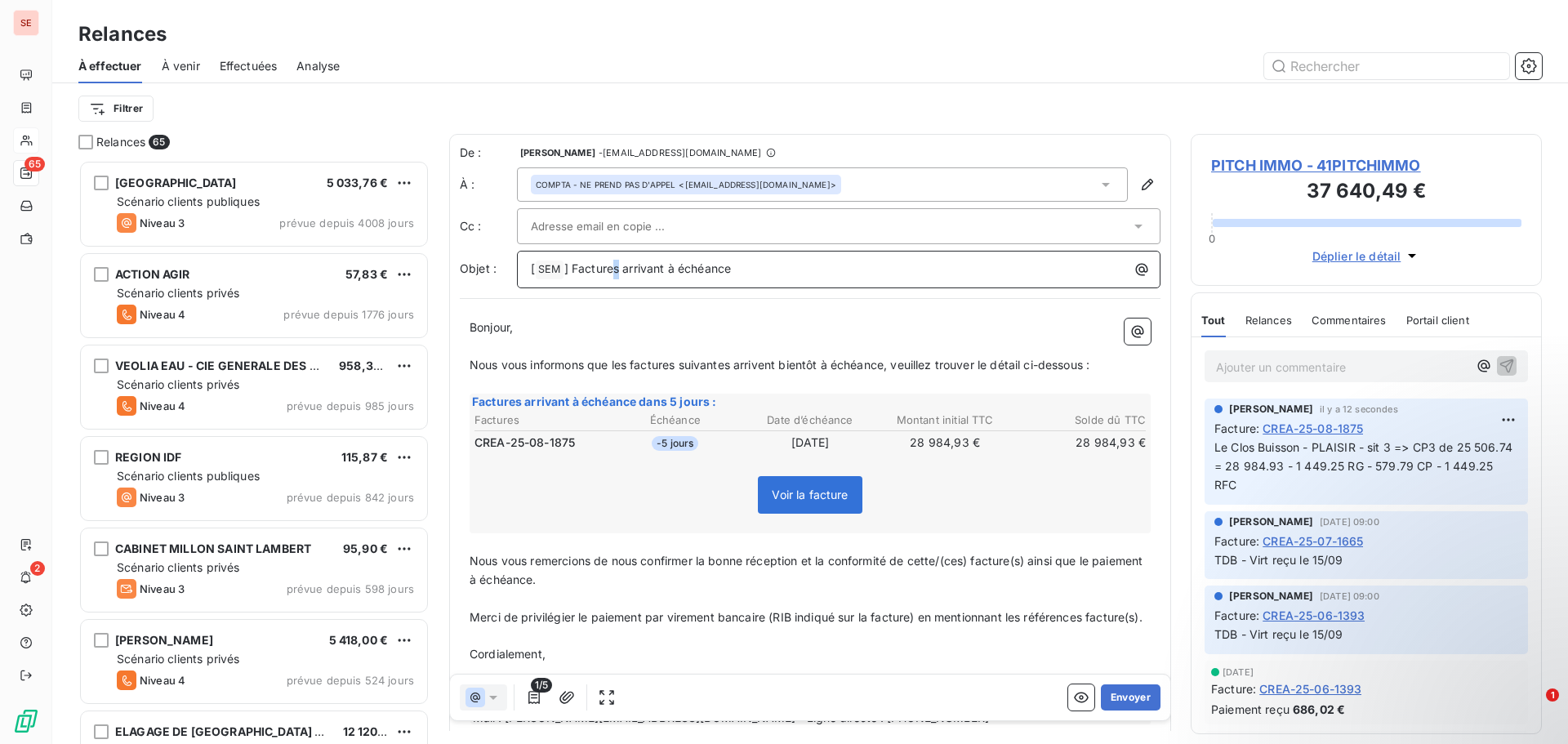
click at [621, 269] on span "] Factures arrivant à échéance" at bounding box center [648, 268] width 168 height 14
click at [810, 273] on p "[ SEM ﻿ ] Facture arrivant à échéance" at bounding box center [843, 269] width 624 height 19
drag, startPoint x: 653, startPoint y: 370, endPoint x: 715, endPoint y: 372, distance: 62.0
click at [679, 372] on p "Nous vous informons que les factures suivantes arrivent bientôt à échéance, veu…" at bounding box center [810, 365] width 681 height 18
drag, startPoint x: 879, startPoint y: 369, endPoint x: 905, endPoint y: 366, distance: 26.2
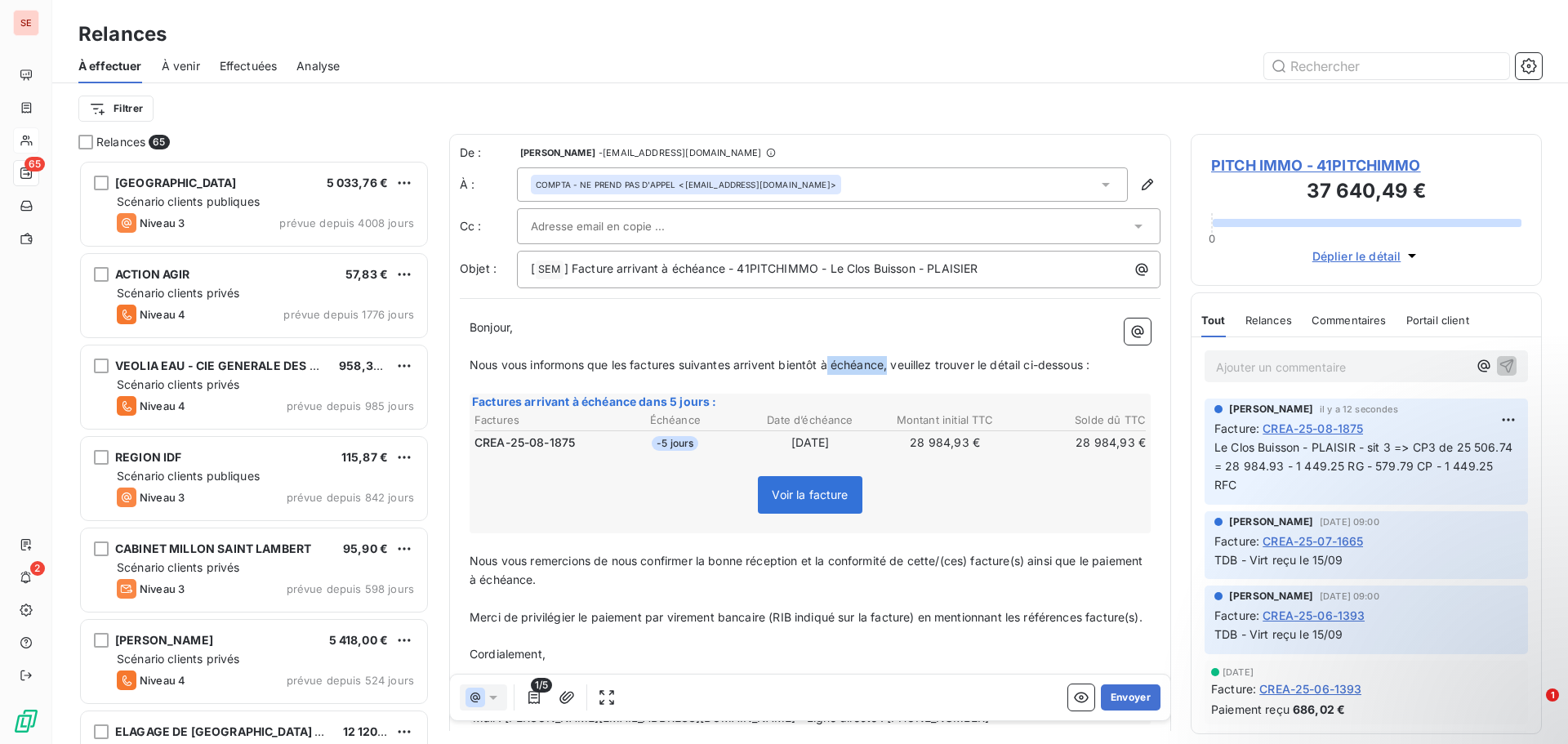
click at [905, 366] on span "Nous vous informons que les factures suivantes arrivent bientôt à échéance, veu…" at bounding box center [780, 364] width 620 height 14
click at [683, 363] on span "Nous vous informons que les factures suivantes arrivent bientôt à échéance, veu…" at bounding box center [780, 364] width 620 height 14
drag, startPoint x: 612, startPoint y: 364, endPoint x: 1094, endPoint y: 371, distance: 482.1
click at [1090, 371] on span "Nous vous informons que les factures suivantes arrivent bientôt à échéance, veu…" at bounding box center [780, 364] width 620 height 14
click at [607, 360] on span "Nous vous informons que les factures suivantes arrivent bientôt à échéance, veu…" at bounding box center [780, 364] width 620 height 14
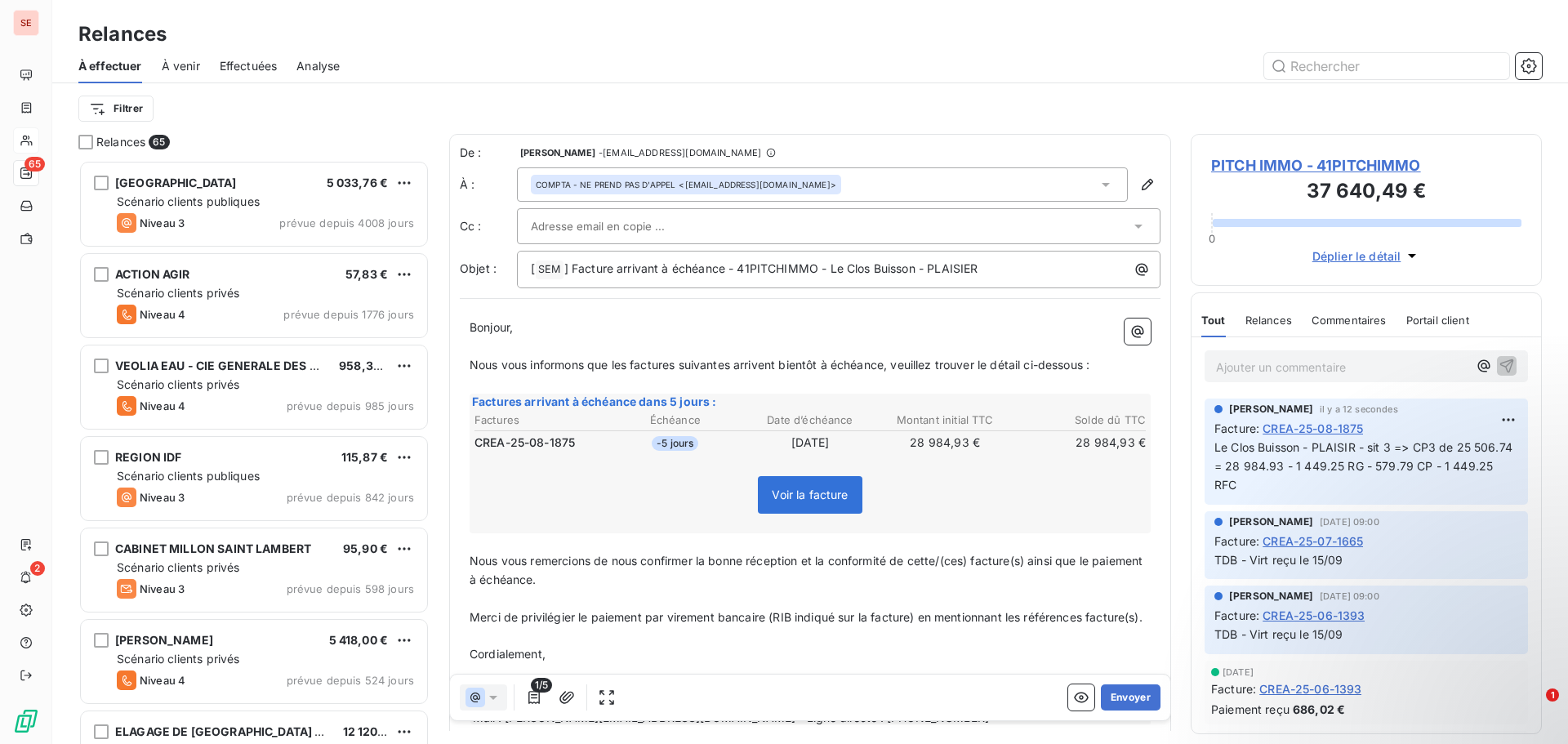
click at [612, 363] on span "Nous vous informons que les factures suivantes arrivent bientôt à échéance, veu…" at bounding box center [780, 364] width 620 height 14
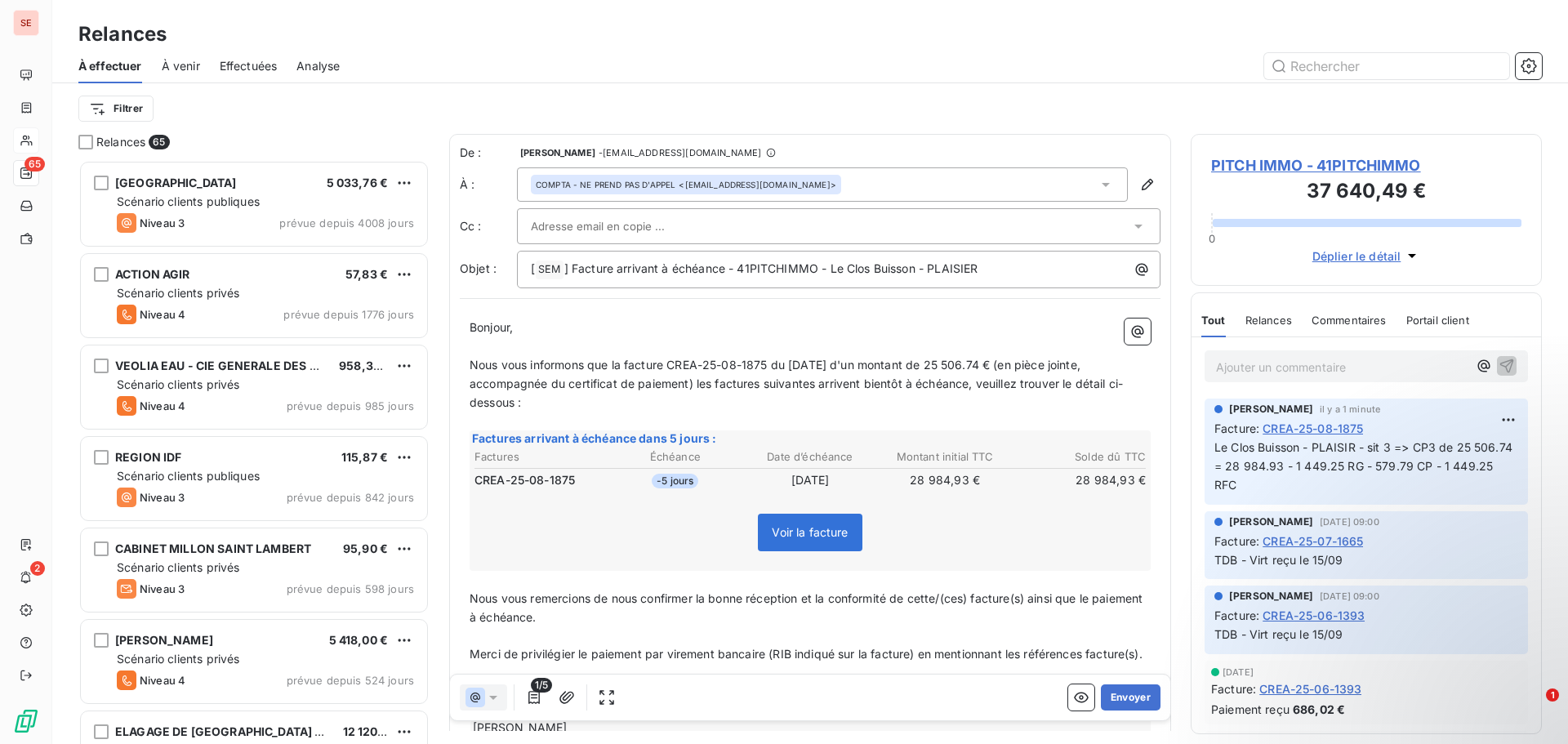
drag, startPoint x: 695, startPoint y: 392, endPoint x: 516, endPoint y: 407, distance: 179.6
click at [516, 407] on p "Nous vous informons que la facture CREA-25-08-1875 du [DATE] d'un montant de 25…" at bounding box center [810, 384] width 681 height 56
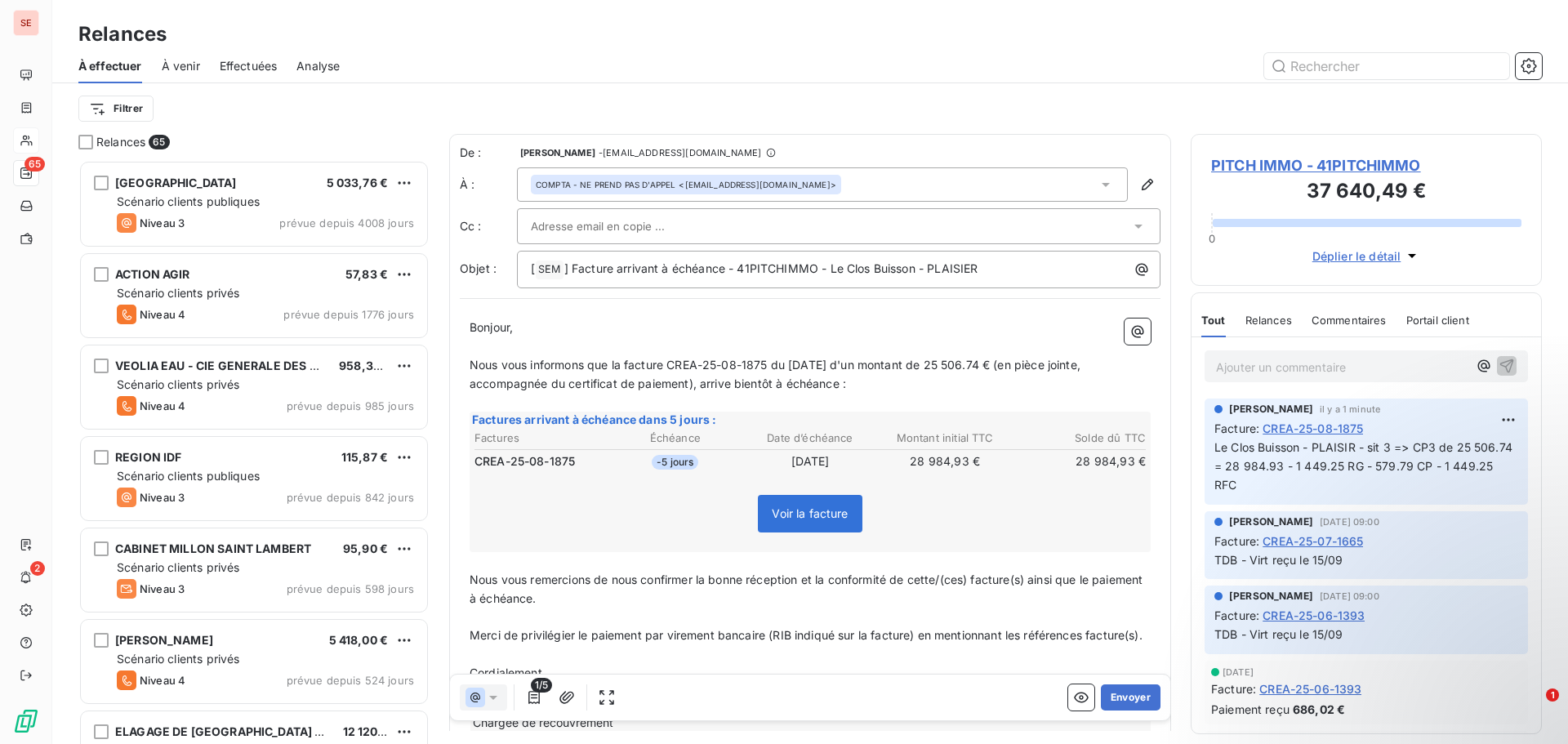
click at [510, 486] on div "Voir la facture" at bounding box center [810, 517] width 676 height 70
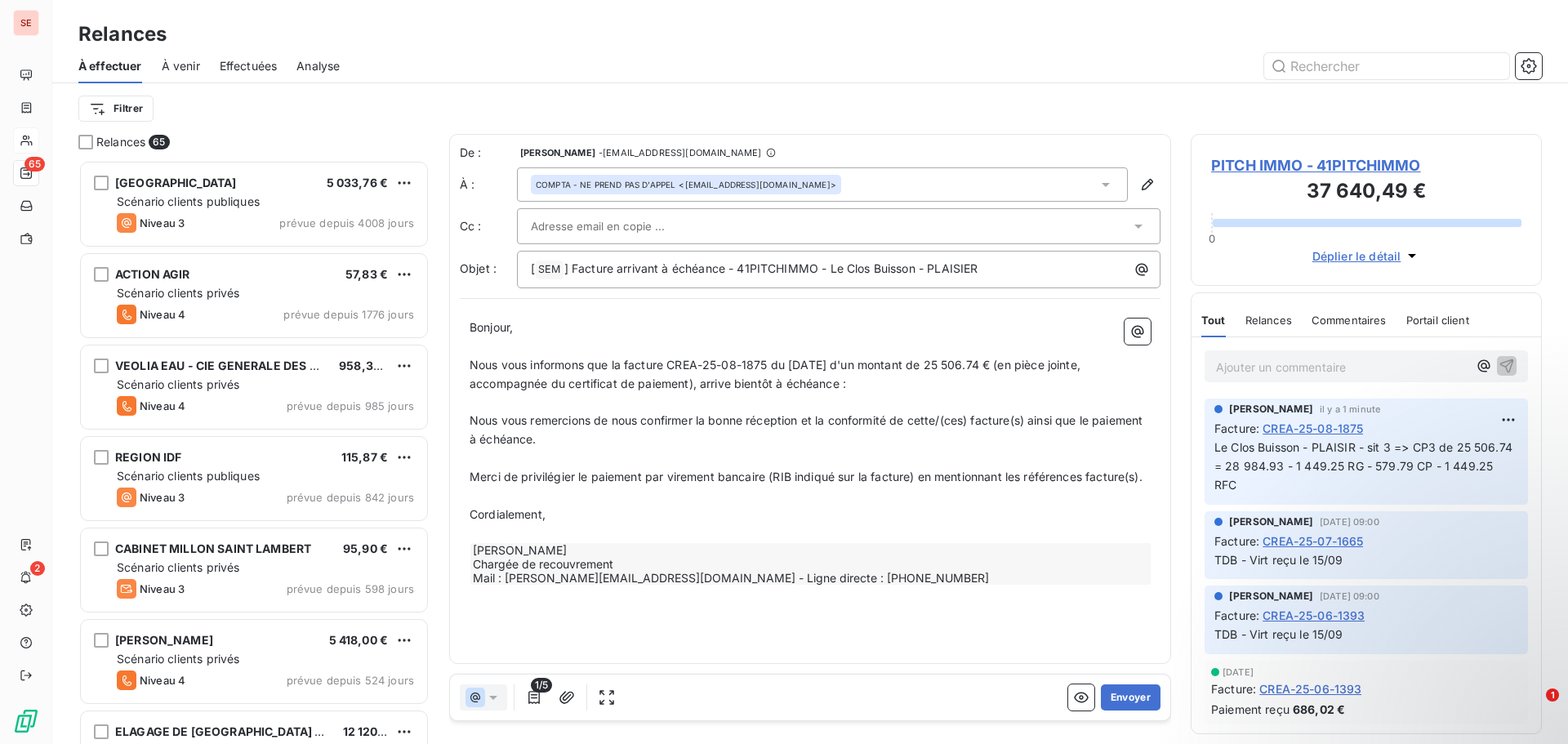
click at [611, 416] on span "Nous vous remercions de nous confirmer la bonne réception et la conformité de c…" at bounding box center [807, 429] width 676 height 33
click at [619, 411] on p "﻿" at bounding box center [810, 403] width 681 height 18
click at [614, 420] on span "Nous vous remercions de nous confirmer la bonne réception et la conformité de c…" at bounding box center [807, 429] width 676 height 33
click at [704, 439] on span "Nous vous remercions de bien vouloir procéder à son paiement [PERSON_NAME] conf…" at bounding box center [787, 429] width 635 height 33
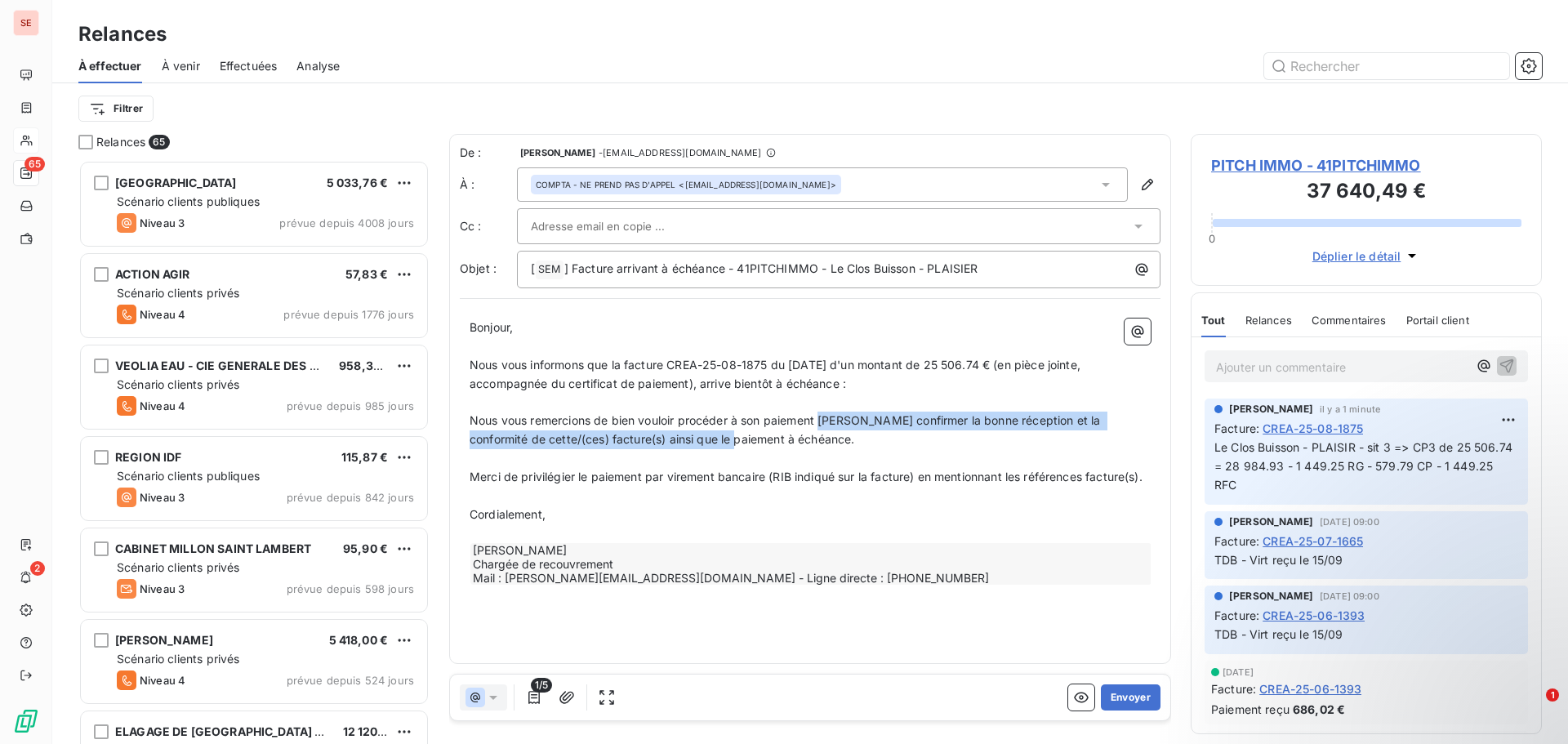
drag, startPoint x: 615, startPoint y: 442, endPoint x: 824, endPoint y: 424, distance: 209.8
click at [824, 424] on span "Nous vous remercions de bien vouloir procéder à son paiement [PERSON_NAME] conf…" at bounding box center [787, 429] width 635 height 33
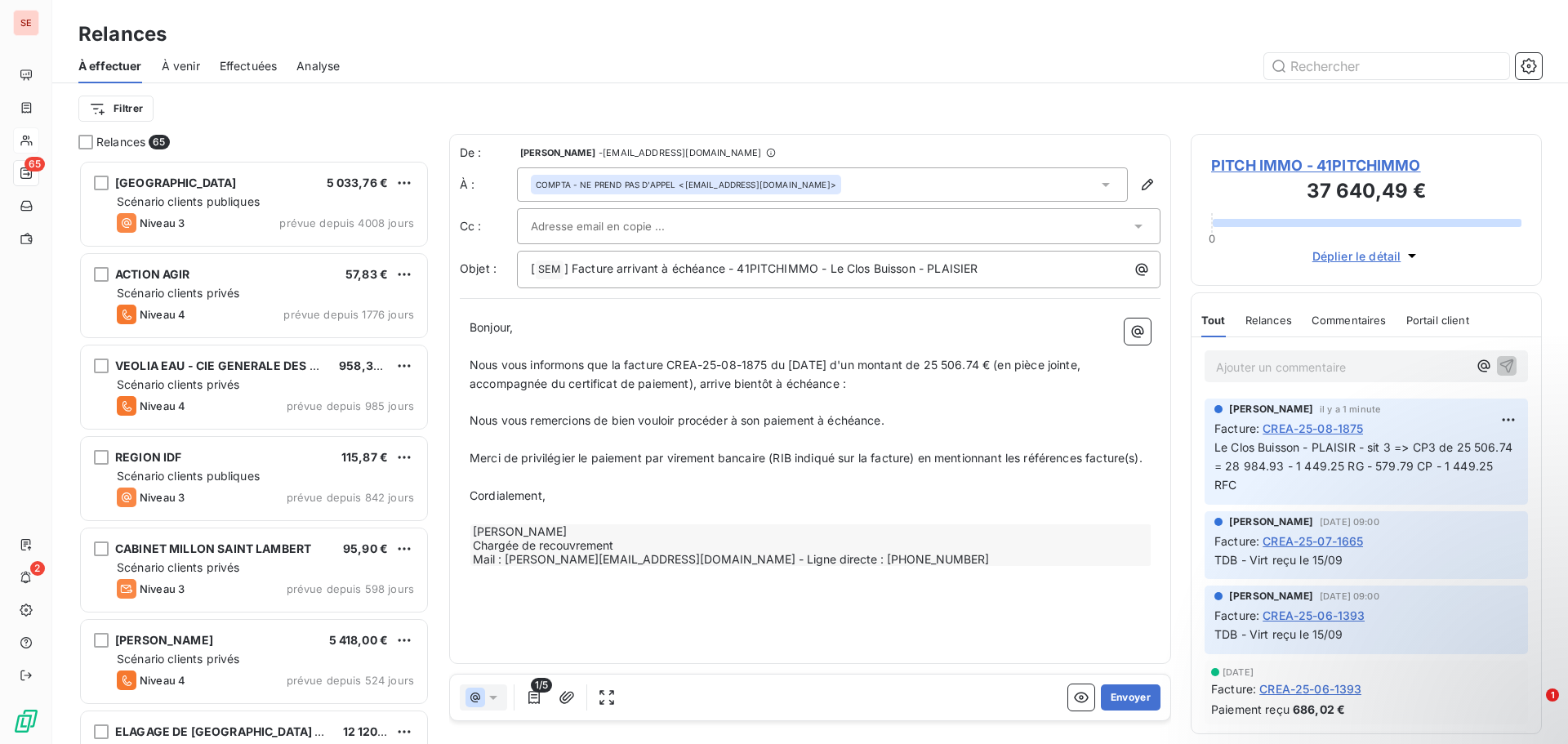
click at [810, 462] on span "Merci de privilégier le paiement par virement bancaire (RIB indiqué sur la fact…" at bounding box center [807, 457] width 673 height 14
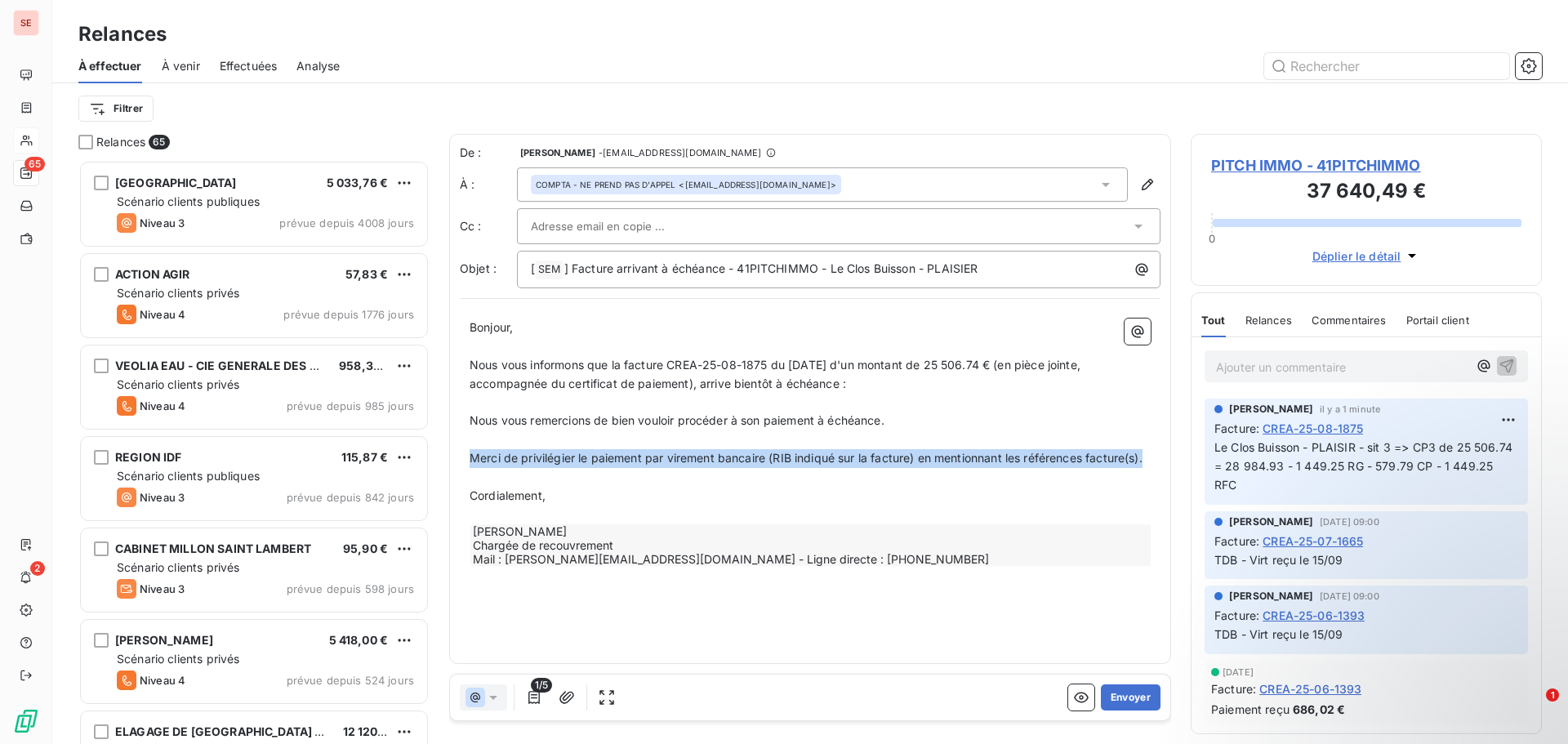
click at [810, 462] on span "Merci de privilégier le paiement par virement bancaire (RIB indiqué sur la fact…" at bounding box center [807, 457] width 673 height 14
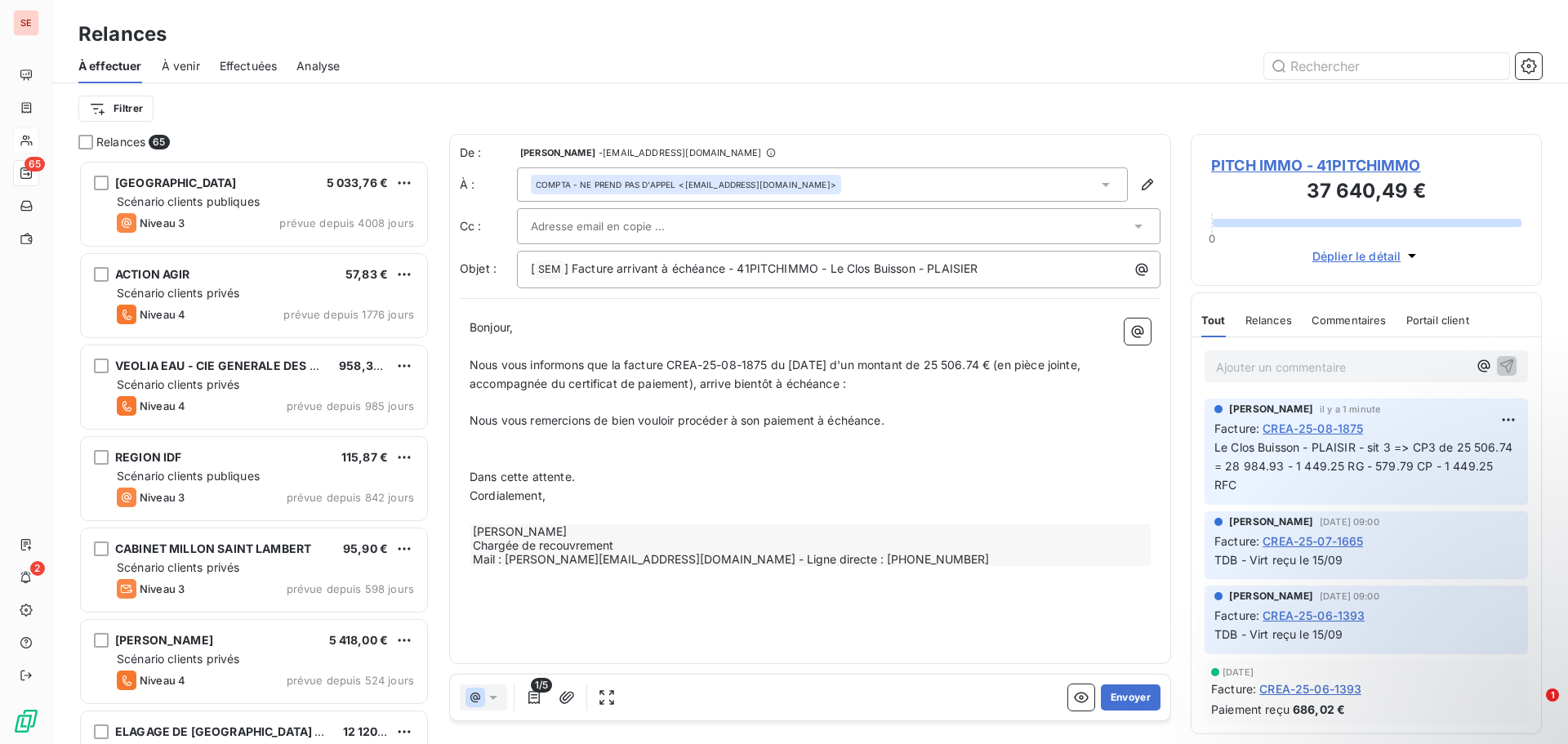
click at [489, 452] on p "﻿" at bounding box center [810, 458] width 681 height 18
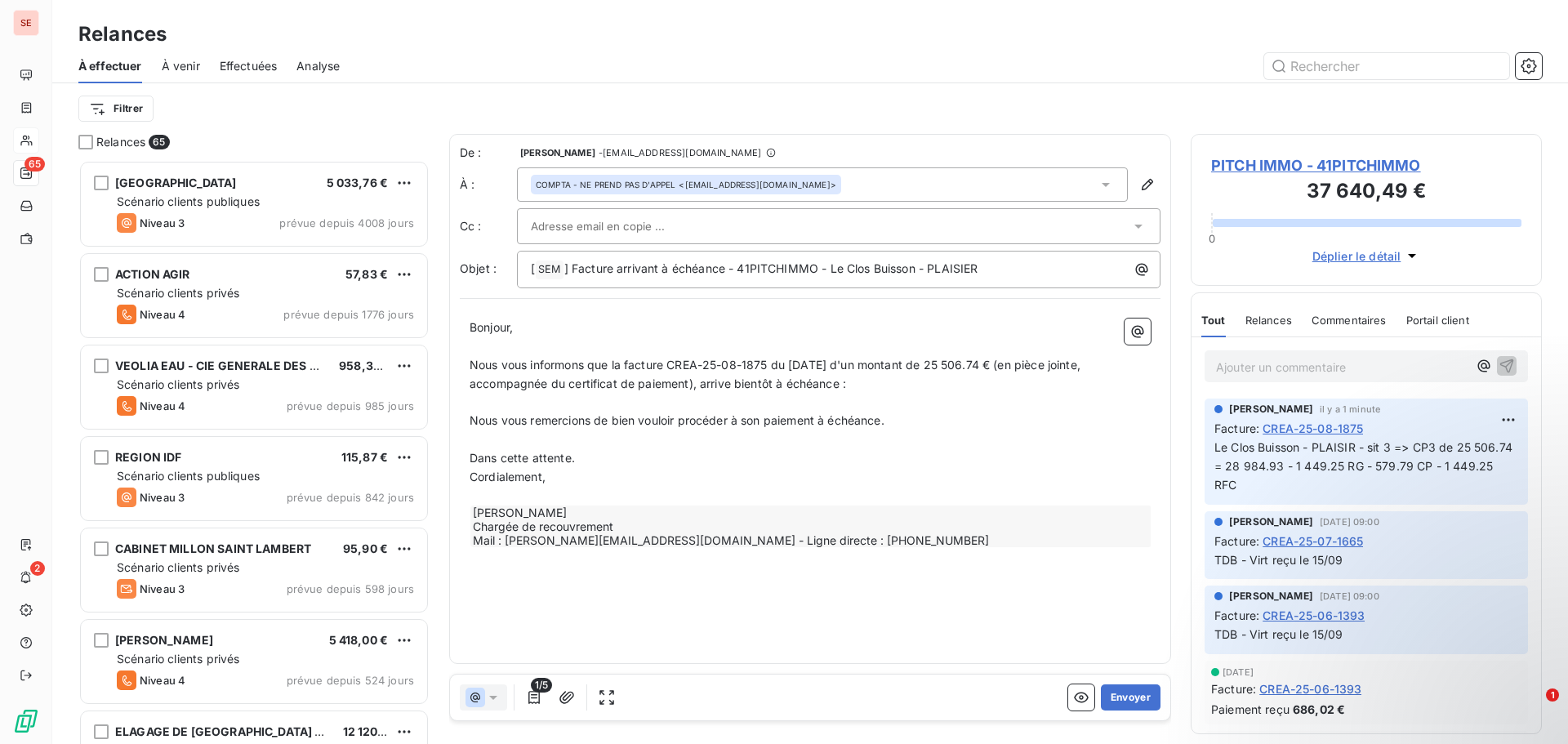
click at [596, 454] on p "Dans cette attente." at bounding box center [810, 458] width 681 height 18
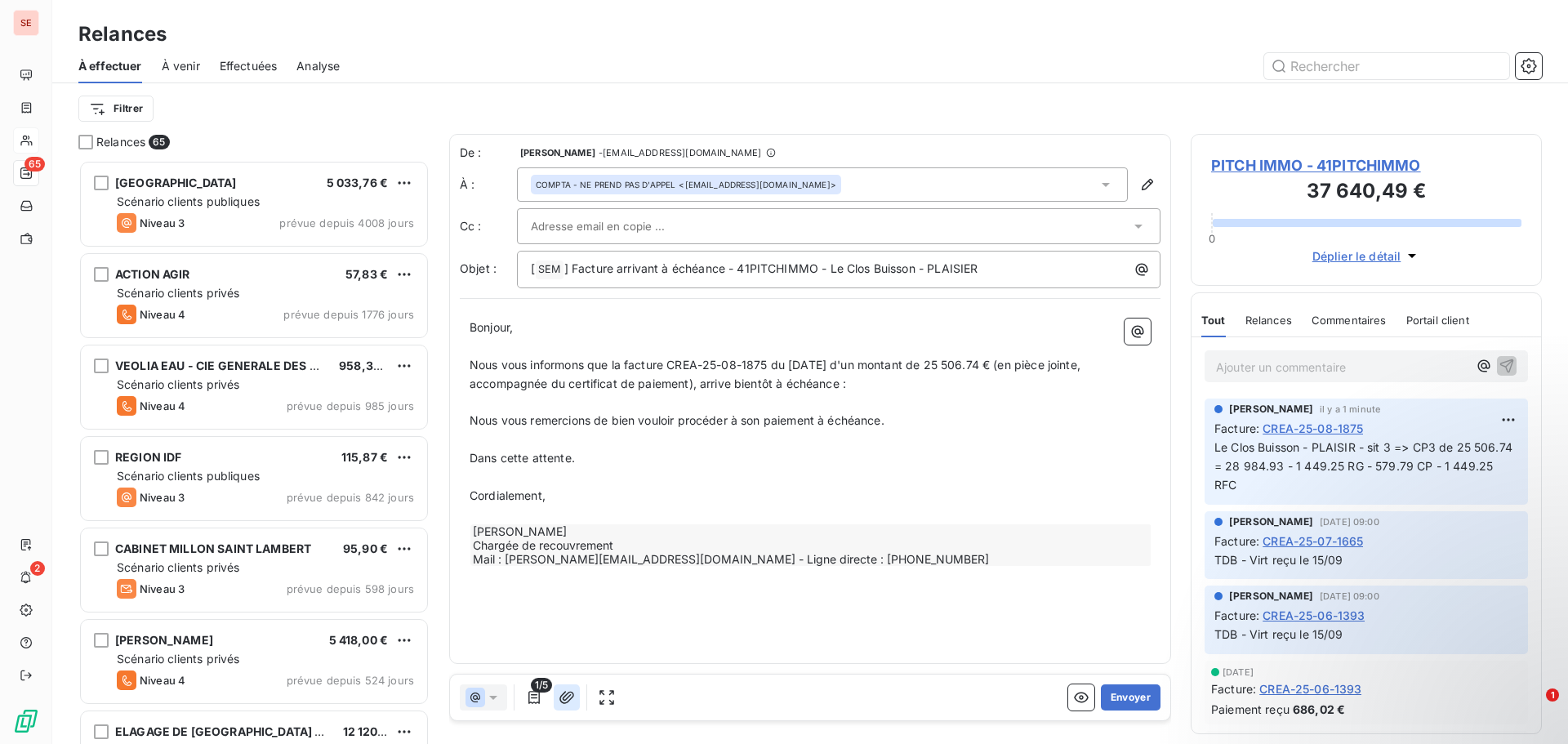
click at [565, 704] on icon "button" at bounding box center [567, 697] width 15 height 13
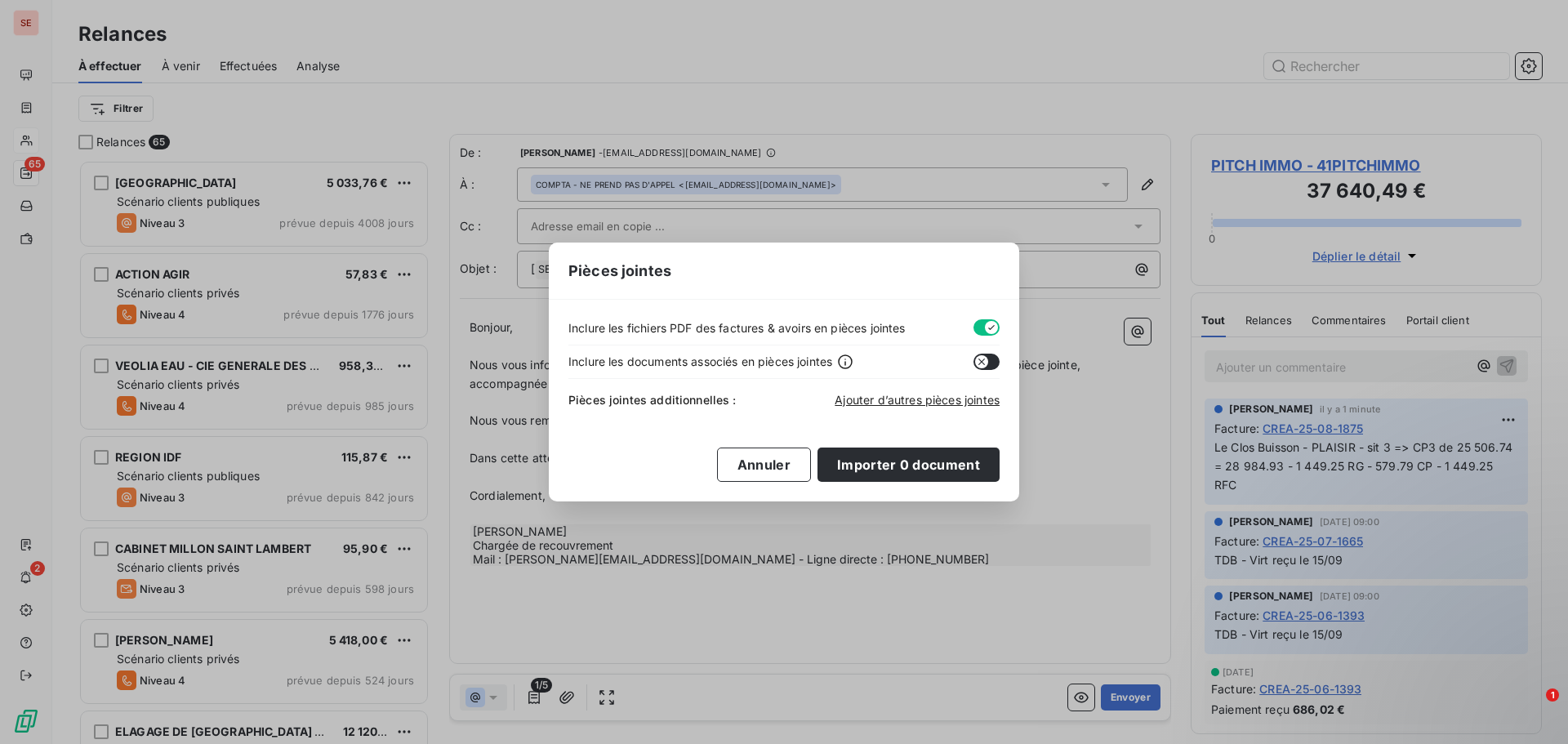
click at [976, 330] on button "button" at bounding box center [986, 328] width 26 height 17
click at [922, 402] on span "Ajouter d’autres pièces jointes" at bounding box center [917, 400] width 165 height 14
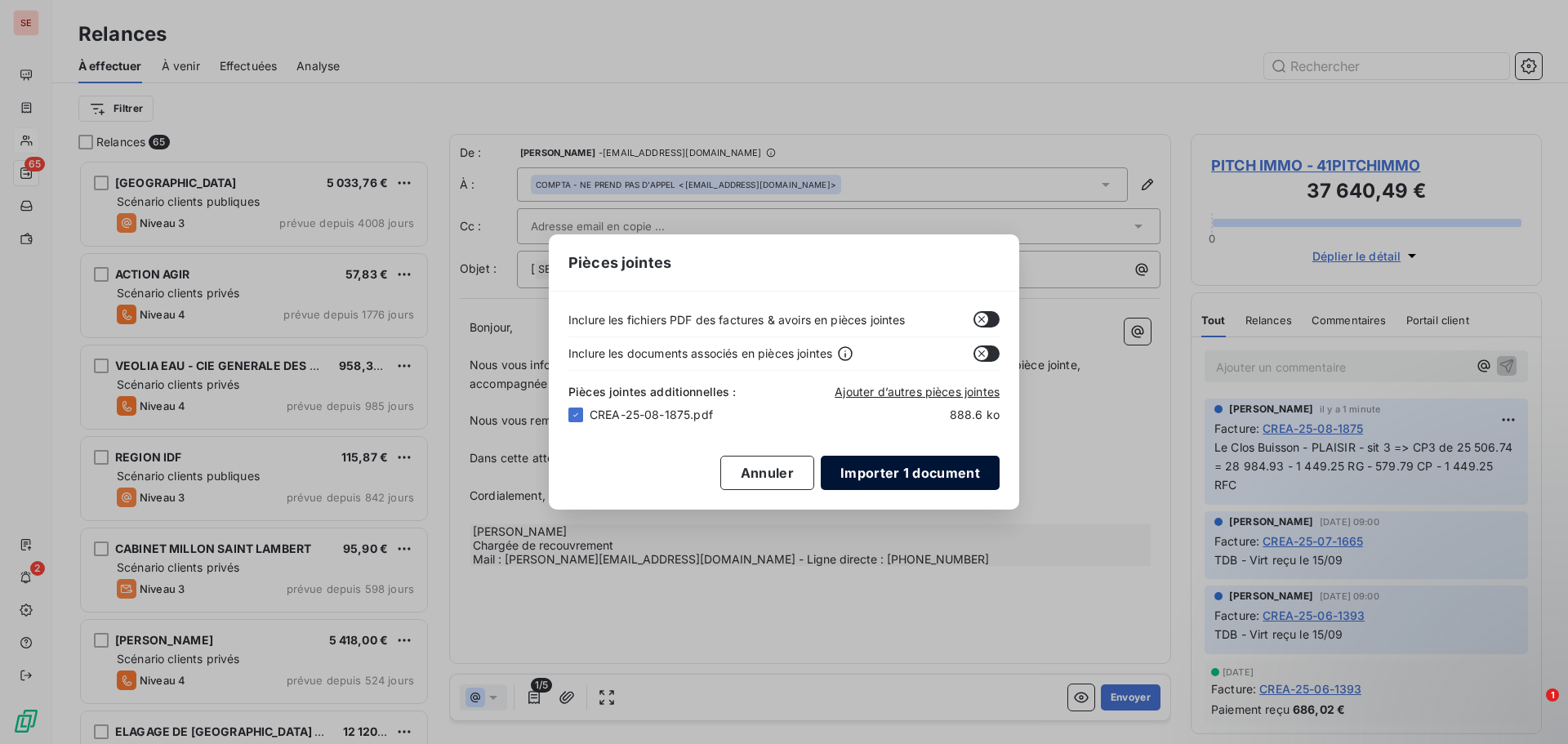
click at [900, 488] on button "Importer 1 document" at bounding box center [910, 473] width 179 height 34
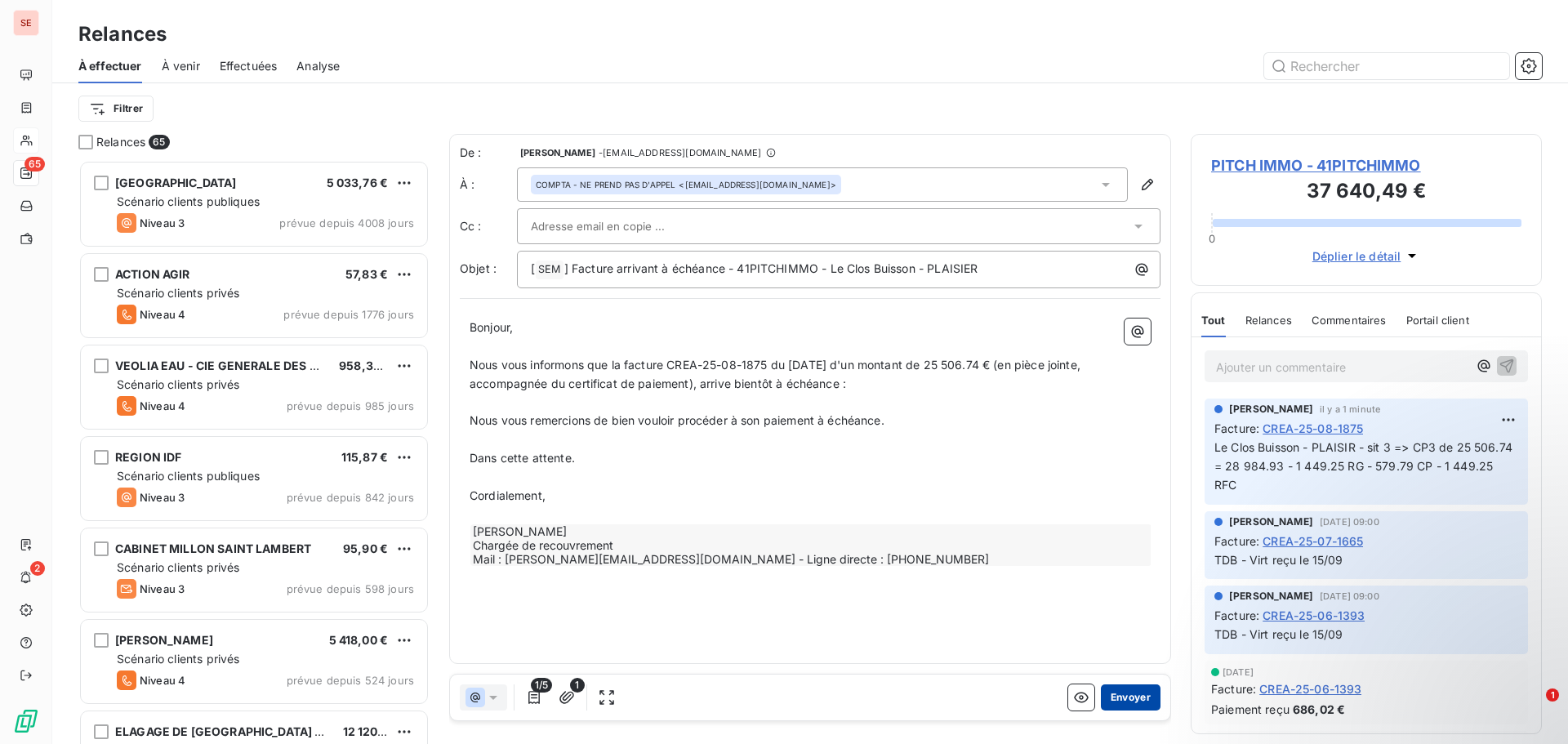
click at [1145, 694] on button "Envoyer" at bounding box center [1131, 697] width 59 height 26
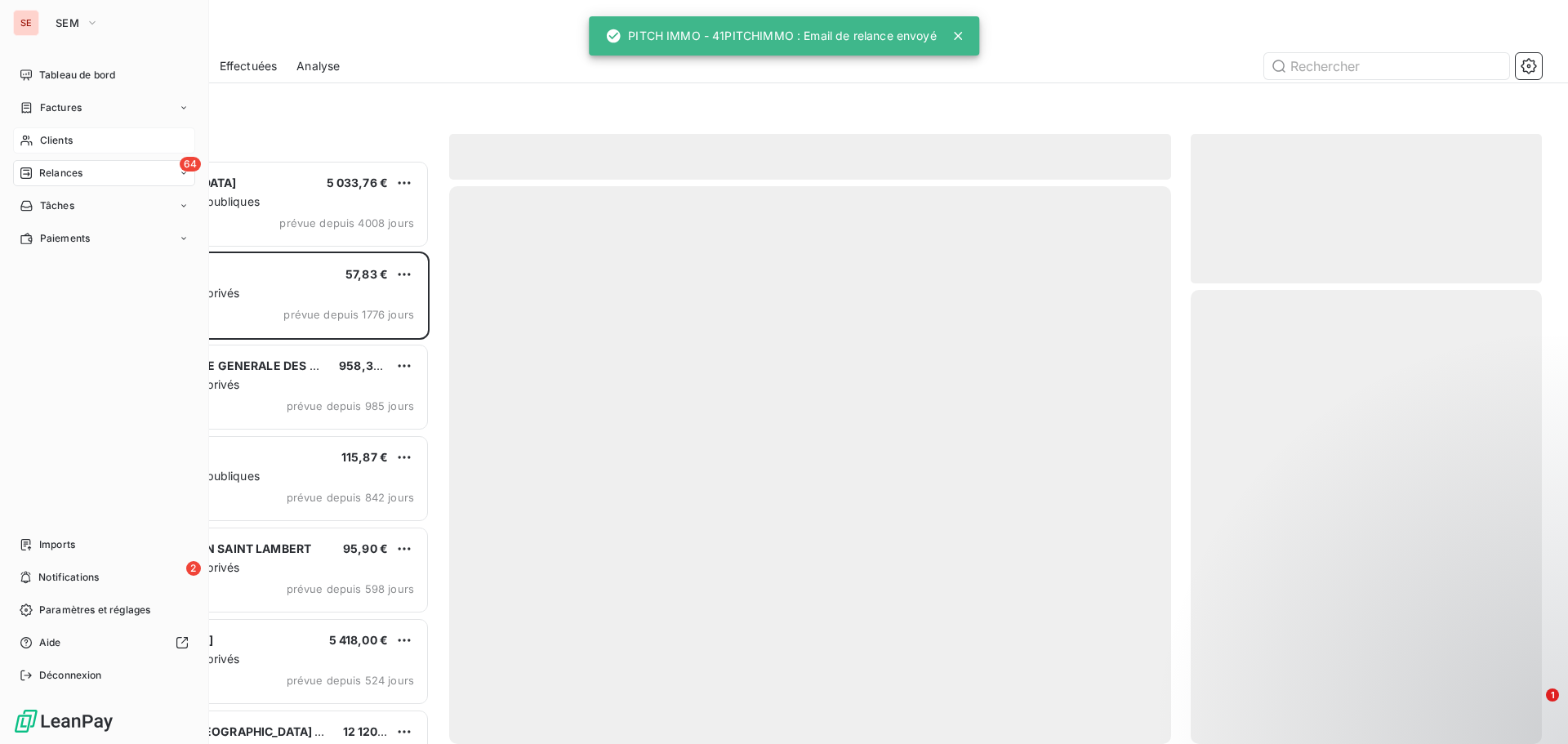
click at [75, 174] on span "Relances" at bounding box center [61, 173] width 44 height 15
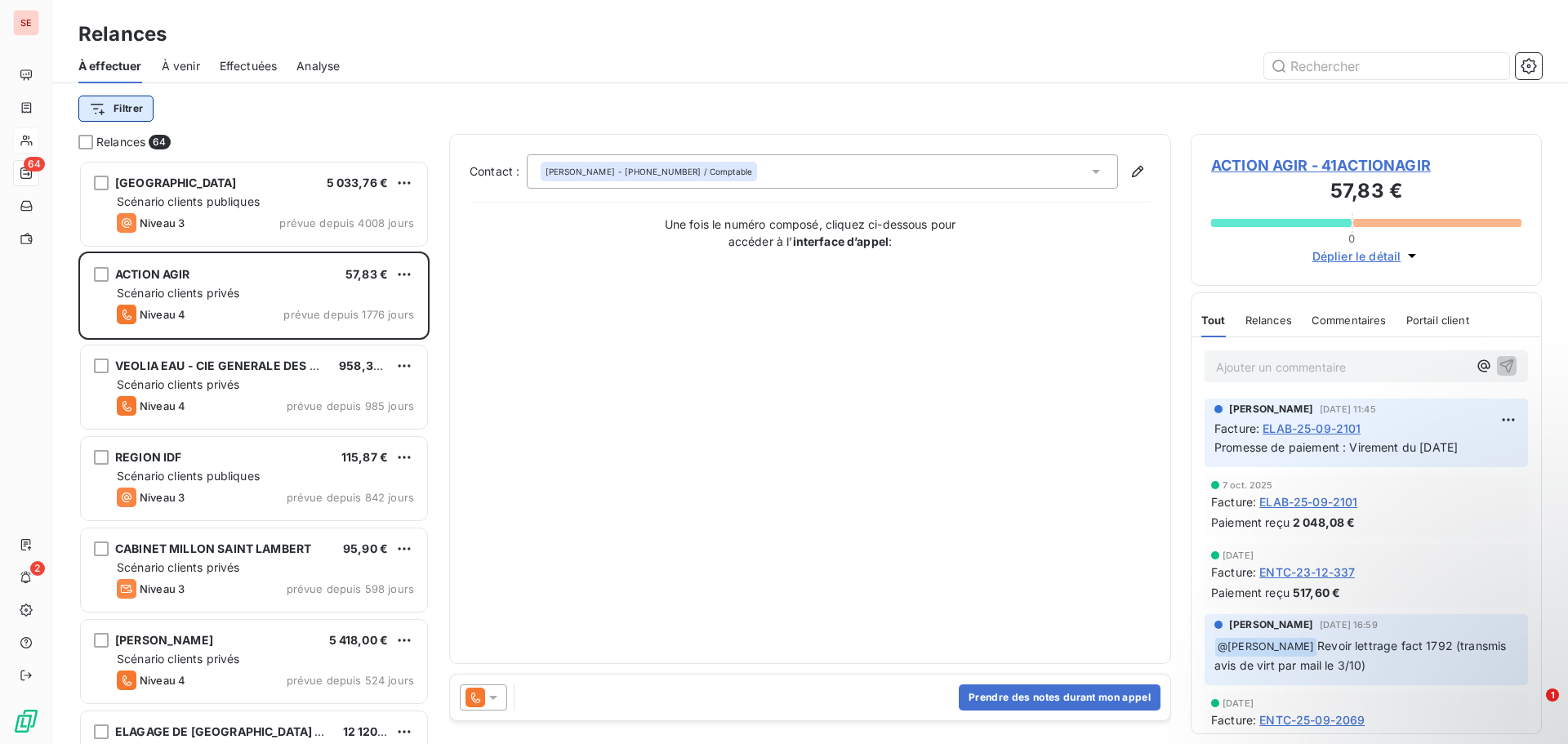
click at [124, 116] on html "SE 64 2 Relances À effectuer À venir Effectuées Analyse Filtrer Relances 64 [GE…" at bounding box center [784, 372] width 1568 height 744
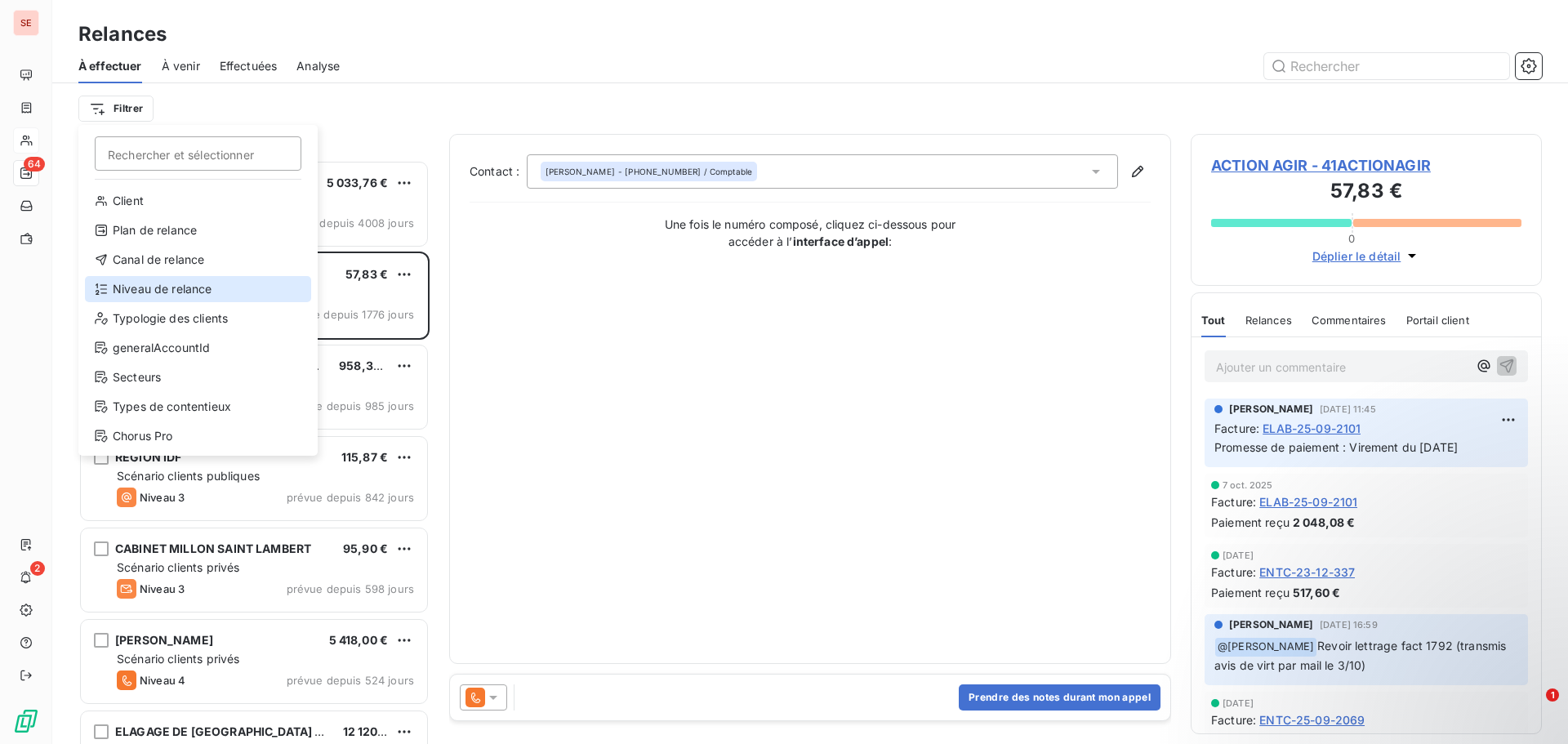
click at [147, 287] on div "Niveau de relance" at bounding box center [198, 289] width 226 height 26
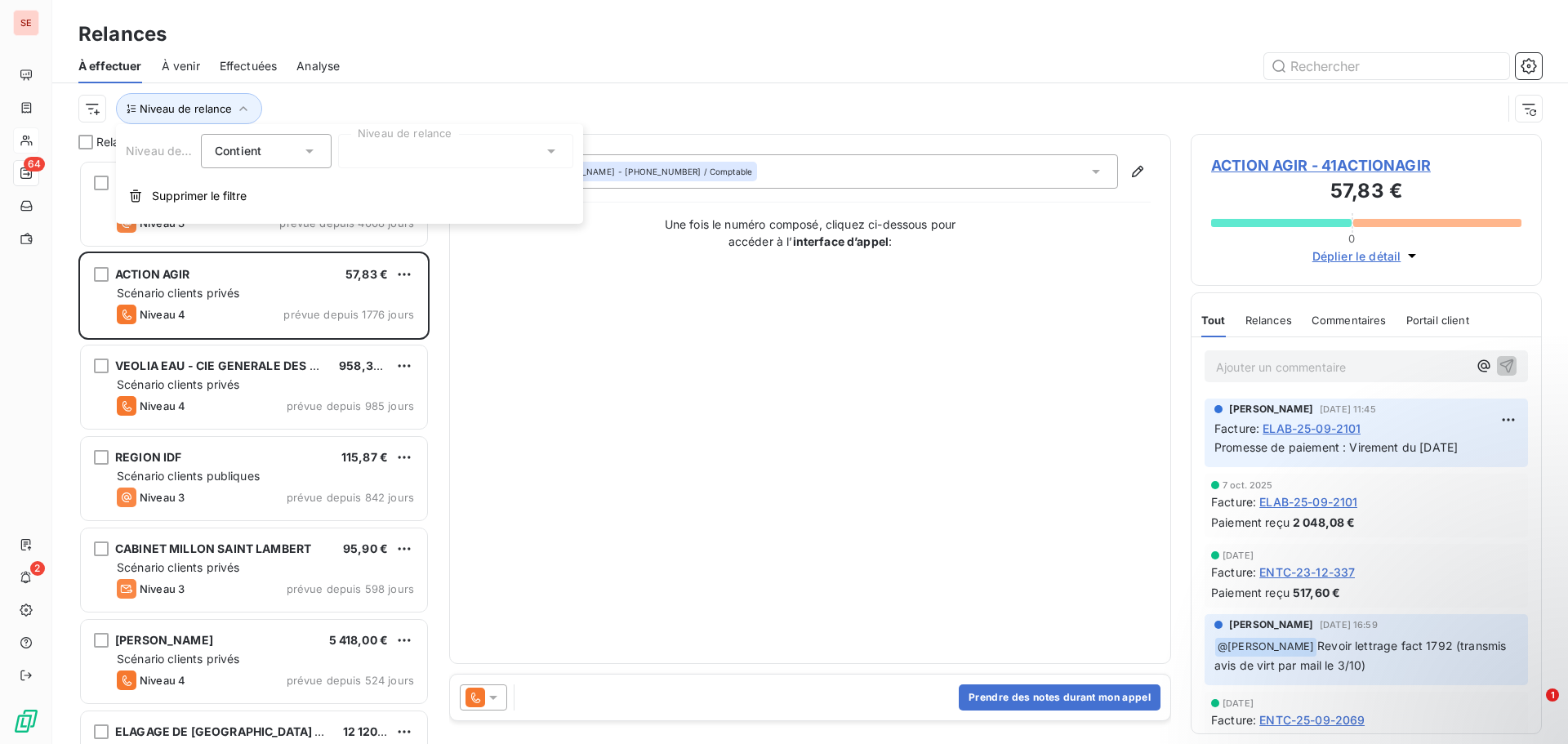
click at [379, 173] on div "Niveau de relance Contient is Niveau de relance Supprimer le filtre" at bounding box center [349, 173] width 467 height 100
click at [402, 149] on div at bounding box center [456, 151] width 235 height 34
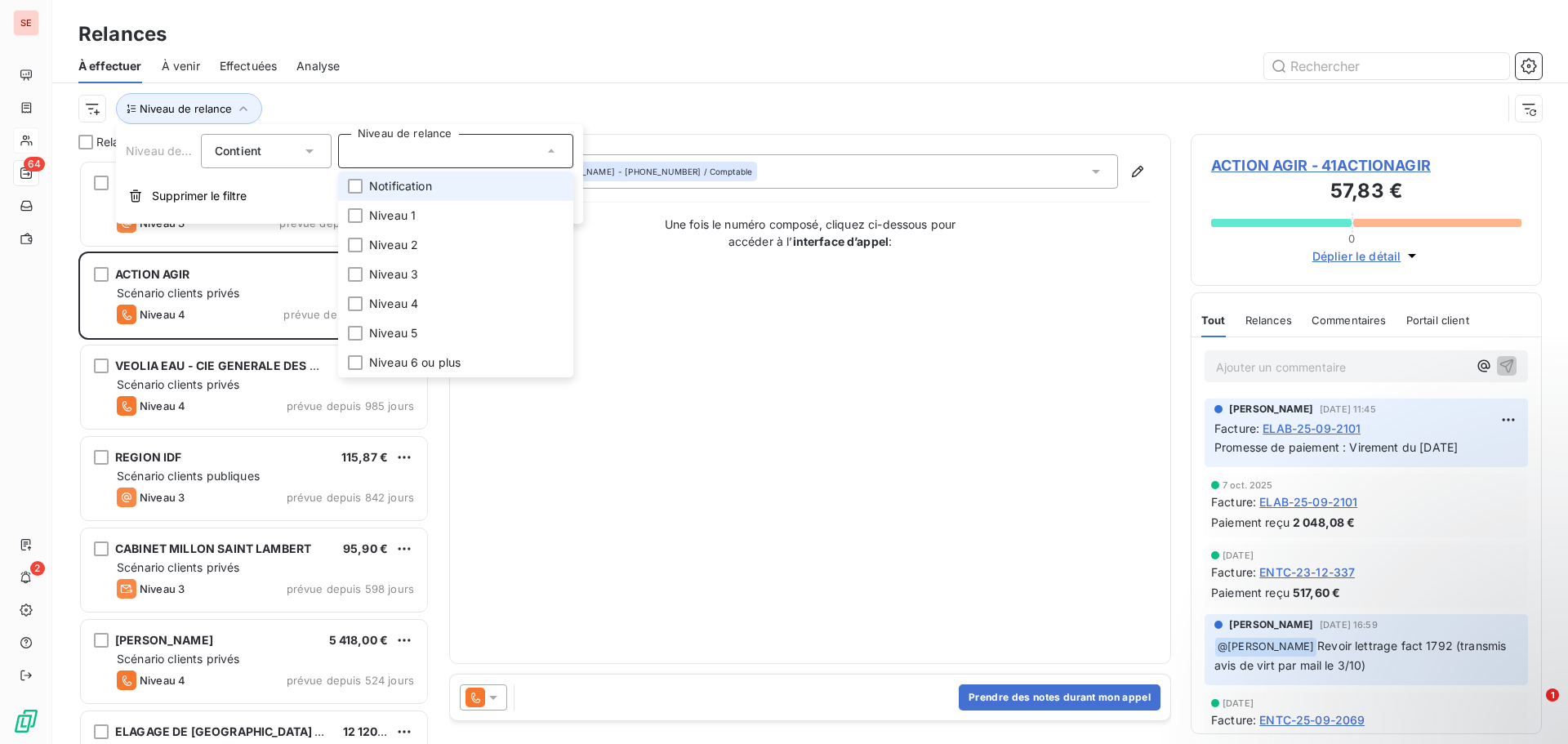
click at [400, 192] on span "Notification" at bounding box center [400, 187] width 63 height 17
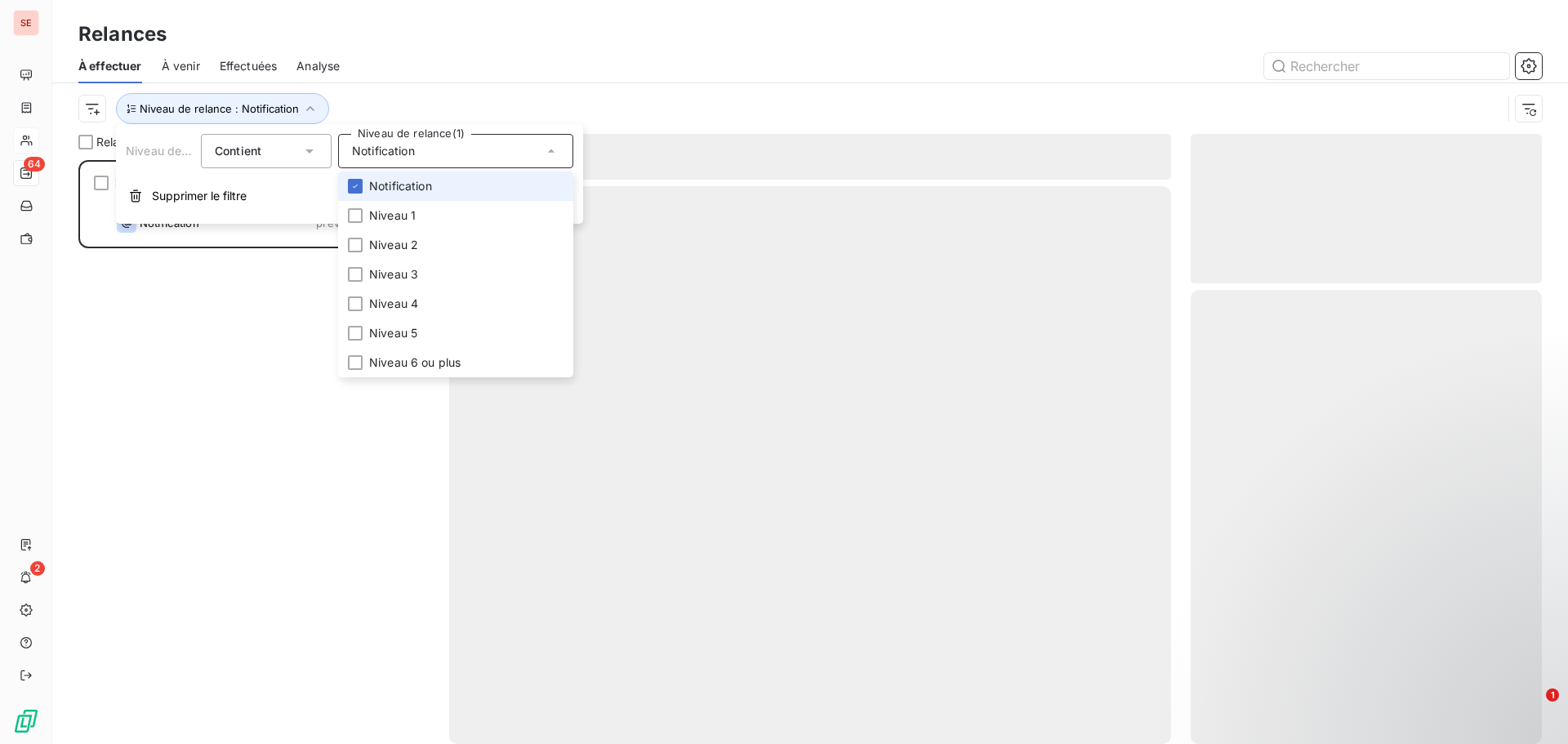
scroll to position [572, 339]
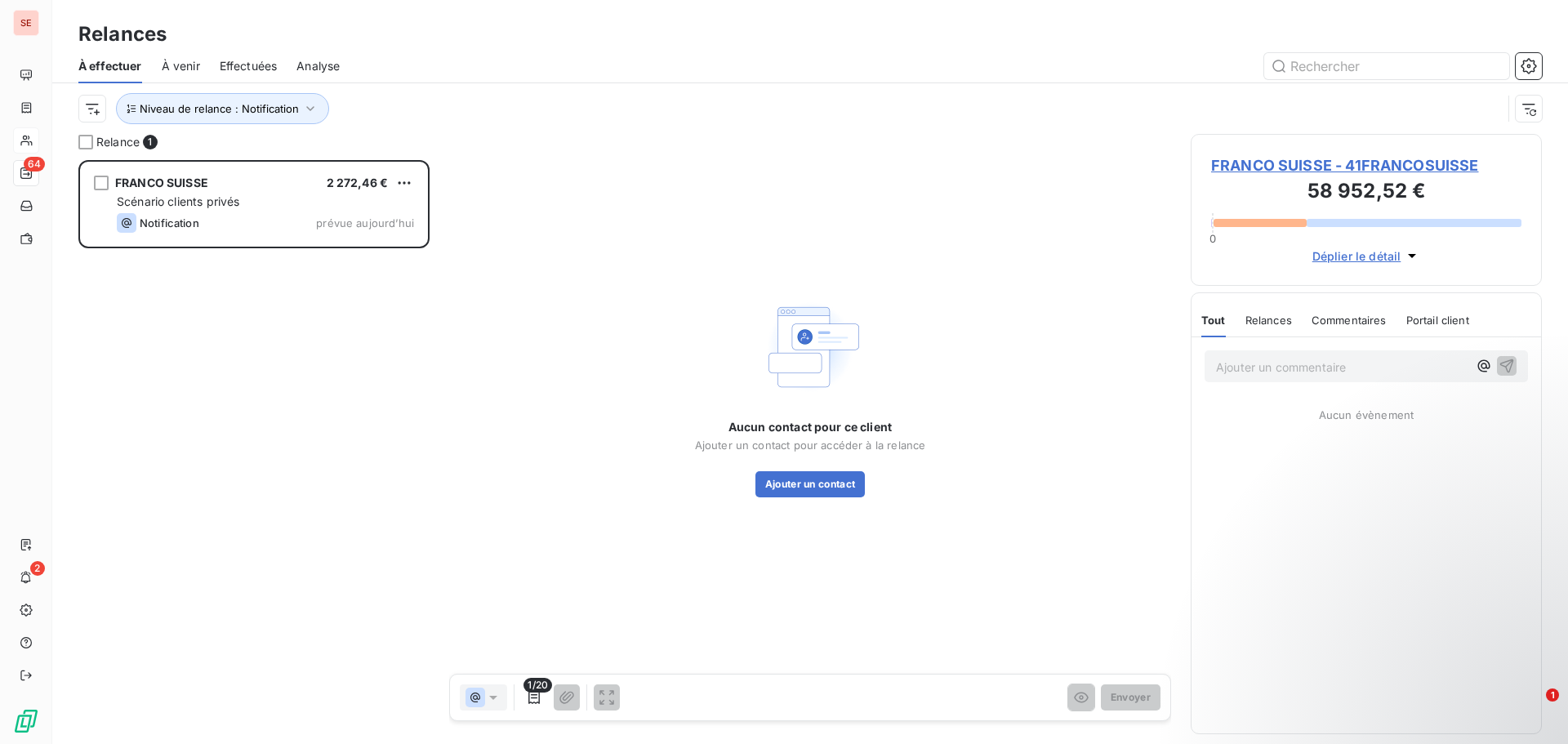
click at [565, 84] on div "Niveau de relance : Notification" at bounding box center [811, 108] width 1464 height 50
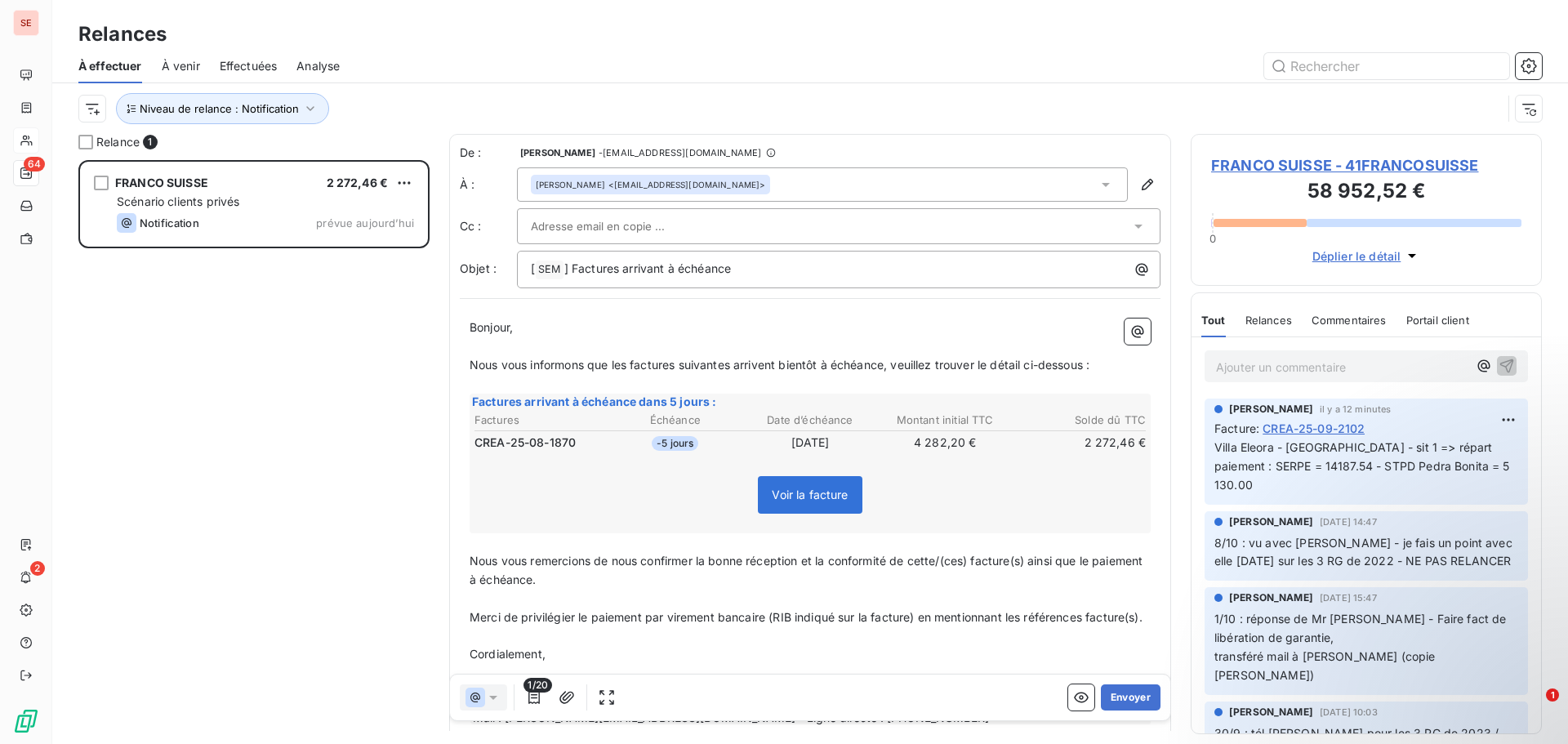
click at [1416, 155] on span "FRANCO SUISSE - 41FRANCOSUISSE" at bounding box center [1366, 165] width 311 height 22
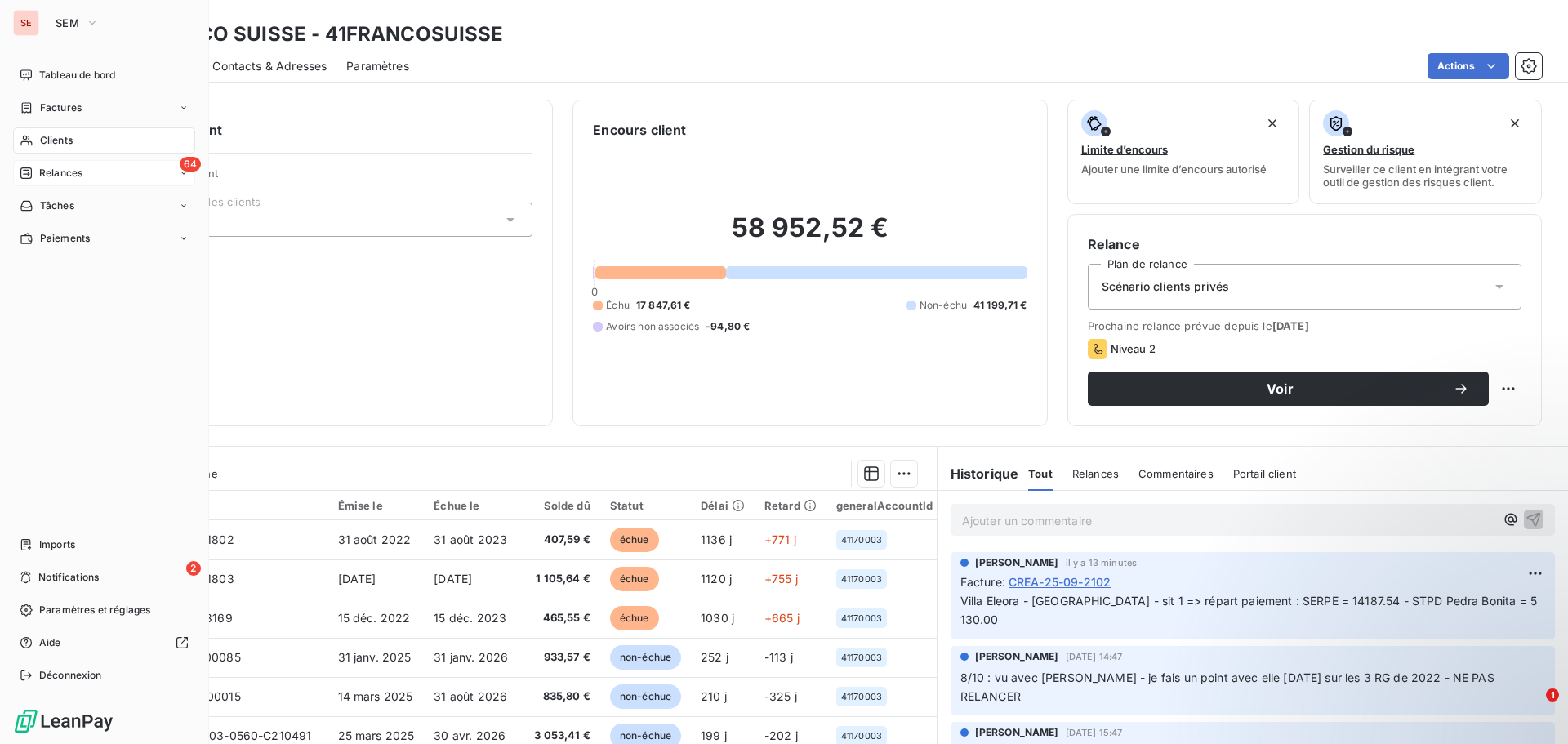
click at [95, 170] on div "64 Relances" at bounding box center [104, 173] width 182 height 26
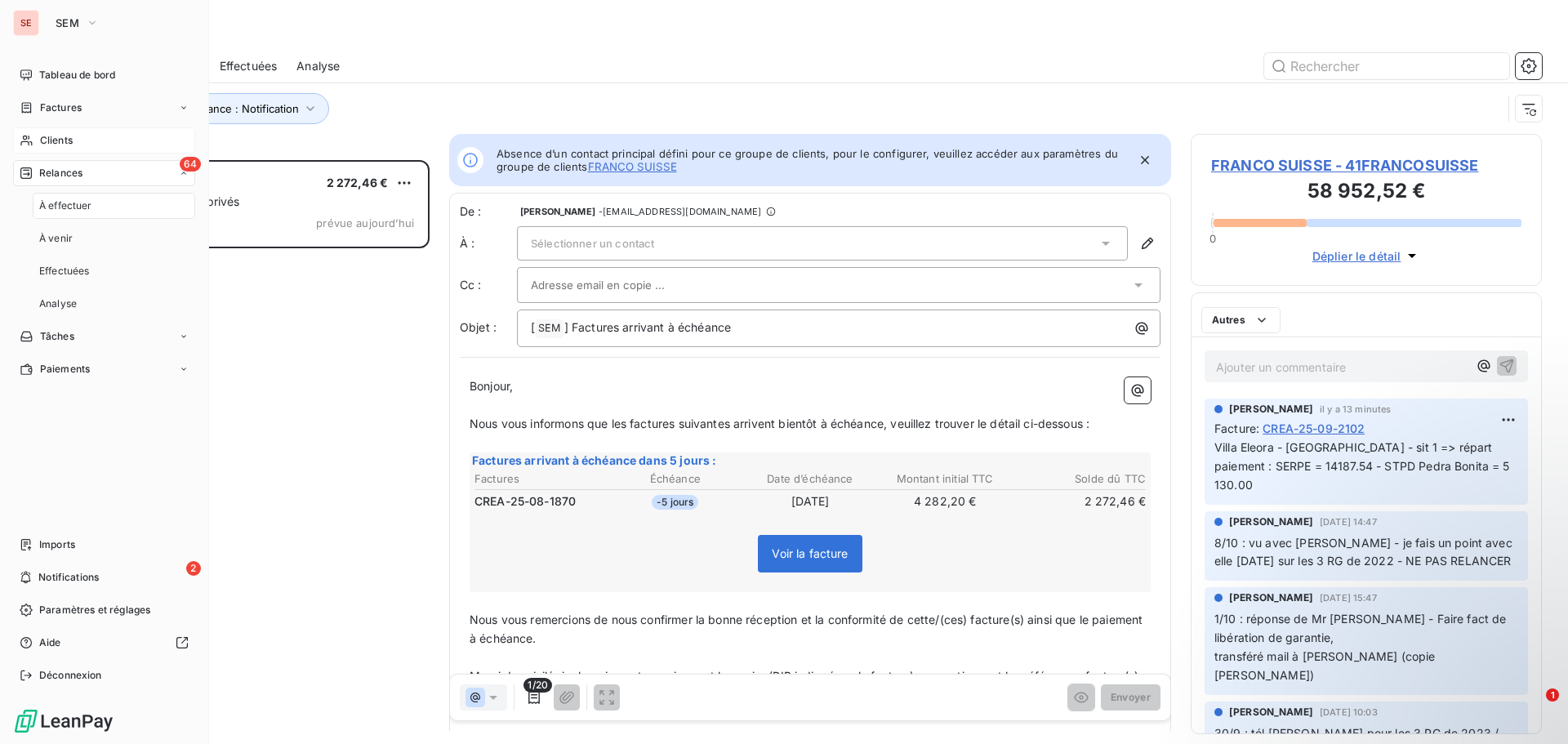
scroll to position [572, 339]
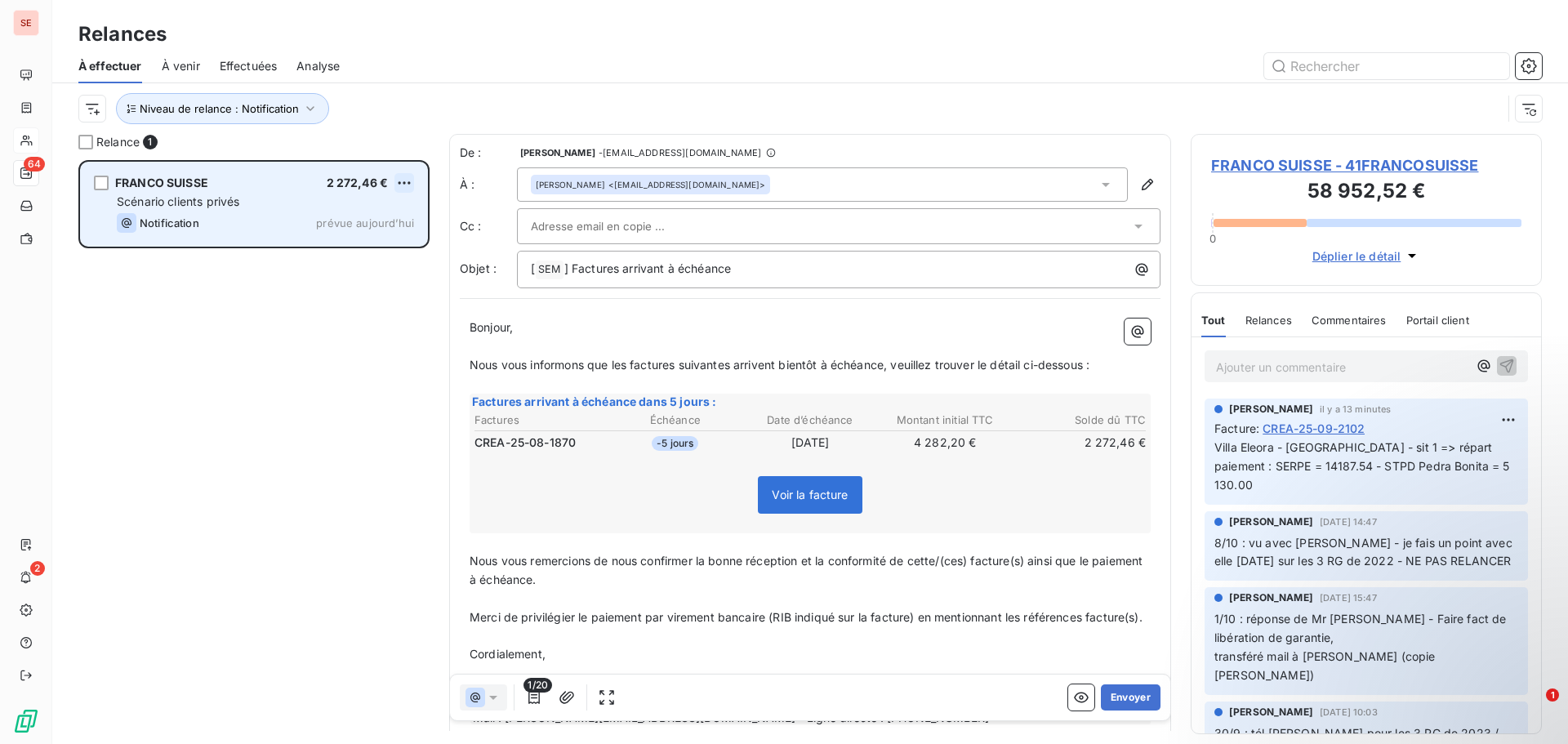
click at [402, 178] on html "SE 64 2 Relances À effectuer À venir Effectuées Analyse Niveau de relance : Not…" at bounding box center [784, 372] width 1568 height 744
click at [368, 255] on div "Passer cette action" at bounding box center [333, 245] width 147 height 26
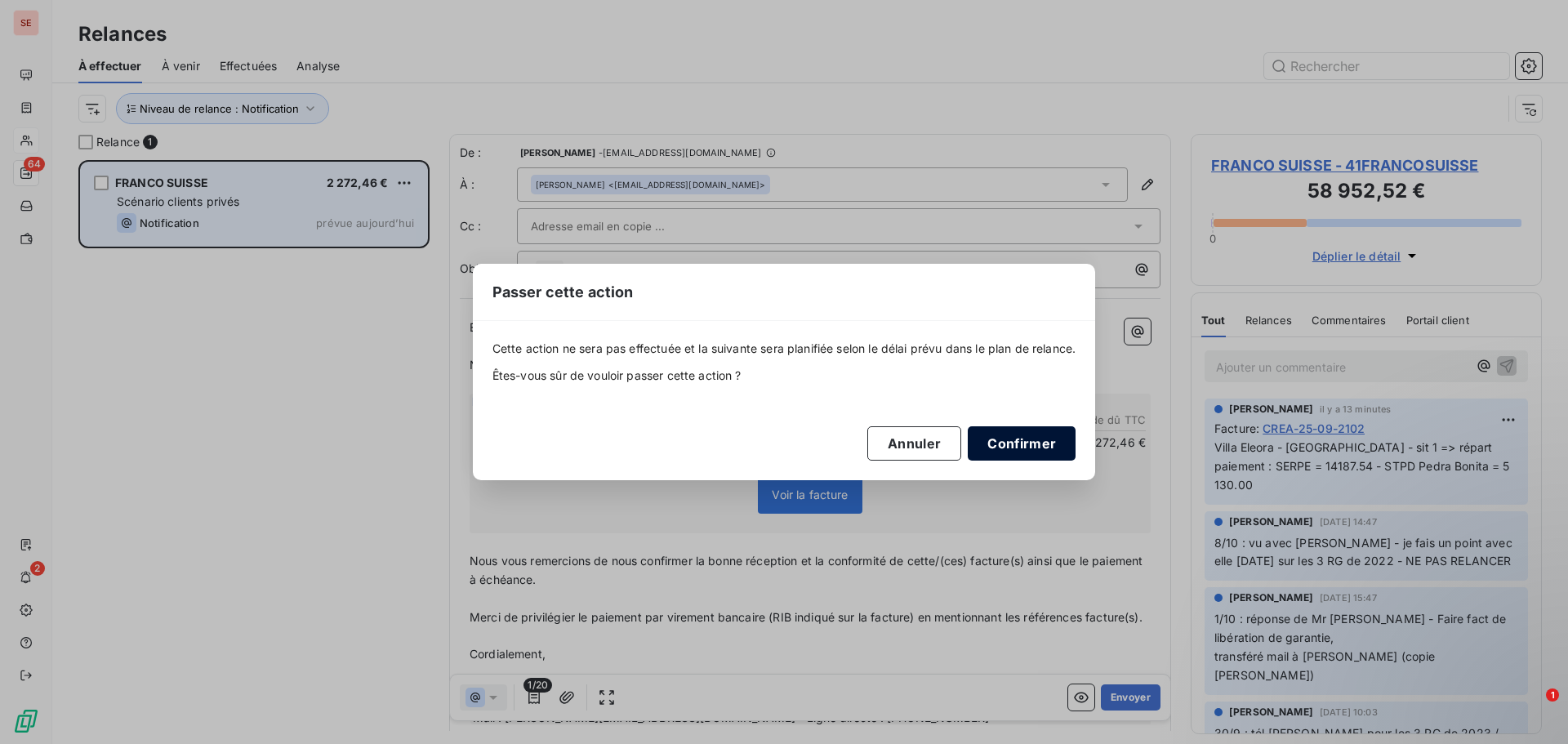
drag, startPoint x: 1008, startPoint y: 441, endPoint x: 1024, endPoint y: 447, distance: 17.1
click at [1024, 447] on button "Confirmer" at bounding box center [1022, 443] width 108 height 34
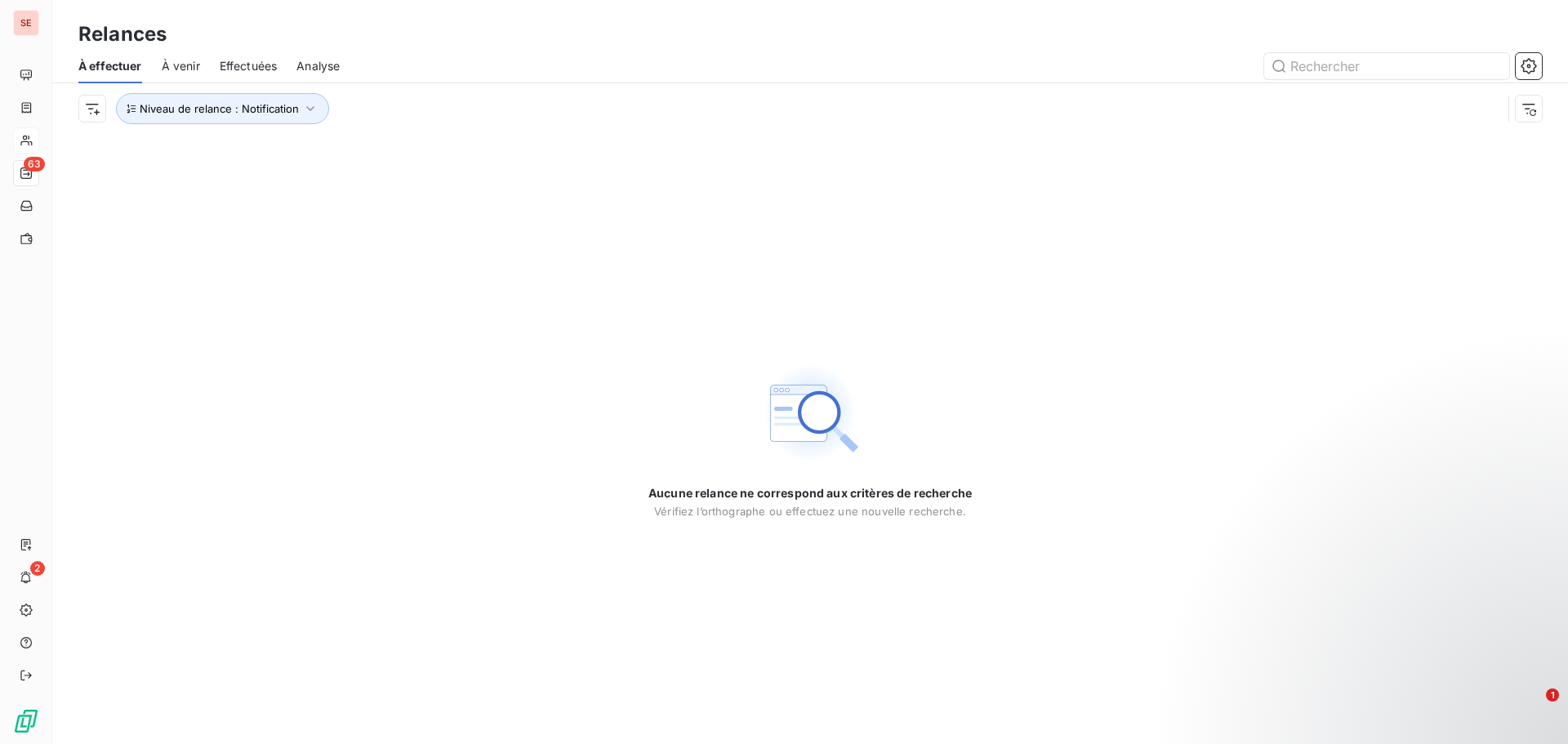
click at [224, 454] on div "Aucune relance ne correspond aux critères de recherche [PERSON_NAME] l’orthogra…" at bounding box center [810, 439] width 1516 height 610
click at [316, 111] on icon "button" at bounding box center [311, 109] width 17 height 17
click at [416, 152] on div "Notification" at bounding box center [456, 151] width 235 height 34
drag, startPoint x: 867, startPoint y: 120, endPoint x: 1533, endPoint y: 178, distance: 668.5
click at [869, 120] on div "Niveau de relance : Notification" at bounding box center [791, 108] width 1424 height 31
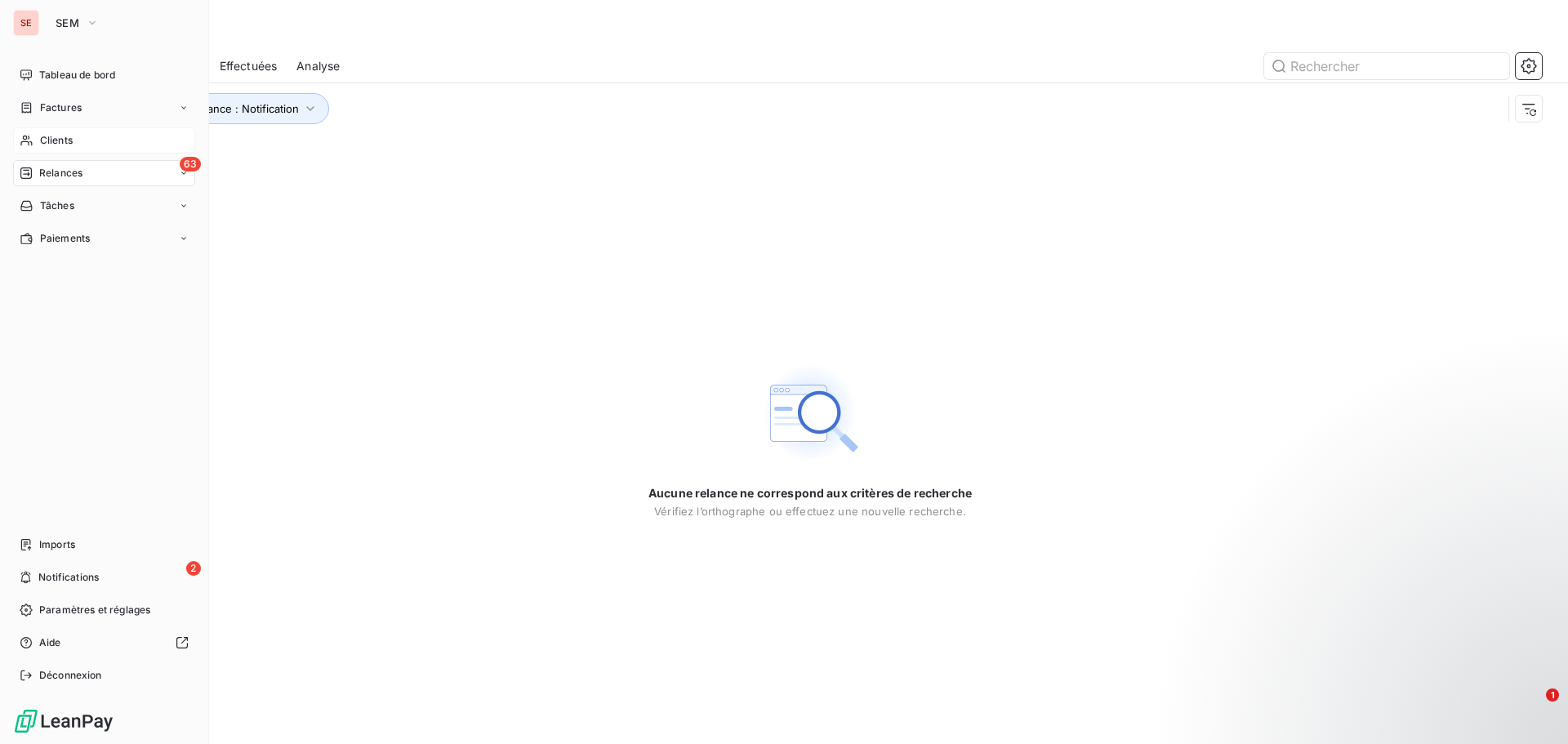
click at [53, 138] on span "Clients" at bounding box center [56, 141] width 33 height 15
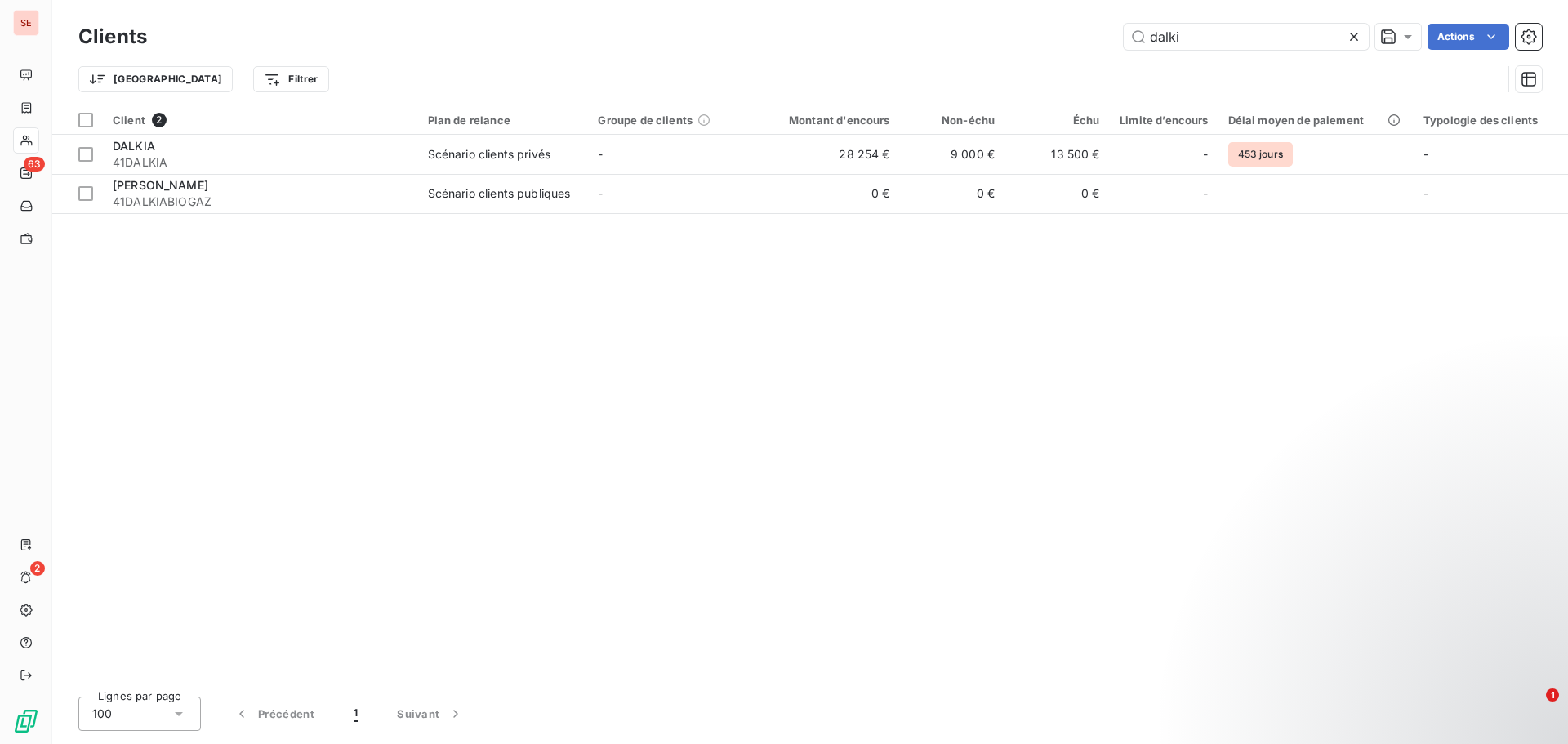
drag, startPoint x: 1181, startPoint y: 43, endPoint x: 1071, endPoint y: 42, distance: 110.0
click at [1071, 42] on div "dalki Actions" at bounding box center [854, 36] width 1375 height 26
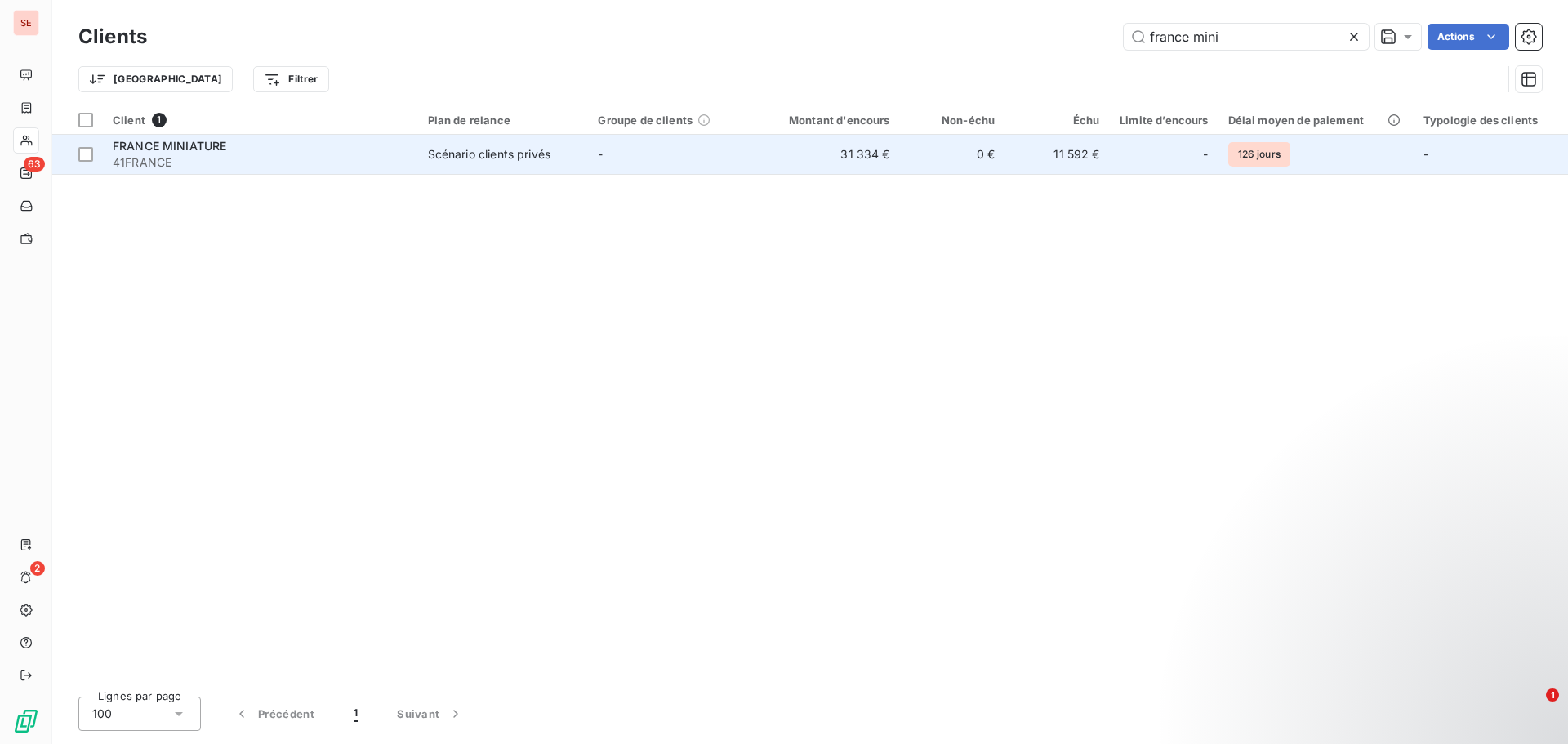
type input "france mini"
click at [205, 146] on span "FRANCE MINIATURE" at bounding box center [170, 146] width 114 height 14
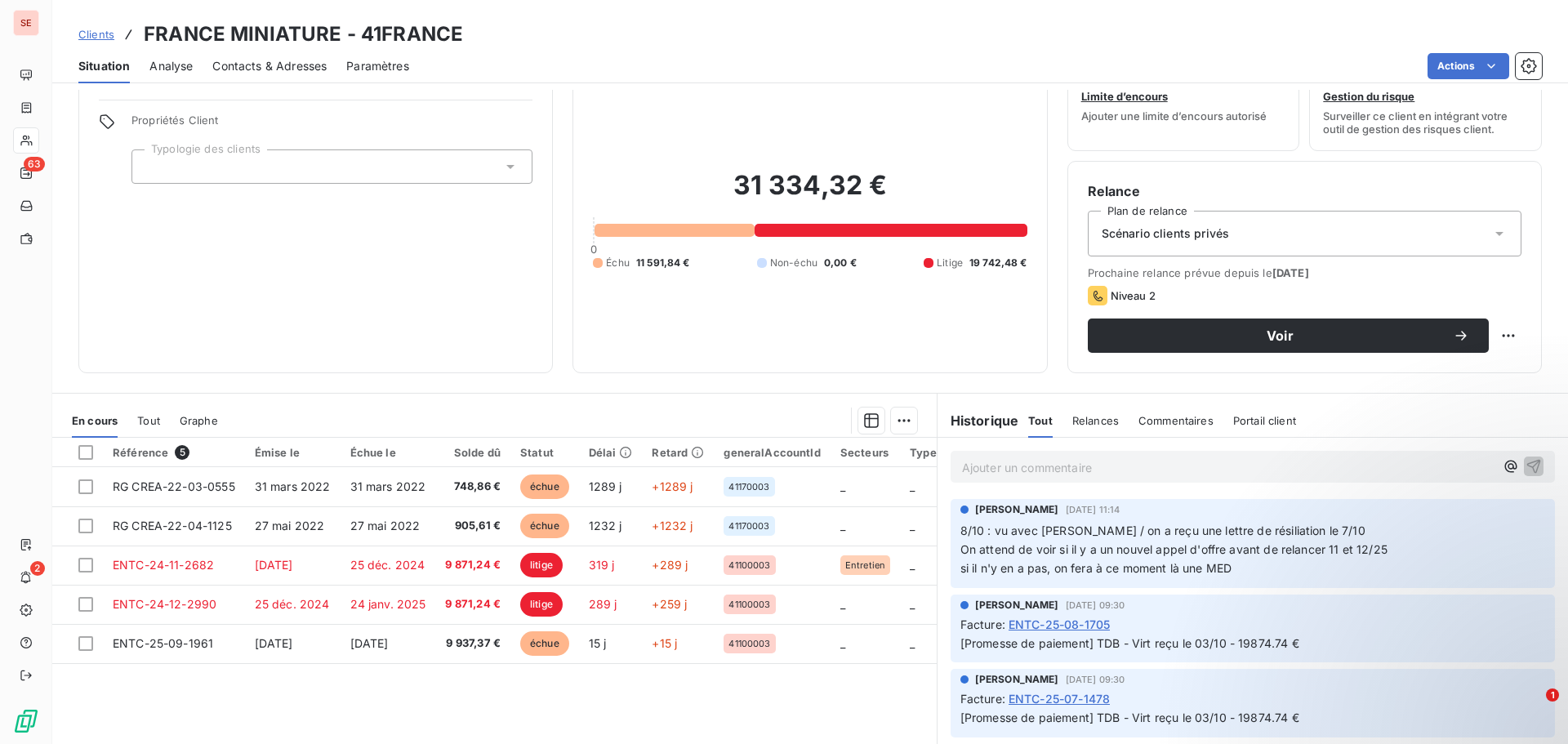
scroll to position [111, 0]
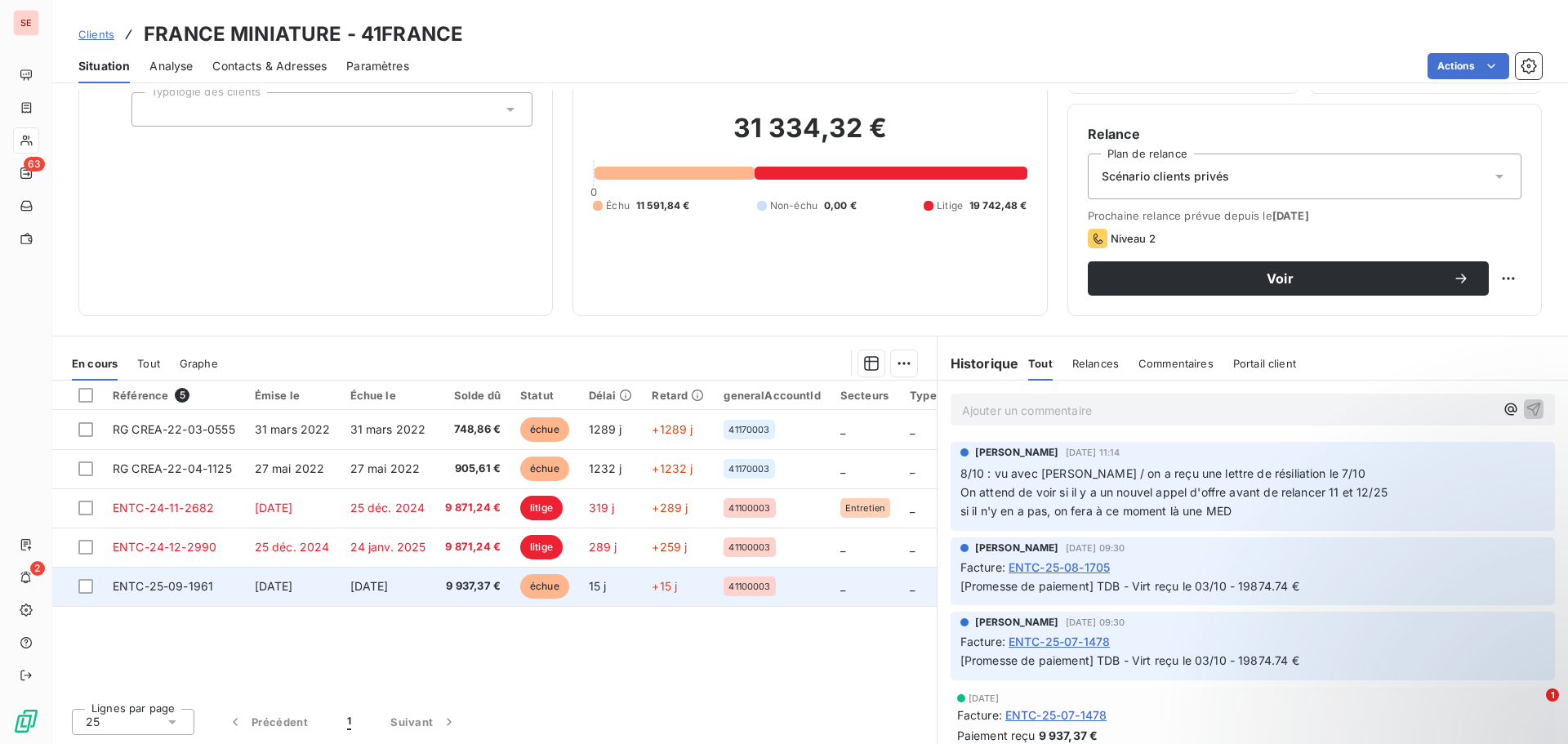
click at [389, 589] on span "[DATE]" at bounding box center [369, 586] width 39 height 14
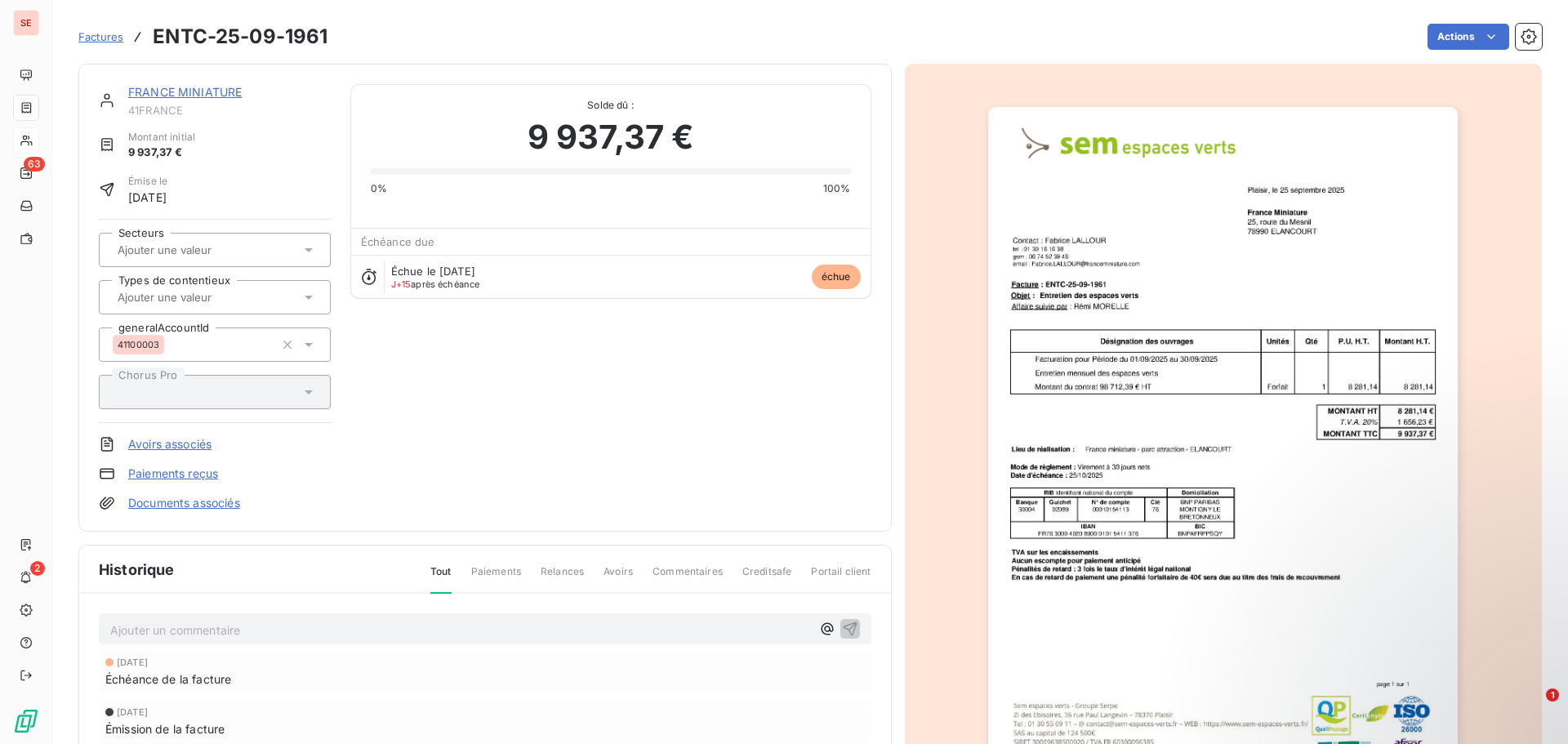
click at [1438, 49] on div "Factures ENTC-25-09-1961 Actions" at bounding box center [811, 36] width 1464 height 34
click at [1442, 38] on html "SE 63 2 Factures ENTC-25-09-1961 Actions FRANCE MINIATURE 41FRANCE Montant init…" at bounding box center [784, 372] width 1568 height 744
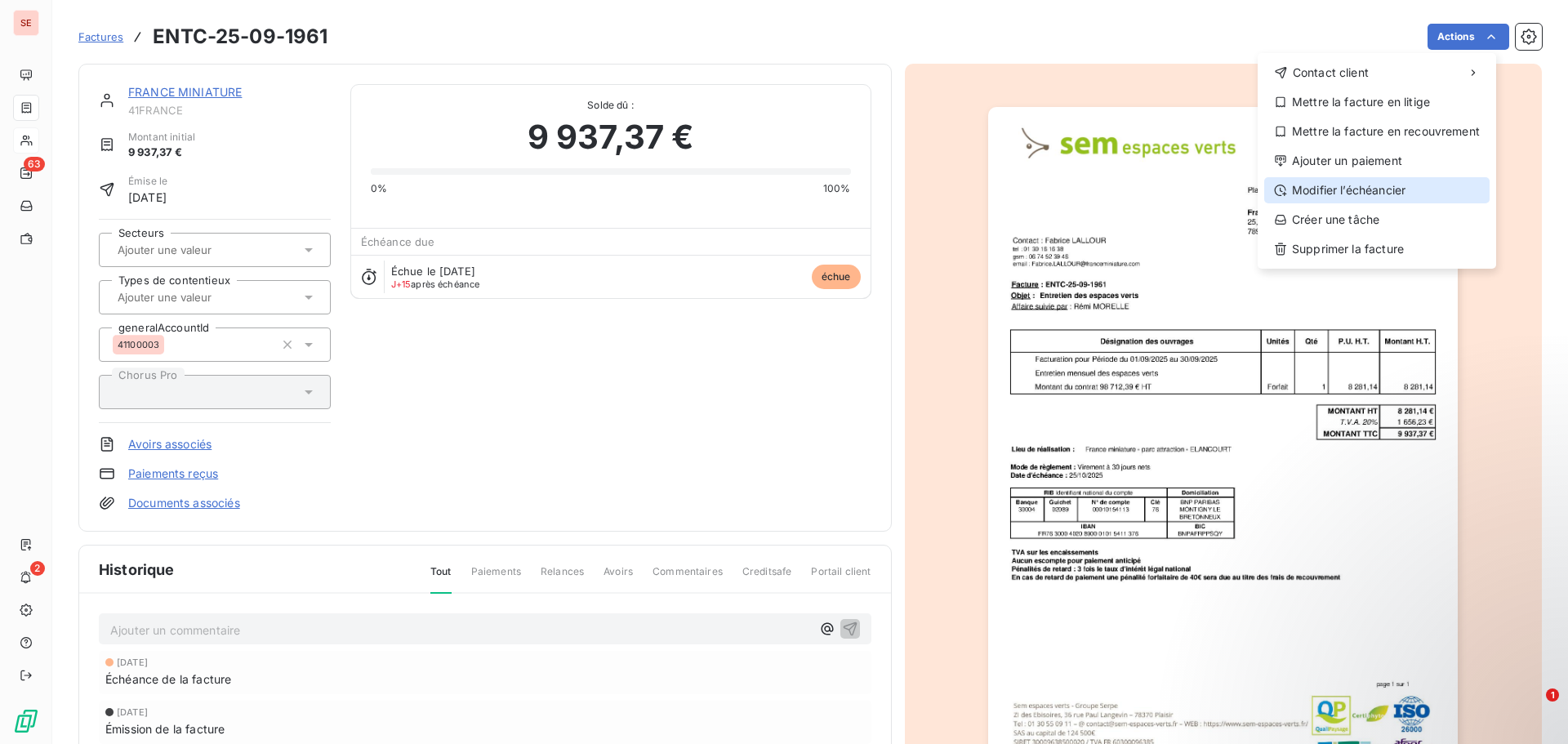
click at [1401, 188] on div "Modifier l’échéancier" at bounding box center [1377, 190] width 225 height 26
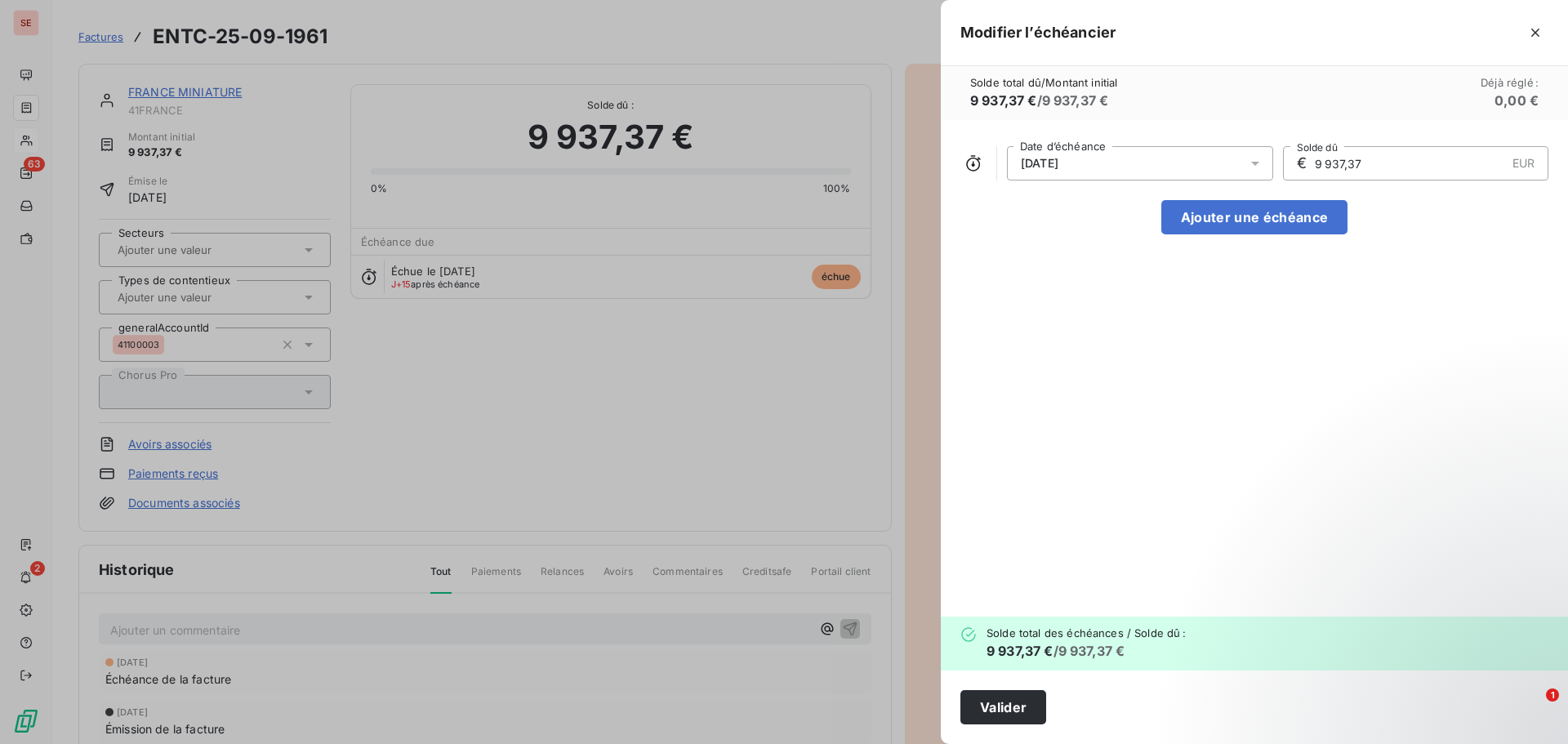
click at [1101, 152] on div "[DATE]" at bounding box center [1140, 163] width 266 height 34
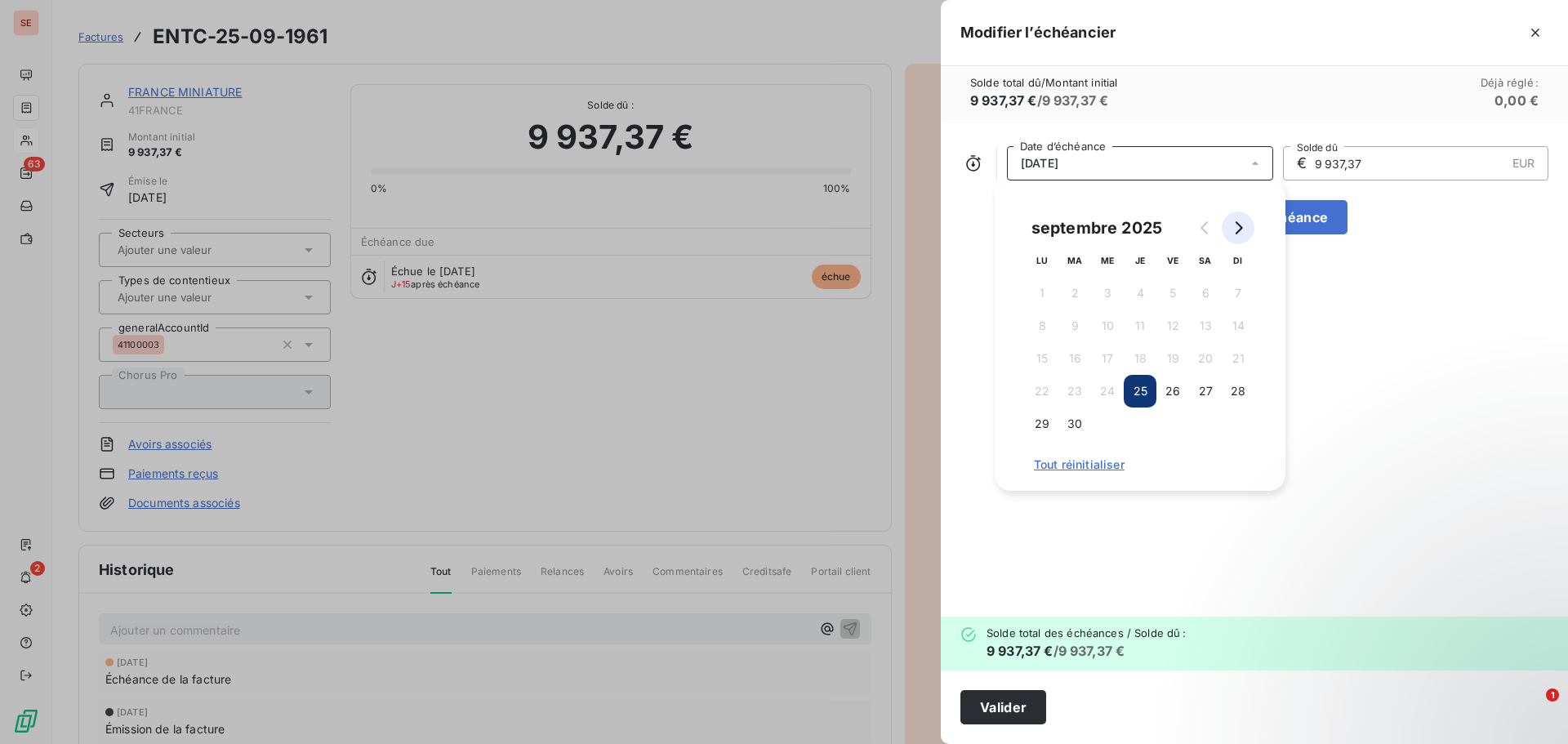
click at [1248, 220] on button "Go to next month" at bounding box center [1238, 228] width 33 height 33
click at [1197, 395] on button "25" at bounding box center [1205, 391] width 33 height 33
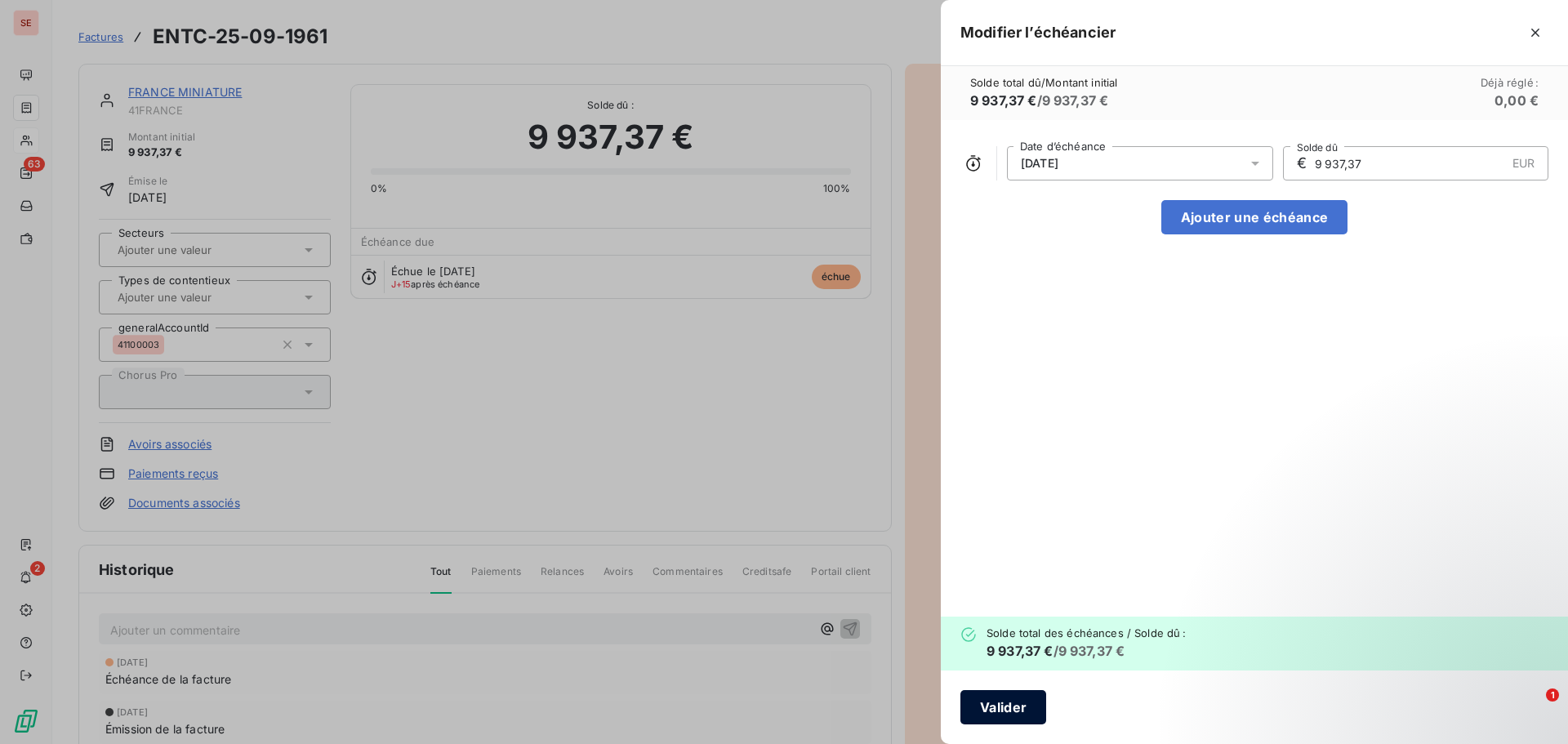
click at [1033, 714] on button "Valider" at bounding box center [1003, 707] width 85 height 34
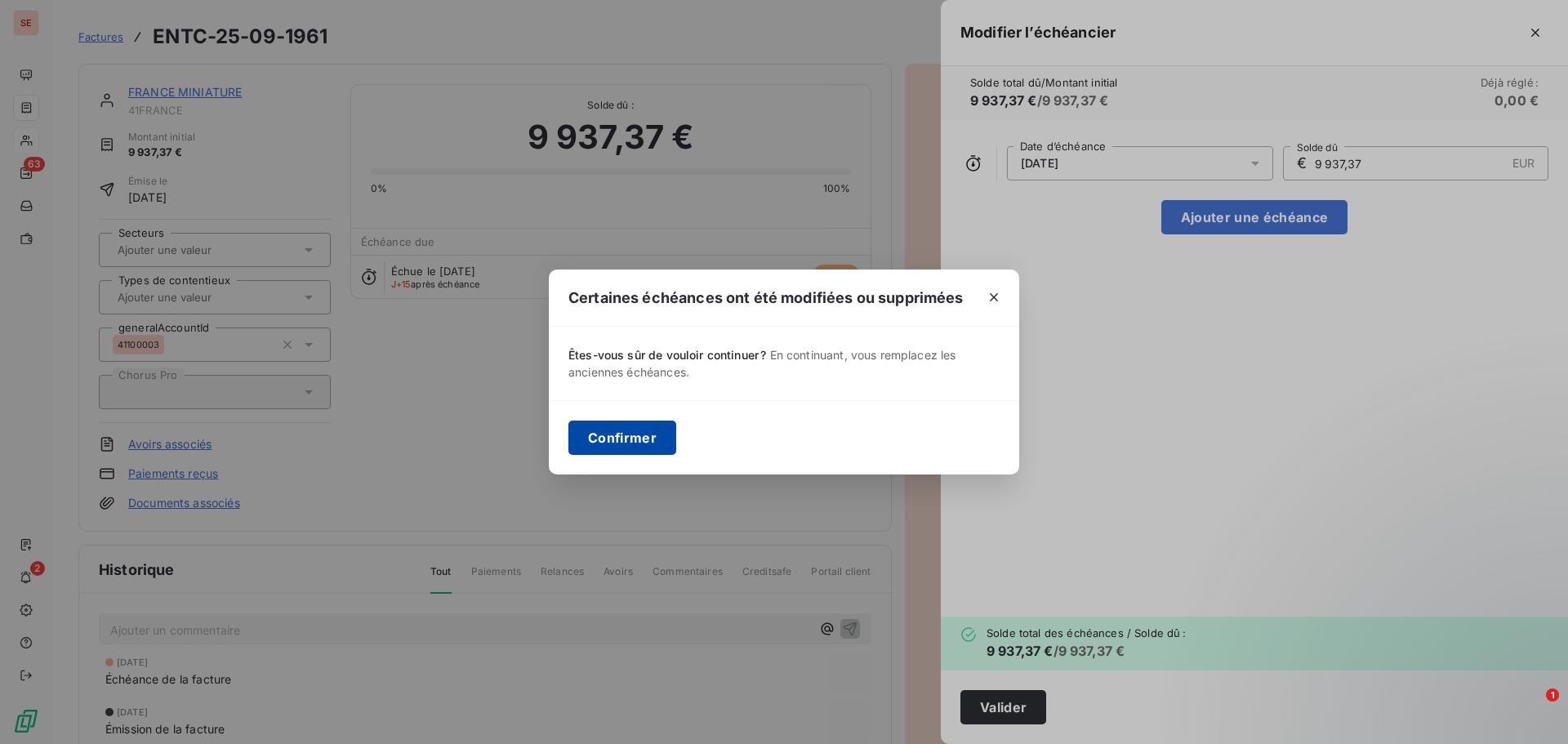
click at [647, 441] on button "Confirmer" at bounding box center [622, 437] width 108 height 34
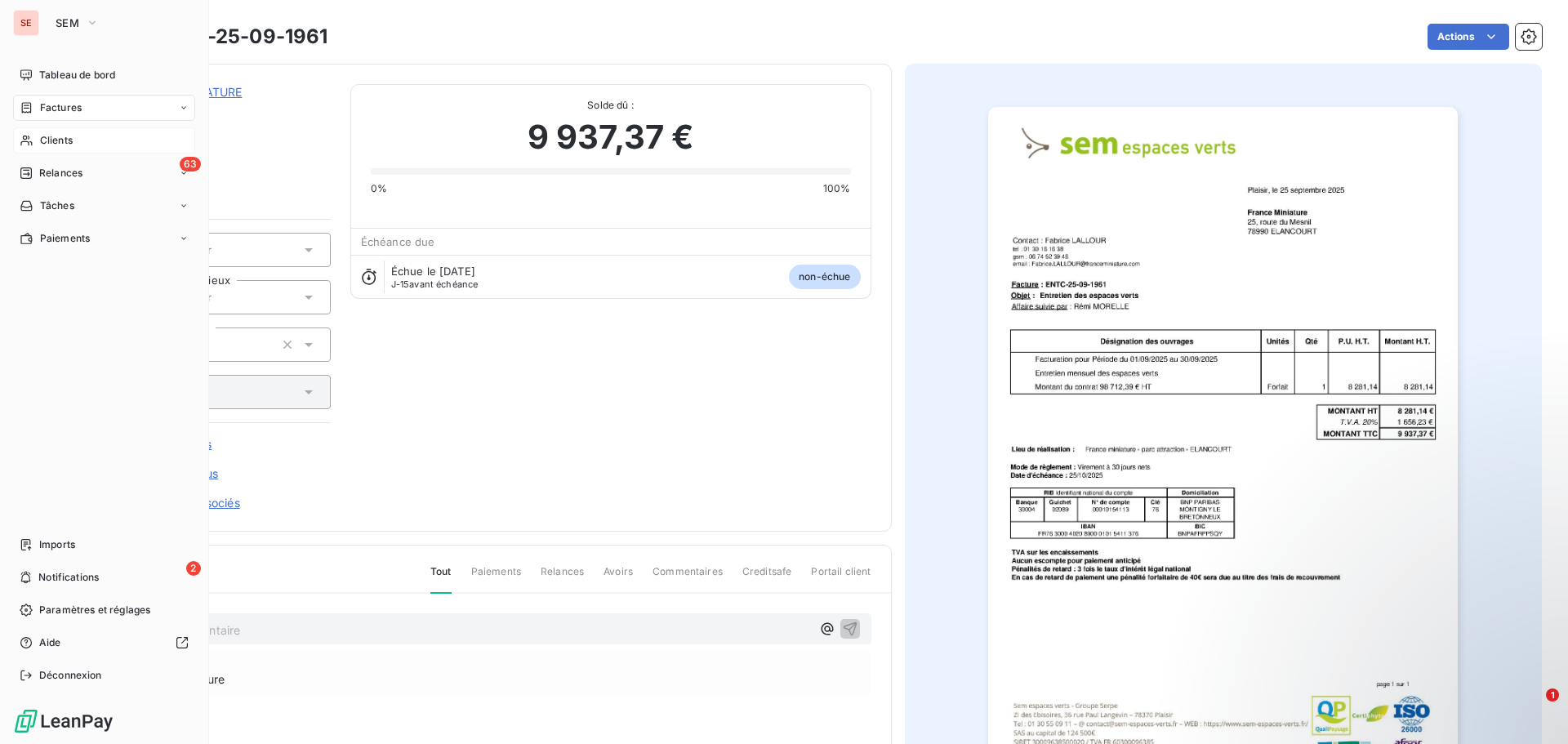
click at [70, 173] on span "Relances" at bounding box center [61, 173] width 44 height 15
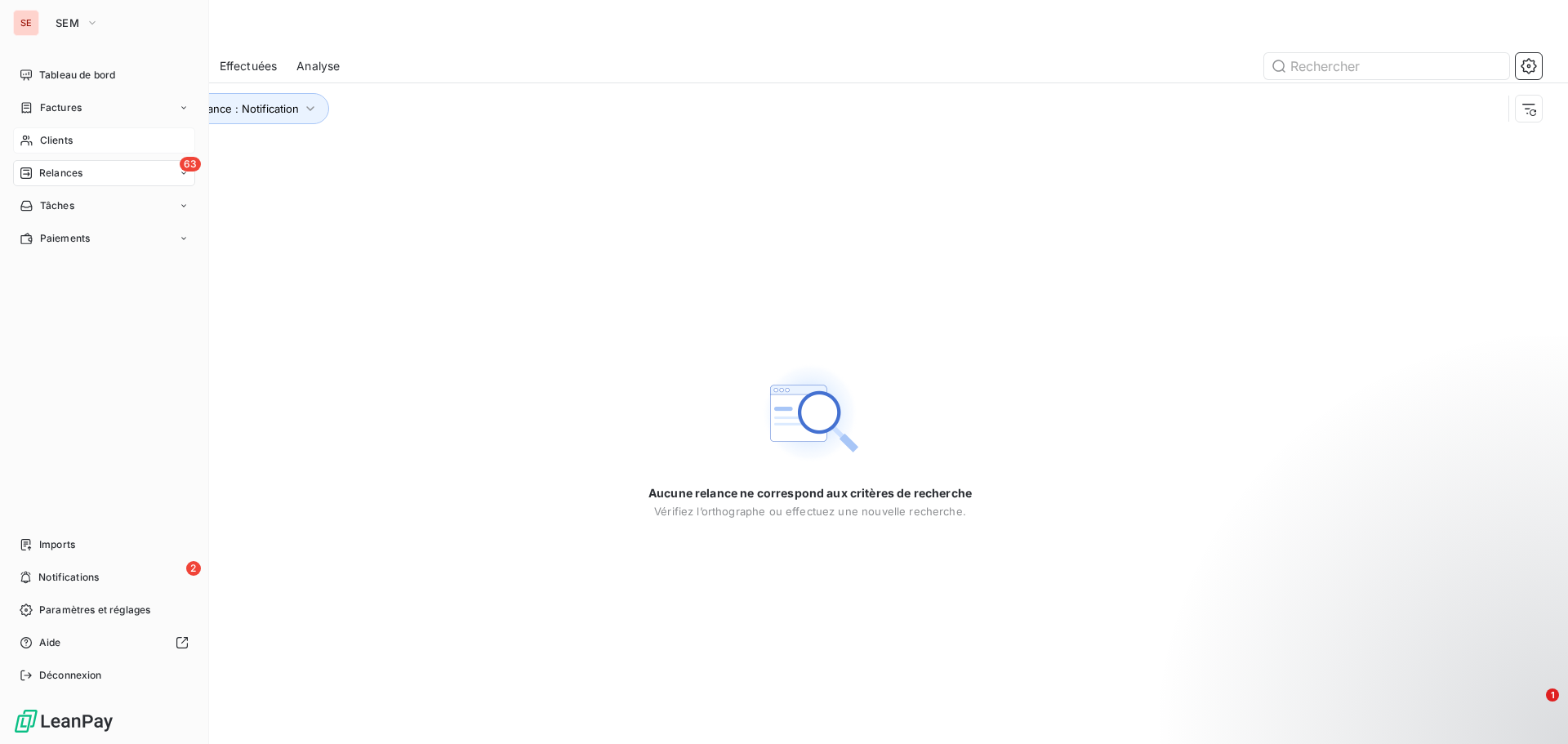
click at [73, 142] on span "Clients" at bounding box center [56, 141] width 33 height 15
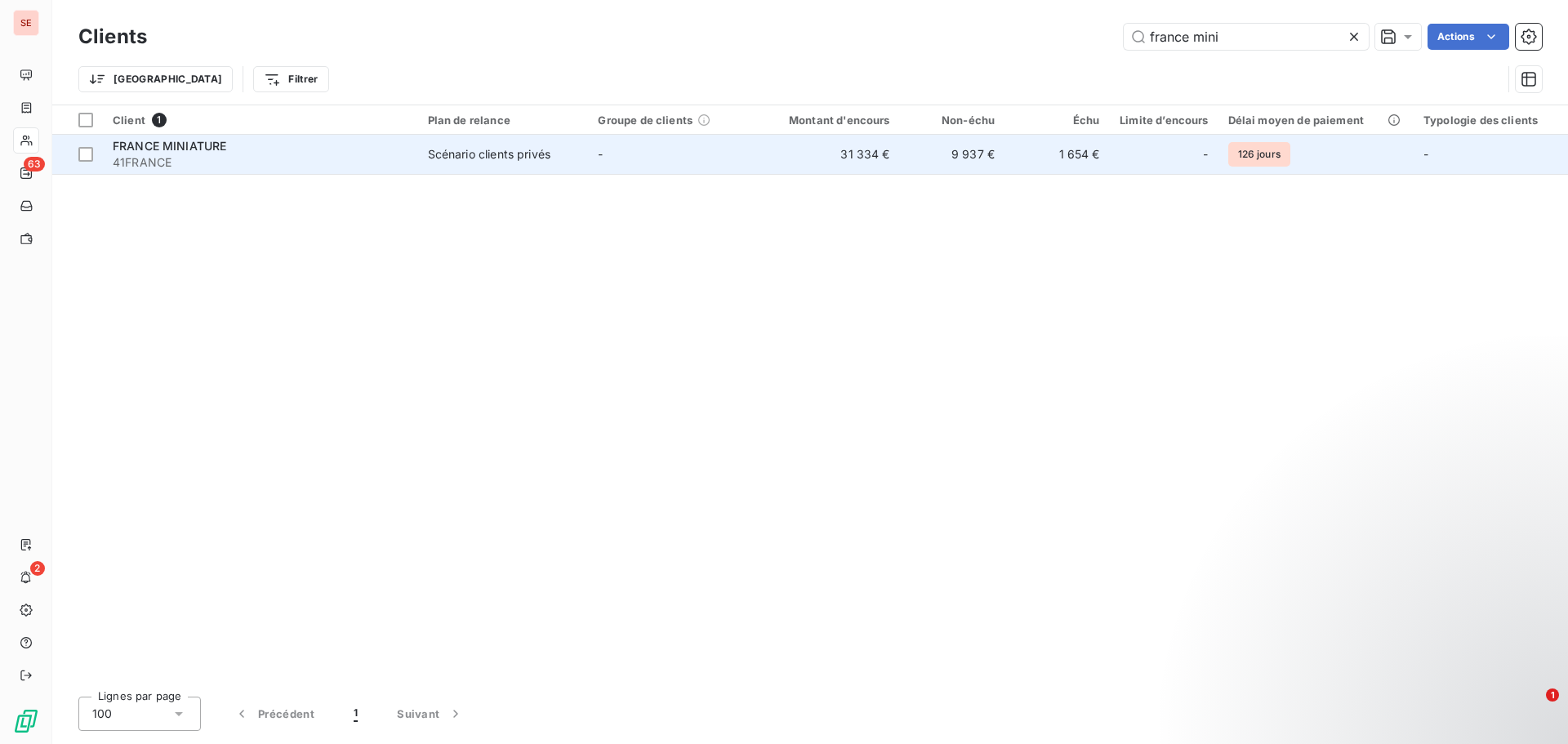
click at [244, 147] on div "FRANCE MINIATURE" at bounding box center [260, 147] width 296 height 17
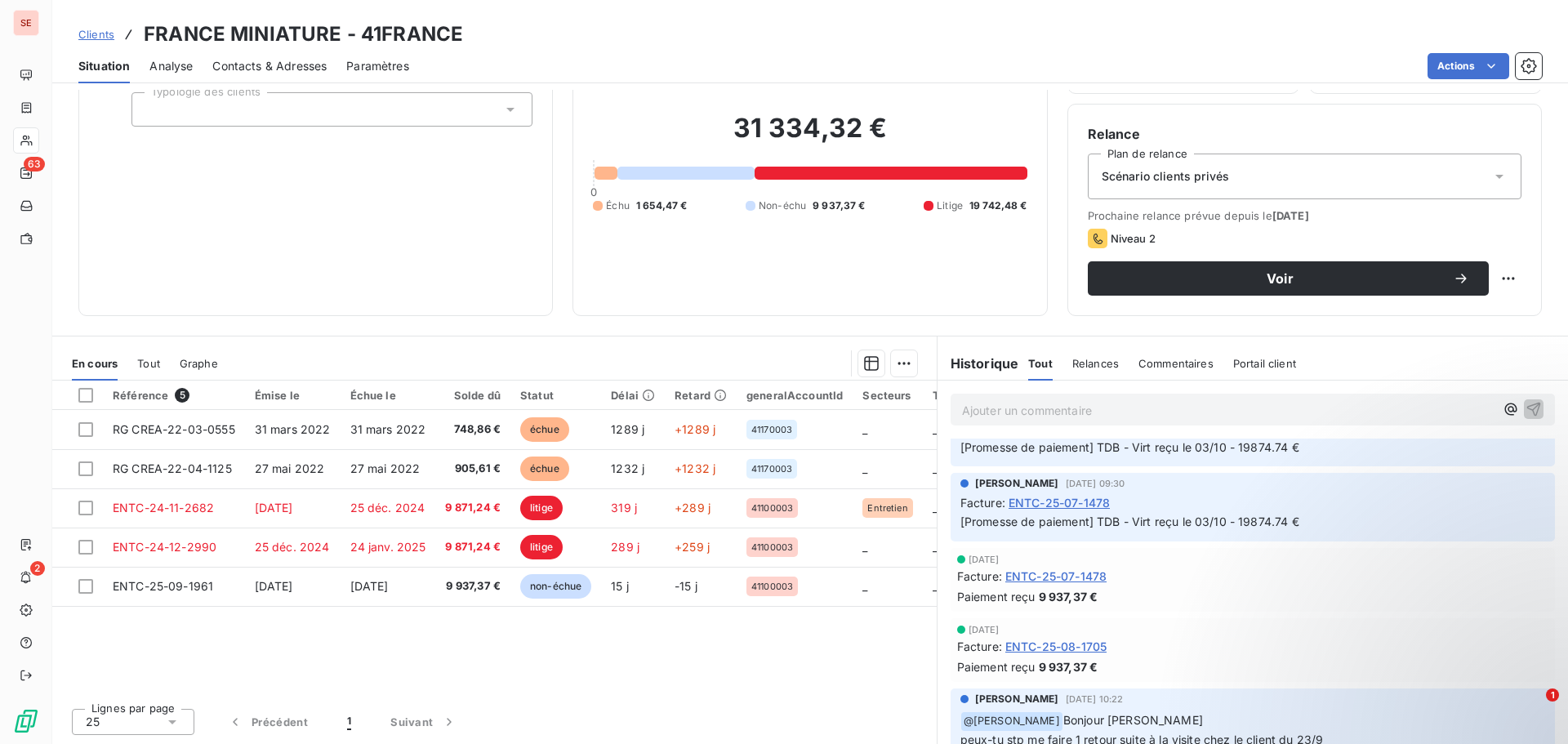
scroll to position [163, 0]
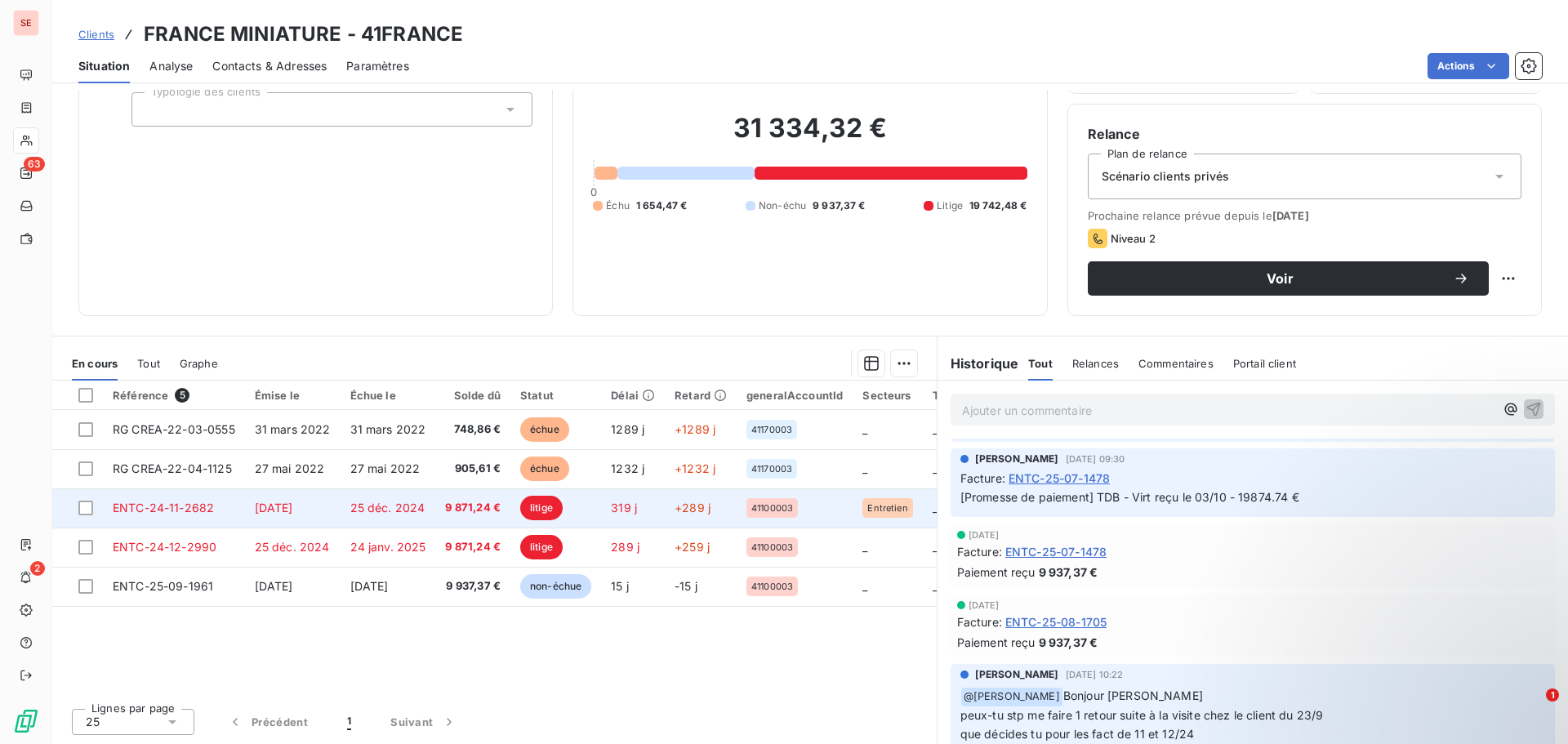
click at [368, 509] on span "25 déc. 2024" at bounding box center [388, 508] width 75 height 14
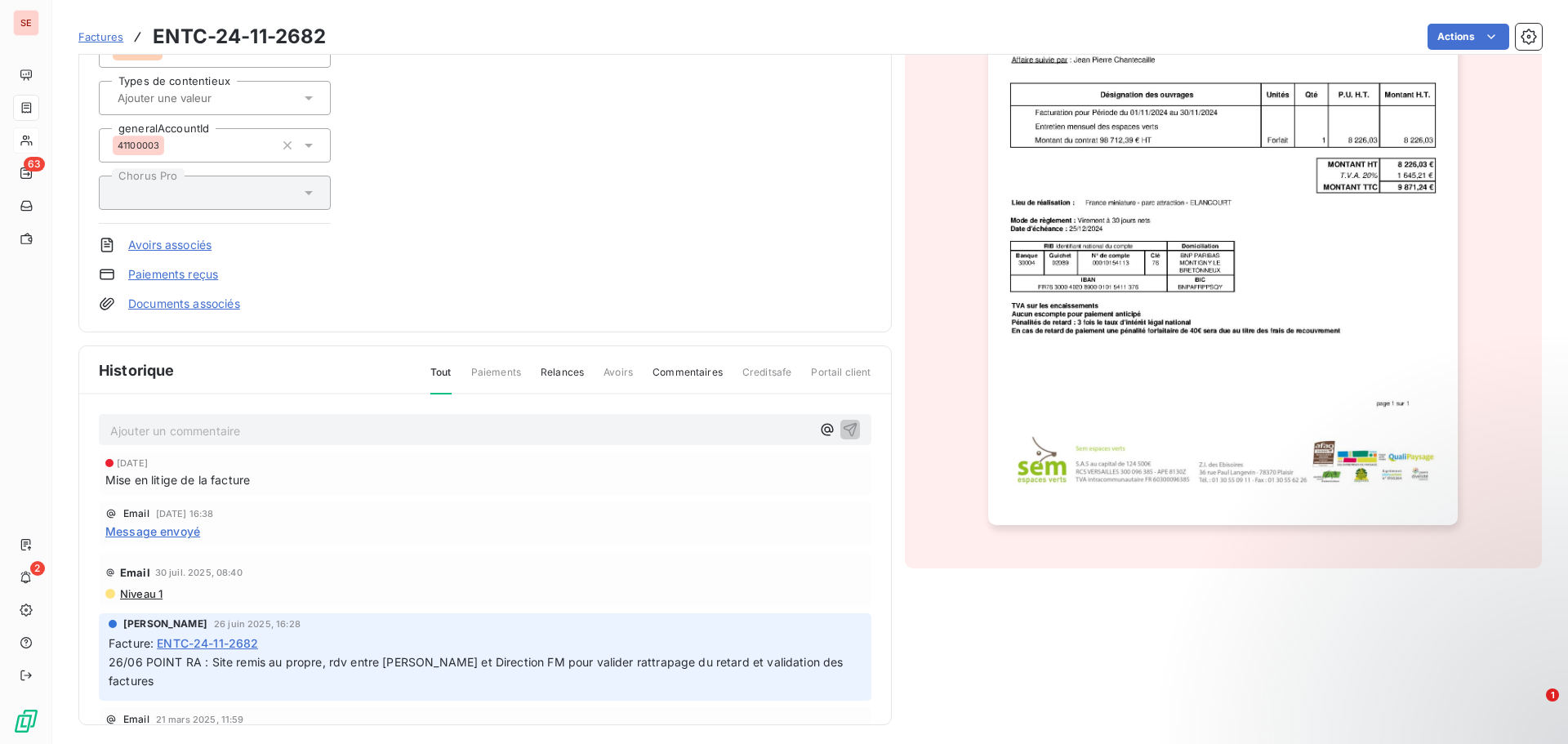
click at [179, 532] on span "Message envoyé" at bounding box center [152, 531] width 95 height 17
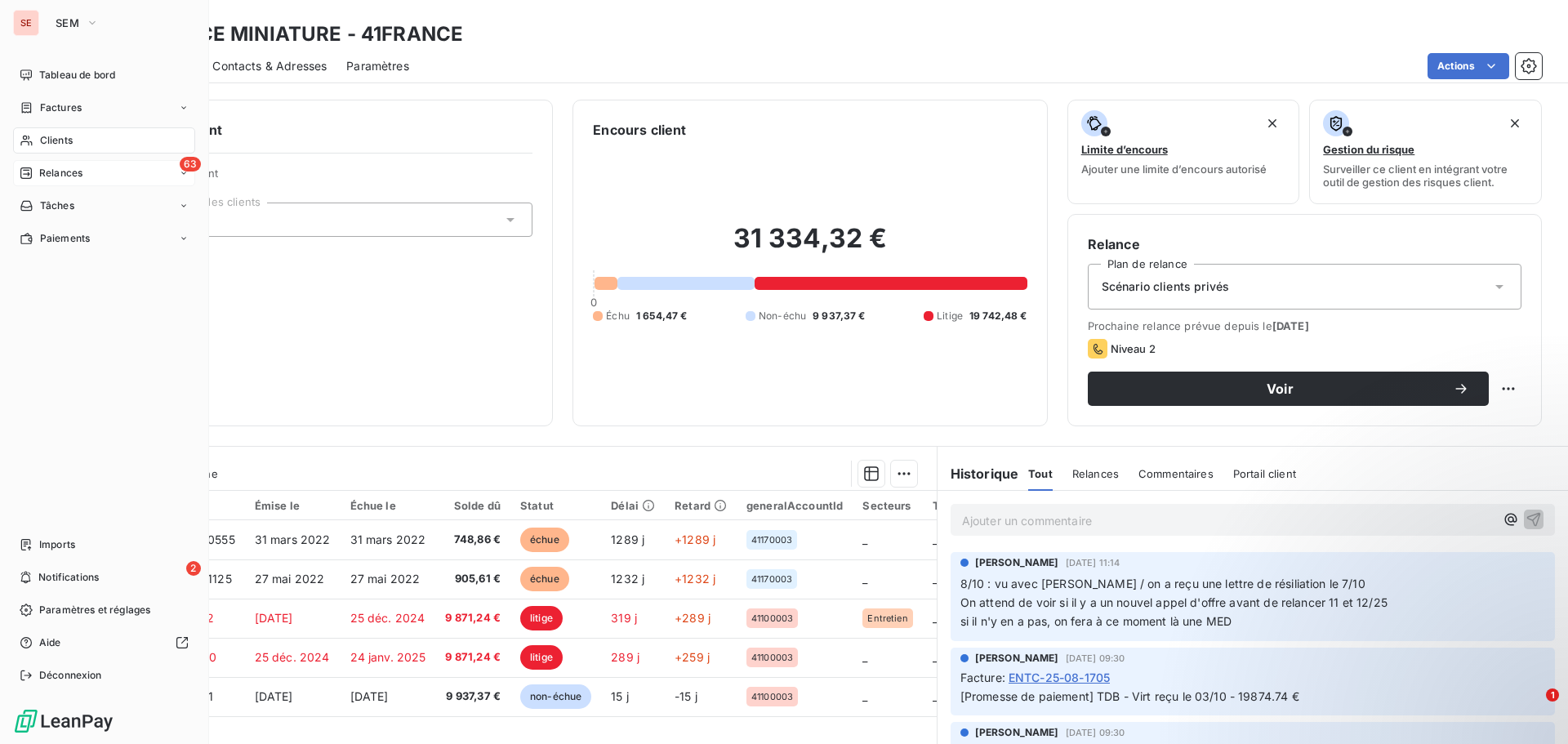
click at [77, 182] on div "63 Relances" at bounding box center [104, 173] width 182 height 26
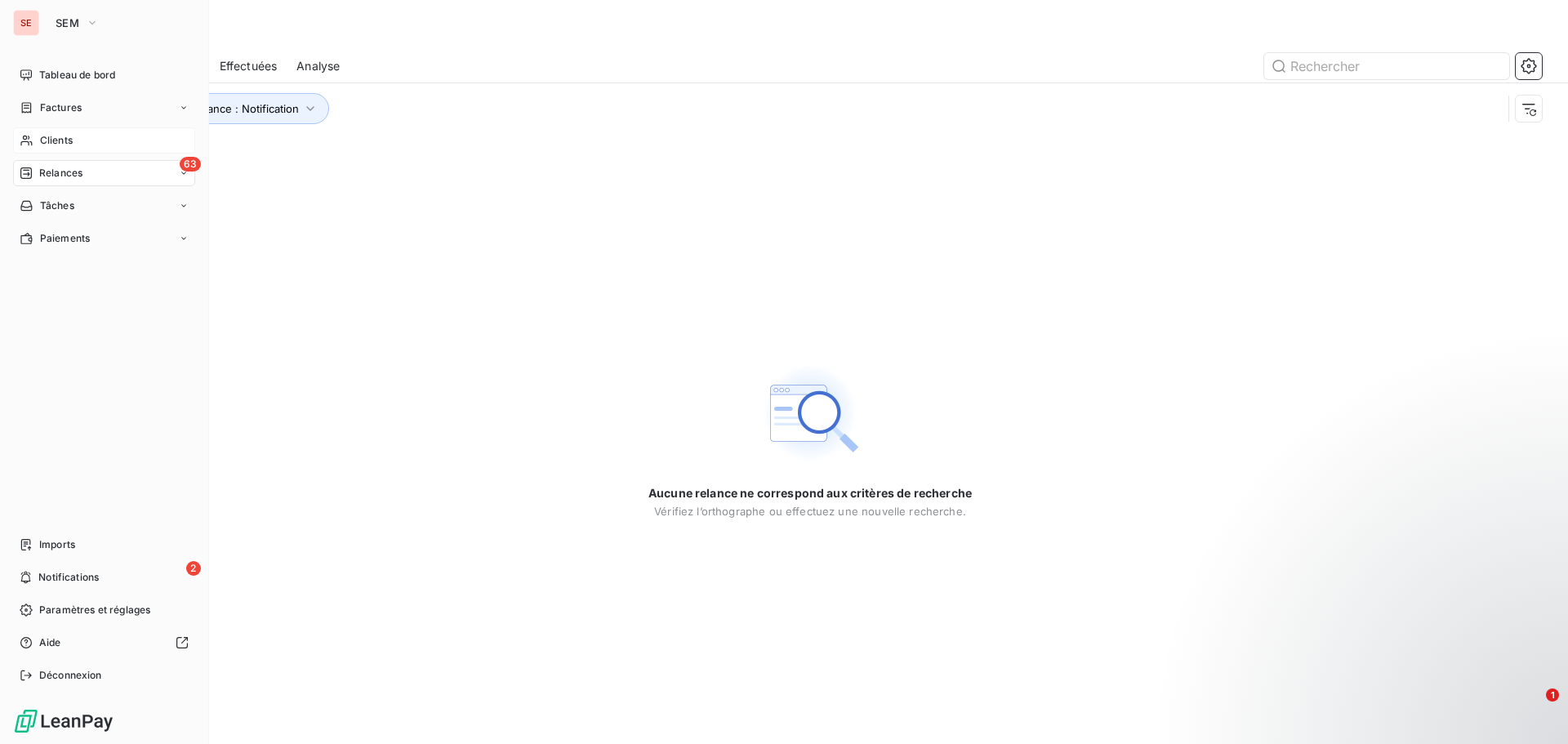
click at [64, 142] on span "Clients" at bounding box center [56, 141] width 33 height 15
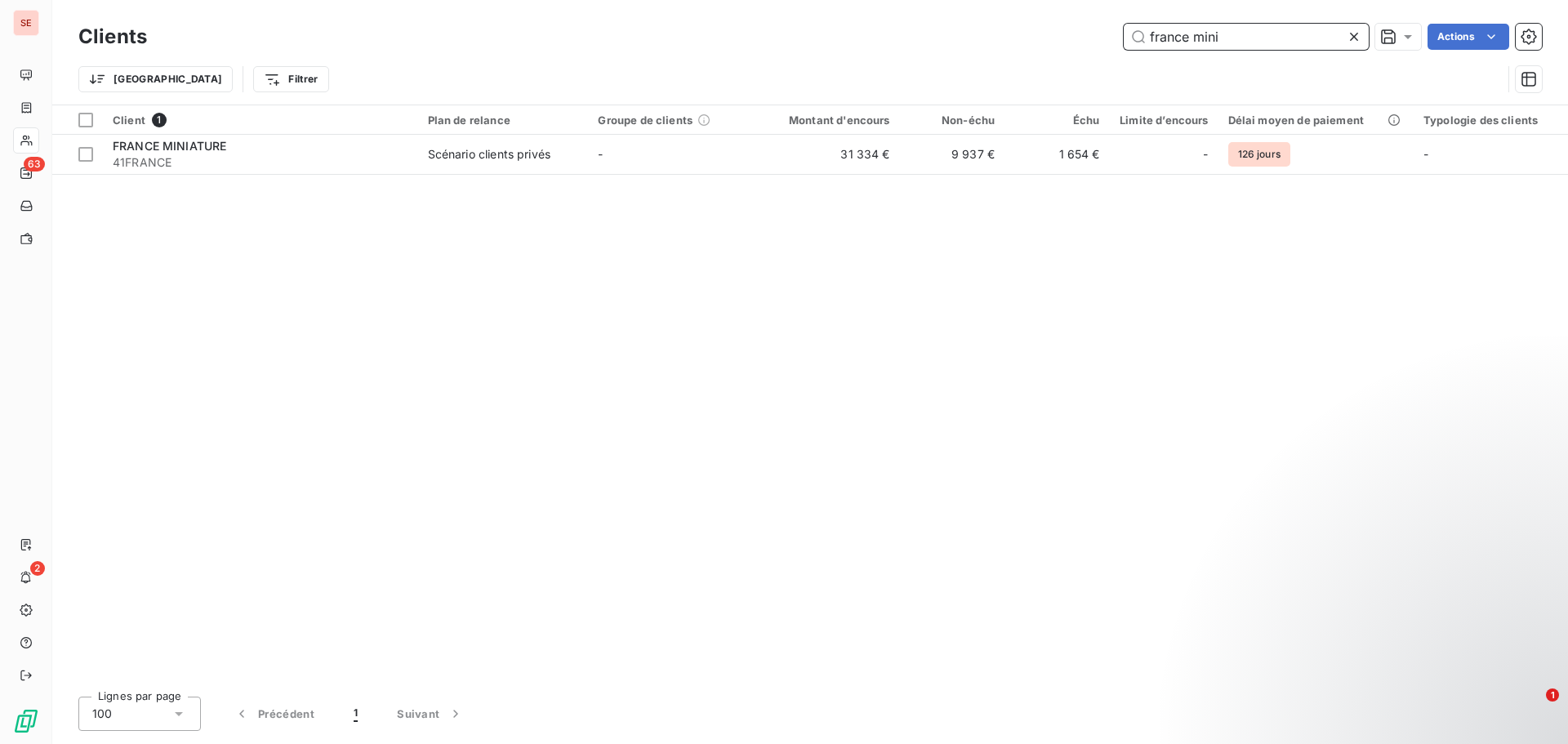
drag, startPoint x: 1244, startPoint y: 42, endPoint x: 962, endPoint y: 42, distance: 282.0
click at [962, 42] on div "france mini Actions" at bounding box center [854, 36] width 1375 height 26
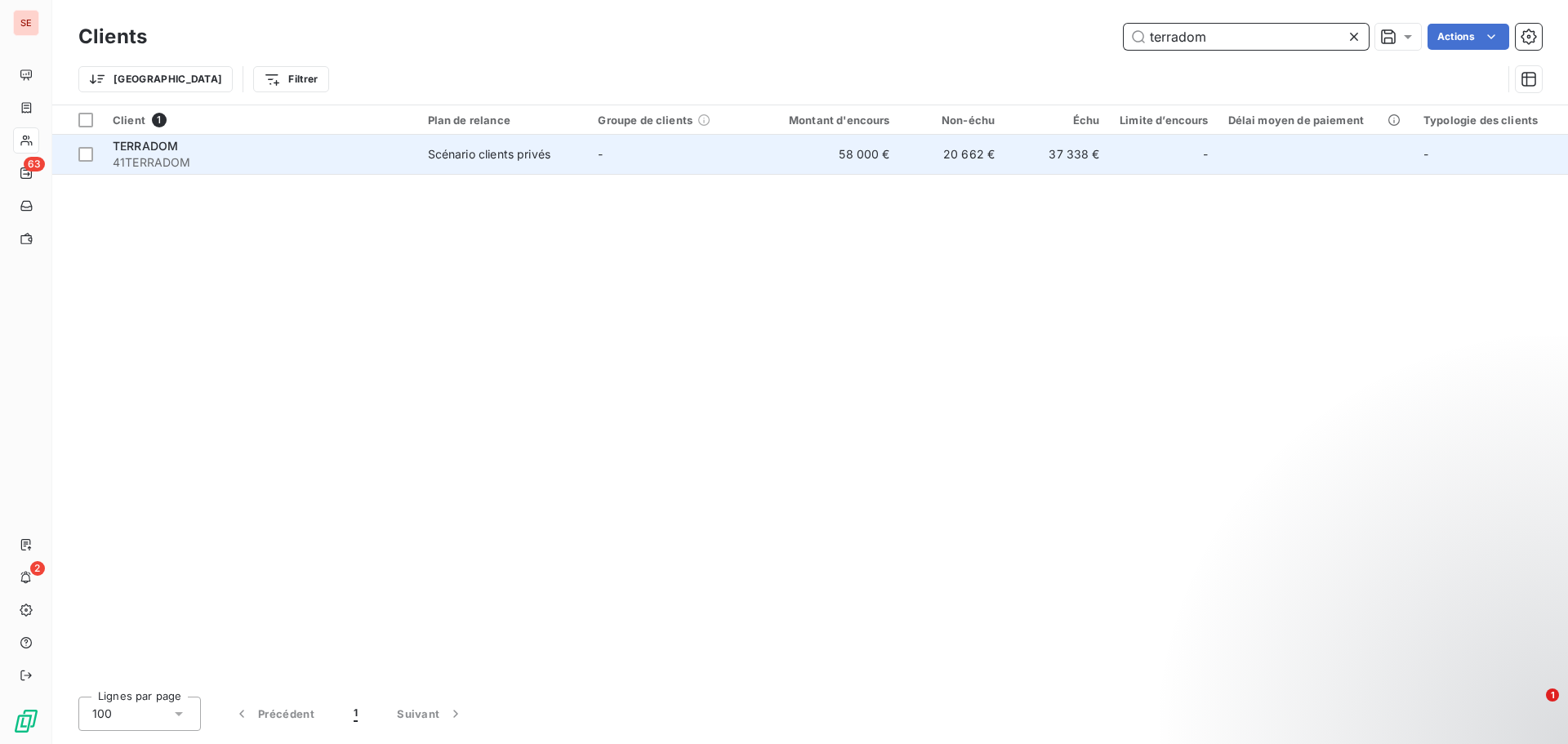
type input "terradom"
click at [128, 146] on span "TERRADOM" at bounding box center [146, 146] width 65 height 14
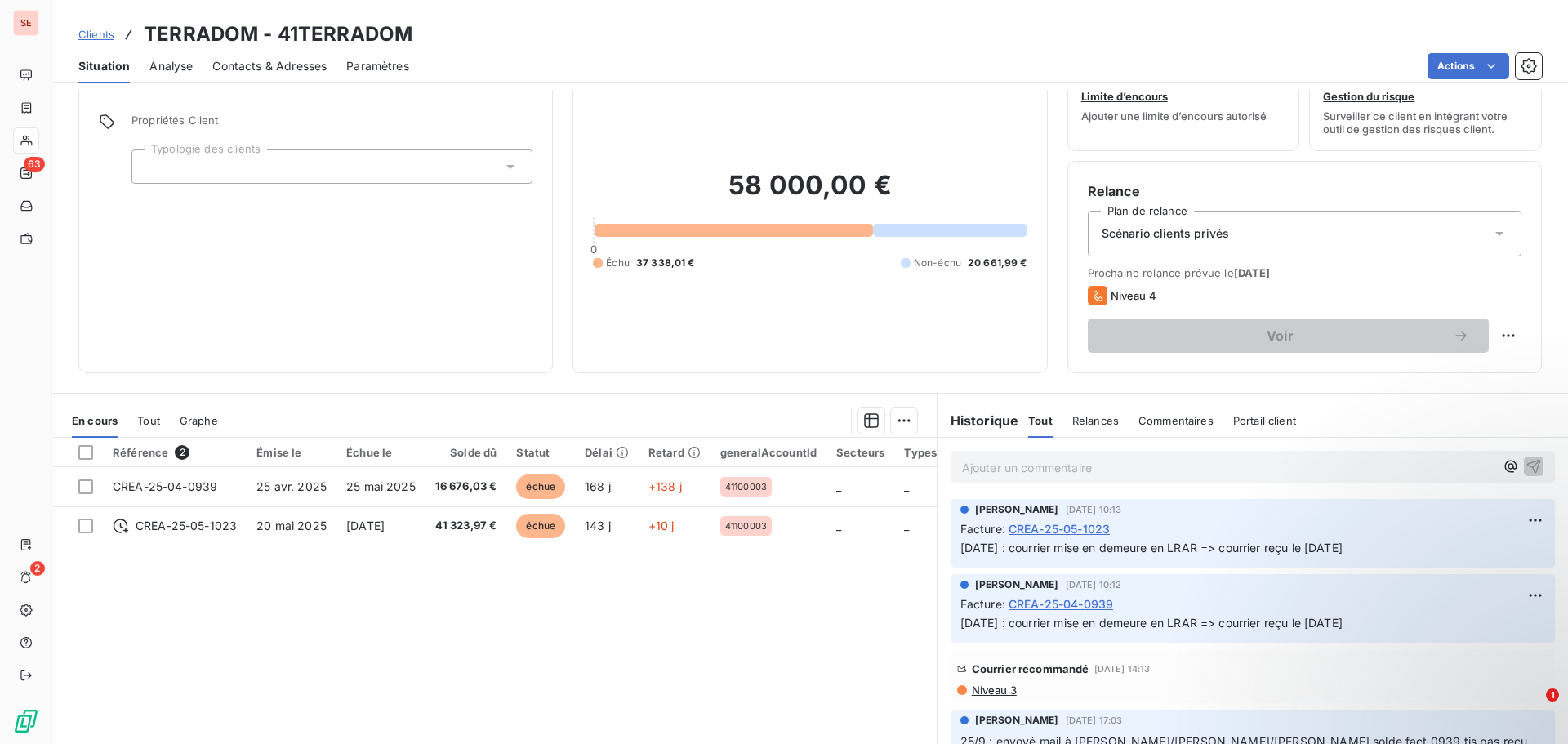
scroll to position [82, 0]
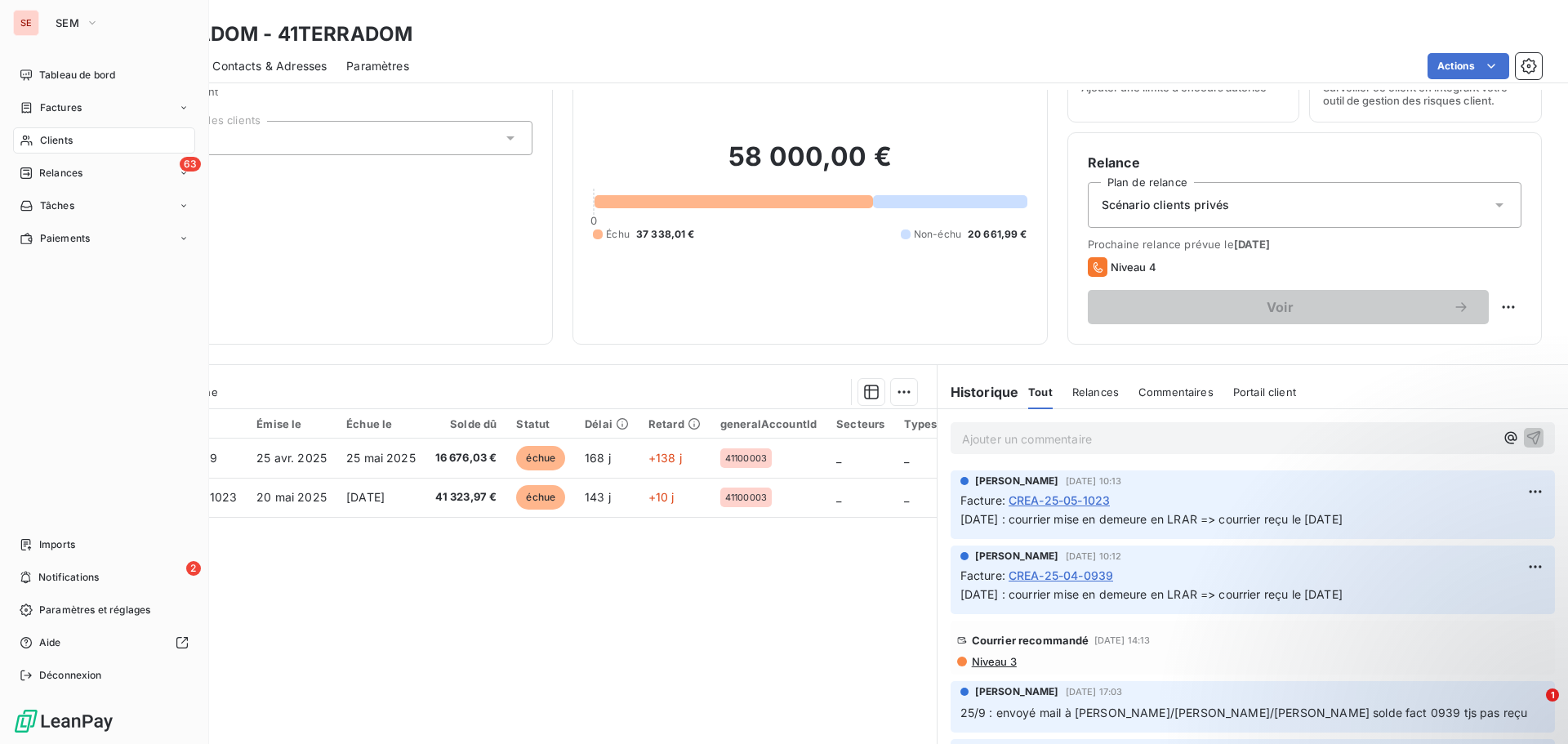
click at [81, 147] on div "Clients" at bounding box center [104, 140] width 182 height 26
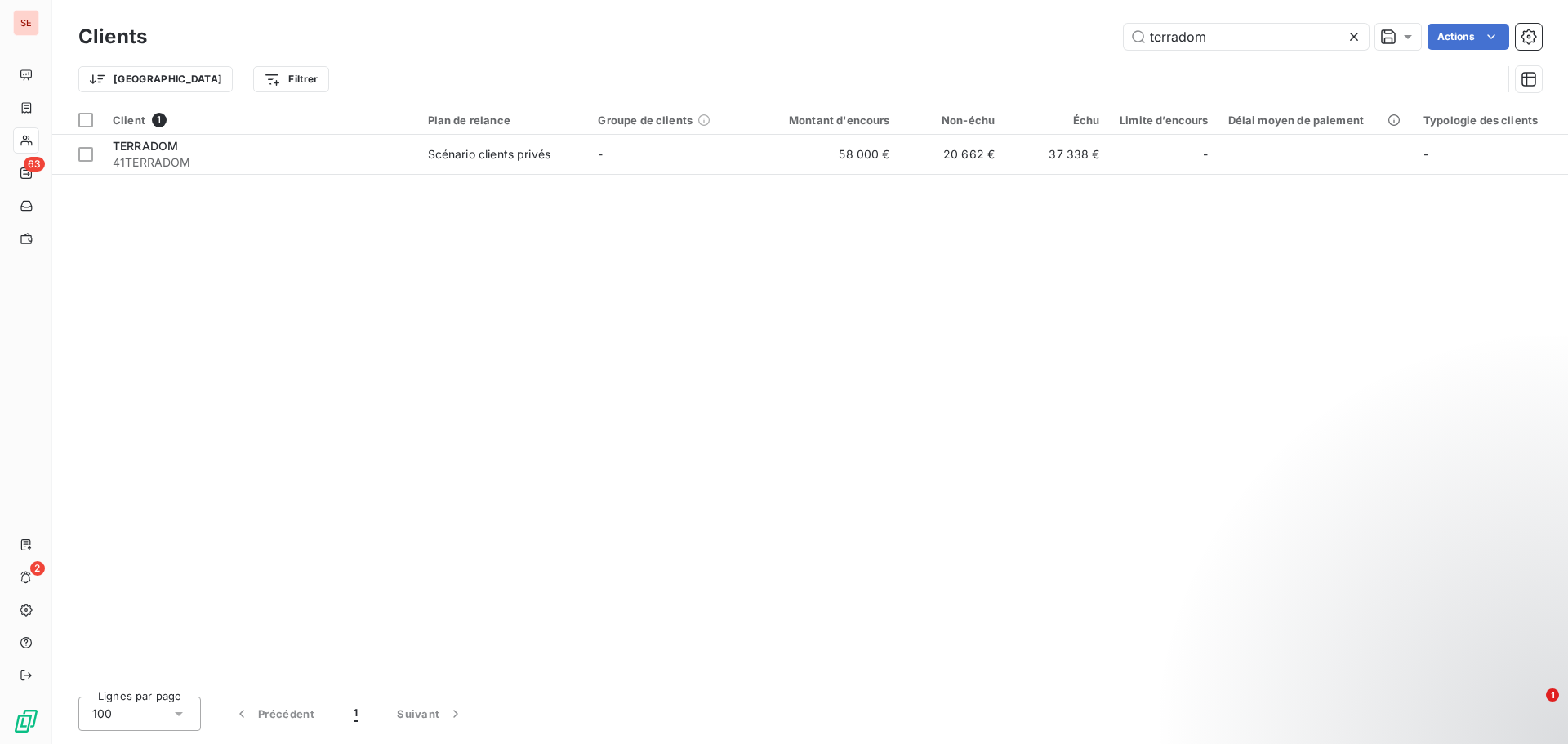
click at [891, 37] on div "terradom Actions" at bounding box center [854, 36] width 1375 height 26
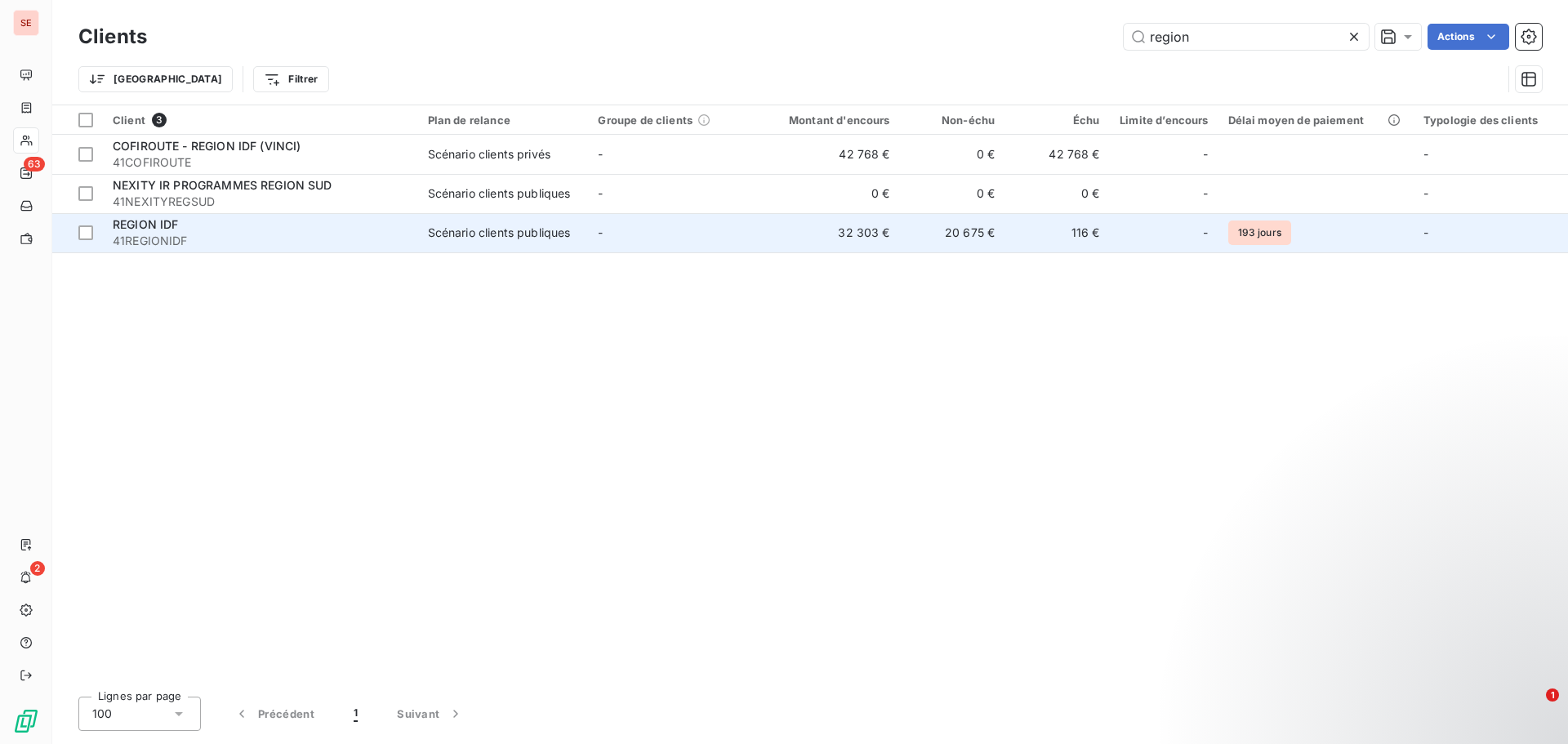
type input "region"
click at [209, 240] on span "41REGIONIDF" at bounding box center [260, 241] width 296 height 17
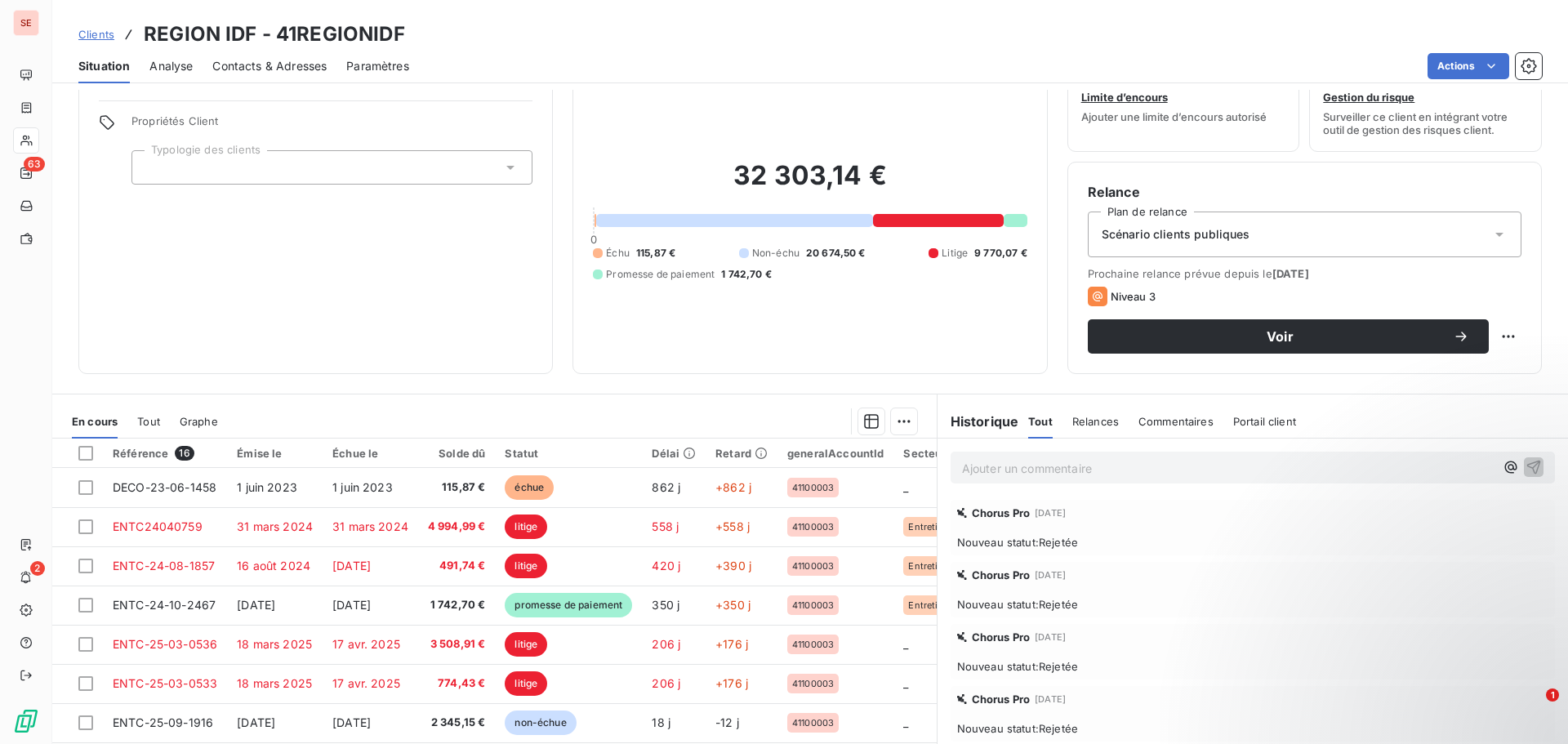
scroll to position [111, 0]
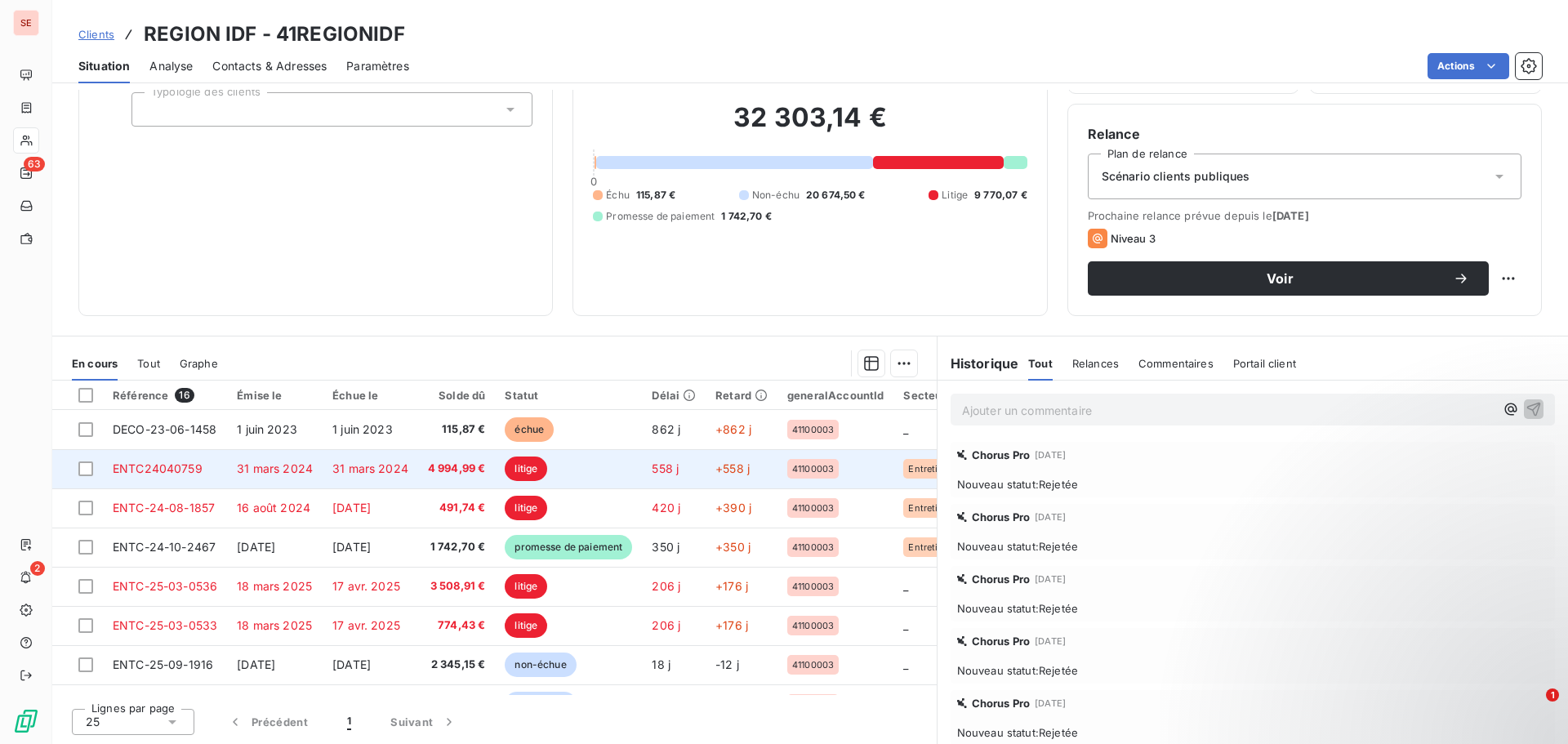
click at [254, 469] on span "31 mars 2024" at bounding box center [275, 468] width 76 height 14
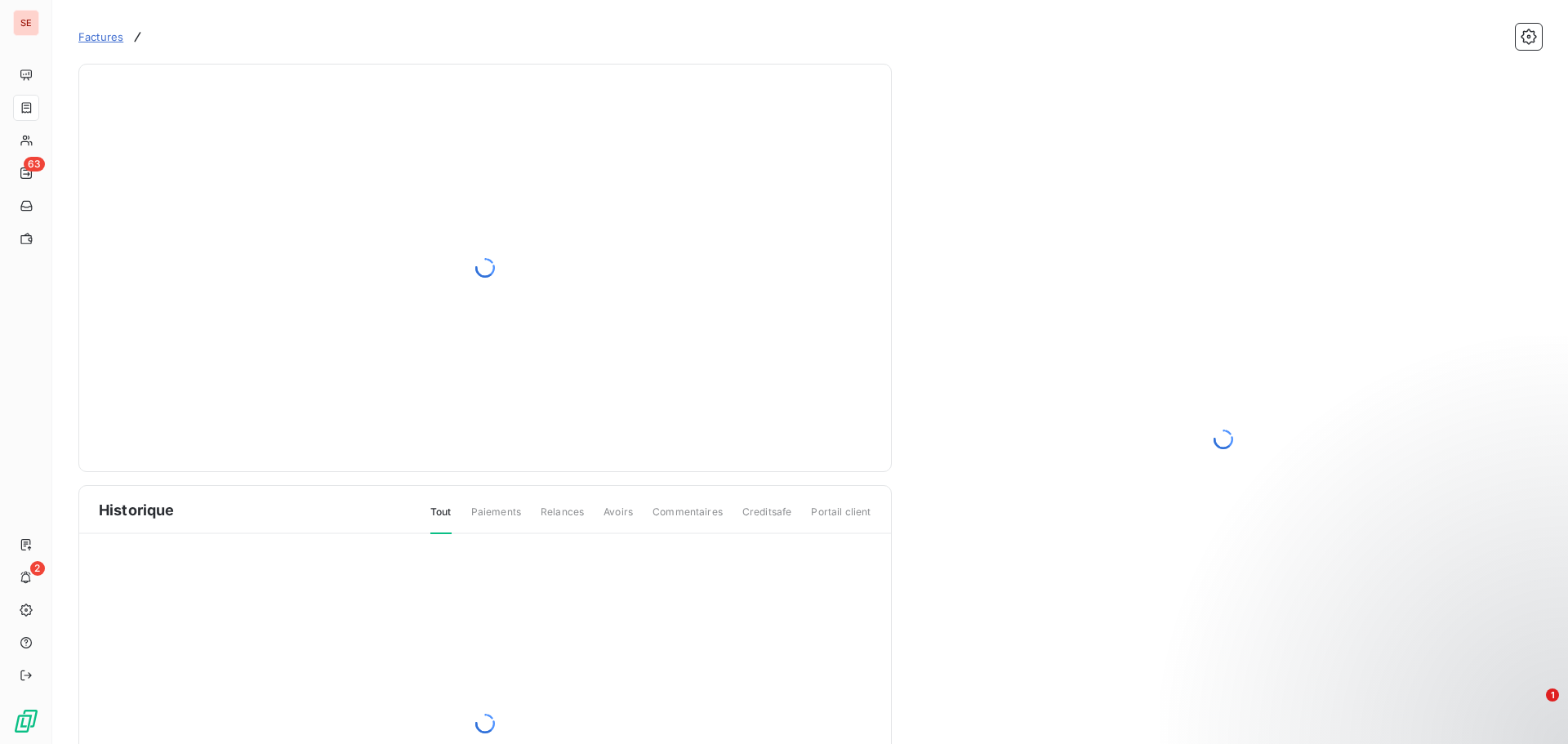
click at [186, 174] on div at bounding box center [485, 267] width 773 height 368
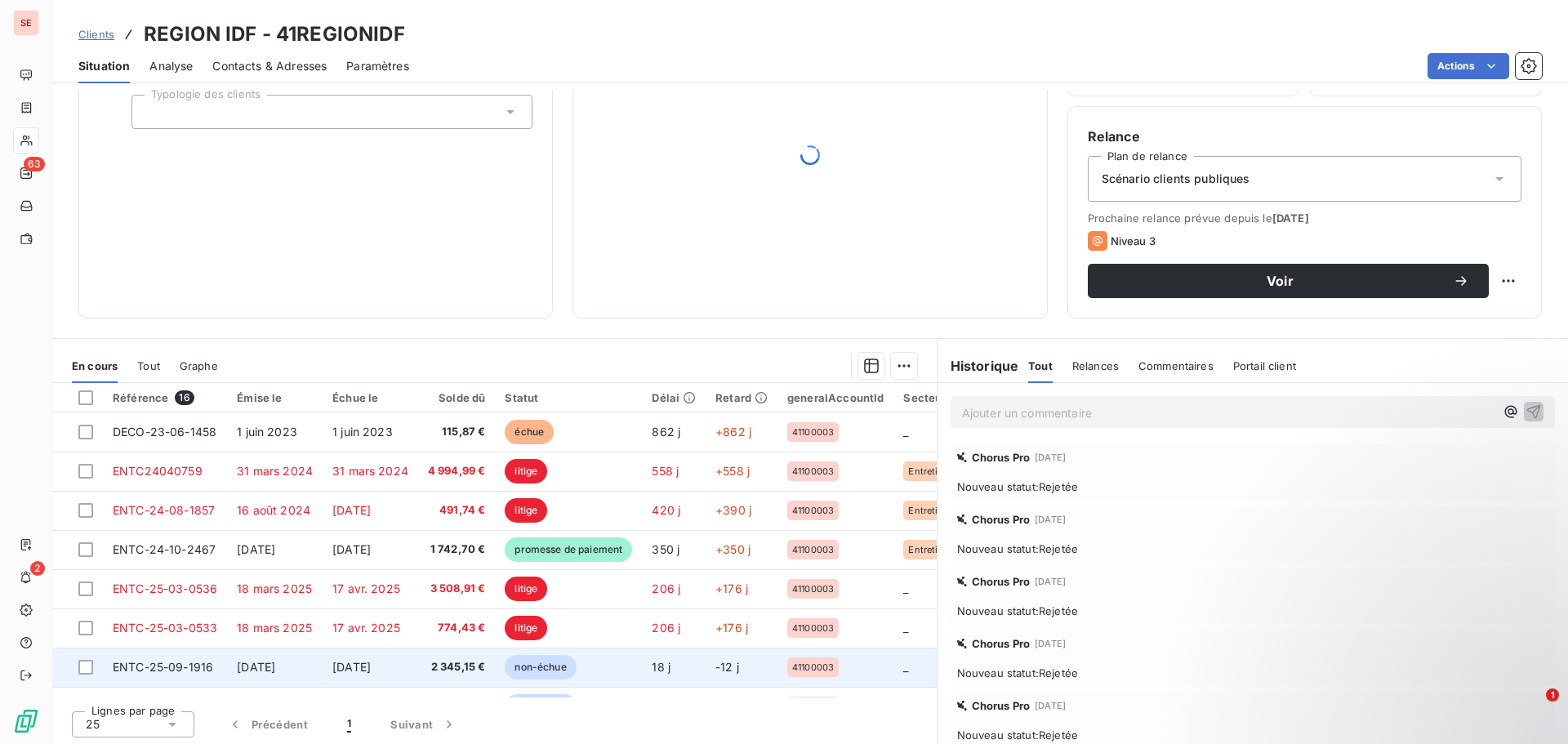
scroll to position [111, 0]
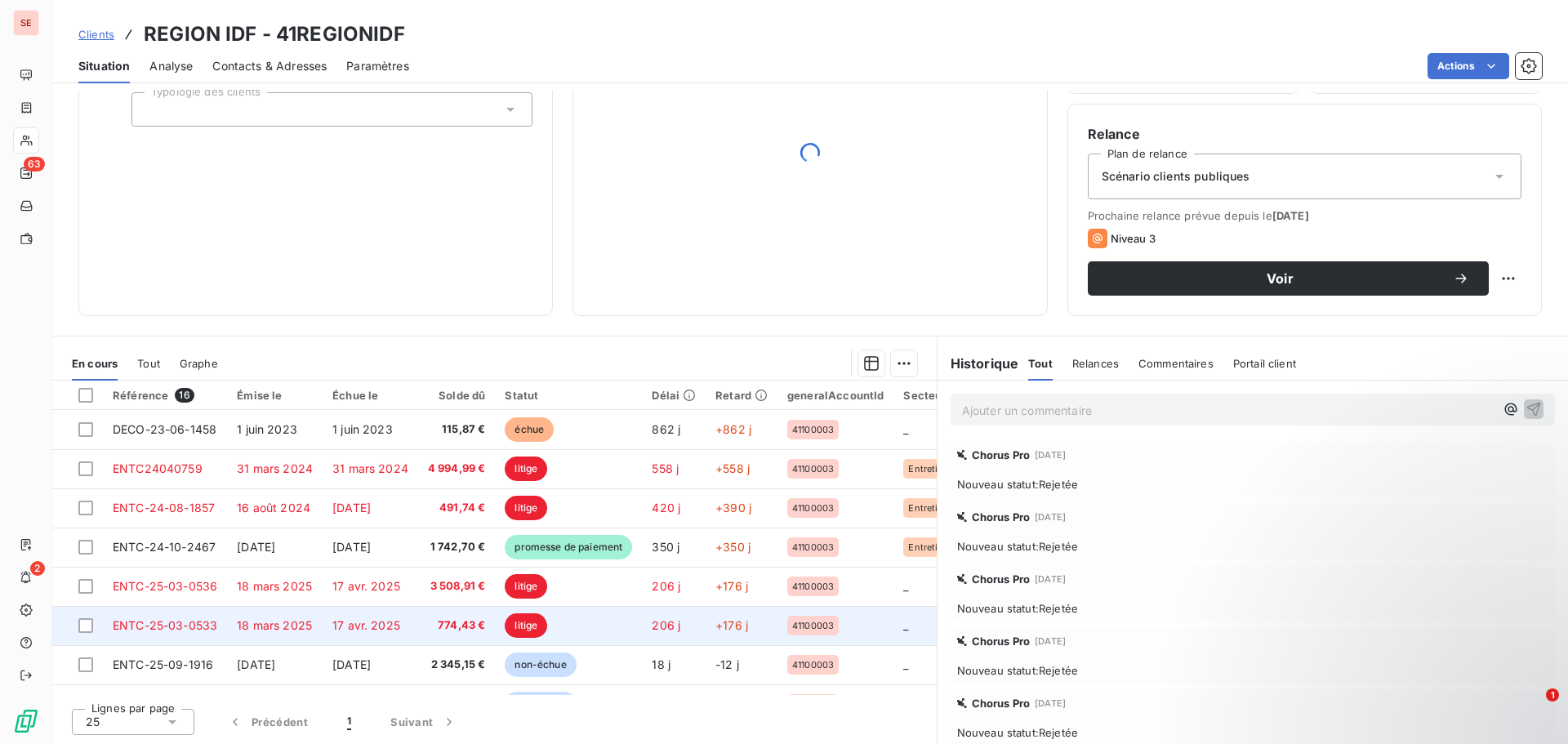
click at [214, 630] on span "ENTC-25-03-0533" at bounding box center [165, 625] width 105 height 14
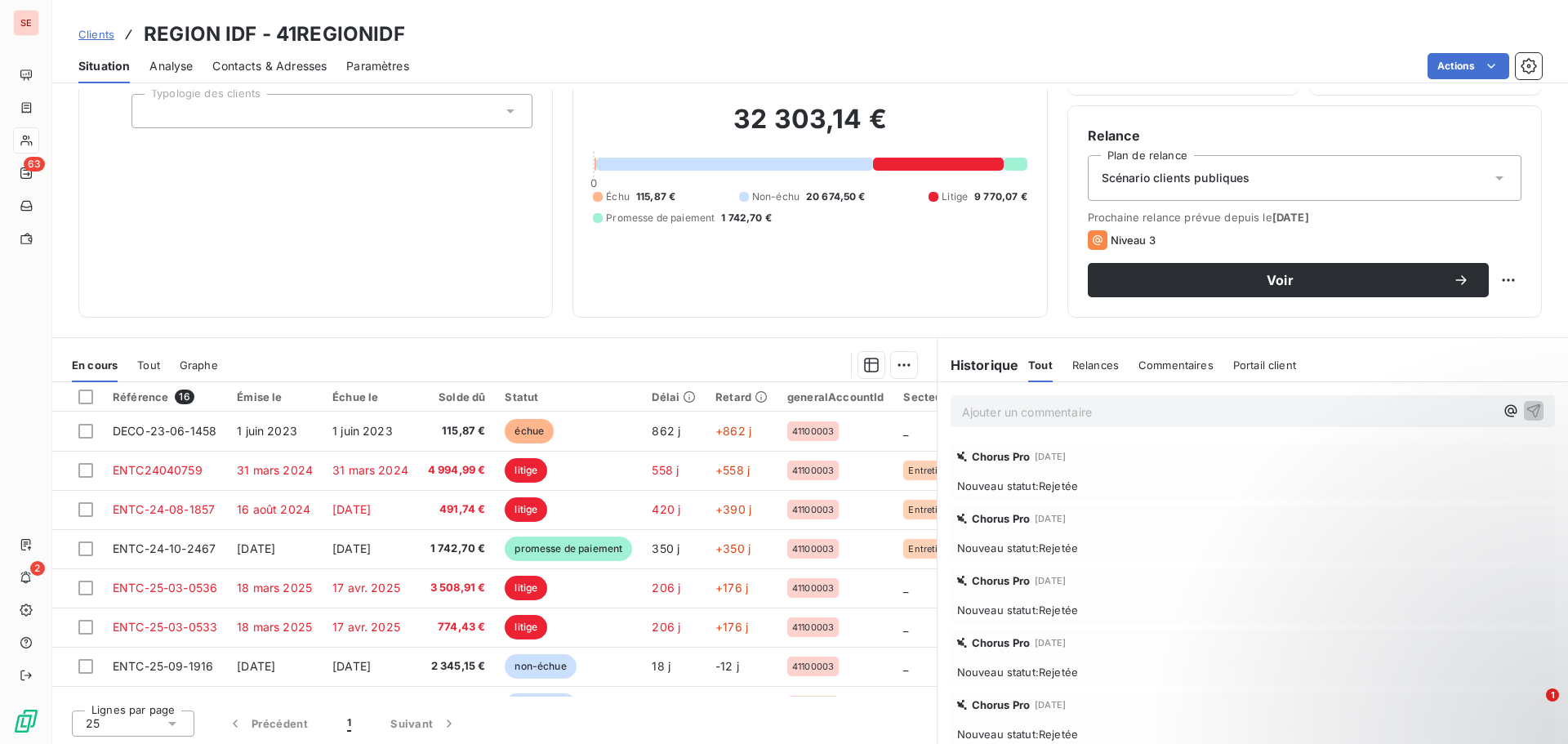
scroll to position [111, 0]
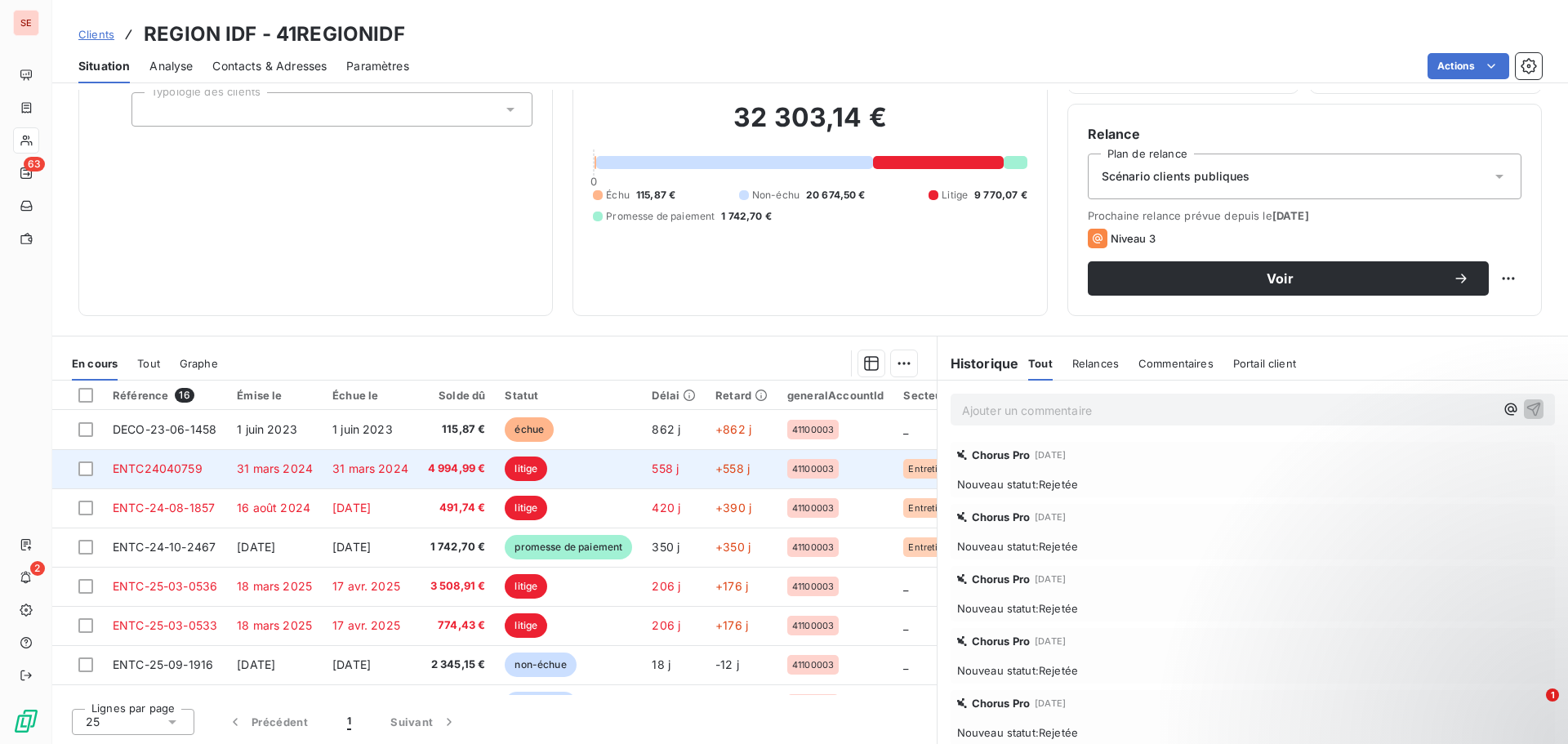
click at [267, 463] on span "31 mars 2024" at bounding box center [275, 468] width 76 height 14
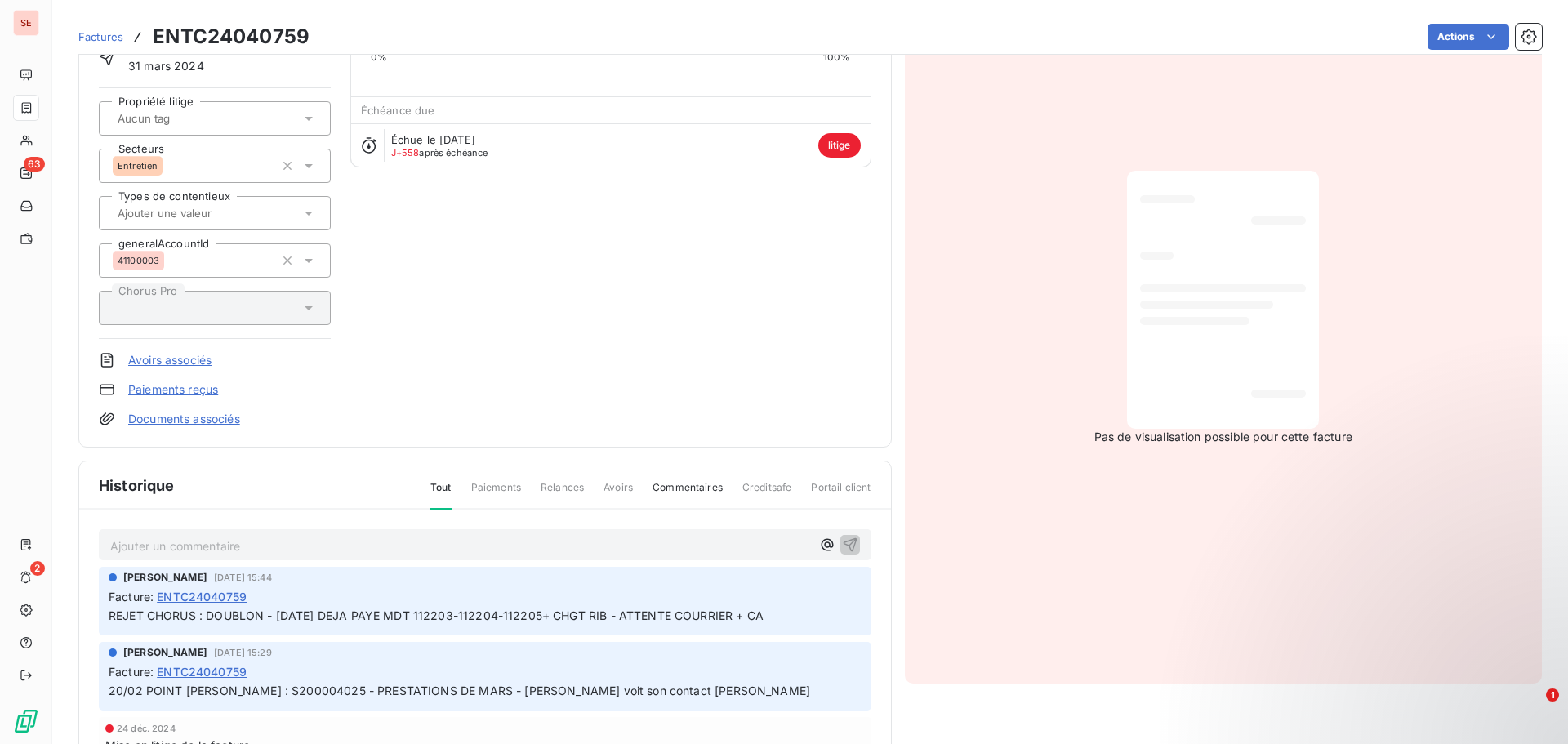
scroll to position [165, 0]
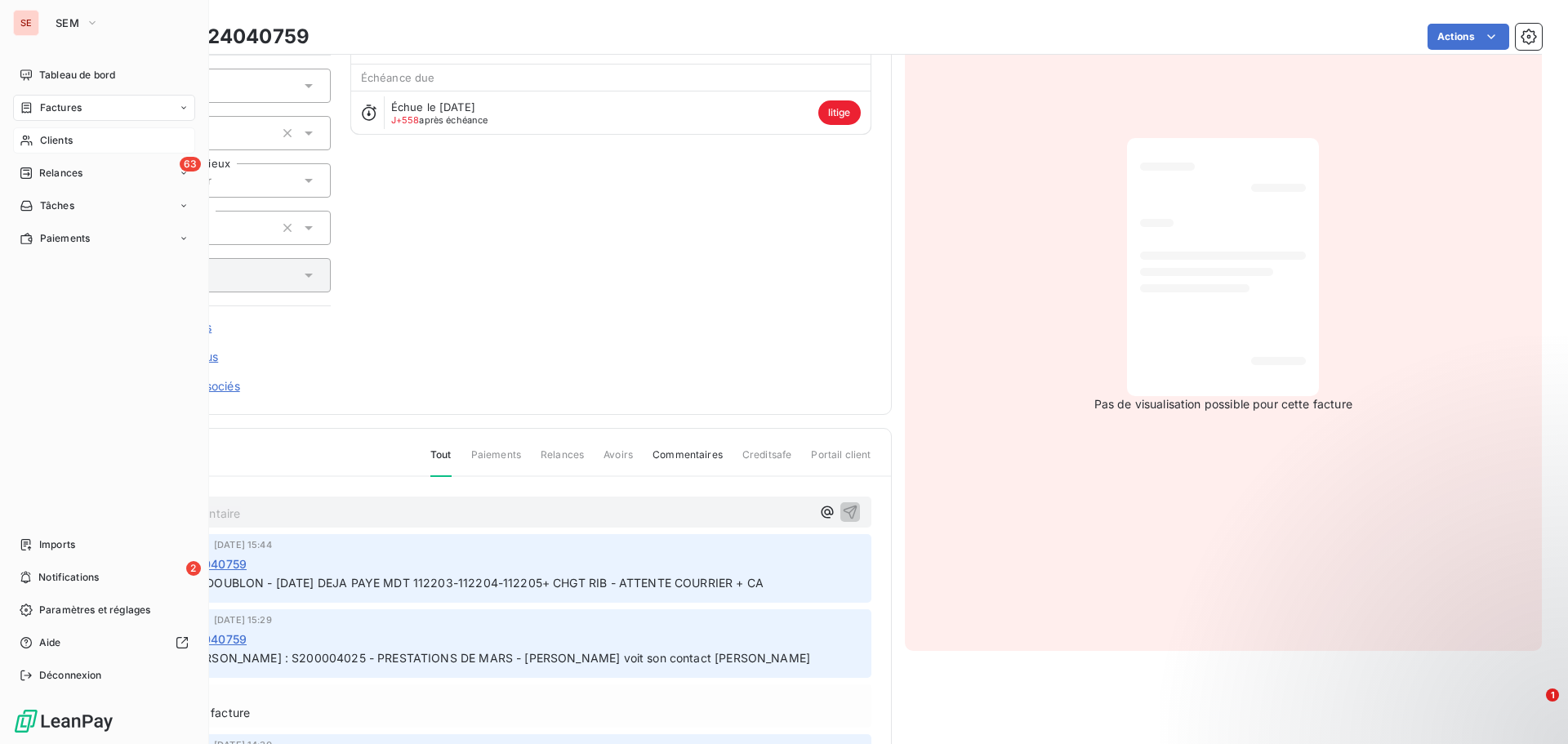
click at [59, 139] on span "Clients" at bounding box center [56, 141] width 33 height 15
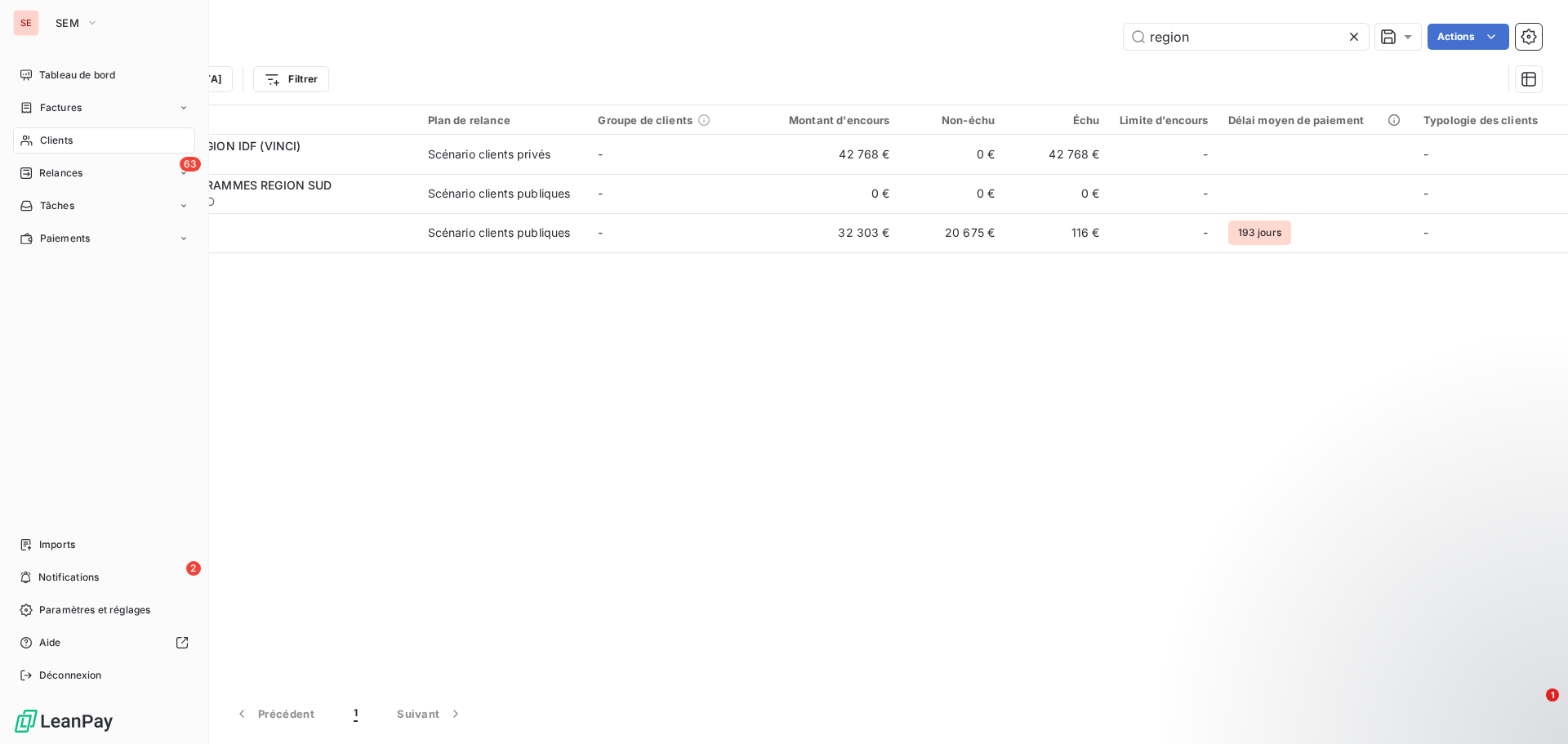
click at [82, 168] on span "Relances" at bounding box center [61, 173] width 44 height 15
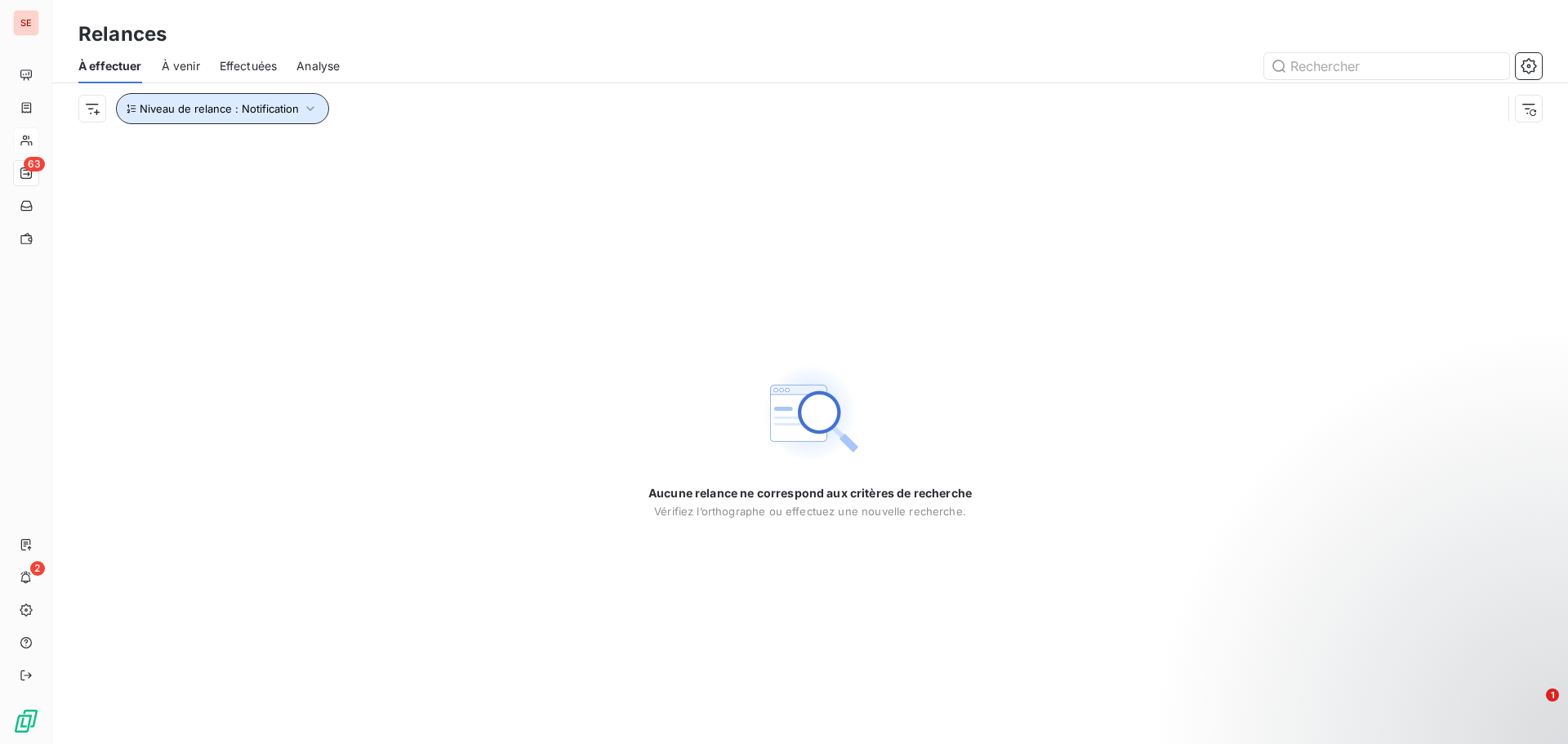
click at [281, 104] on span "Niveau de relance : Notification" at bounding box center [219, 109] width 159 height 13
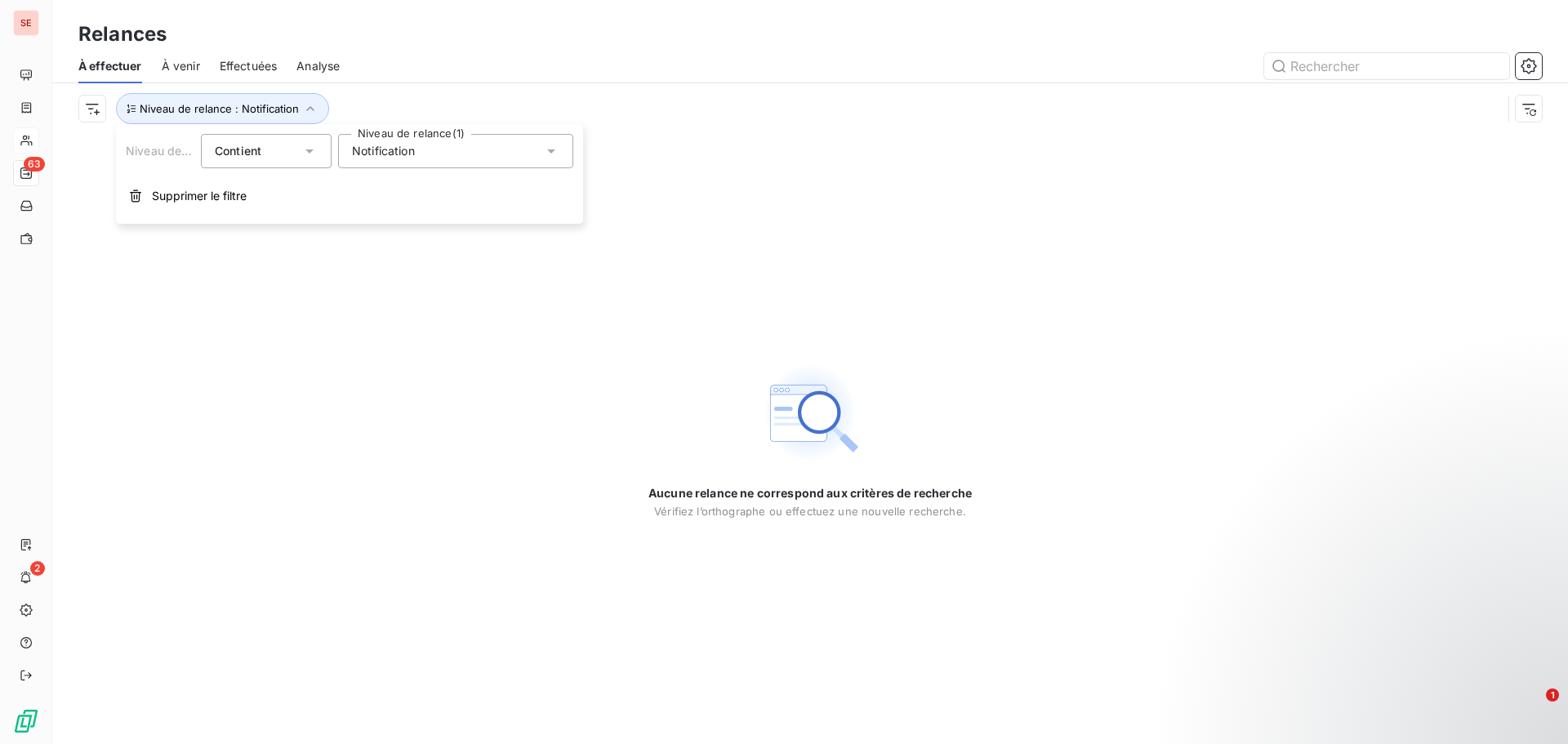
click at [390, 151] on span "Notification" at bounding box center [383, 152] width 63 height 17
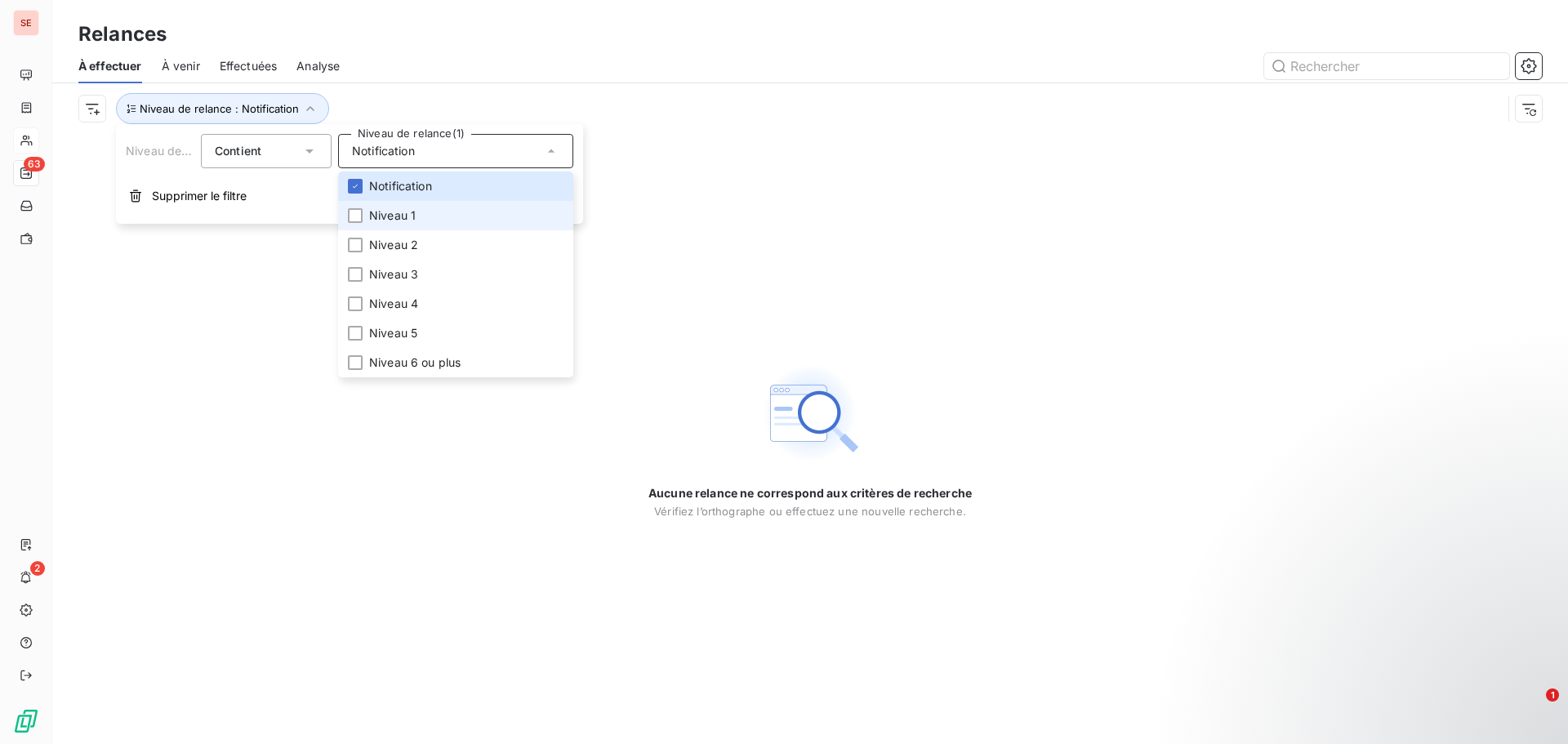
click at [381, 213] on span "Niveau 1" at bounding box center [393, 216] width 47 height 17
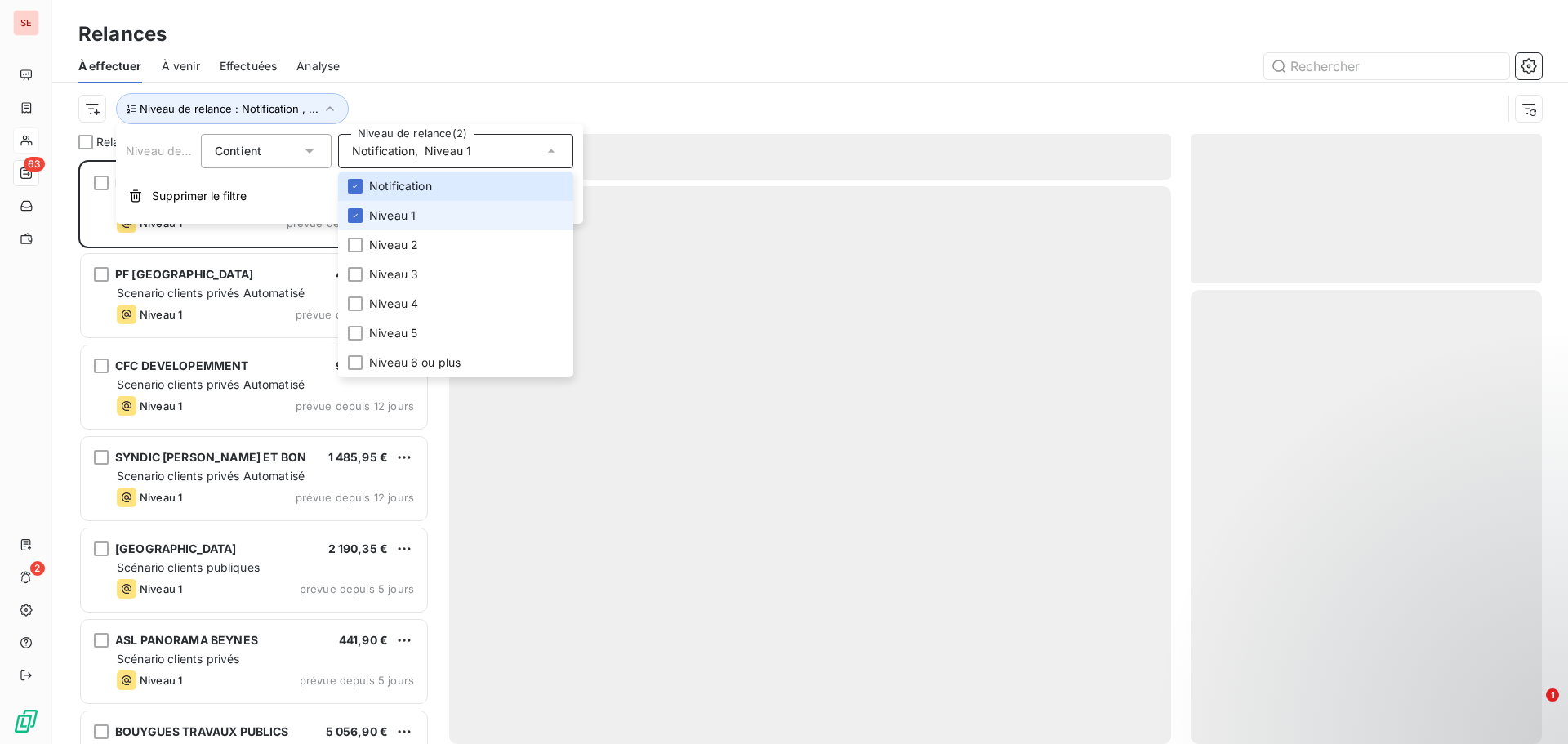
scroll to position [572, 339]
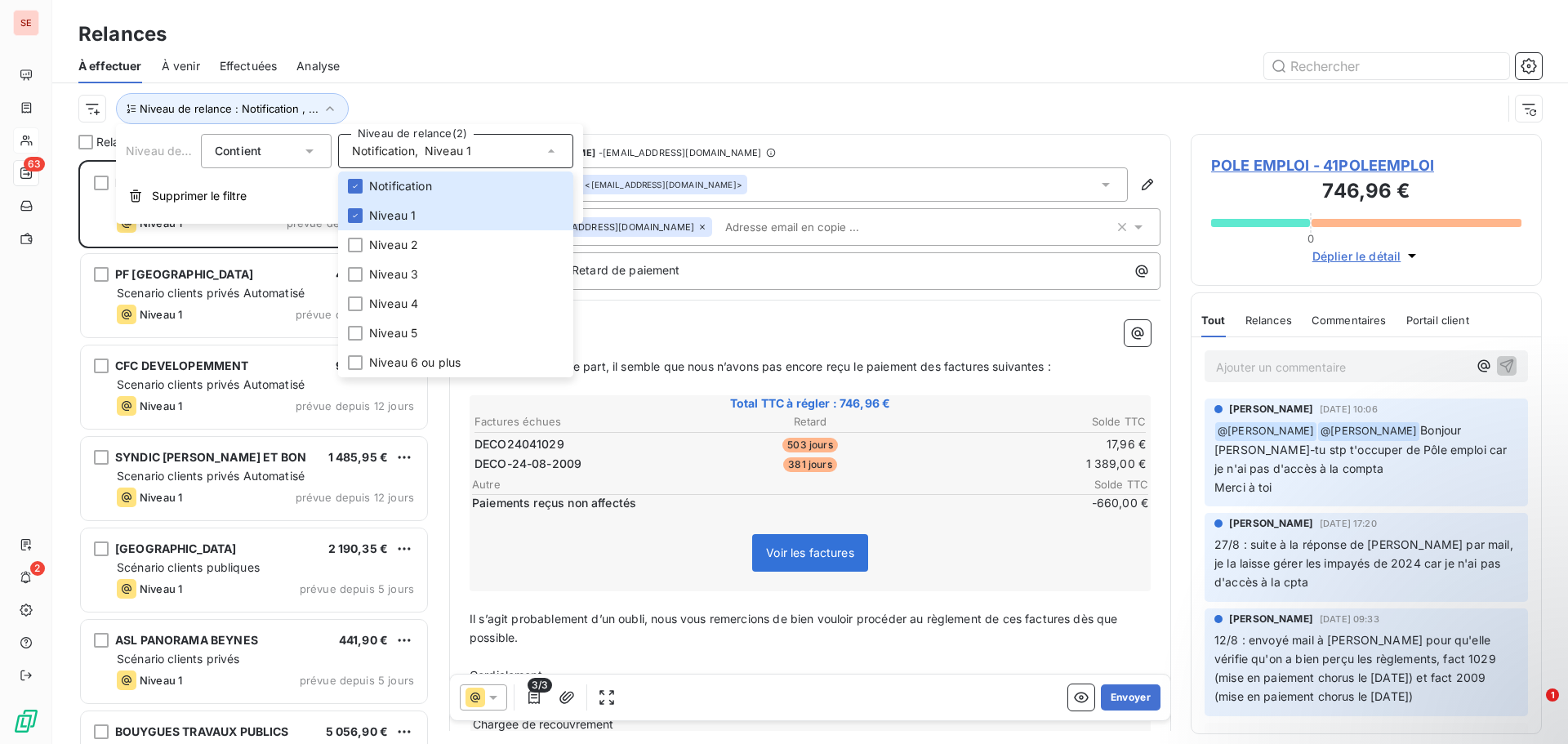
click at [565, 59] on div at bounding box center [951, 65] width 1183 height 26
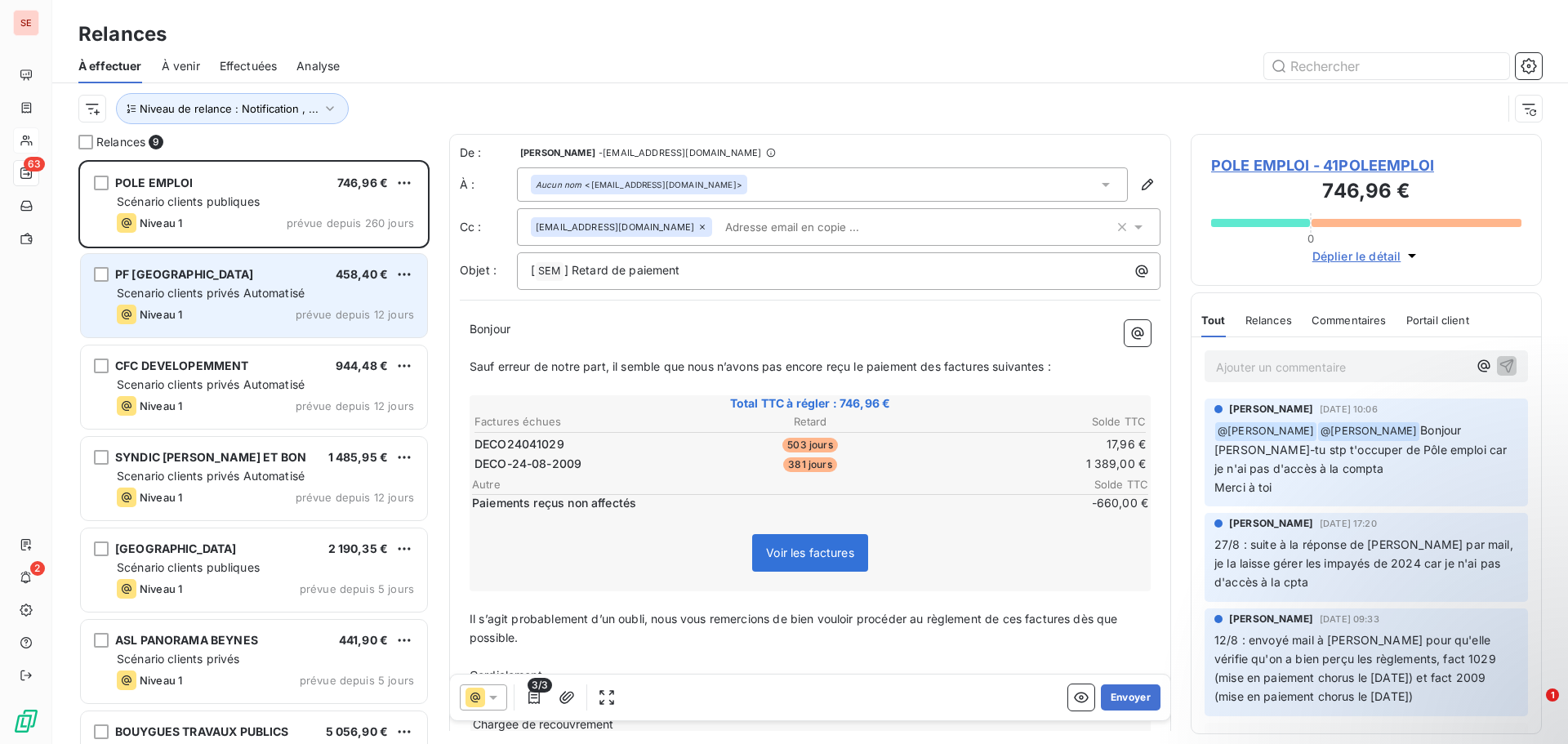
click at [252, 287] on span "Scenario clients privés Automatisé" at bounding box center [210, 292] width 188 height 14
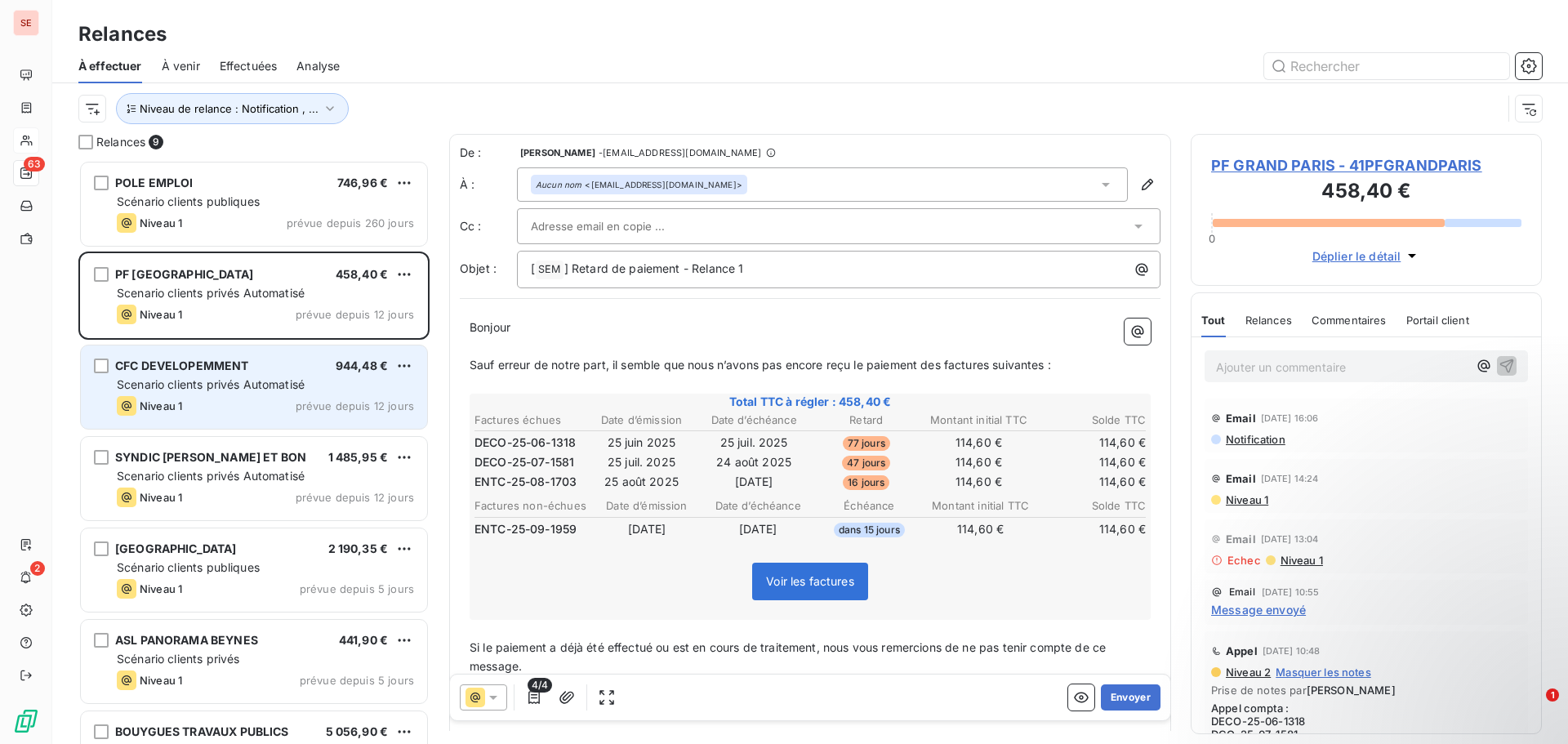
click at [244, 379] on span "Scenario clients privés Automatisé" at bounding box center [210, 385] width 188 height 14
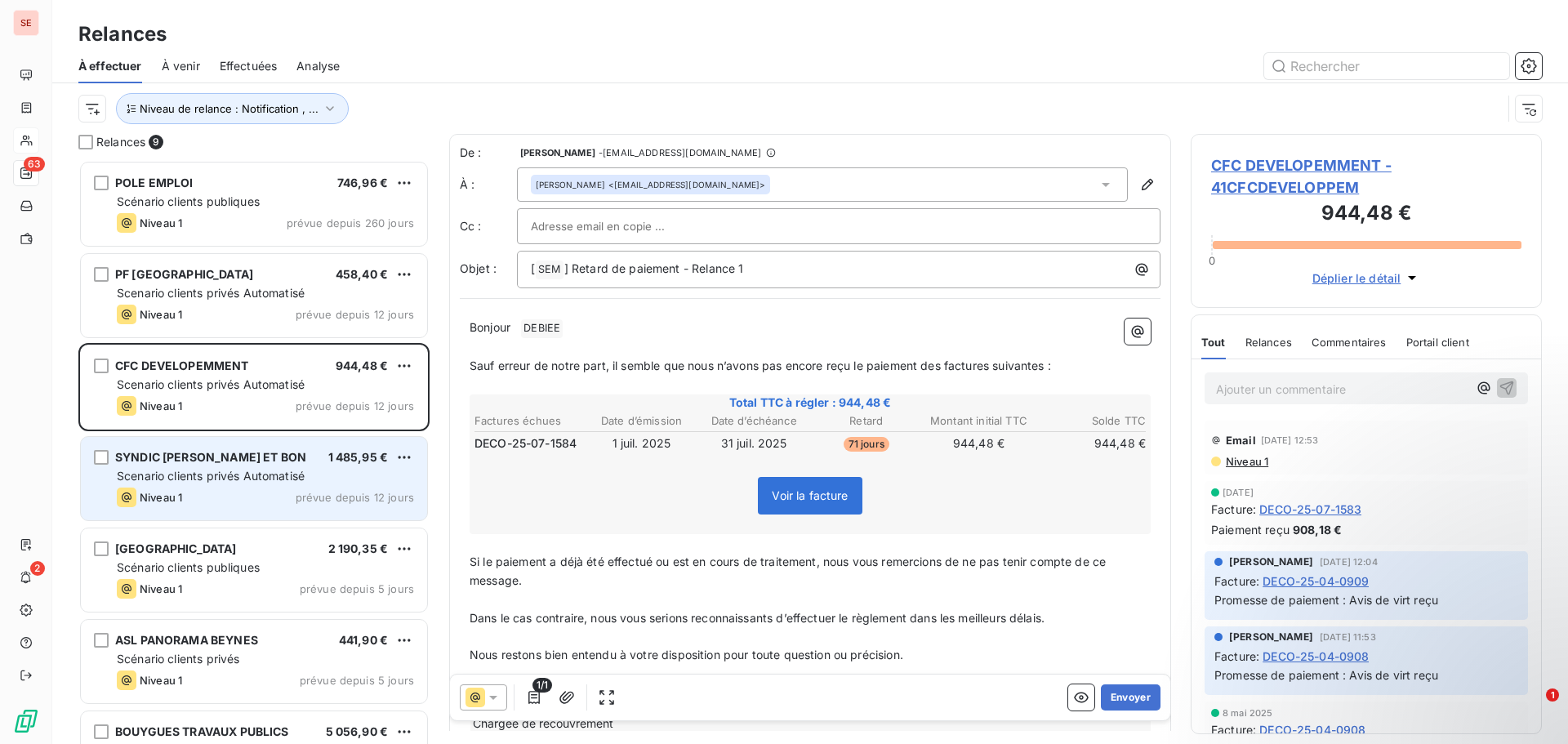
click at [240, 462] on span "SYNDIC [PERSON_NAME] ET BON" at bounding box center [211, 457] width 191 height 14
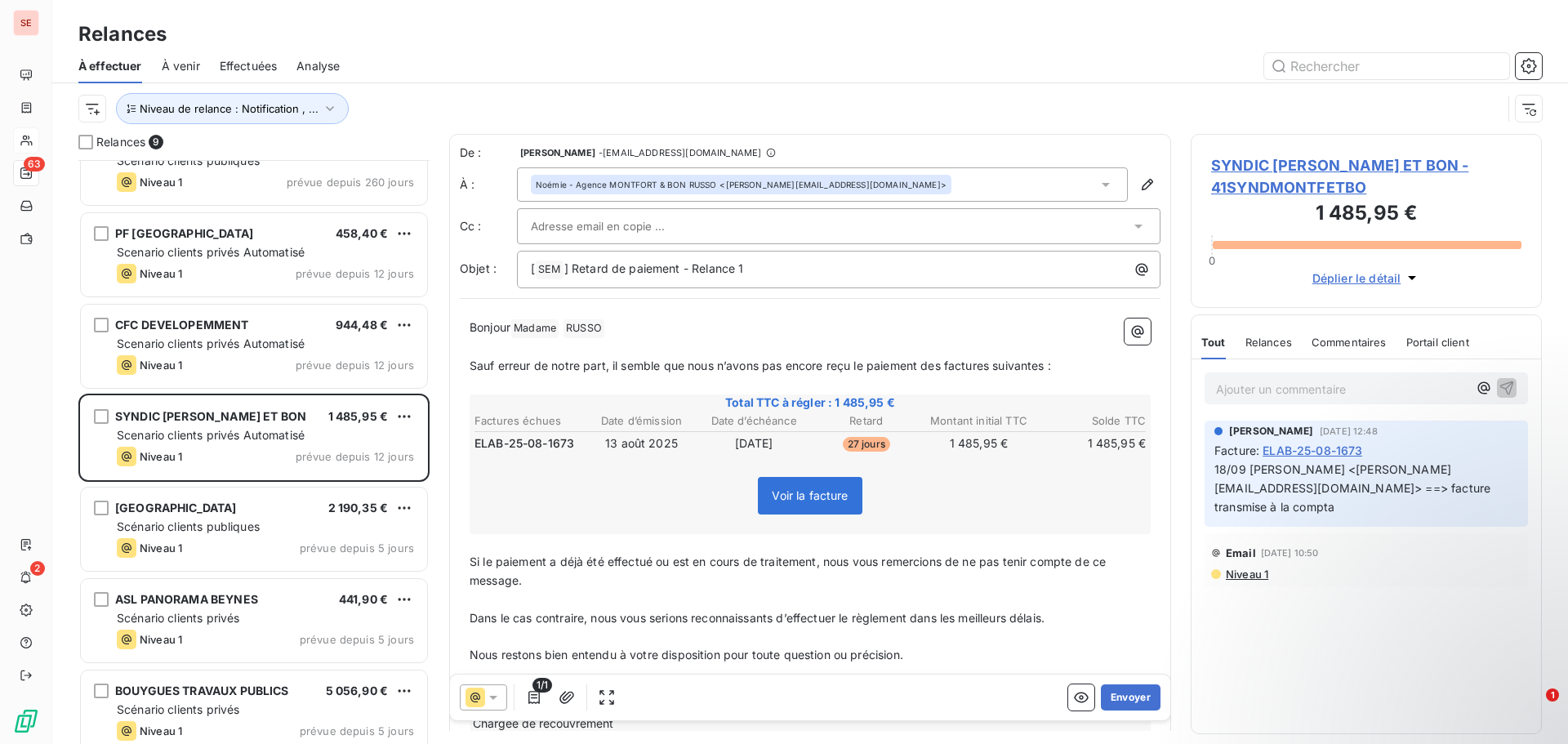
scroll to position [240, 0]
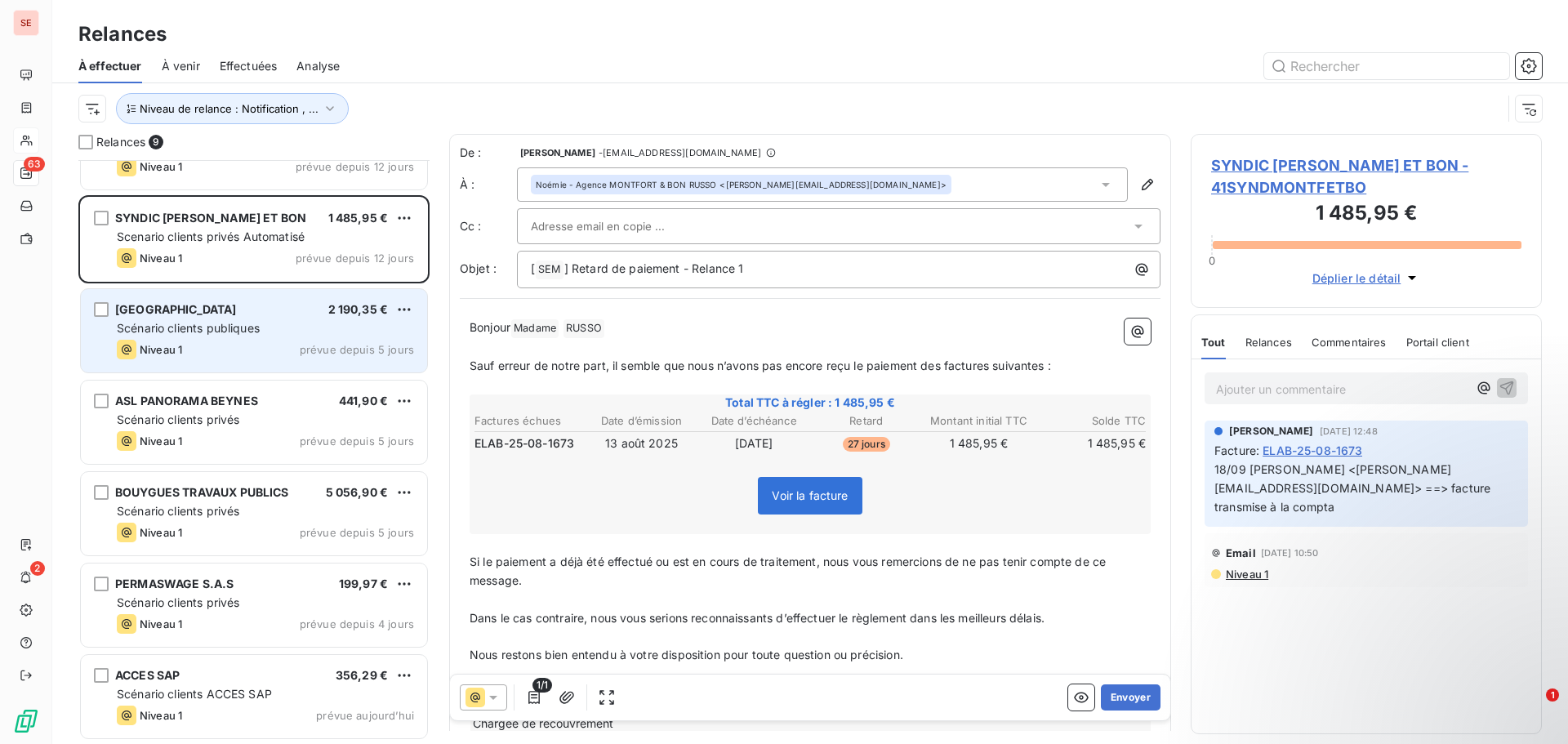
click at [263, 340] on div "Niveau 1 prévue depuis 5 jours" at bounding box center [265, 349] width 297 height 19
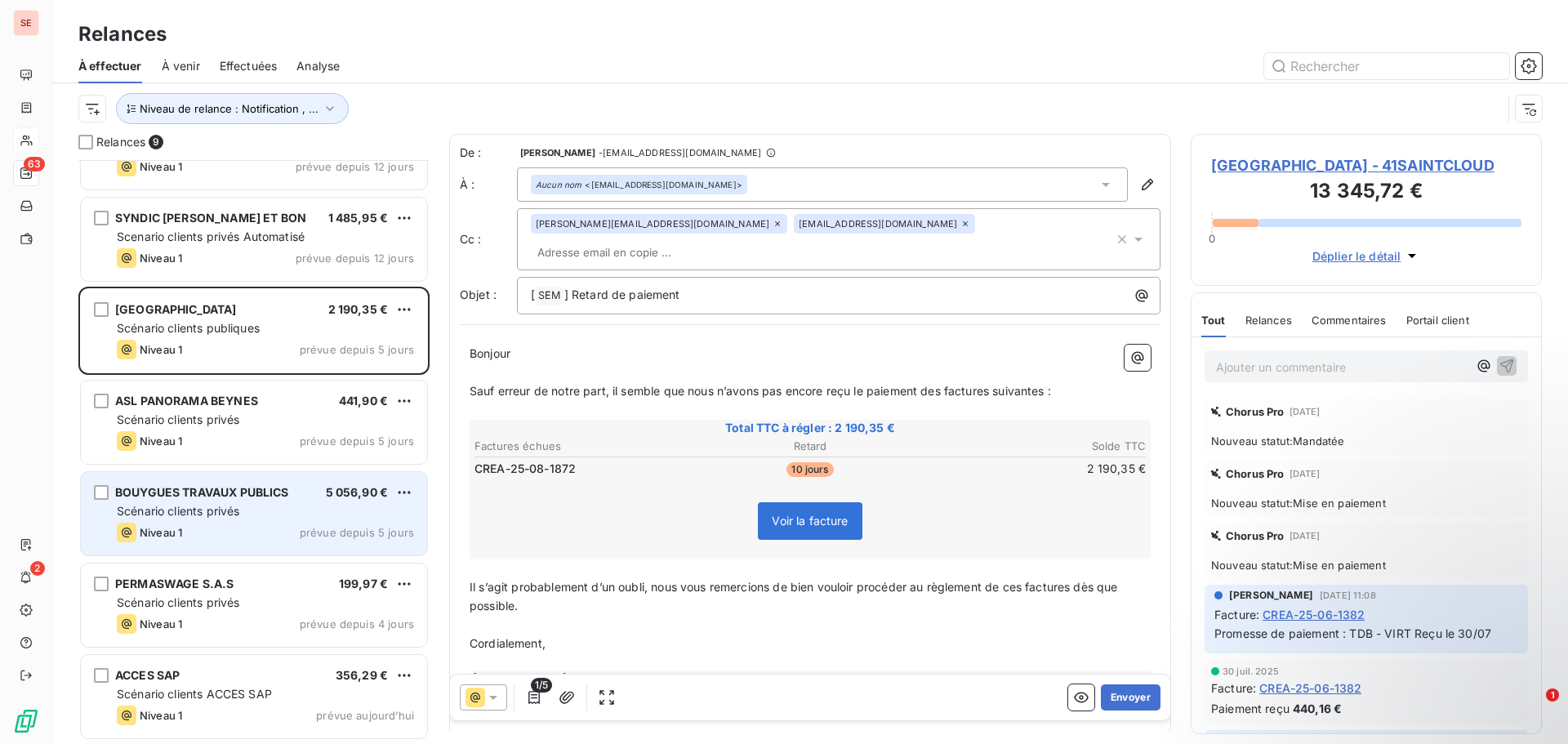
click at [235, 510] on span "Scénario clients privés" at bounding box center [178, 511] width 122 height 14
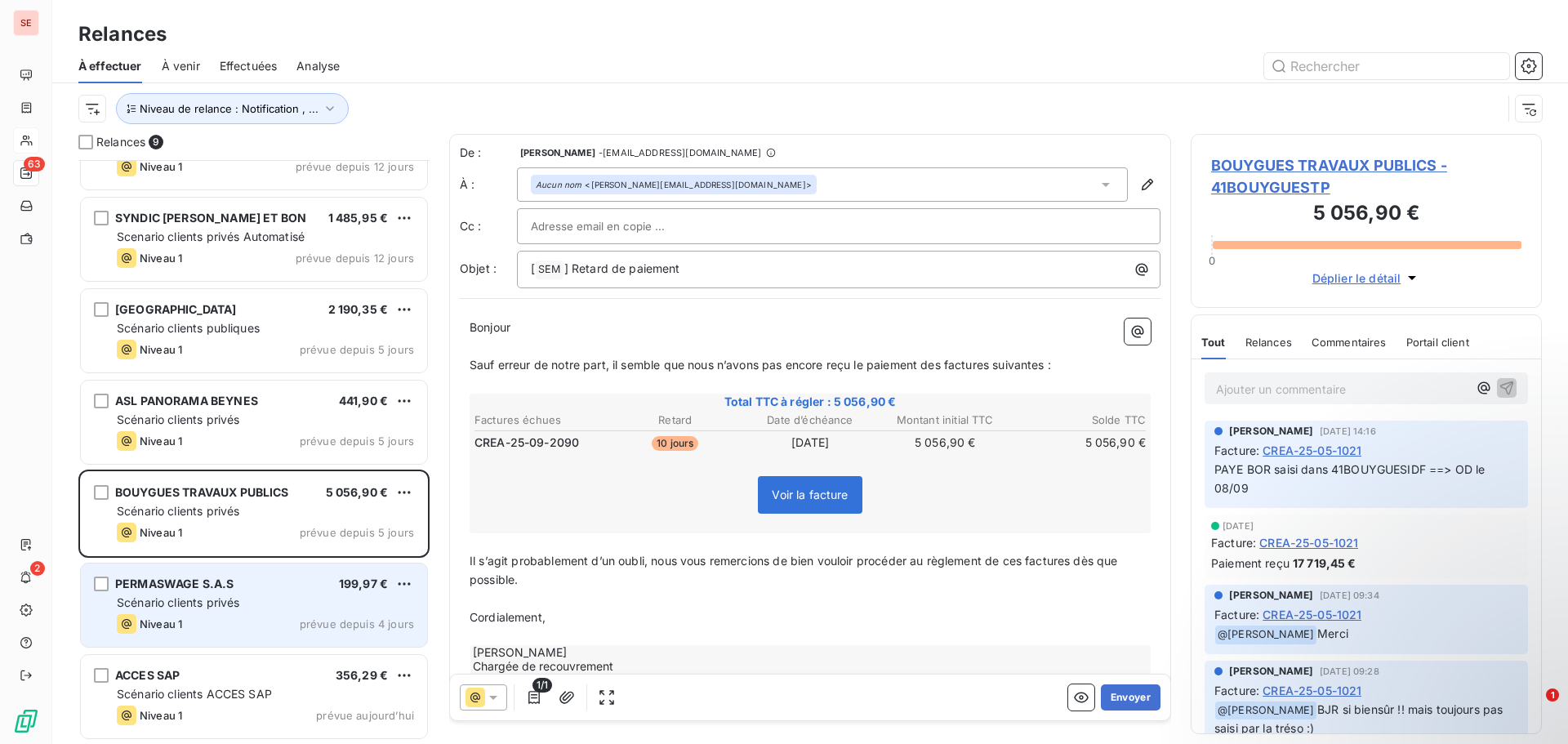
click at [213, 607] on span "Scénario clients privés" at bounding box center [178, 602] width 122 height 14
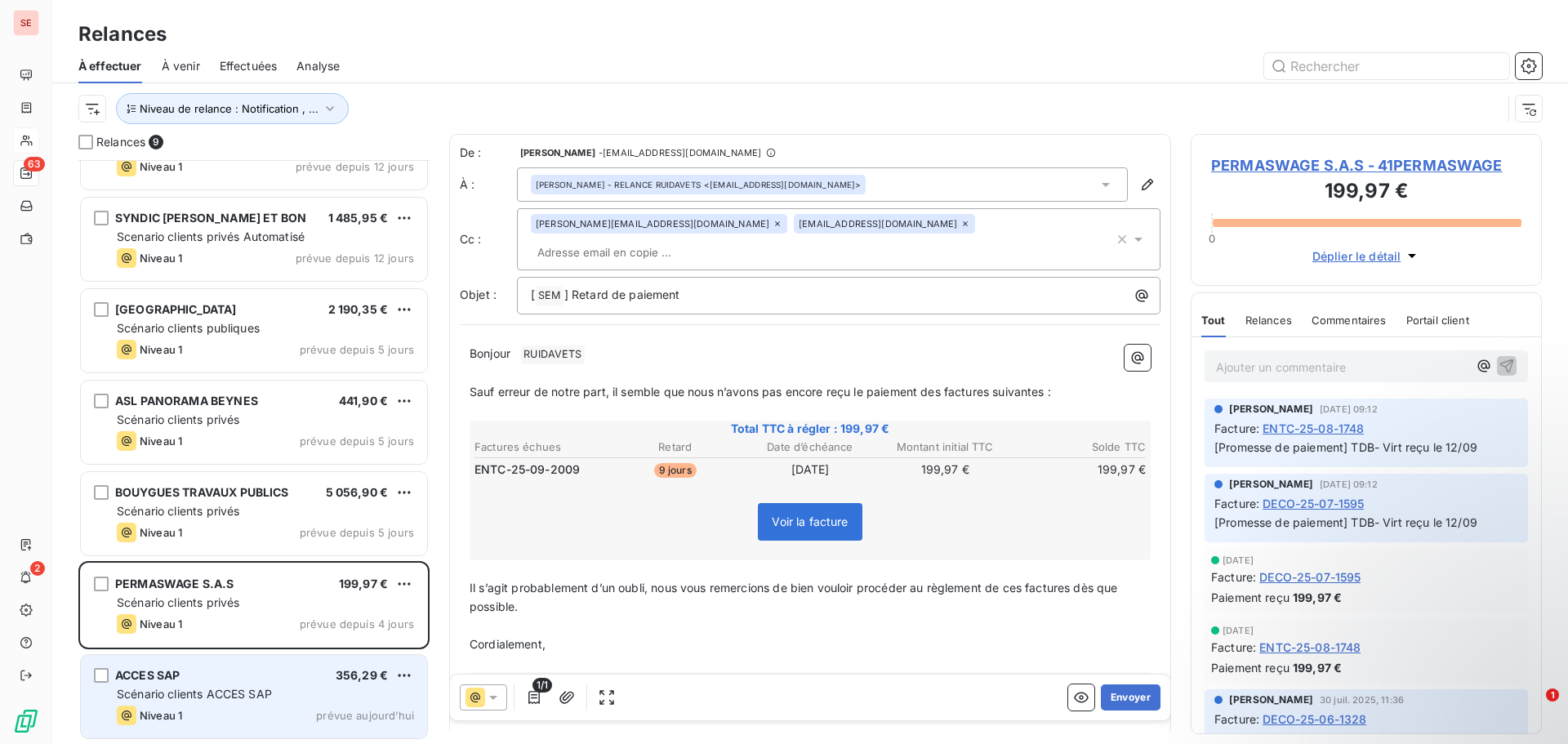
click at [216, 712] on div "Niveau 1 prévue aujourd’hui" at bounding box center [265, 716] width 297 height 19
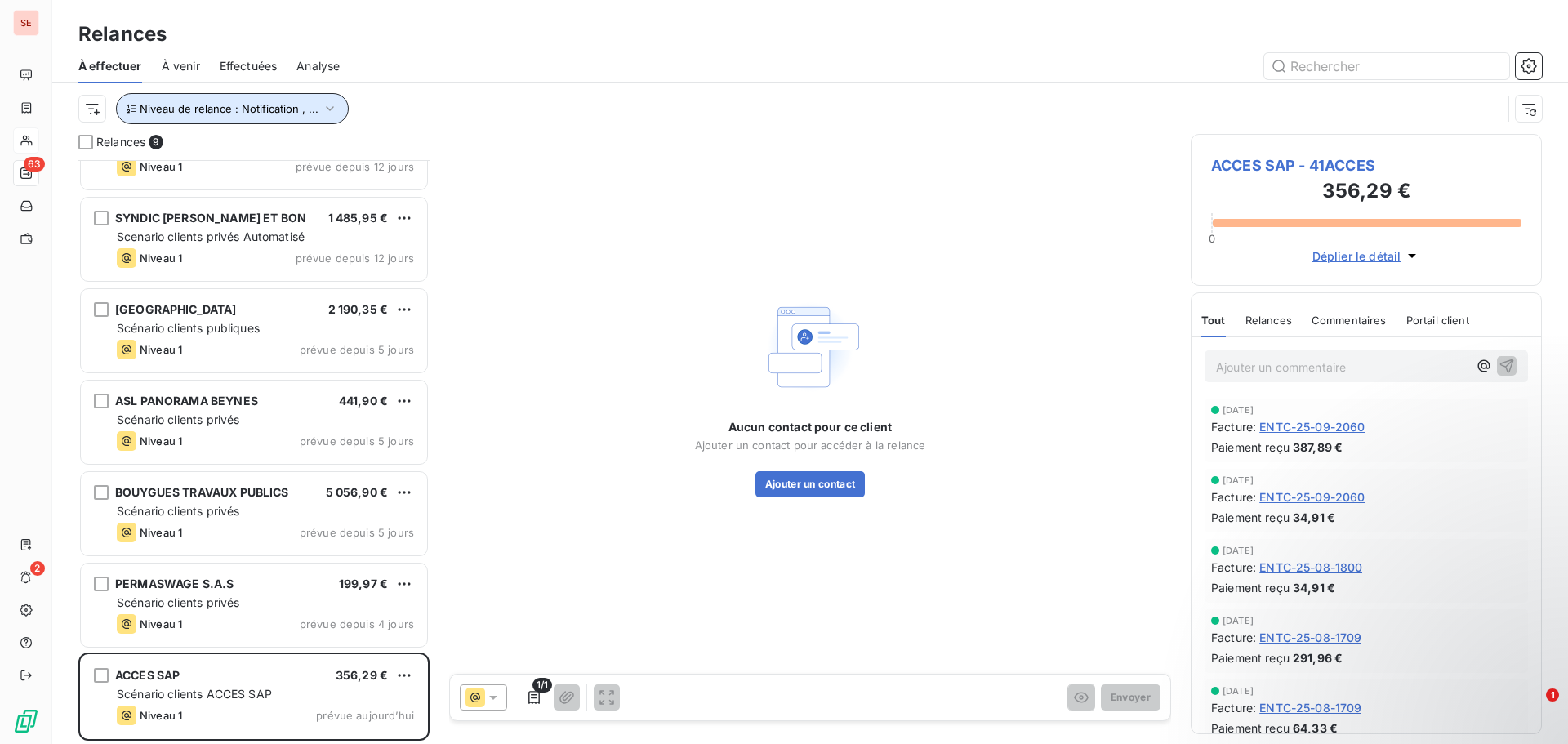
click at [294, 111] on span "Niveau de relance : Notification , ..." at bounding box center [230, 109] width 179 height 13
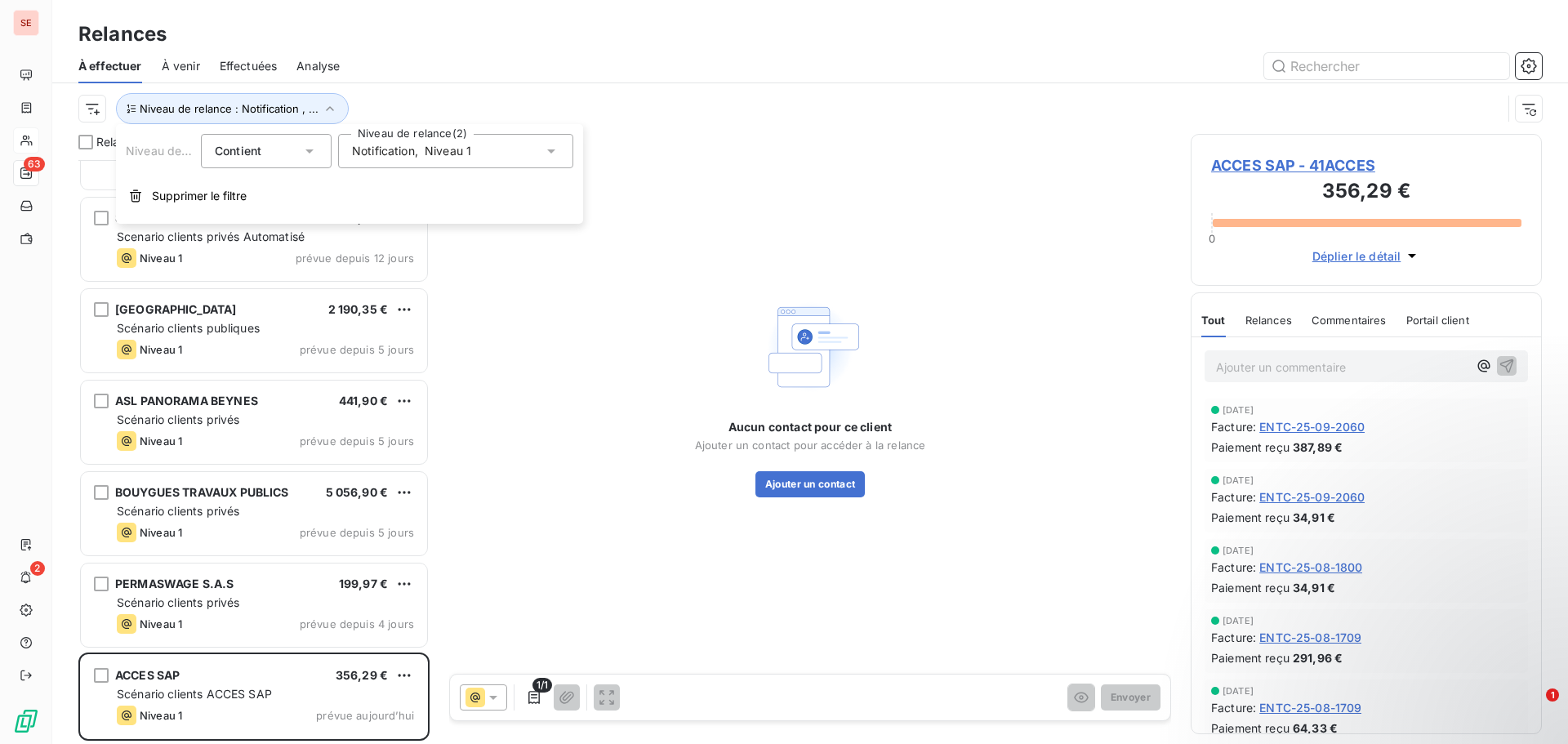
click at [383, 155] on span "Notification" at bounding box center [383, 152] width 63 height 17
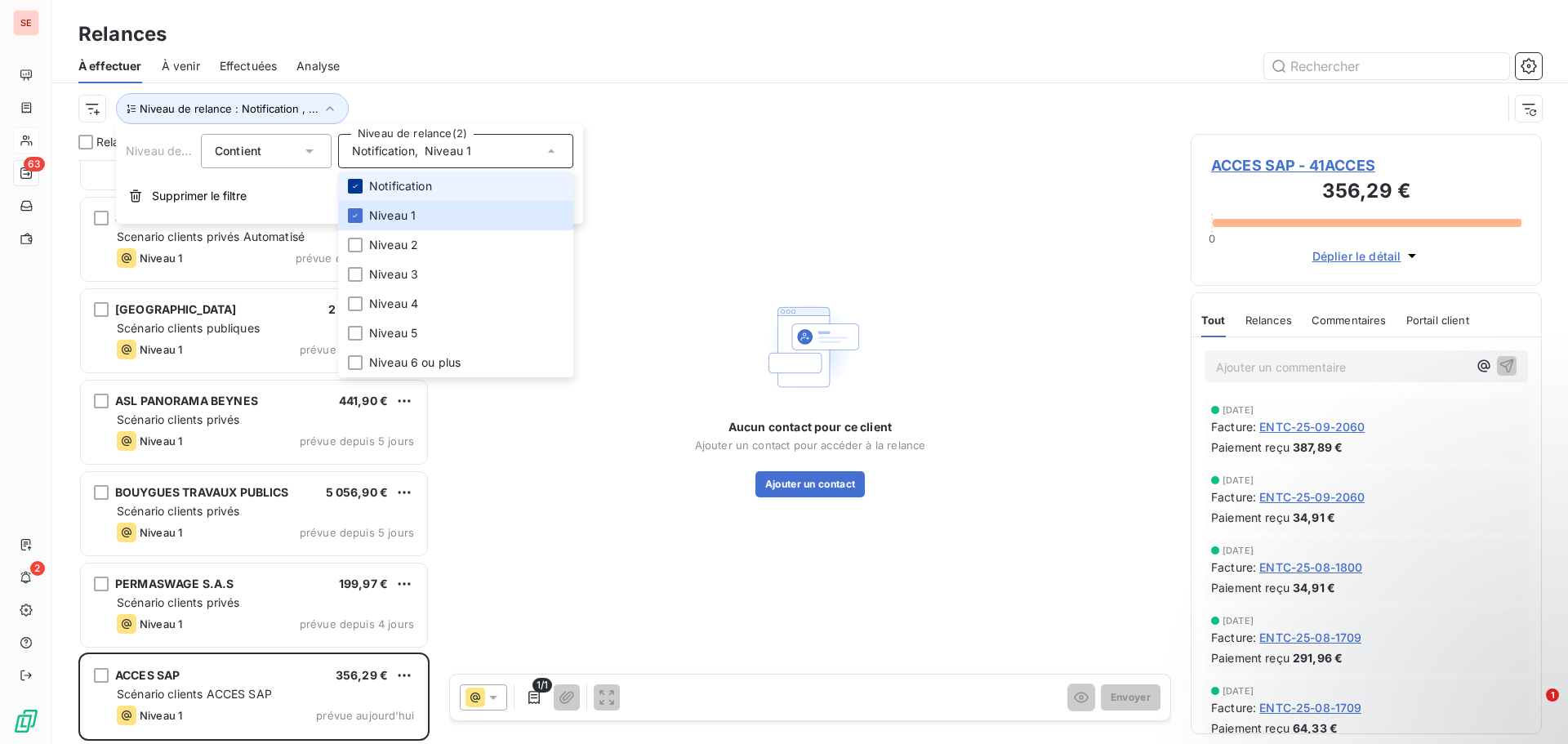
click at [352, 191] on div at bounding box center [355, 187] width 15 height 15
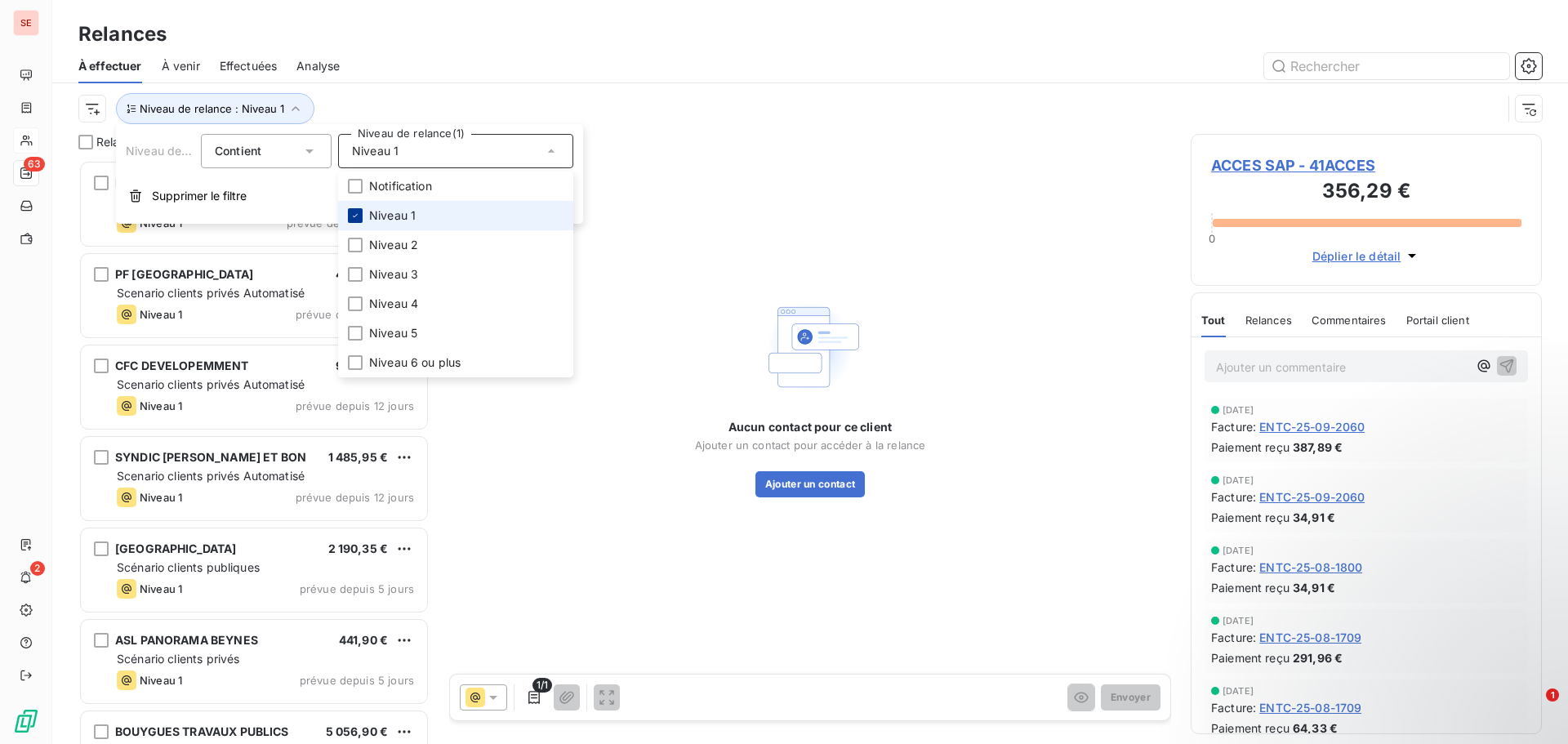
click at [352, 214] on icon at bounding box center [355, 216] width 10 height 10
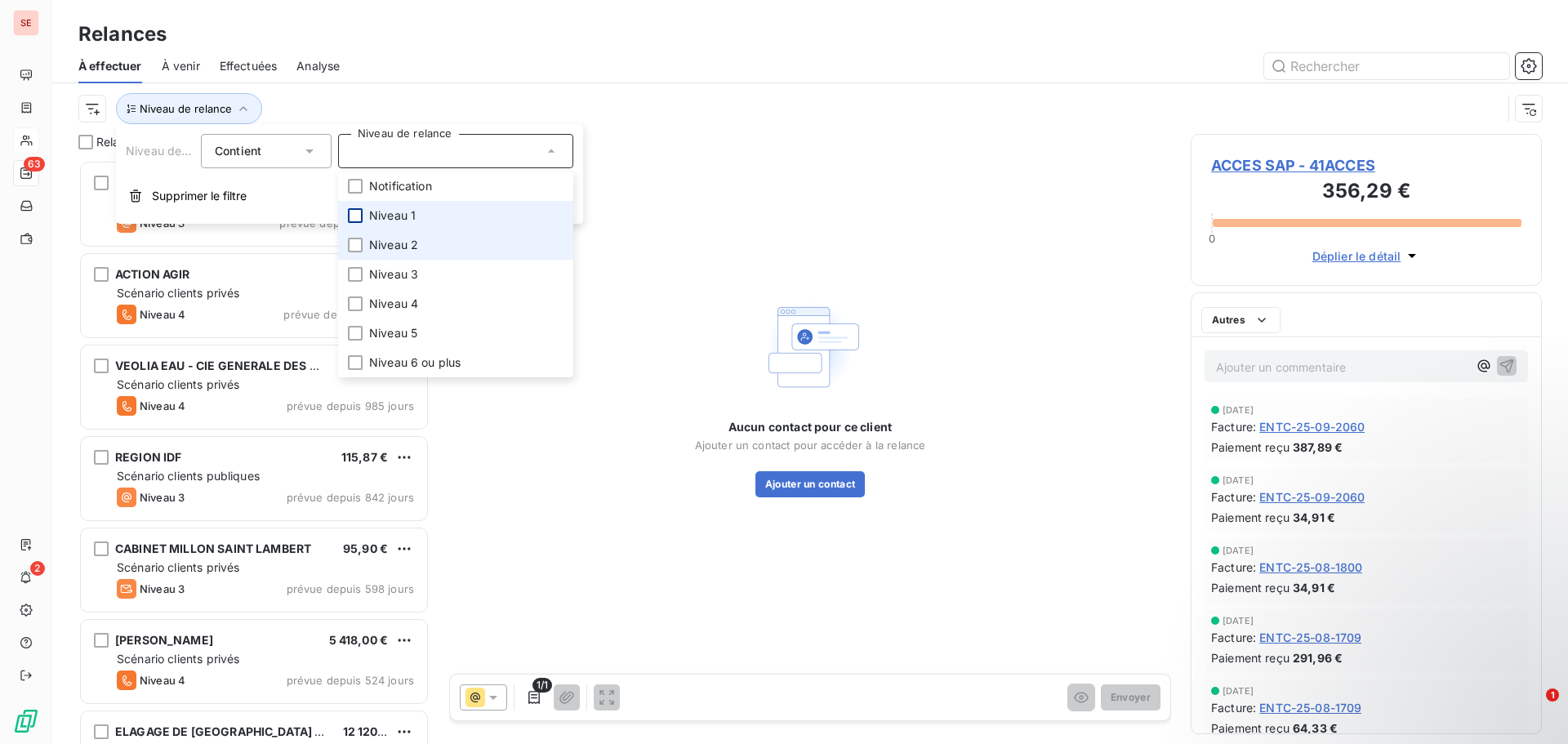
scroll to position [572, 339]
click at [398, 252] on span "Niveau 2" at bounding box center [394, 245] width 49 height 17
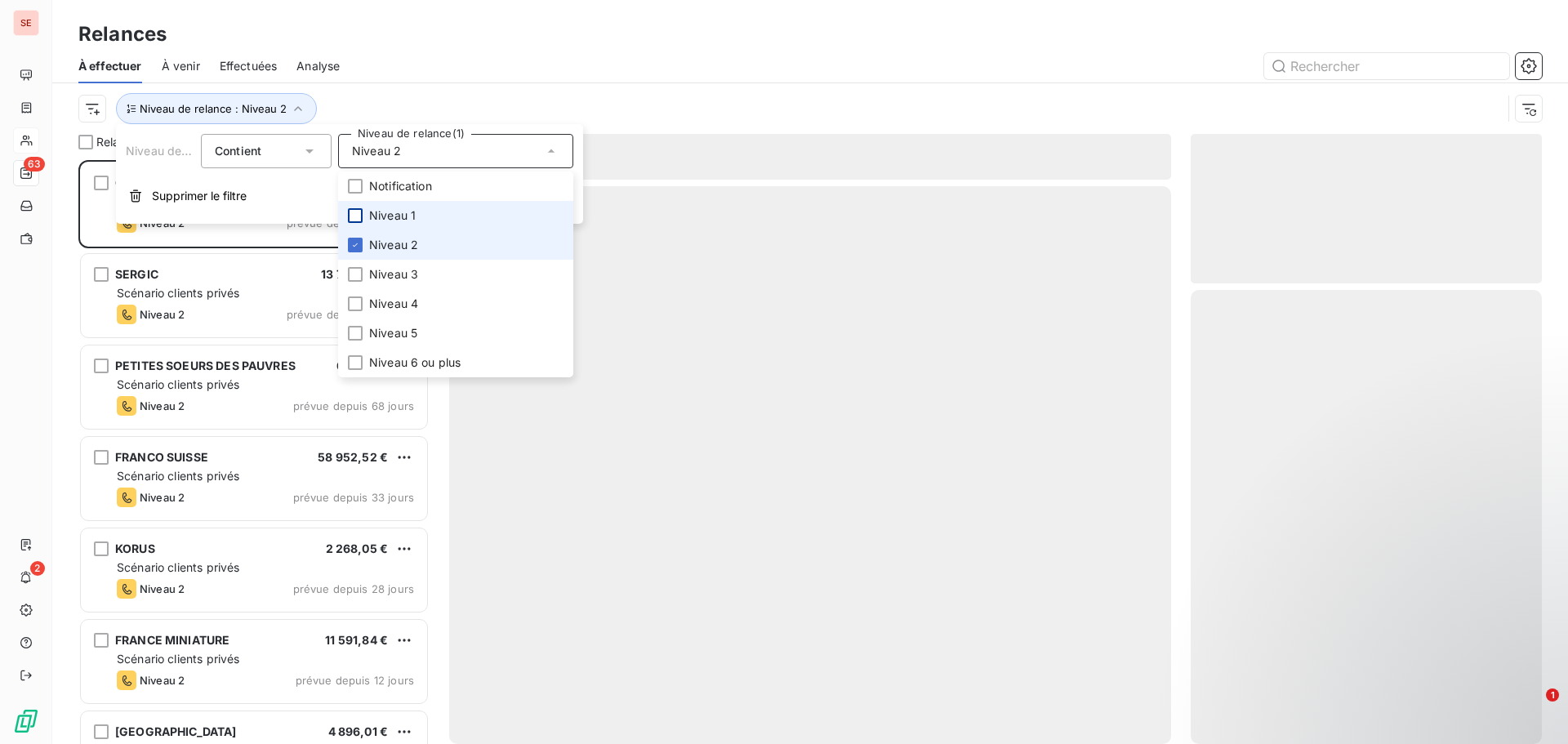
scroll to position [572, 339]
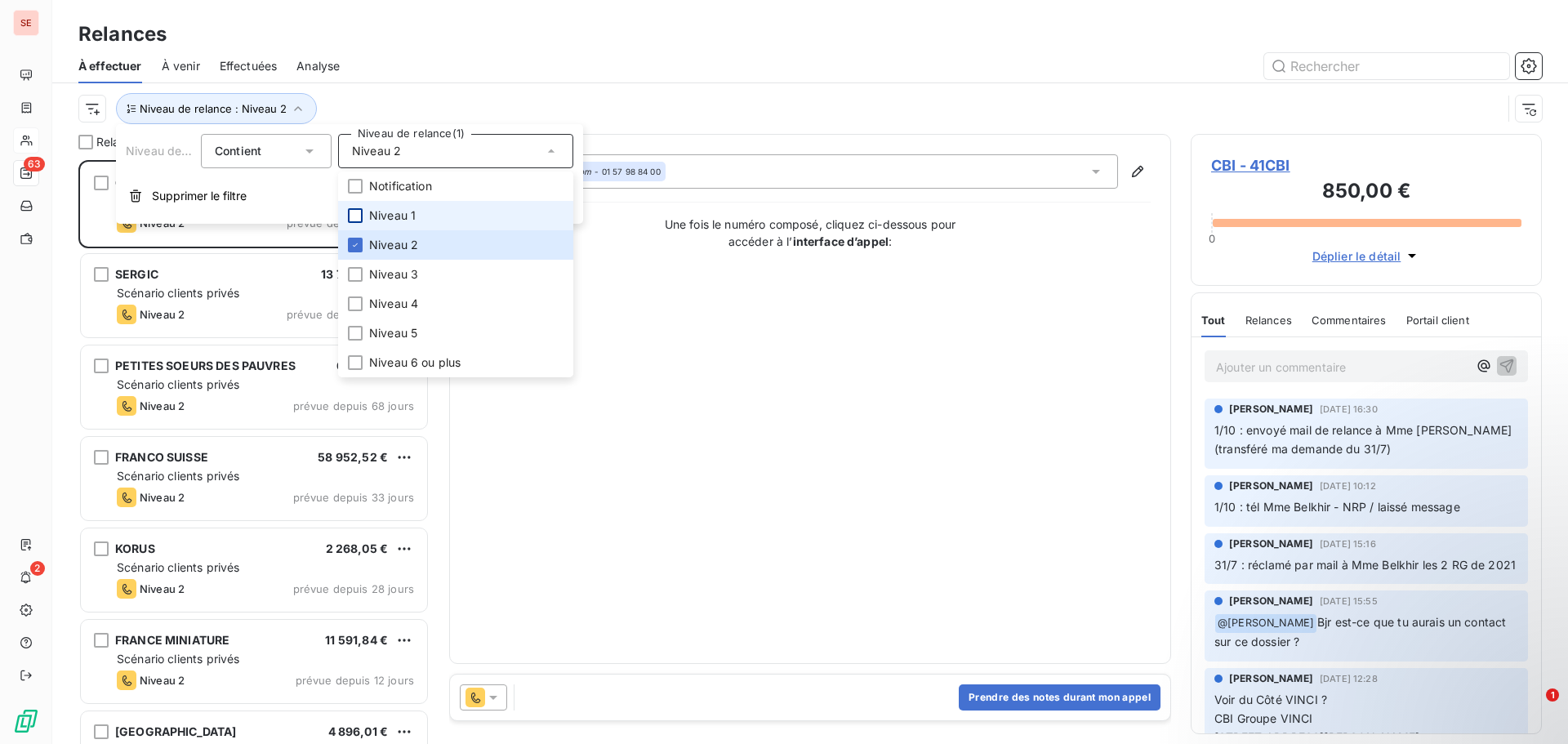
click at [444, 49] on div "À effectuer À venir Effectuées Analyse" at bounding box center [810, 66] width 1516 height 34
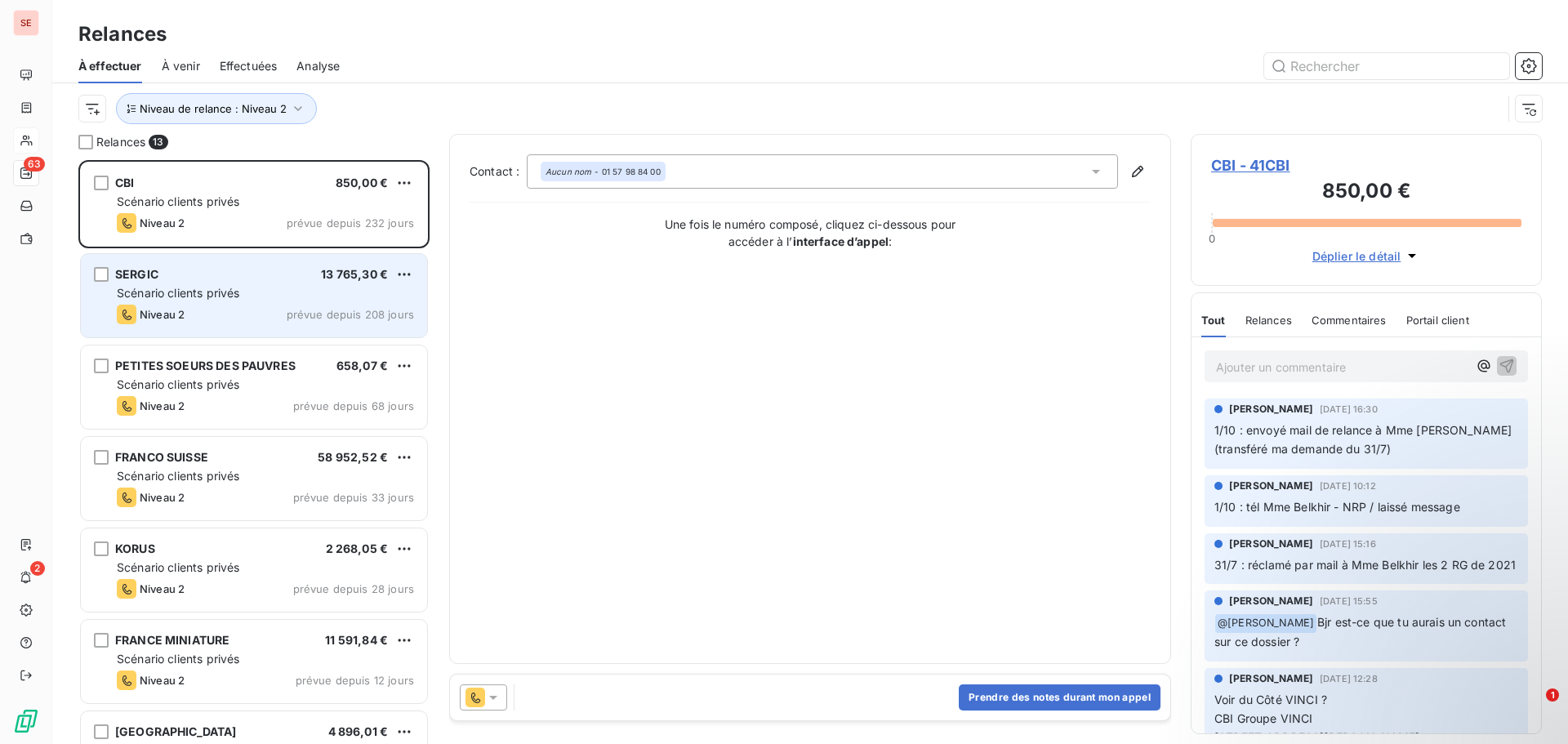
click at [311, 282] on div "SERGIC 13 765,30 € Scénario clients privés Niveau 2 prévue depuis 208 jours" at bounding box center [254, 295] width 346 height 83
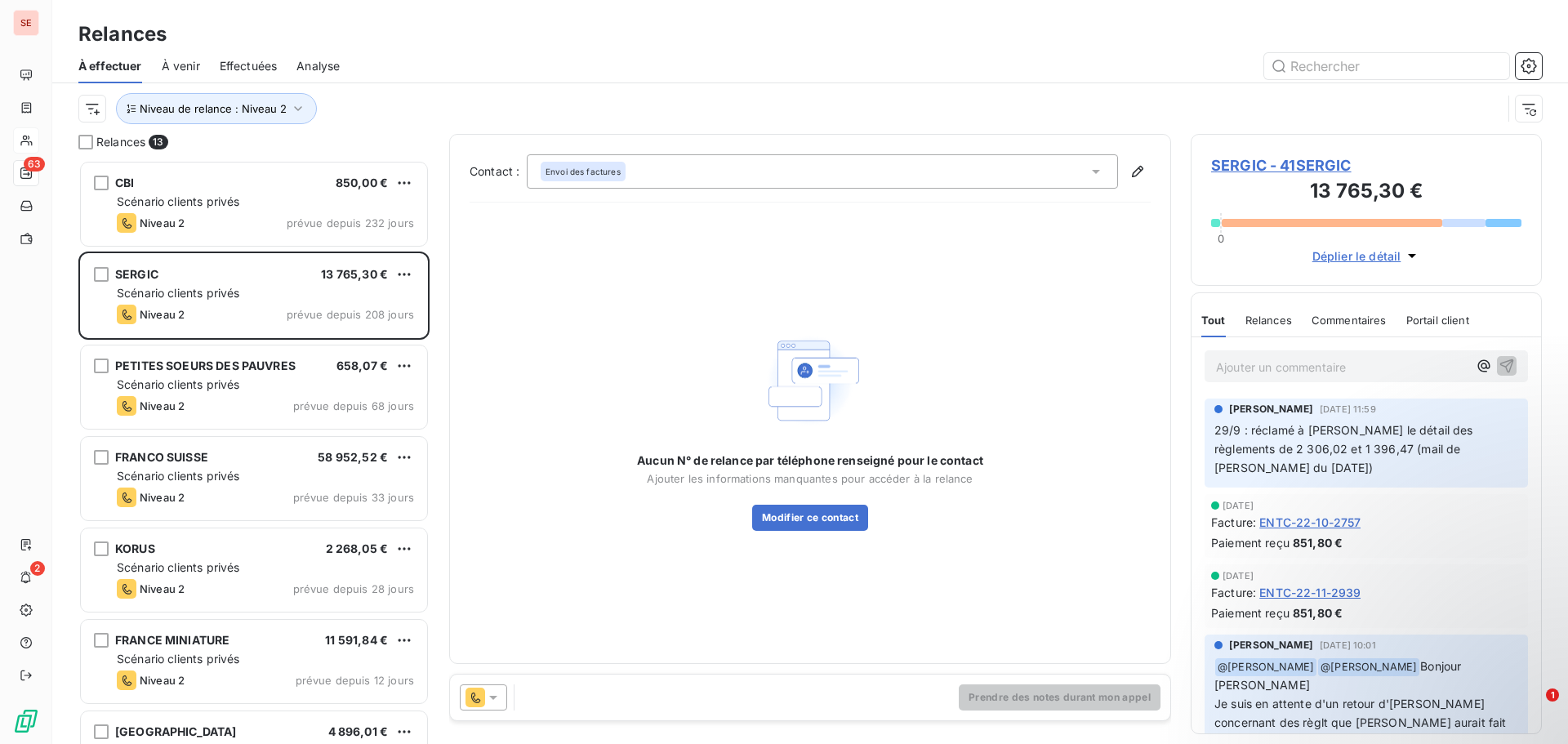
click at [1302, 163] on span "SERGIC - 41SERGIC" at bounding box center [1366, 165] width 311 height 22
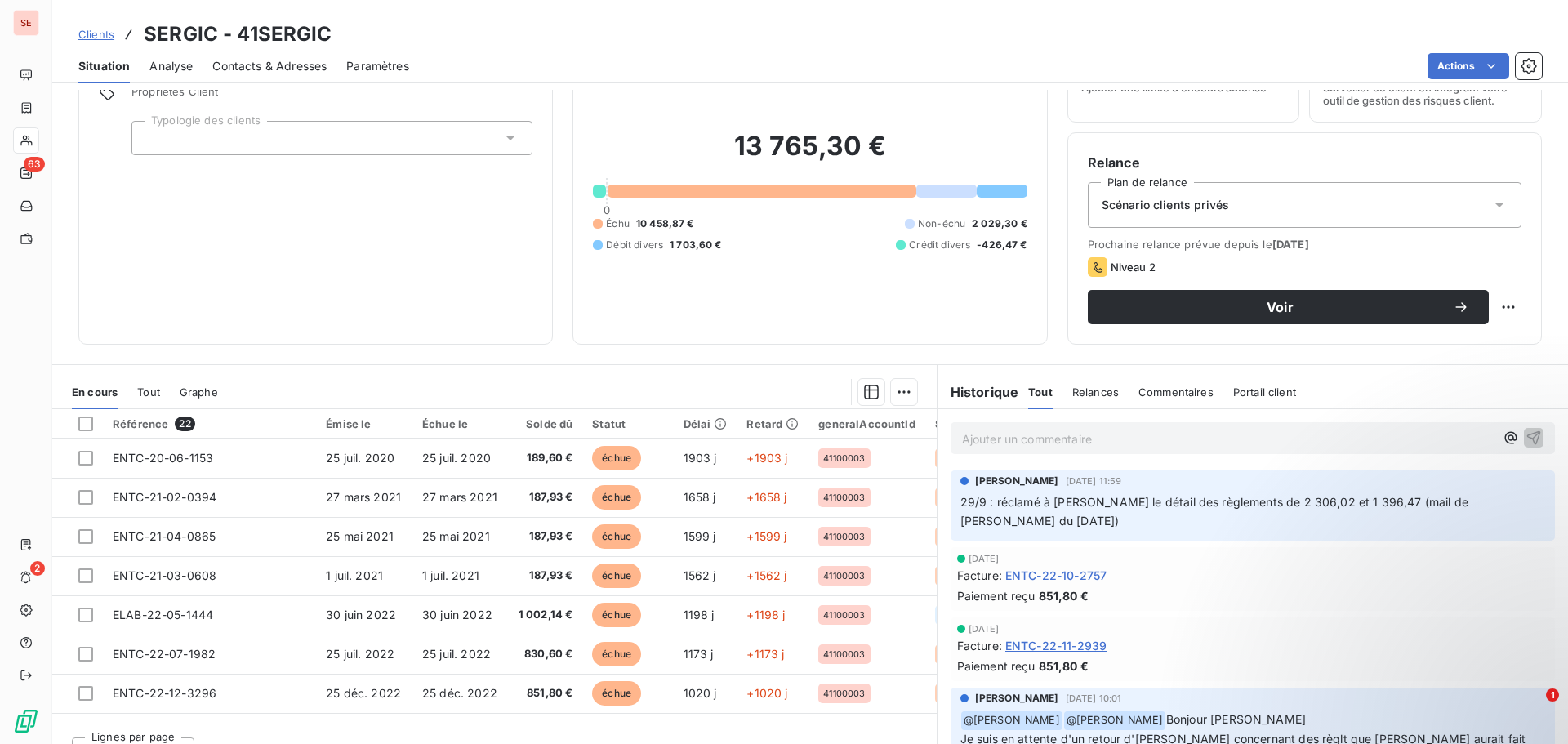
scroll to position [111, 0]
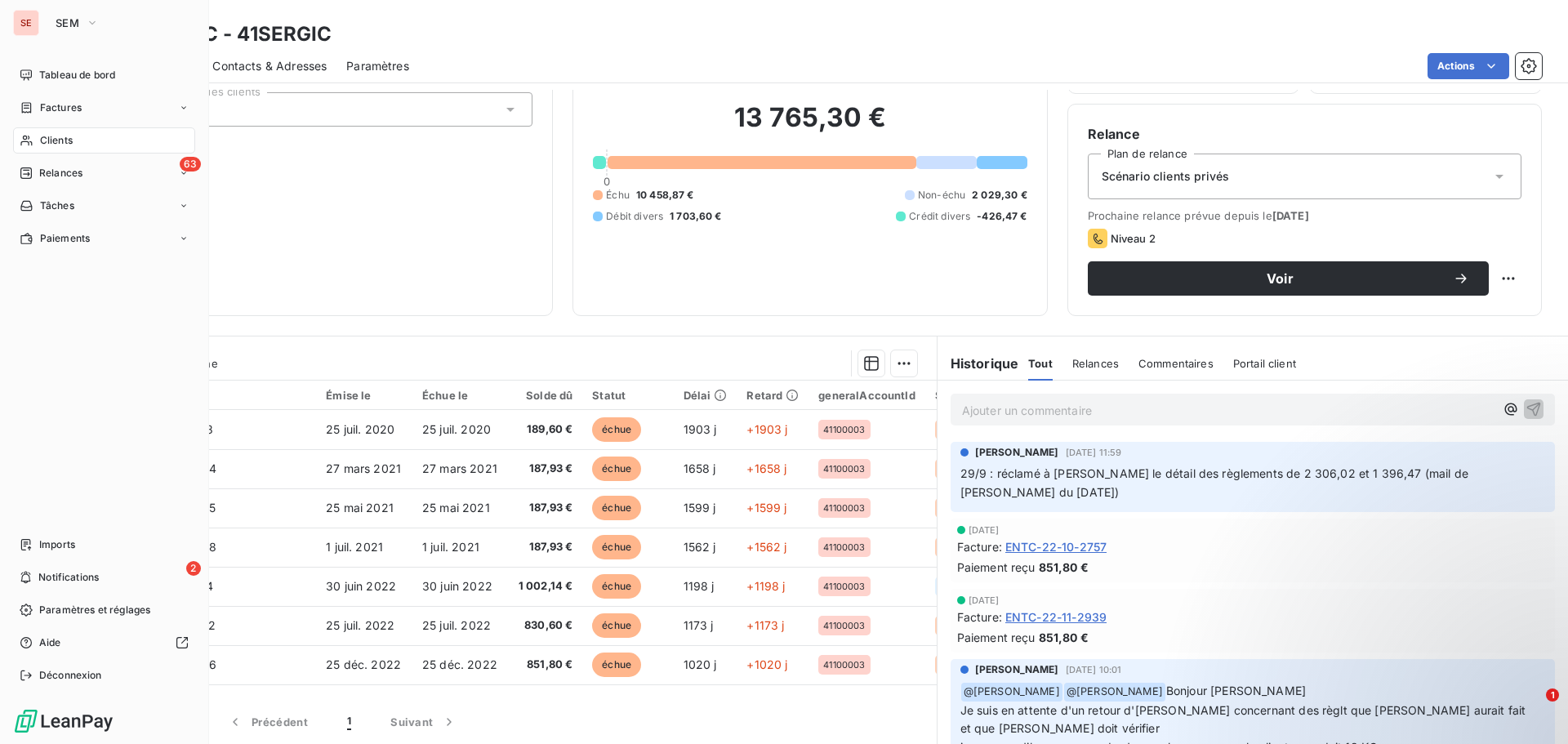
click at [85, 135] on div "Clients" at bounding box center [104, 140] width 182 height 26
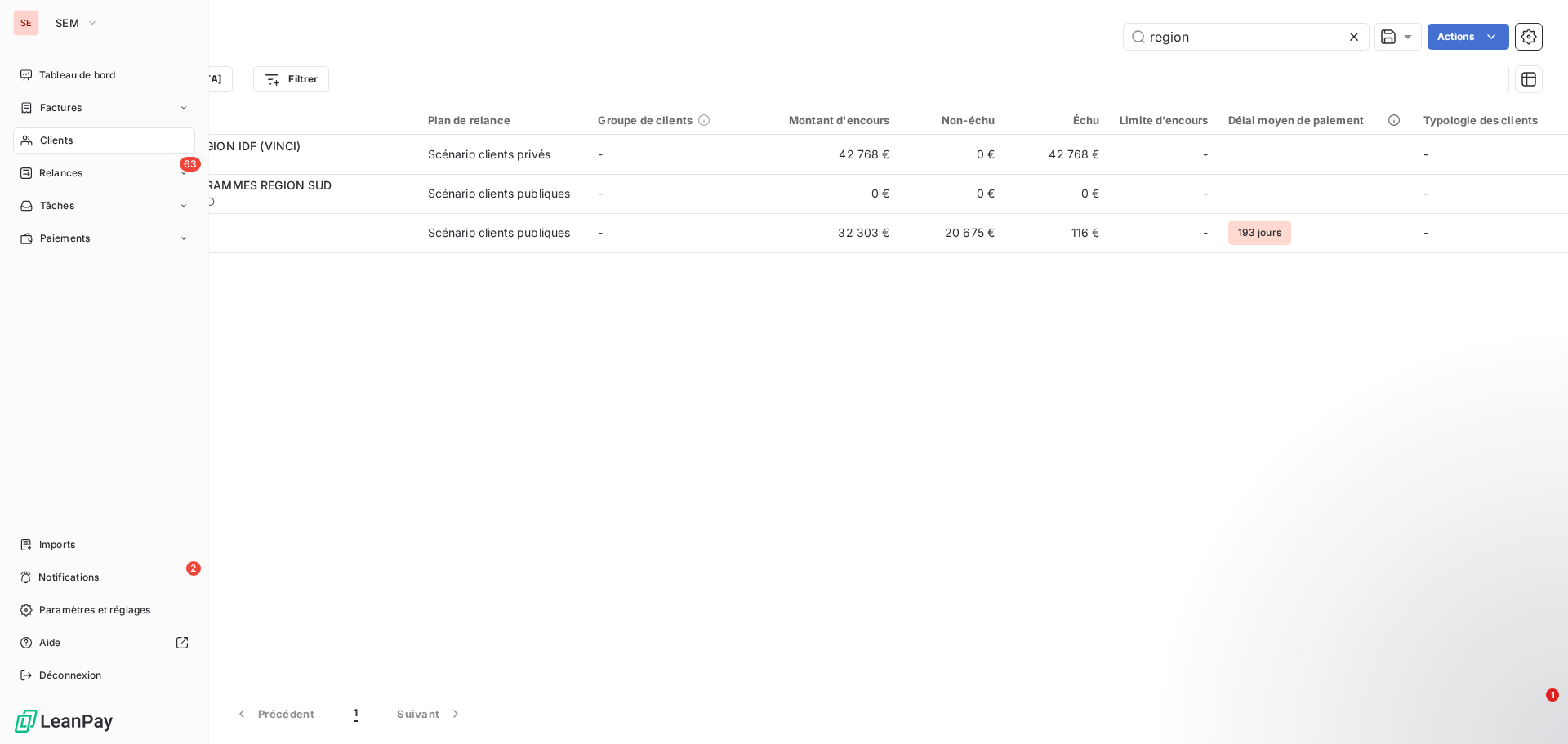
click at [81, 177] on span "Relances" at bounding box center [61, 173] width 44 height 15
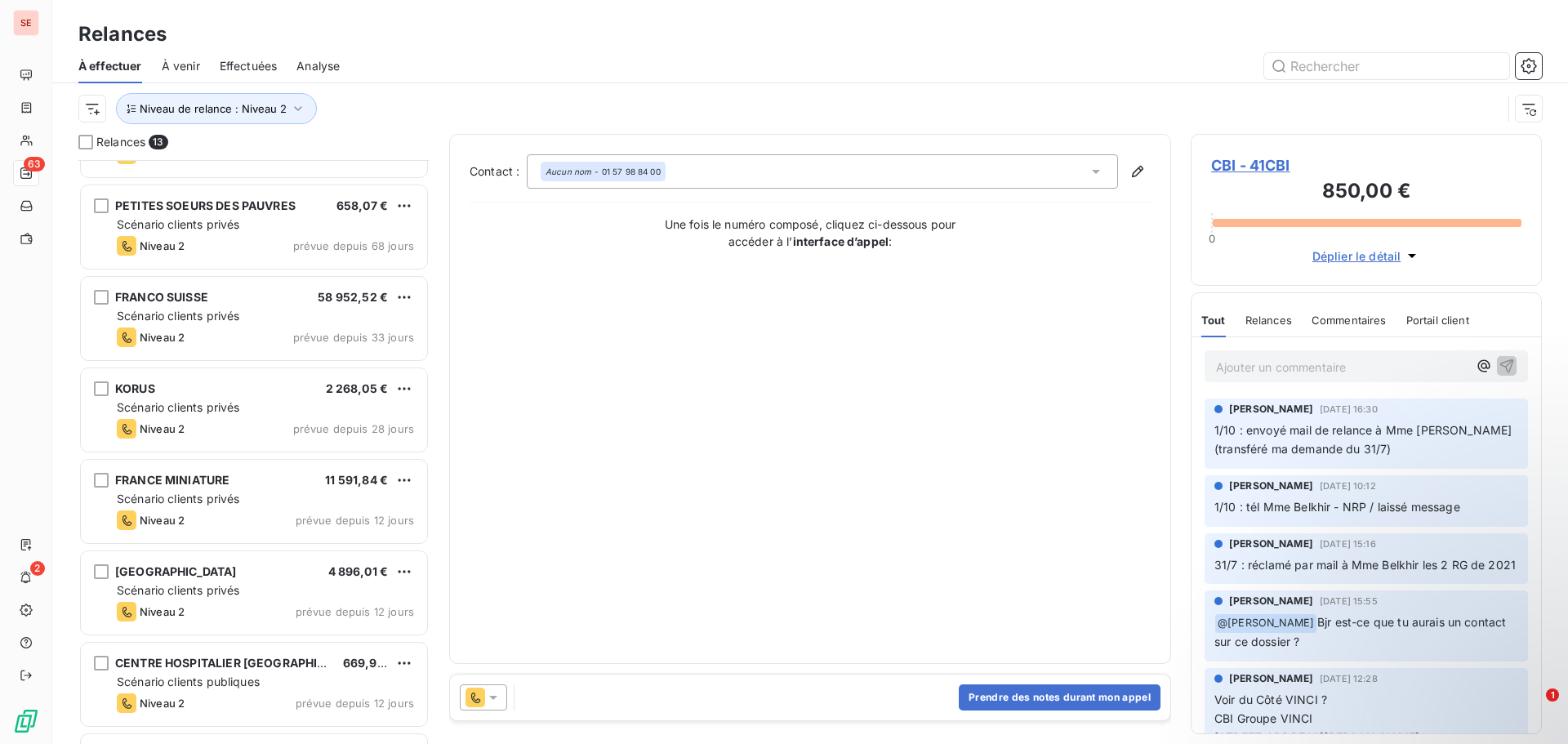
scroll to position [164, 0]
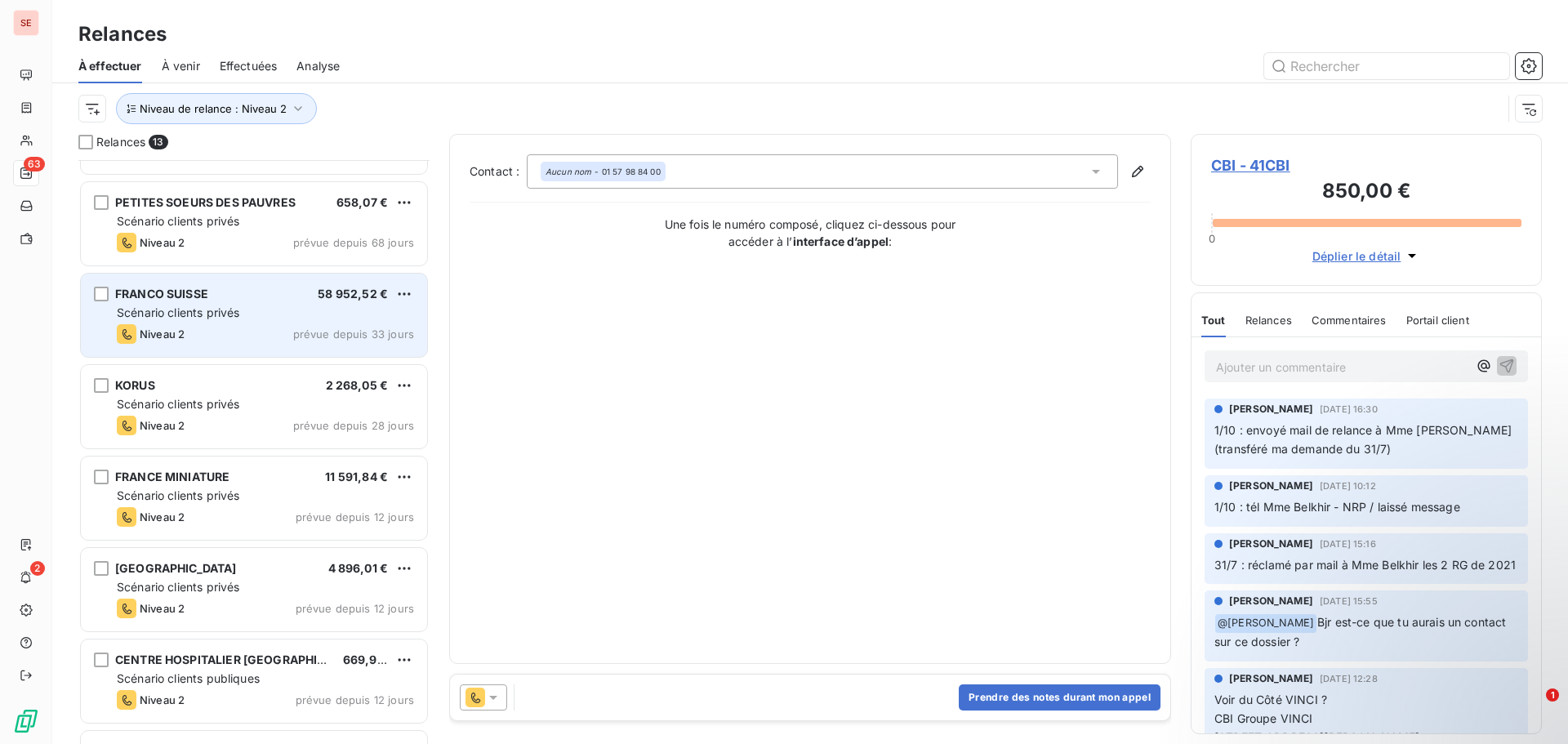
click at [263, 307] on div "Scénario clients privés" at bounding box center [265, 313] width 297 height 17
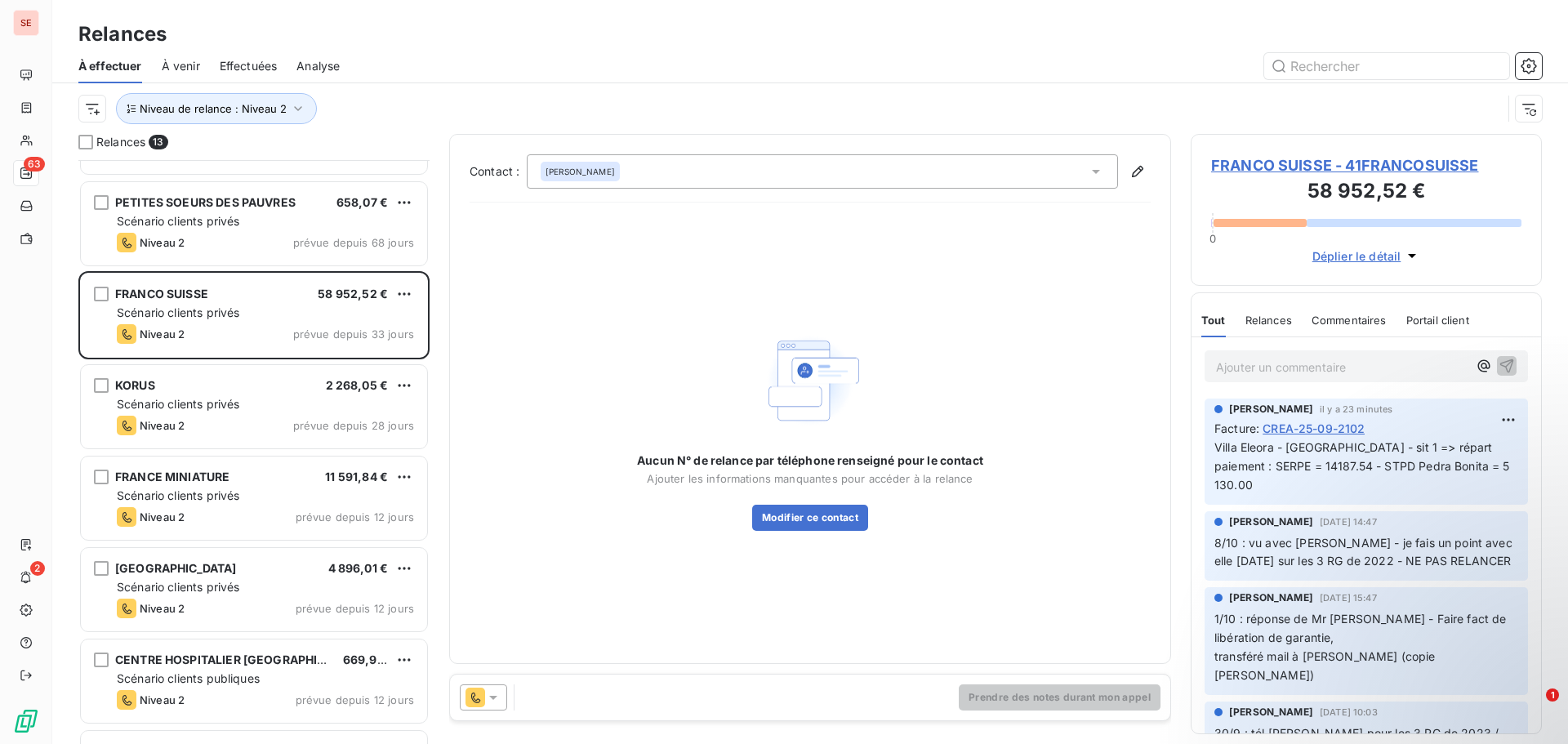
click at [1314, 164] on span "FRANCO SUISSE - 41FRANCOSUISSE" at bounding box center [1366, 165] width 311 height 22
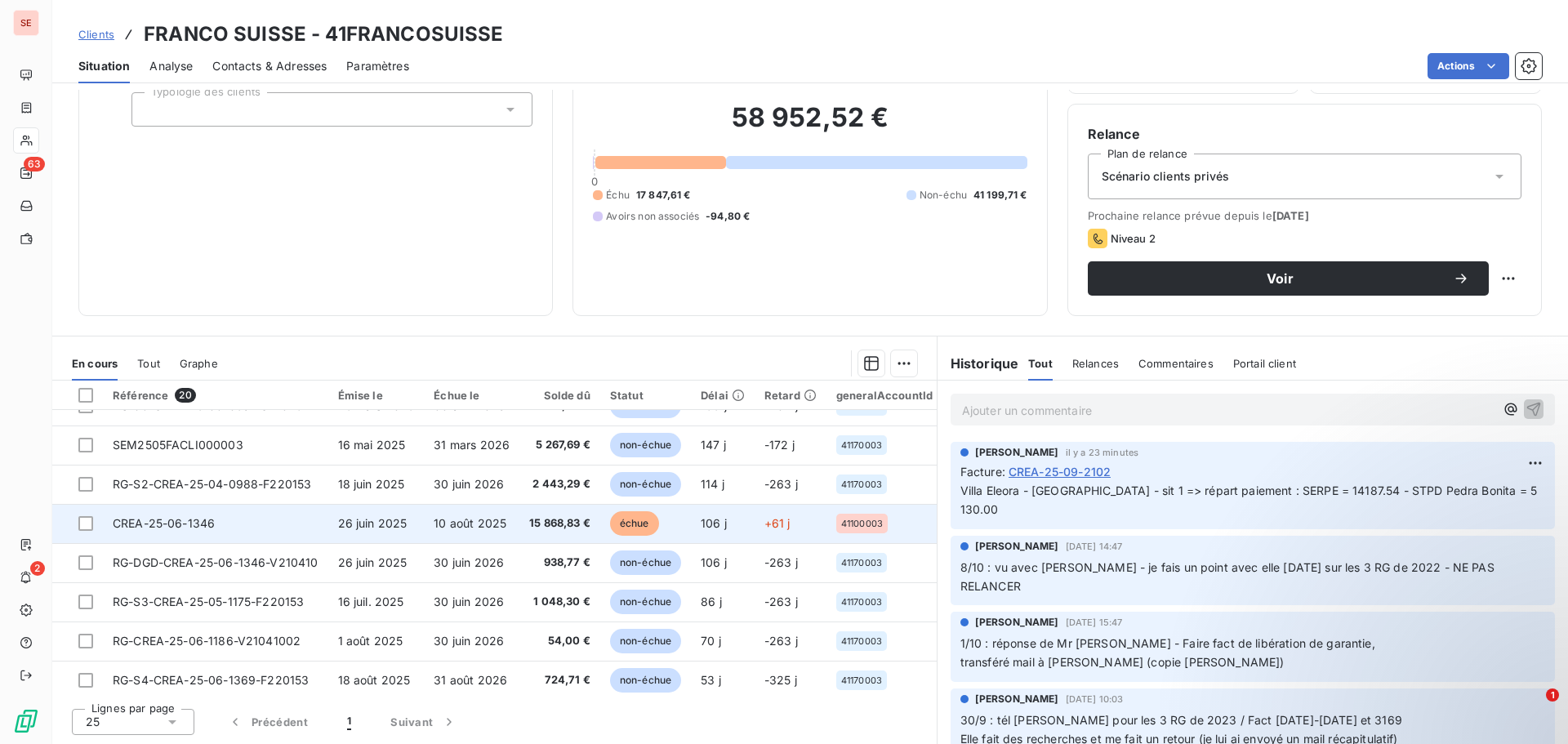
scroll to position [327, 0]
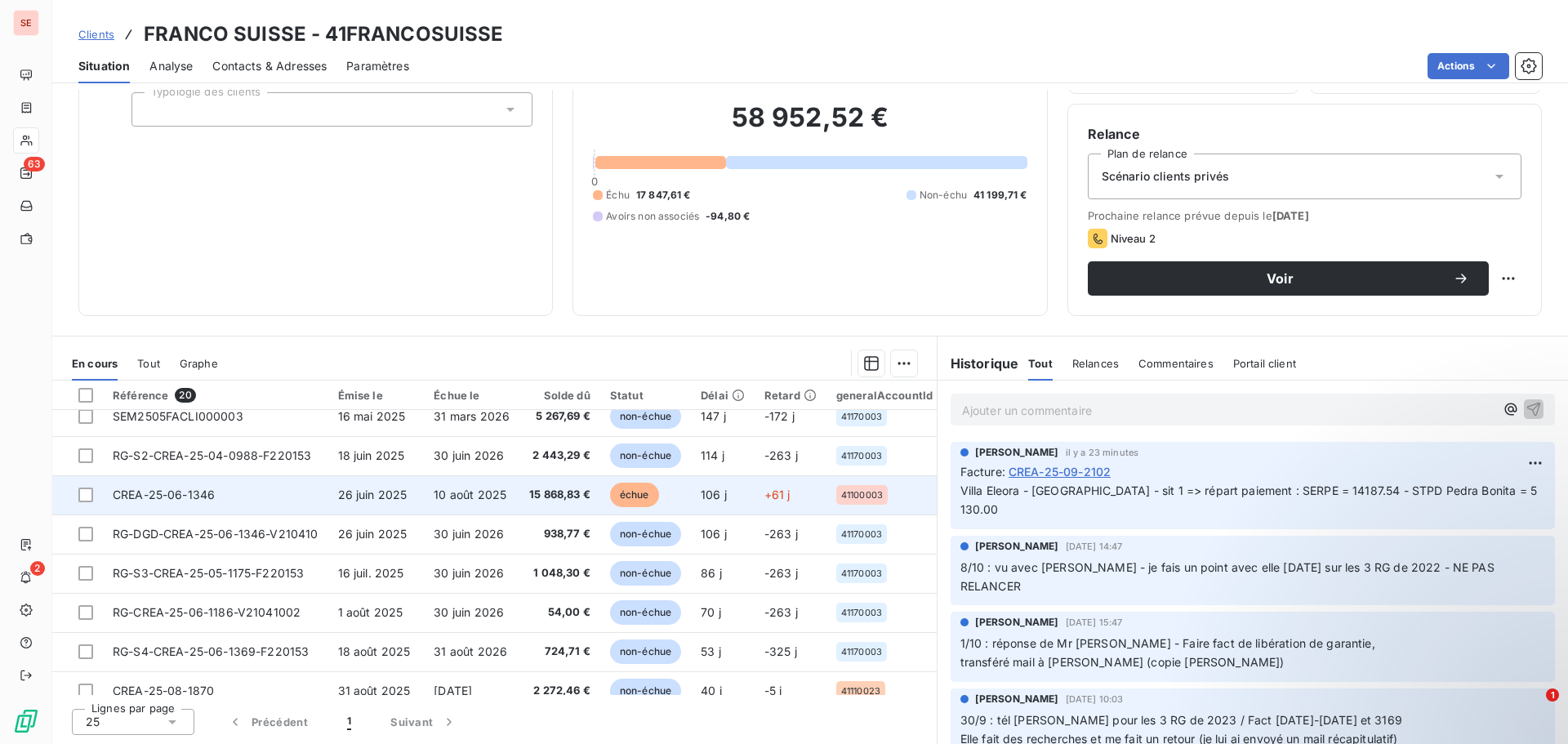
click at [266, 494] on td "CREA-25-06-1346" at bounding box center [215, 495] width 225 height 39
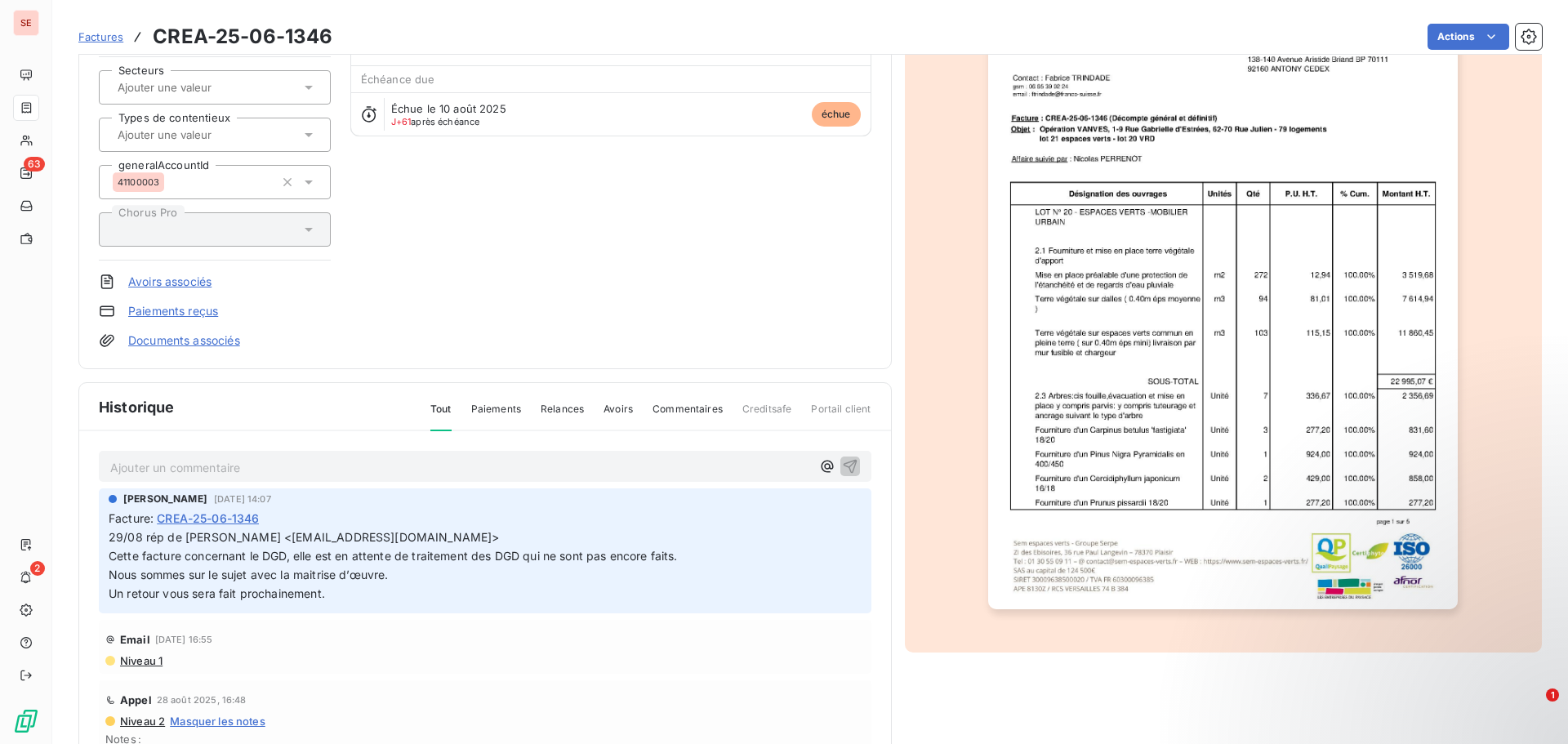
scroll to position [126, 0]
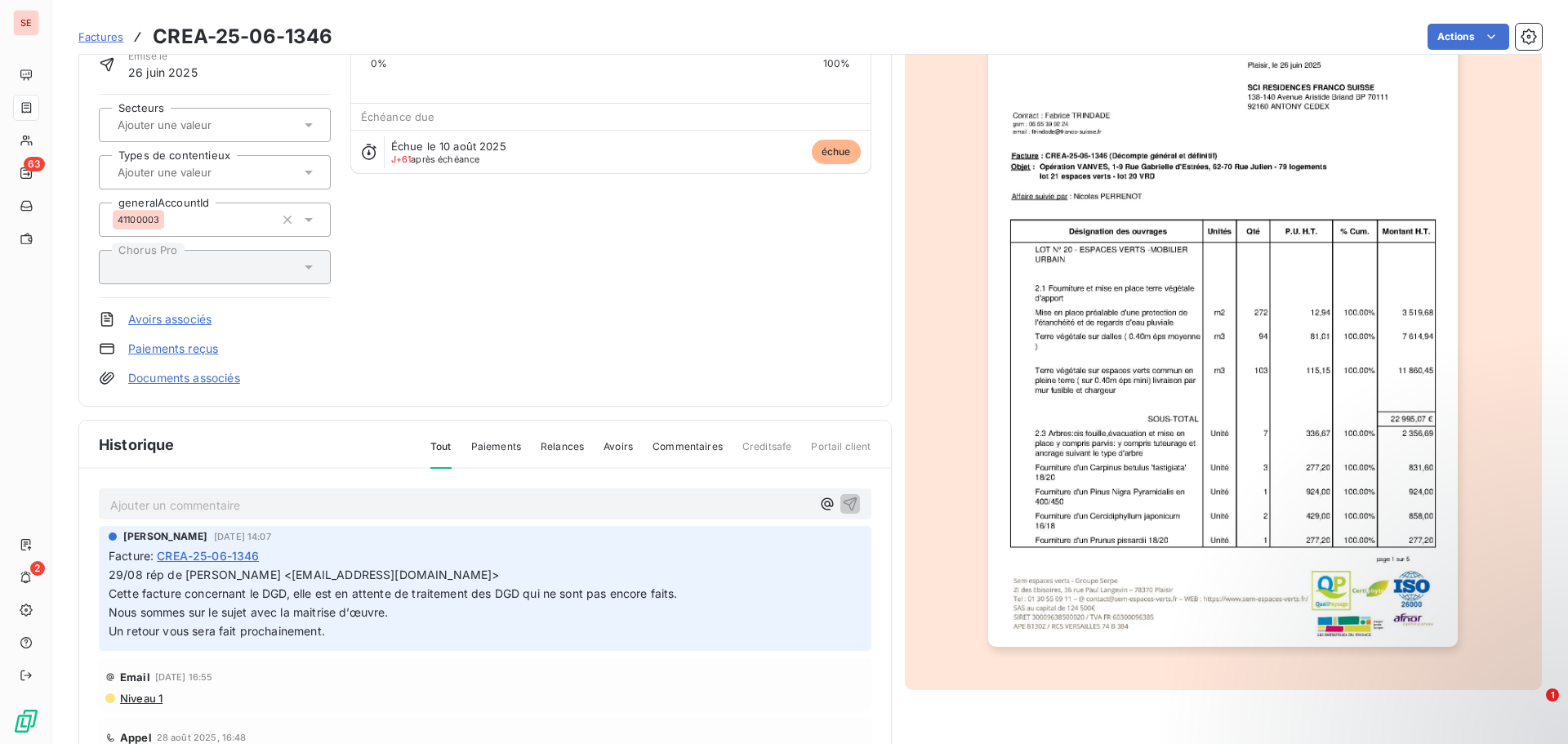
click at [230, 377] on link "Documents associés" at bounding box center [184, 379] width 112 height 17
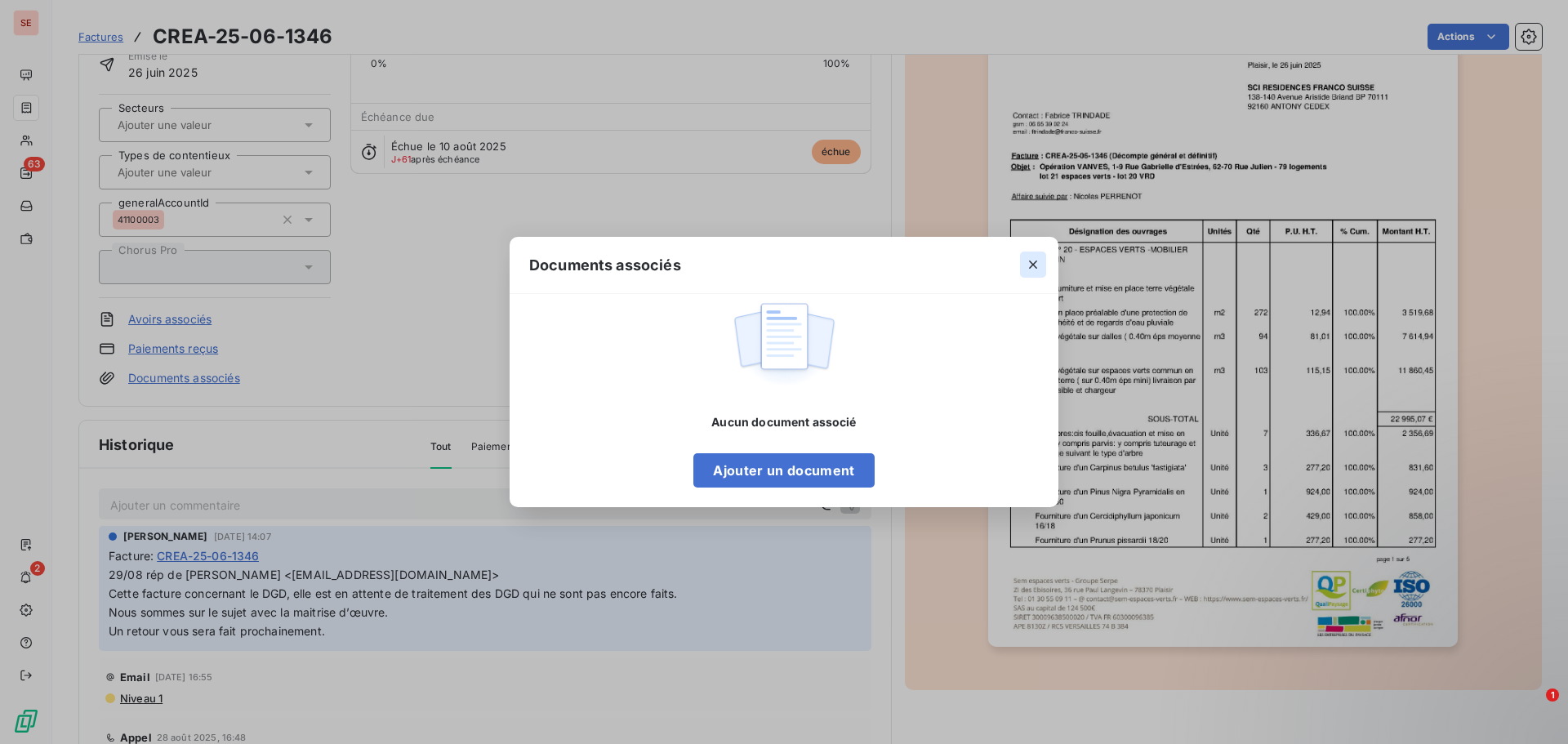
click at [1034, 263] on icon "button" at bounding box center [1034, 265] width 17 height 17
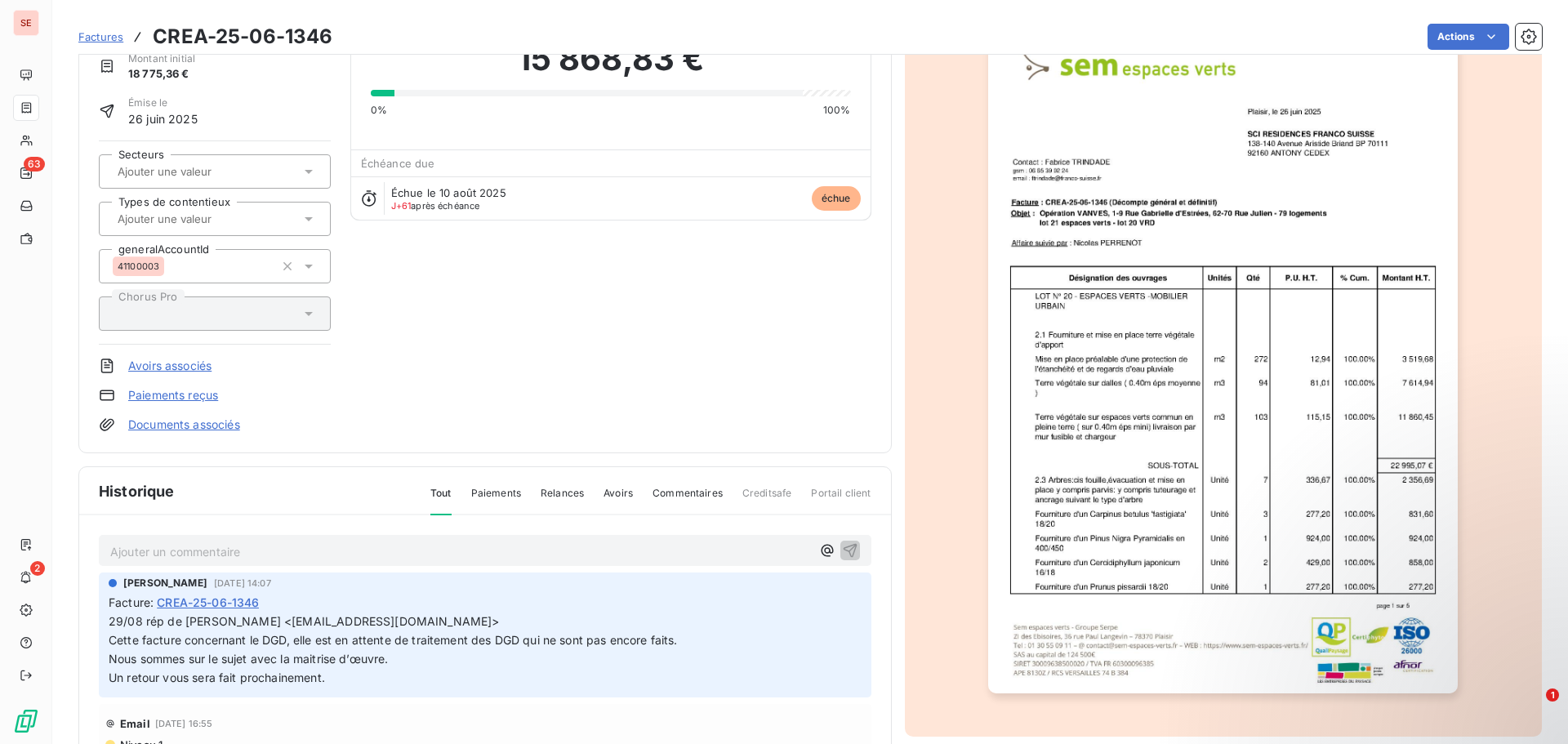
scroll to position [0, 0]
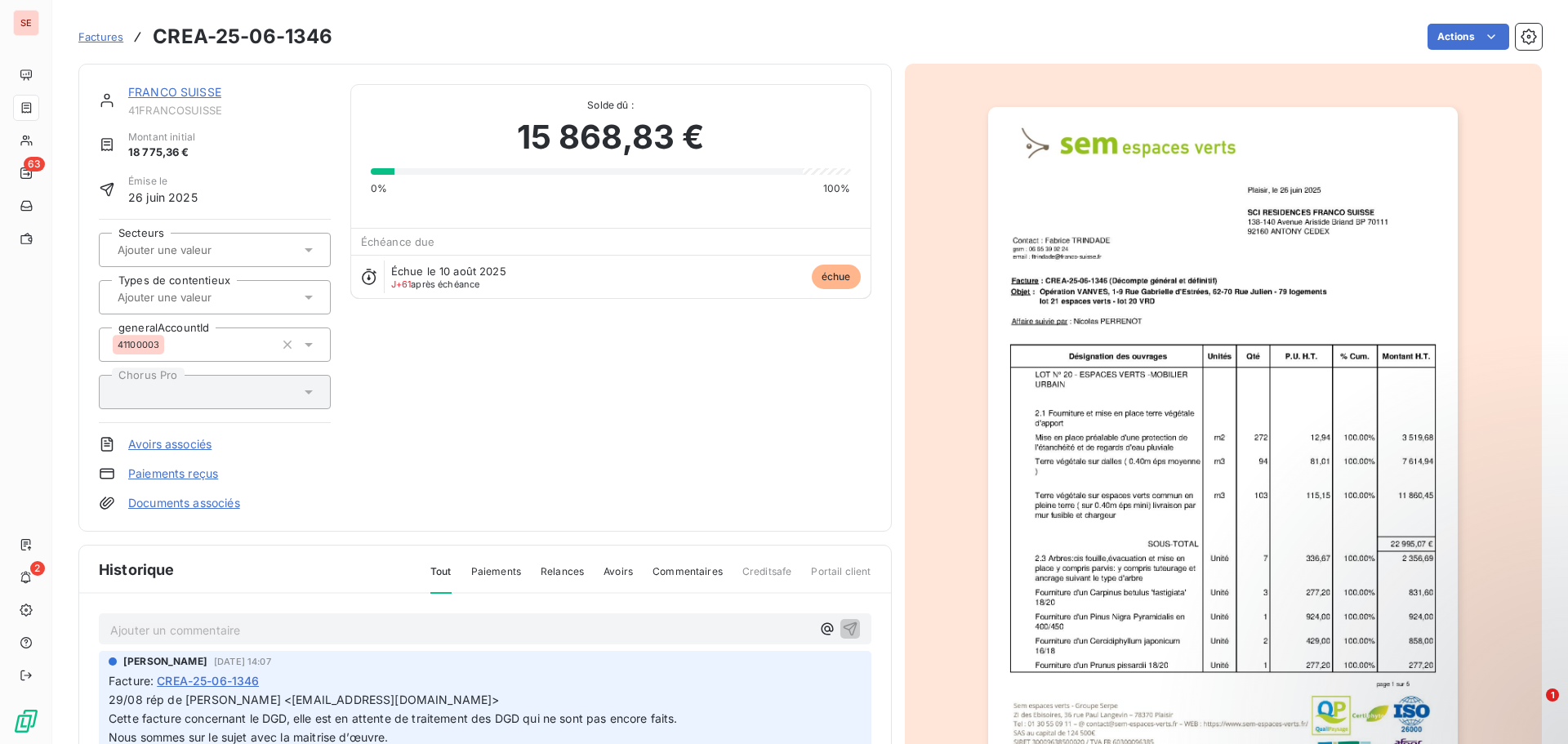
click at [182, 500] on link "Documents associés" at bounding box center [184, 504] width 112 height 17
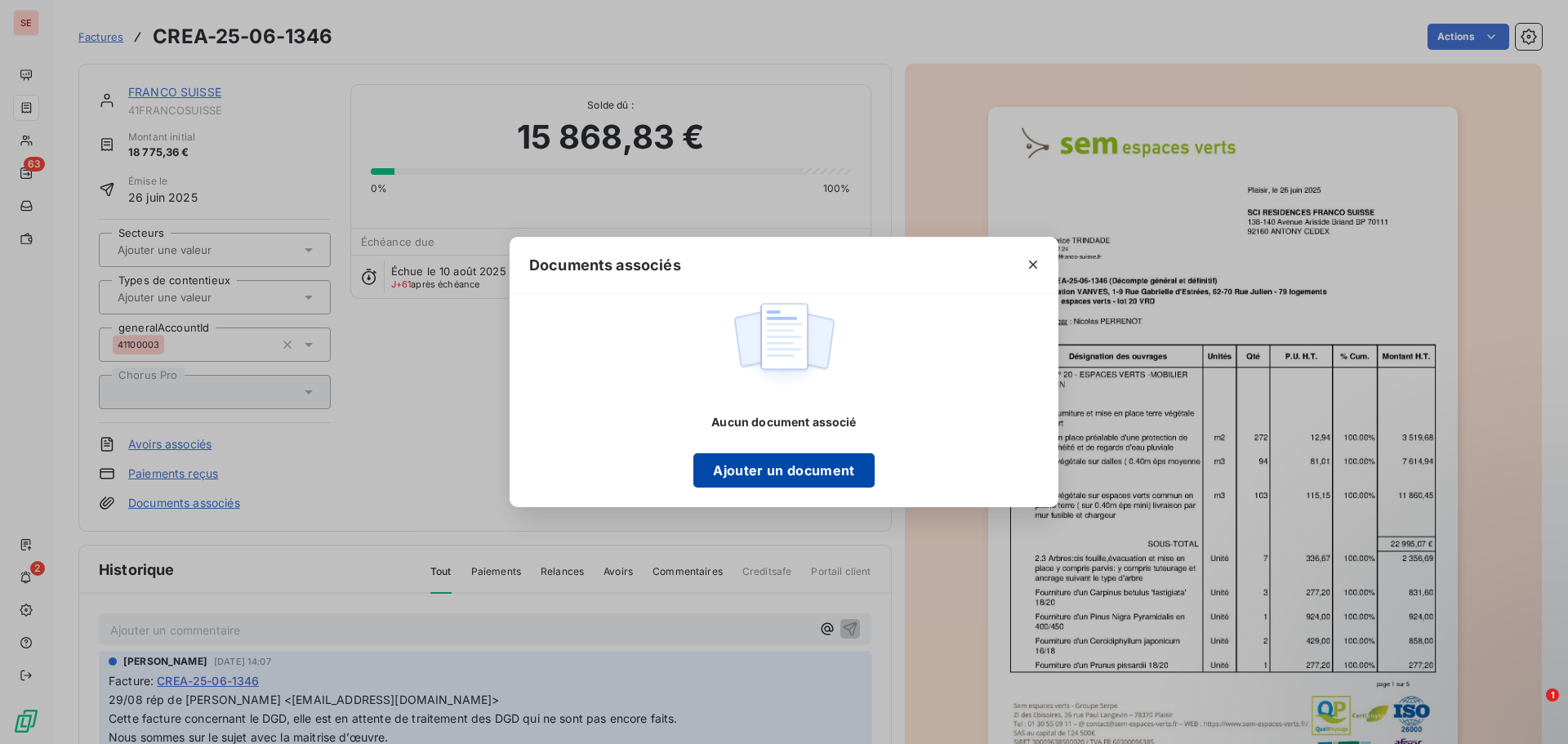
click at [827, 470] on button "Ajouter un document" at bounding box center [784, 470] width 181 height 34
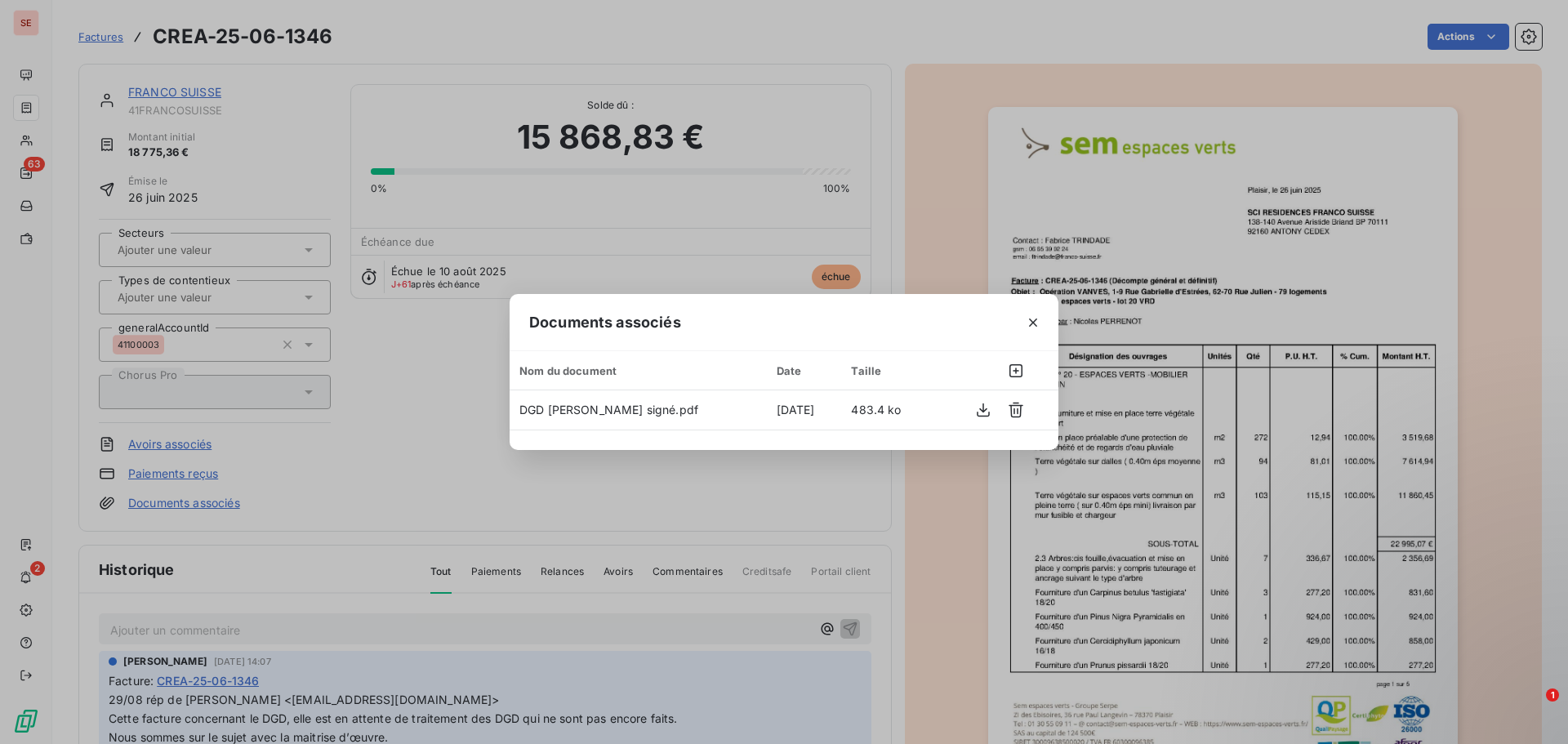
click at [379, 436] on div "Documents associés Nom du document Date Taille DGD [PERSON_NAME] signé.pdf [DAT…" at bounding box center [784, 372] width 1568 height 744
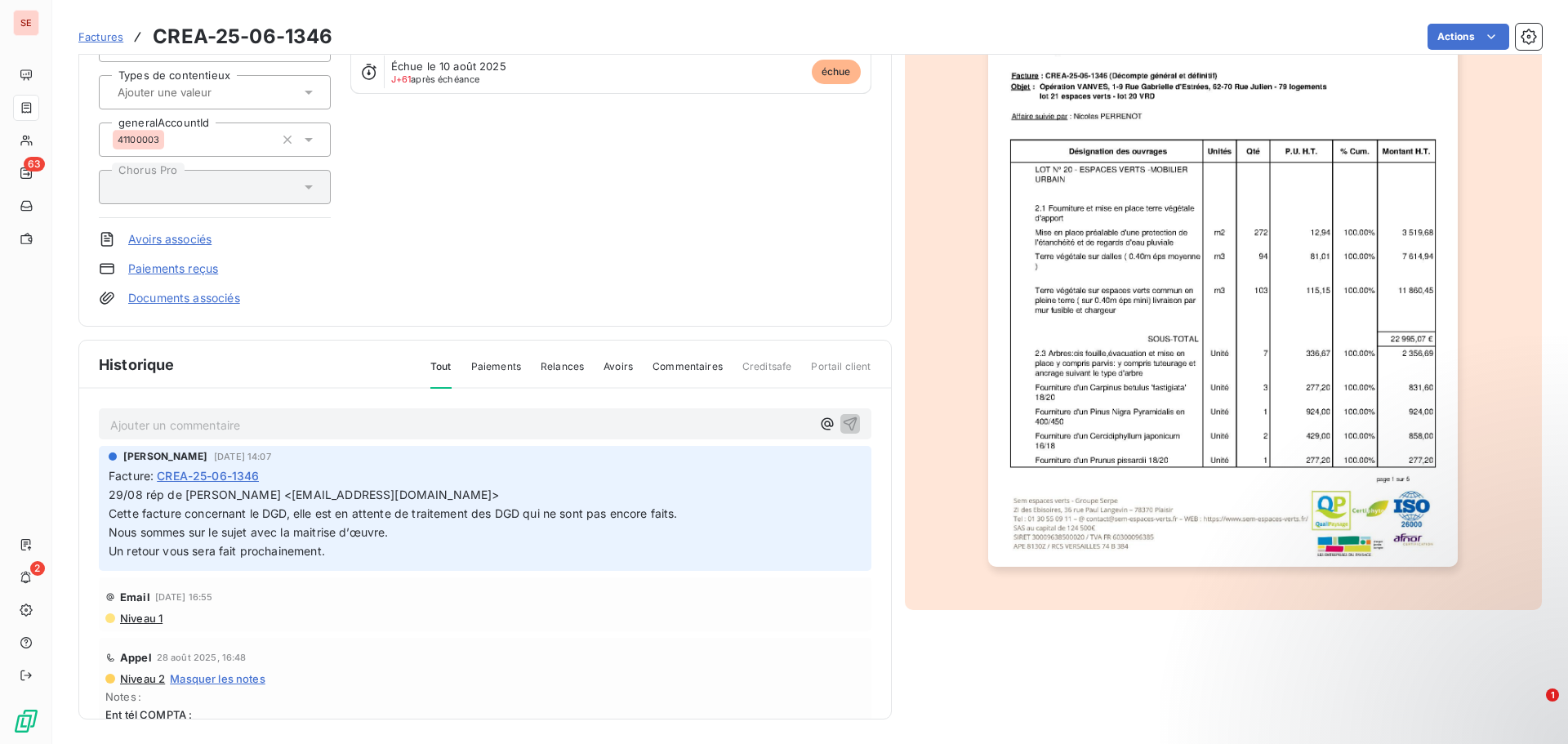
scroll to position [208, 0]
drag, startPoint x: 291, startPoint y: 491, endPoint x: 441, endPoint y: 489, distance: 150.0
click at [441, 489] on span "29/08 rép de [PERSON_NAME] <[EMAIL_ADDRESS][DOMAIN_NAME]> Cette facture concern…" at bounding box center [394, 502] width 570 height 33
copy span "[EMAIL_ADDRESS][DOMAIN_NAME]"
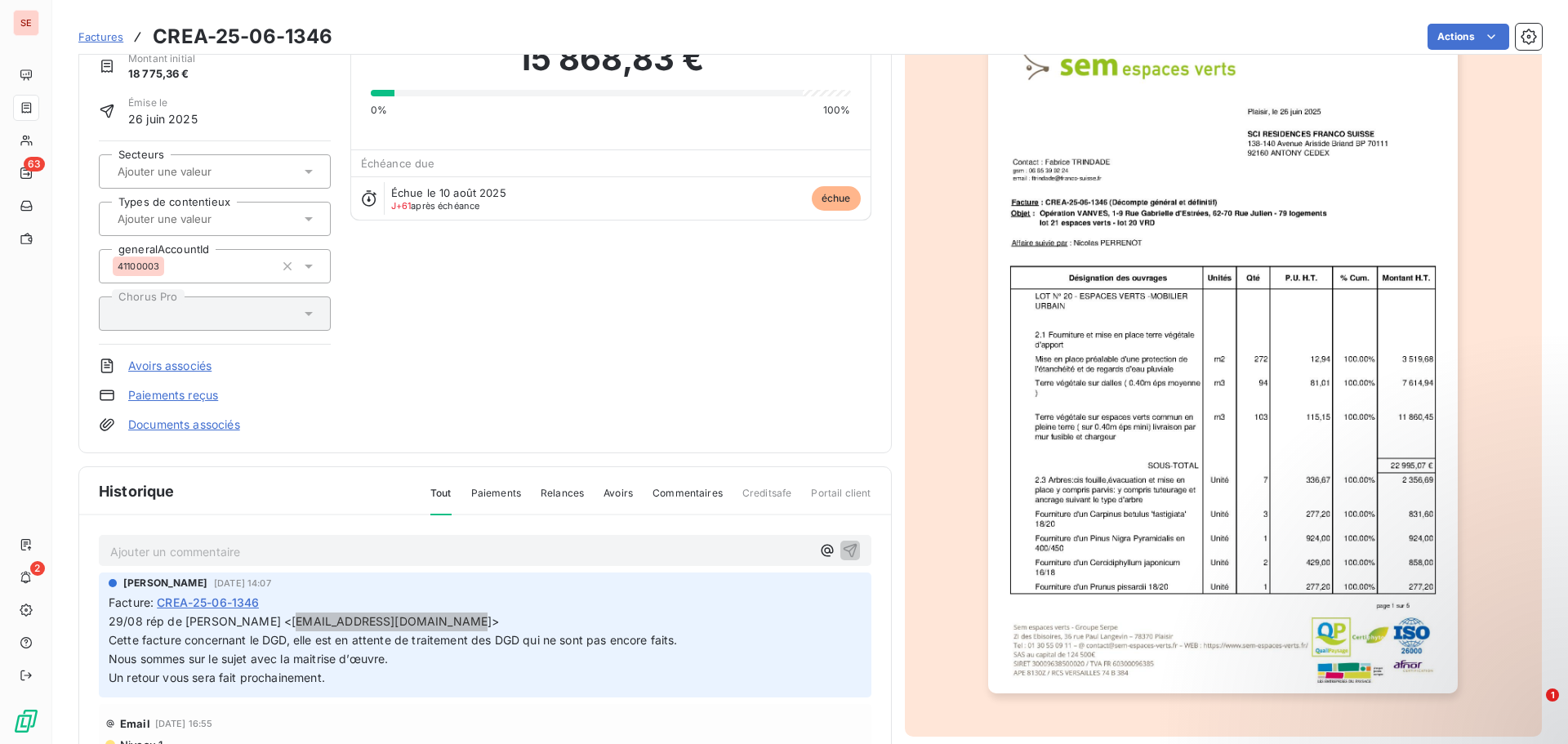
scroll to position [83, 0]
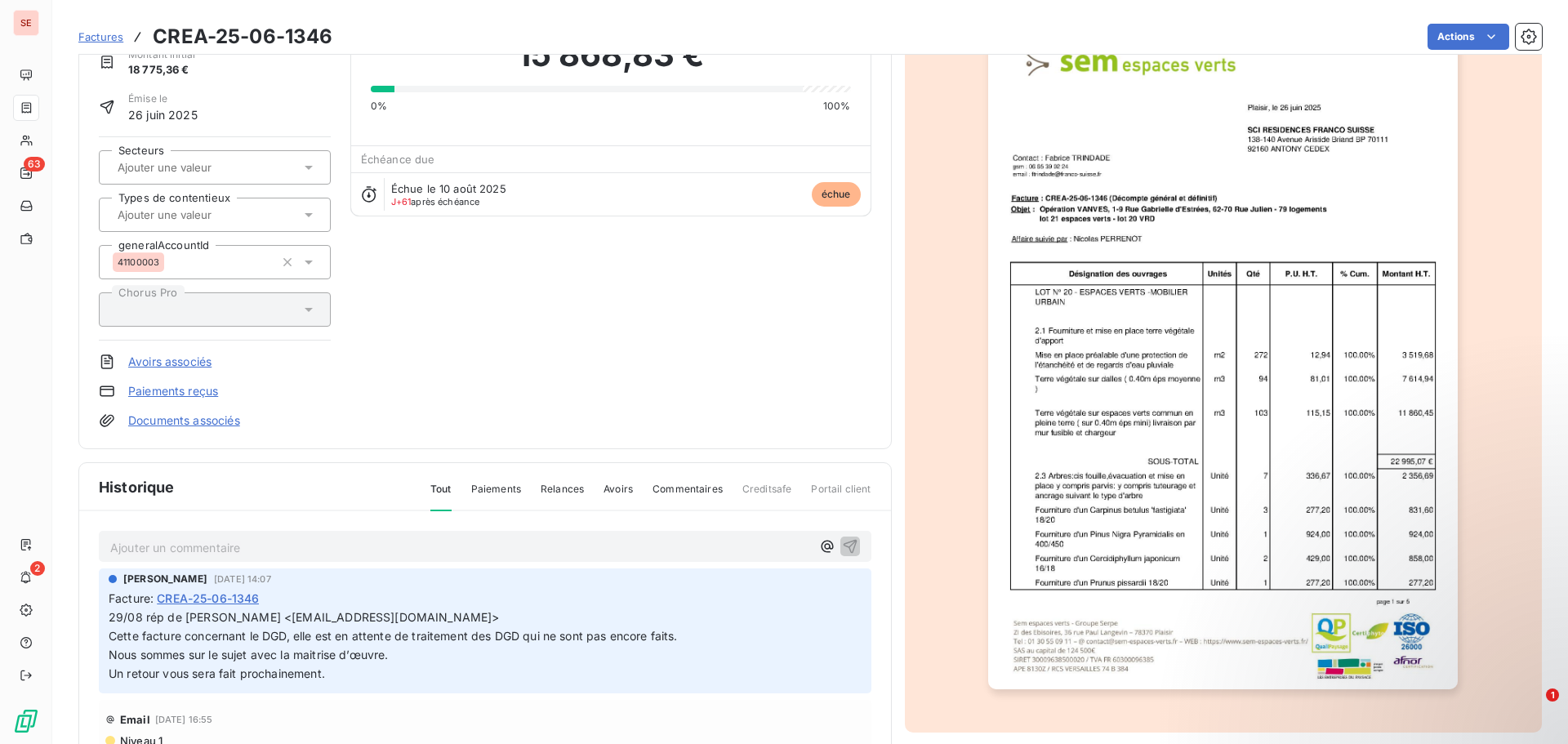
click at [266, 546] on p "Ajouter un commentaire ﻿" at bounding box center [461, 548] width 701 height 20
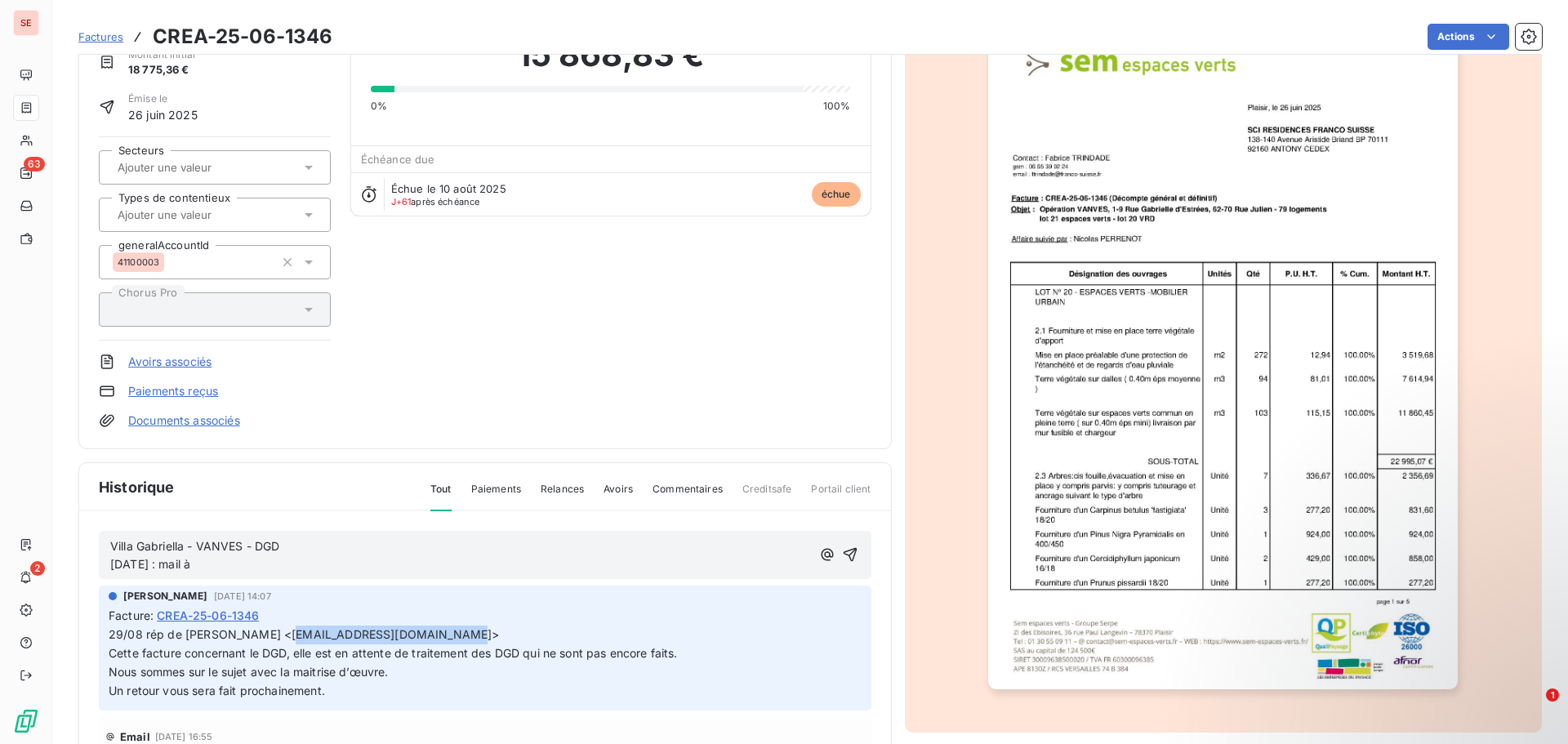
drag, startPoint x: 289, startPoint y: 637, endPoint x: 441, endPoint y: 638, distance: 152.0
click at [441, 638] on span "29/08 rép de [PERSON_NAME] <[EMAIL_ADDRESS][DOMAIN_NAME]> Cette facture concern…" at bounding box center [394, 643] width 570 height 33
copy span "[EMAIL_ADDRESS][DOMAIN_NAME]"
click at [230, 559] on p "Villa Gabriella - VANVES - DGD [DATE] : mail à" at bounding box center [461, 556] width 701 height 38
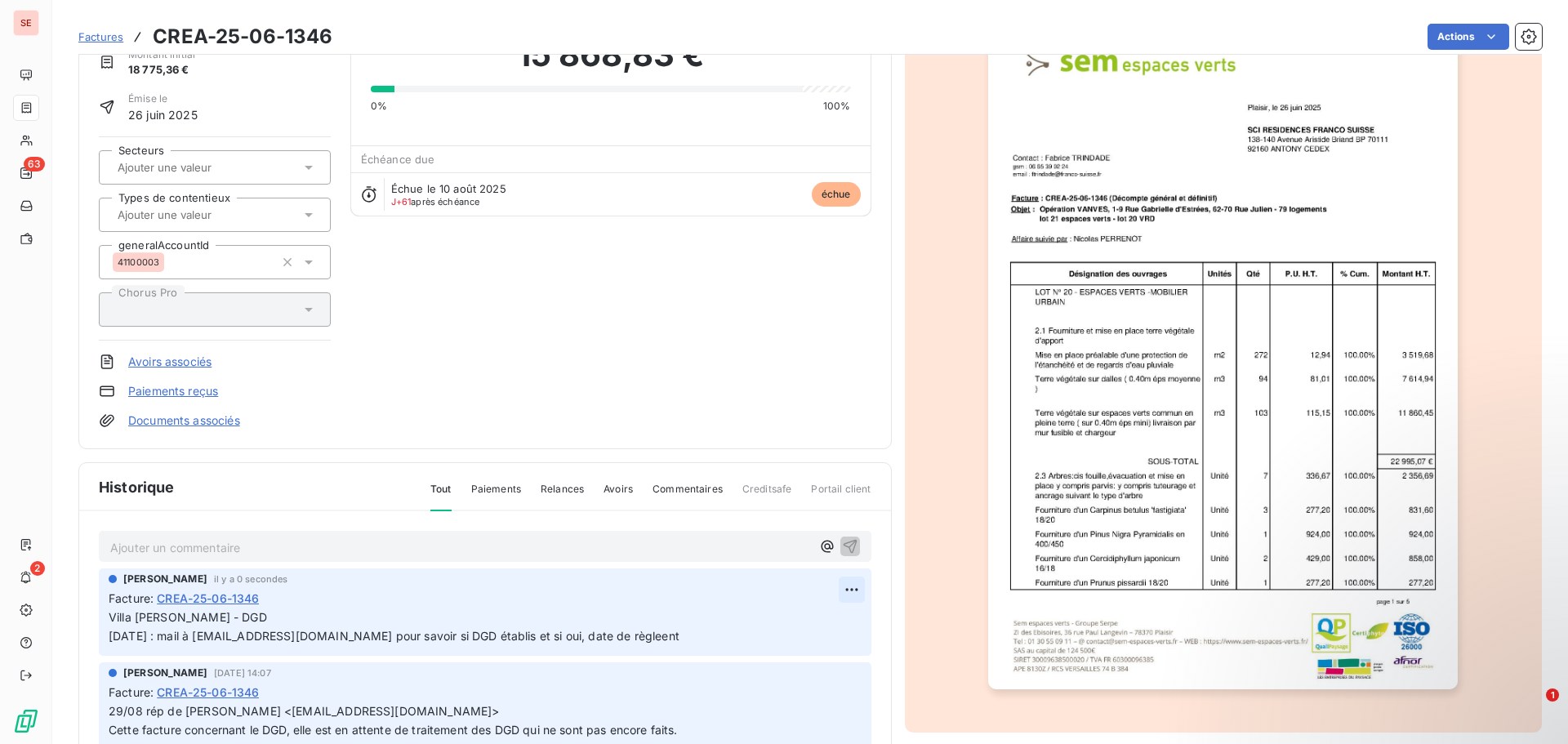
click at [829, 586] on html "SE 63 2 Factures CREA-25-06-1346 Actions FRANCO [GEOGRAPHIC_DATA] 41FRANCOSUISS…" at bounding box center [784, 372] width 1568 height 744
click at [818, 615] on div "Editer" at bounding box center [793, 625] width 91 height 26
click at [647, 638] on p "Villa [PERSON_NAME] - DGD [DATE] : mail à [EMAIL_ADDRESS][DOMAIN_NAME] pour sav…" at bounding box center [474, 628] width 730 height 38
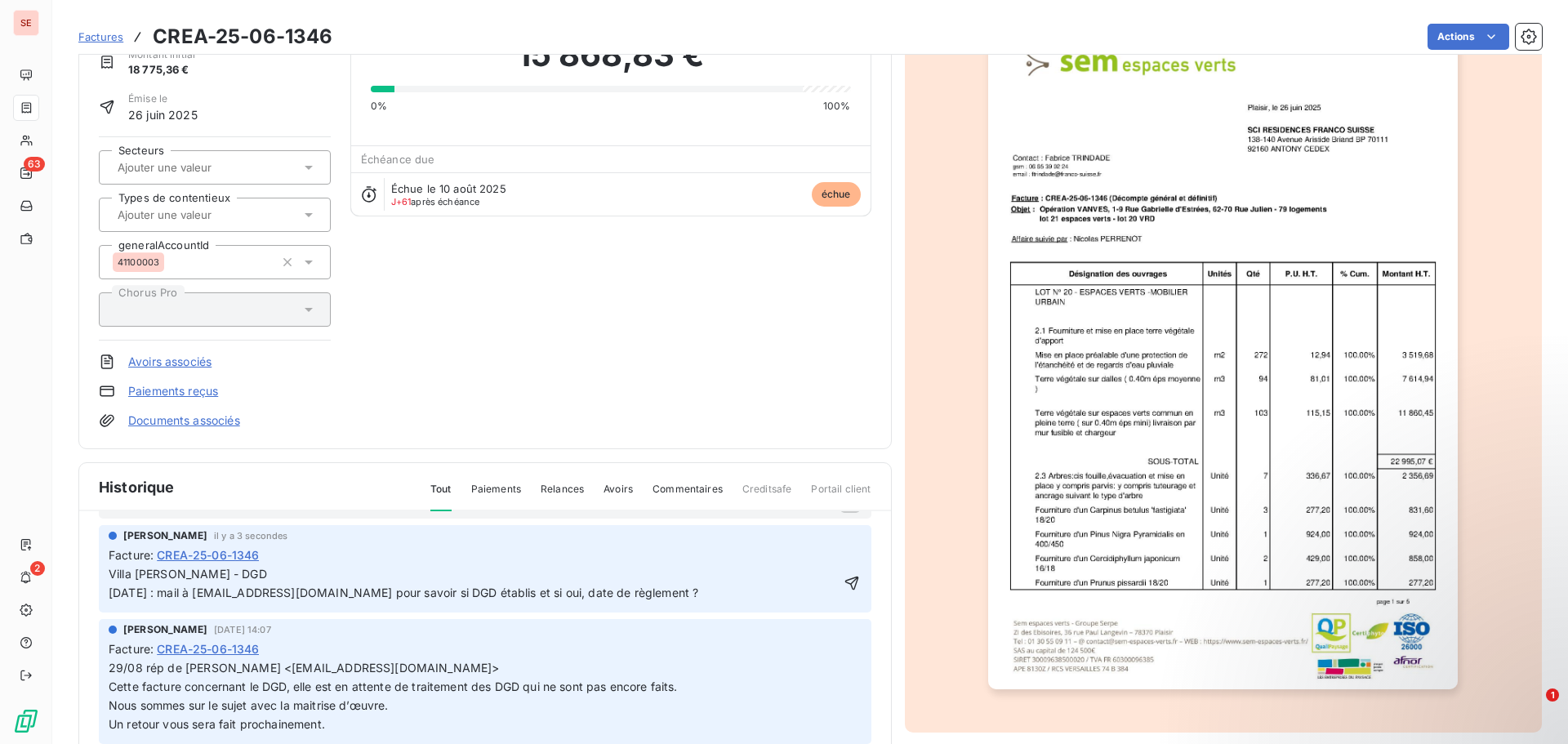
scroll to position [82, 0]
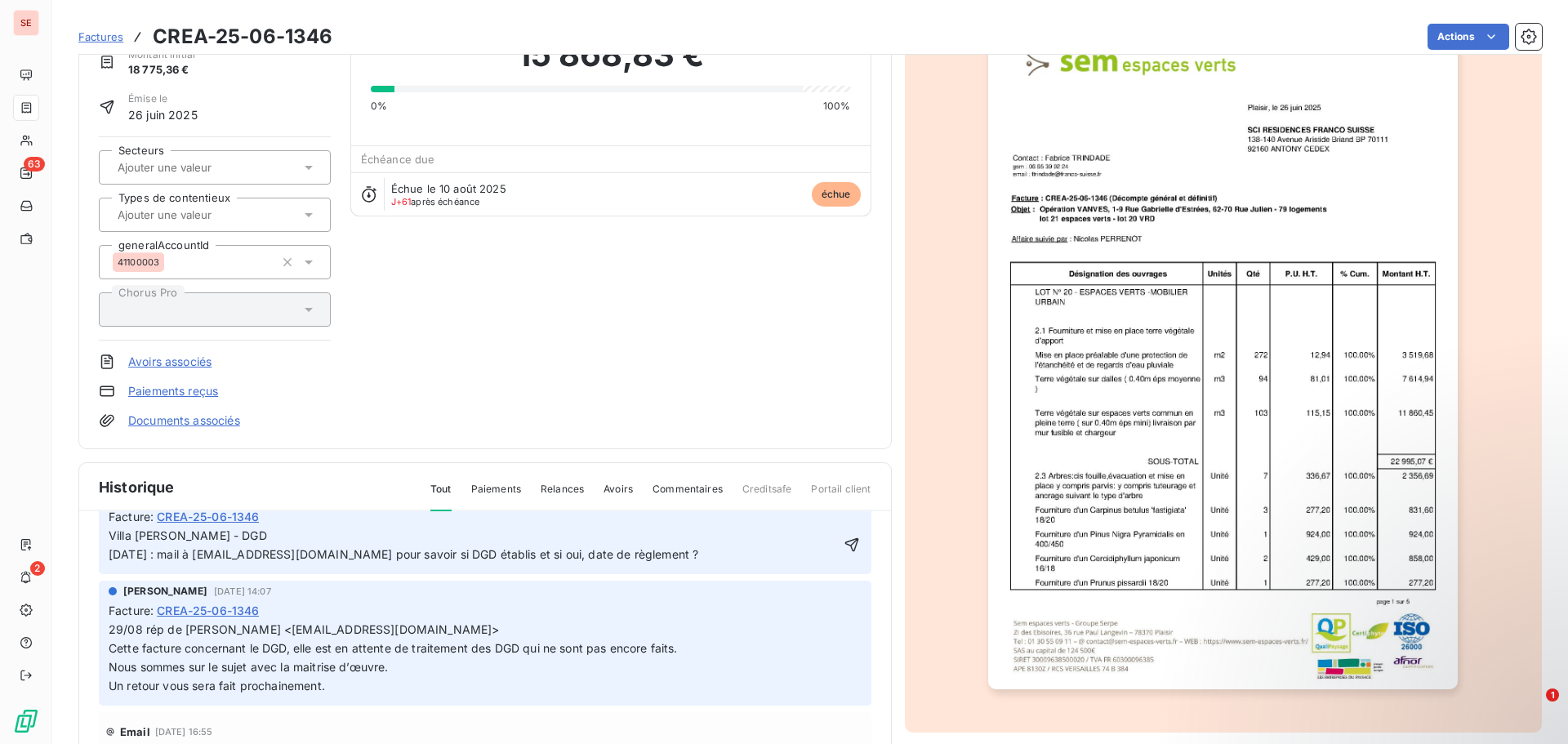
click at [843, 538] on icon "button" at bounding box center [852, 545] width 17 height 17
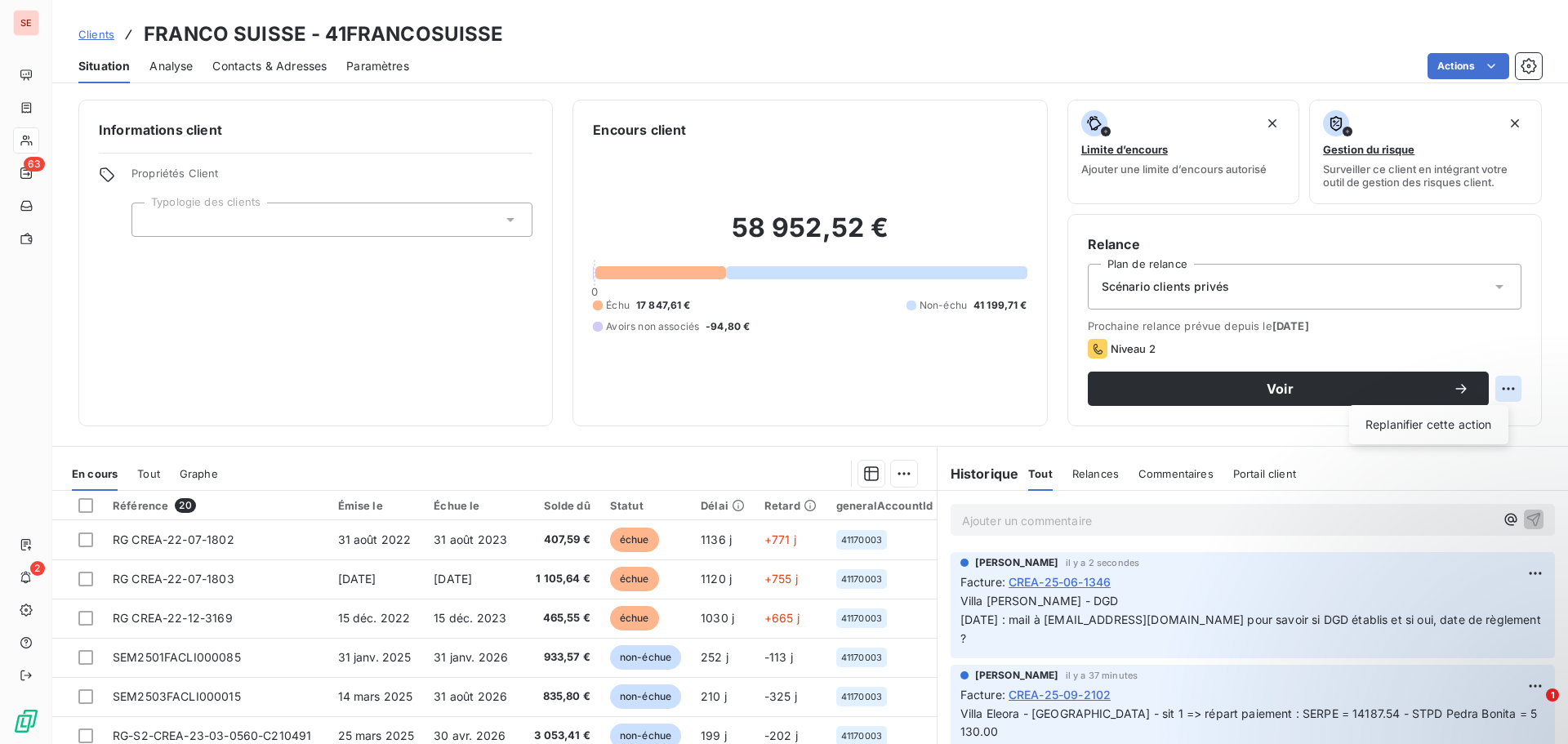
click at [1500, 390] on html "SE 63 2 Clients FRANCO SUISSE - 41FRANCOSUISSE Situation Analyse Contacts & Adr…" at bounding box center [784, 372] width 1568 height 744
click at [763, 461] on html "SE 63 2 Clients FRANCO SUISSE - 41FRANCOSUISSE Situation Analyse Contacts & Adr…" at bounding box center [784, 372] width 1568 height 744
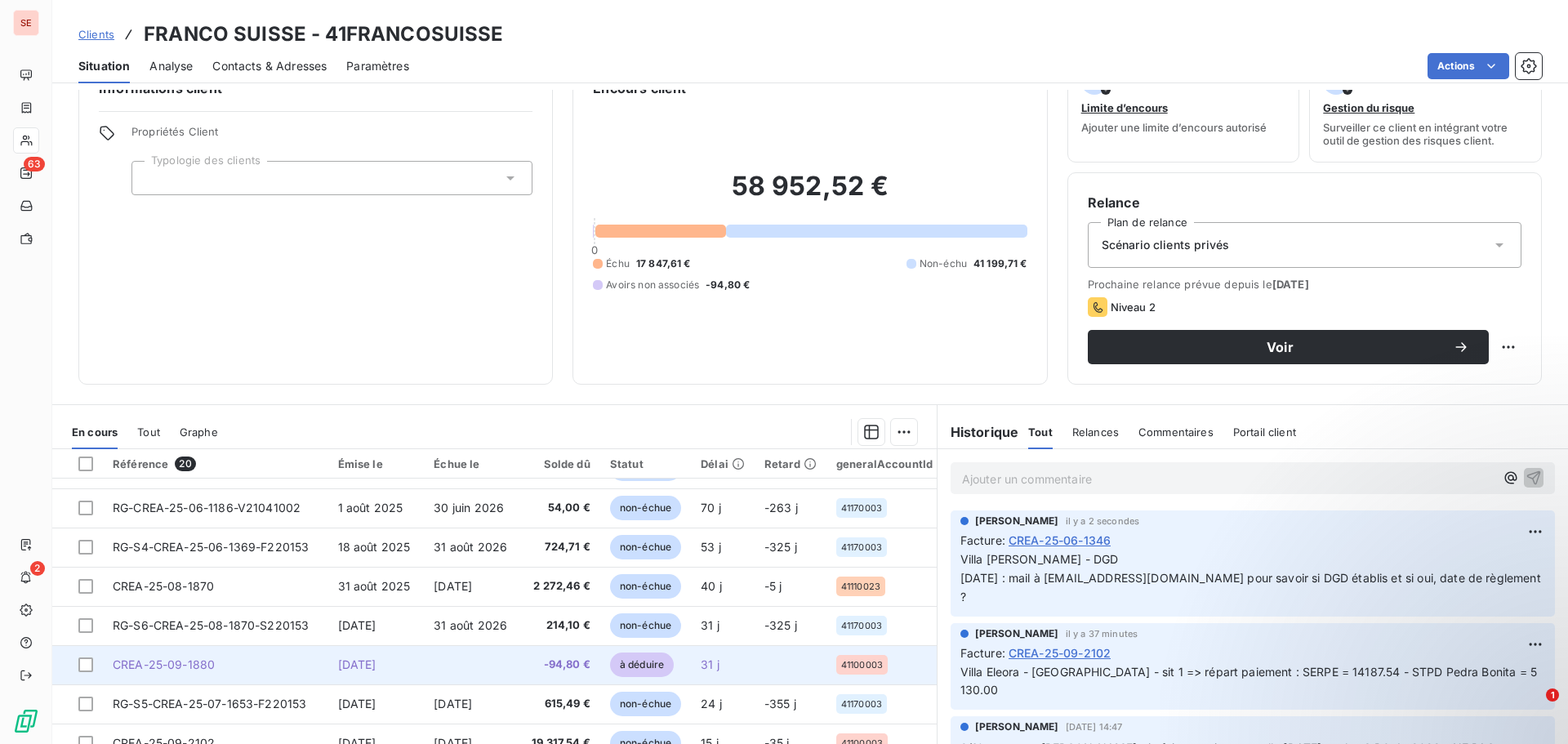
scroll to position [82, 0]
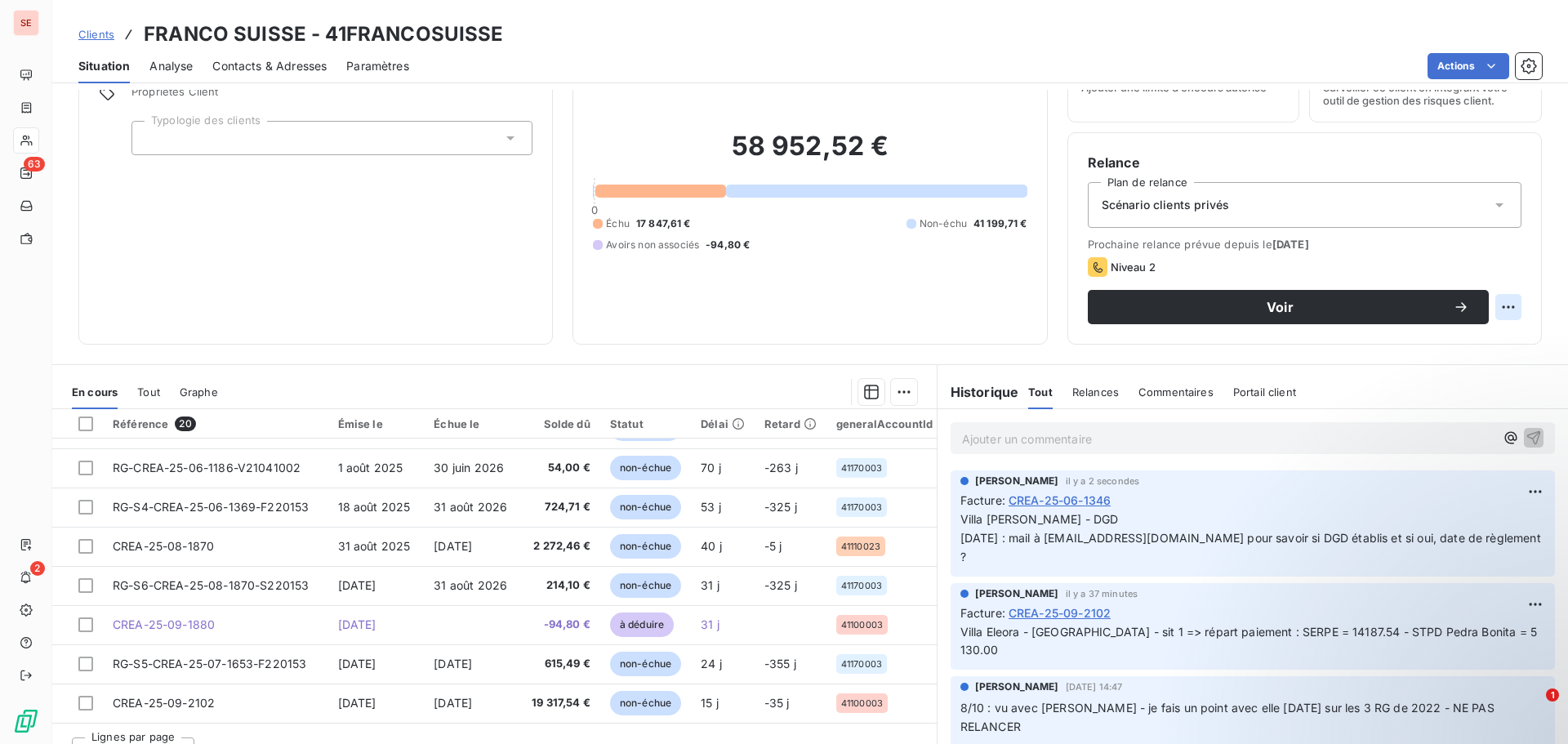
click at [1502, 307] on html "SE 63 2 Clients FRANCO SUISSE - 41FRANCOSUISSE Situation Analyse Contacts & Adr…" at bounding box center [784, 372] width 1568 height 744
click at [1497, 337] on div "Replanifier cette action" at bounding box center [1429, 343] width 147 height 26
select select "9"
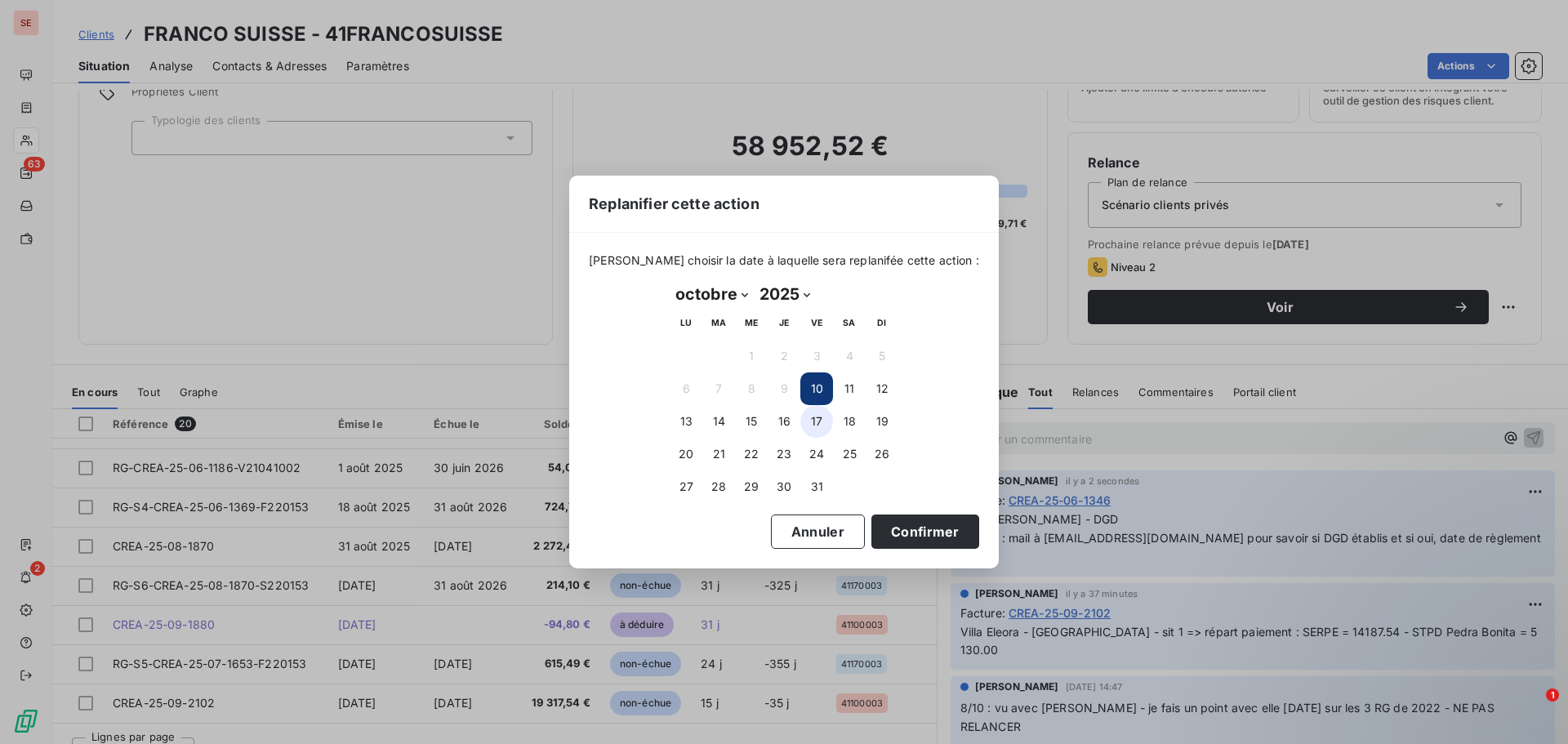
click at [819, 421] on button "17" at bounding box center [817, 421] width 33 height 33
click at [890, 534] on button "Confirmer" at bounding box center [926, 531] width 108 height 34
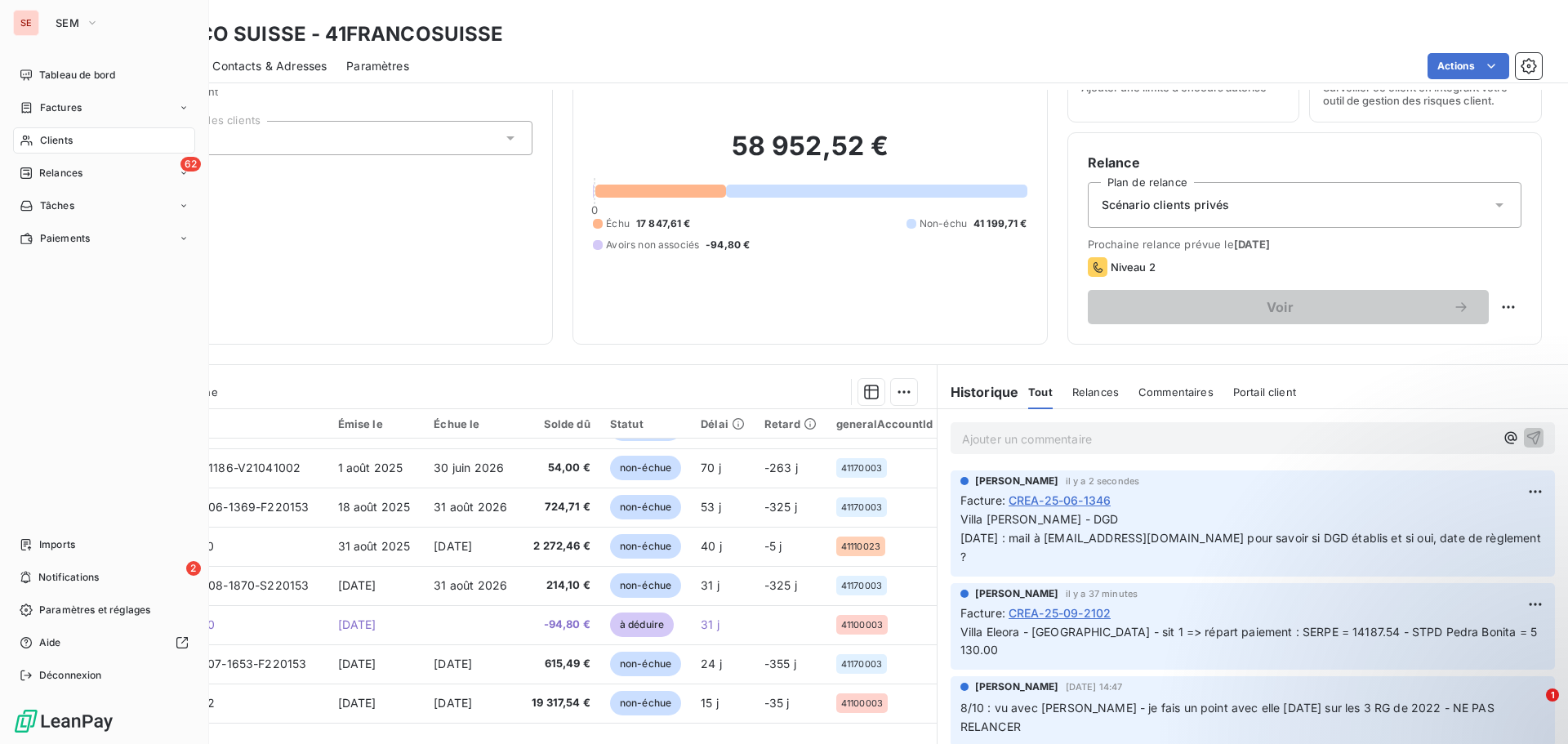
click at [70, 172] on span "Relances" at bounding box center [61, 173] width 44 height 15
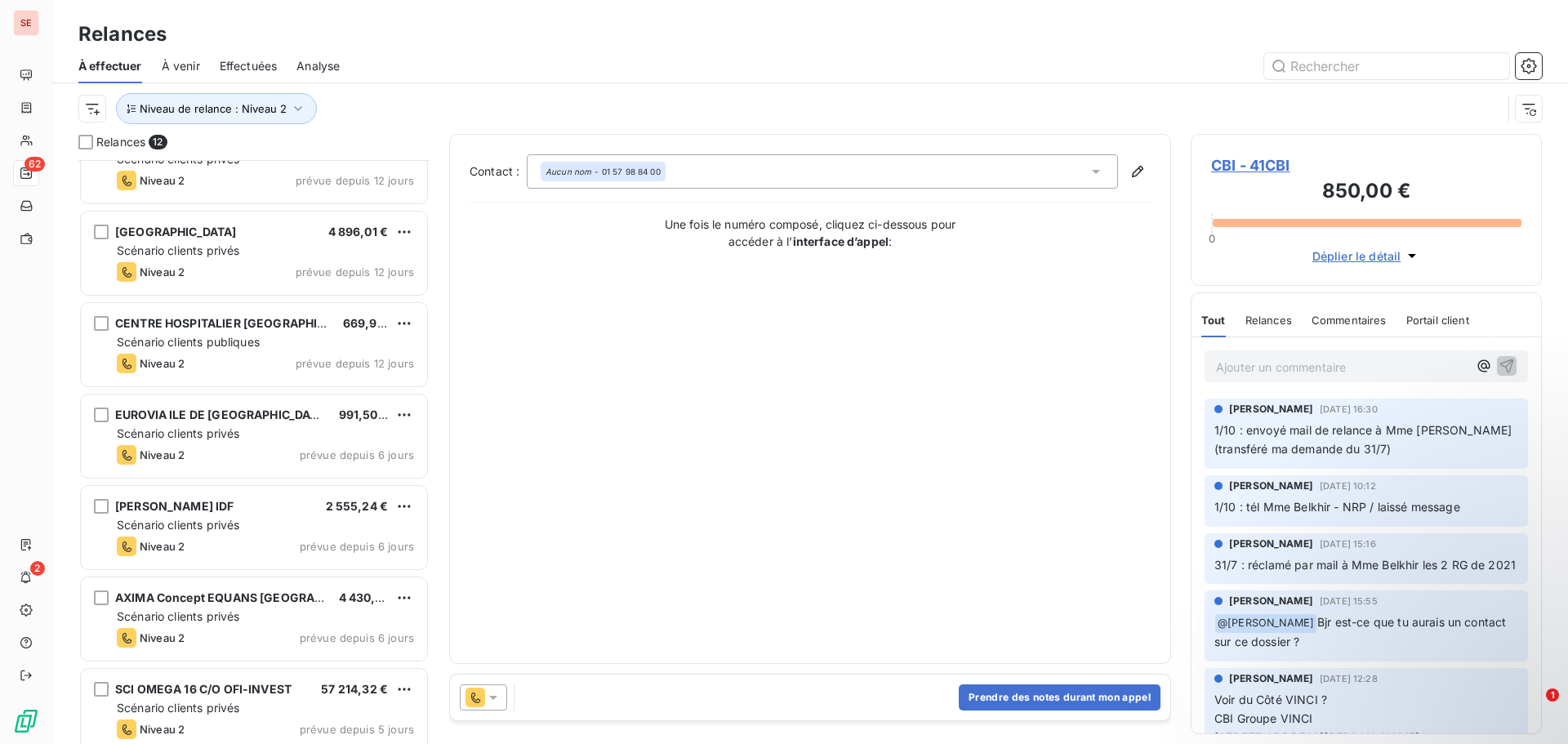
scroll to position [491, 0]
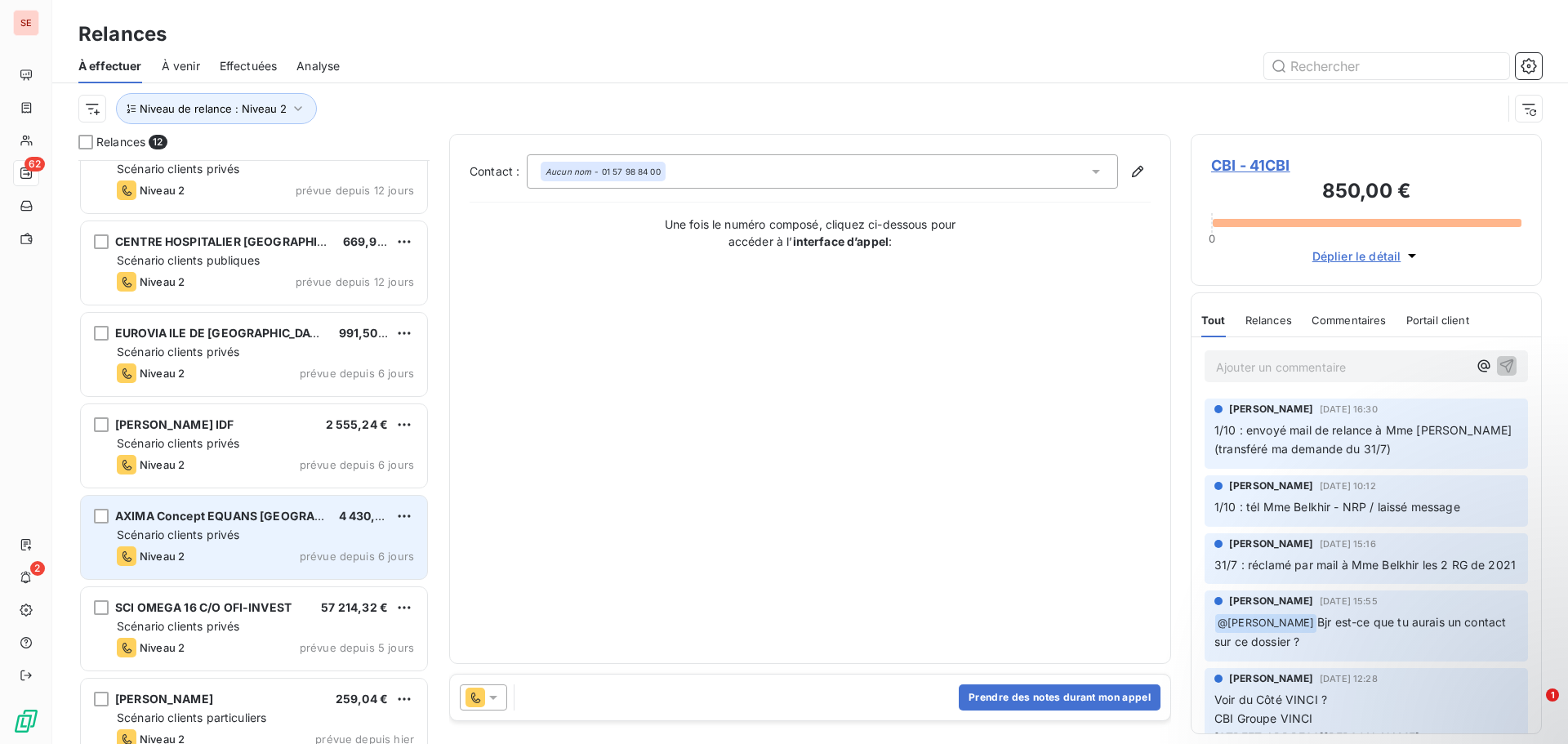
click at [175, 520] on span "AXIMA Concept EQUANS [GEOGRAPHIC_DATA]" at bounding box center [249, 516] width 266 height 14
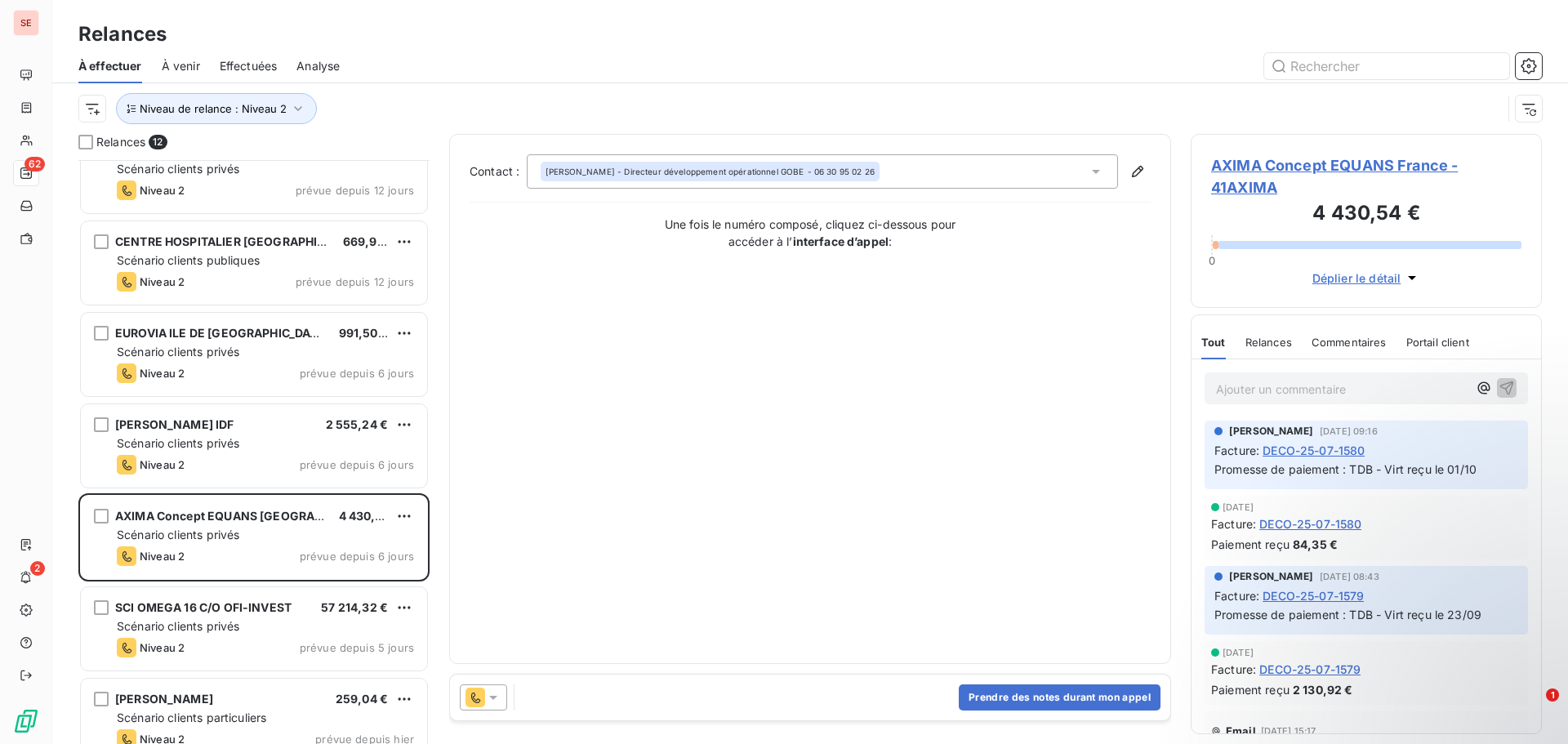
click at [1243, 169] on span "AXIMA Concept EQUANS France - 41AXIMA" at bounding box center [1366, 176] width 311 height 44
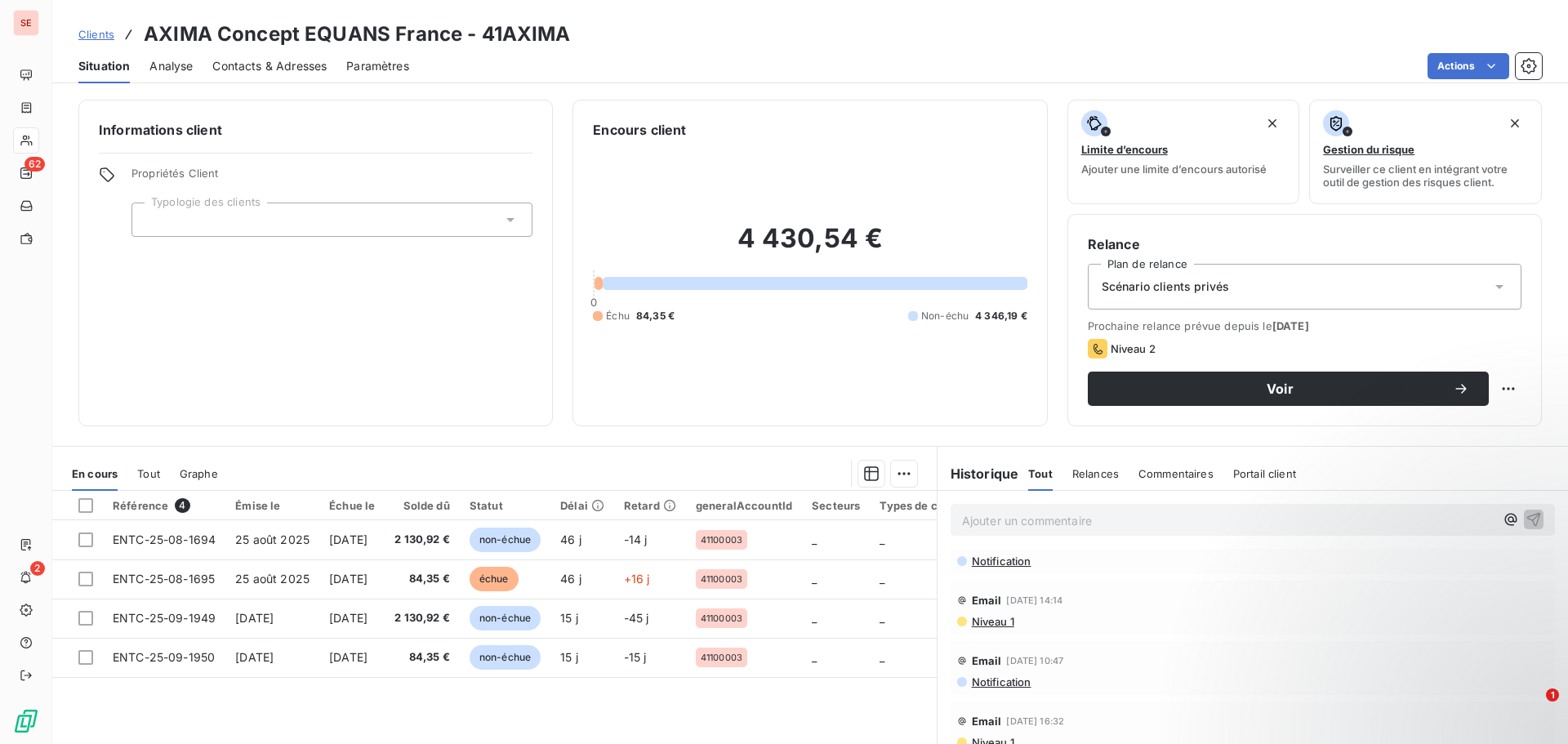
scroll to position [327, 0]
click at [993, 617] on span "Niveau 1" at bounding box center [993, 617] width 44 height 13
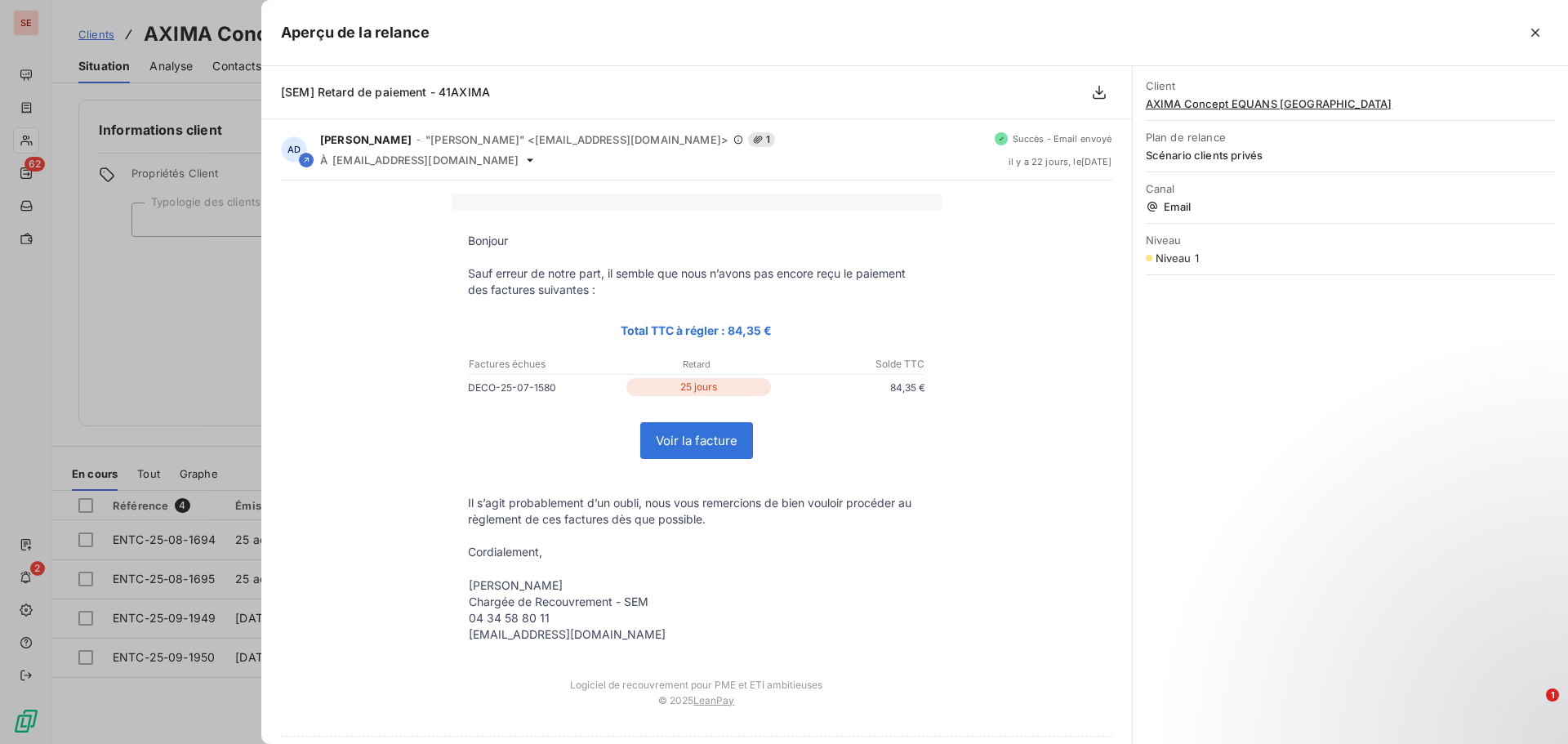
click at [112, 387] on div at bounding box center [784, 372] width 1568 height 744
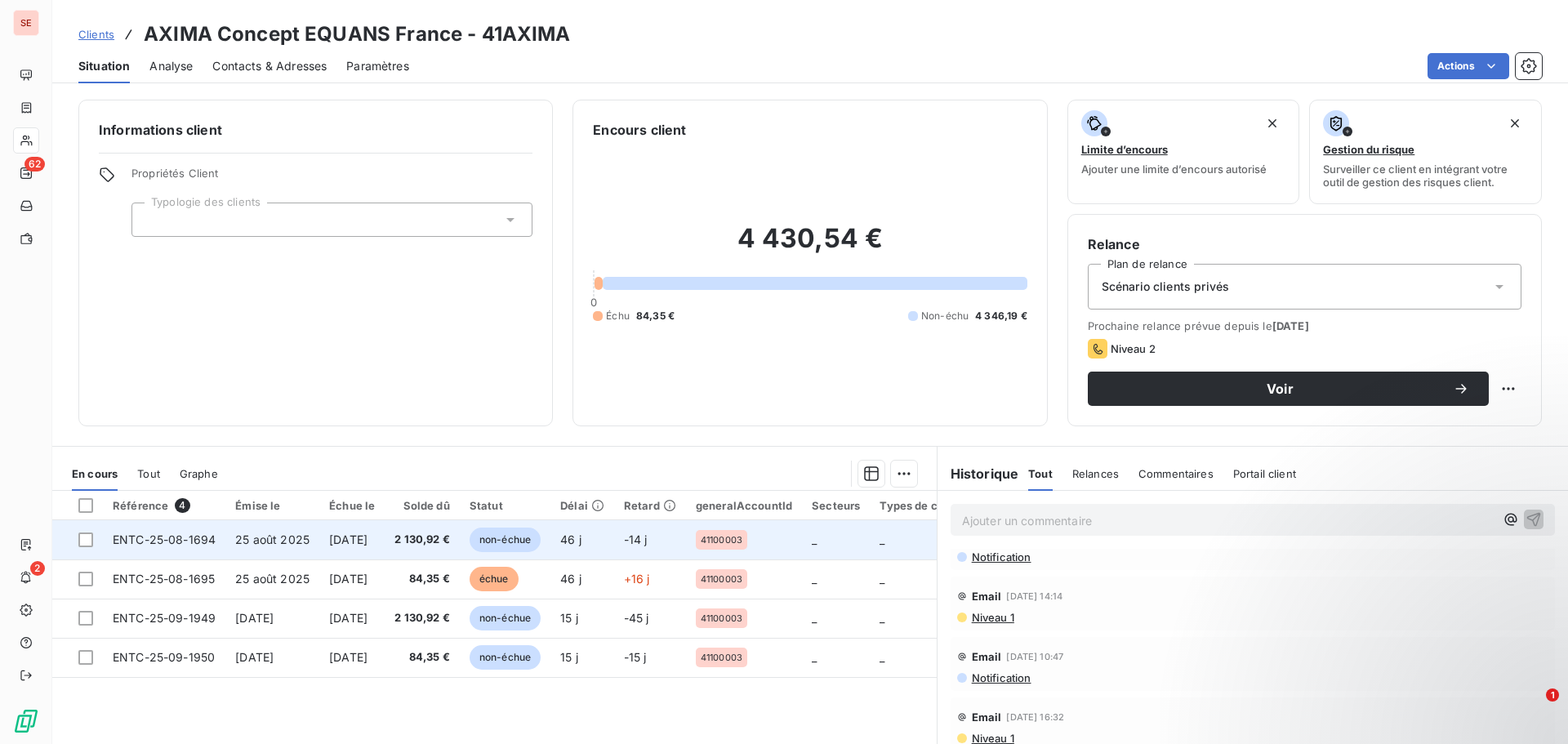
click at [271, 540] on span "25 août 2025" at bounding box center [272, 540] width 75 height 14
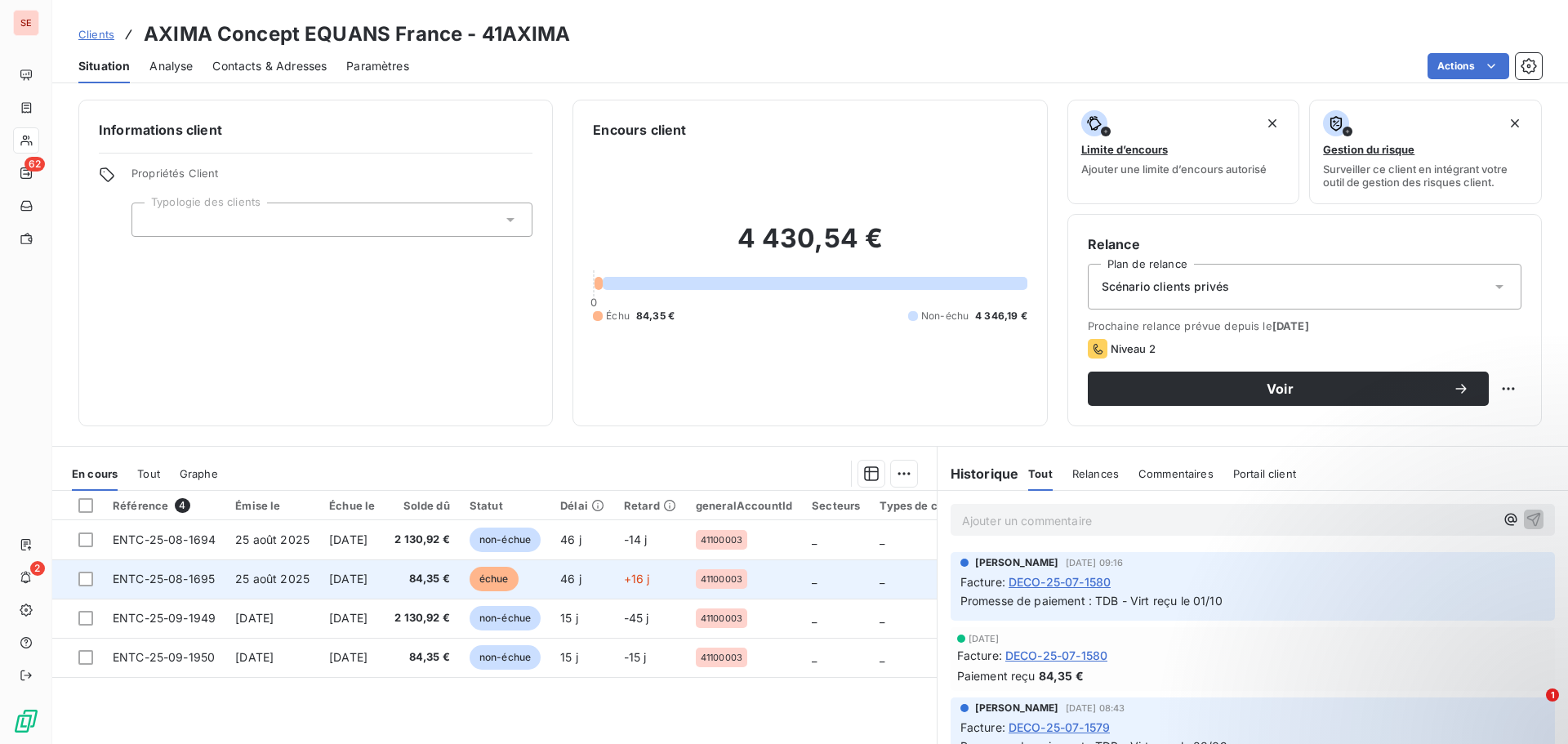
click at [303, 585] on span "25 août 2025" at bounding box center [272, 579] width 75 height 14
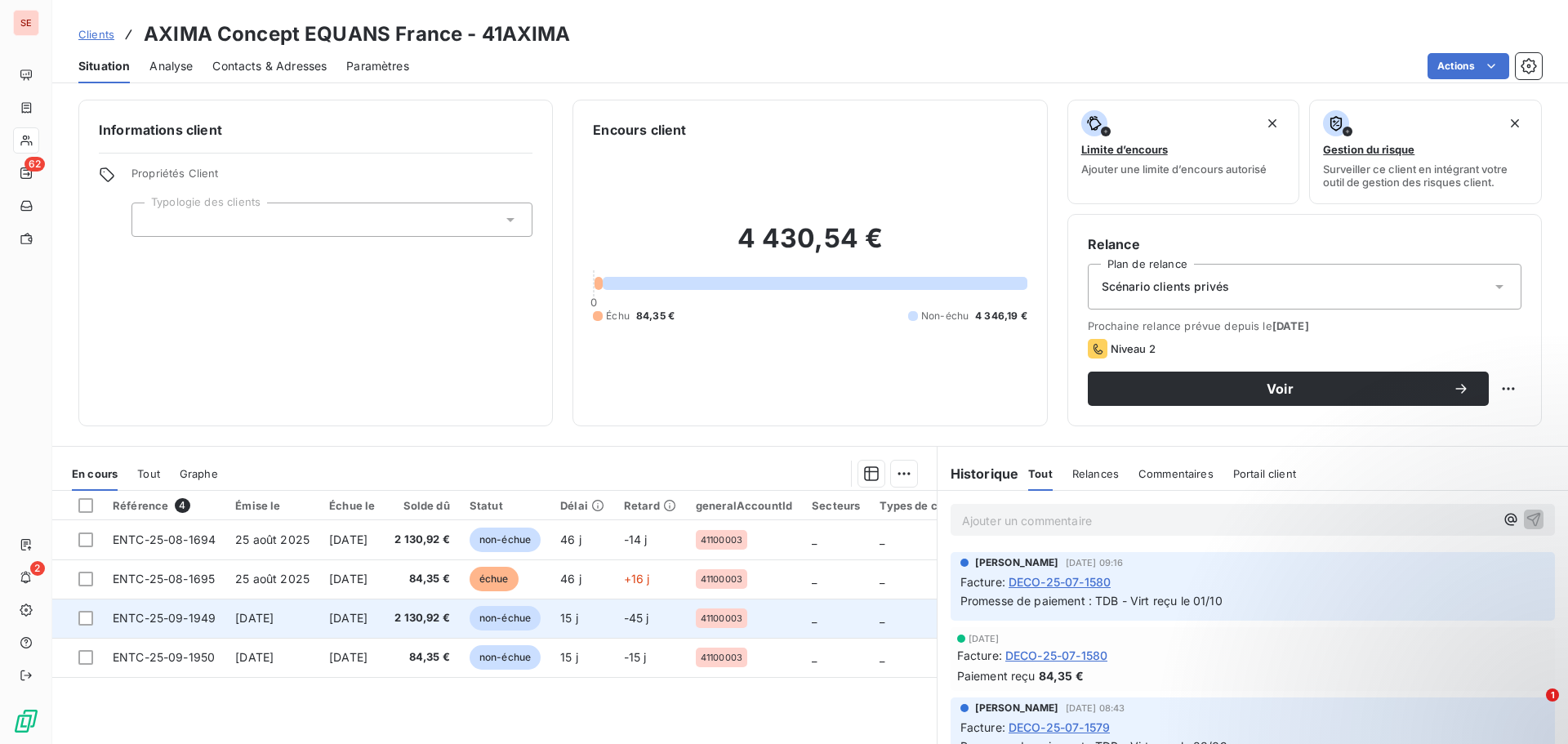
click at [274, 616] on span "[DATE]" at bounding box center [255, 617] width 39 height 14
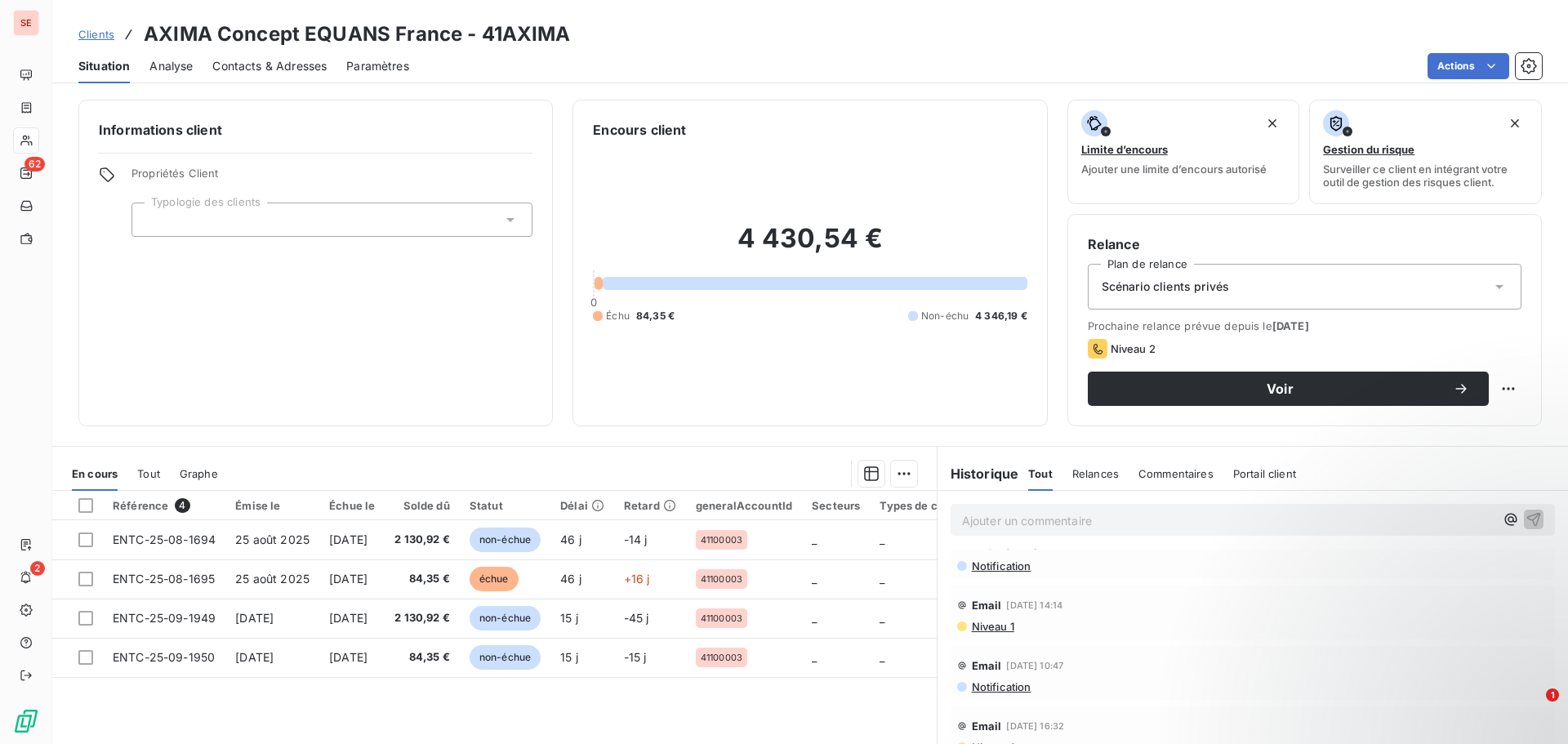
scroll to position [327, 0]
click at [994, 621] on span "Niveau 1" at bounding box center [993, 617] width 44 height 13
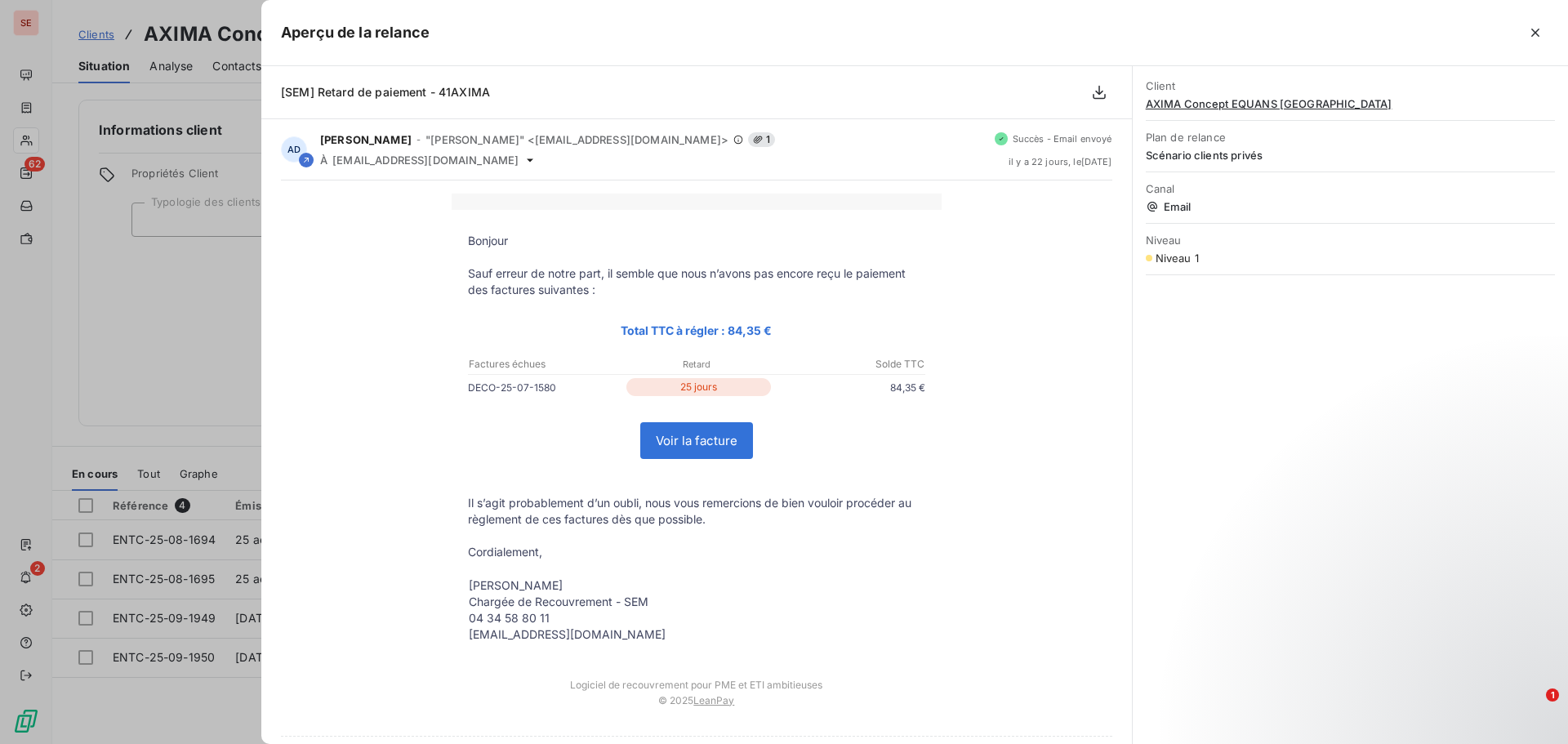
click at [14, 324] on div at bounding box center [784, 372] width 1568 height 744
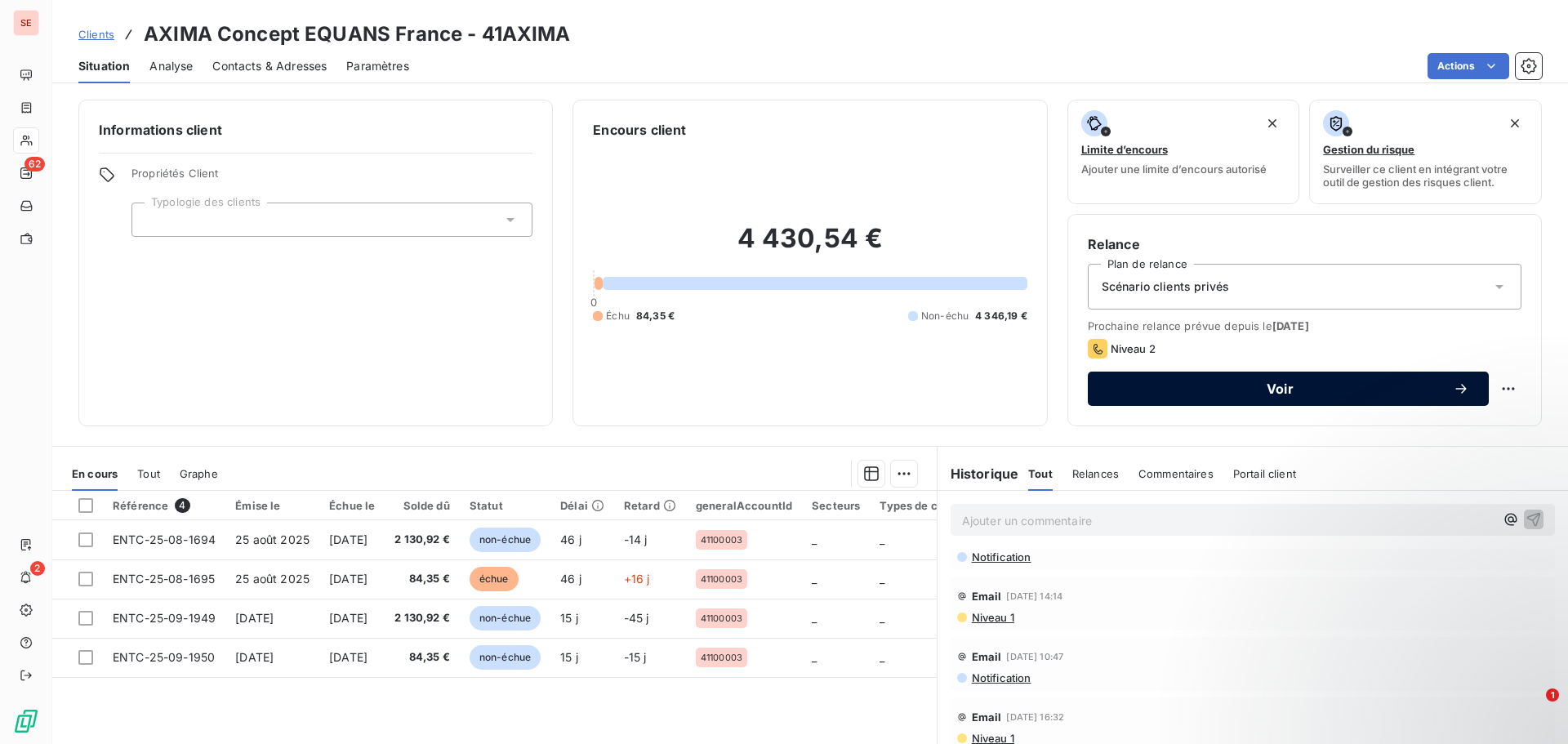
click at [1294, 387] on span "Voir" at bounding box center [1280, 389] width 346 height 13
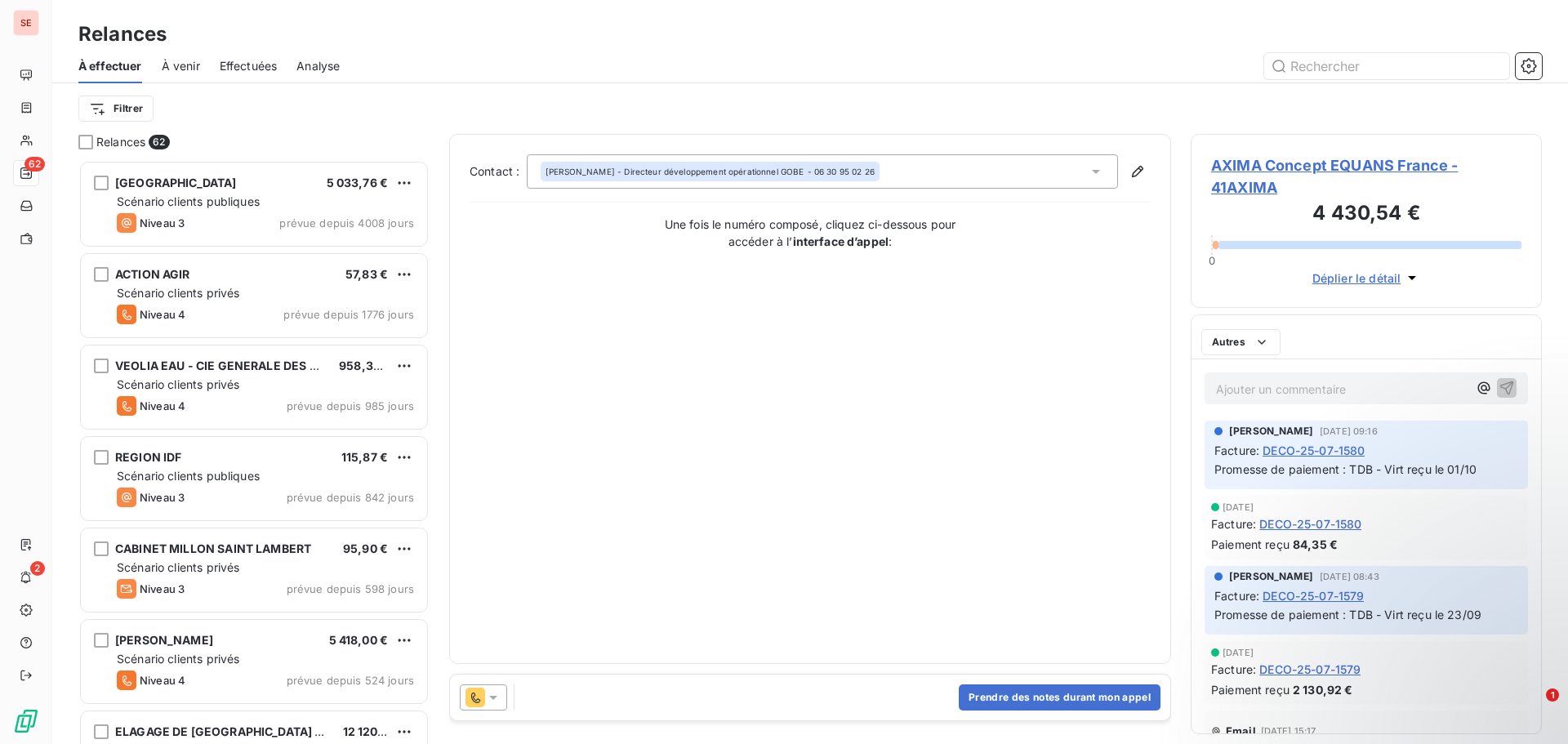
scroll to position [572, 339]
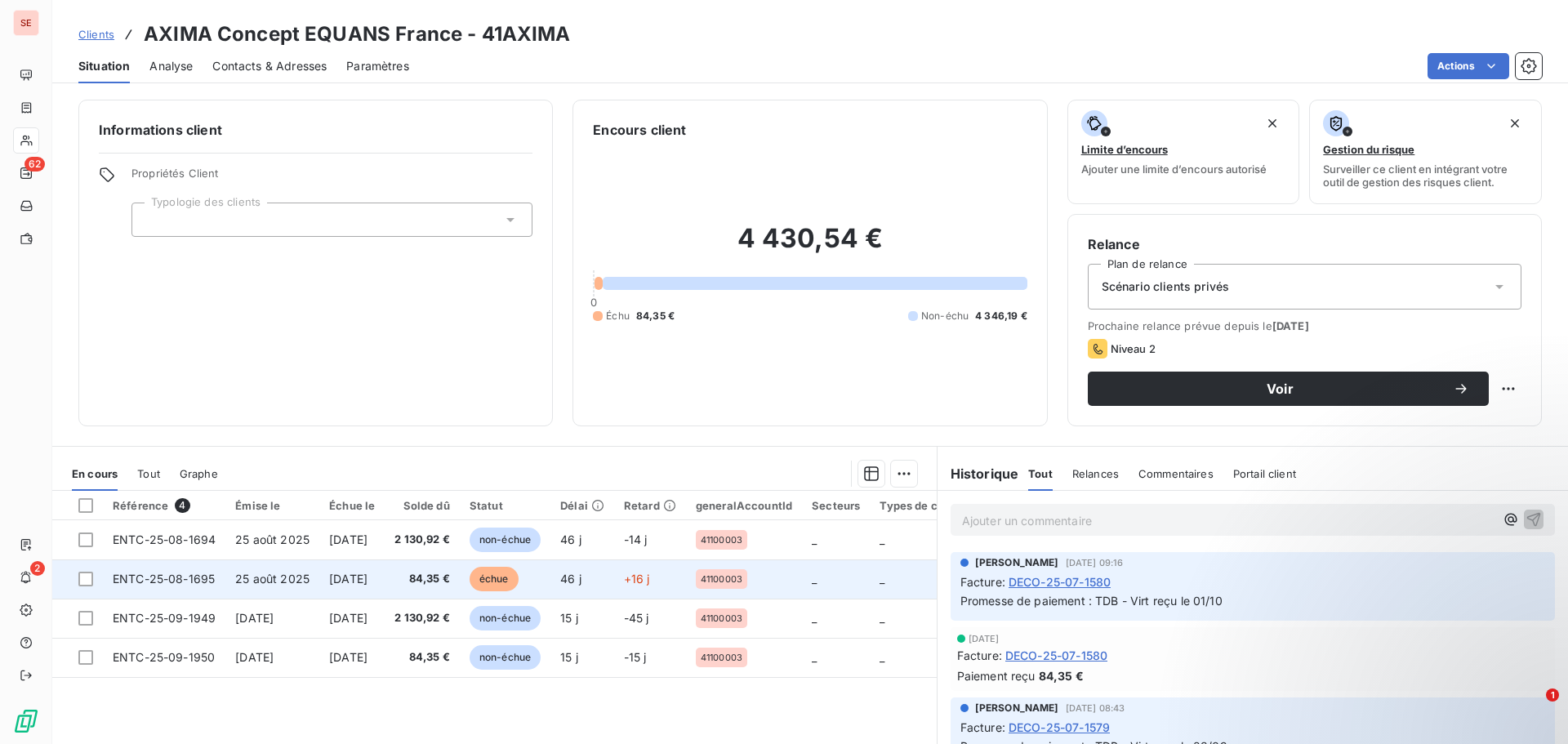
click at [313, 581] on td "25 août 2025" at bounding box center [272, 579] width 94 height 39
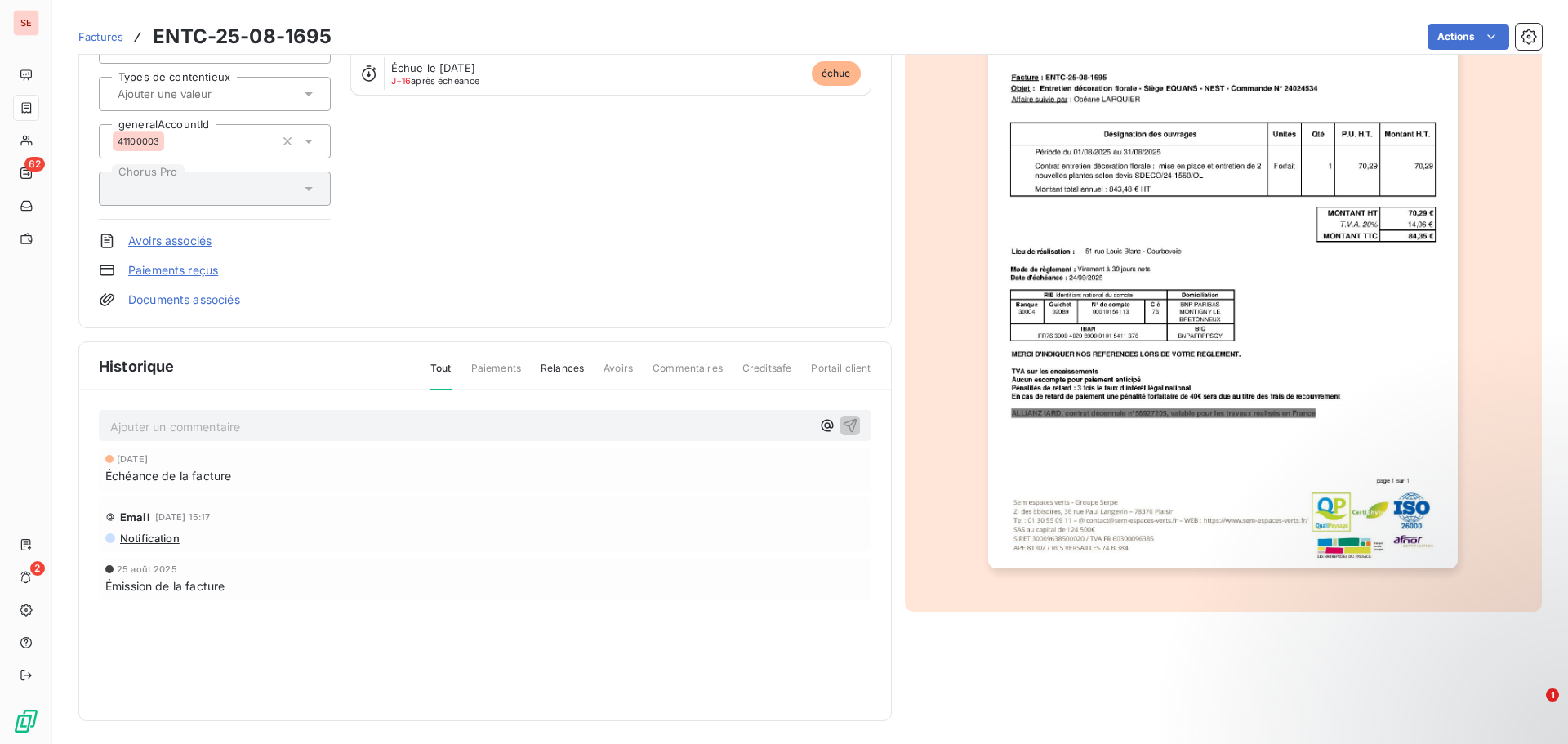
scroll to position [208, 0]
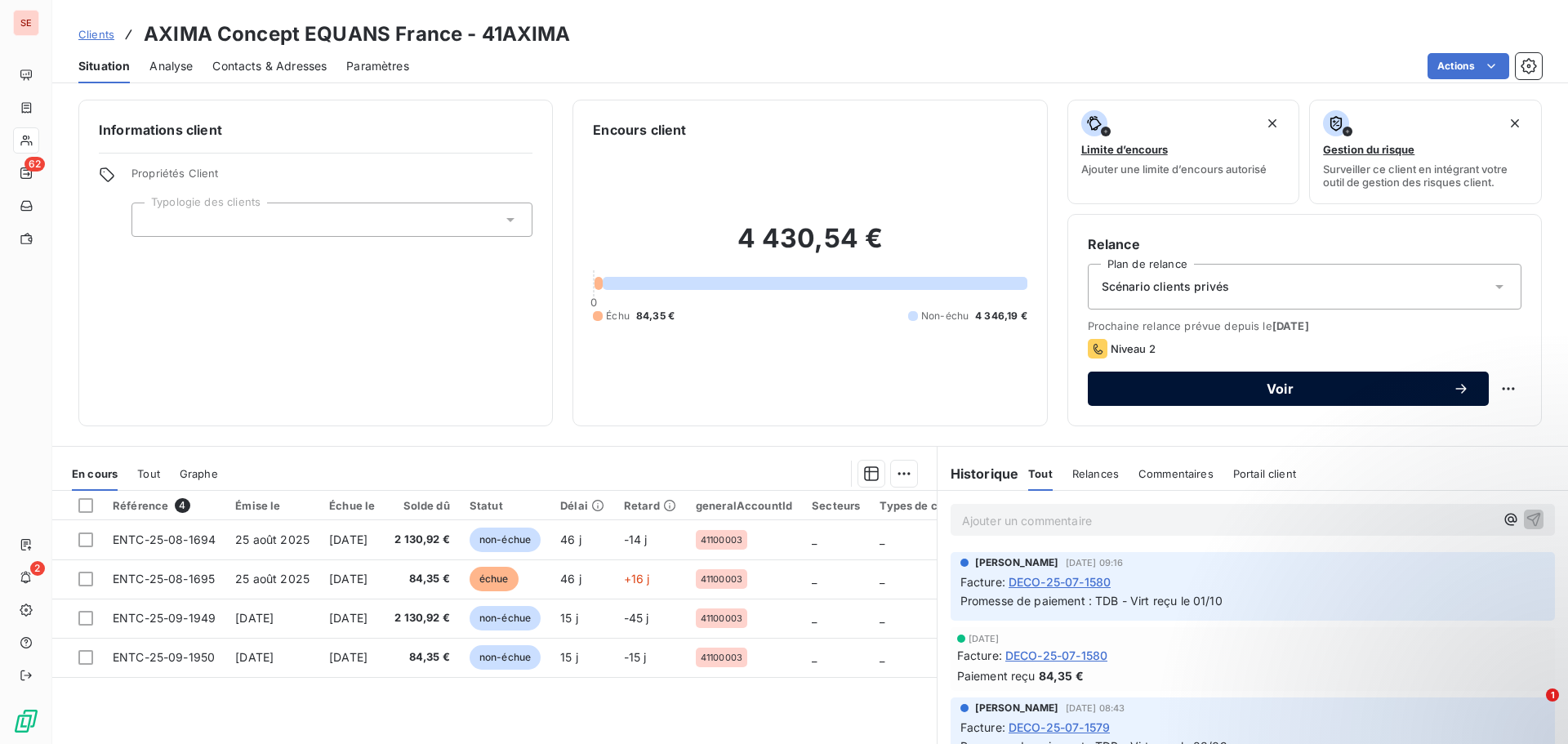
click at [1271, 395] on span "Voir" at bounding box center [1280, 389] width 346 height 13
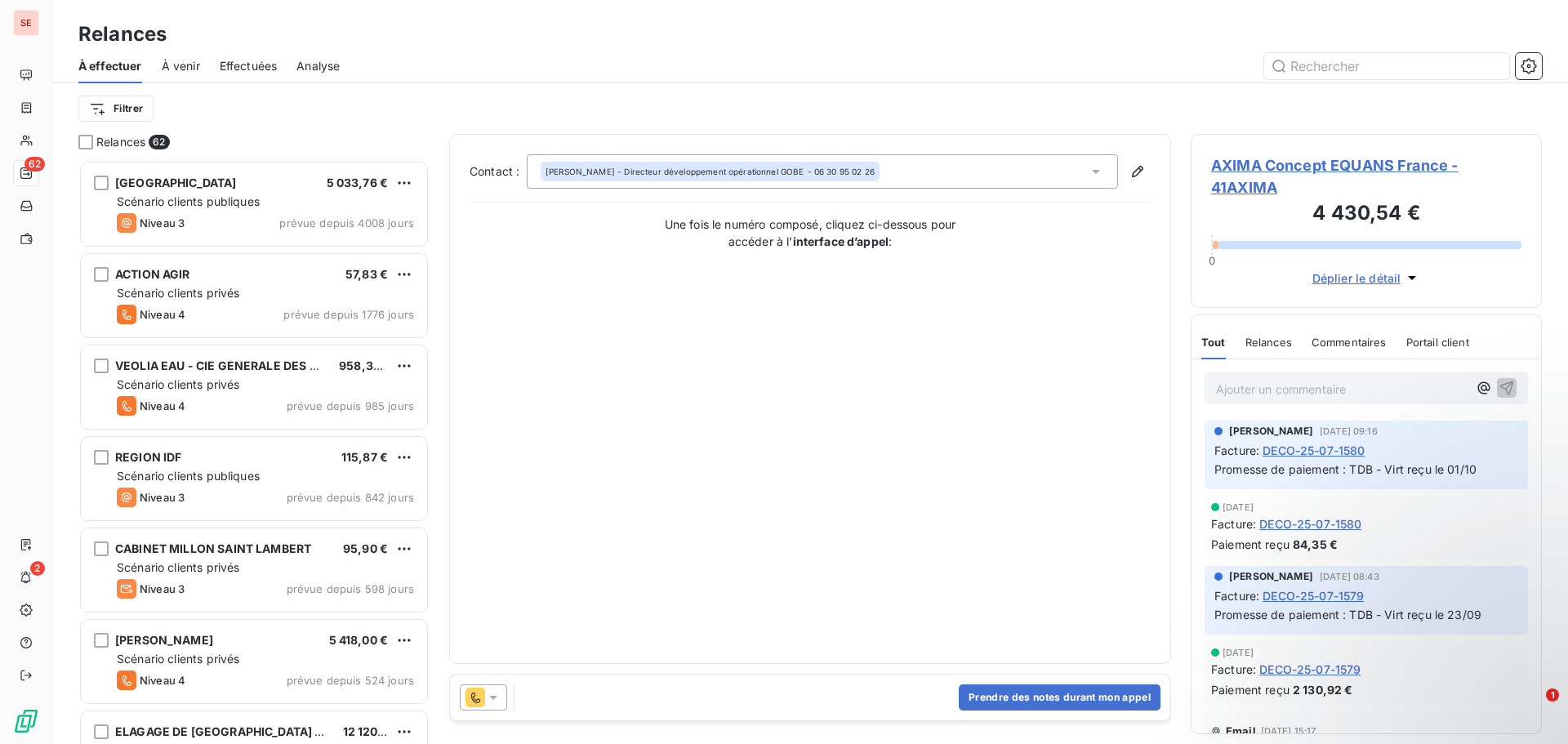
scroll to position [572, 339]
click at [496, 700] on icon at bounding box center [493, 698] width 17 height 17
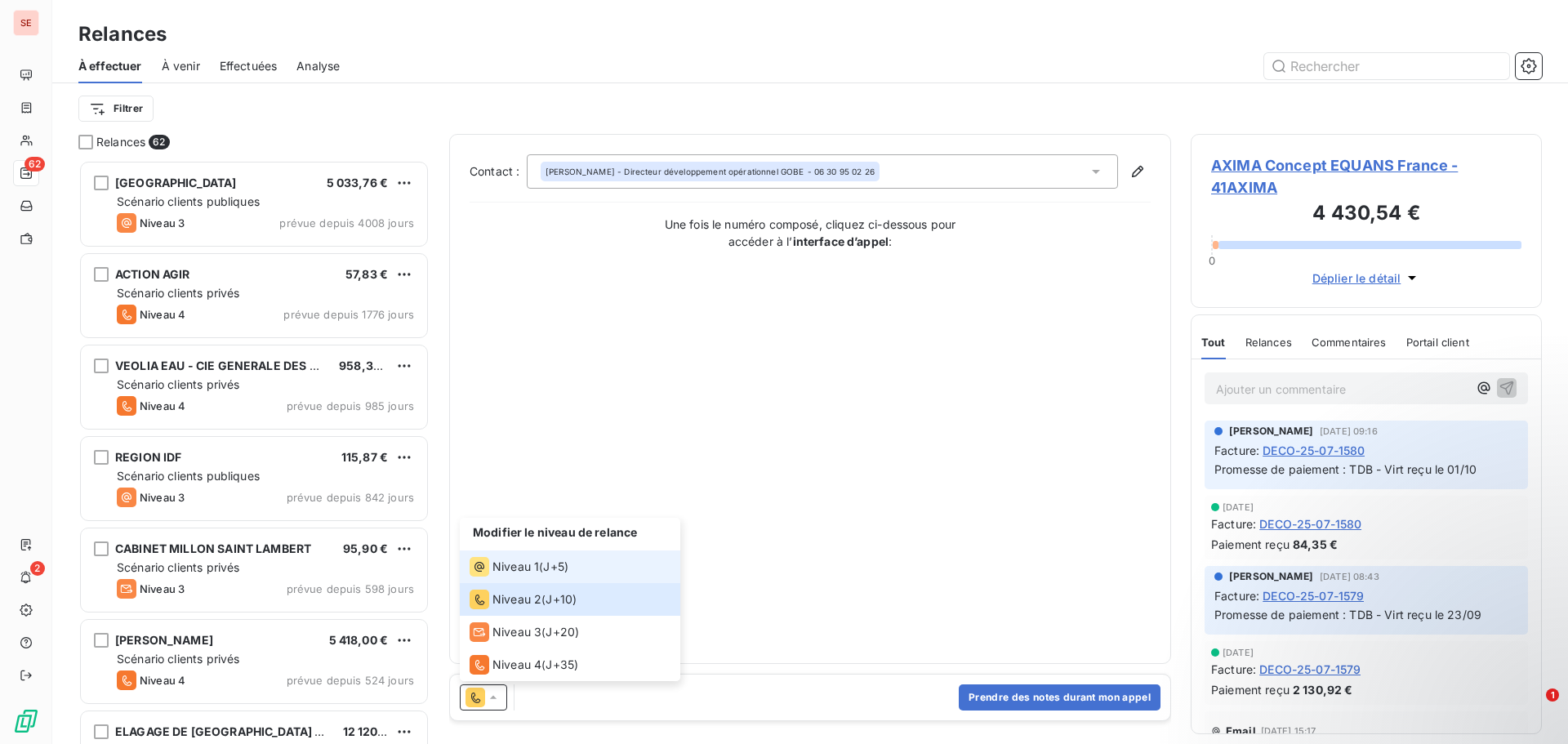
click at [543, 569] on div "Niveau 1 ( J+5 )" at bounding box center [519, 566] width 99 height 19
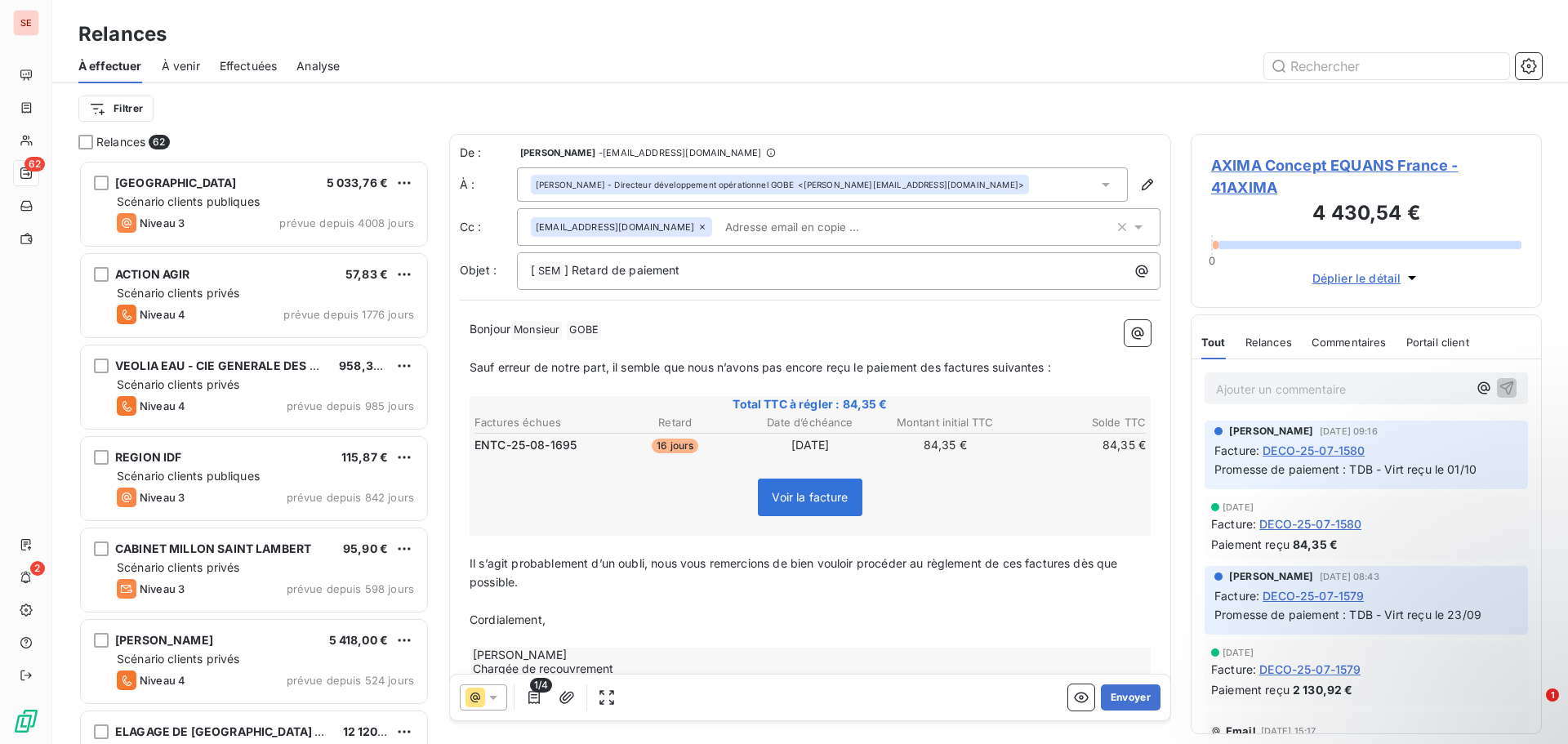
click at [854, 177] on div "[PERSON_NAME] - Directeur développement opérationnel GOBE <[PERSON_NAME][EMAIL_…" at bounding box center [780, 184] width 498 height 19
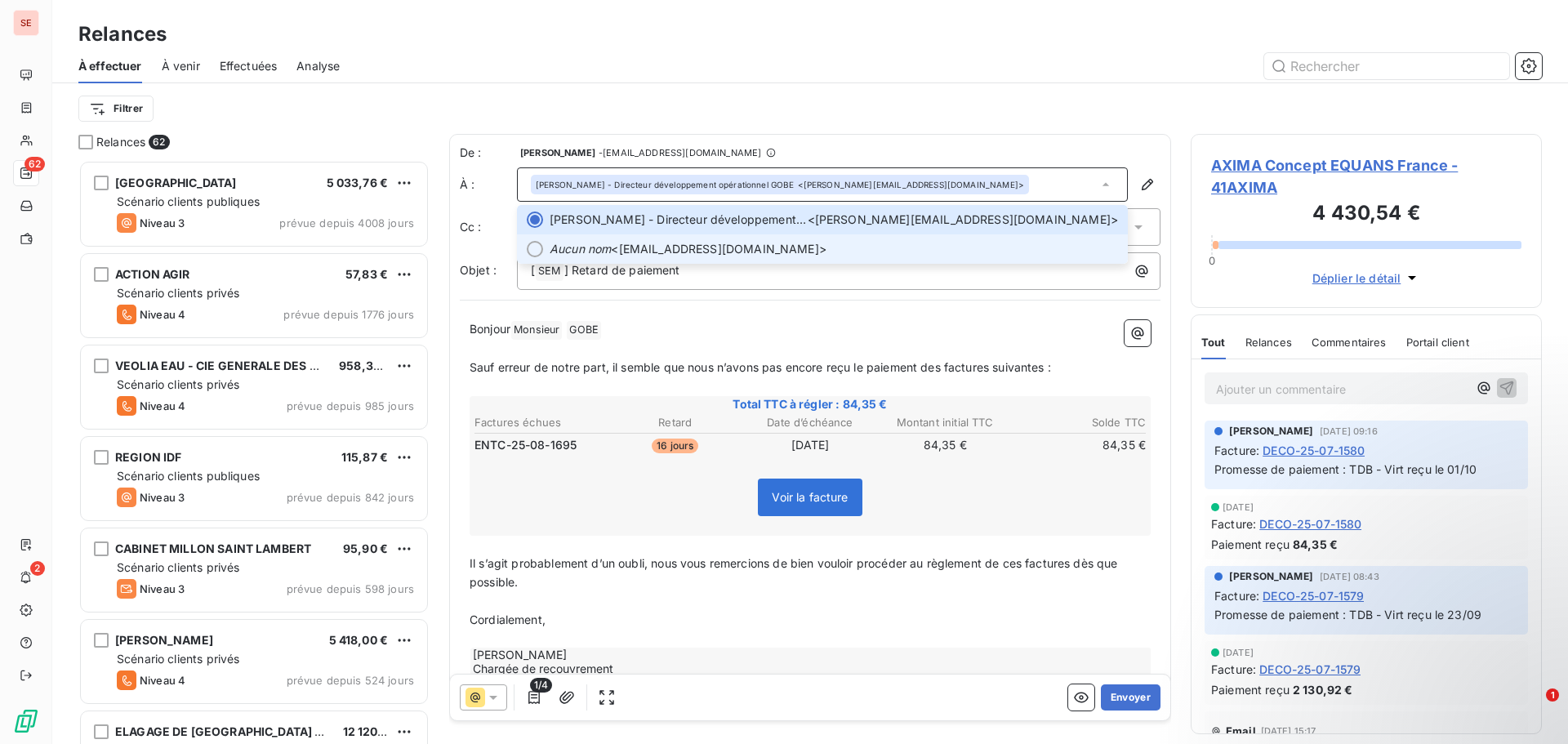
click at [738, 250] on span "Aucun nom <[EMAIL_ADDRESS][DOMAIN_NAME]>" at bounding box center [833, 250] width 569 height 17
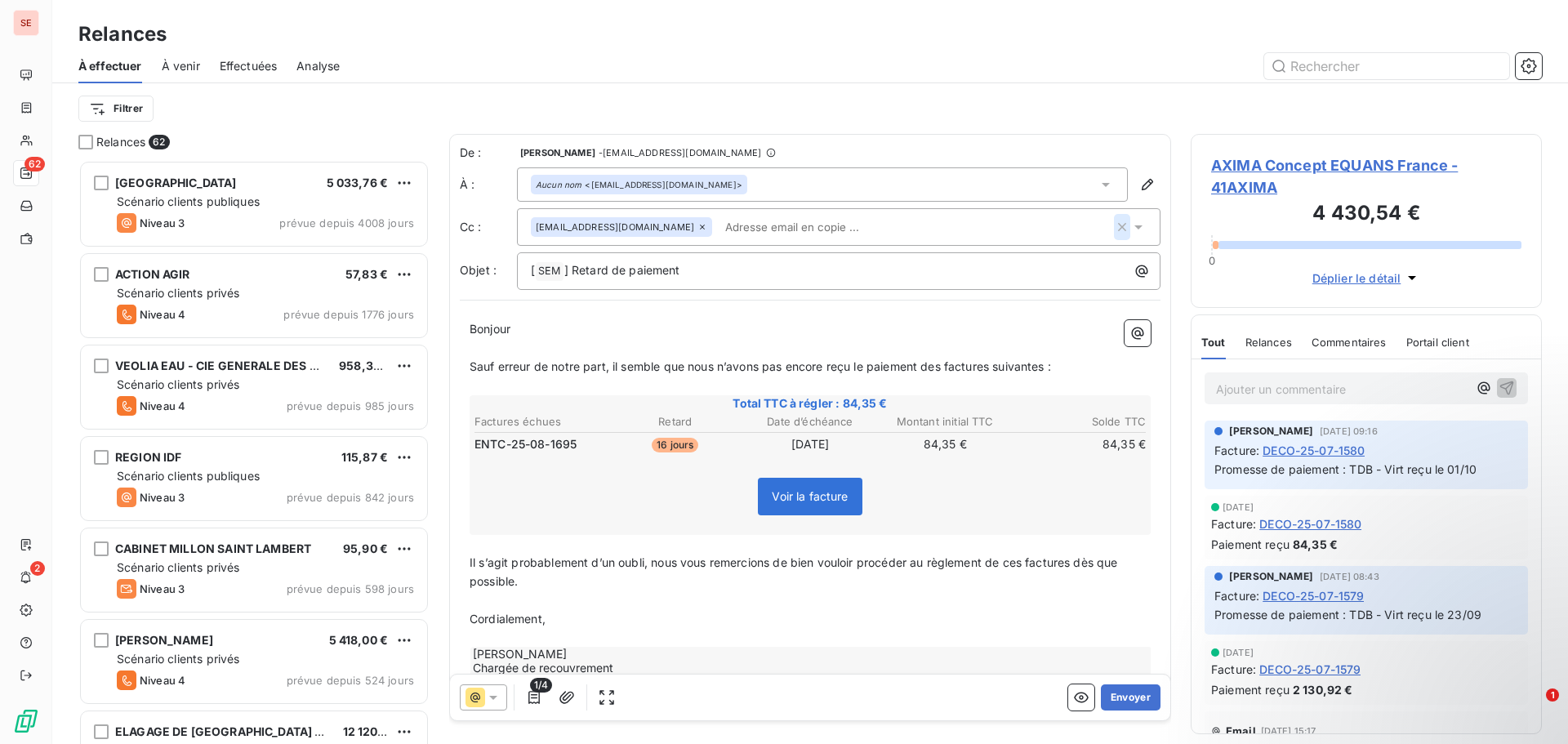
click at [1118, 225] on icon "button" at bounding box center [1122, 227] width 8 height 8
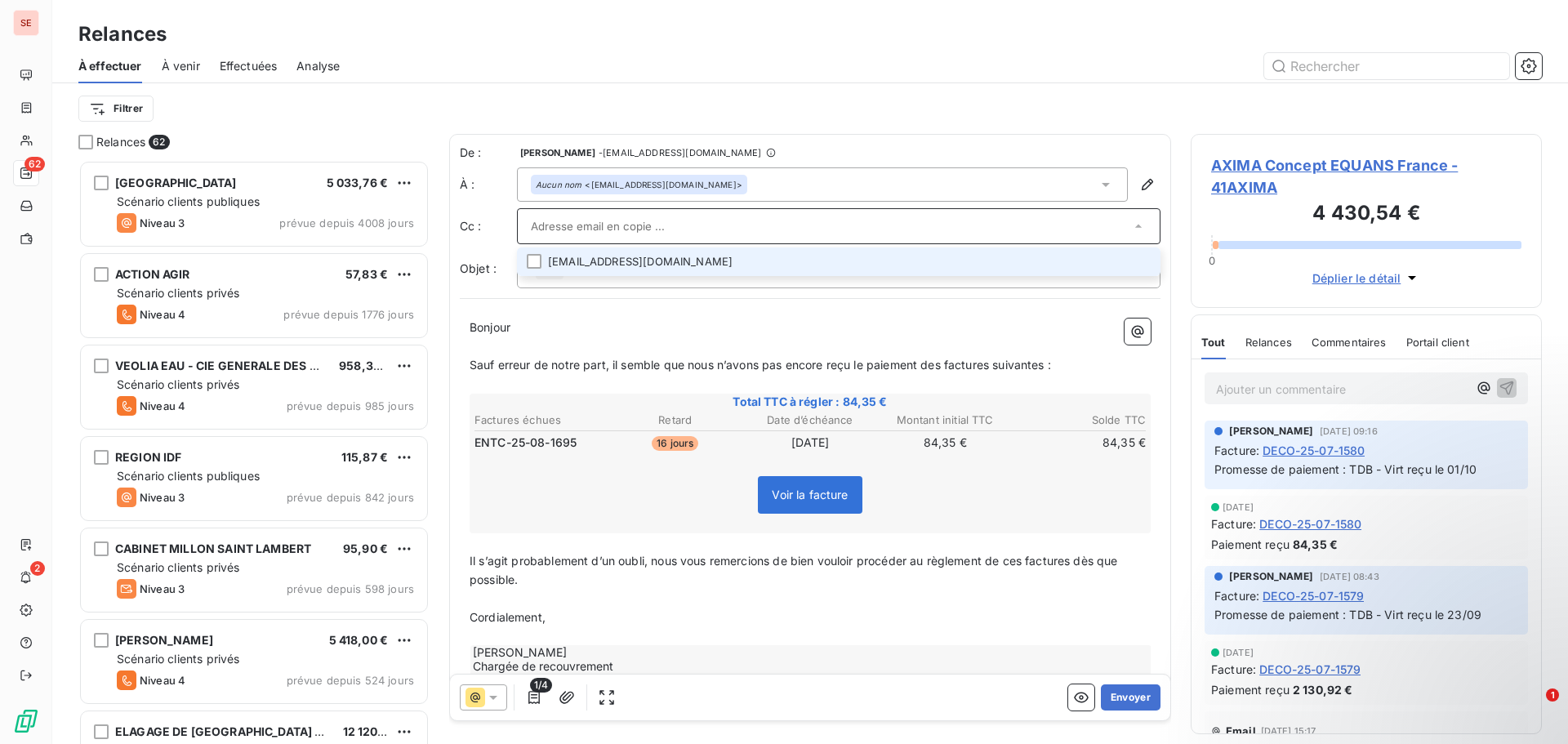
click at [1117, 108] on div "Filtrer" at bounding box center [811, 108] width 1464 height 31
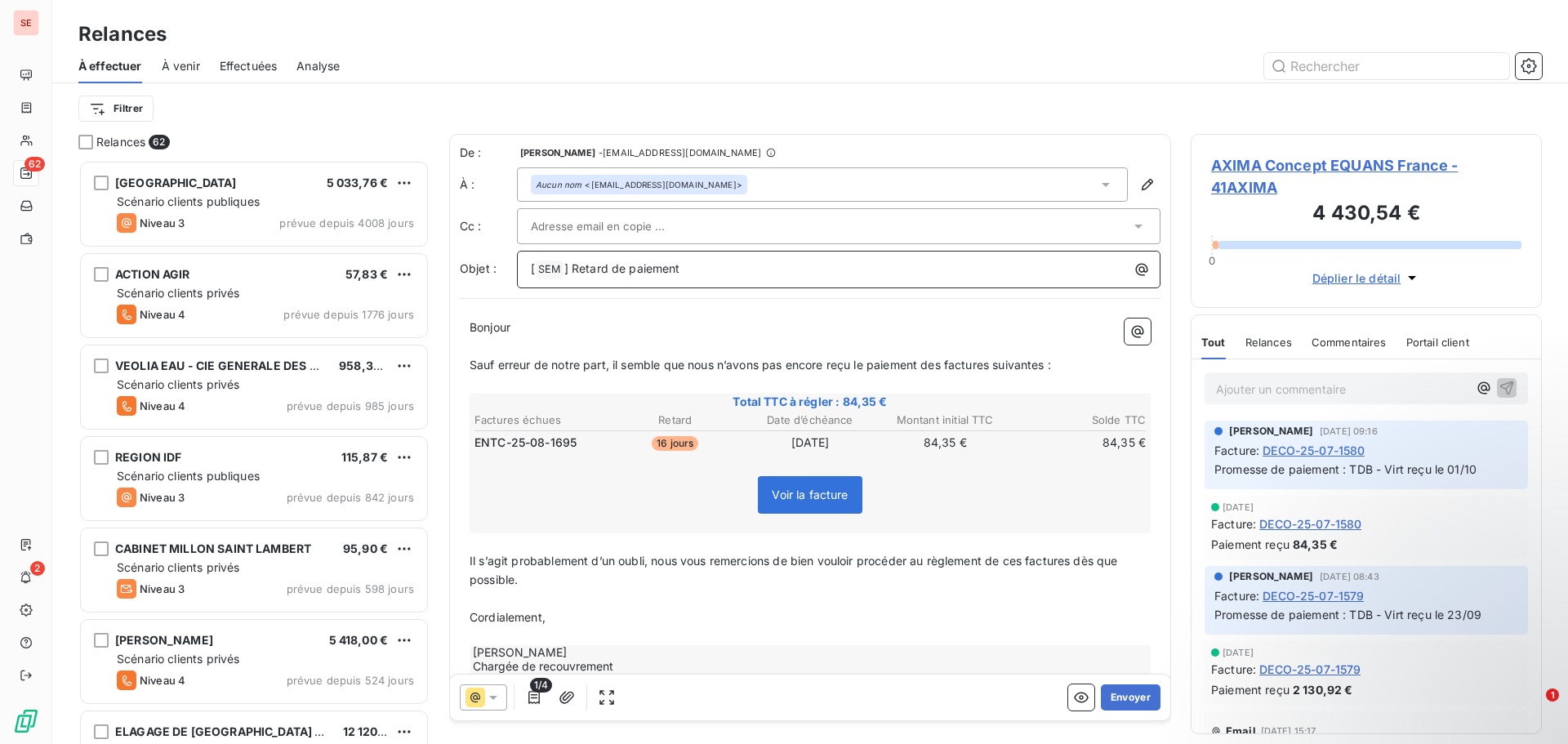
click at [732, 276] on p "[ SEM ﻿ ] Retard de paiement" at bounding box center [843, 269] width 624 height 19
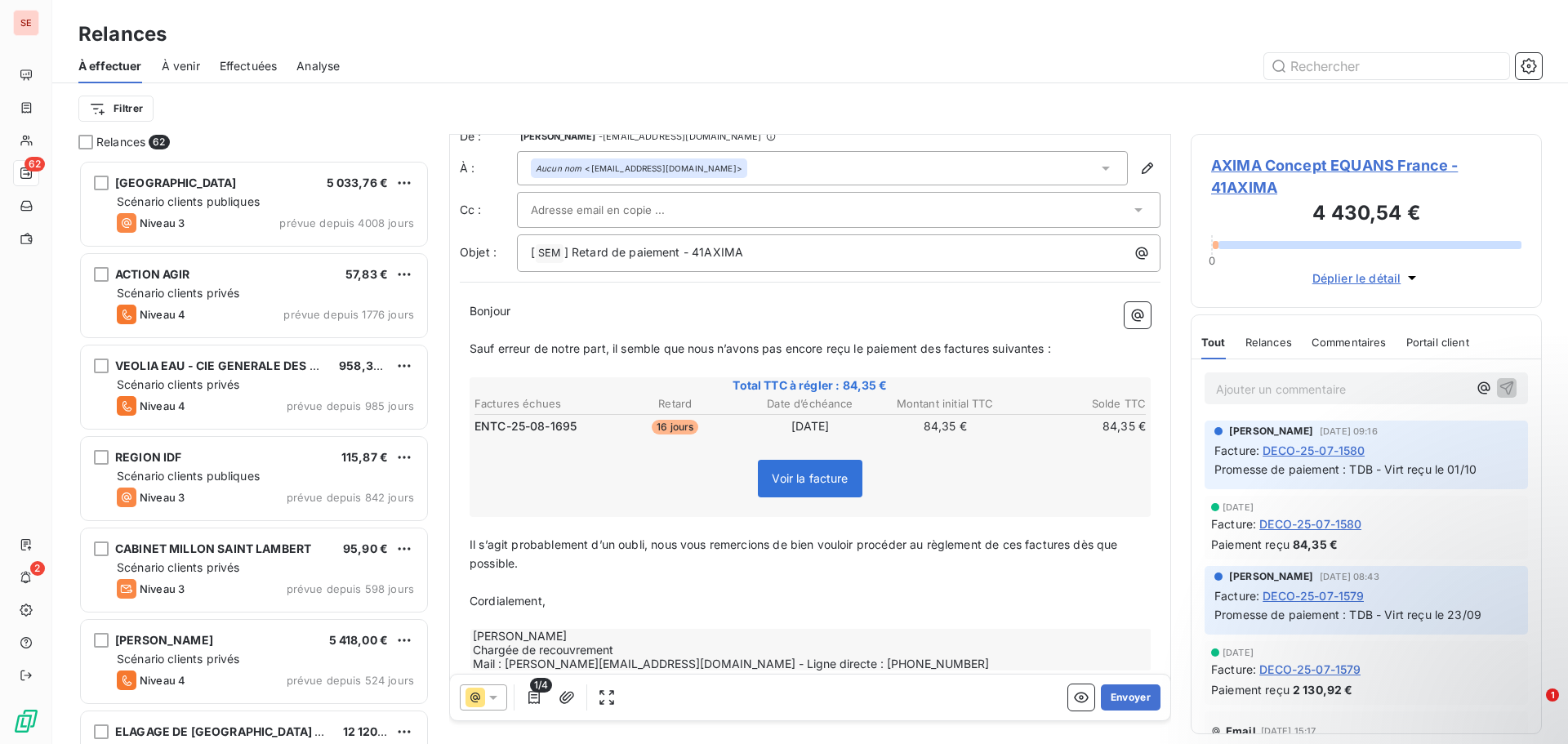
scroll to position [46, 0]
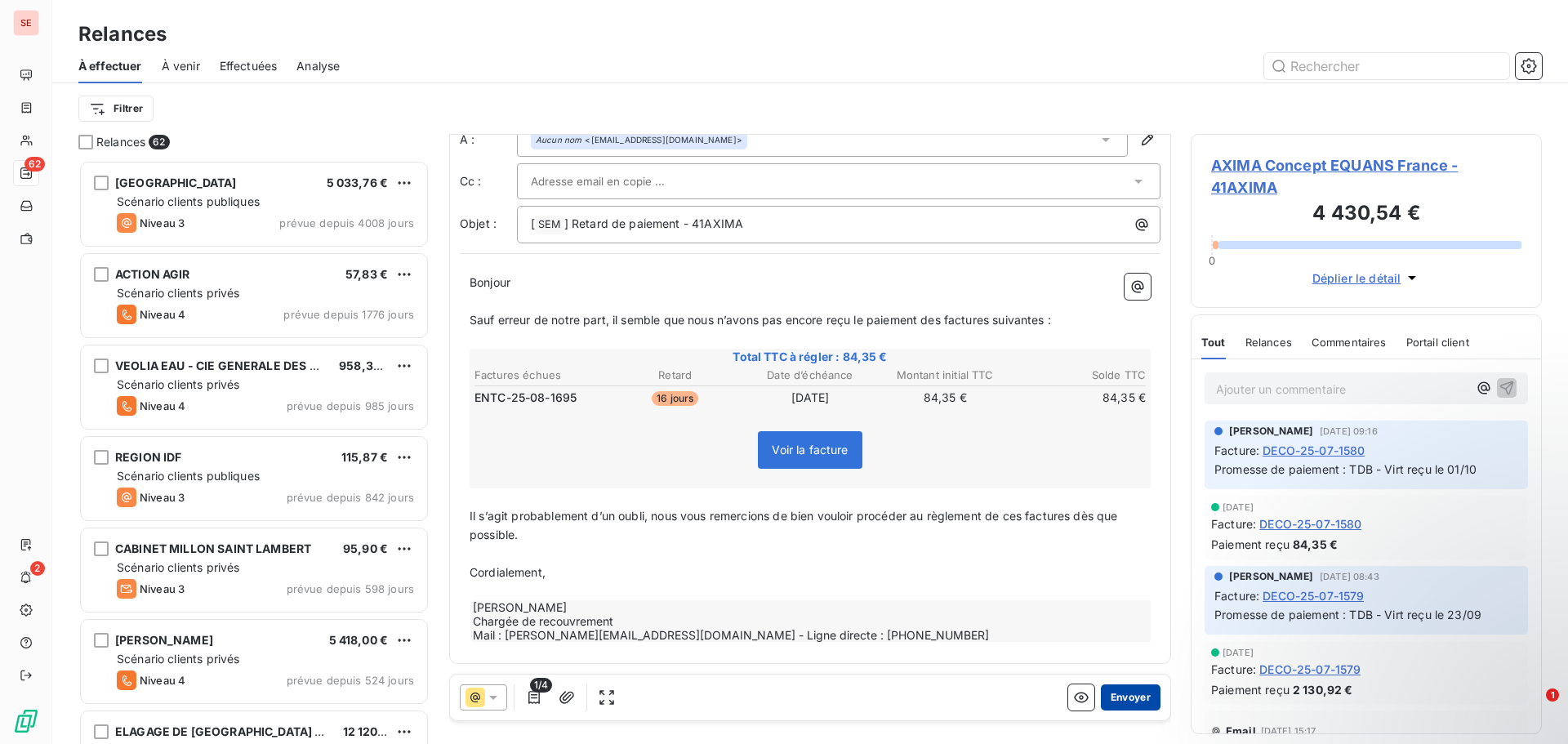
click at [1120, 695] on button "Envoyer" at bounding box center [1131, 697] width 59 height 26
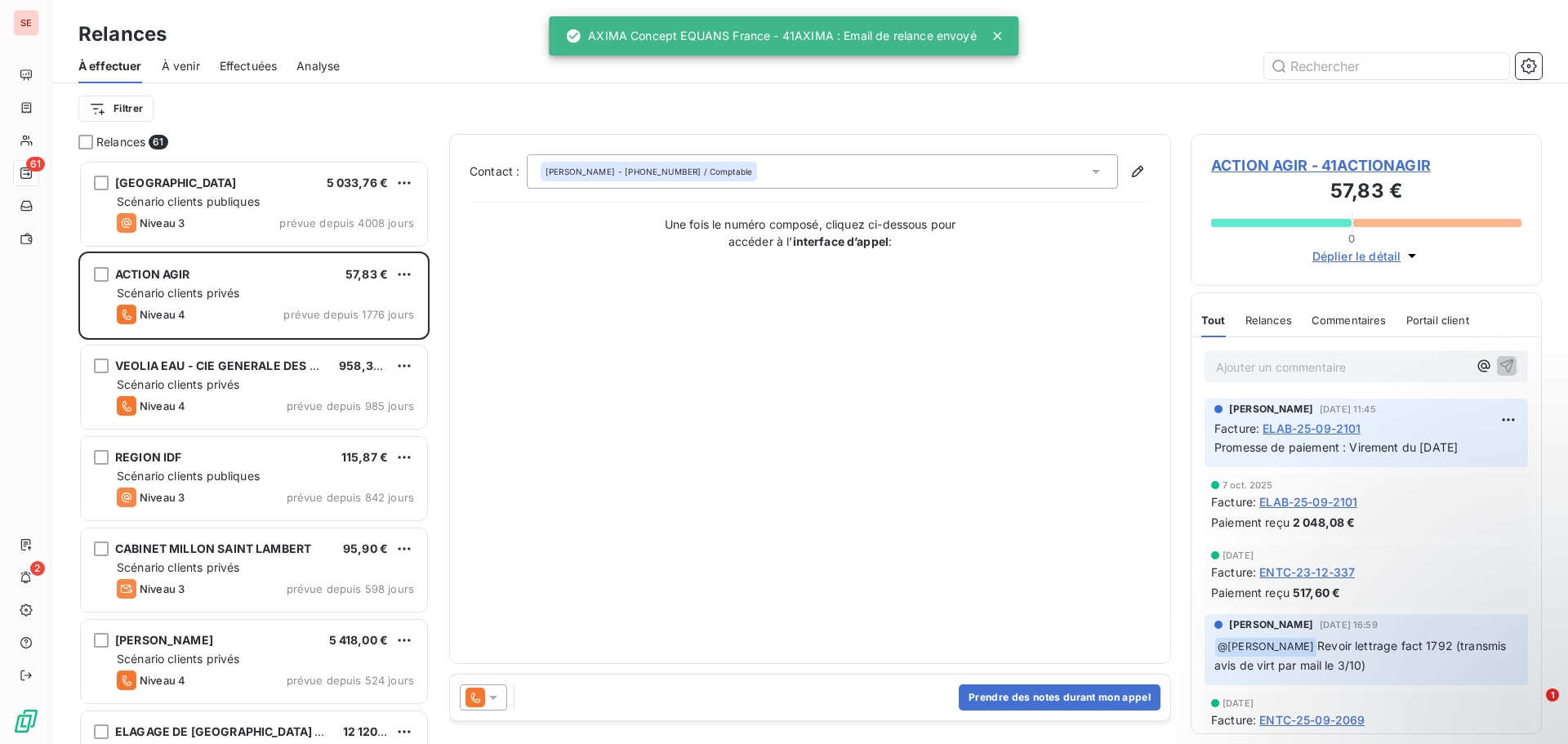
click at [266, 71] on span "Effectuées" at bounding box center [248, 66] width 58 height 17
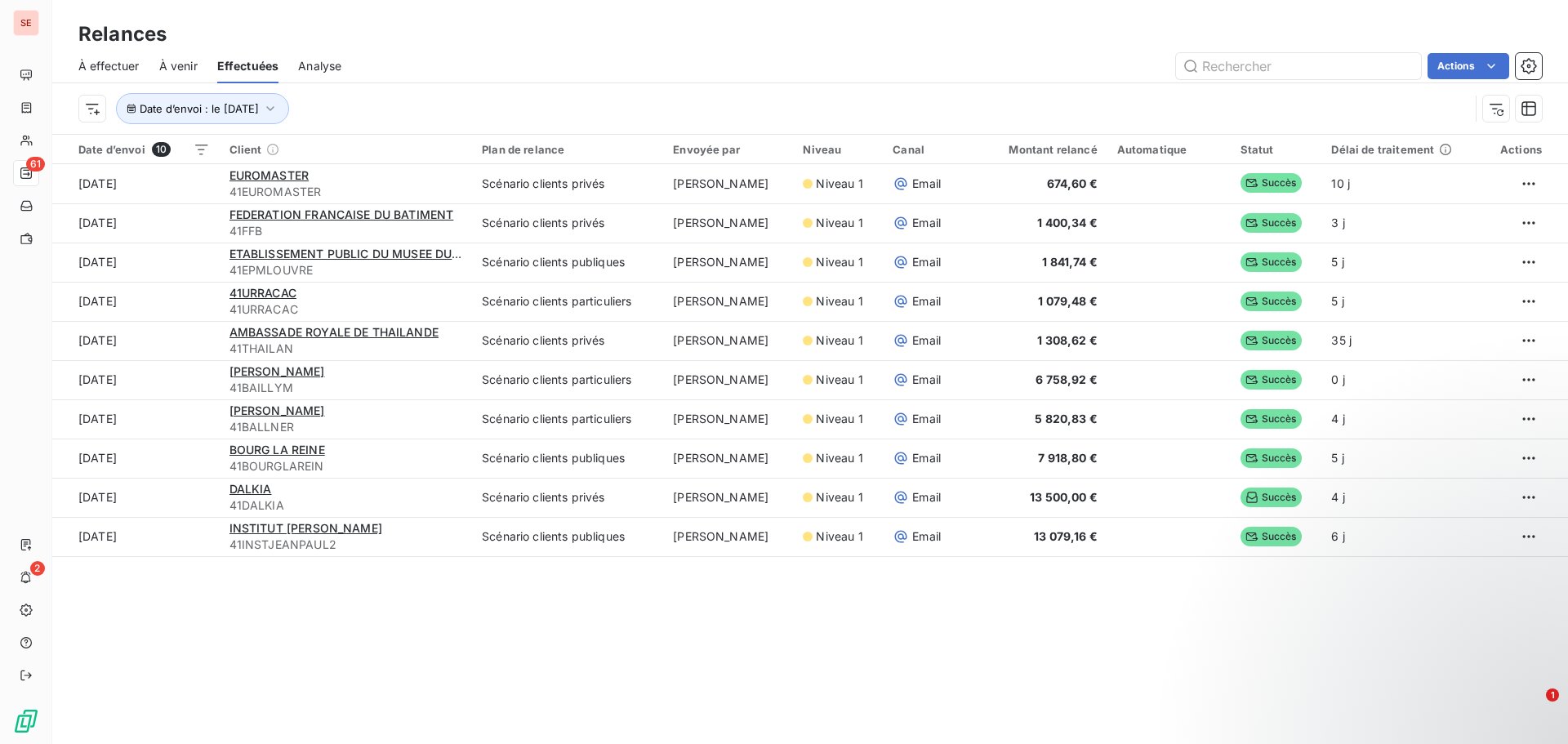
click at [616, 102] on div "Date d’envoi : le [DATE]" at bounding box center [774, 108] width 1391 height 31
click at [235, 116] on button "Date d’envoi : le [DATE]" at bounding box center [202, 108] width 173 height 31
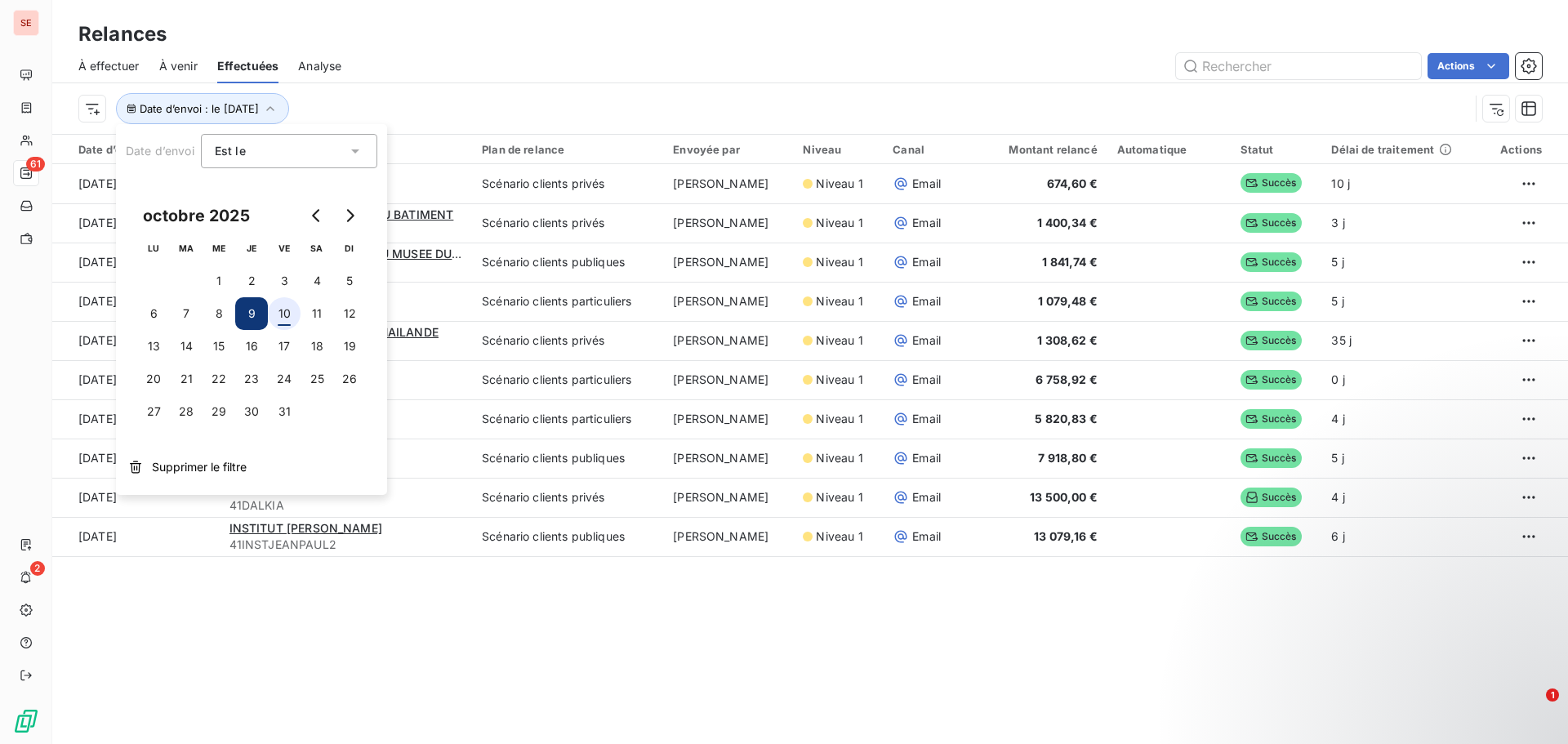
click at [285, 313] on button "10" at bounding box center [284, 313] width 33 height 33
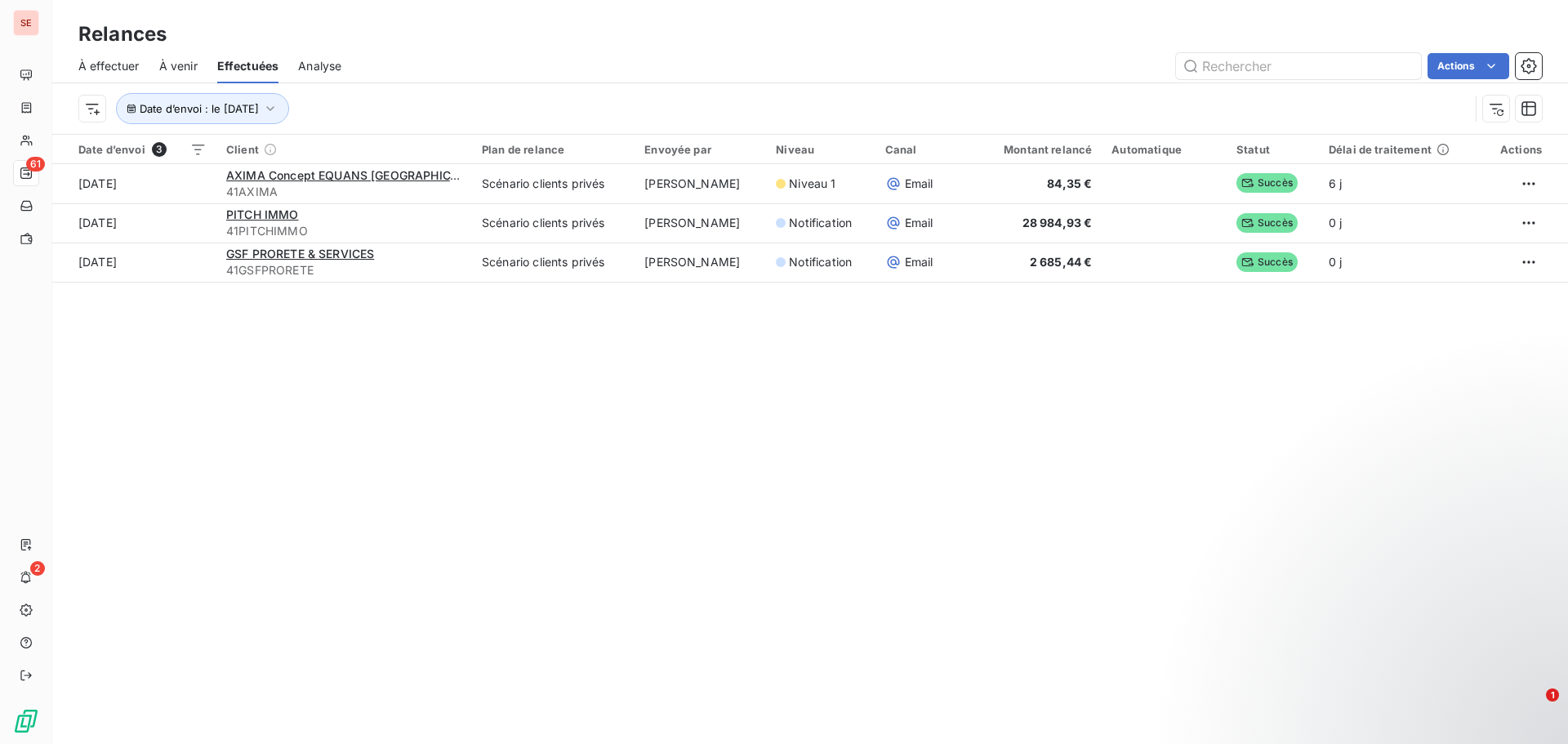
click at [550, 99] on div "Date d’envoi : le [DATE]" at bounding box center [774, 108] width 1391 height 31
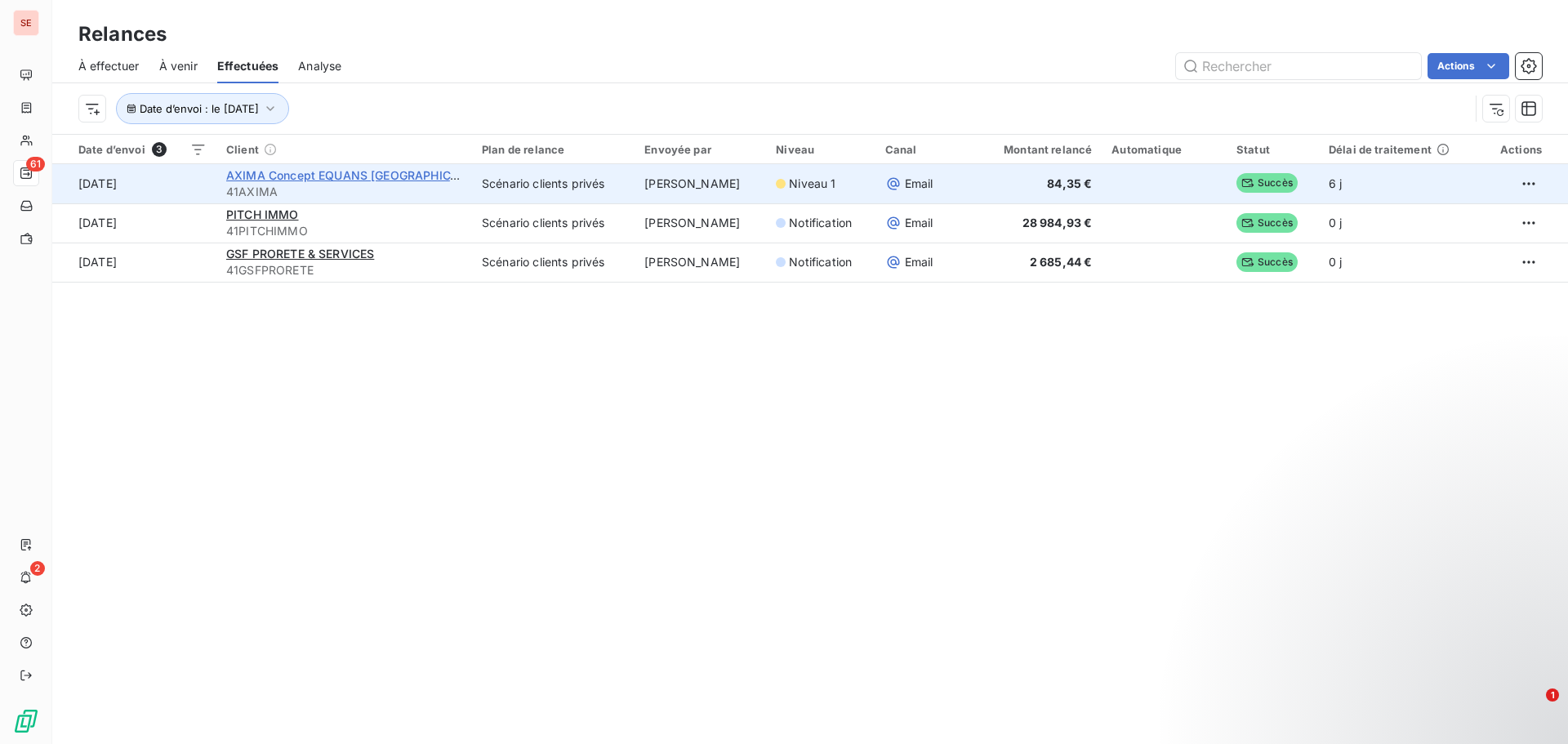
click at [260, 178] on span "AXIMA Concept EQUANS [GEOGRAPHIC_DATA]" at bounding box center [358, 175] width 263 height 14
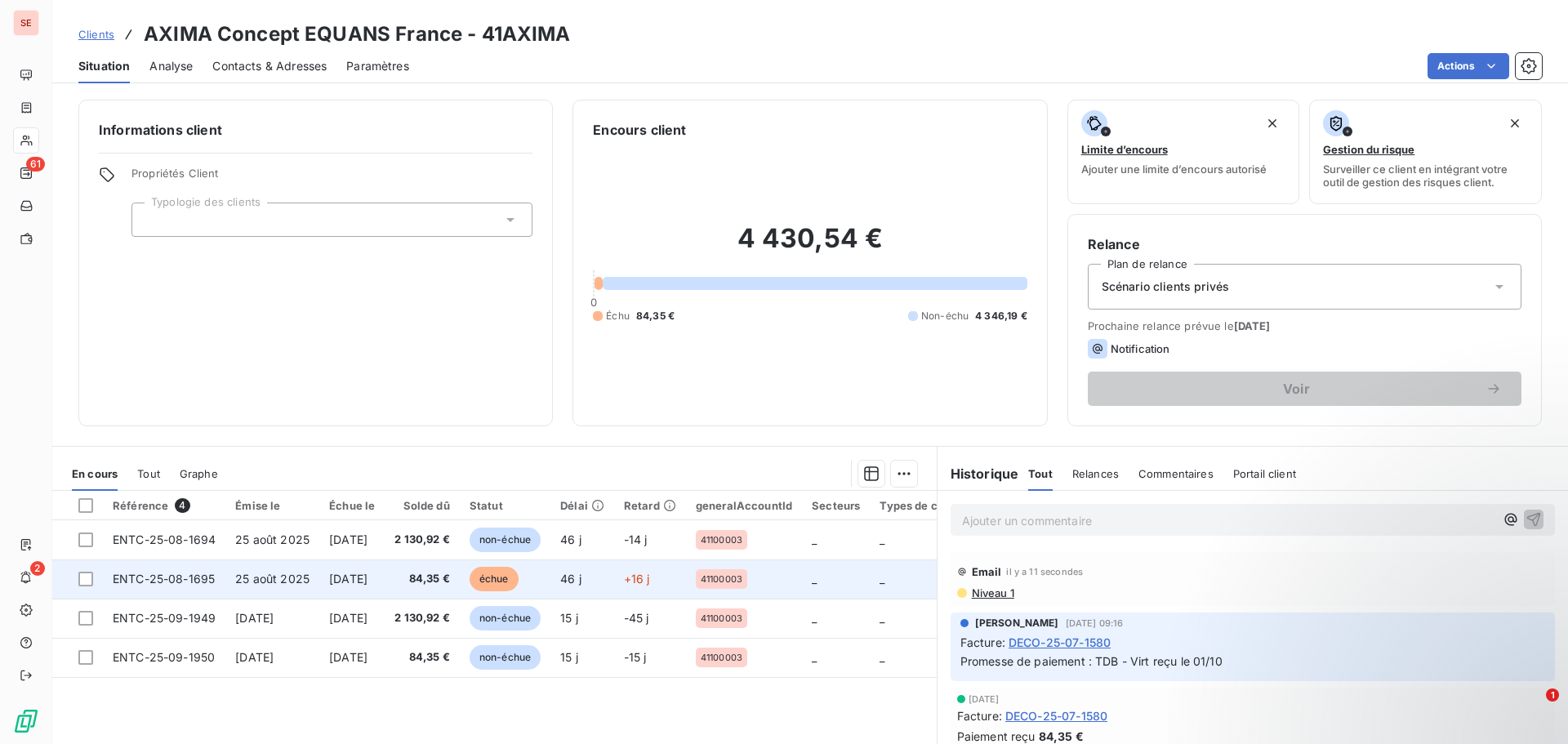
click at [298, 580] on span "25 août 2025" at bounding box center [272, 579] width 75 height 14
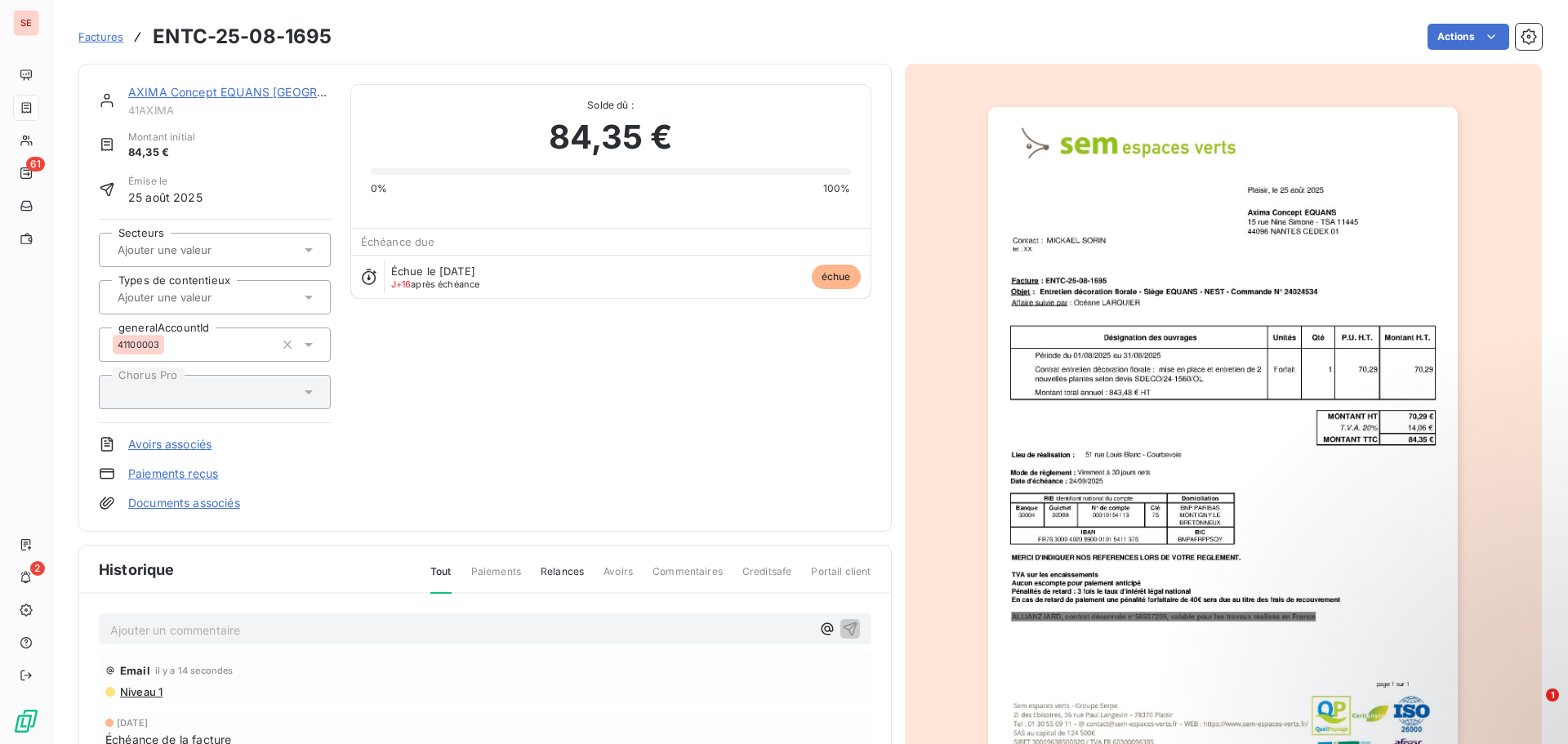
click at [142, 694] on span "Niveau 1" at bounding box center [140, 692] width 44 height 13
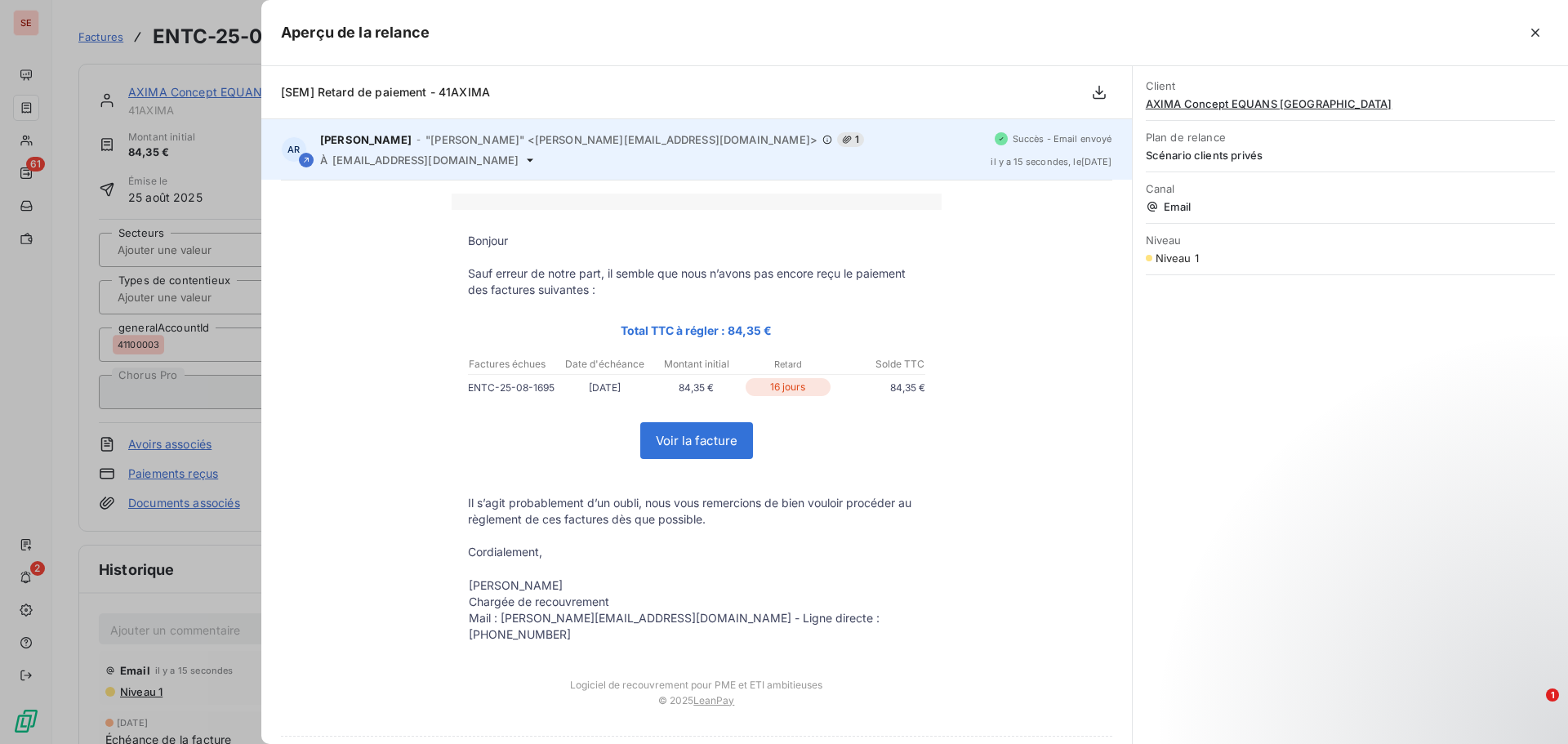
click at [420, 163] on span "[EMAIL_ADDRESS][DOMAIN_NAME]" at bounding box center [426, 160] width 186 height 13
click at [426, 163] on span "[EMAIL_ADDRESS][DOMAIN_NAME]" at bounding box center [426, 160] width 186 height 13
click at [431, 164] on span "[EMAIL_ADDRESS][DOMAIN_NAME]" at bounding box center [426, 160] width 186 height 13
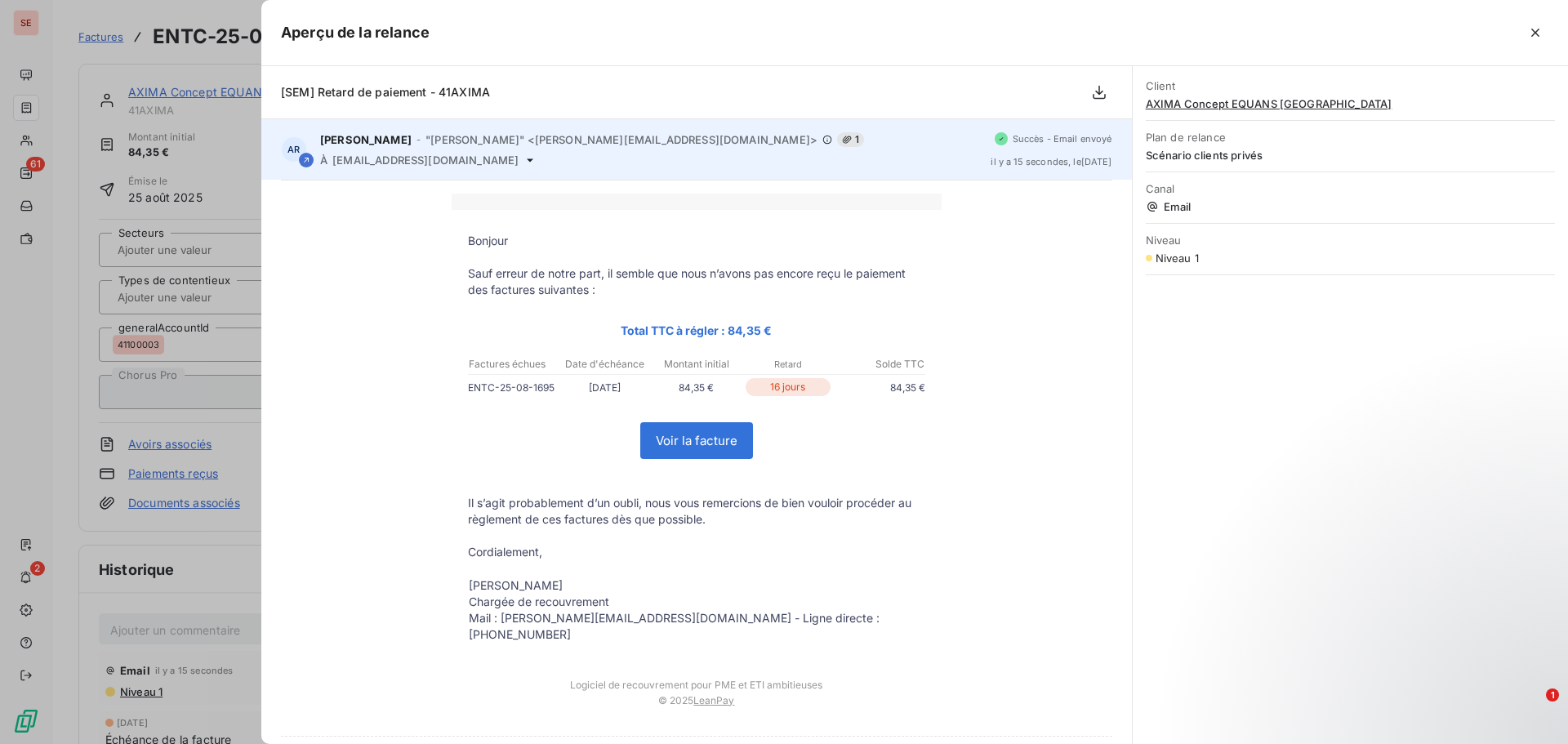
click at [479, 152] on div "[PERSON_NAME] - "[PERSON_NAME]" <[PERSON_NAME][EMAIL_ADDRESS][DOMAIN_NAME]> 1 À…" at bounding box center [648, 149] width 658 height 34
click at [497, 159] on span "[EMAIL_ADDRESS][DOMAIN_NAME]" at bounding box center [426, 160] width 186 height 13
copy div "[EMAIL_ADDRESS][DOMAIN_NAME]"
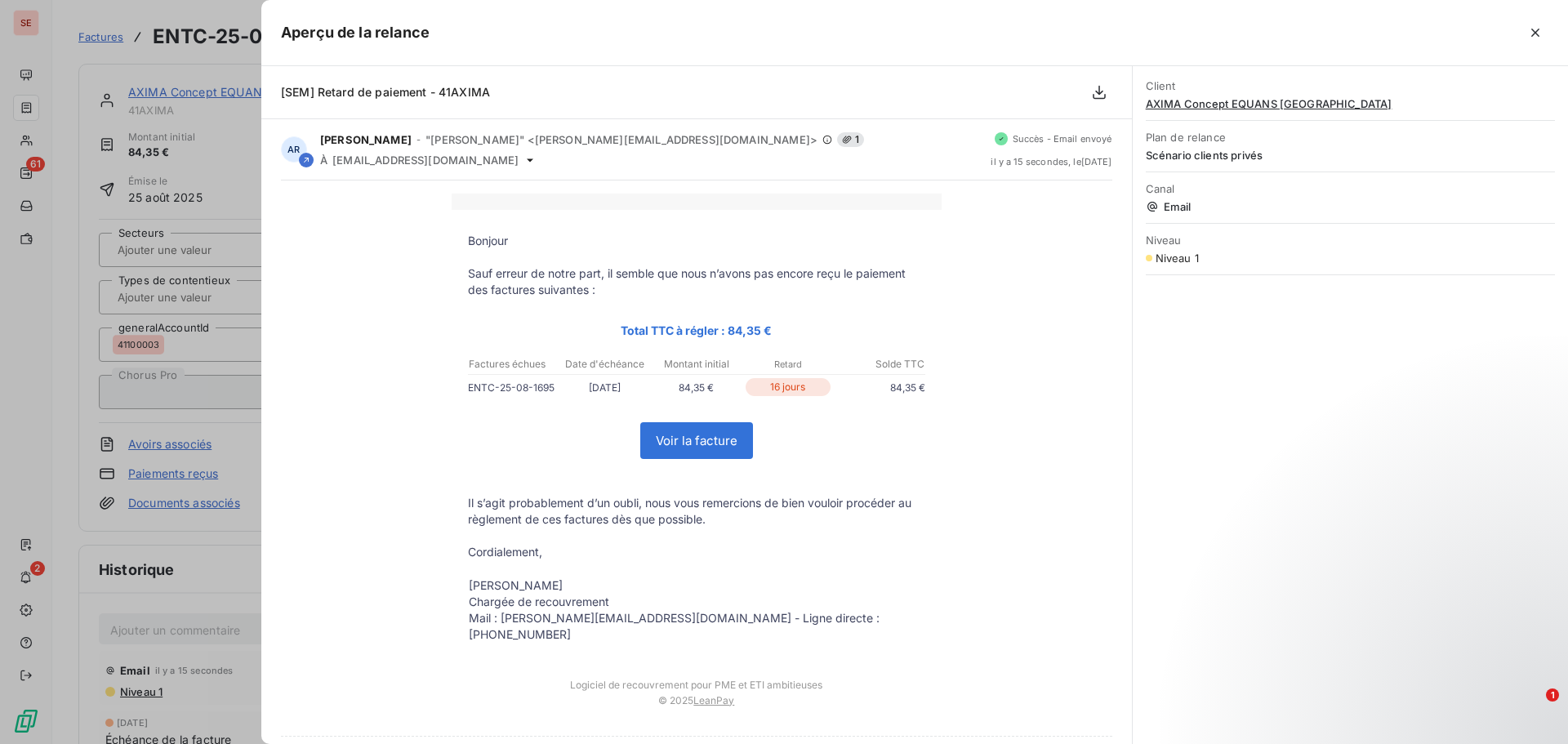
click at [169, 643] on div at bounding box center [784, 372] width 1568 height 744
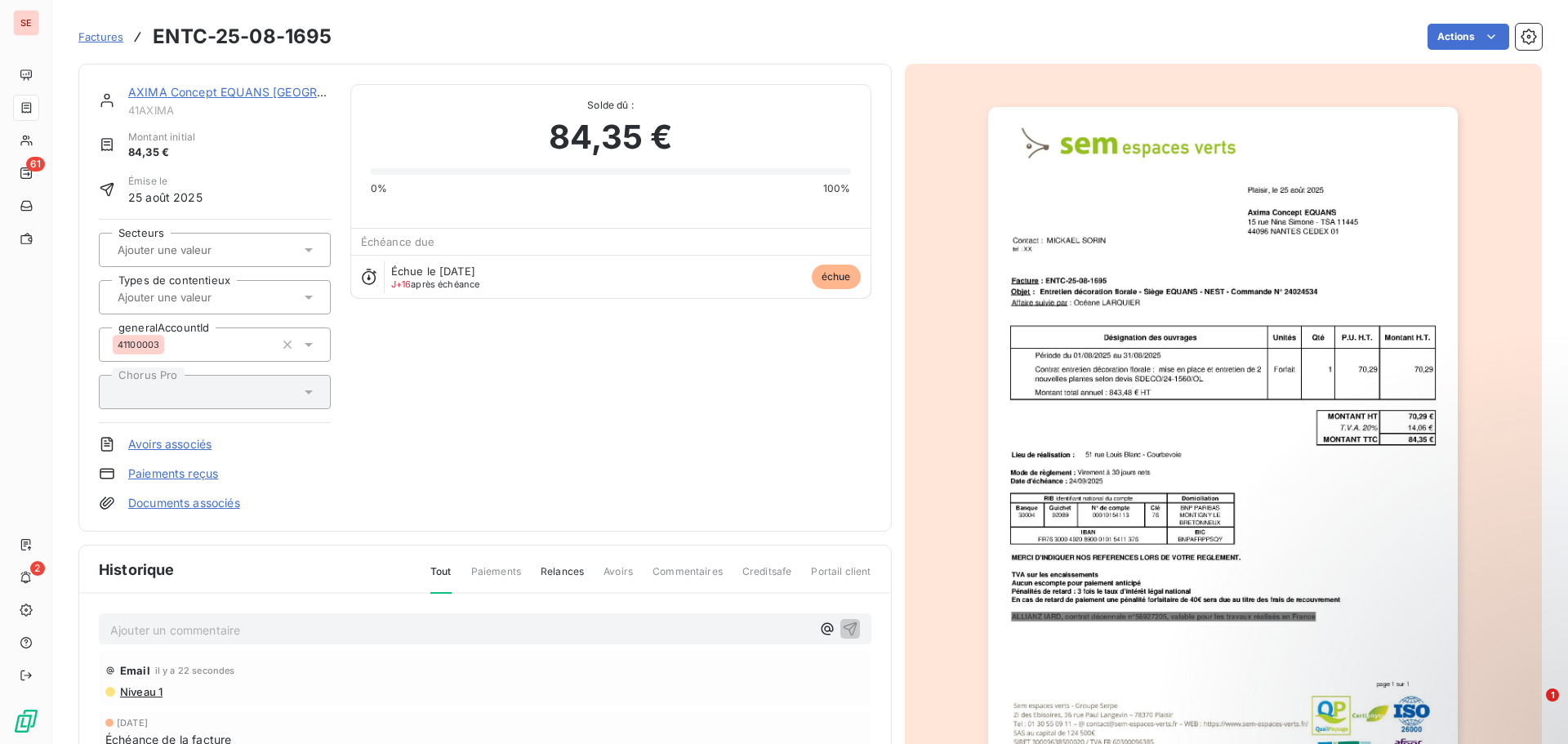
click at [176, 634] on p "Ajouter un commentaire ﻿" at bounding box center [461, 630] width 701 height 20
click at [844, 632] on icon "button" at bounding box center [850, 628] width 17 height 17
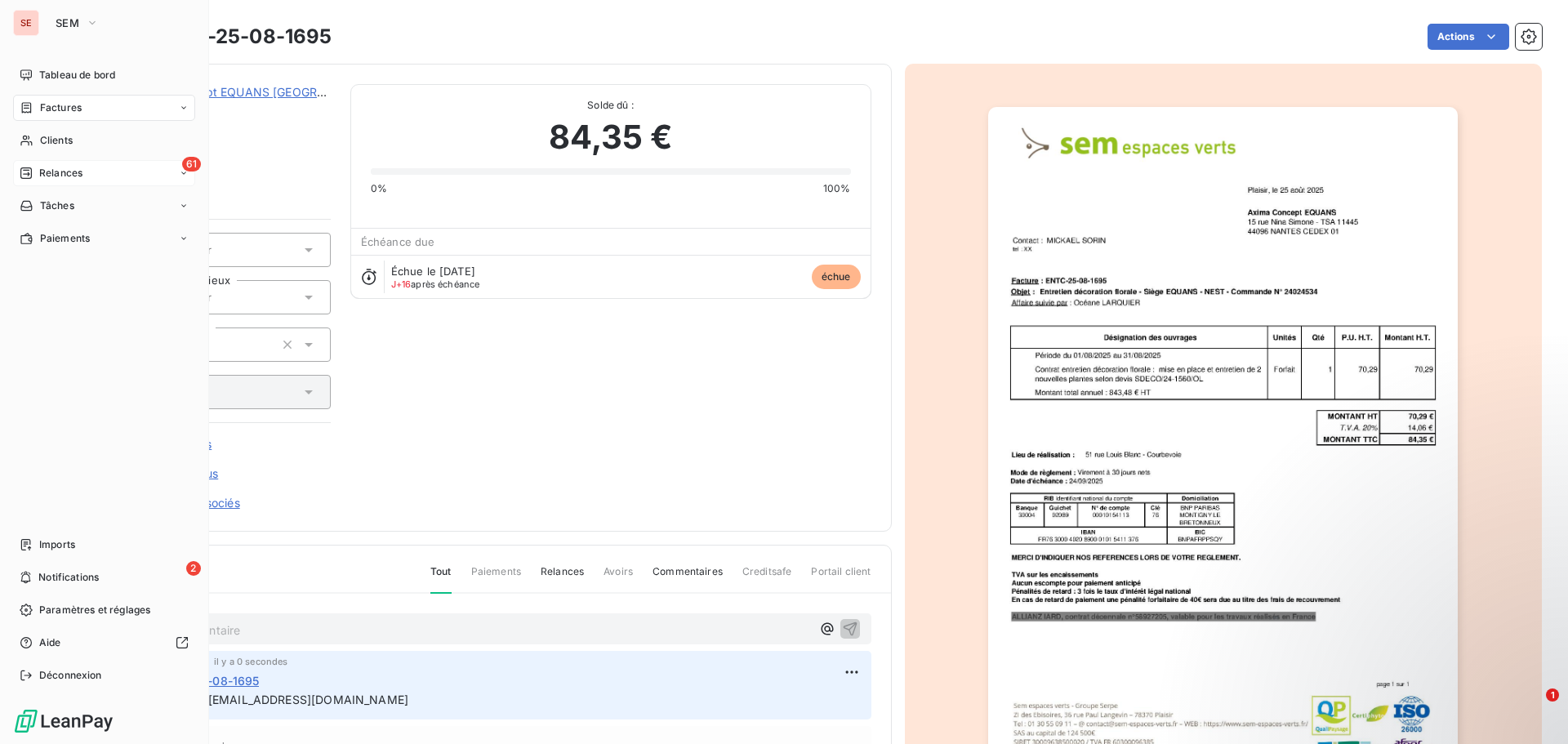
click at [101, 176] on div "61 Relances" at bounding box center [104, 173] width 182 height 26
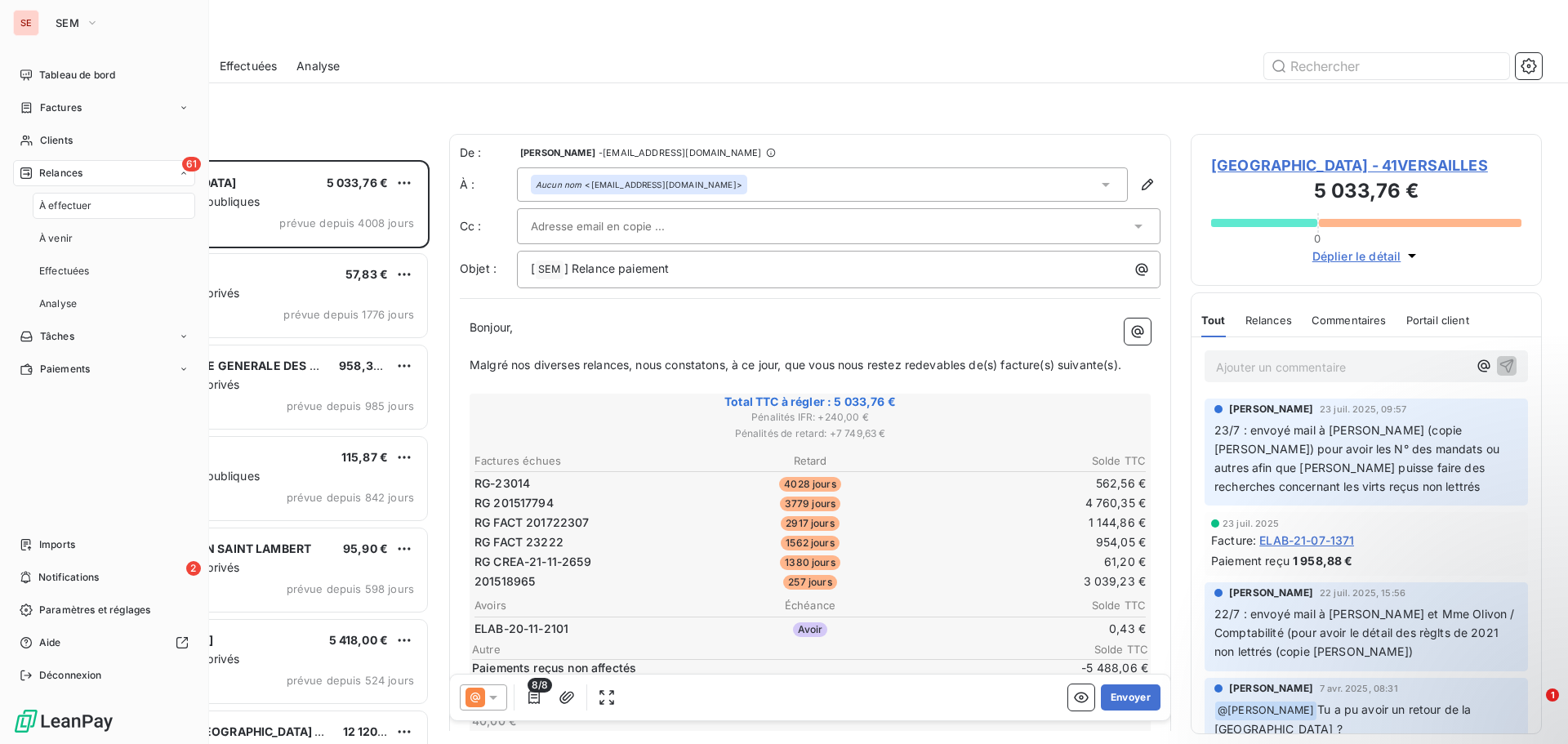
scroll to position [572, 339]
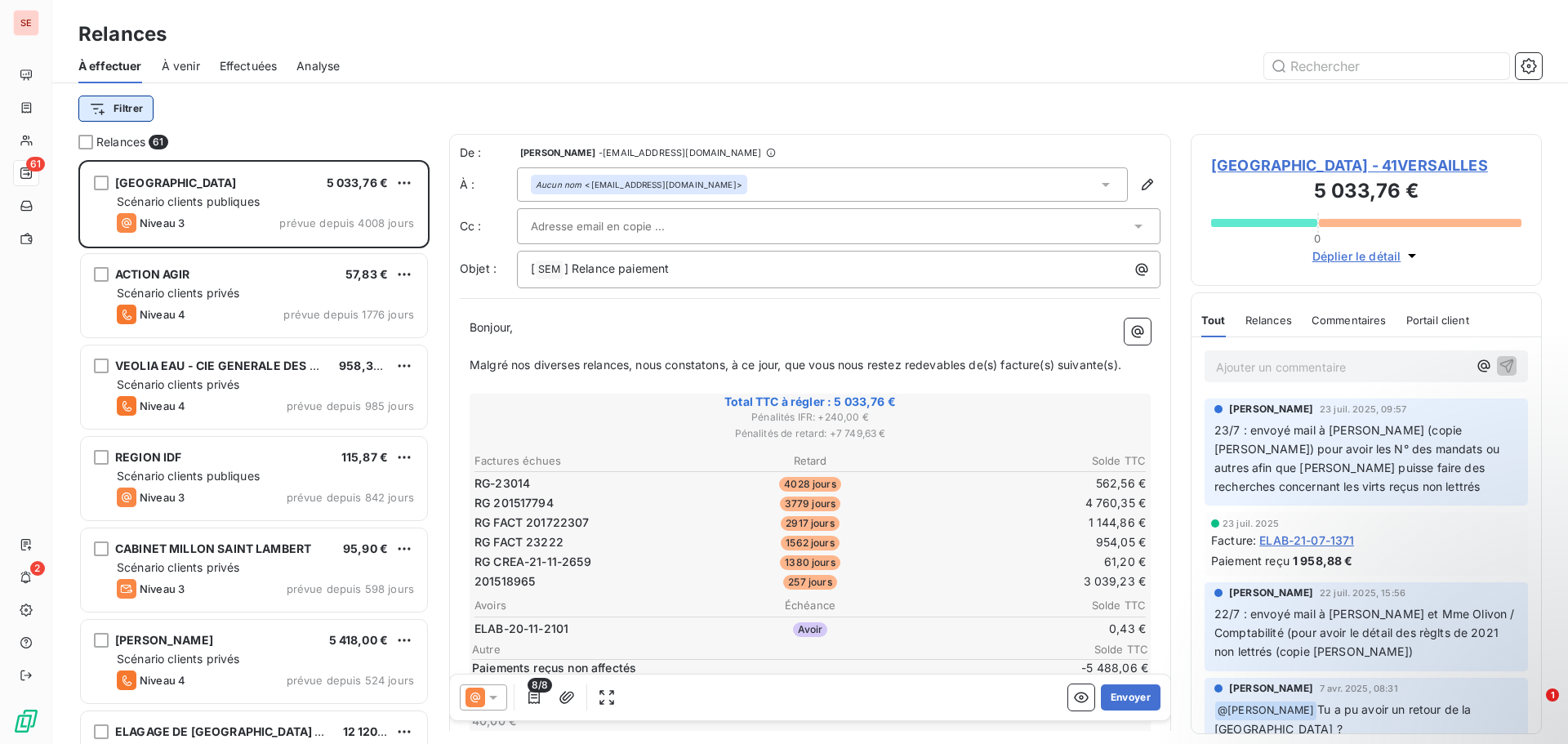
click at [121, 111] on html "SE 61 2 Relances À effectuer À venir Effectuées Analyse Filtrer Relances 61 [GE…" at bounding box center [784, 372] width 1568 height 744
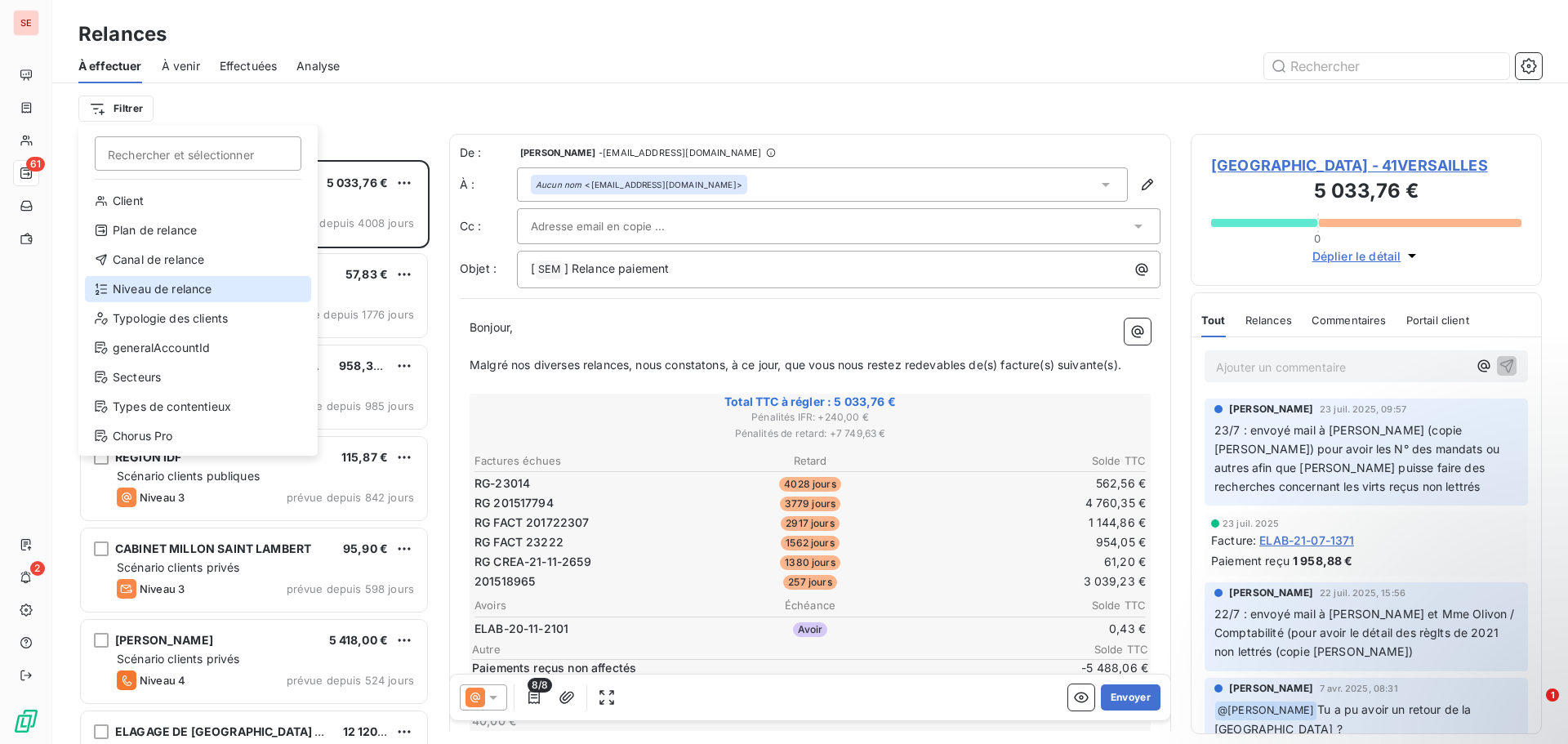
click at [172, 284] on div "Niveau de relance" at bounding box center [198, 289] width 226 height 26
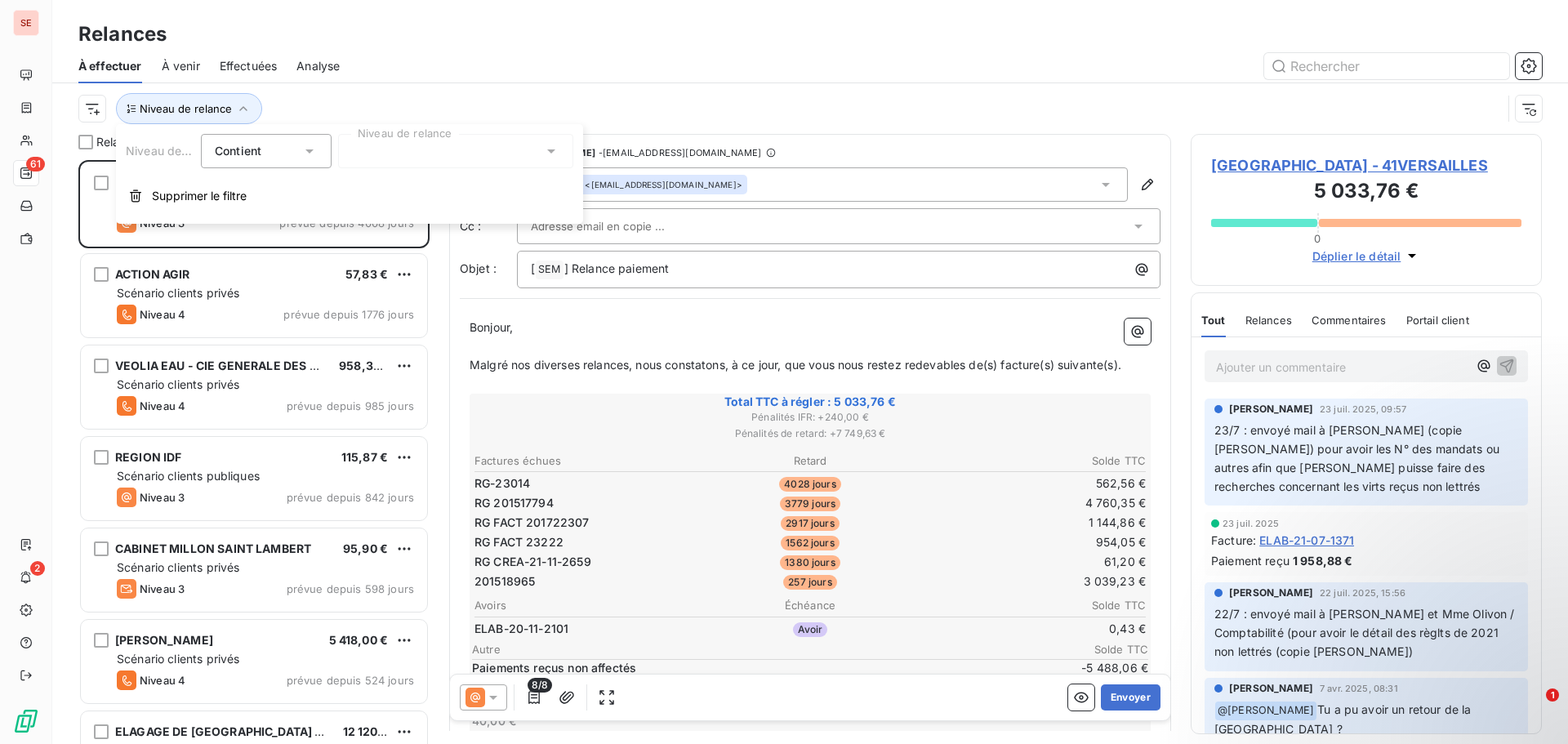
click at [415, 161] on div at bounding box center [456, 151] width 235 height 34
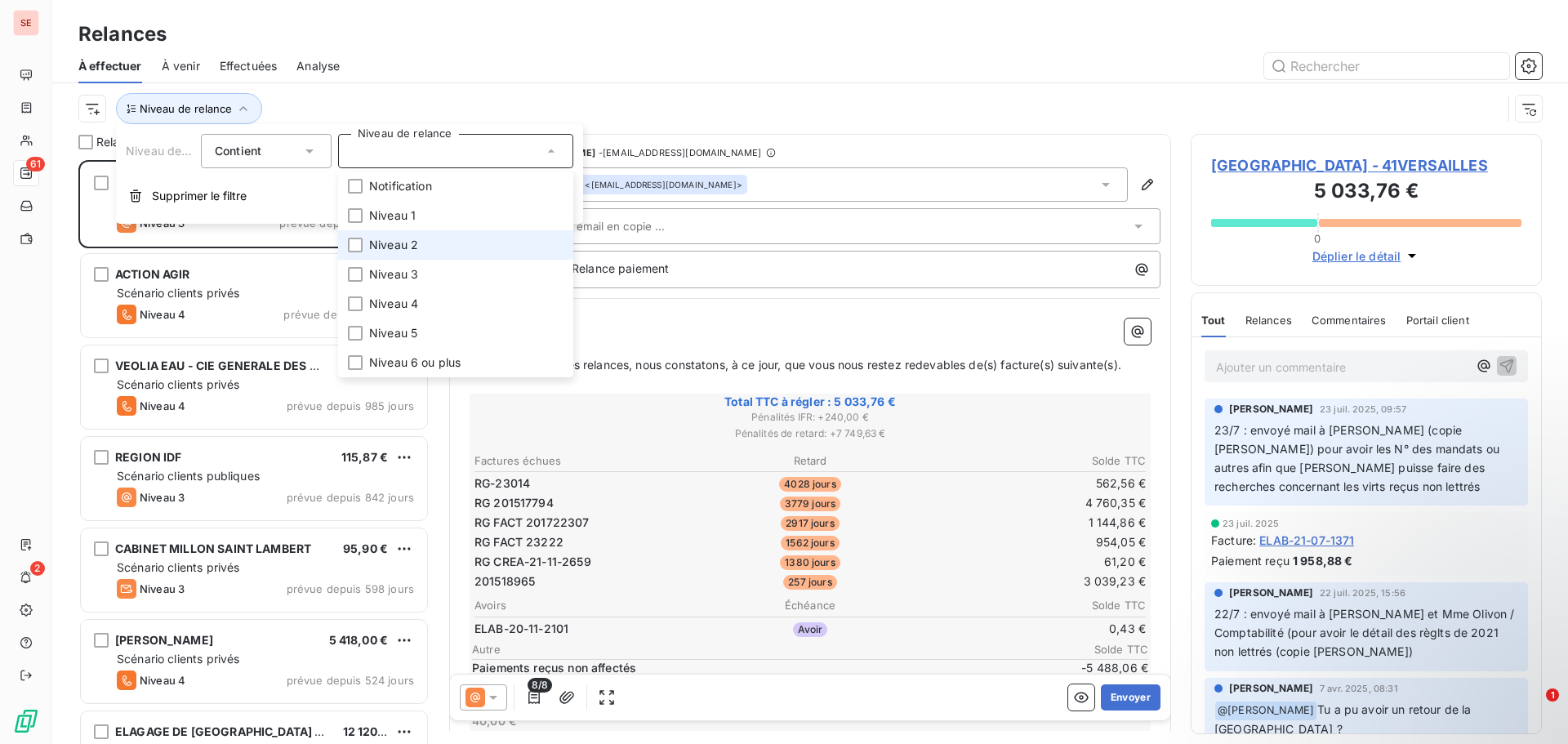
click at [409, 247] on span "Niveau 2" at bounding box center [394, 245] width 49 height 17
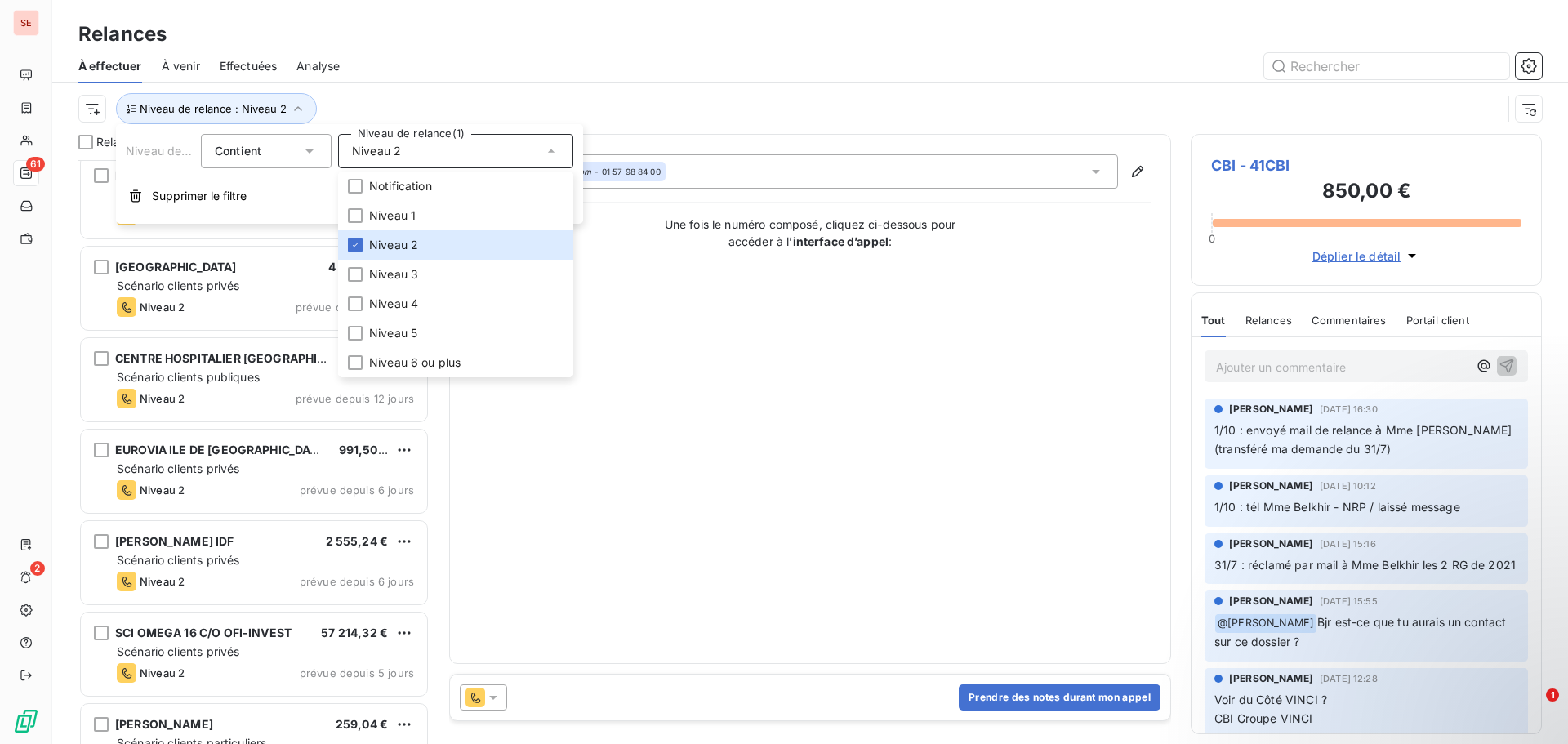
scroll to position [423, 0]
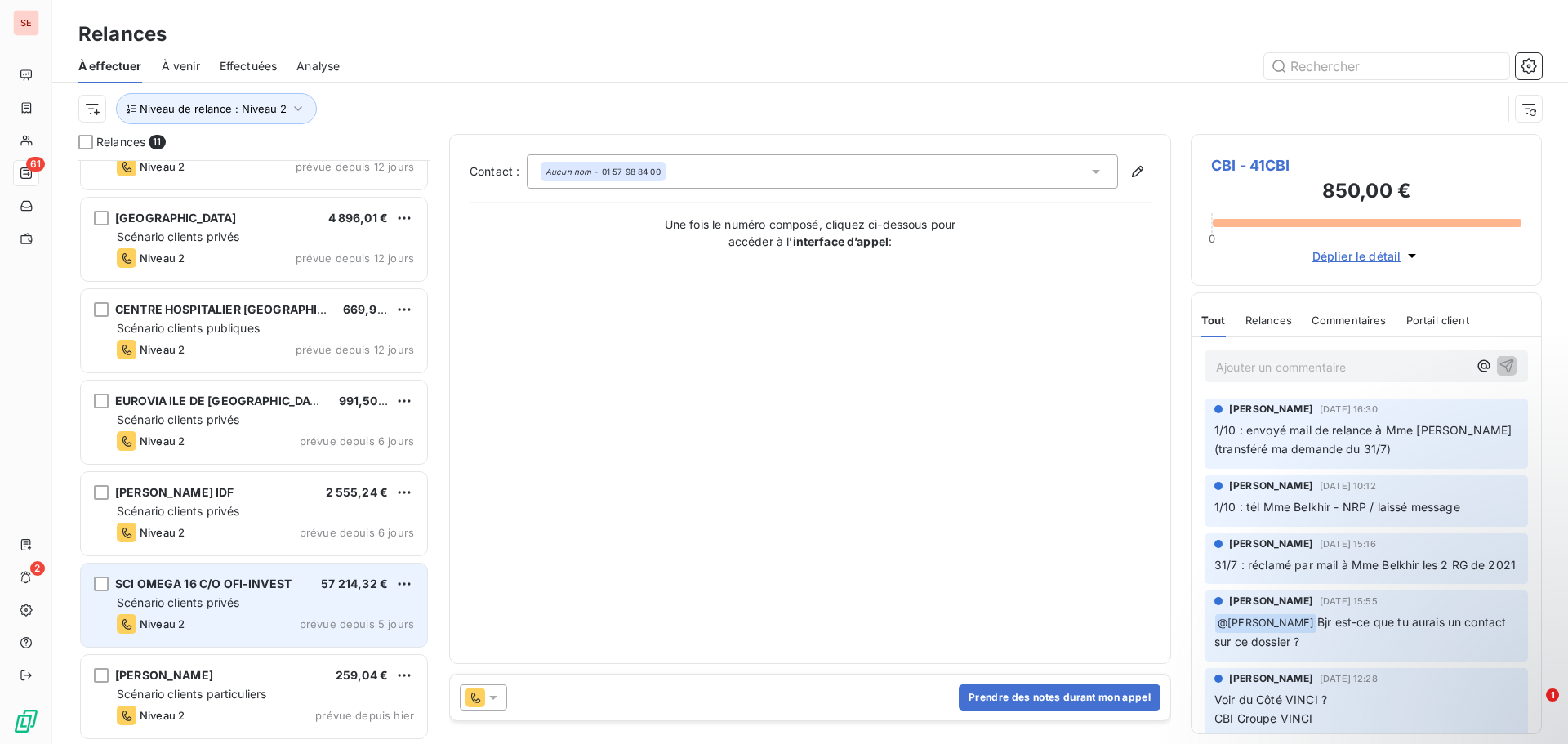
click at [235, 589] on span "SCI OMEGA 16 C/O OFI-INVEST" at bounding box center [204, 584] width 177 height 14
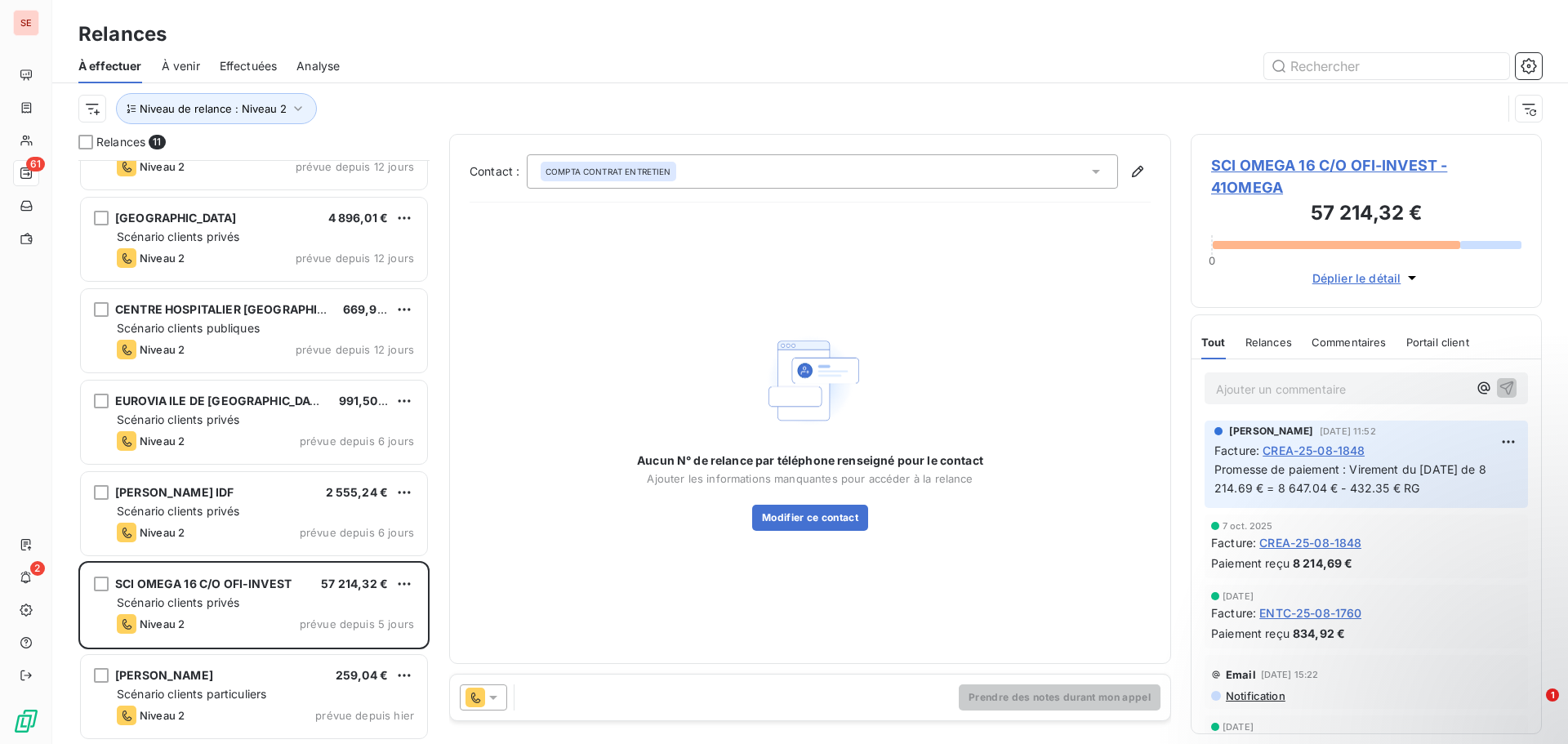
click at [1287, 171] on span "SCI OMEGA 16 C/O OFI-INVEST - 41OMEGA" at bounding box center [1366, 176] width 311 height 44
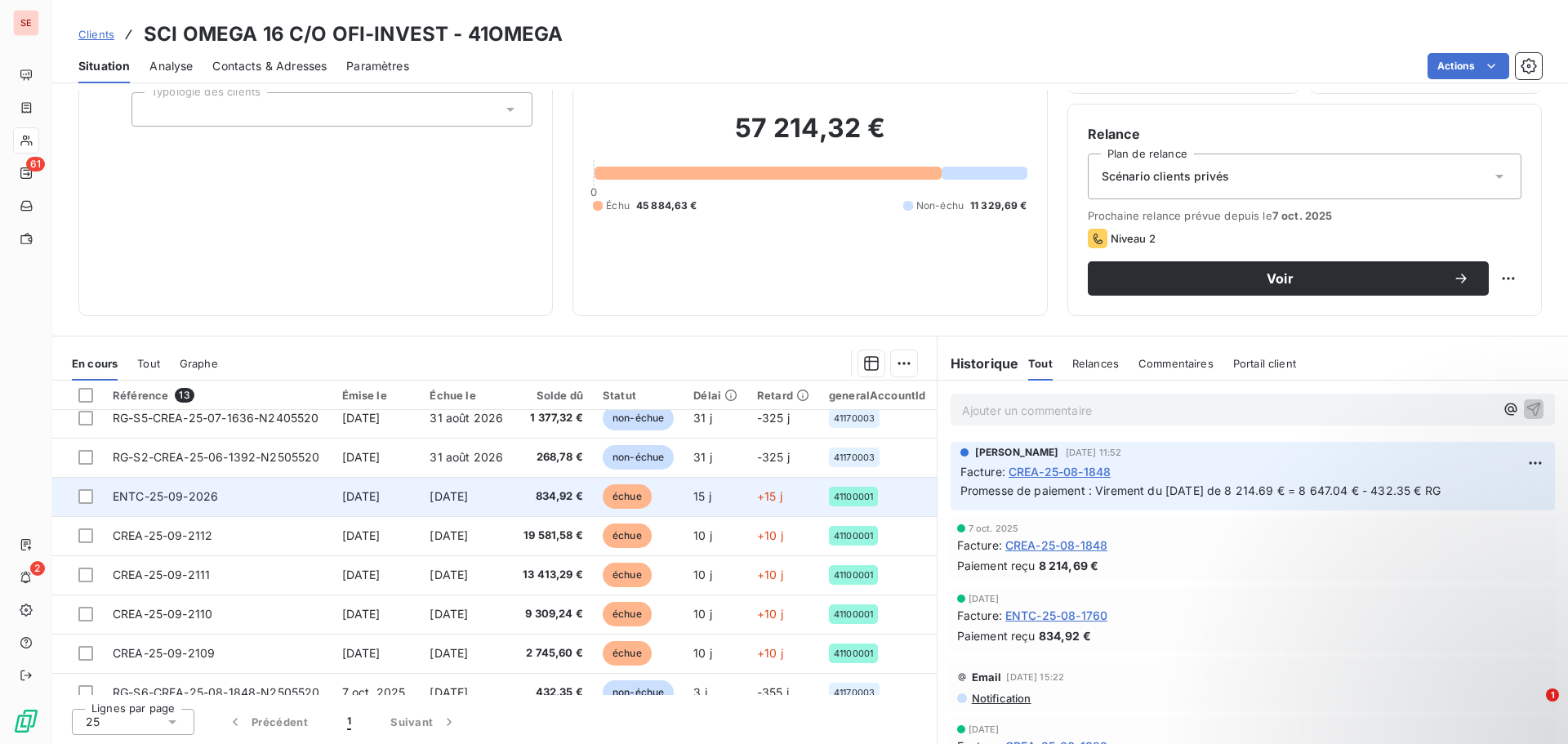
scroll to position [232, 0]
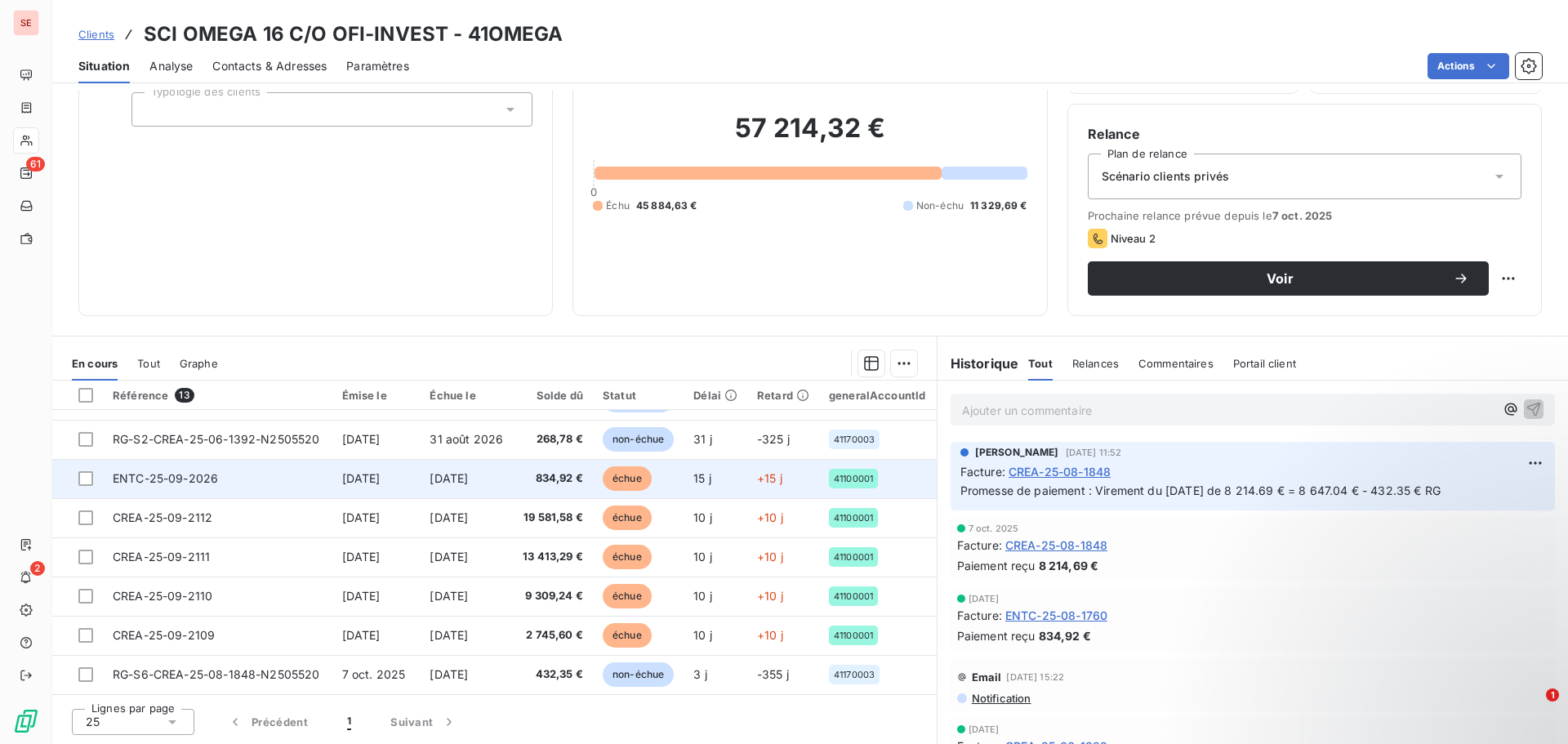
click at [249, 473] on td "ENTC-25-09-2026" at bounding box center [218, 478] width 230 height 39
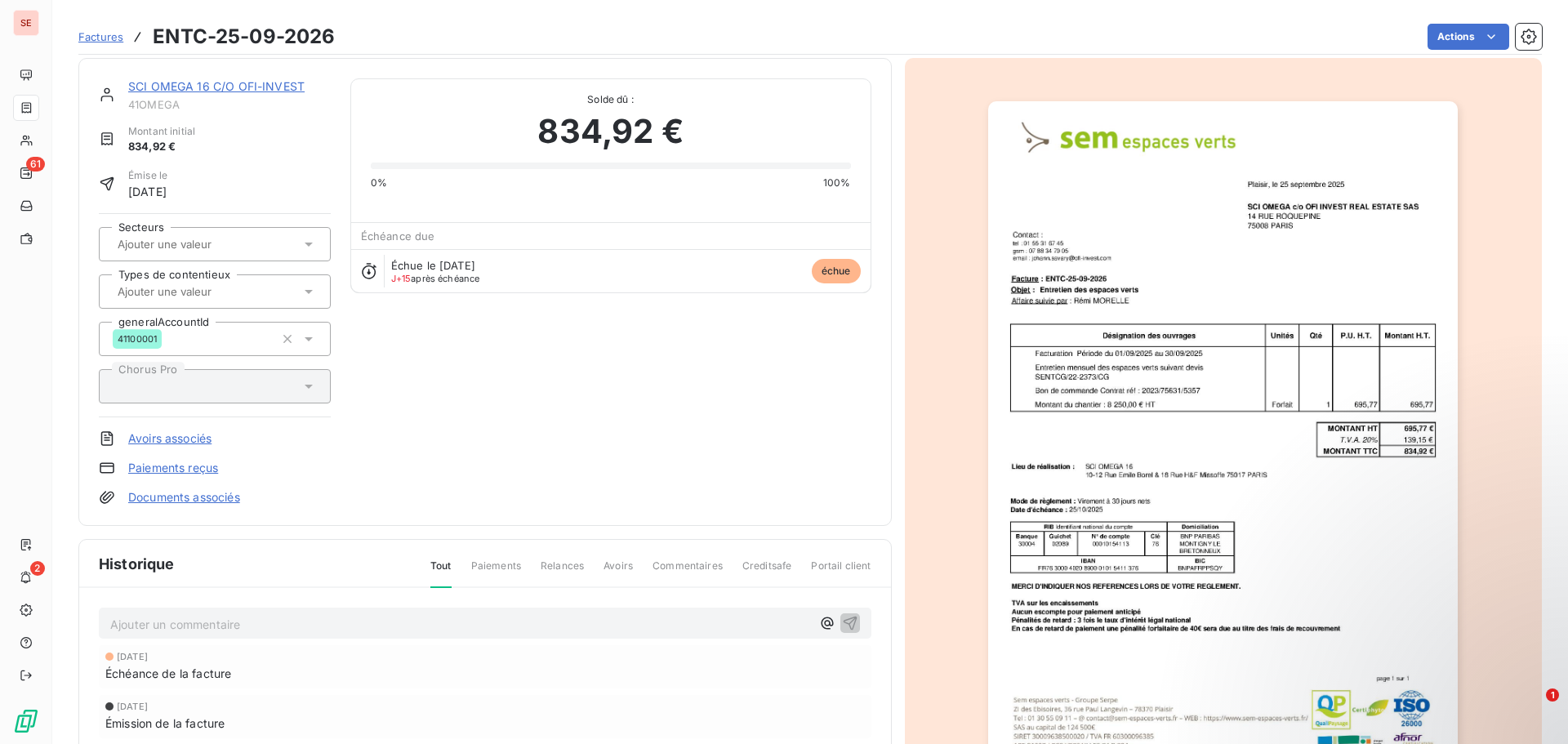
scroll to position [1, 0]
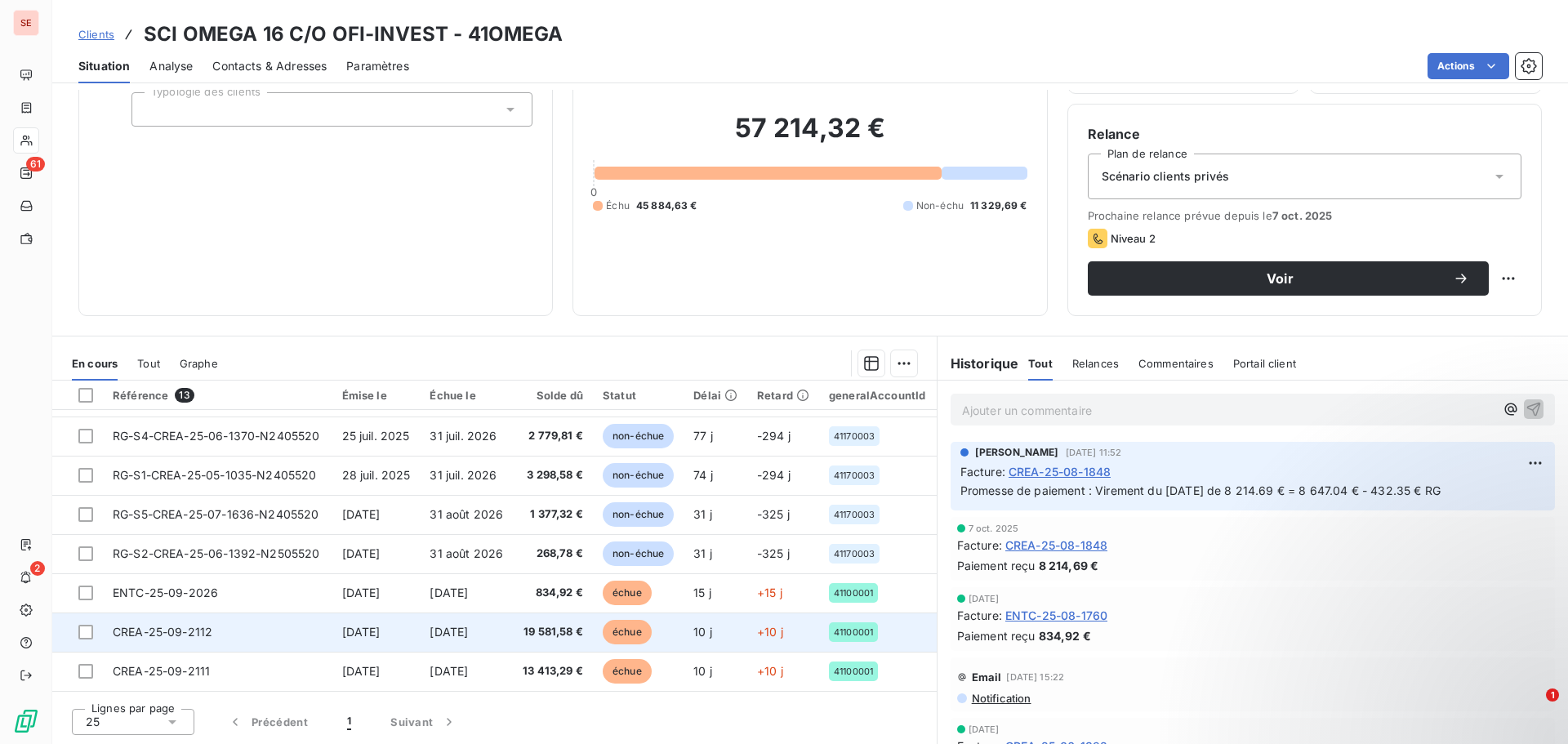
scroll to position [232, 0]
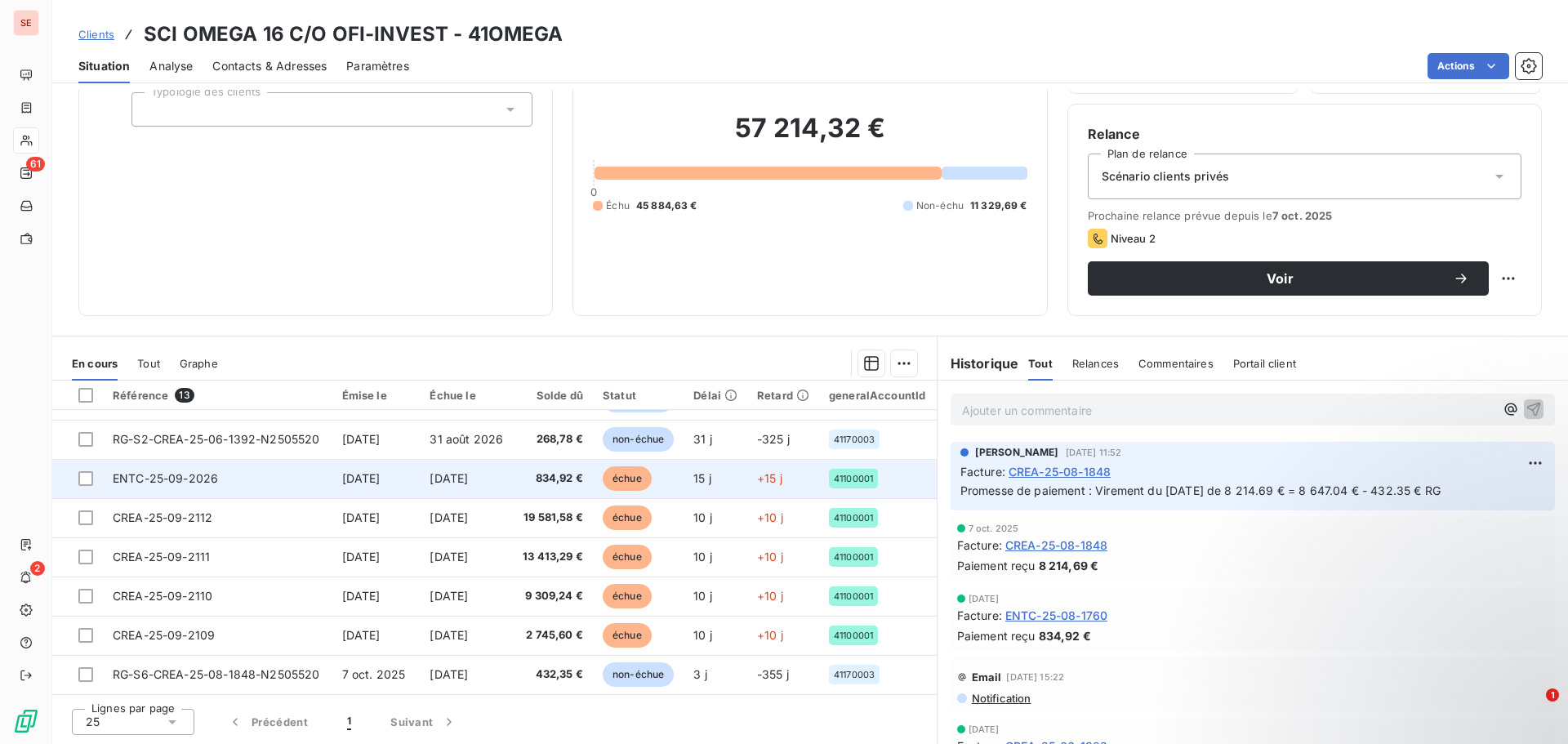
click at [229, 468] on td "ENTC-25-09-2026" at bounding box center [218, 478] width 230 height 39
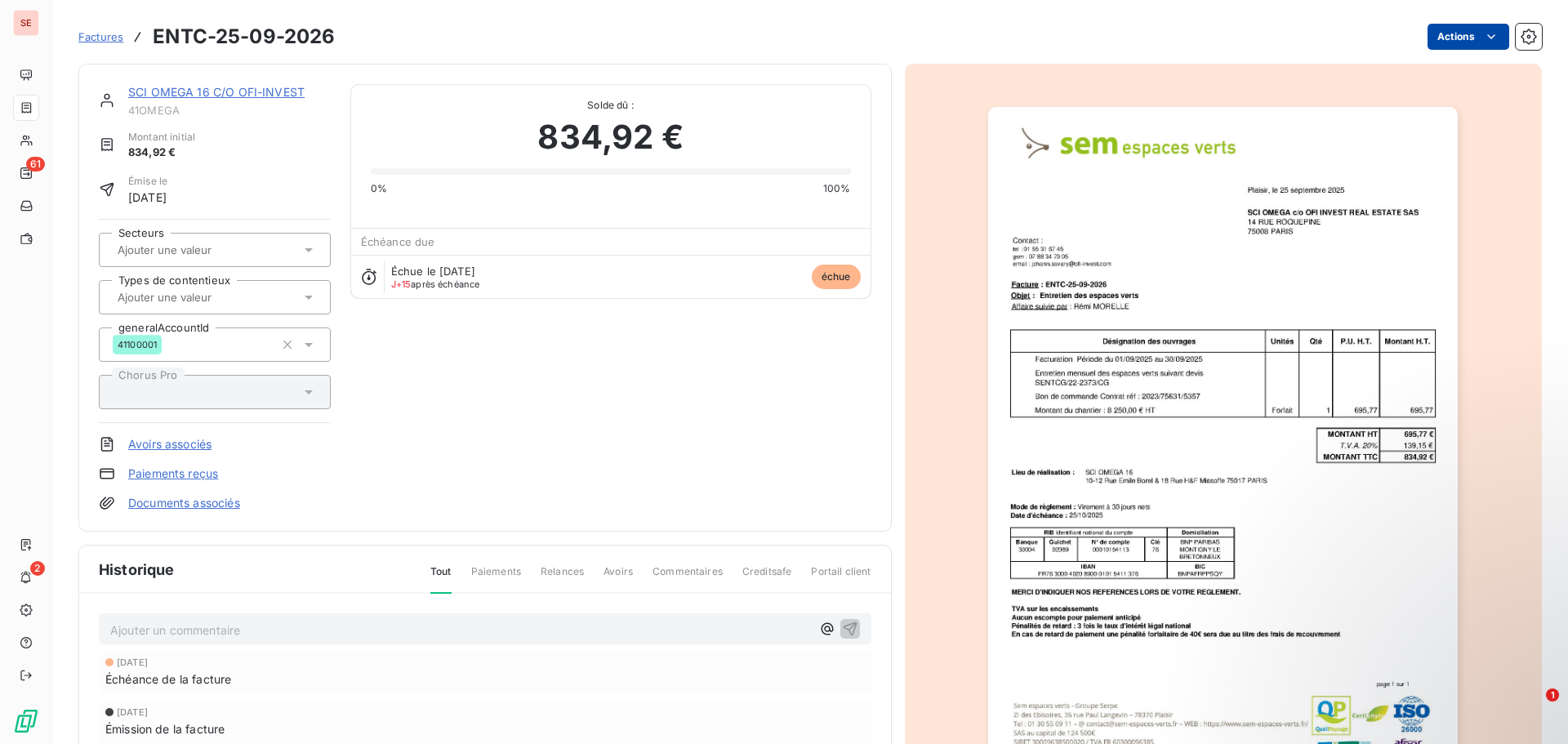
click at [1426, 41] on html "SE 61 2 Factures ENTC-25-09-2026 Actions SCI OMEGA 16 C/O OFI-INVEST 41OMEGA Mo…" at bounding box center [784, 372] width 1568 height 744
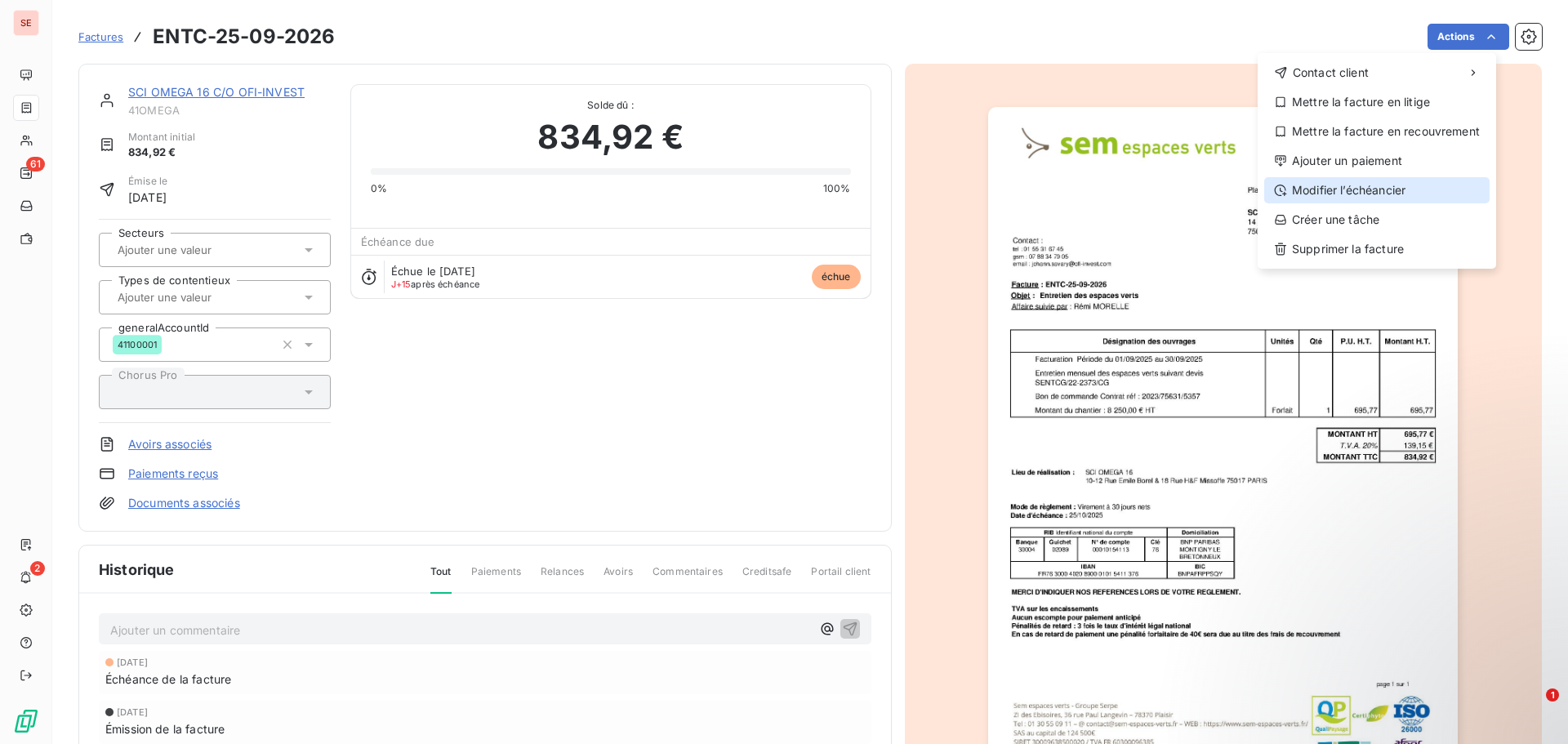
click at [1383, 194] on div "Modifier l’échéancier" at bounding box center [1377, 190] width 225 height 26
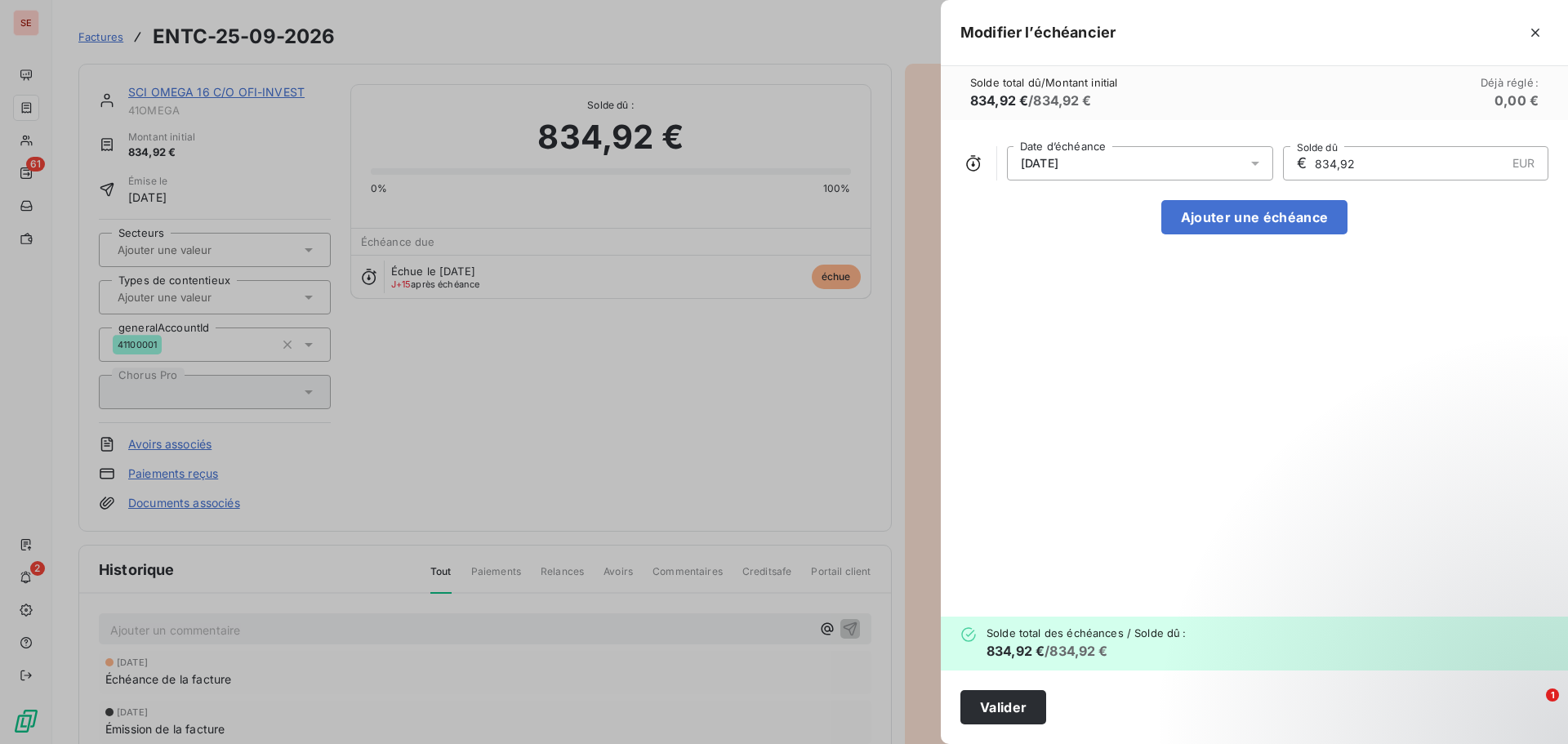
click at [1093, 167] on div "[DATE]" at bounding box center [1140, 163] width 266 height 34
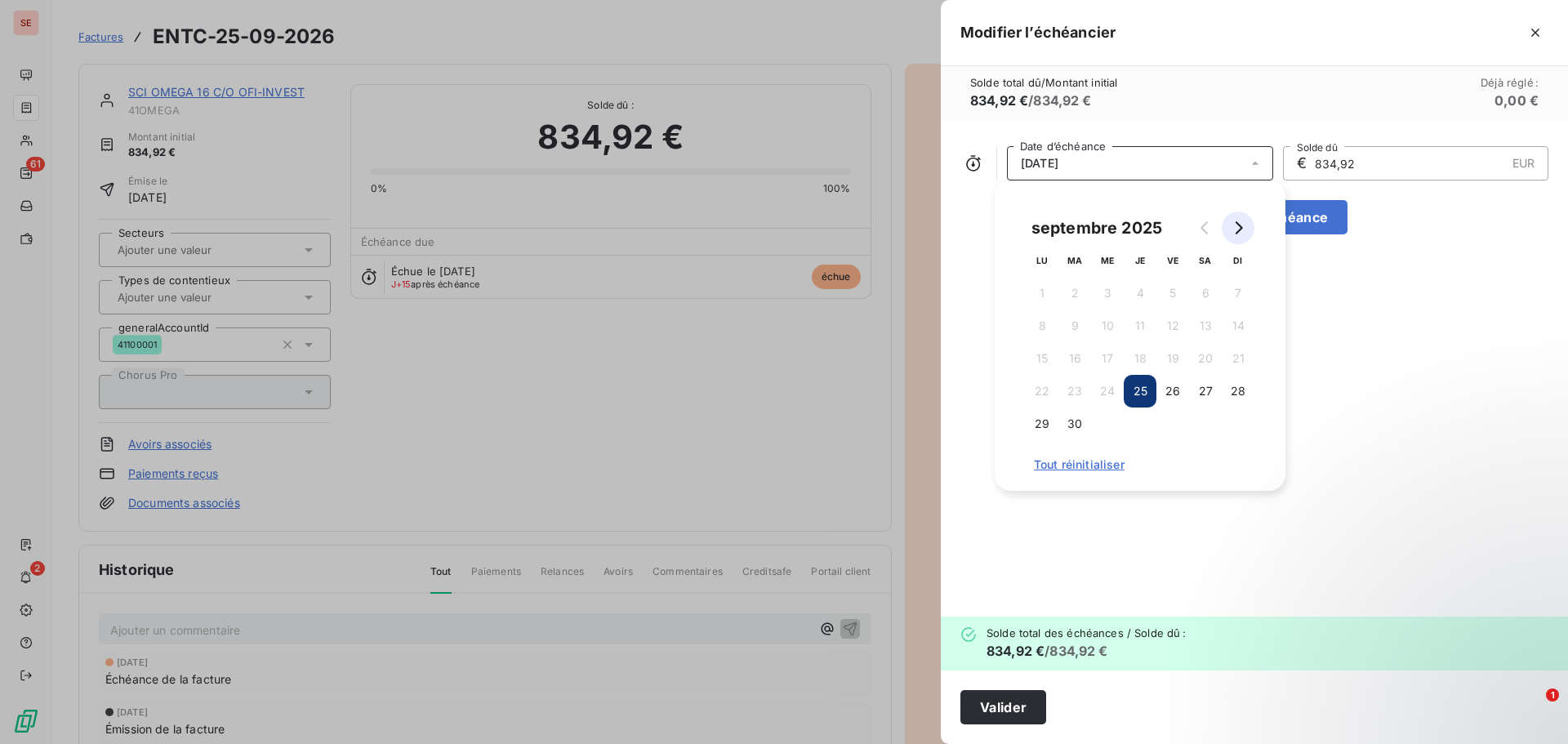
click at [1241, 228] on icon "Go to next month" at bounding box center [1240, 228] width 8 height 13
click at [1205, 388] on button "25" at bounding box center [1205, 391] width 33 height 33
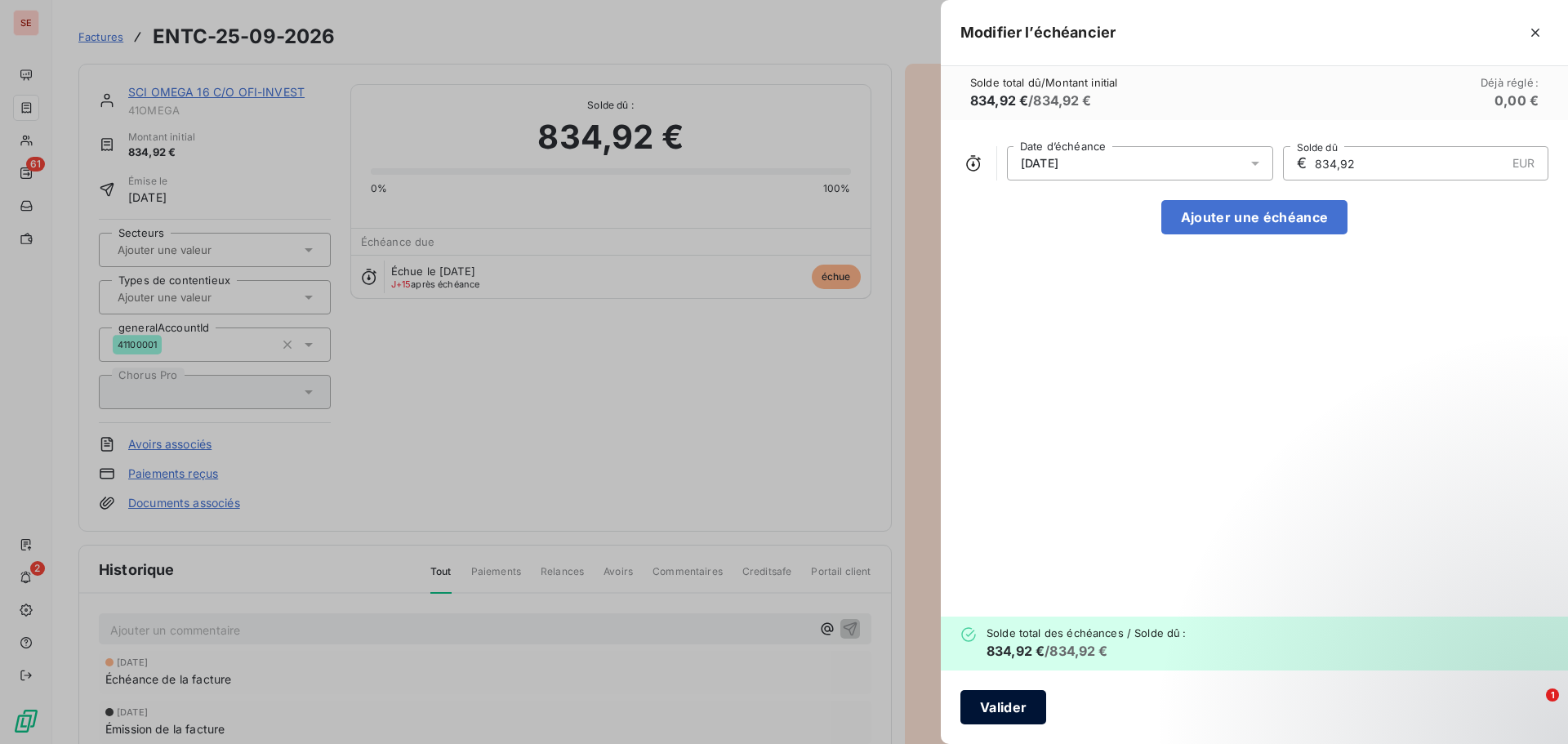
click at [1039, 699] on button "Valider" at bounding box center [1003, 707] width 85 height 34
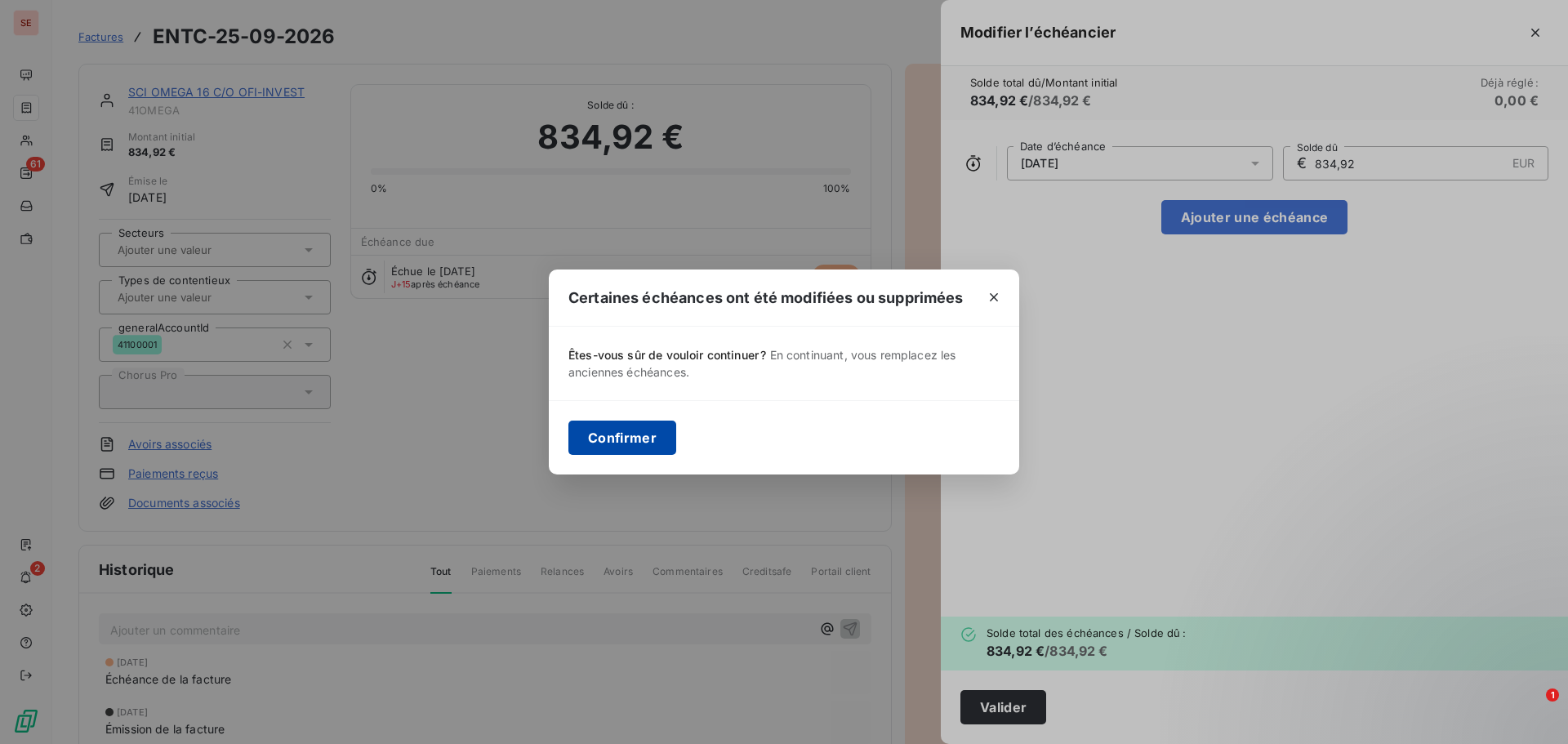
click at [585, 445] on button "Confirmer" at bounding box center [622, 437] width 108 height 34
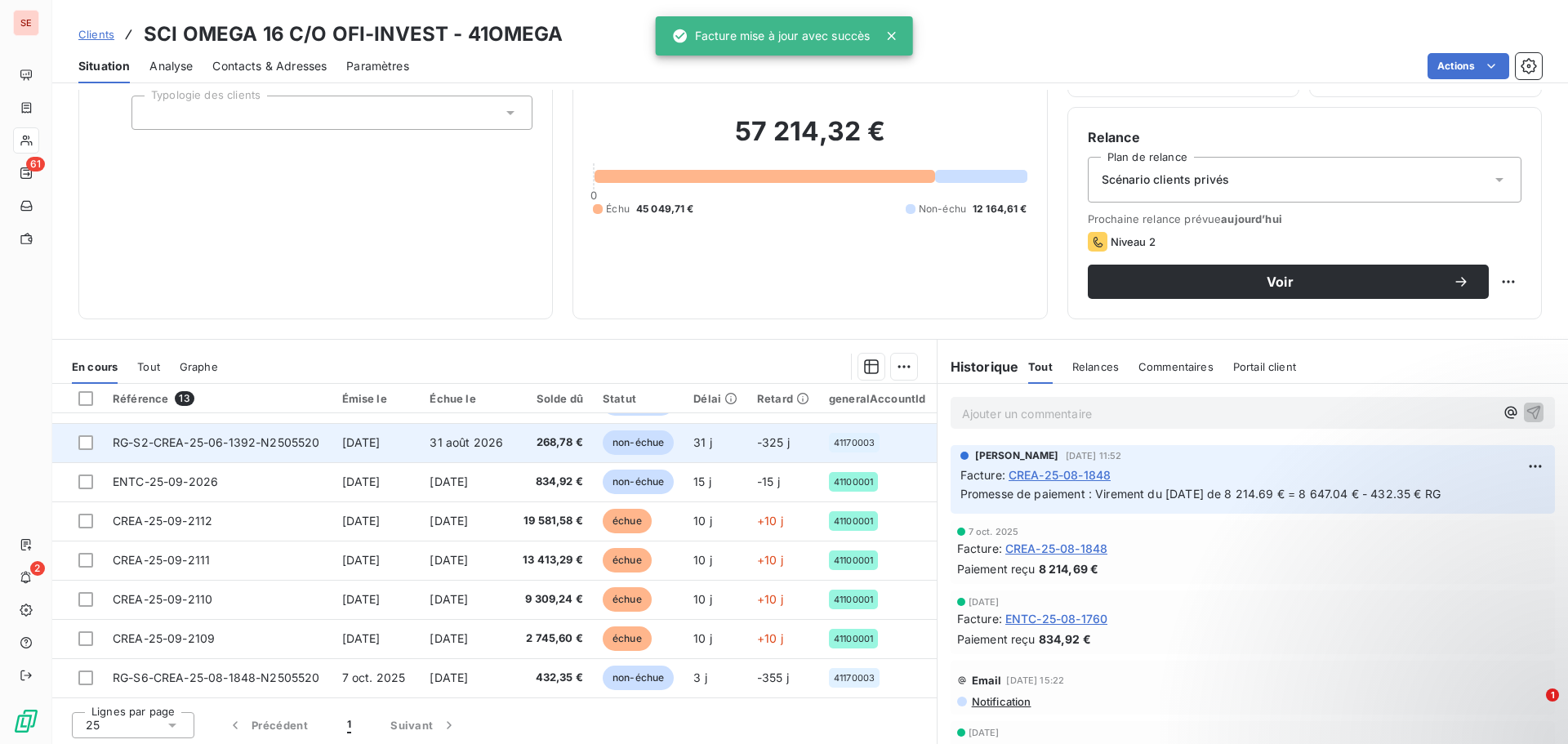
scroll to position [111, 0]
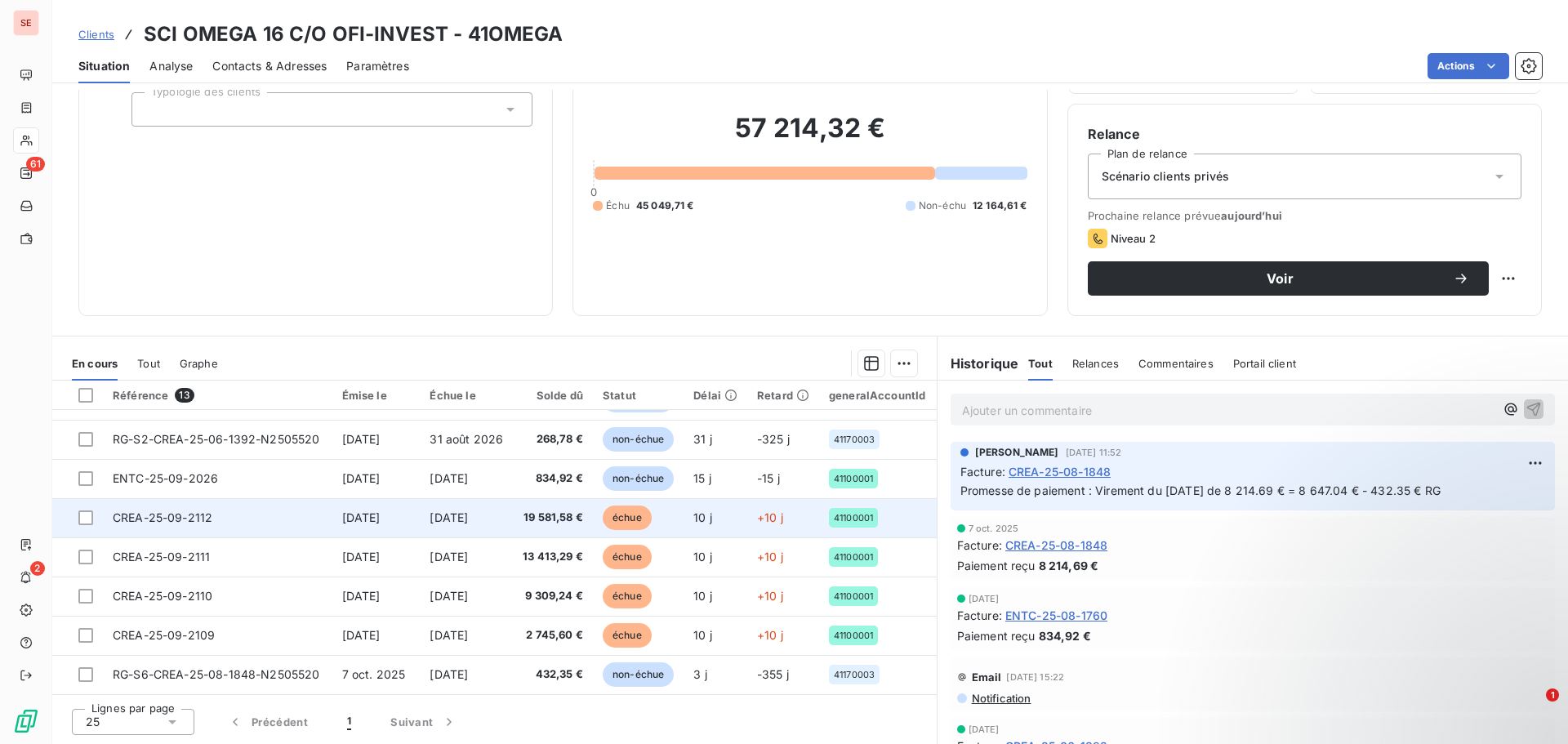
click at [361, 521] on td "[DATE]" at bounding box center [376, 518] width 88 height 39
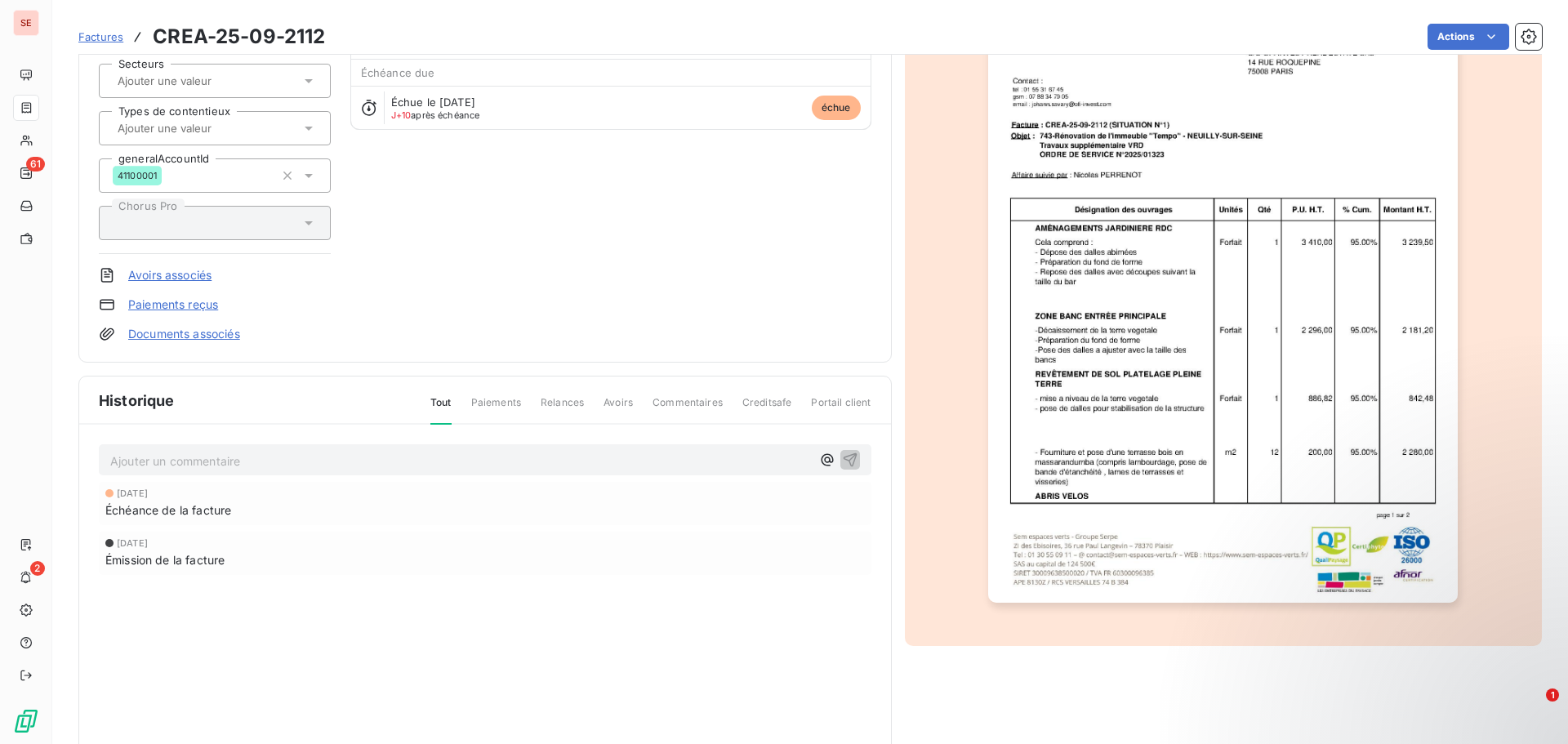
scroll to position [208, 0]
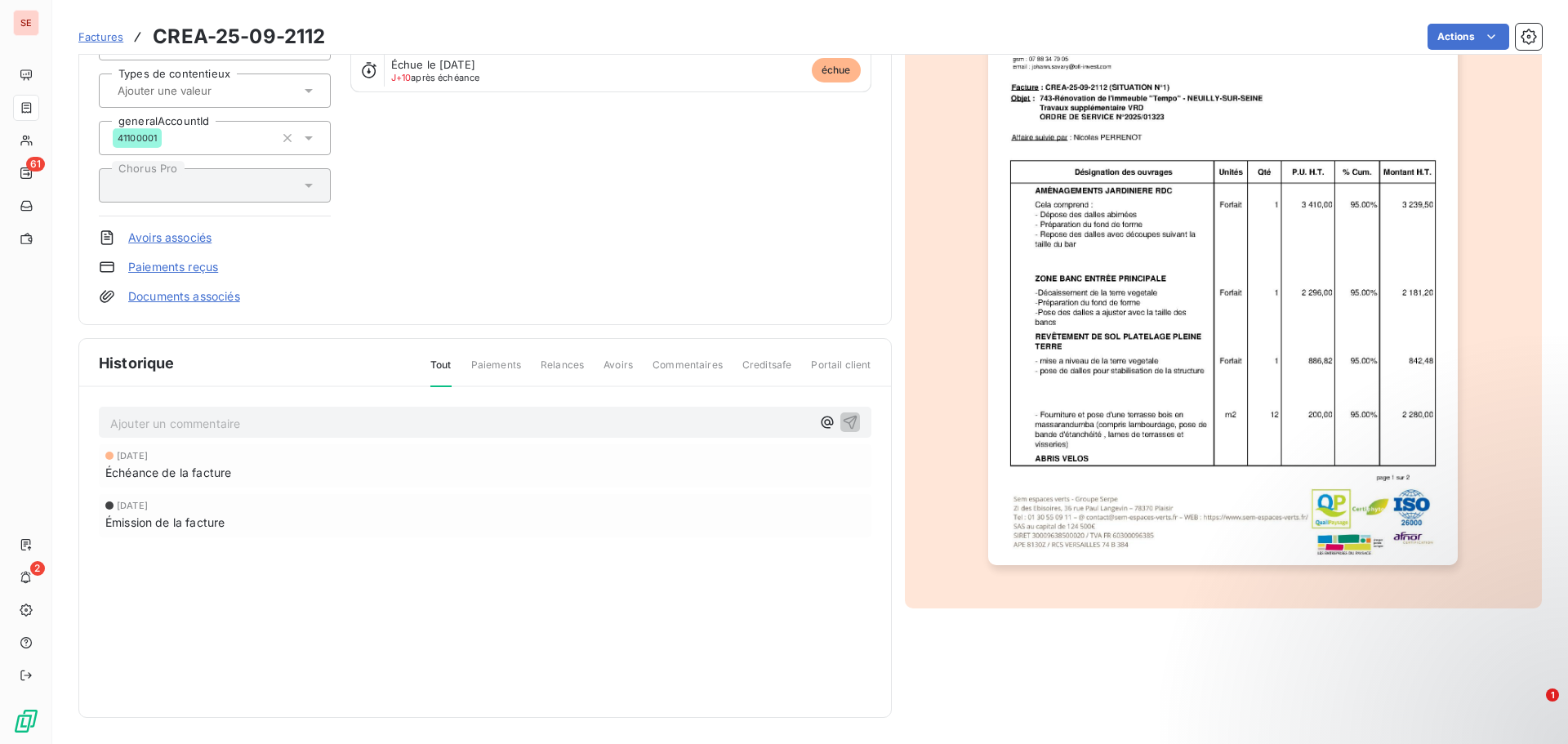
click at [1172, 480] on img "button" at bounding box center [1223, 233] width 470 height 665
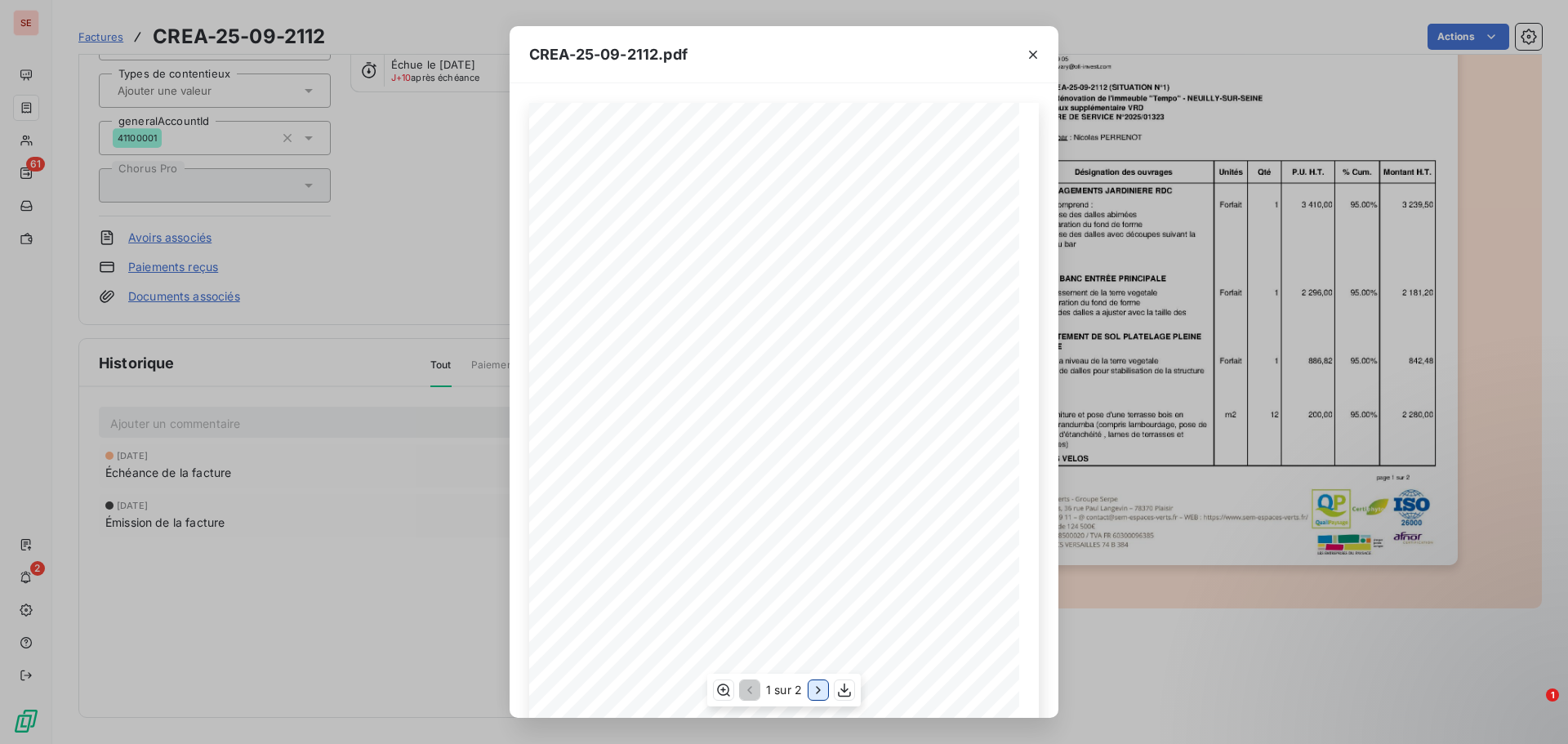
click at [818, 690] on icon "button" at bounding box center [818, 690] width 17 height 17
click at [1448, 38] on div "CREA-25-09-2112.pdf Facture N°: CREA-25-09-2112 Désignation des ouvrages Unités…" at bounding box center [784, 372] width 1568 height 744
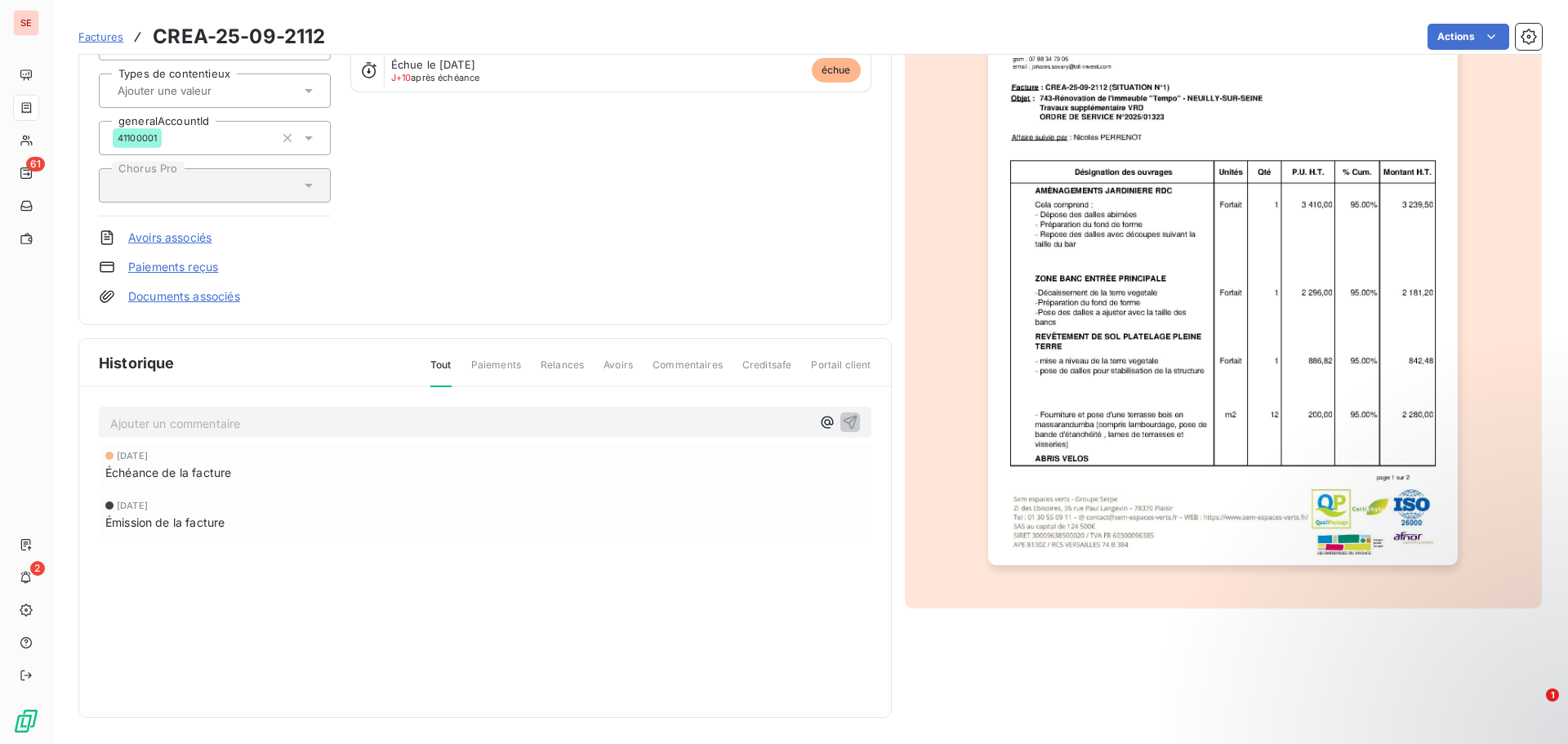
click at [1448, 38] on html "SE 61 2 Factures CREA-25-09-2112 Actions SCI OMEGA 16 C/O OFI-INVEST 41OMEGA Mo…" at bounding box center [784, 372] width 1568 height 744
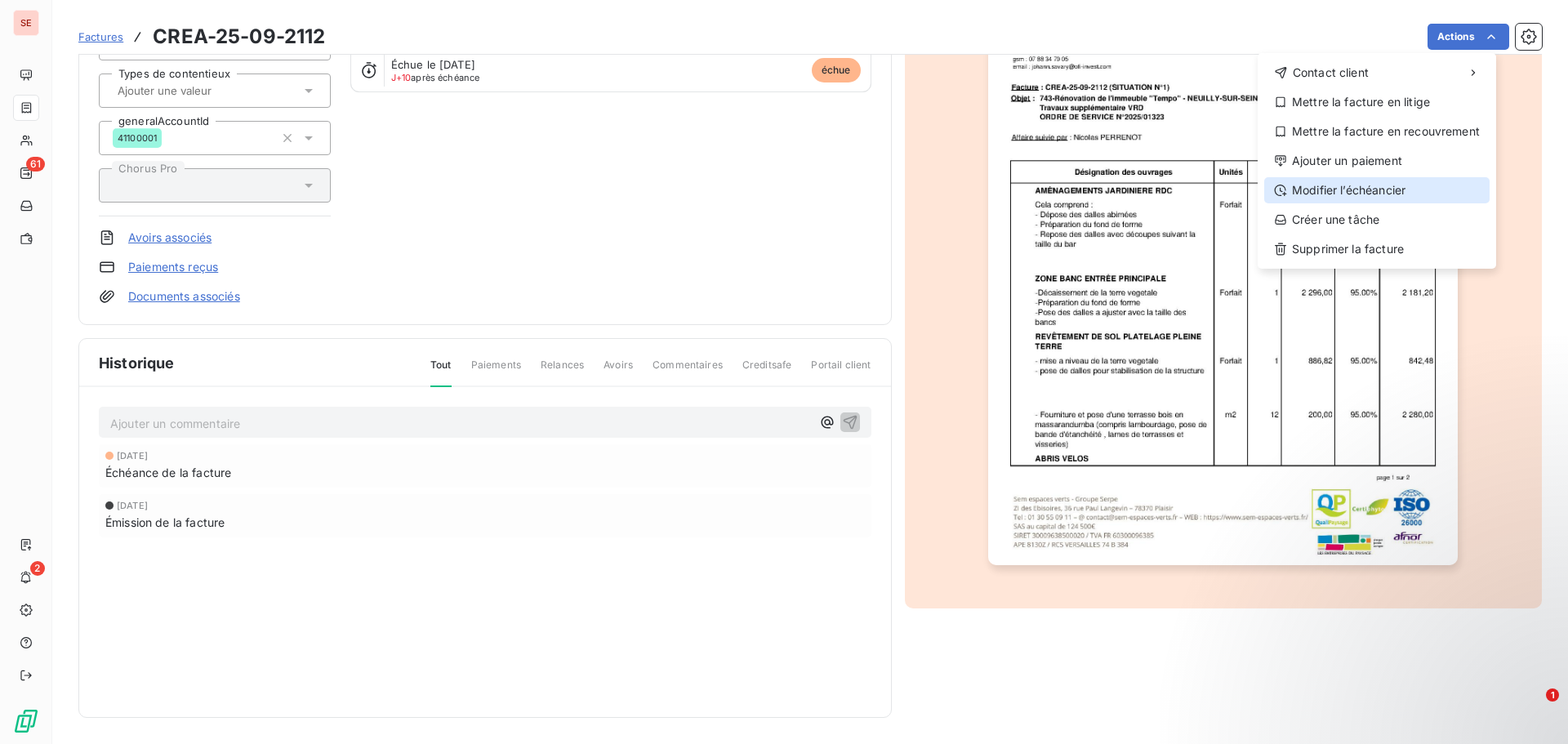
click at [1381, 193] on div "Modifier l’échéancier" at bounding box center [1377, 190] width 225 height 26
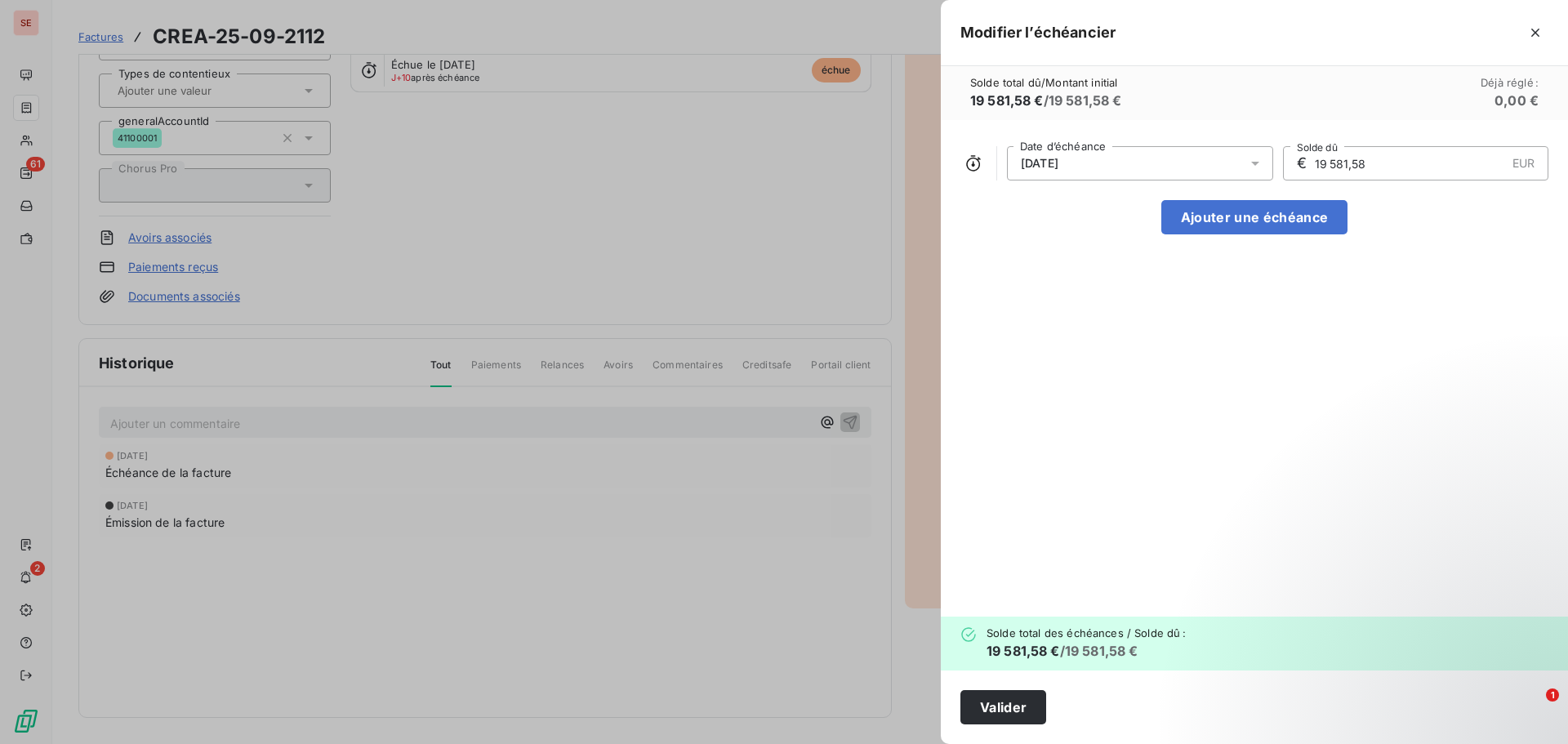
click at [1093, 169] on div "[DATE]" at bounding box center [1140, 163] width 266 height 34
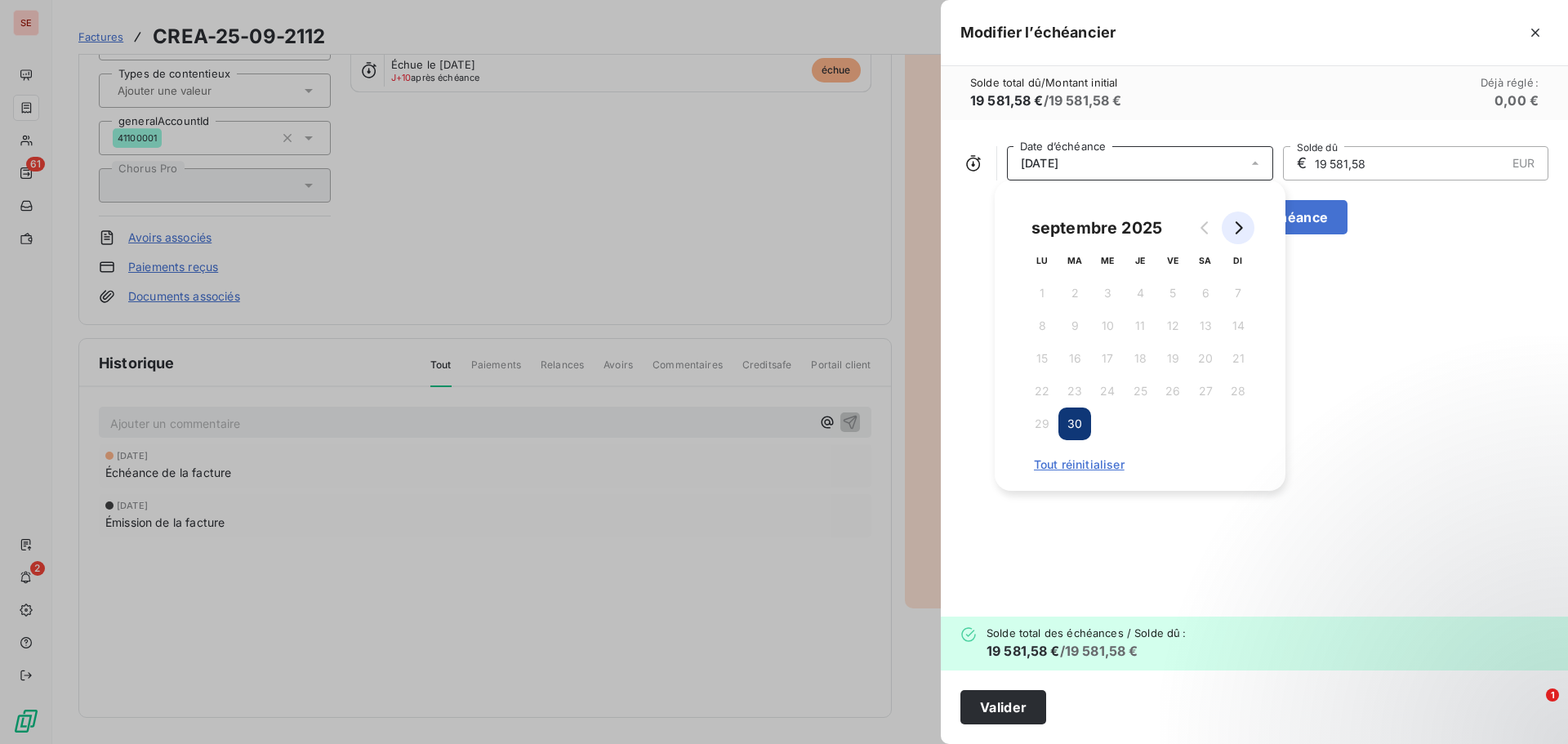
click at [1235, 220] on button "Go to next month" at bounding box center [1238, 228] width 33 height 33
click at [1142, 421] on button "30" at bounding box center [1140, 424] width 33 height 33
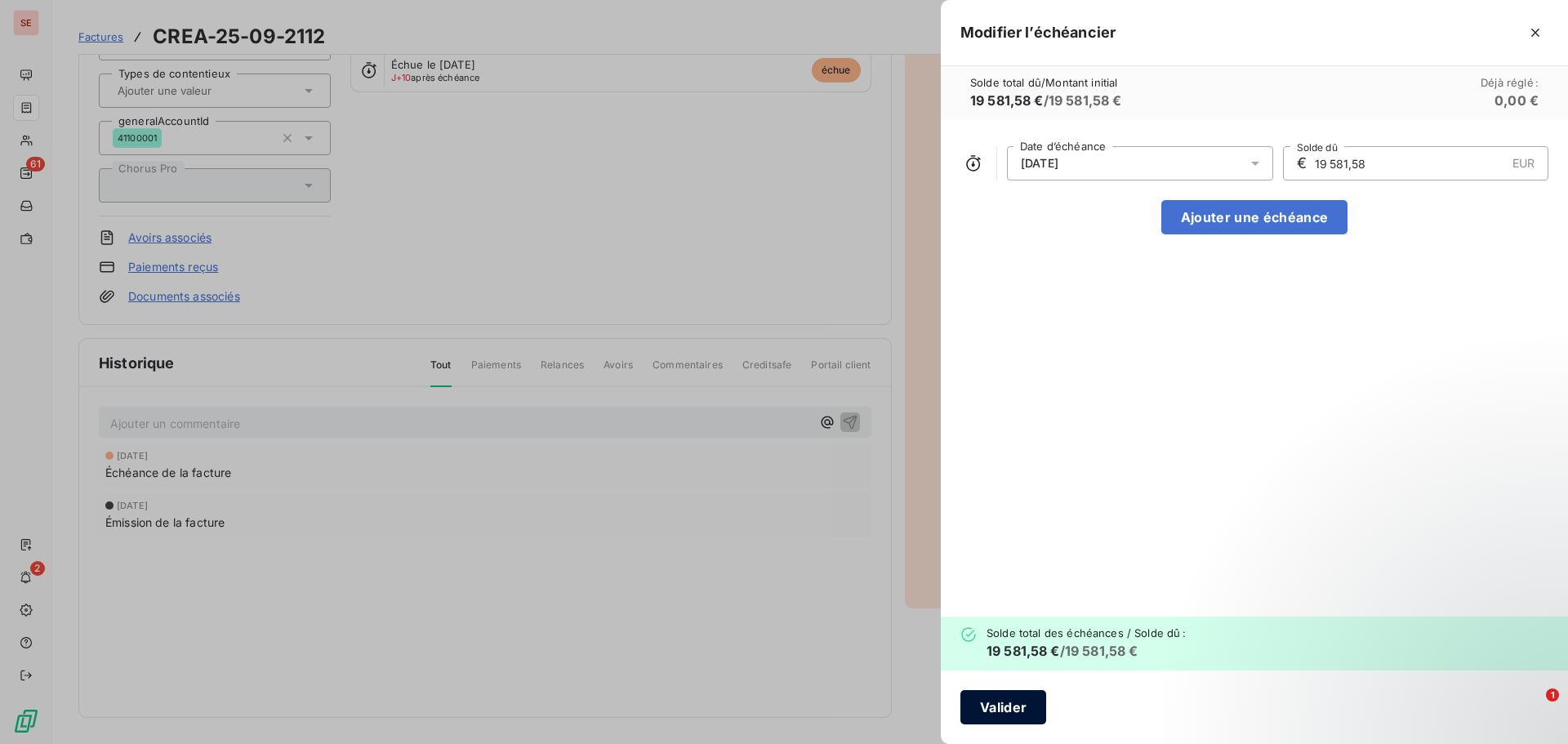
click at [1002, 712] on button "Valider" at bounding box center [1003, 707] width 85 height 34
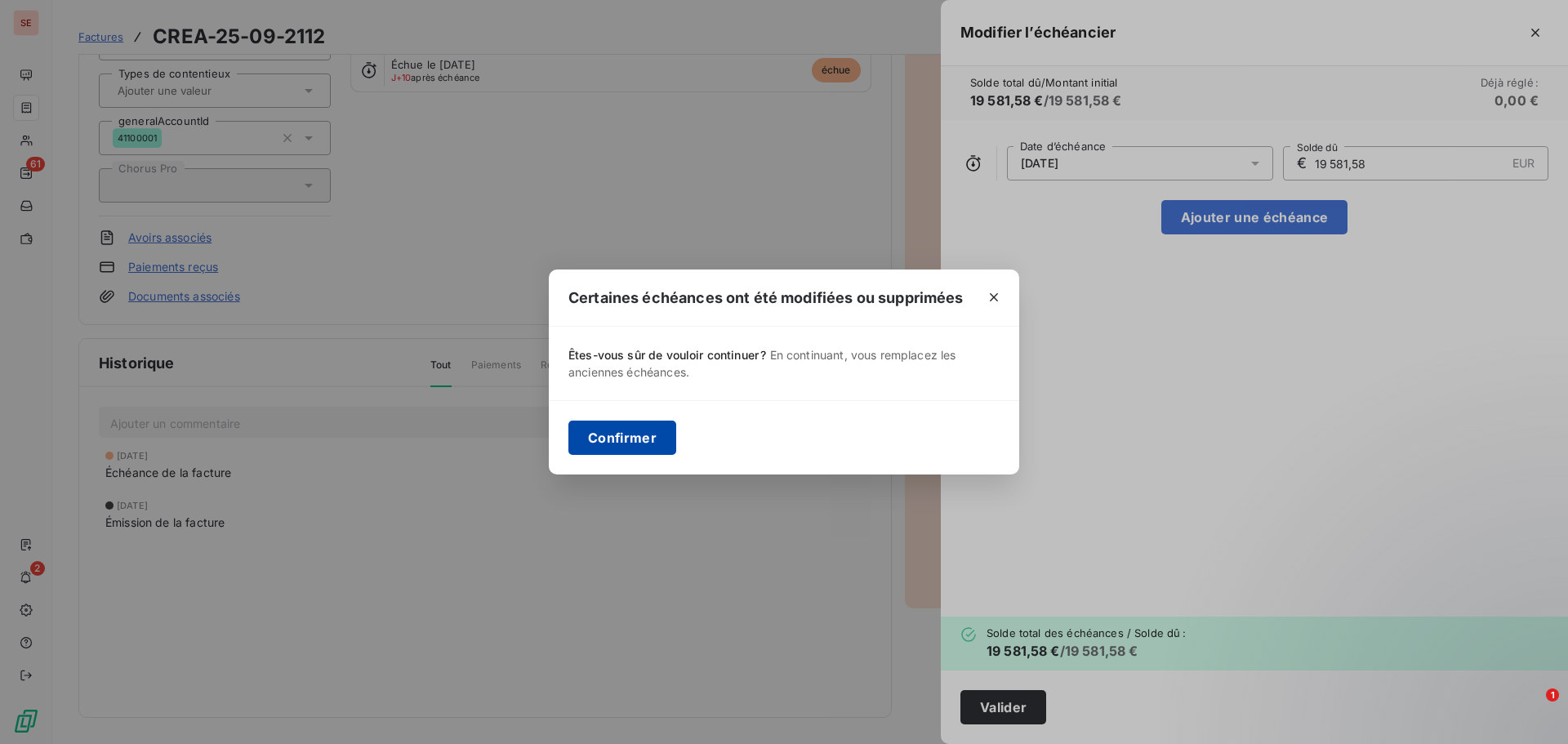
click at [653, 438] on button "Confirmer" at bounding box center [622, 437] width 108 height 34
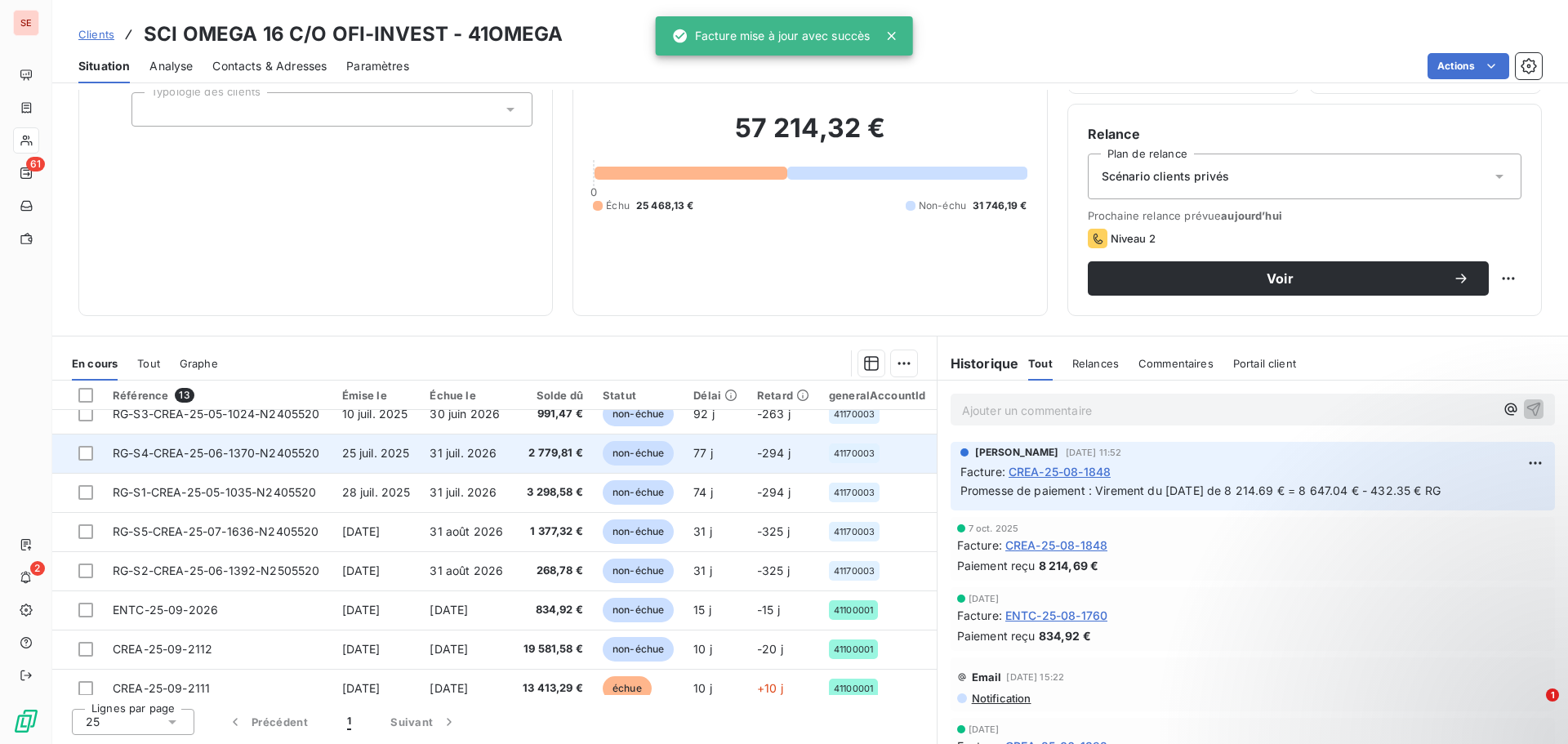
scroll to position [232, 0]
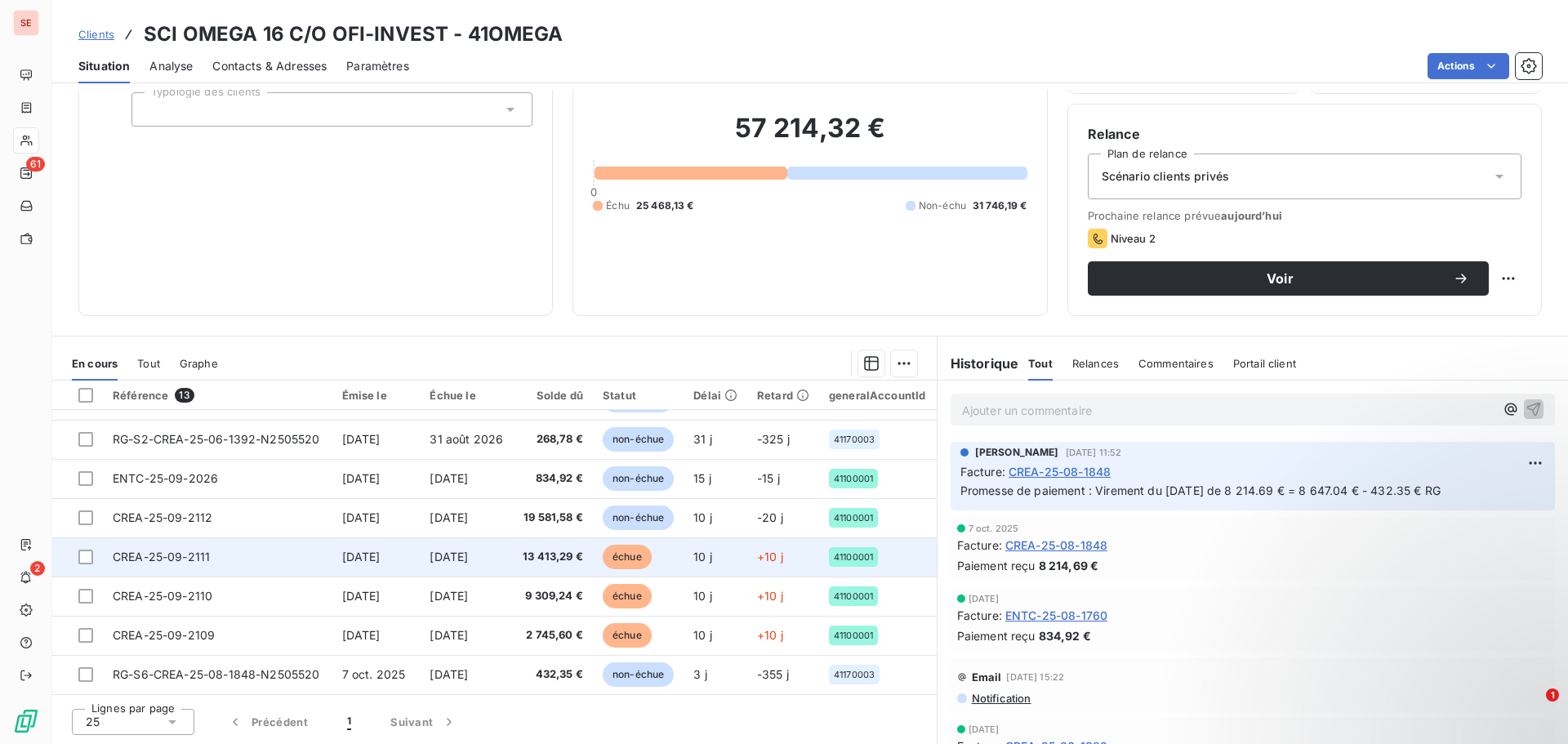
click at [222, 557] on td "CREA-25-09-2111" at bounding box center [218, 557] width 230 height 39
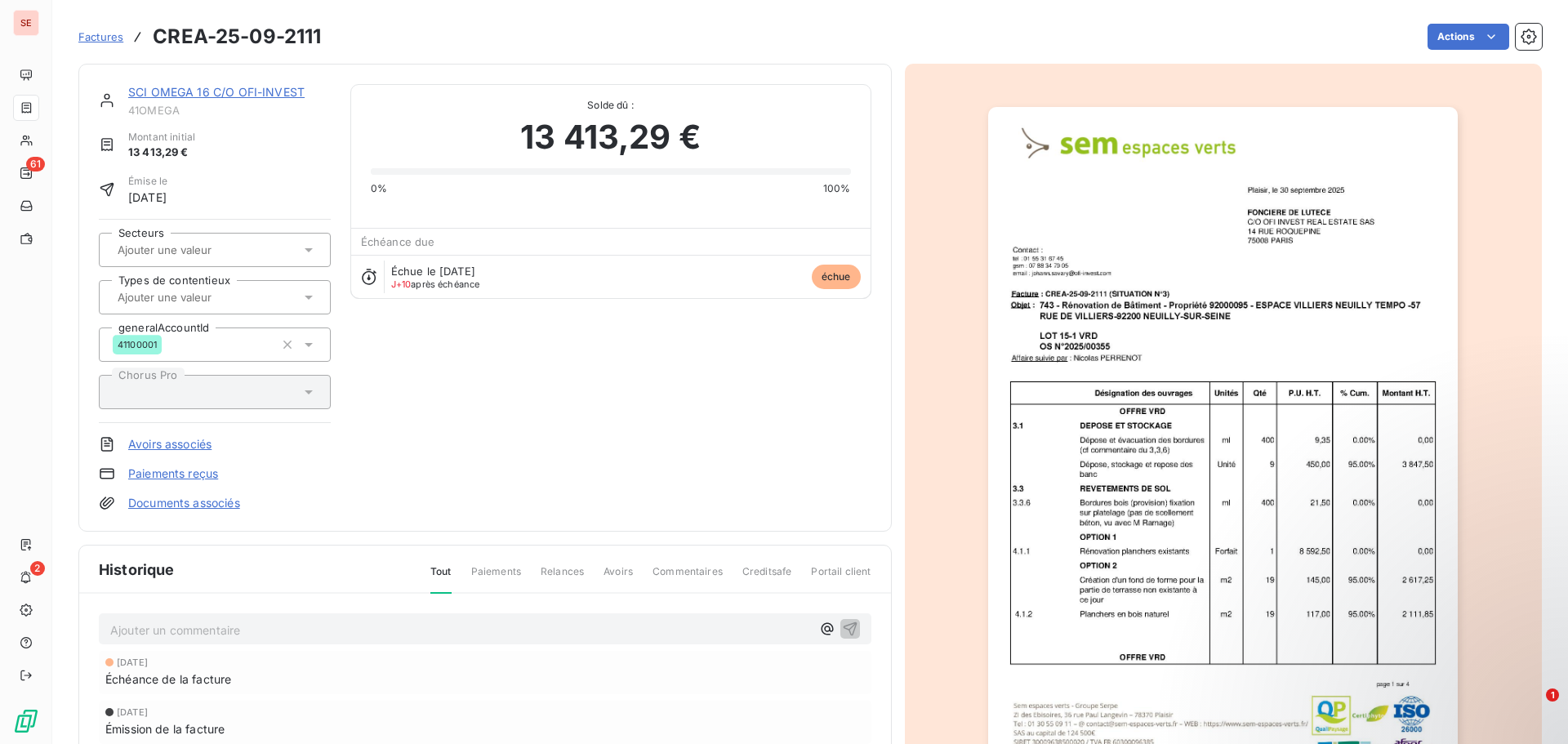
click at [1071, 499] on img "button" at bounding box center [1223, 440] width 470 height 665
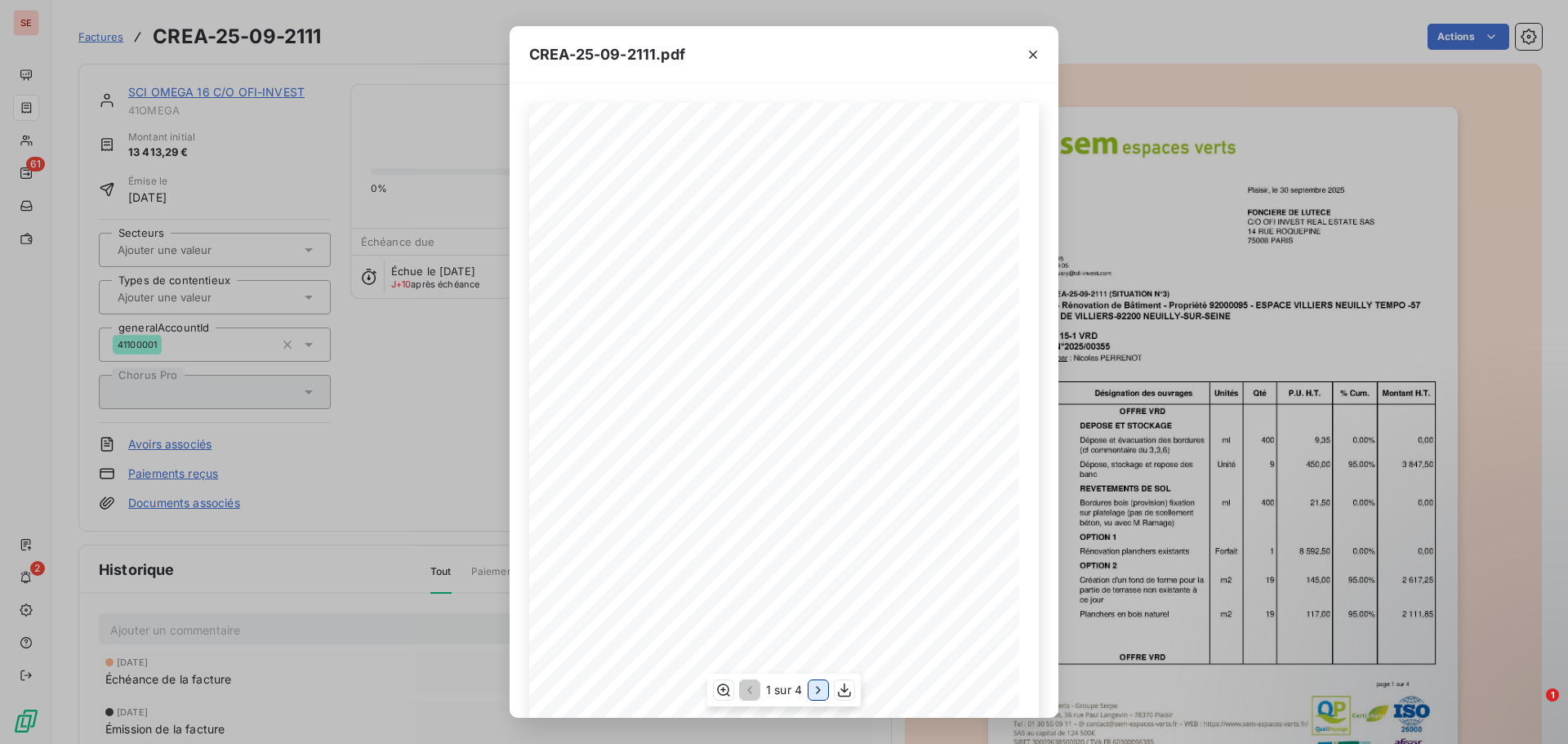
click at [815, 690] on icon "button" at bounding box center [818, 690] width 17 height 17
click at [815, 690] on icon "button" at bounding box center [820, 690] width 17 height 17
click at [1447, 39] on div "CREA-25-09-2111.pdf Facture N°: CREA-25-09-2111 MONTANT HT SITUATION N°3 70 633…" at bounding box center [784, 372] width 1568 height 744
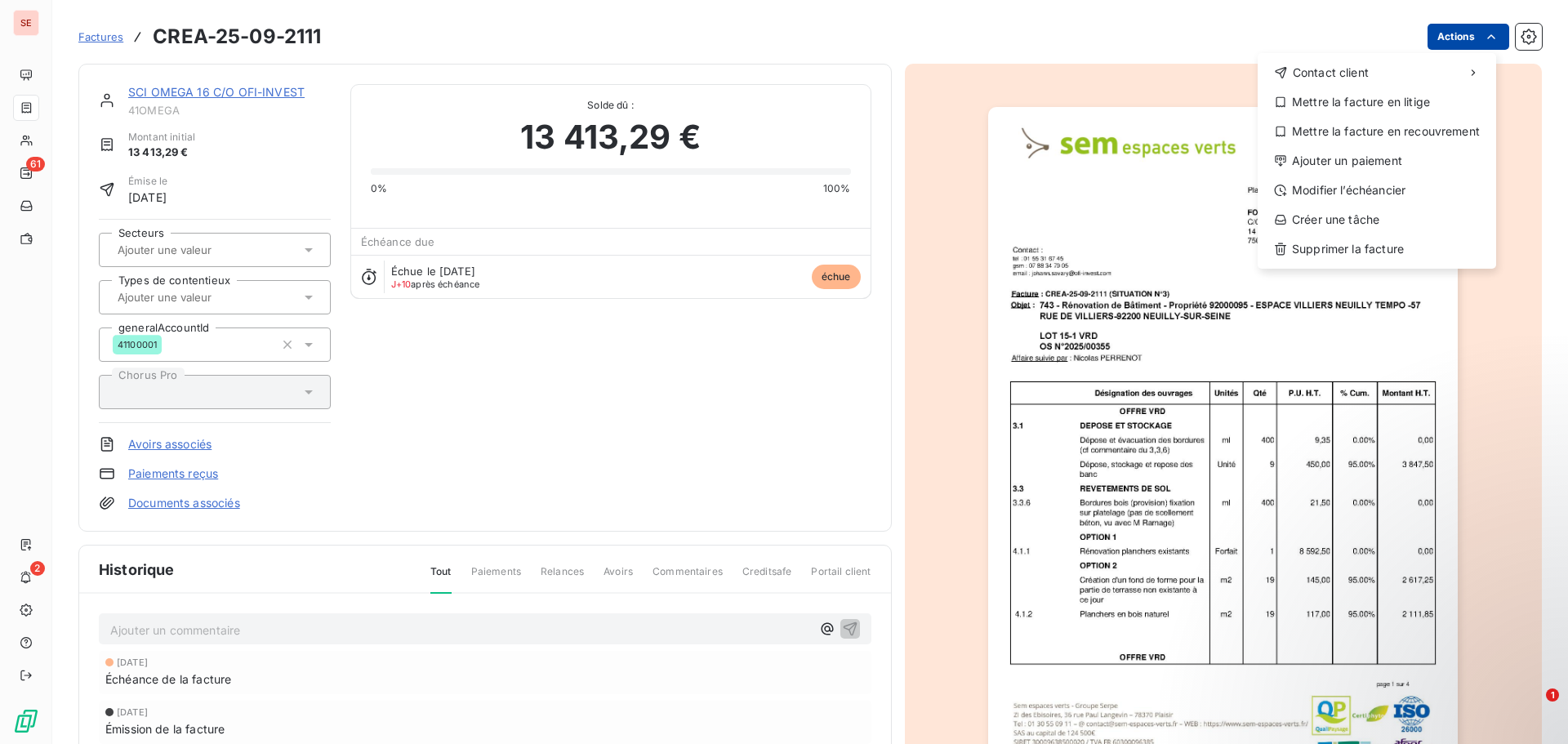
click at [1446, 39] on html "SE 61 2 Factures CREA-25-09-2111 Actions Contact client Mettre la facture en li…" at bounding box center [784, 372] width 1568 height 744
click at [1371, 189] on div "Modifier l’échéancier" at bounding box center [1377, 190] width 225 height 26
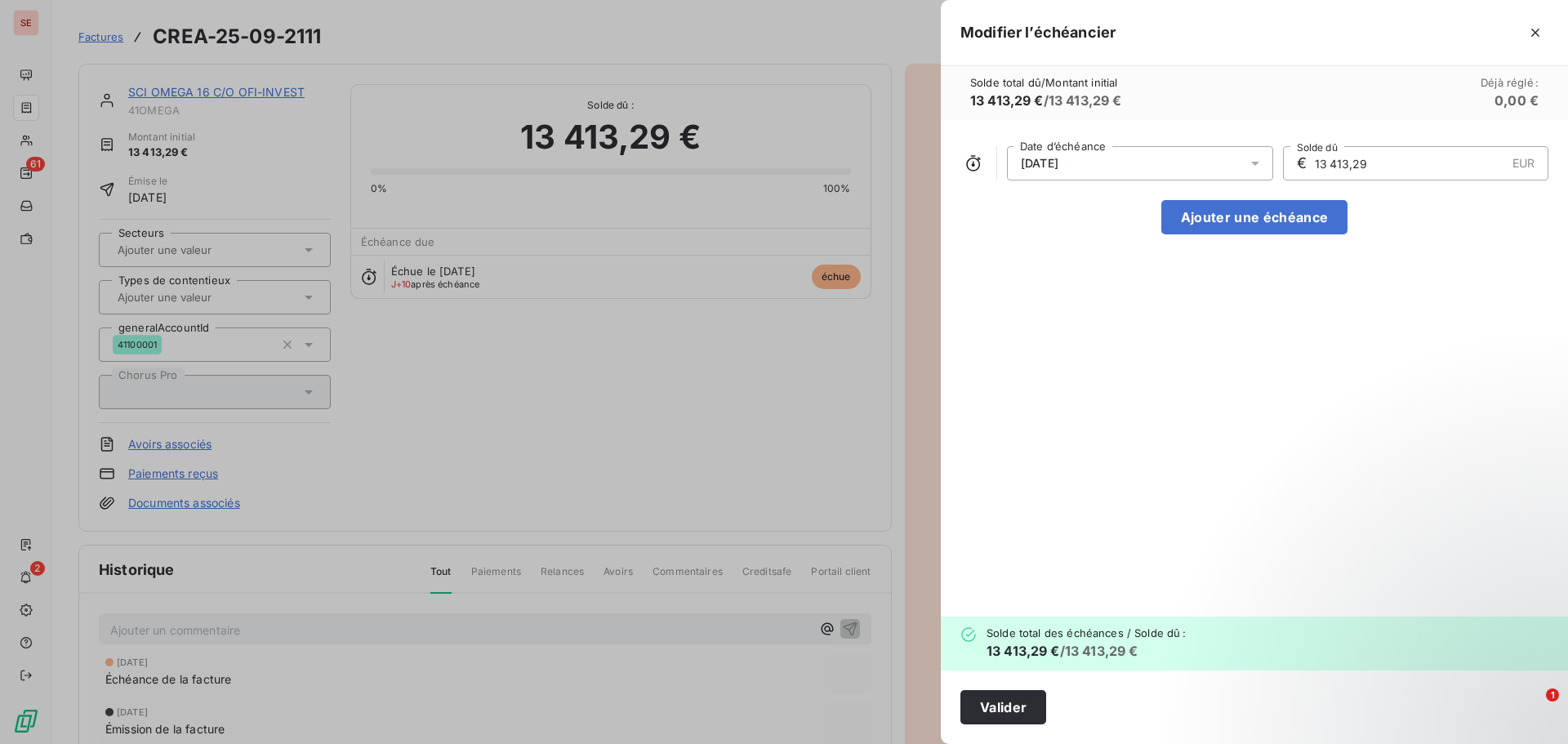
click at [1111, 174] on div "[DATE]" at bounding box center [1140, 163] width 266 height 34
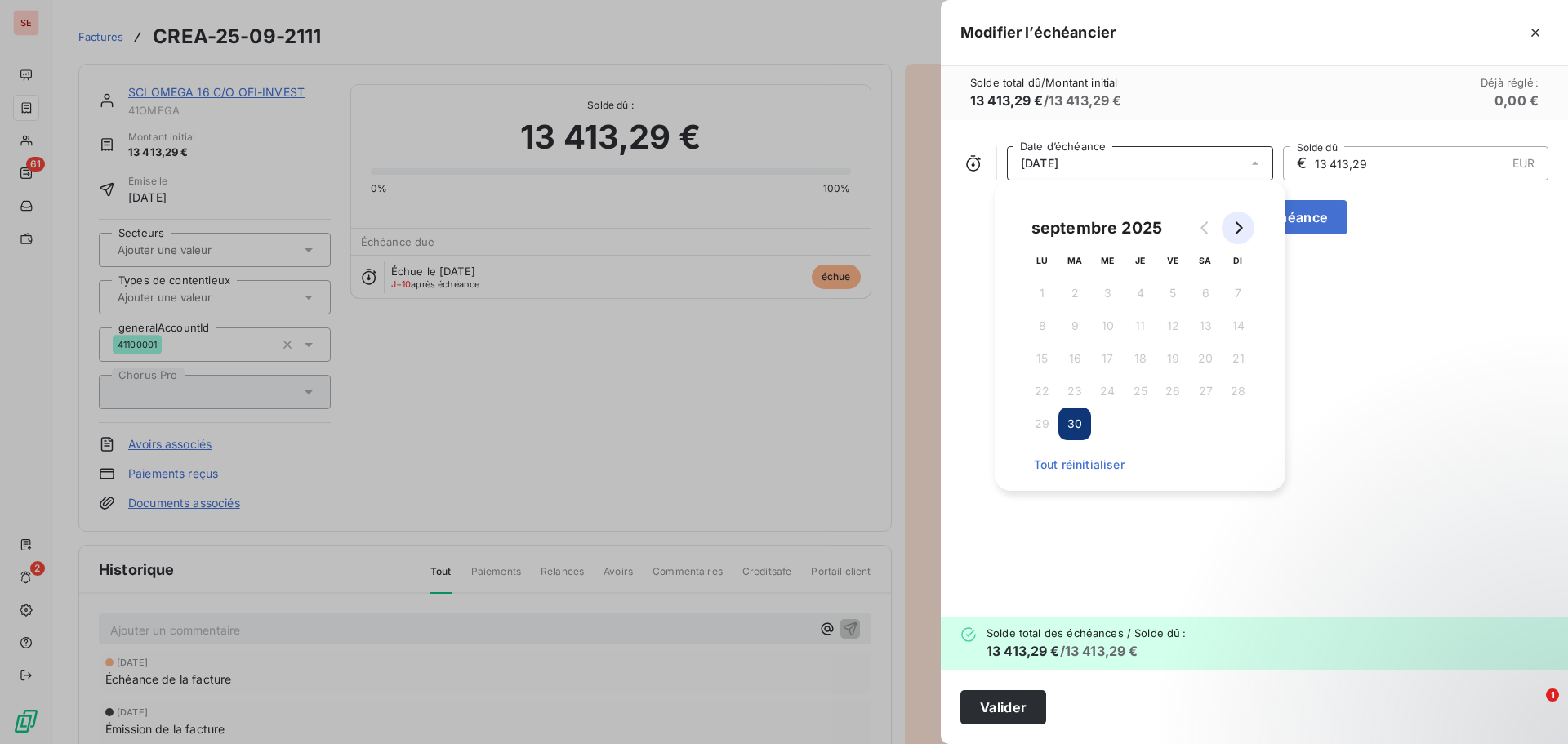
click at [1240, 220] on button "Go to next month" at bounding box center [1238, 228] width 33 height 33
click at [1140, 425] on button "30" at bounding box center [1140, 424] width 33 height 33
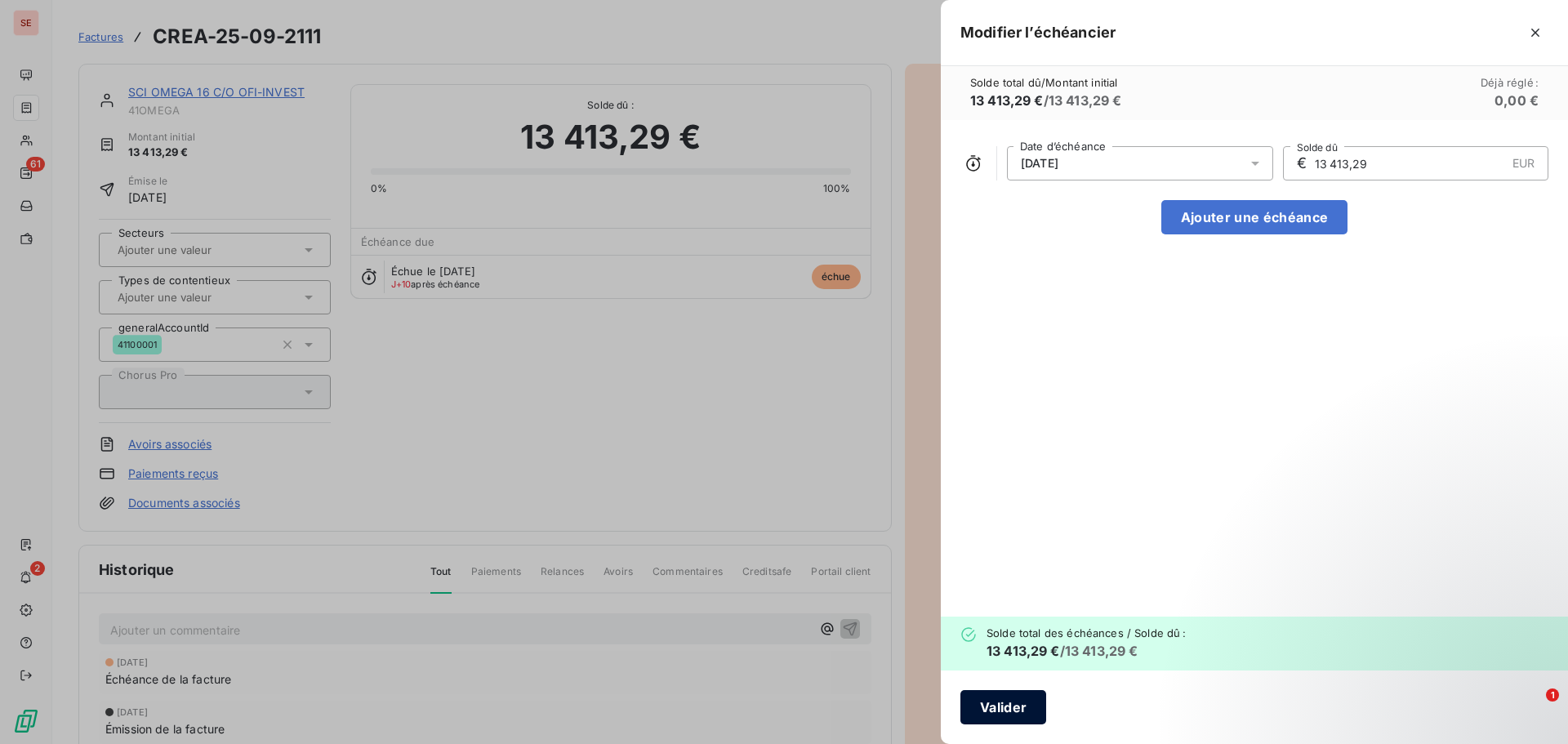
click at [1009, 708] on button "Valider" at bounding box center [1003, 707] width 85 height 34
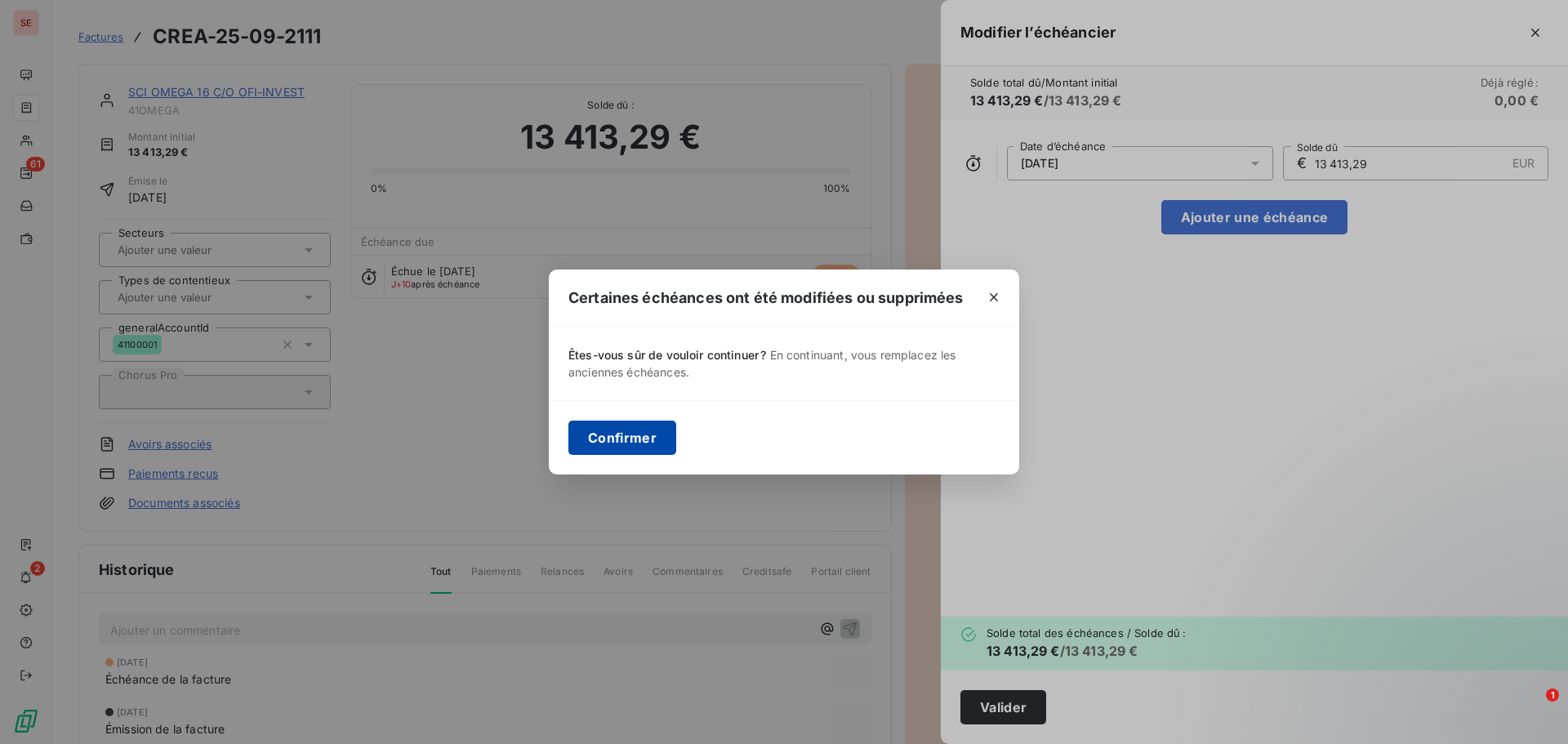
click at [627, 446] on button "Confirmer" at bounding box center [622, 437] width 108 height 34
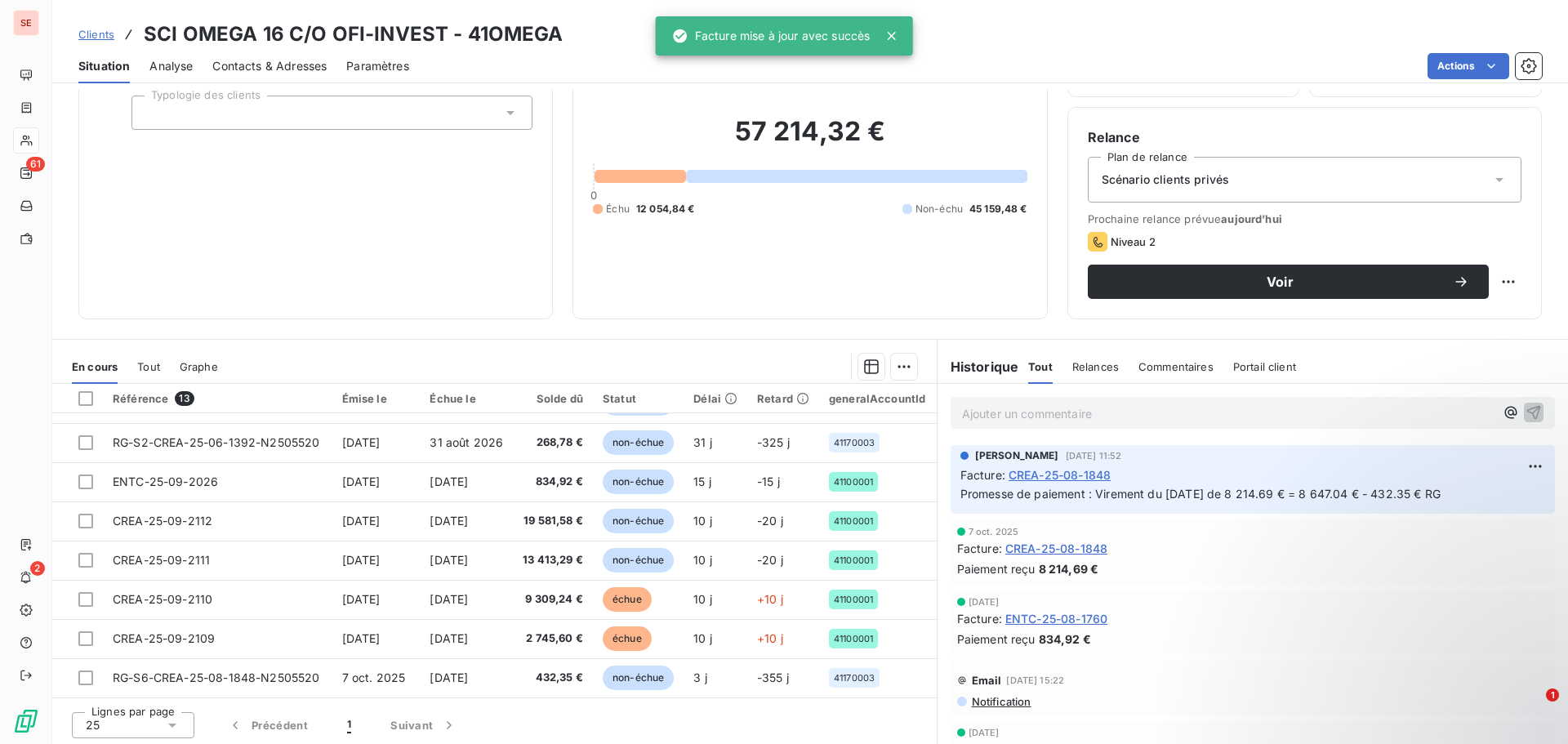
scroll to position [111, 0]
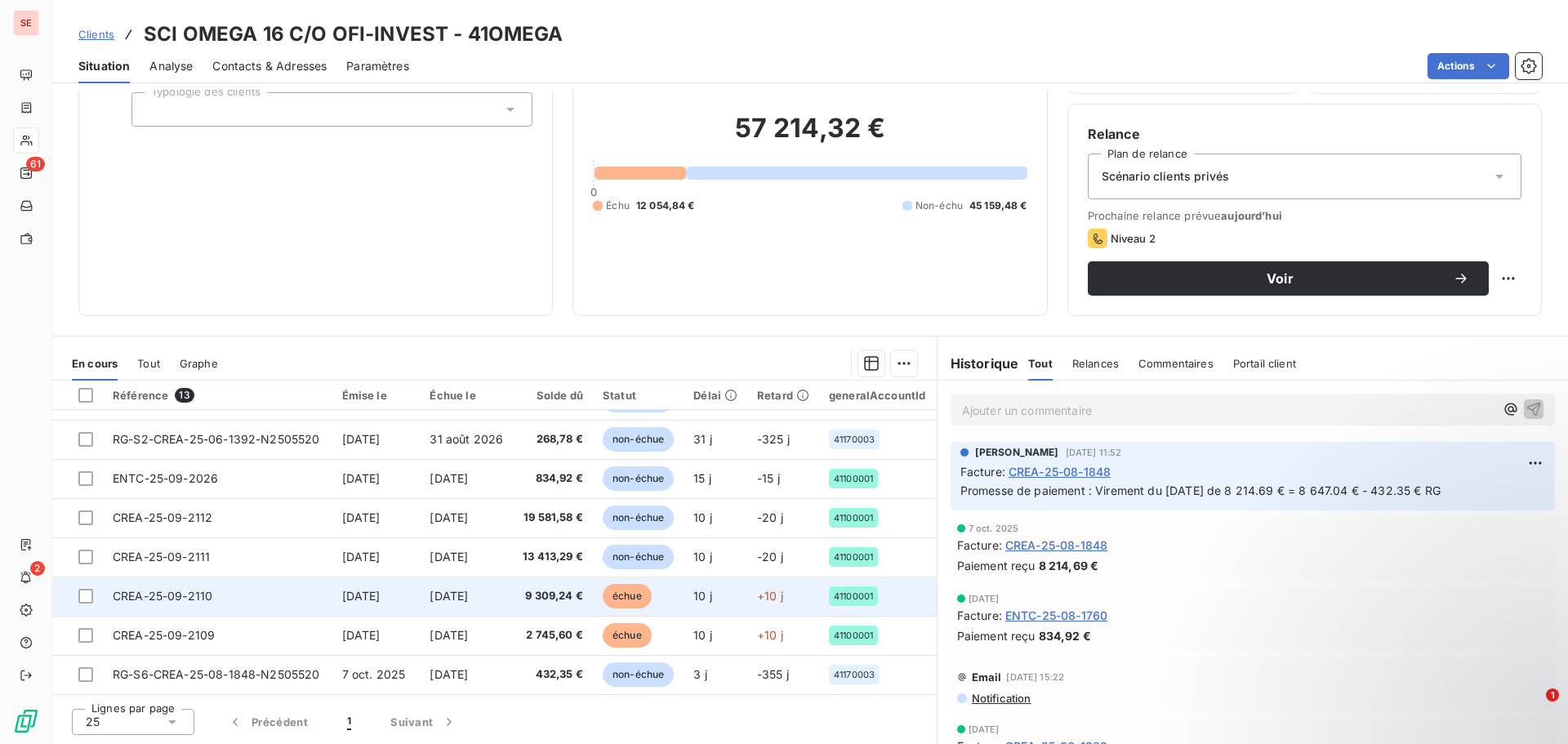
click at [260, 597] on td "CREA-25-09-2110" at bounding box center [218, 597] width 230 height 39
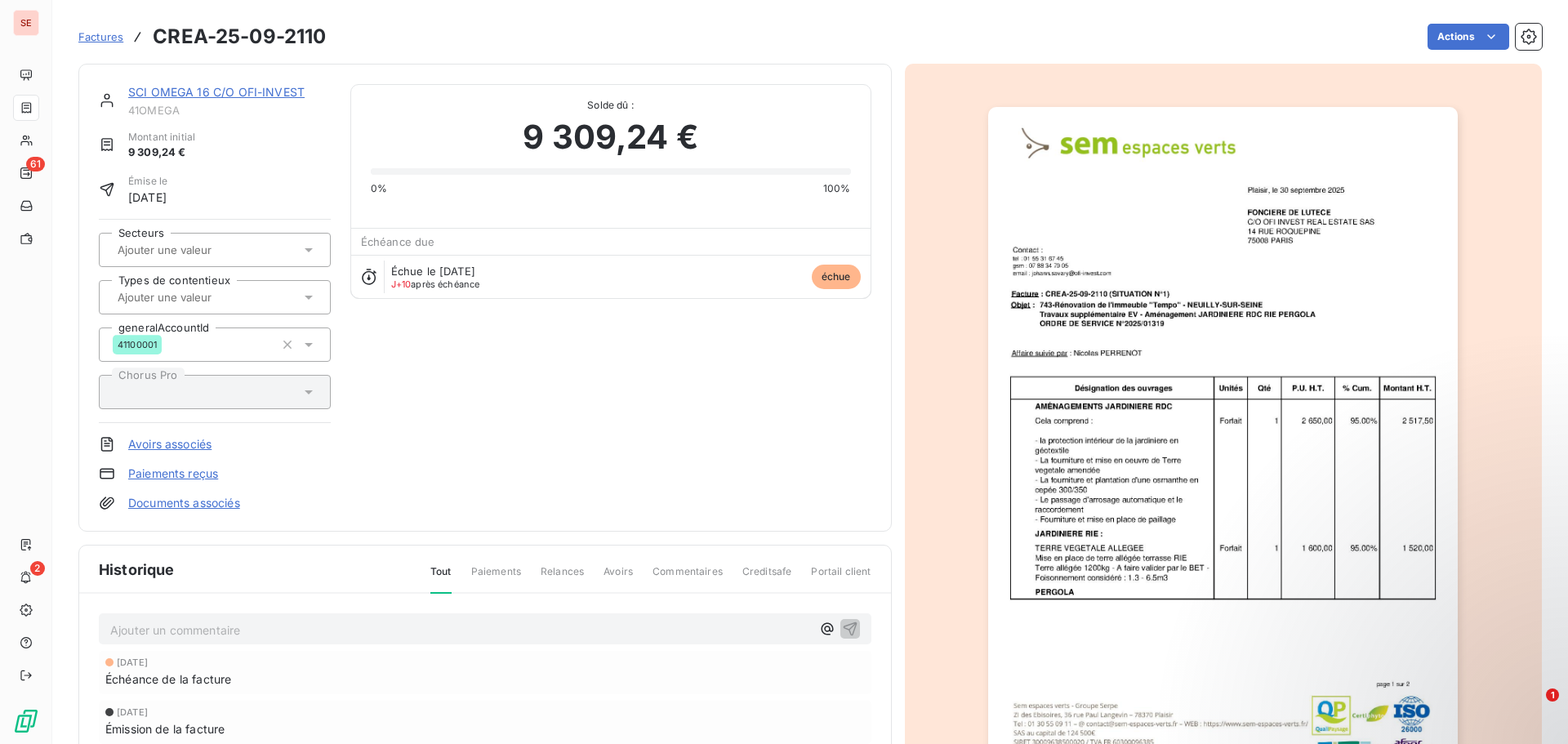
click at [1001, 445] on img "button" at bounding box center [1223, 440] width 470 height 665
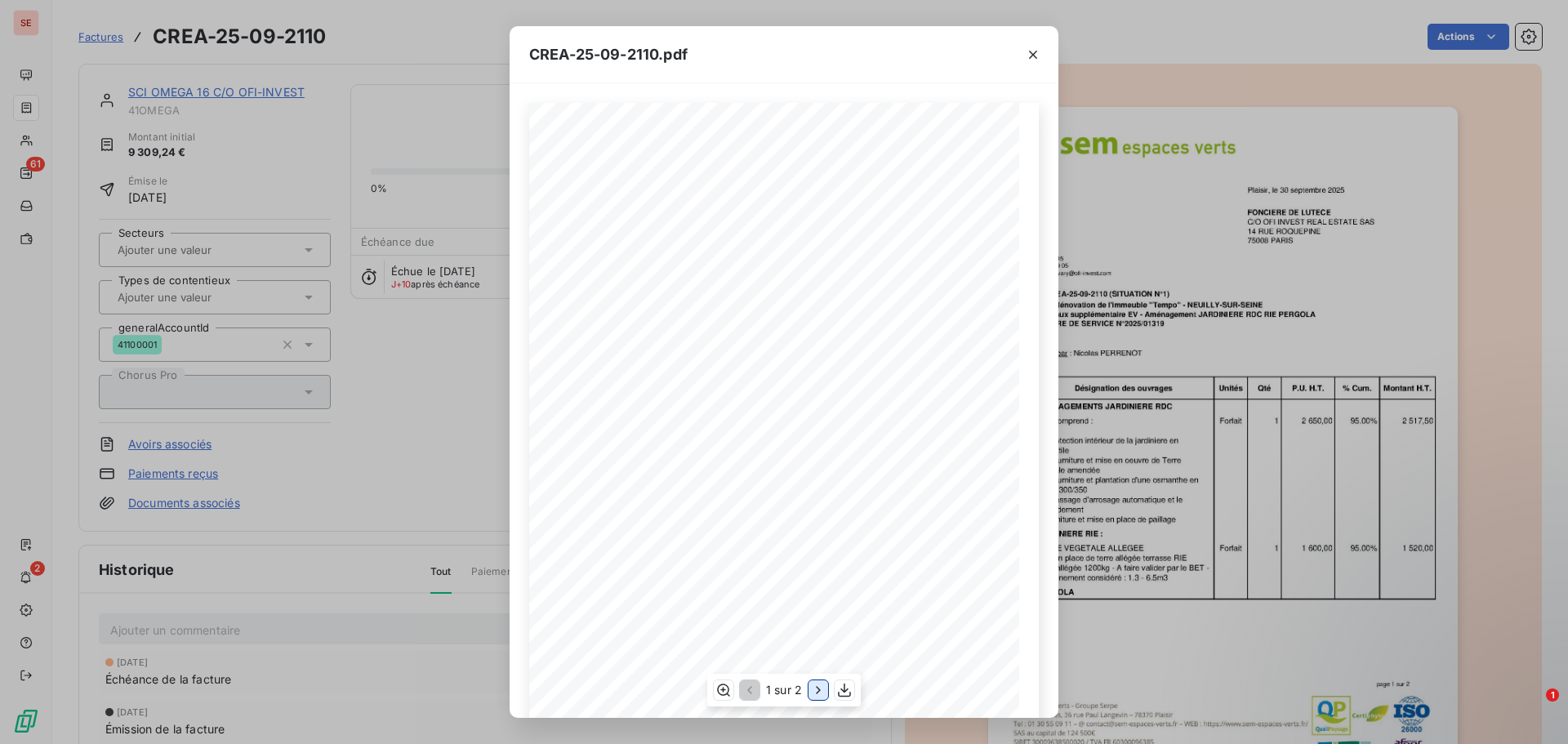
click at [818, 694] on icon "button" at bounding box center [818, 690] width 17 height 17
click at [1459, 32] on div "CREA-25-09-2110.pdf Facture N°: CREA-25-09-2110 Désignation des ouvrages Unités…" at bounding box center [784, 372] width 1568 height 744
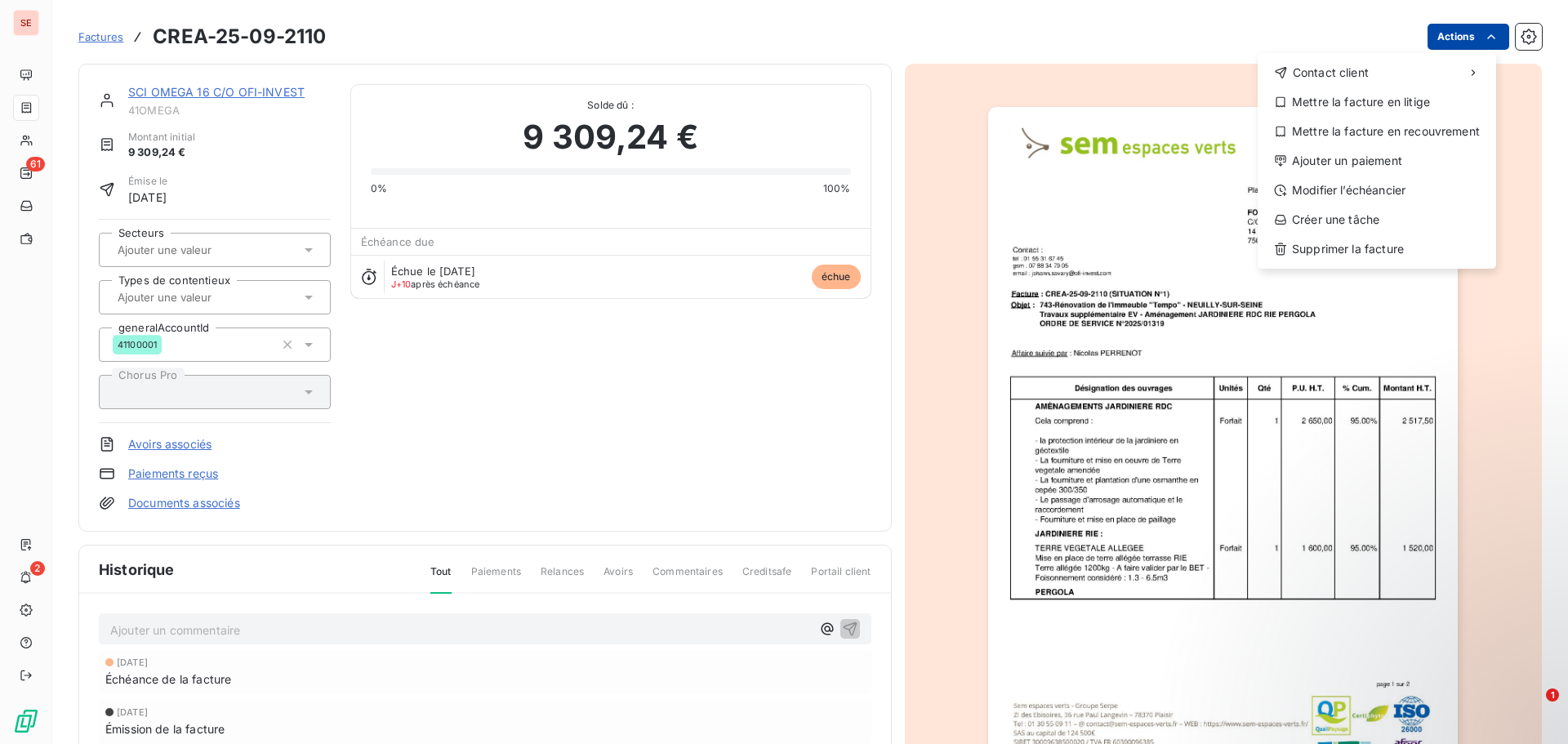
click at [1456, 45] on html "SE 61 2 Factures CREA-25-09-2110 Actions Contact client Mettre la facture en li…" at bounding box center [784, 372] width 1568 height 744
click at [1391, 182] on div "Modifier l’échéancier" at bounding box center [1377, 190] width 225 height 26
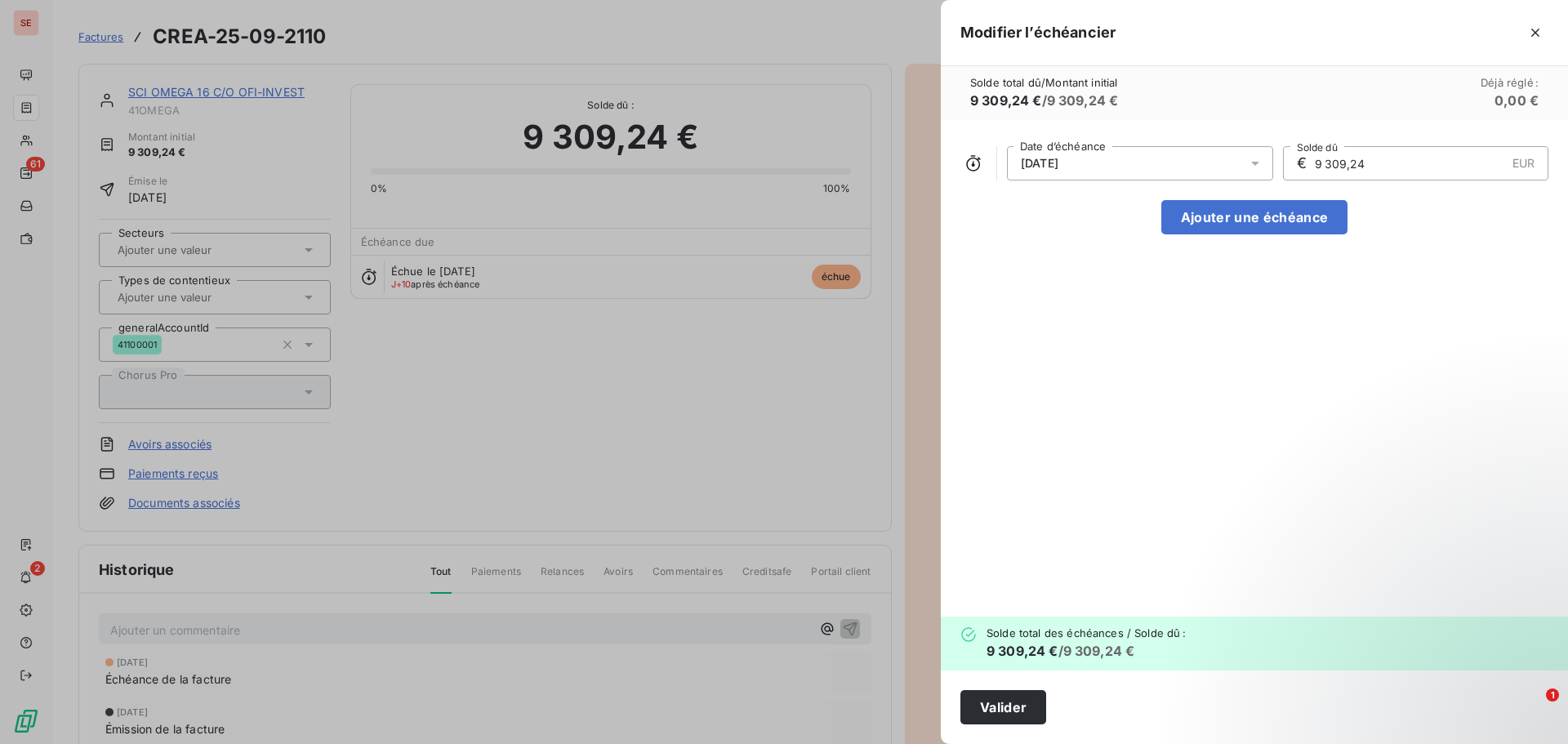
click at [1059, 164] on span "[DATE]" at bounding box center [1039, 163] width 38 height 13
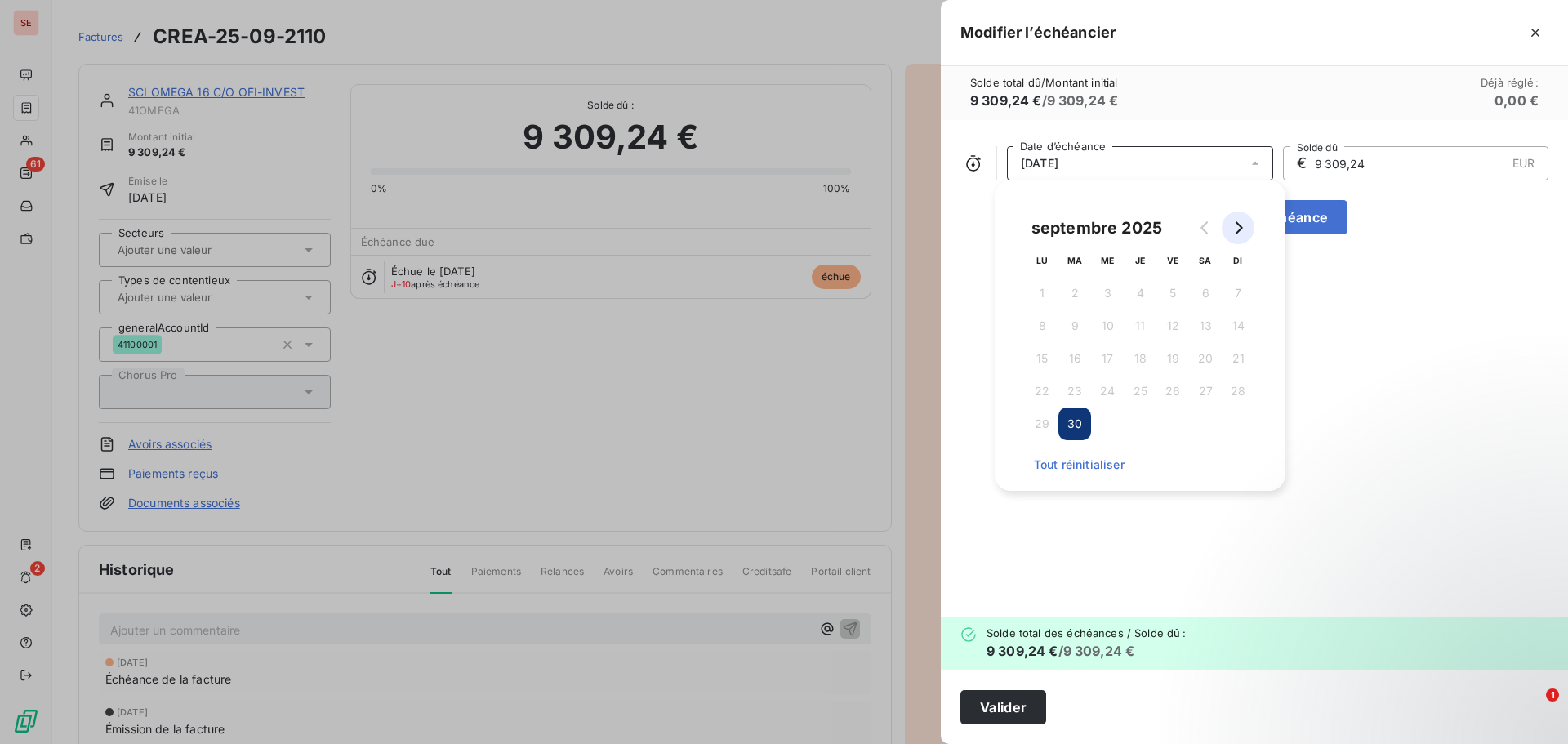
click at [1230, 226] on button "Go to next month" at bounding box center [1238, 228] width 33 height 33
click at [1144, 421] on button "30" at bounding box center [1140, 424] width 33 height 33
click at [1042, 702] on button "Valider" at bounding box center [1003, 707] width 85 height 34
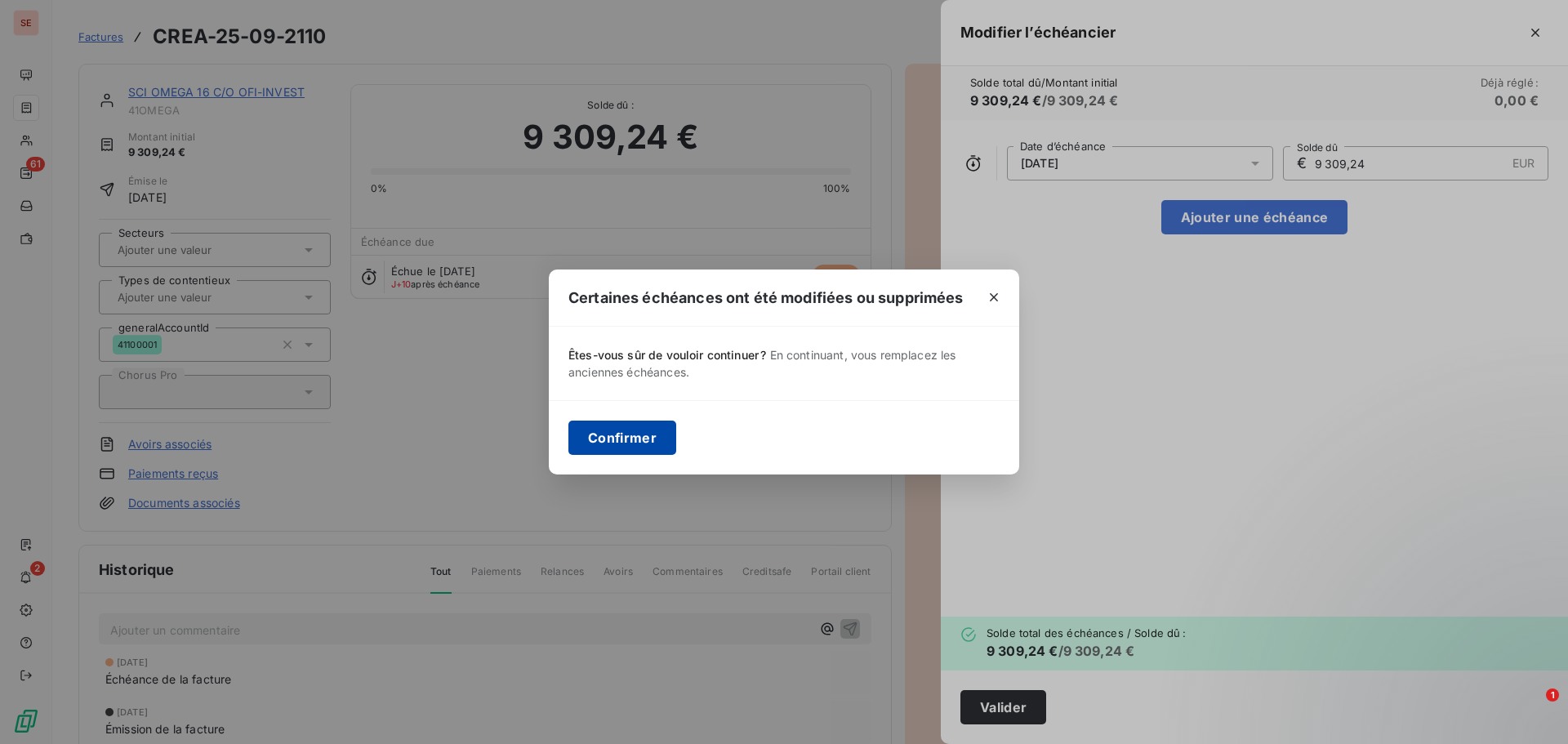
click at [655, 440] on button "Confirmer" at bounding box center [622, 437] width 108 height 34
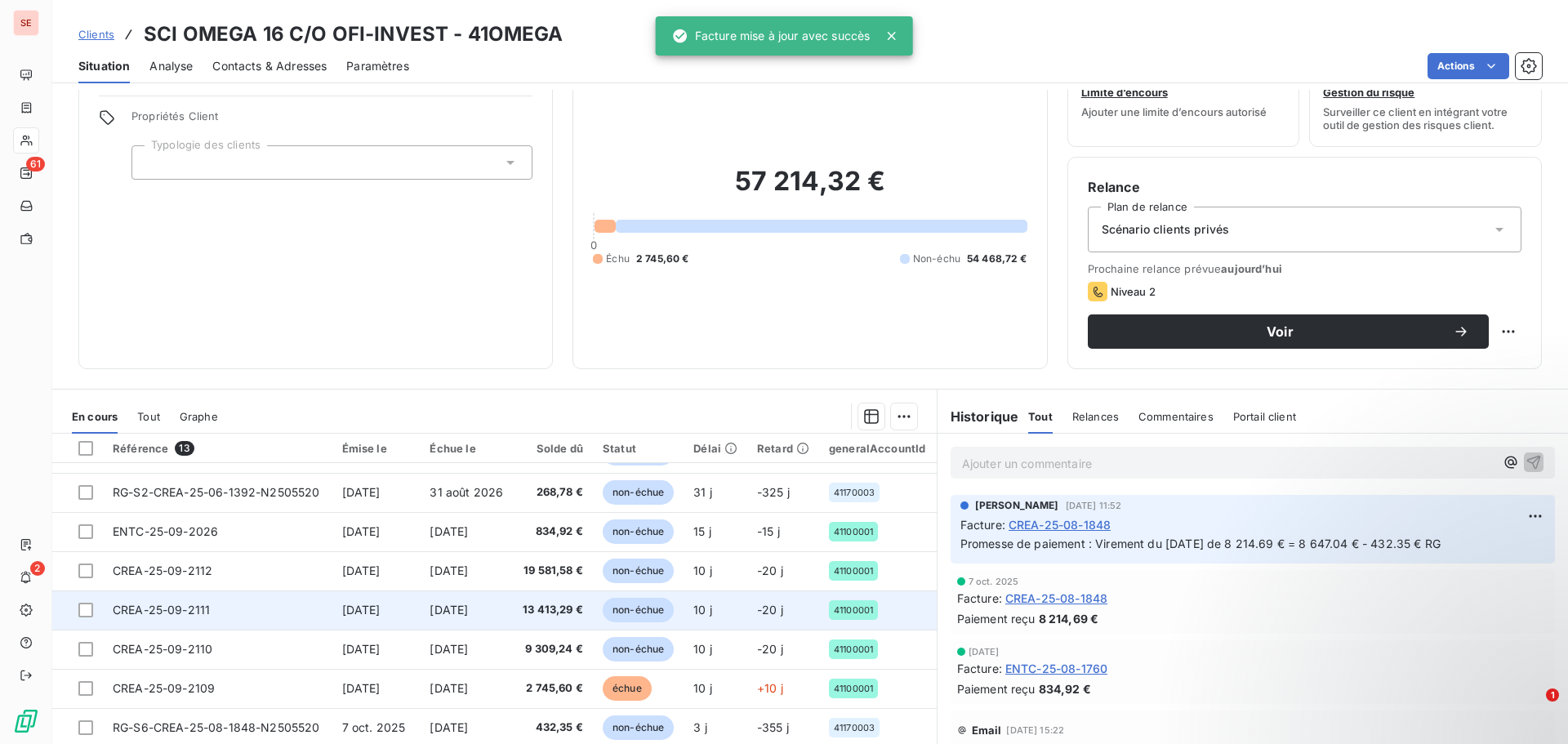
scroll to position [111, 0]
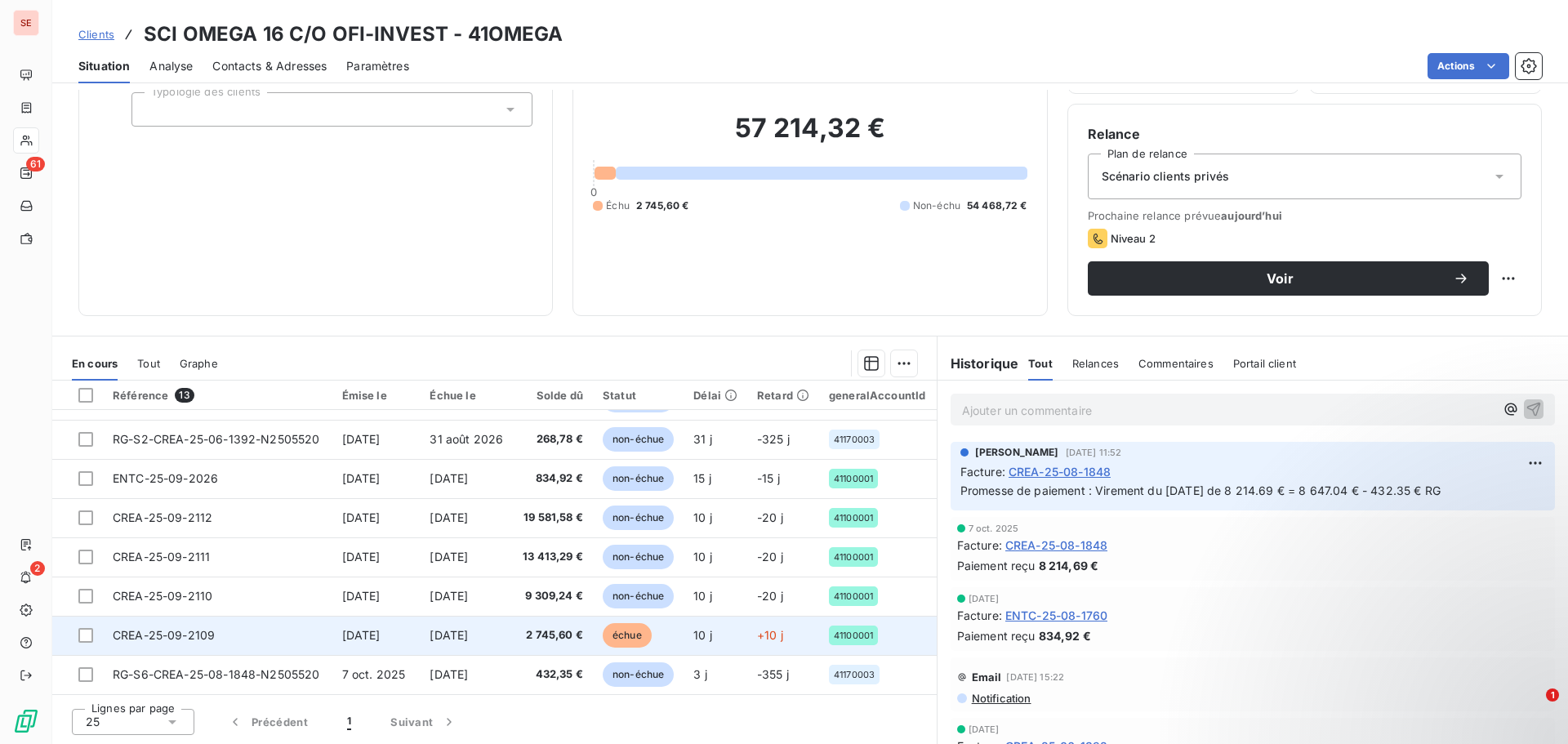
click at [430, 631] on td "[DATE]" at bounding box center [466, 635] width 93 height 39
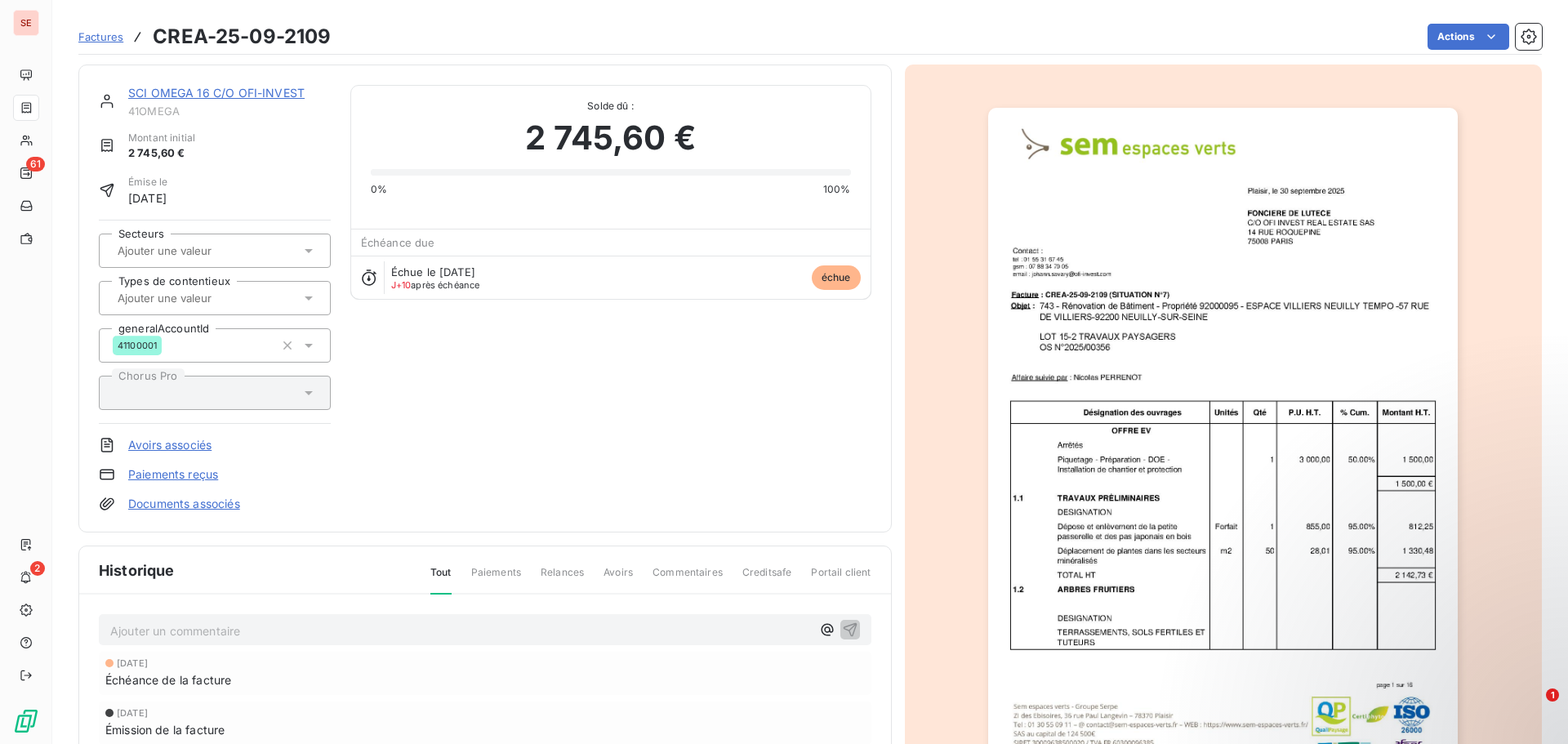
scroll to position [208, 0]
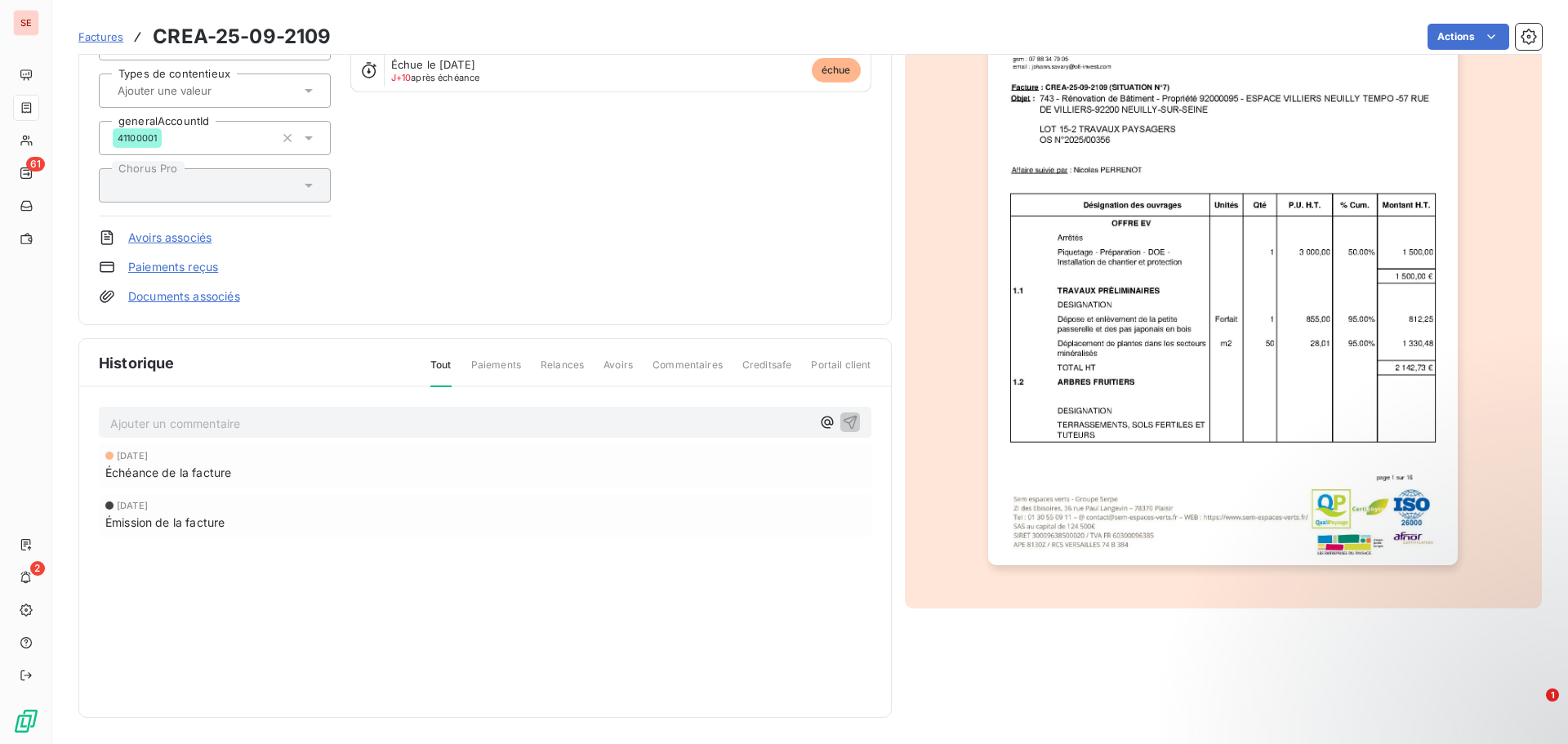
click at [1310, 351] on img "button" at bounding box center [1223, 233] width 470 height 665
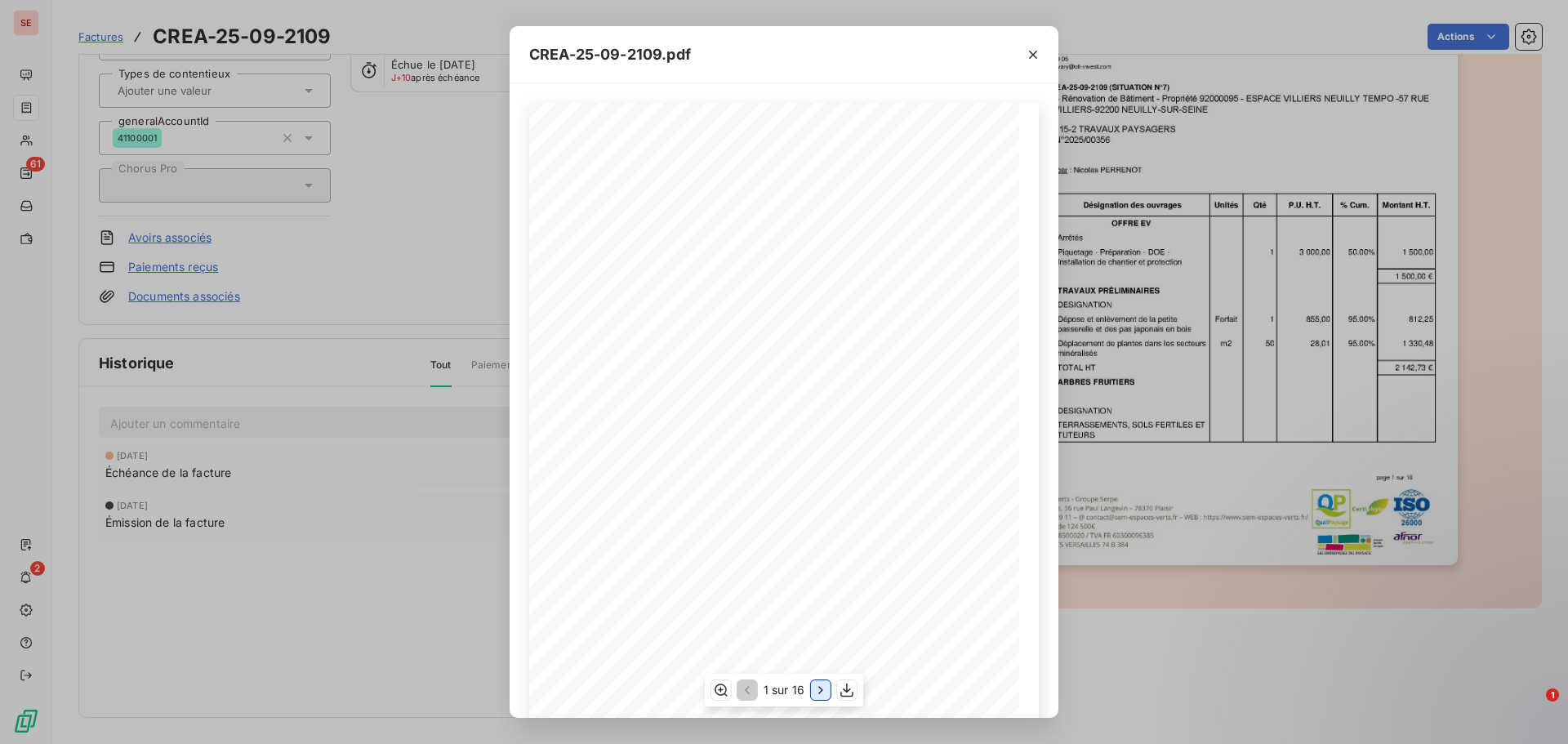
click at [819, 692] on icon "button" at bounding box center [821, 690] width 17 height 17
click at [819, 692] on icon "button" at bounding box center [823, 690] width 17 height 17
click at [819, 692] on icon "button" at bounding box center [822, 690] width 17 height 17
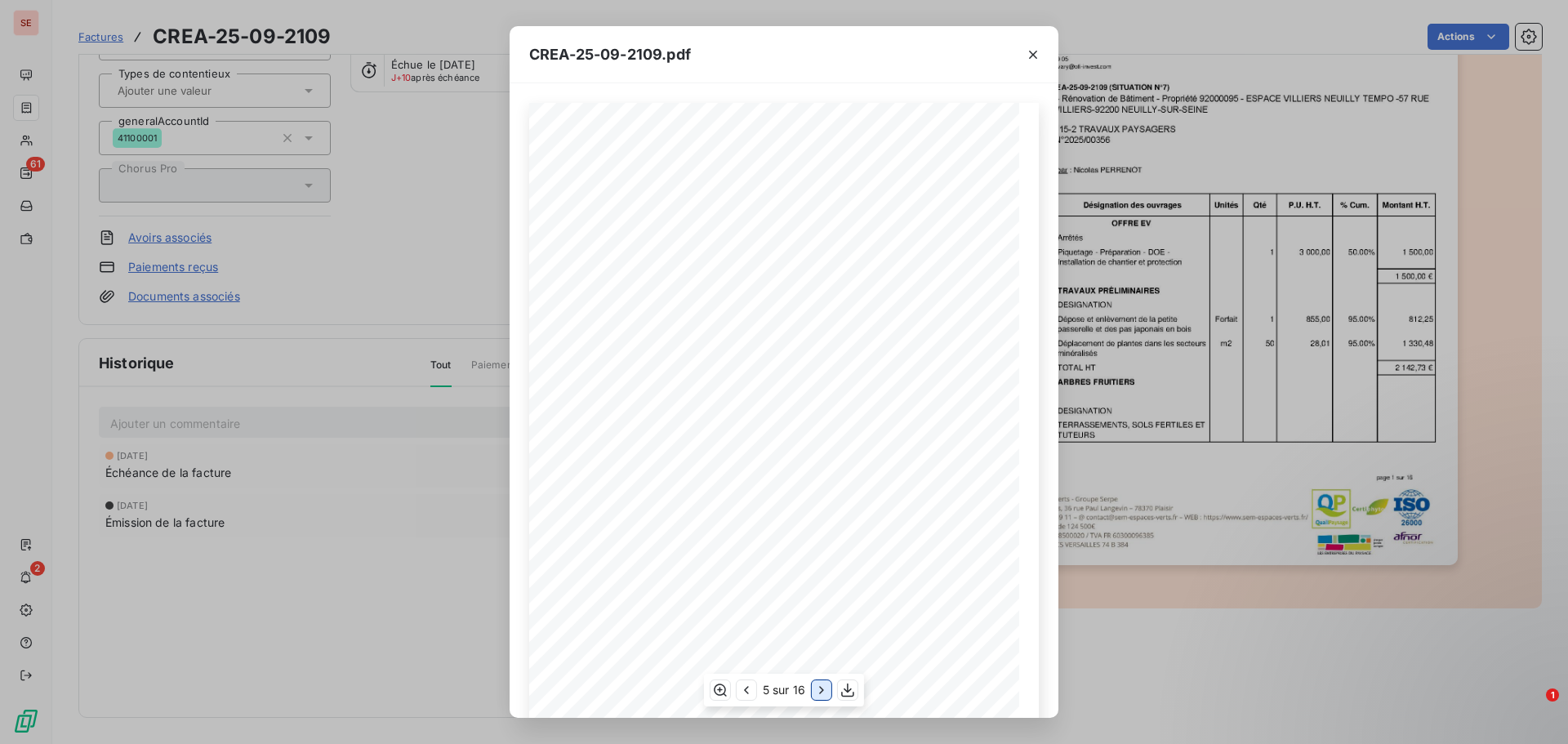
click at [819, 692] on icon "button" at bounding box center [822, 690] width 17 height 17
click at [819, 692] on icon "button" at bounding box center [823, 690] width 17 height 17
click at [819, 692] on icon "button" at bounding box center [825, 690] width 17 height 17
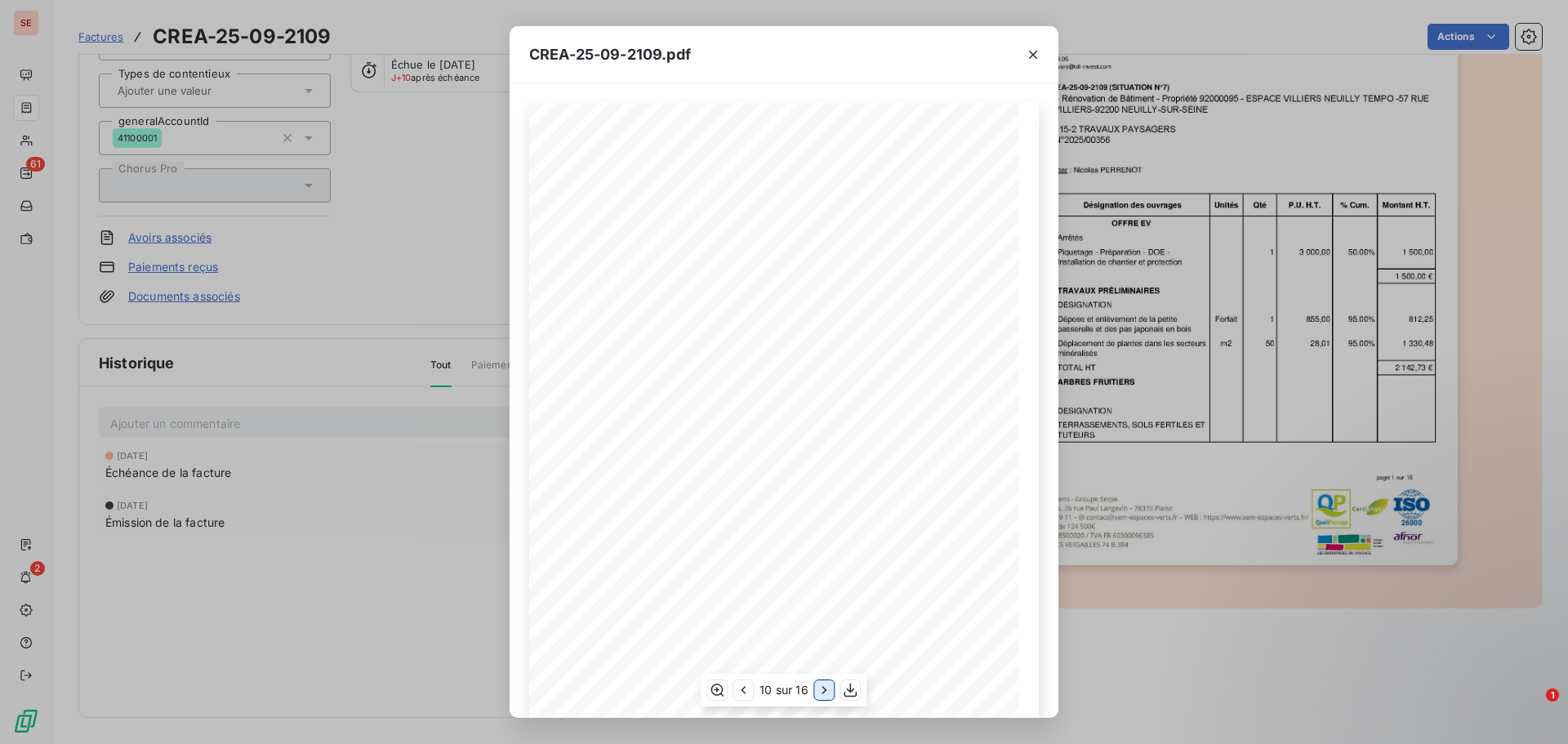
click at [819, 692] on icon "button" at bounding box center [825, 690] width 17 height 17
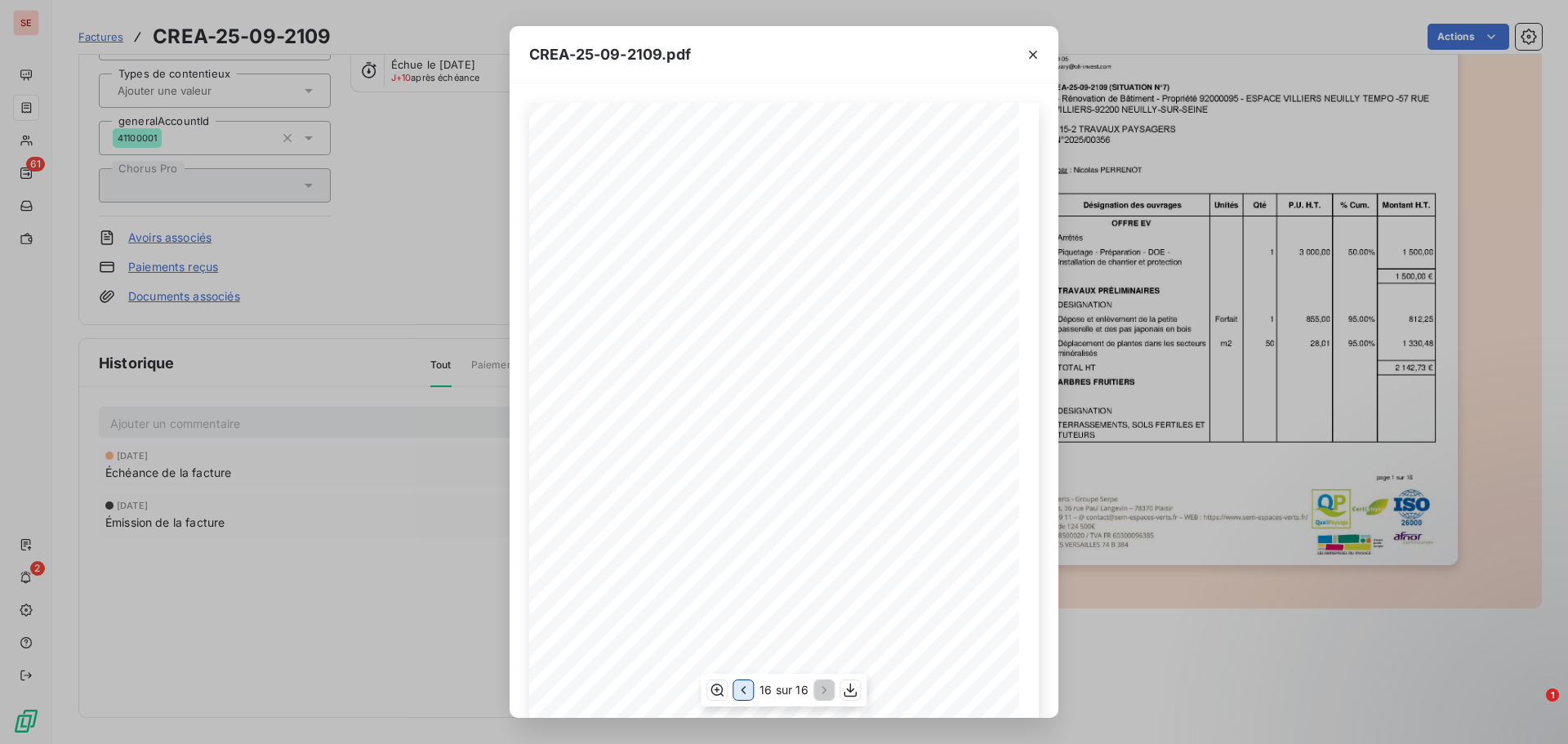
click at [750, 690] on icon "button" at bounding box center [744, 690] width 17 height 17
click at [1447, 41] on div "CREA-25-09-2109.pdf Facture N°: CREA-25-09-2109 Désignation des ouvrages Unités…" at bounding box center [784, 372] width 1568 height 744
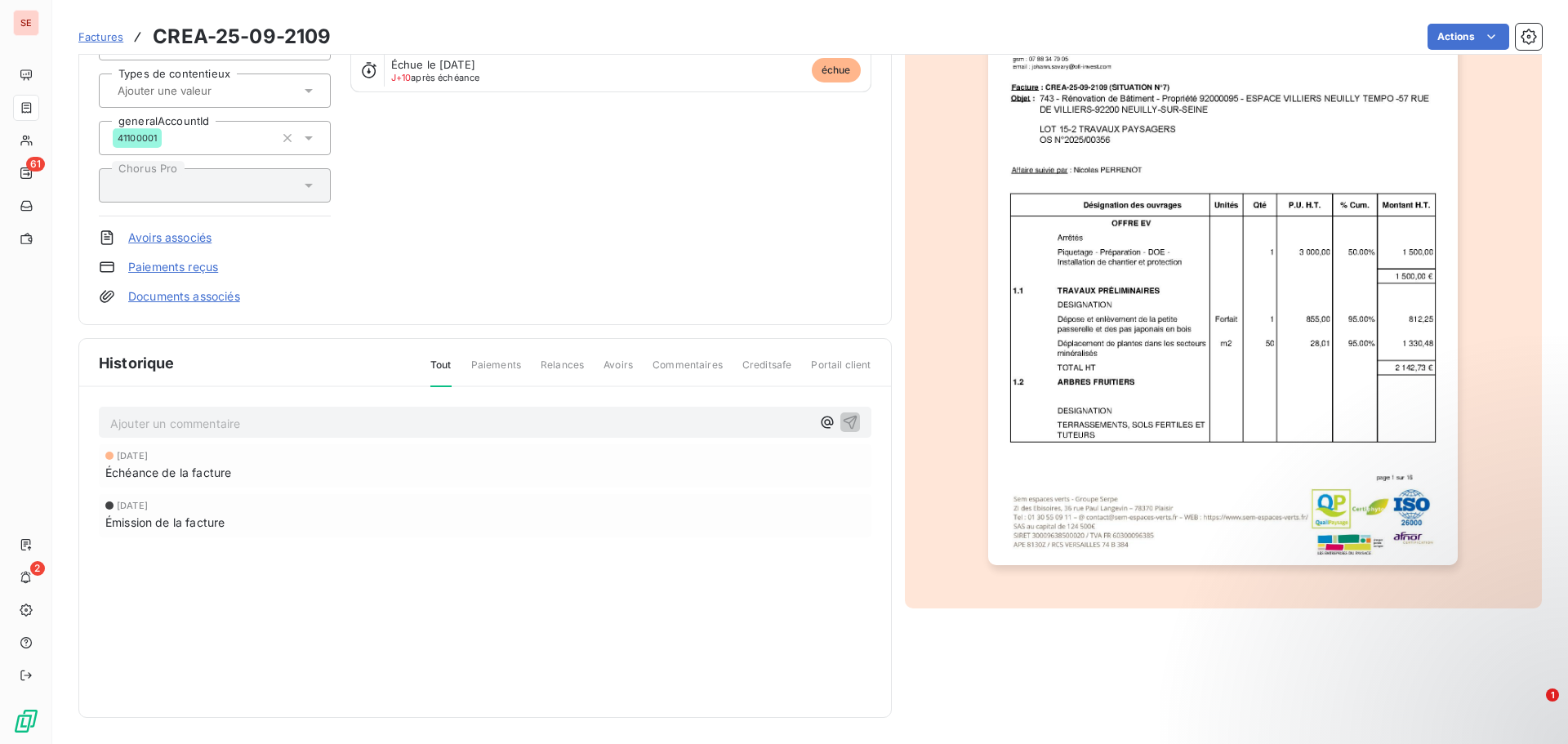
click at [1447, 41] on html "SE 61 2 Factures CREA-25-09-2109 Actions SCI OMEGA 16 C/O OFI-INVEST 41OMEGA Mo…" at bounding box center [784, 372] width 1568 height 744
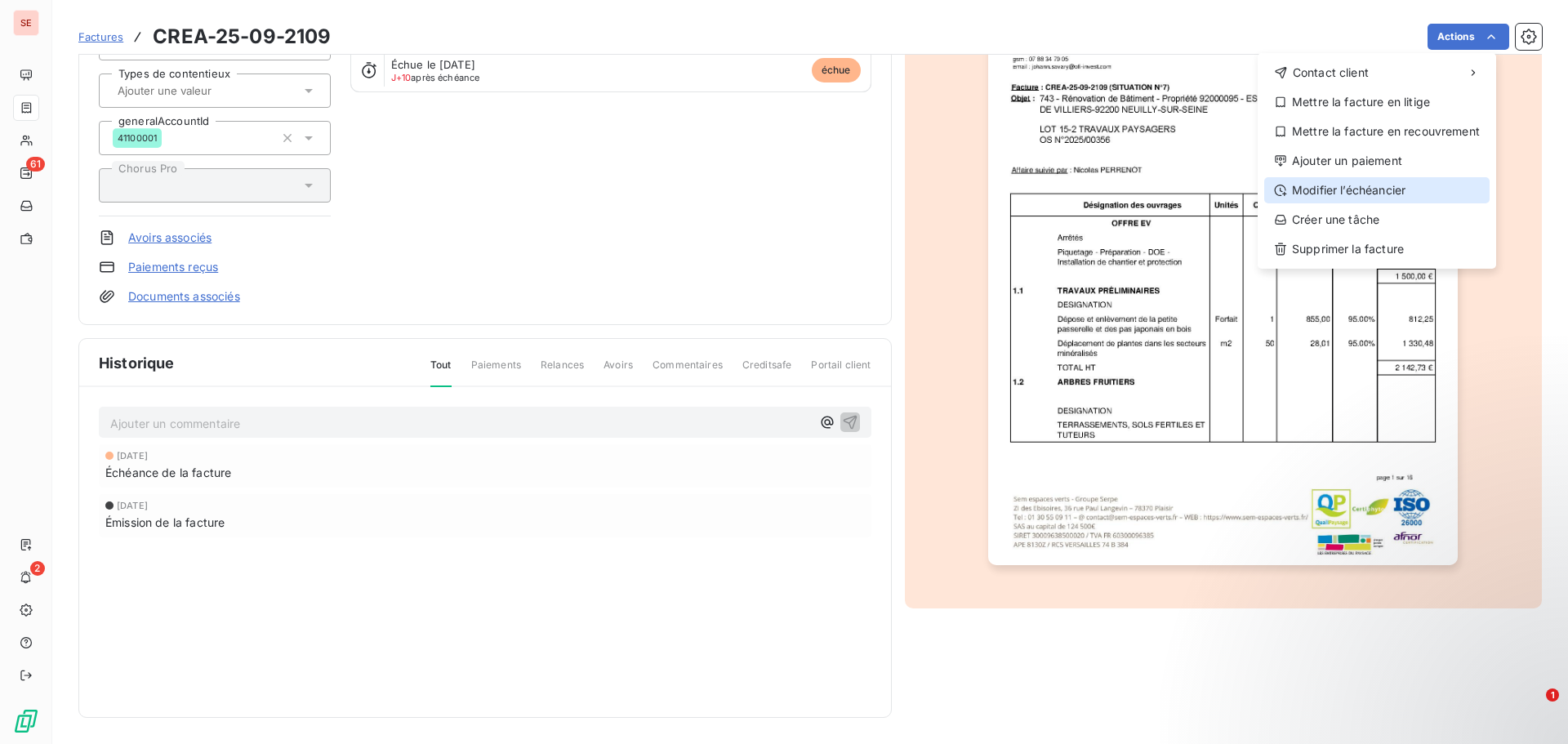
click at [1368, 189] on div "Modifier l’échéancier" at bounding box center [1377, 190] width 225 height 26
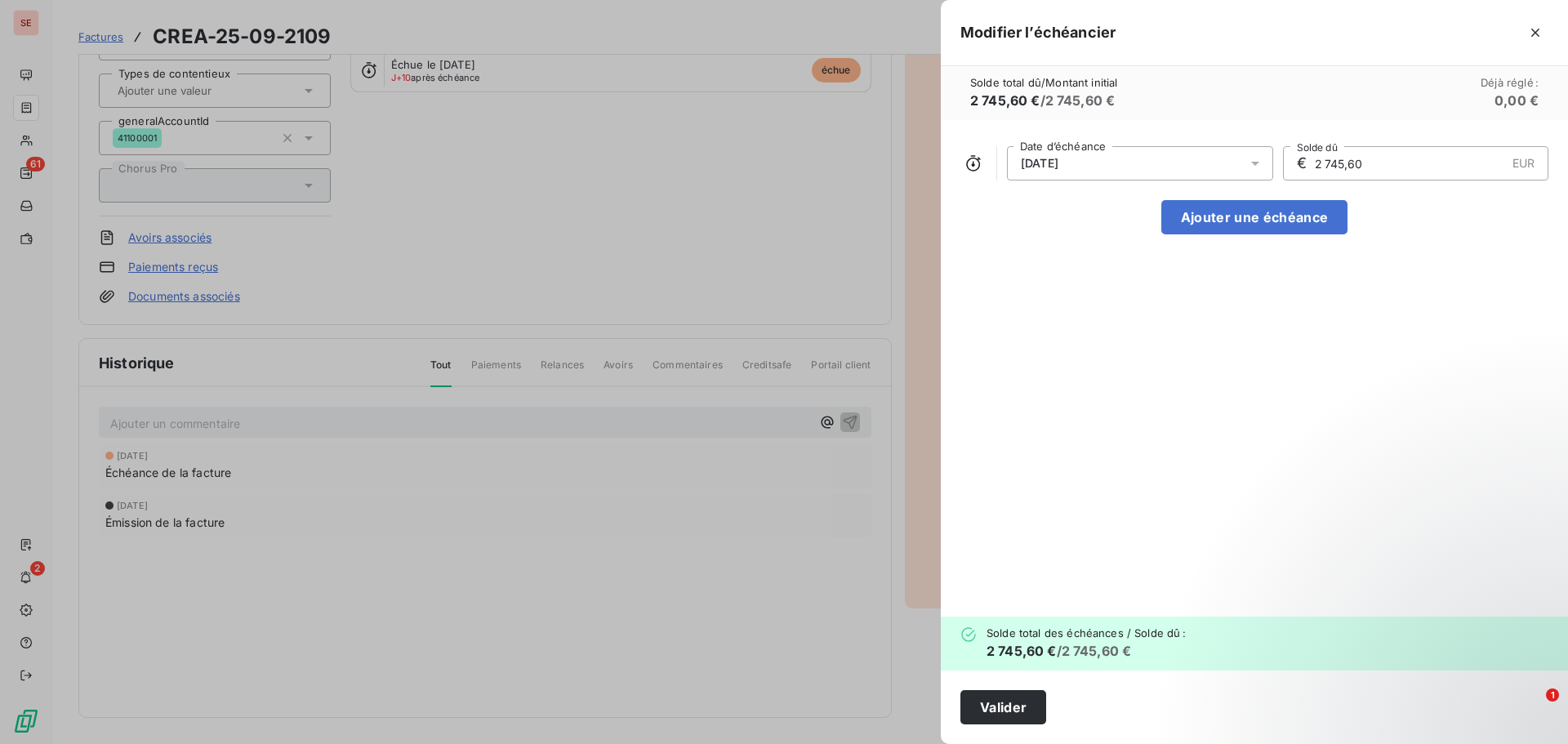
click at [1100, 178] on div "[DATE]" at bounding box center [1140, 163] width 266 height 34
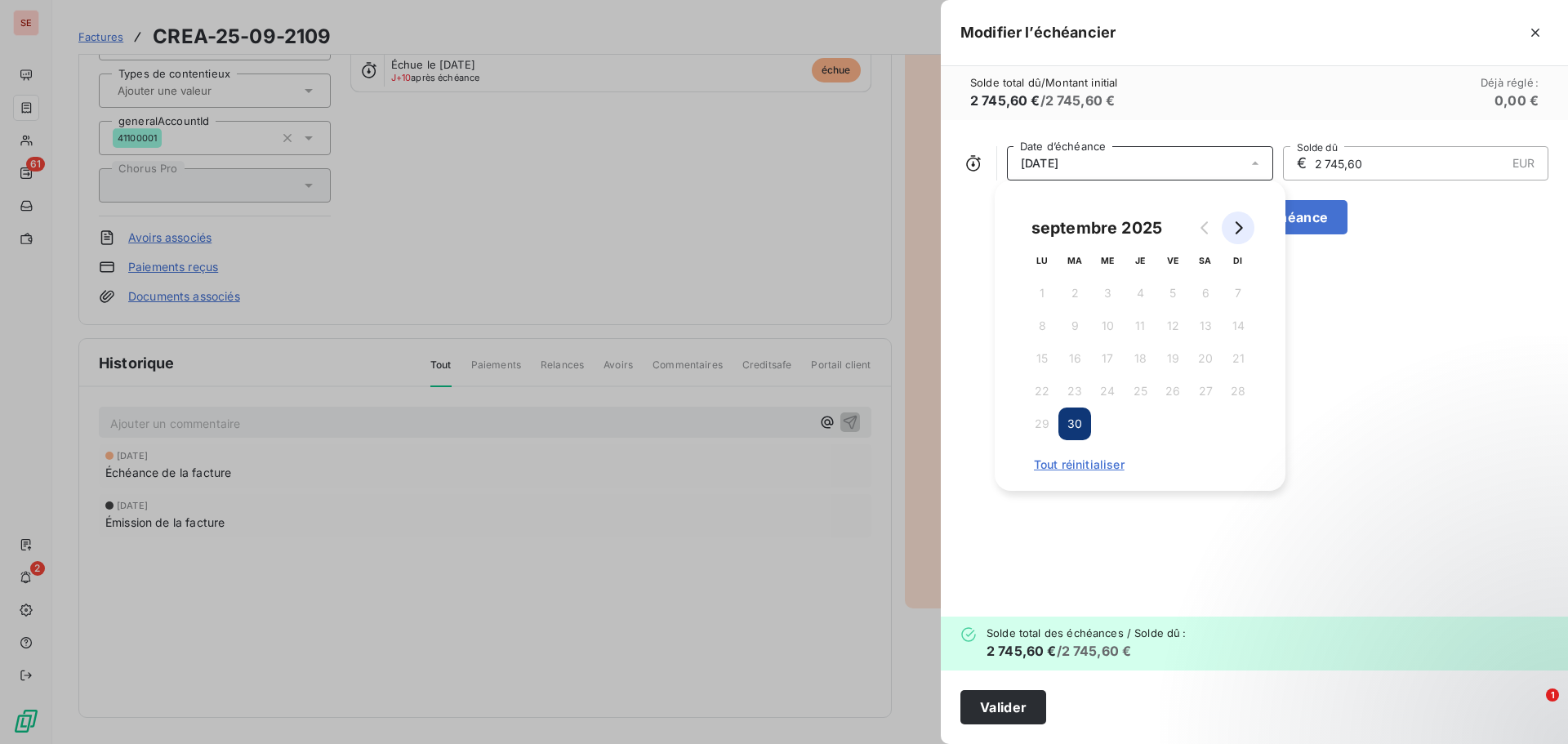
click at [1241, 228] on icon "Go to next month" at bounding box center [1239, 228] width 13 height 13
drag, startPoint x: 1174, startPoint y: 425, endPoint x: 1167, endPoint y: 450, distance: 26.0
click at [1175, 425] on button "31" at bounding box center [1173, 424] width 33 height 33
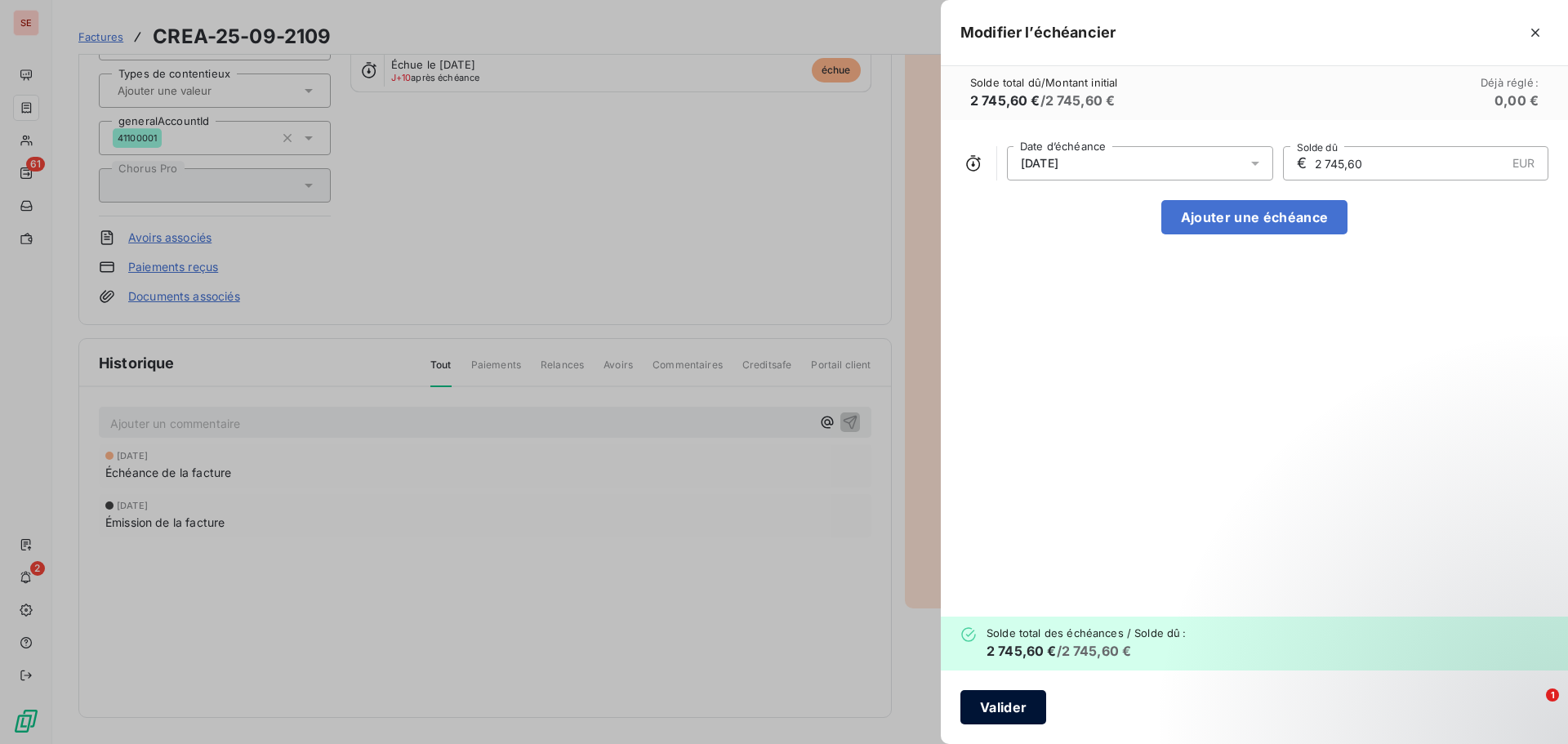
click at [1005, 708] on button "Valider" at bounding box center [1003, 707] width 85 height 34
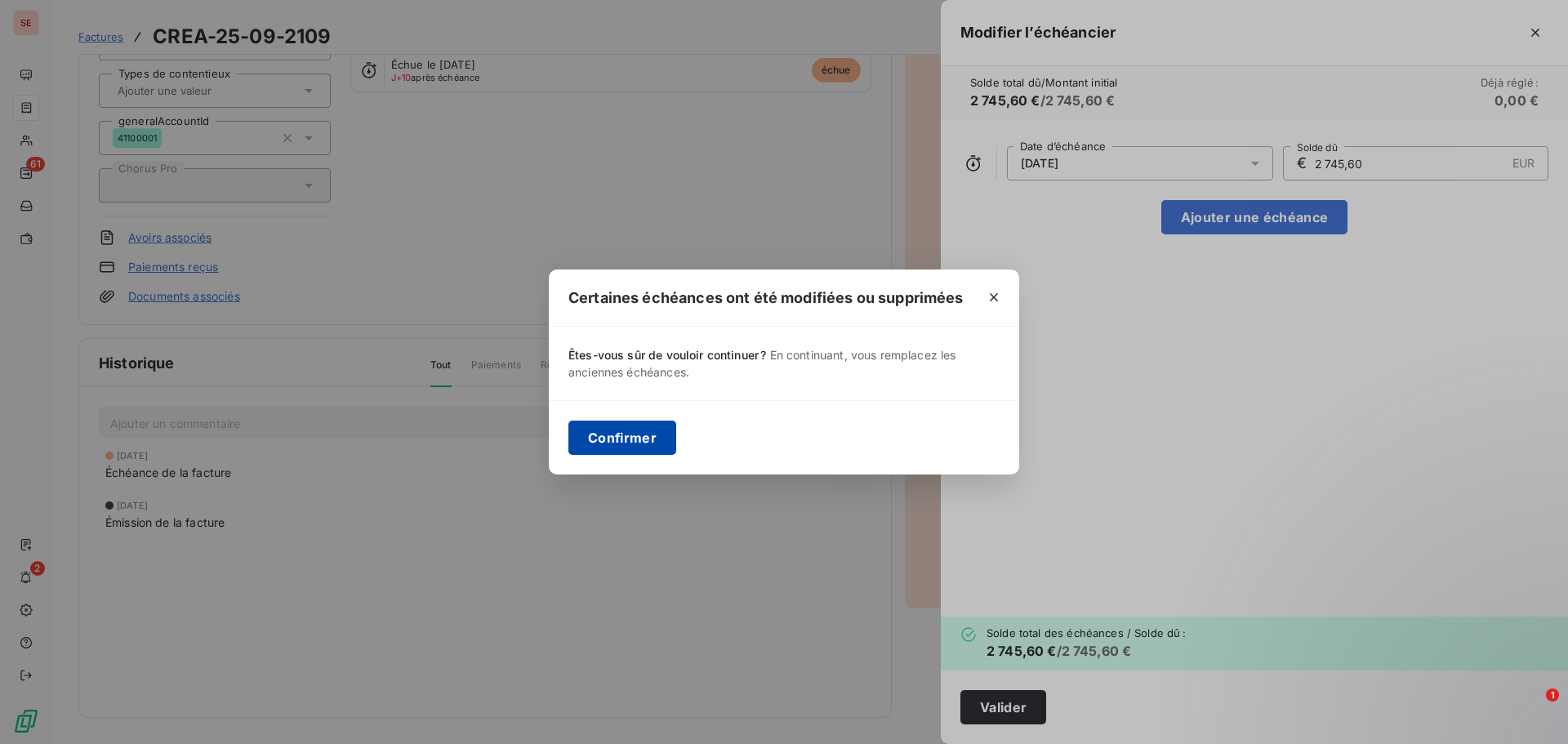
click at [642, 445] on button "Confirmer" at bounding box center [622, 437] width 108 height 34
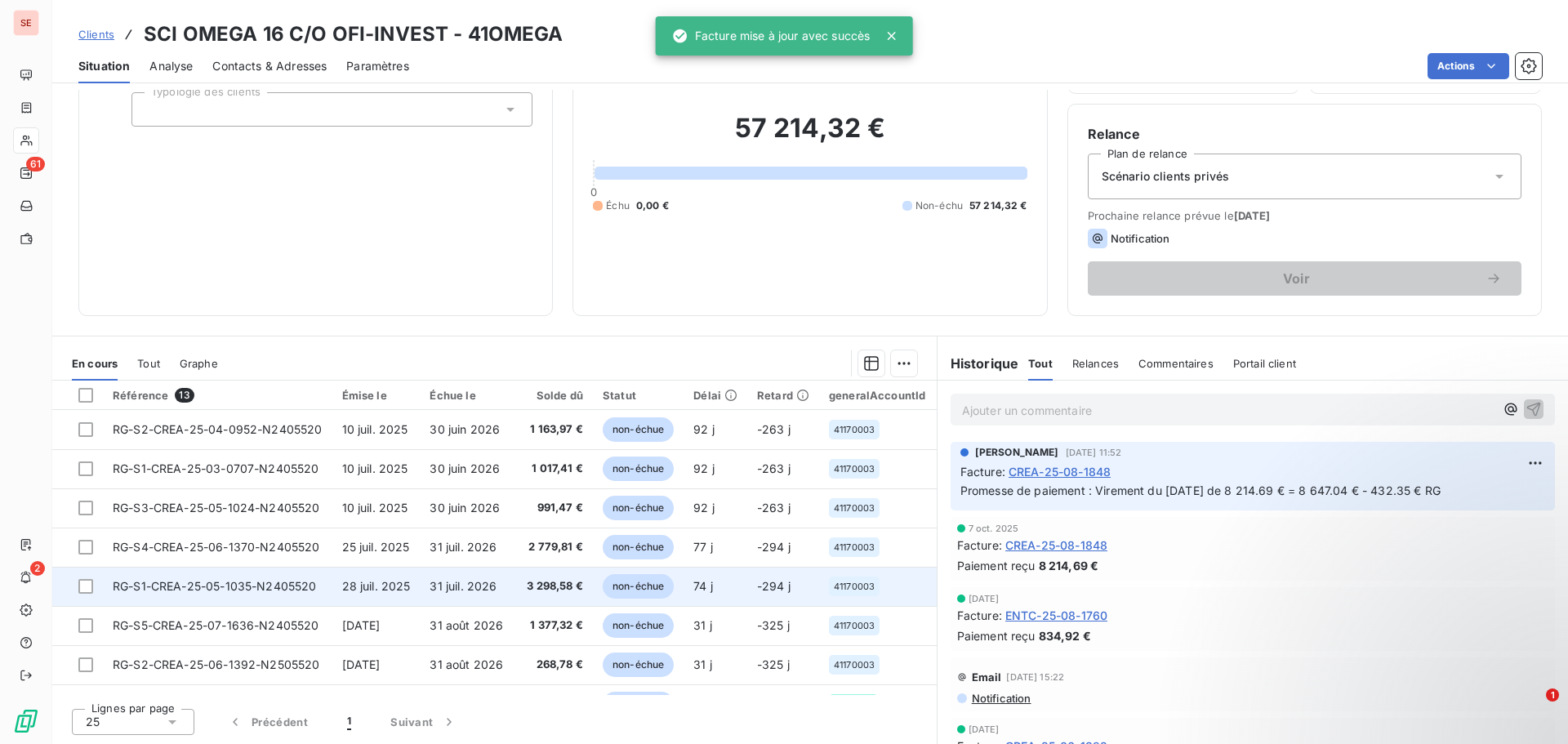
scroll to position [232, 0]
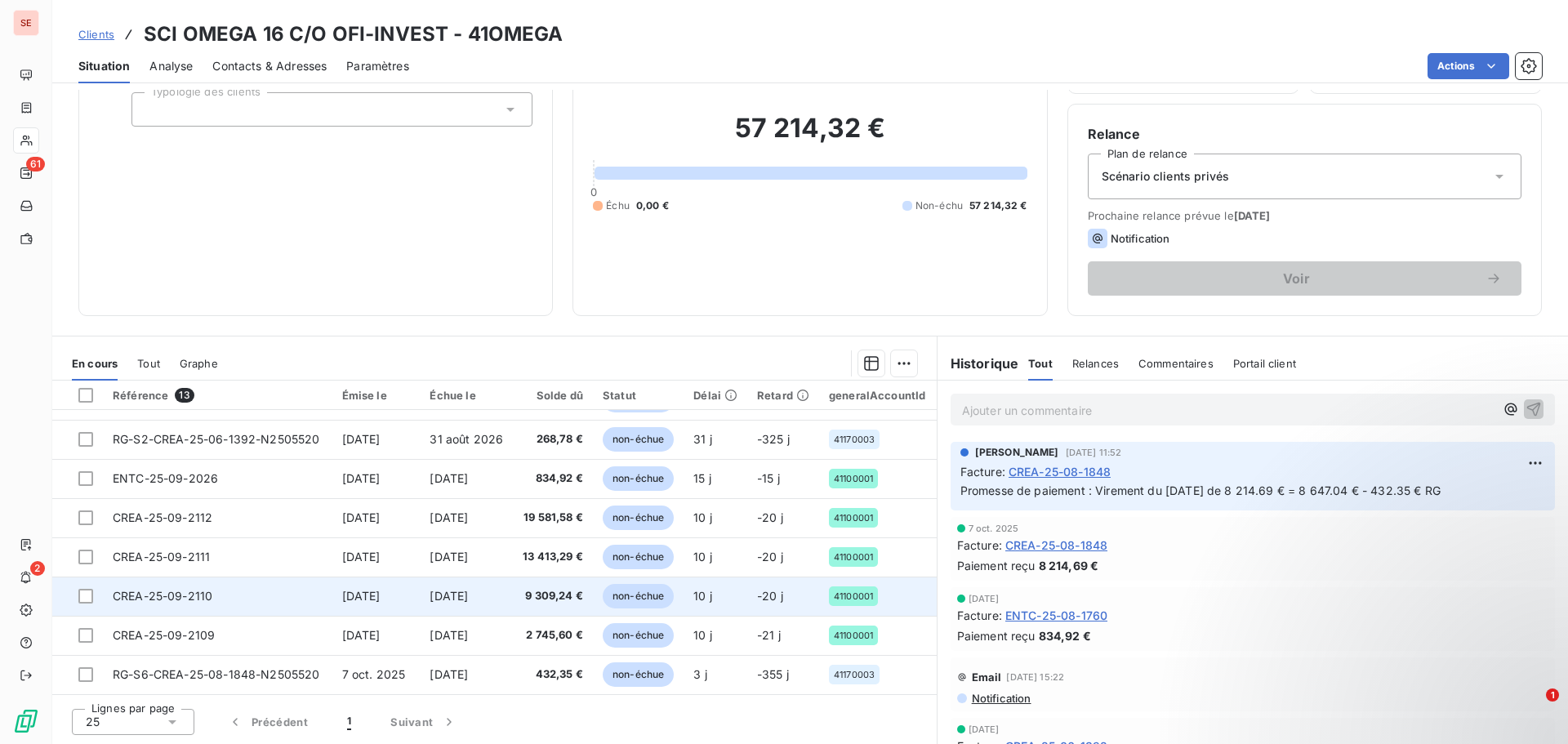
click at [450, 592] on span "[DATE]" at bounding box center [449, 596] width 39 height 14
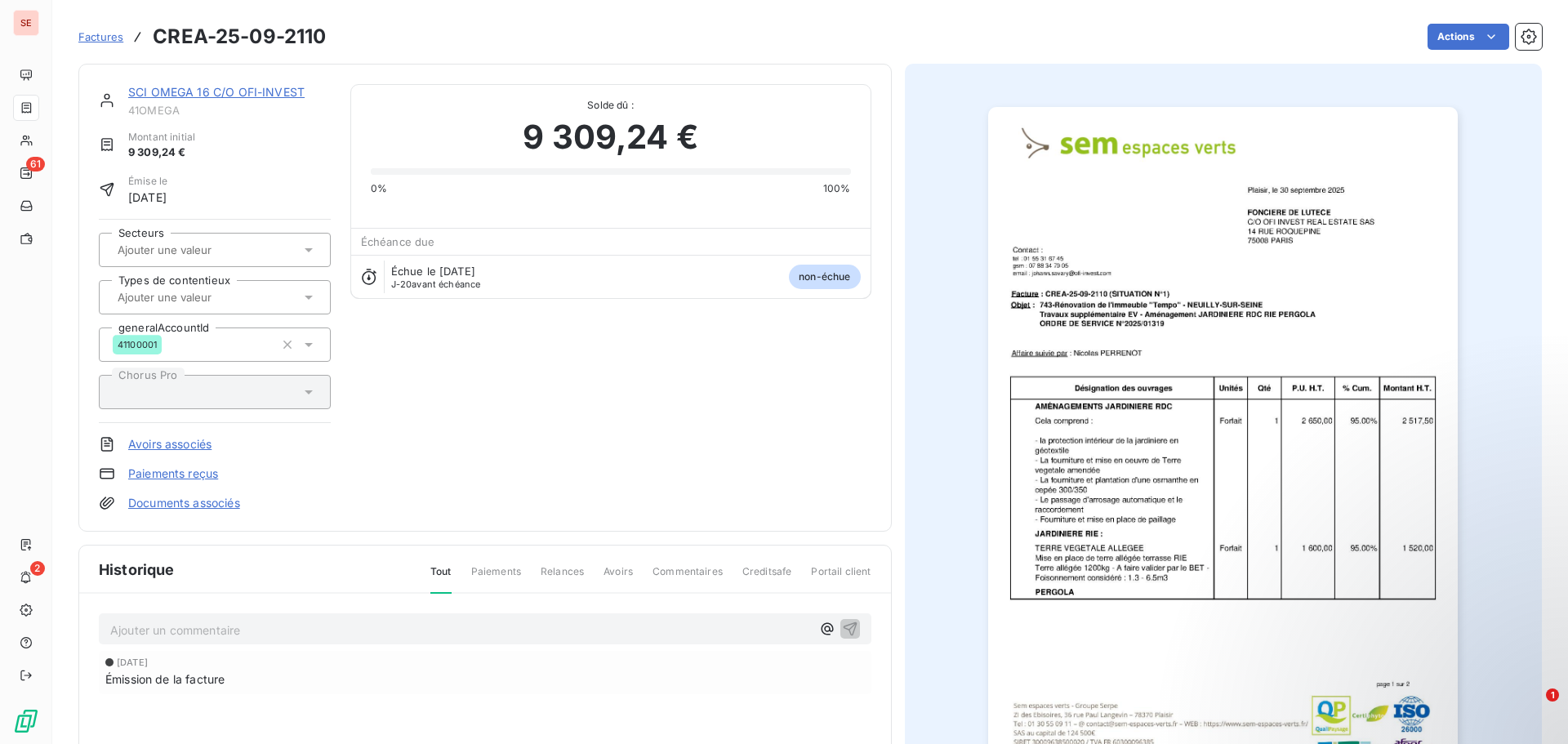
click at [1168, 434] on img "button" at bounding box center [1223, 440] width 470 height 665
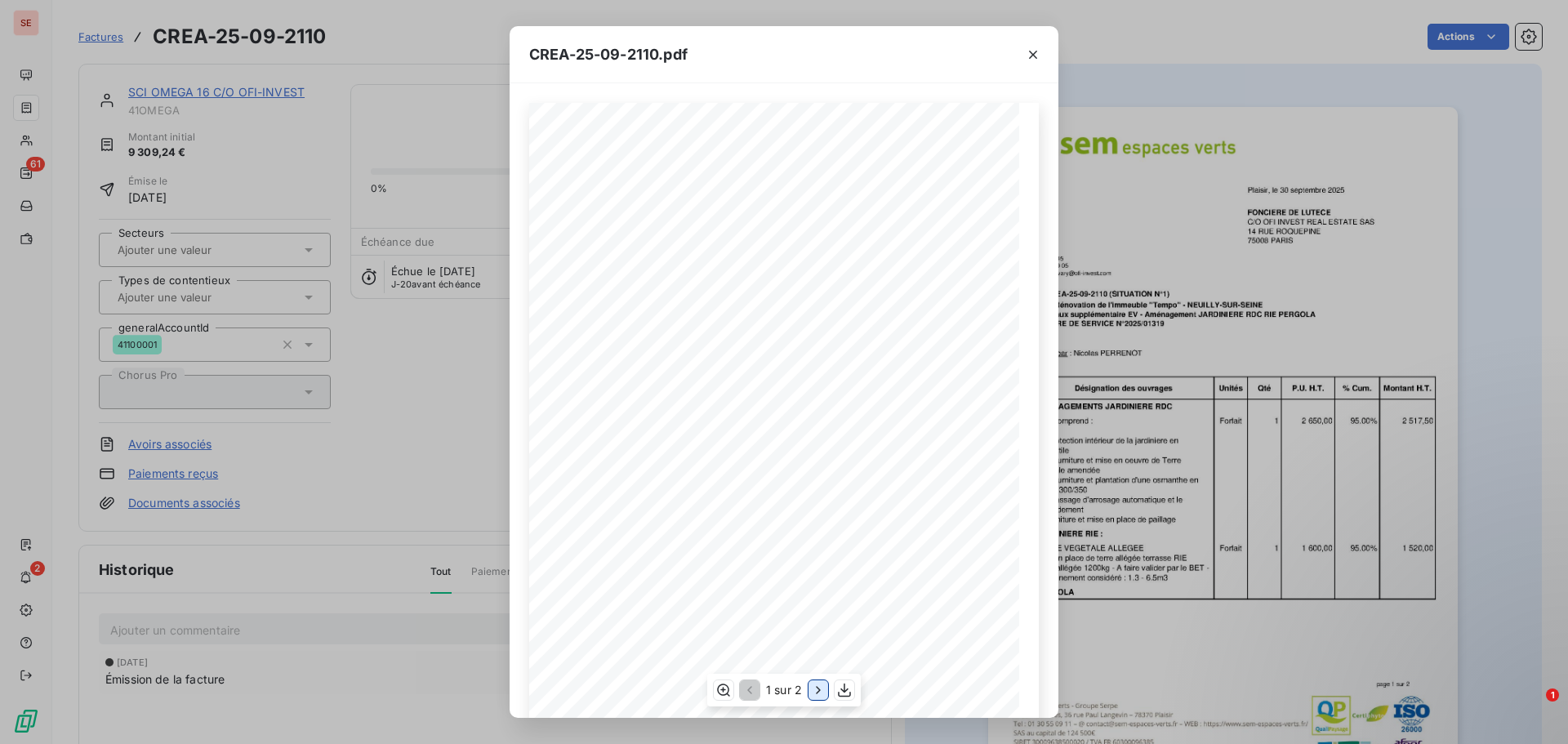
click at [816, 699] on icon "button" at bounding box center [818, 690] width 17 height 17
click at [1218, 513] on div "CREA-25-09-2110.pdf Facture N°: CREA-25-09-2110 Désignation des ouvrages Unités…" at bounding box center [784, 372] width 1568 height 744
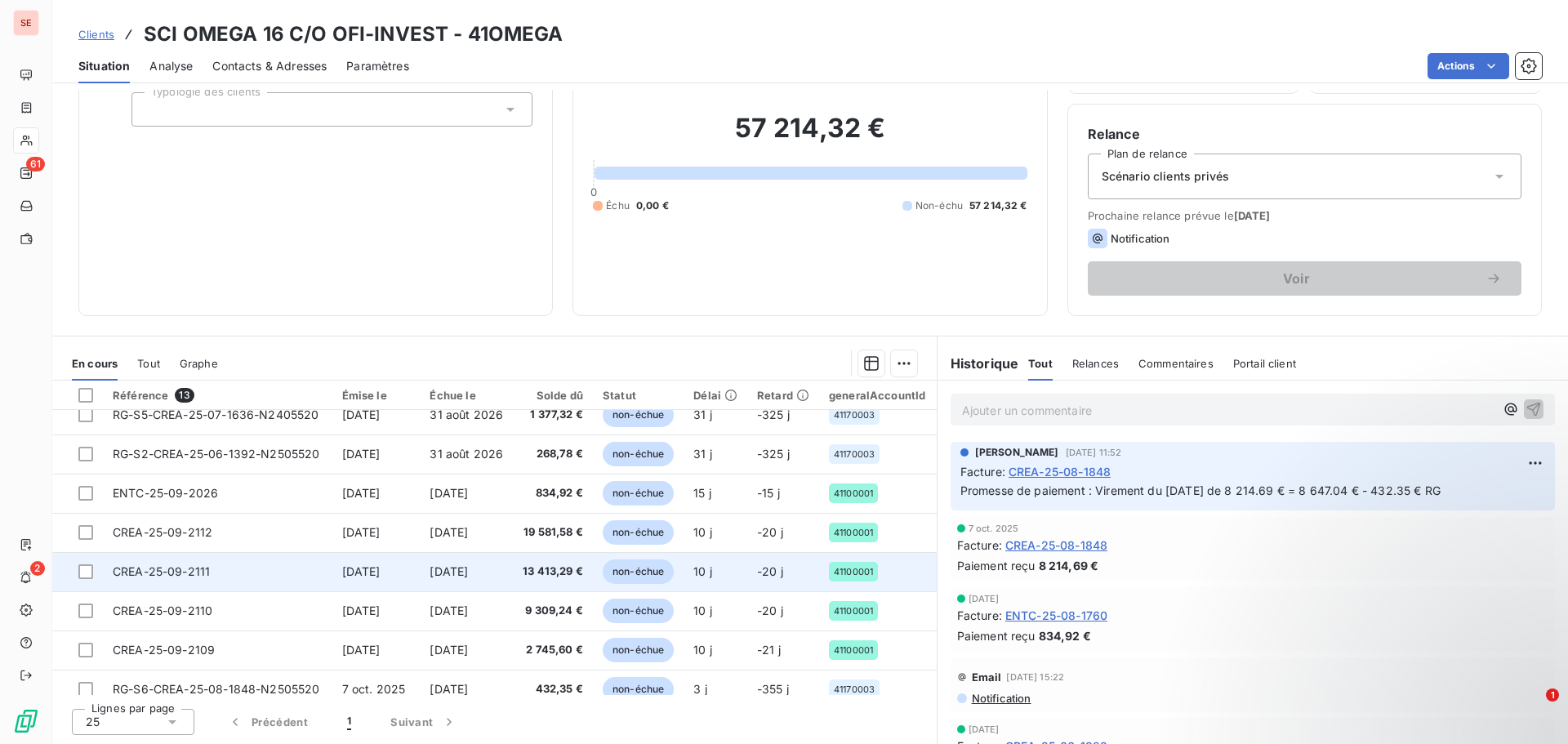
scroll to position [232, 0]
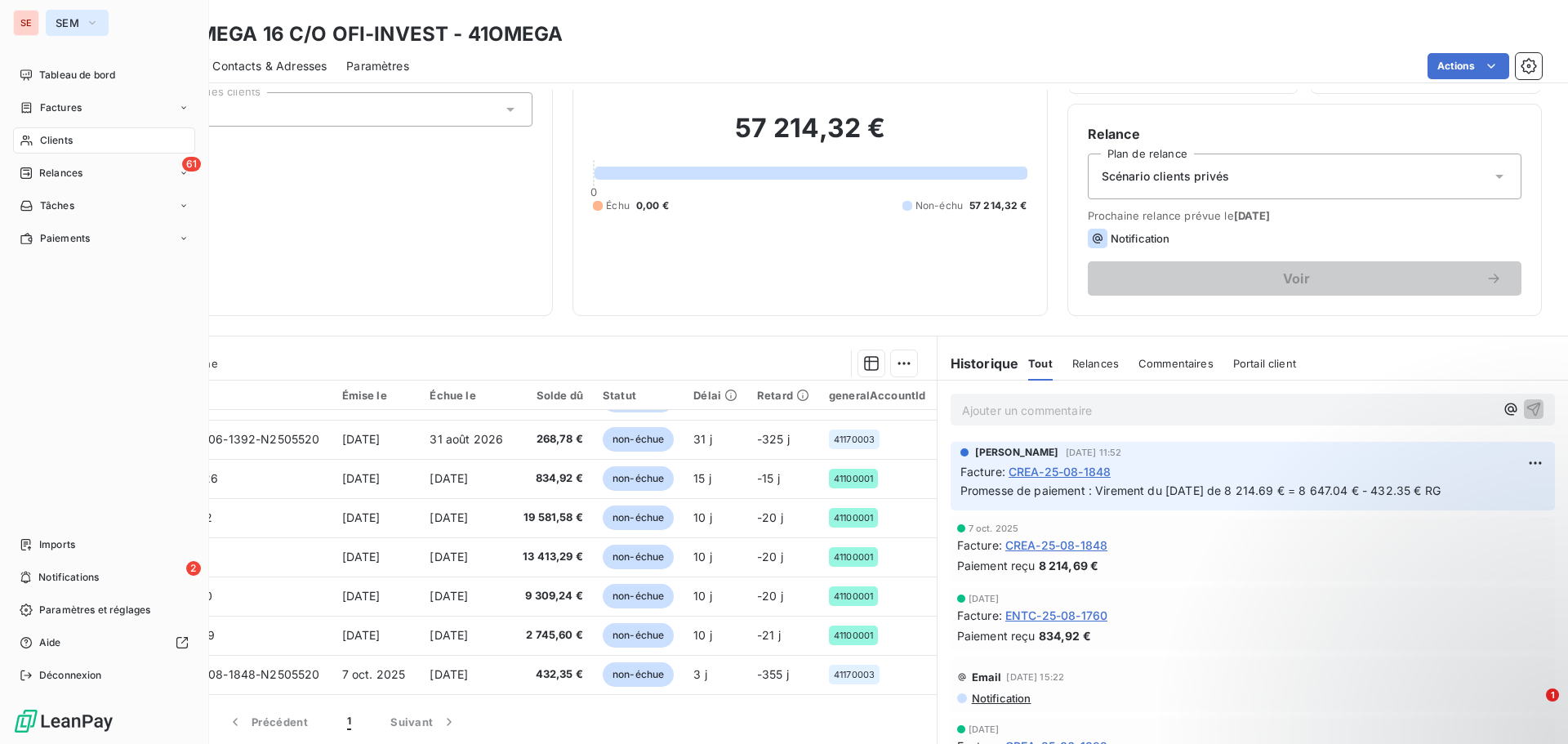
click at [75, 25] on span "SEM" at bounding box center [67, 23] width 23 height 13
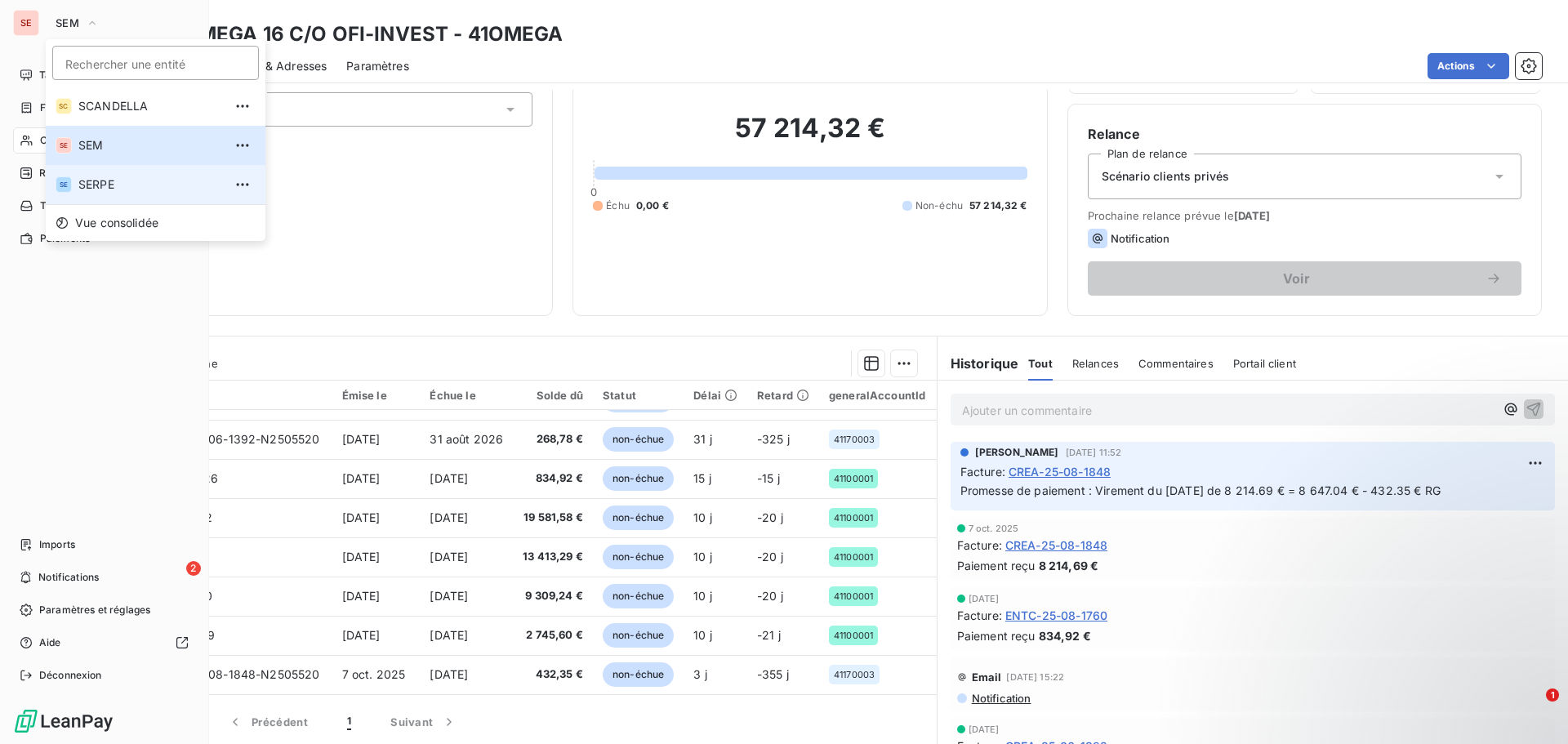
click at [101, 187] on span "SERPE" at bounding box center [151, 185] width 145 height 17
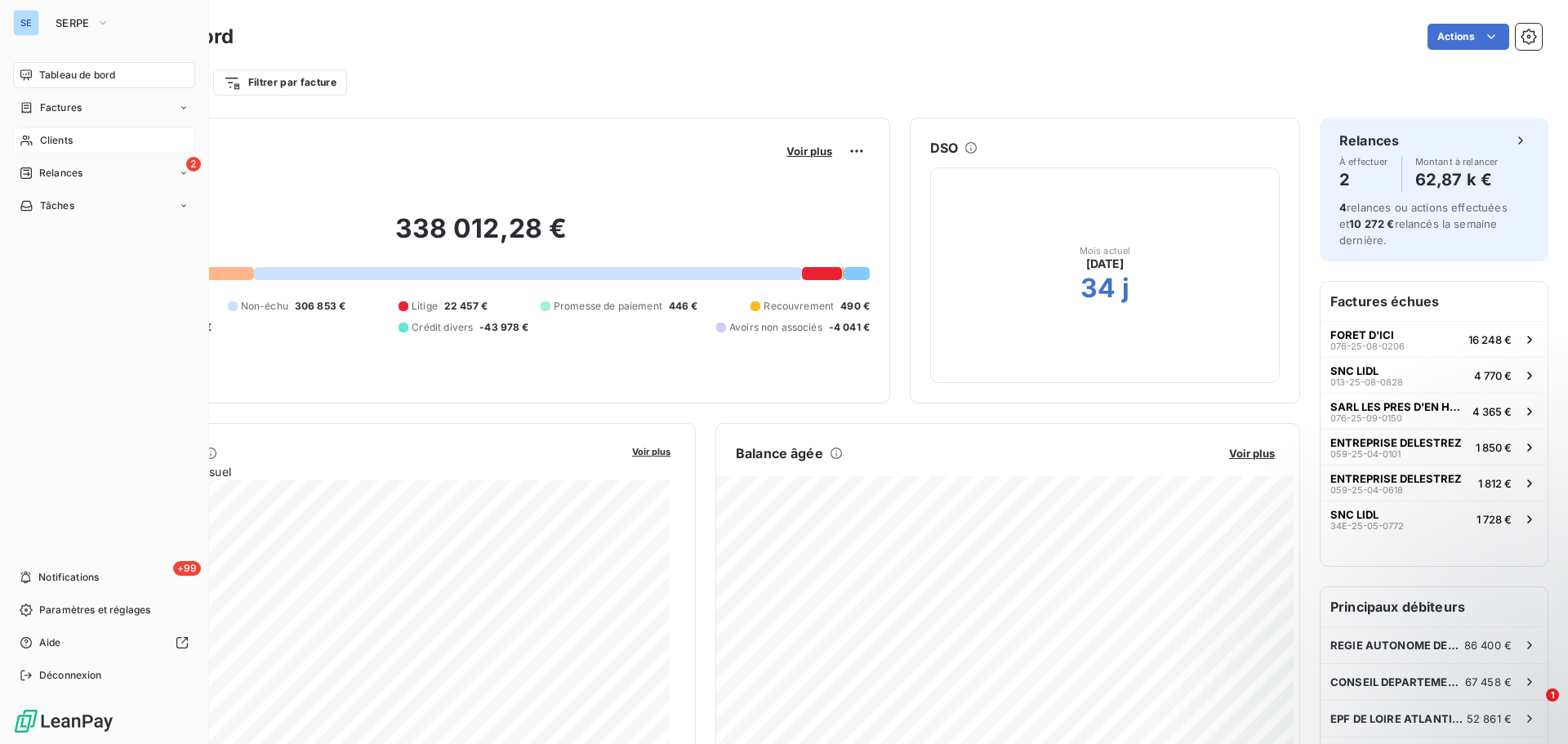
click at [87, 142] on div "Clients" at bounding box center [104, 140] width 182 height 26
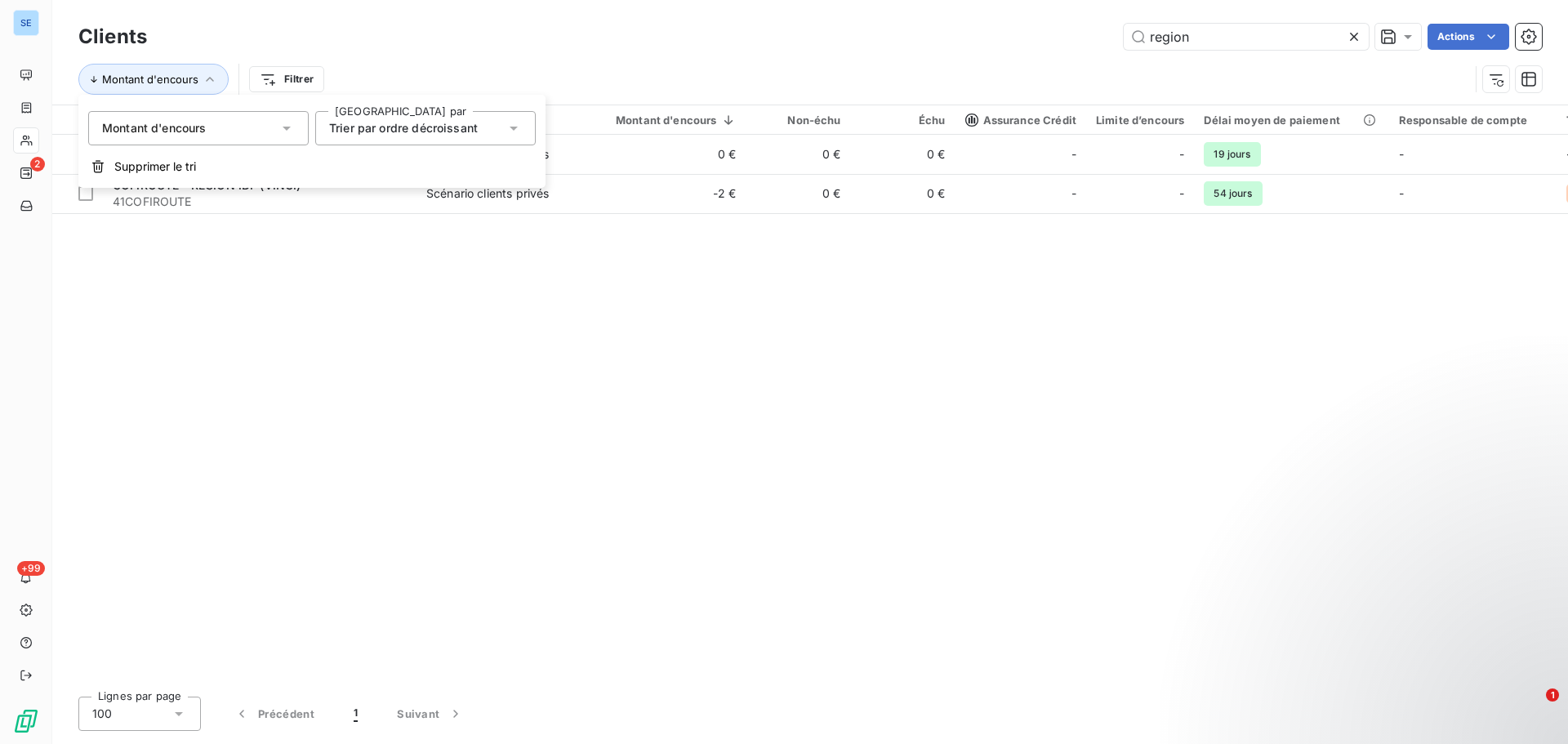
drag, startPoint x: 1039, startPoint y: 55, endPoint x: 1010, endPoint y: 55, distance: 29.0
click at [1010, 55] on div "Clients region Actions Montant d'encours Filtrer" at bounding box center [811, 61] width 1464 height 85
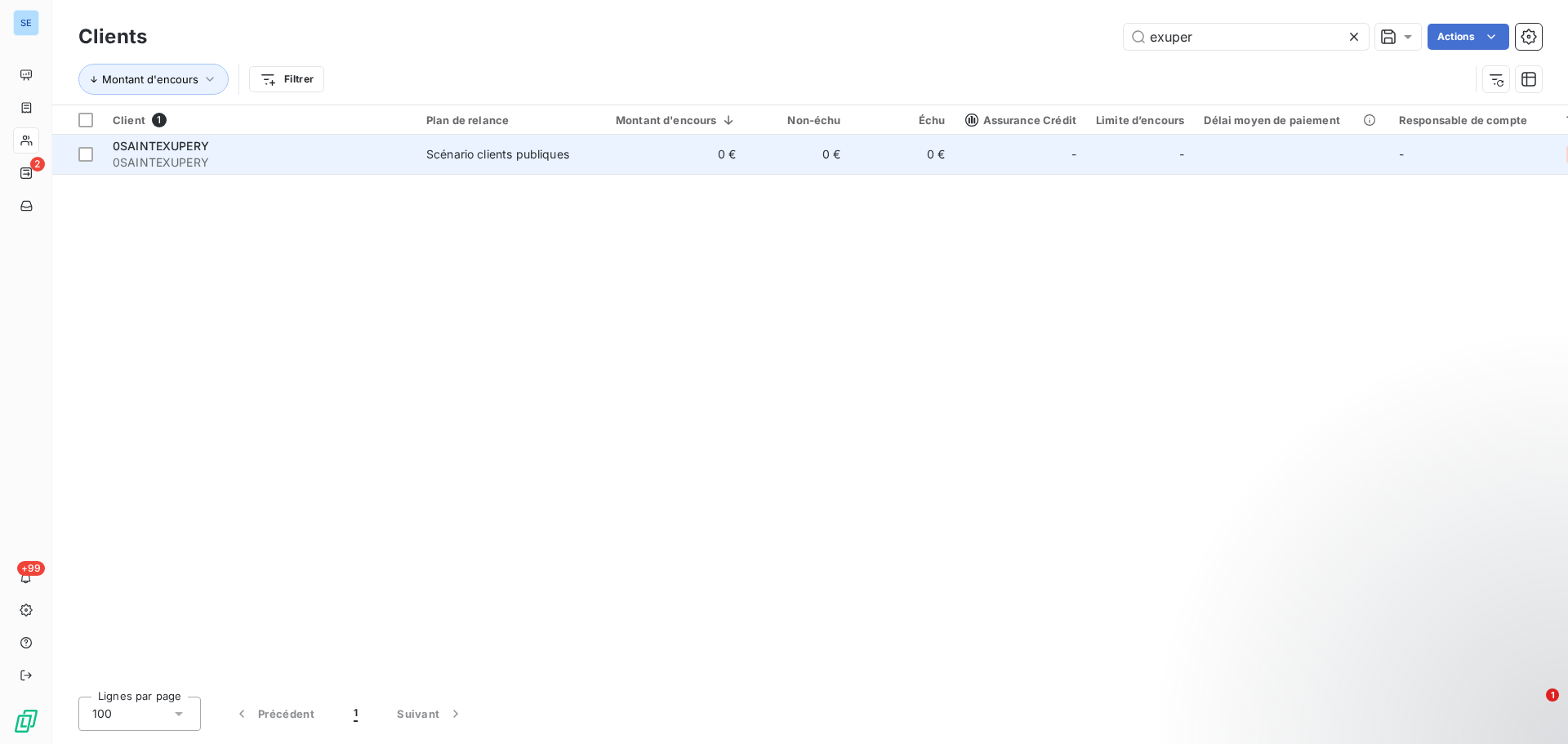
type input "exuper"
click at [454, 163] on td "Scénario clients publiques" at bounding box center [501, 154] width 170 height 39
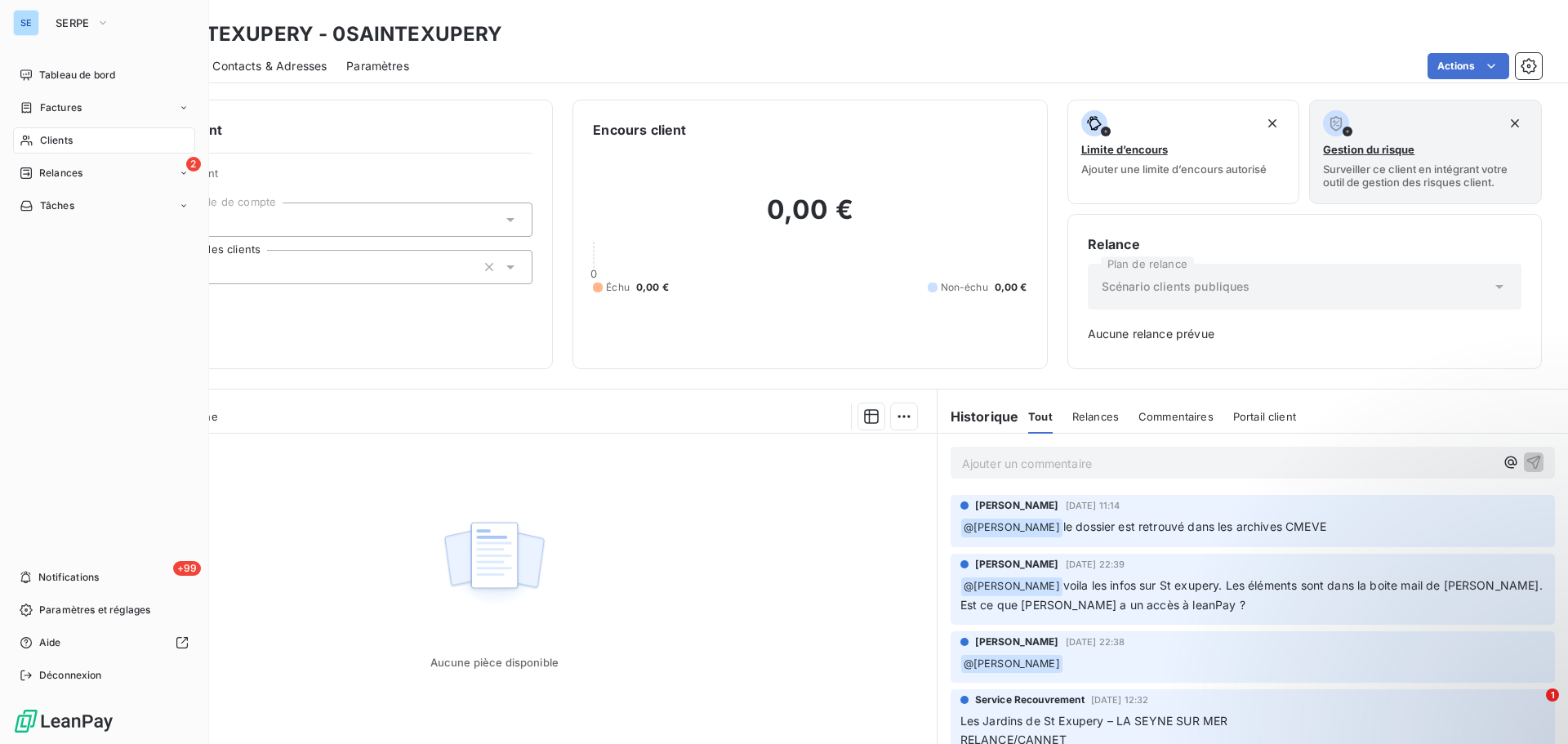
click at [77, 136] on div "Clients" at bounding box center [104, 140] width 182 height 26
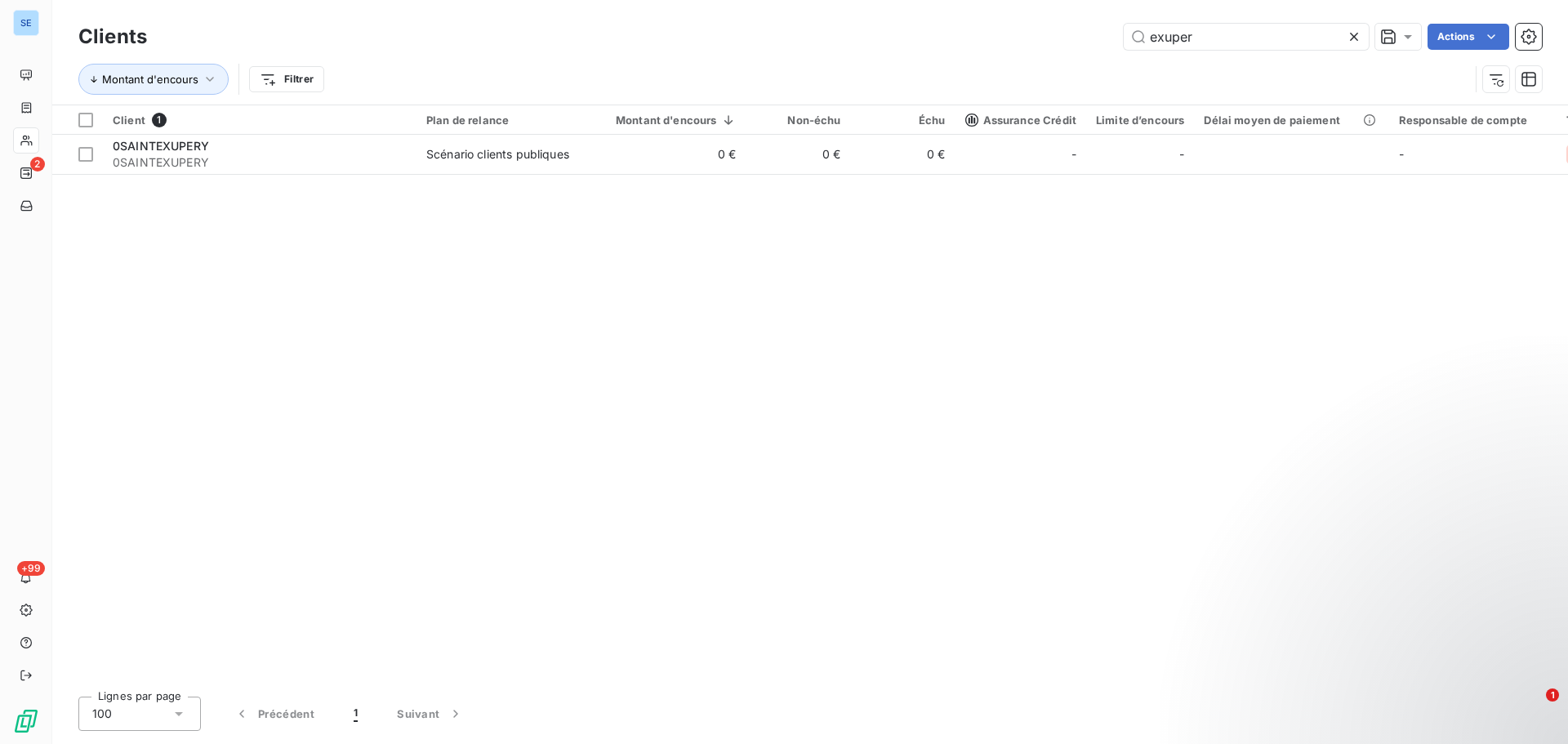
drag, startPoint x: 1256, startPoint y: 39, endPoint x: 1067, endPoint y: 46, distance: 189.1
click at [1067, 46] on div "exuper Actions" at bounding box center [854, 36] width 1375 height 26
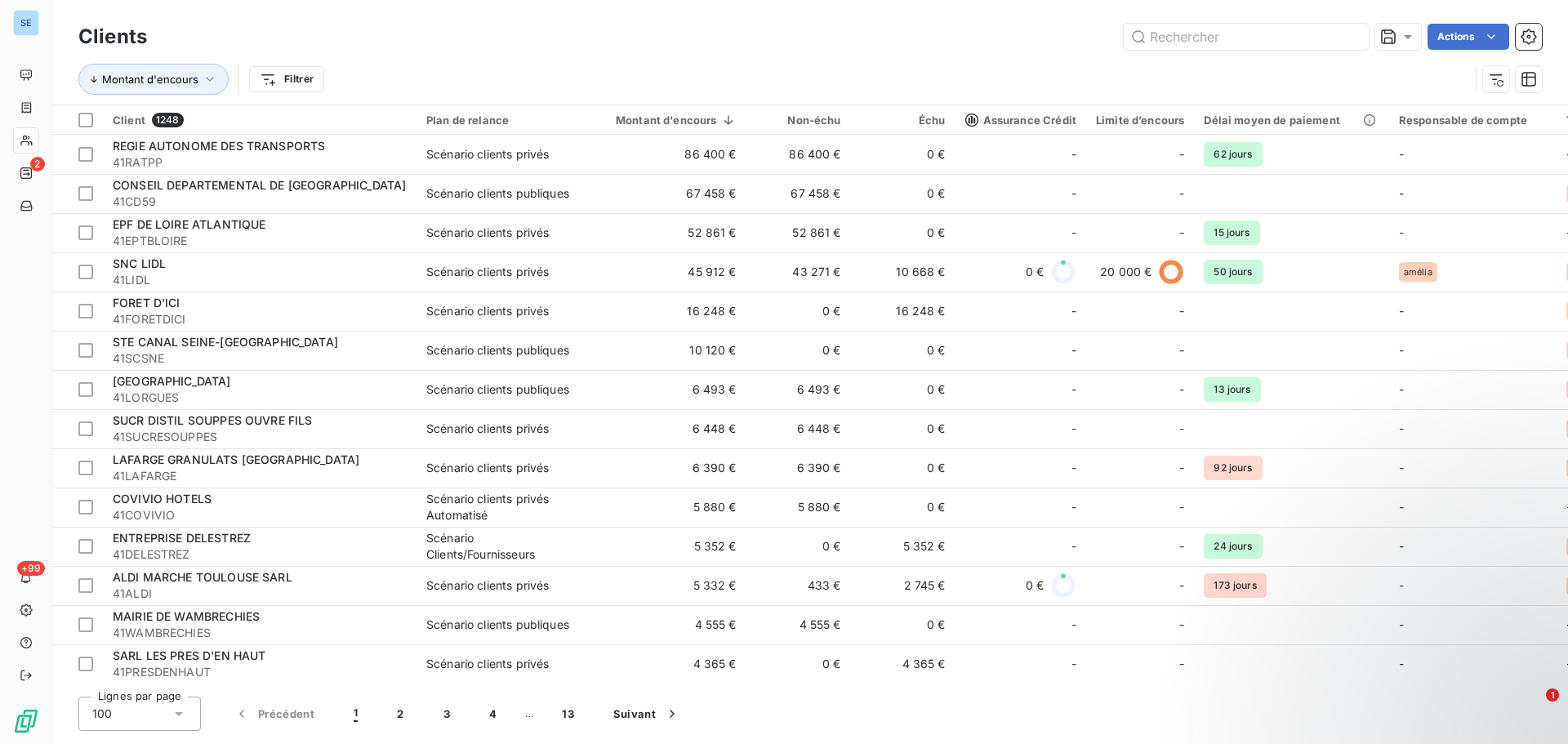
click at [482, 54] on div "Montant d'encours Filtrer" at bounding box center [811, 79] width 1464 height 50
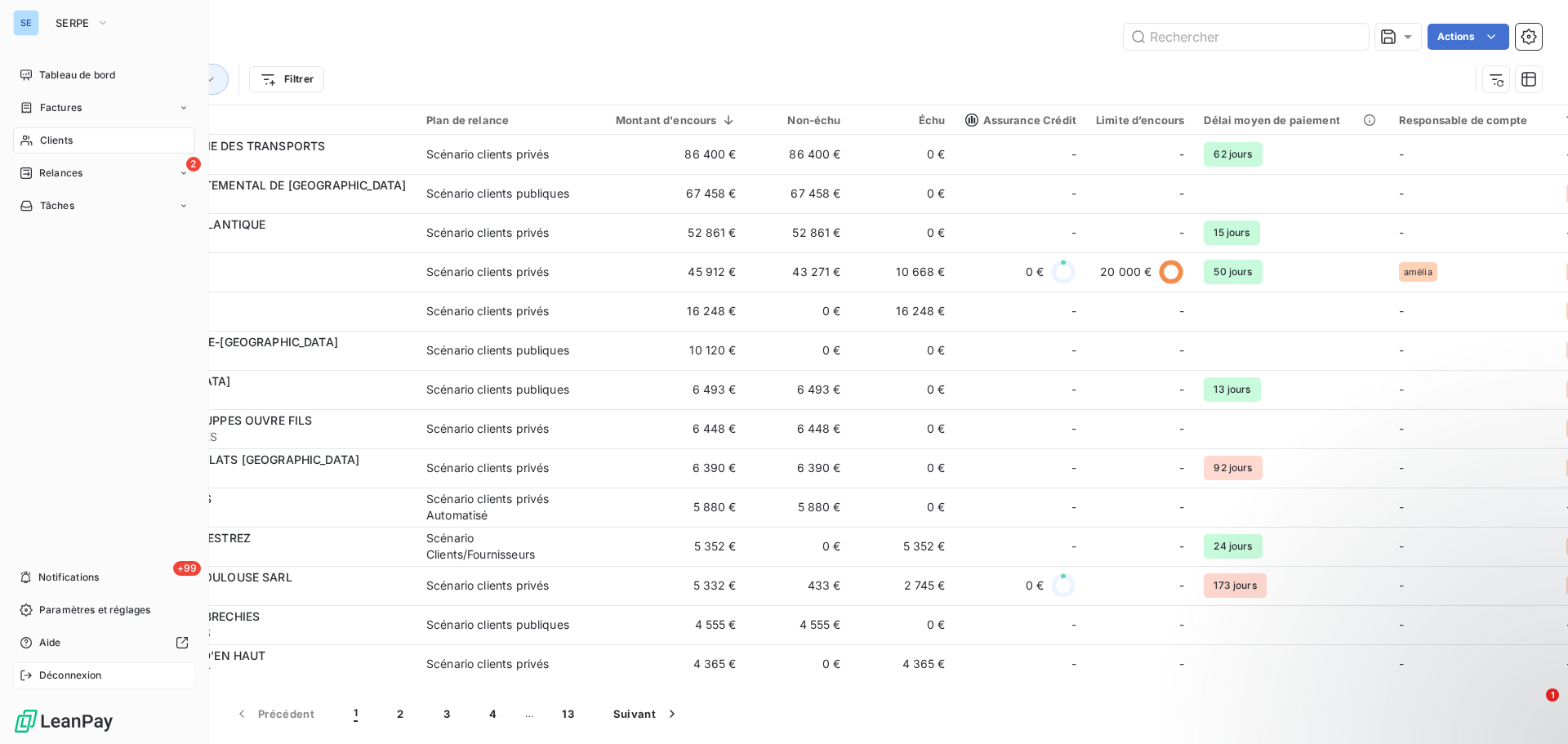
click at [62, 668] on div "Déconnexion" at bounding box center [104, 675] width 182 height 26
